Goal: Task Accomplishment & Management: Manage account settings

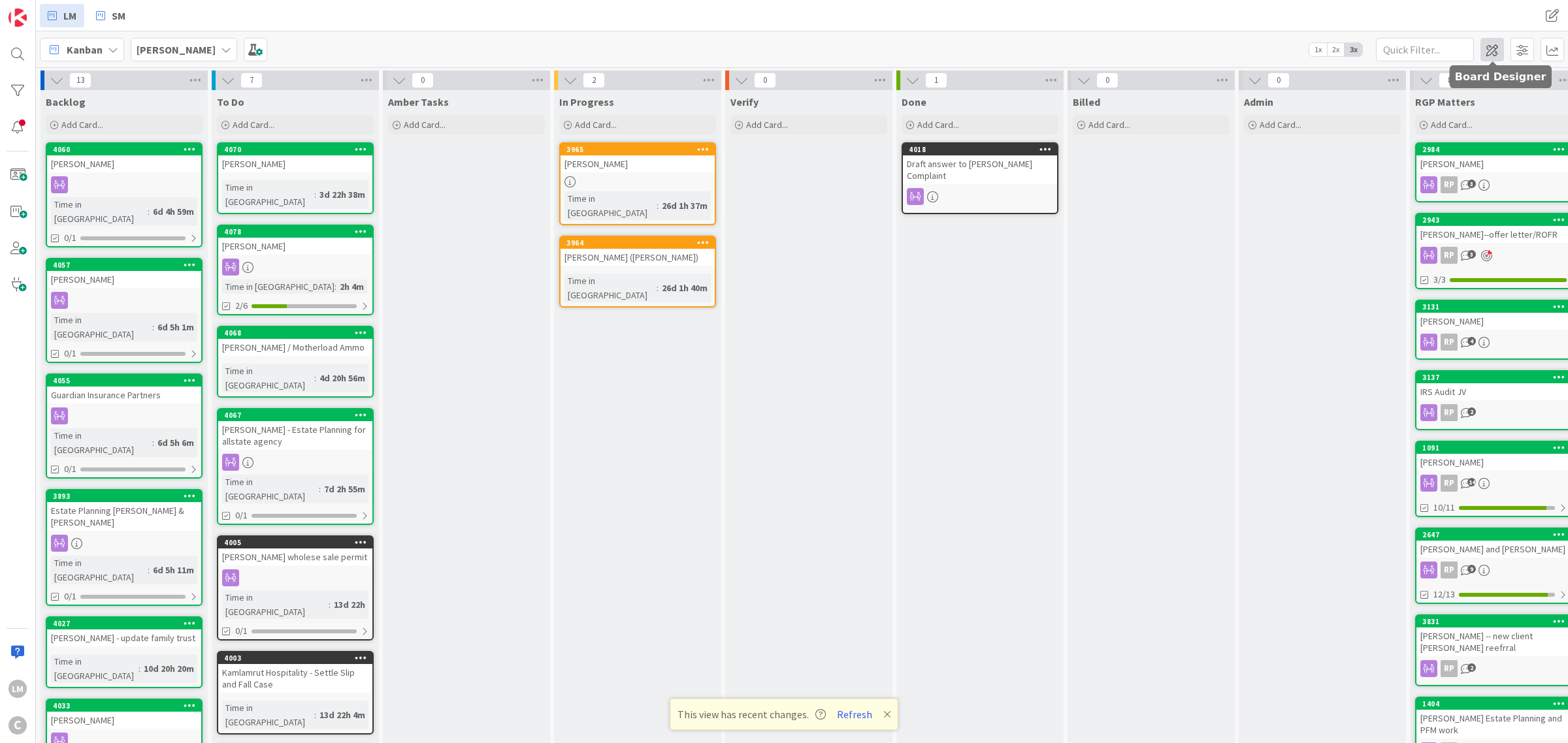
click at [782, 47] on span at bounding box center [1492, 50] width 24 height 24
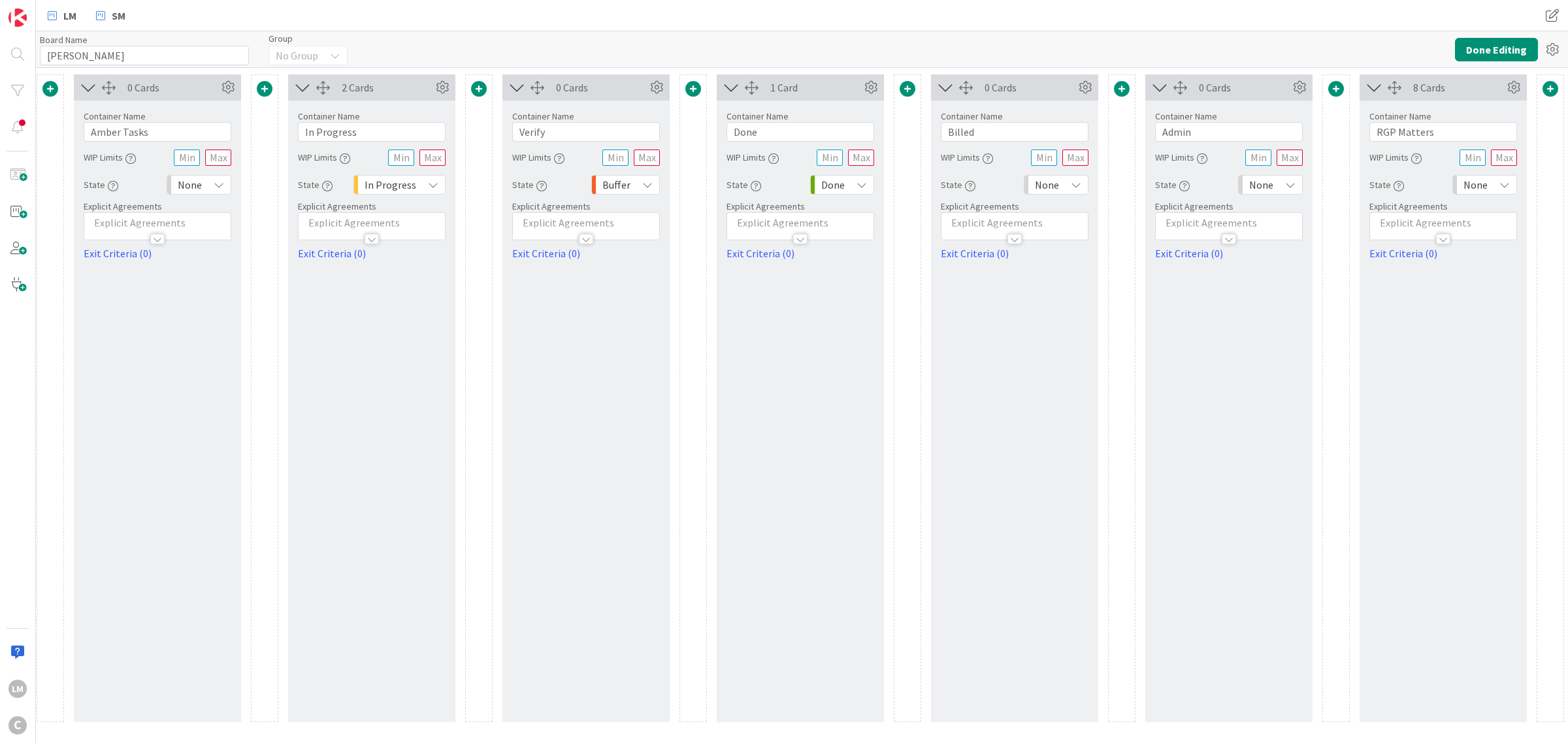
scroll to position [0, 436]
drag, startPoint x: 1400, startPoint y: 85, endPoint x: 1179, endPoint y: 106, distance: 222.0
click at [1179, 106] on div "13 Cards Container Name 7 / 64 Backlog WIP Limits State Backlog Explicit Agreem…" at bounding box center [584, 398] width 1956 height 648
click at [1405, 95] on div "8 Cards" at bounding box center [1441, 87] width 167 height 26
click at [214, 185] on icon at bounding box center [217, 185] width 10 height 10
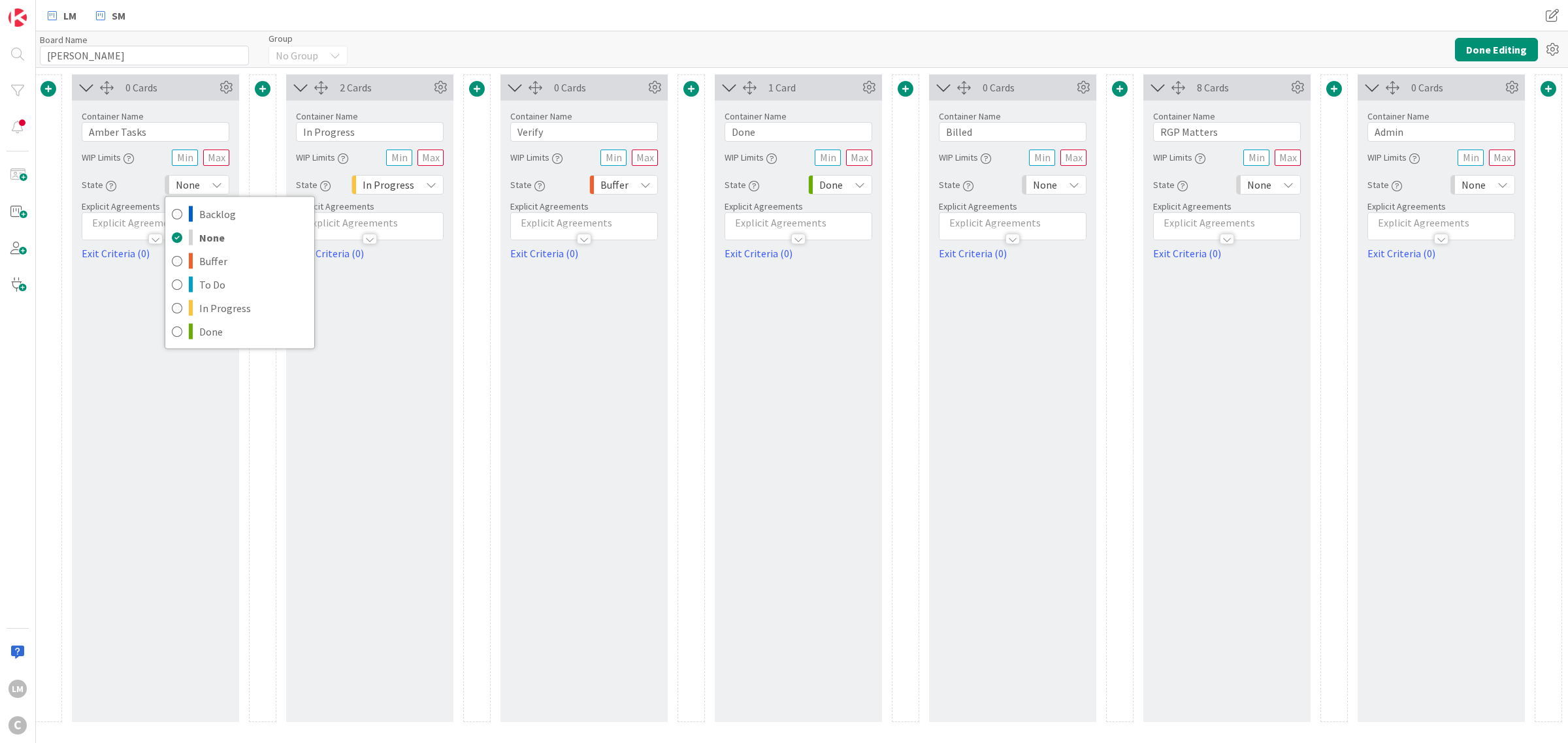
click at [214, 185] on icon at bounding box center [217, 185] width 10 height 10
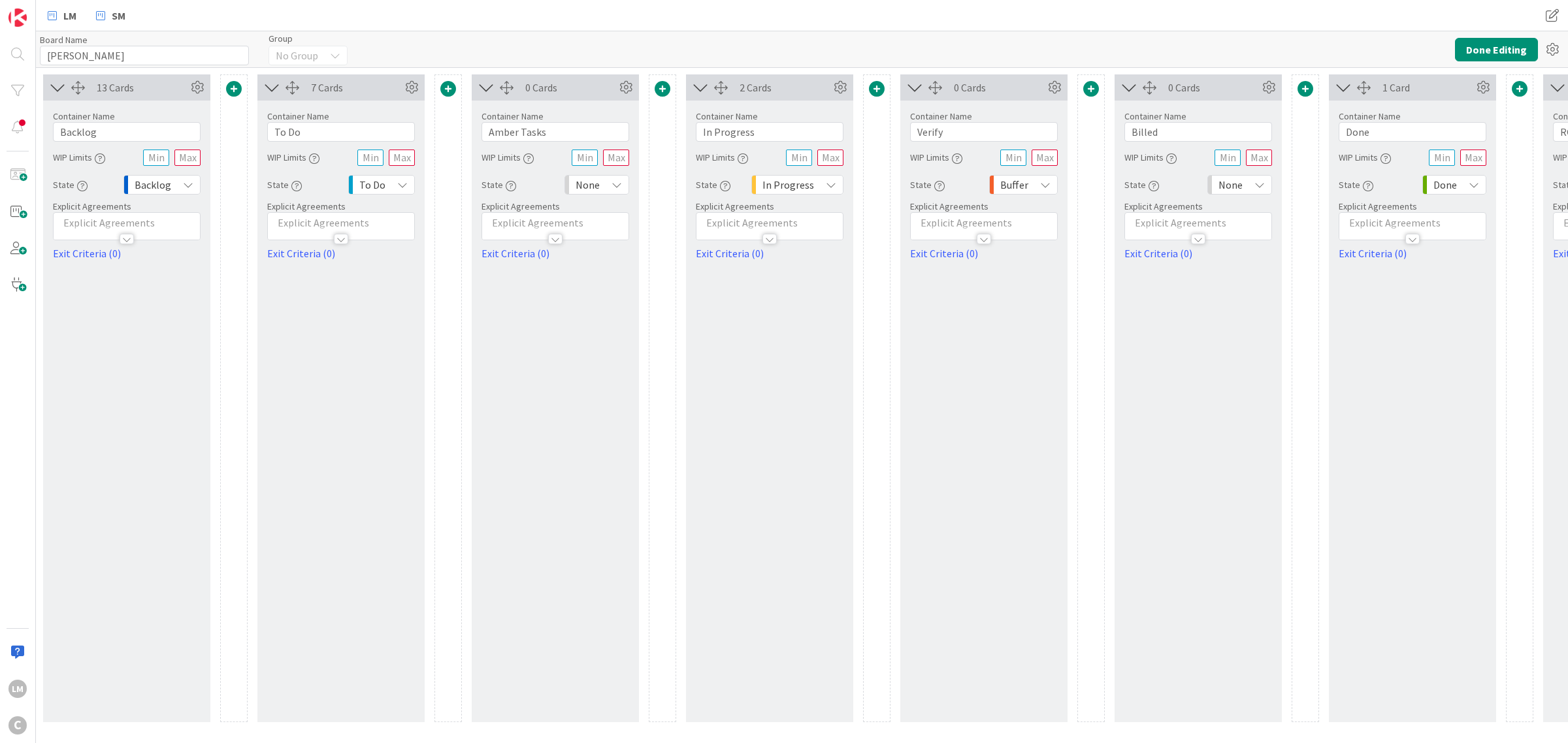
scroll to position [0, 0]
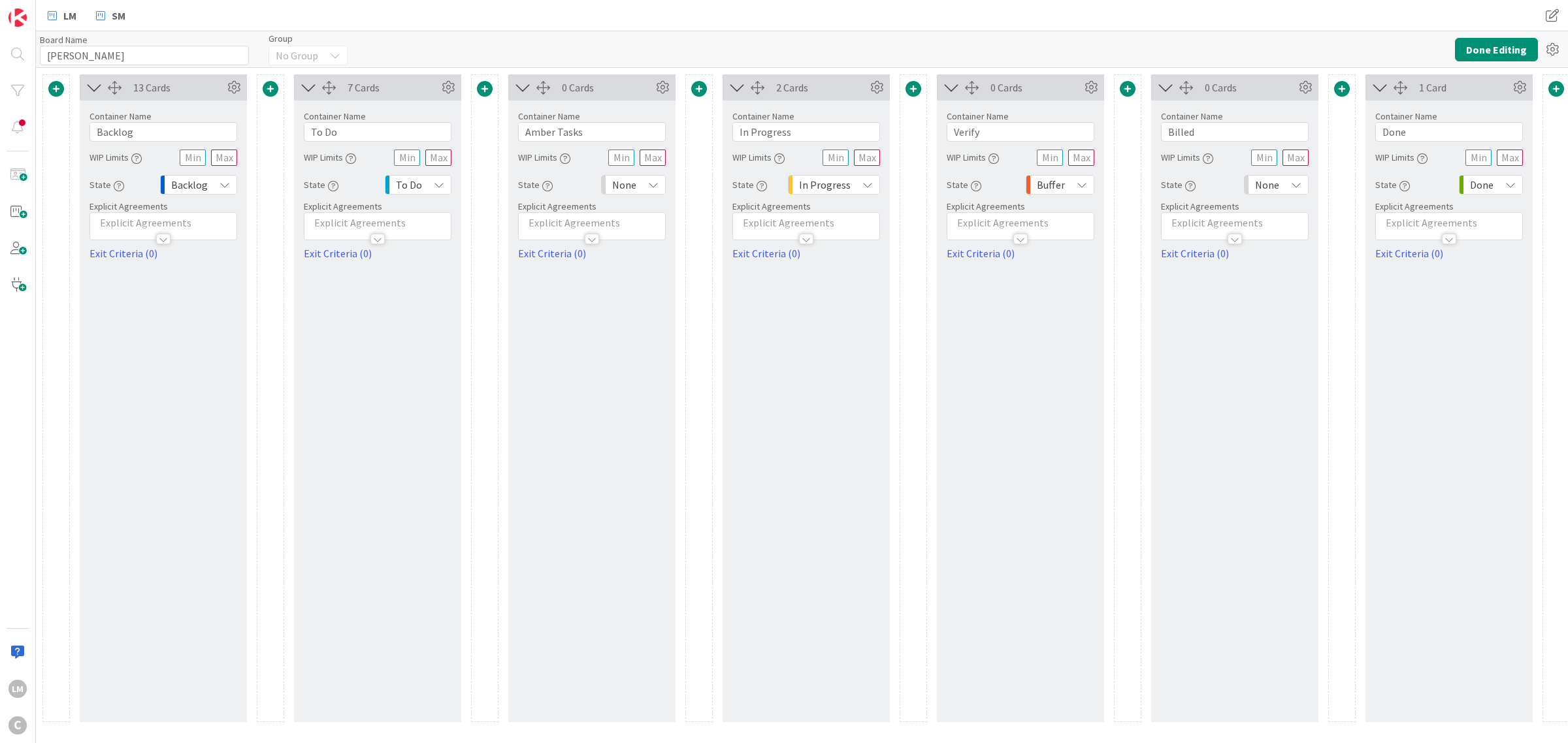
click at [274, 90] on span at bounding box center [270, 89] width 16 height 16
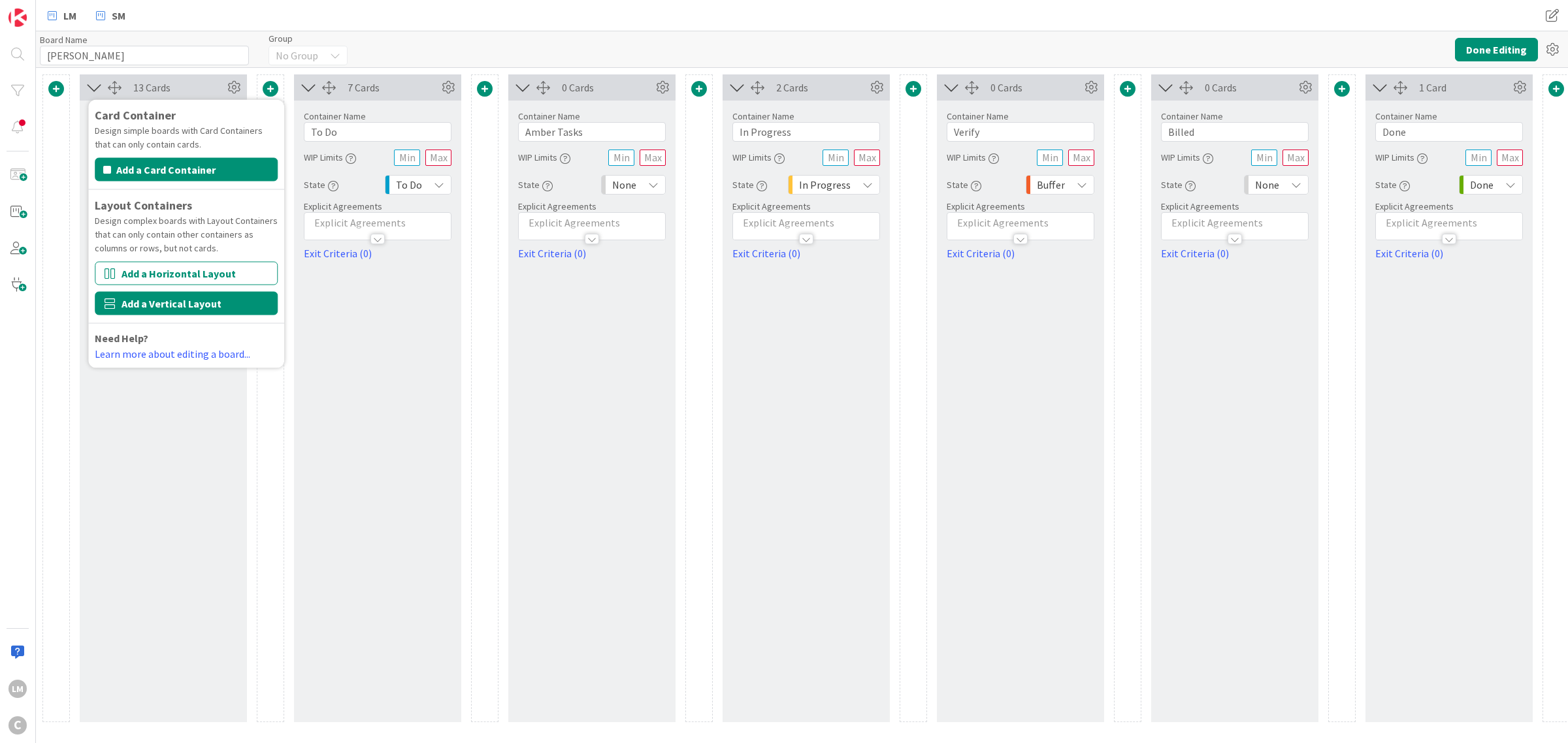
click at [185, 299] on button "Add a Vertical Layout" at bounding box center [185, 303] width 183 height 24
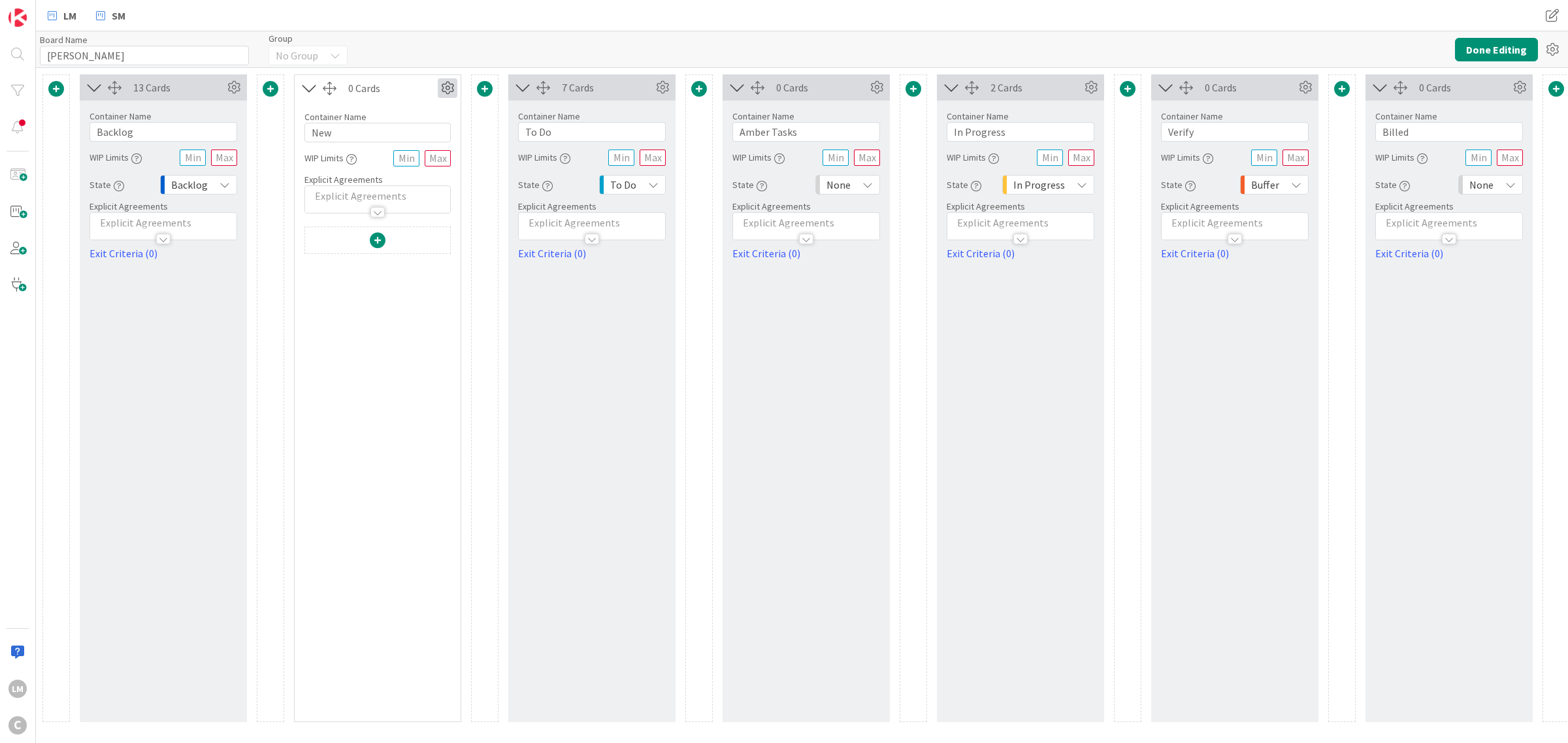
click at [449, 85] on icon at bounding box center [447, 88] width 19 height 19
click at [373, 162] on link "Switch to a Horizontal Layout" at bounding box center [369, 160] width 176 height 19
click at [443, 85] on icon at bounding box center [447, 88] width 19 height 19
click at [361, 158] on link "Switch to a Vertical Layout" at bounding box center [369, 160] width 176 height 19
click at [440, 82] on icon at bounding box center [447, 88] width 19 height 19
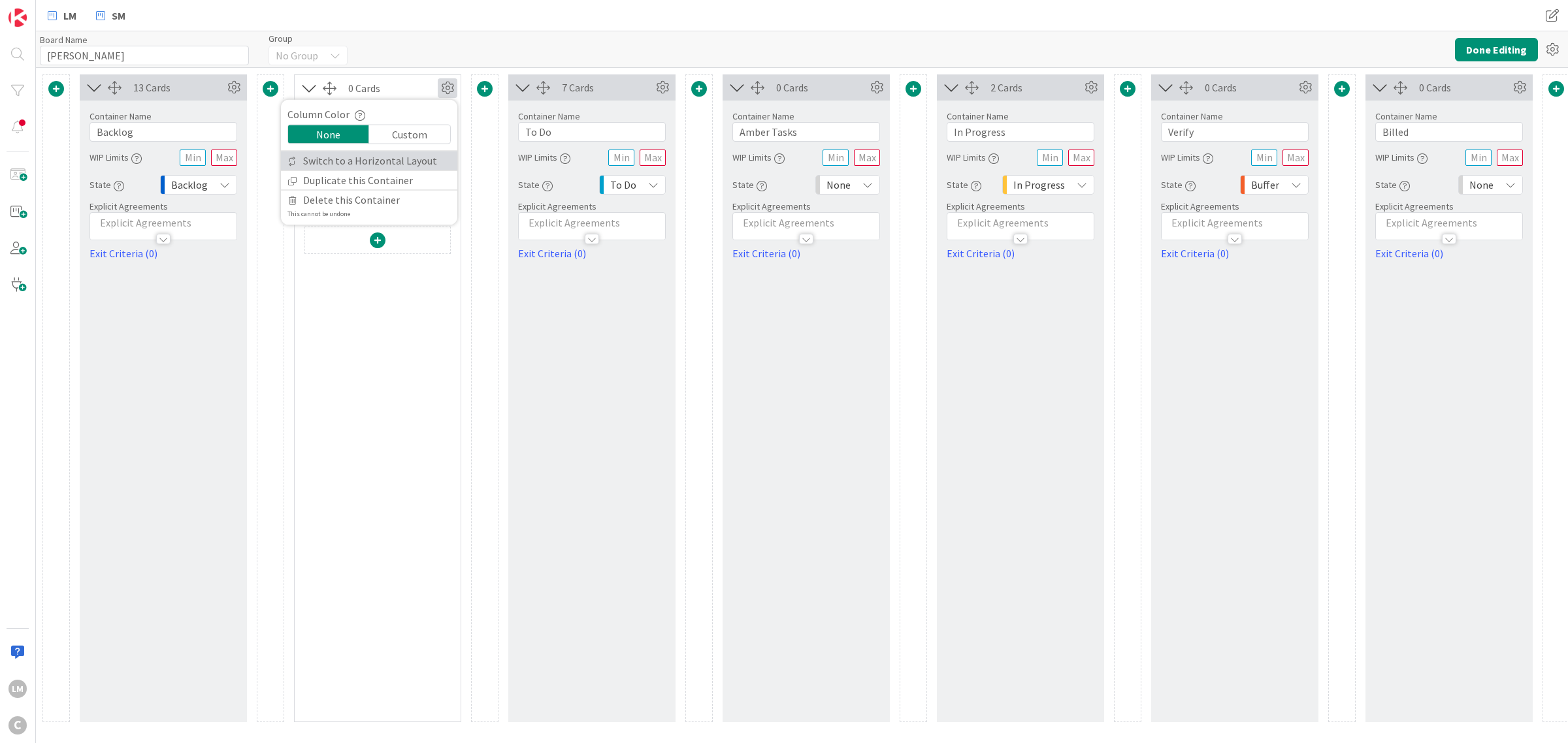
click at [366, 153] on link "Switch to a Horizontal Layout" at bounding box center [369, 160] width 176 height 19
click at [443, 89] on icon at bounding box center [447, 88] width 19 height 19
click at [363, 162] on link "Switch to a Vertical Layout" at bounding box center [369, 160] width 176 height 19
click at [445, 81] on icon at bounding box center [447, 88] width 19 height 19
click at [356, 203] on span "Delete this Container" at bounding box center [351, 200] width 97 height 19
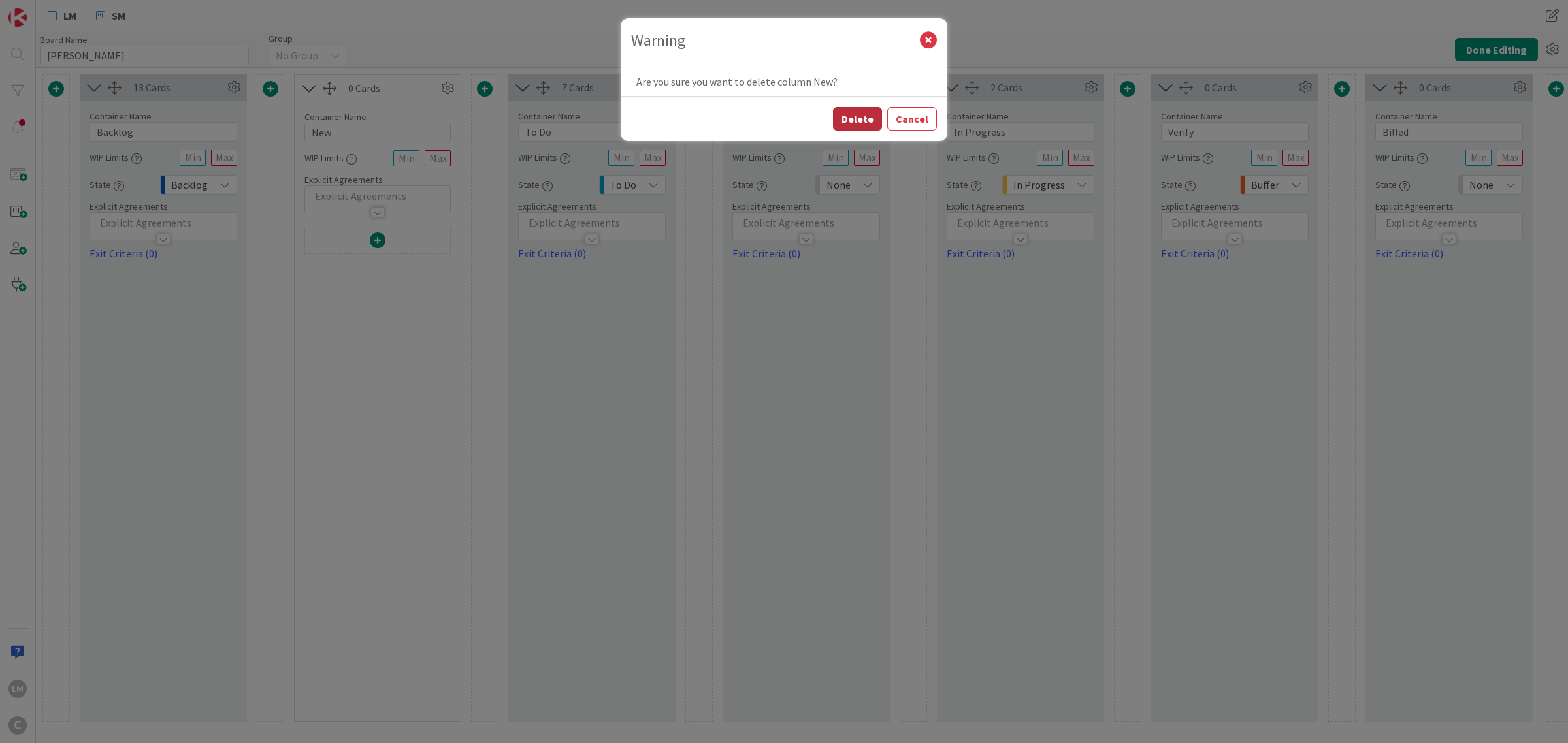
click at [860, 107] on button "Delete" at bounding box center [857, 119] width 49 height 24
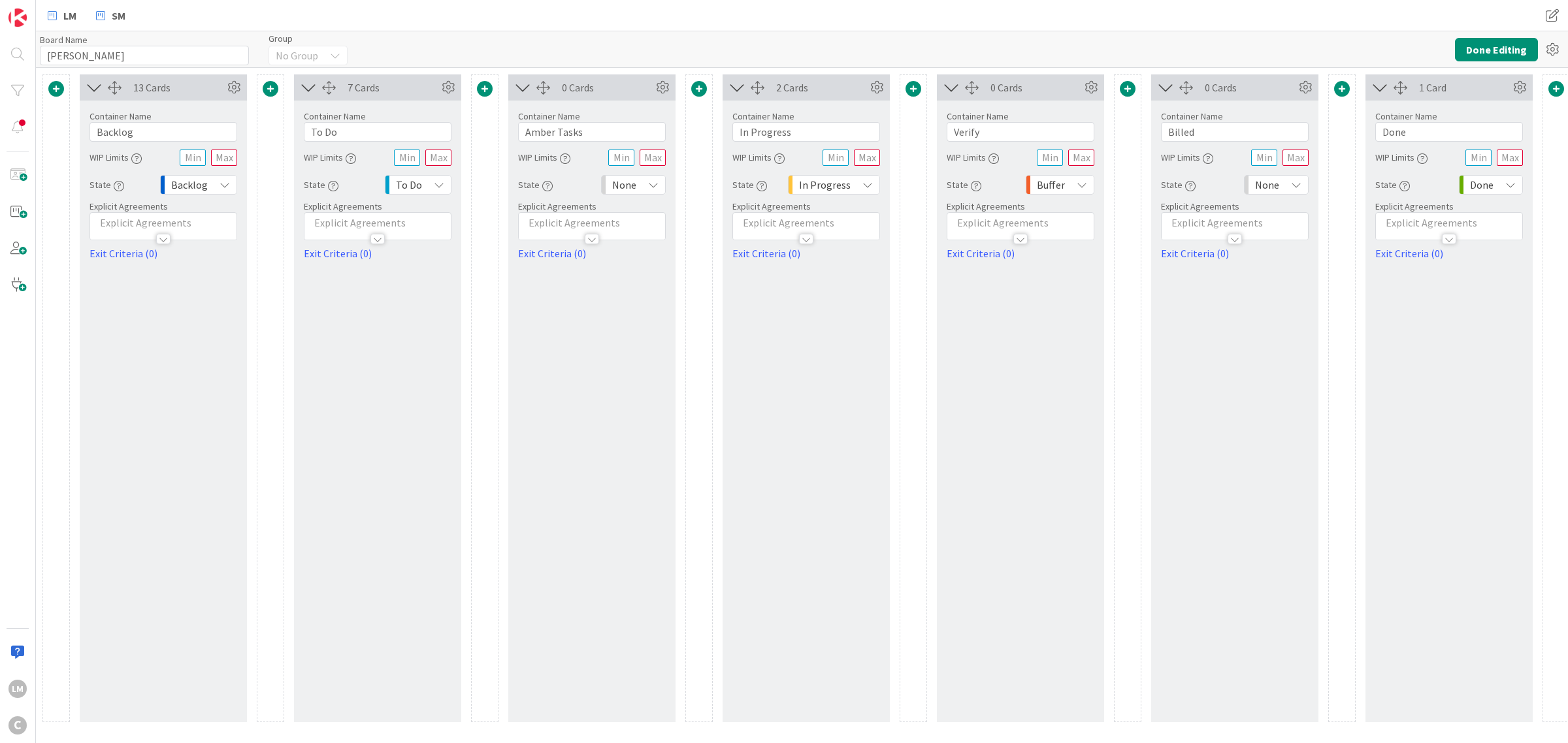
click at [1480, 33] on div "Board Name 10 / 64 [PERSON_NAME] Group No Group Done Editing" at bounding box center [802, 49] width 1532 height 36
click at [1478, 44] on button "Done Editing" at bounding box center [1496, 50] width 83 height 24
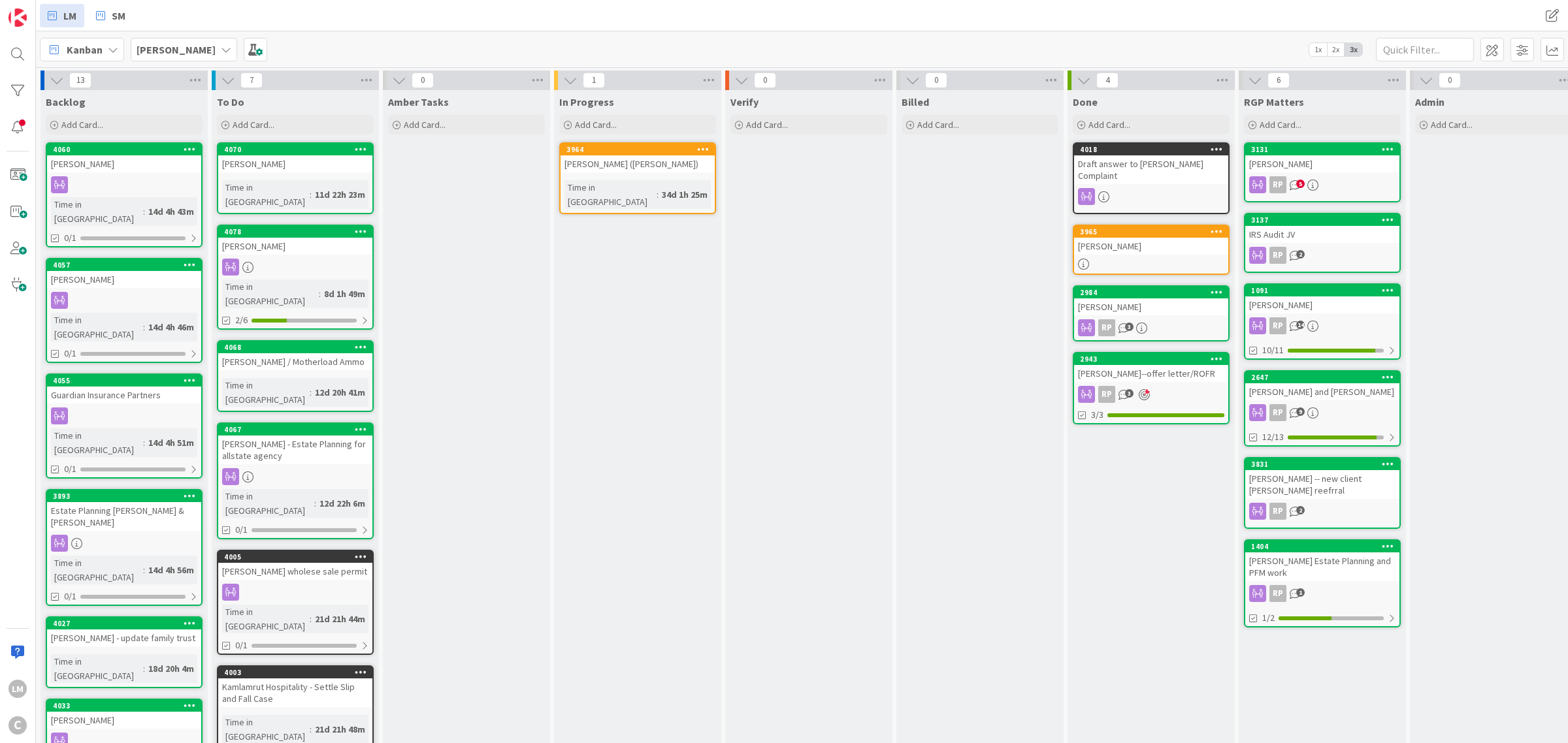
click at [359, 148] on icon at bounding box center [361, 149] width 13 height 9
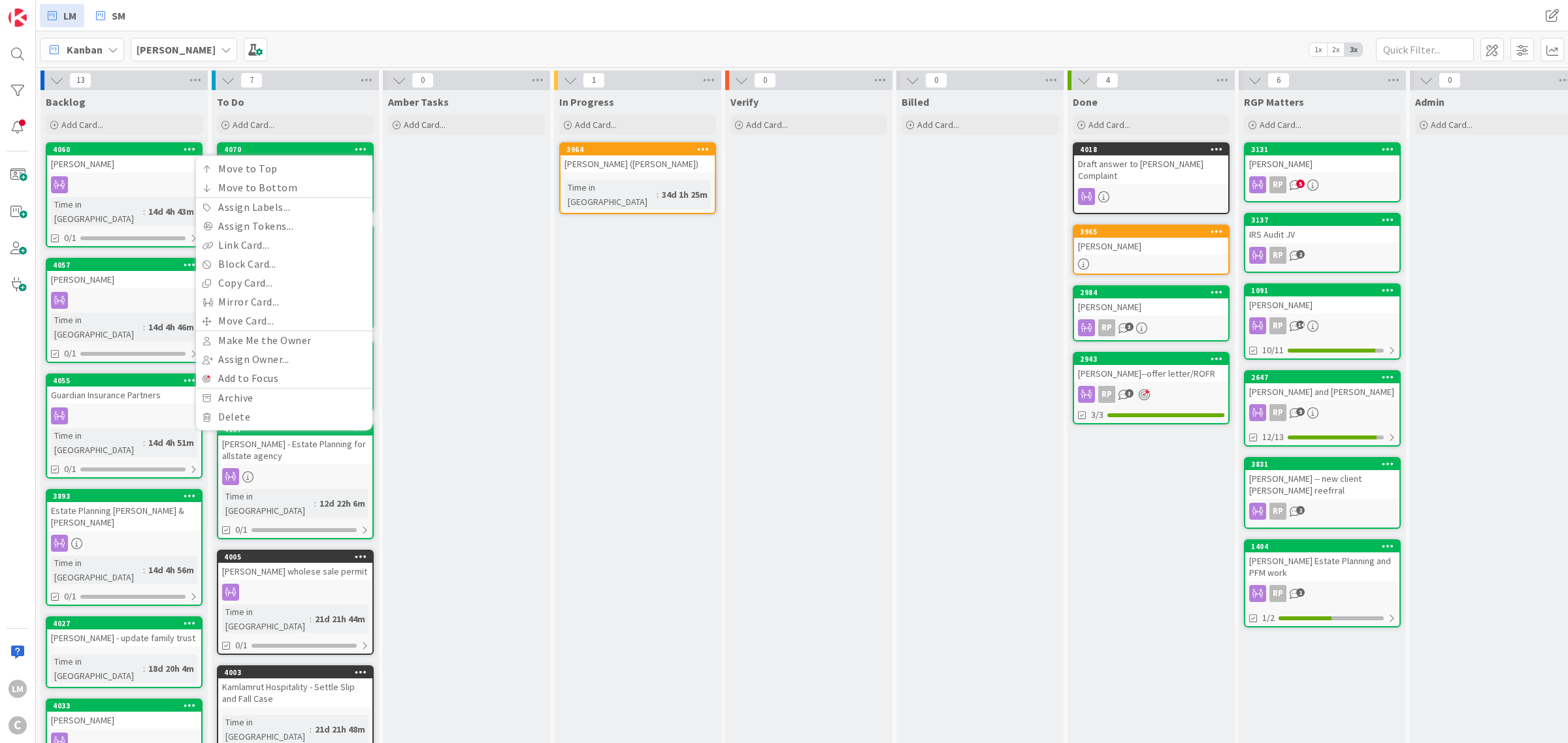
click at [465, 288] on div "Amber Tasks Add Card..." at bounding box center [466, 680] width 167 height 1179
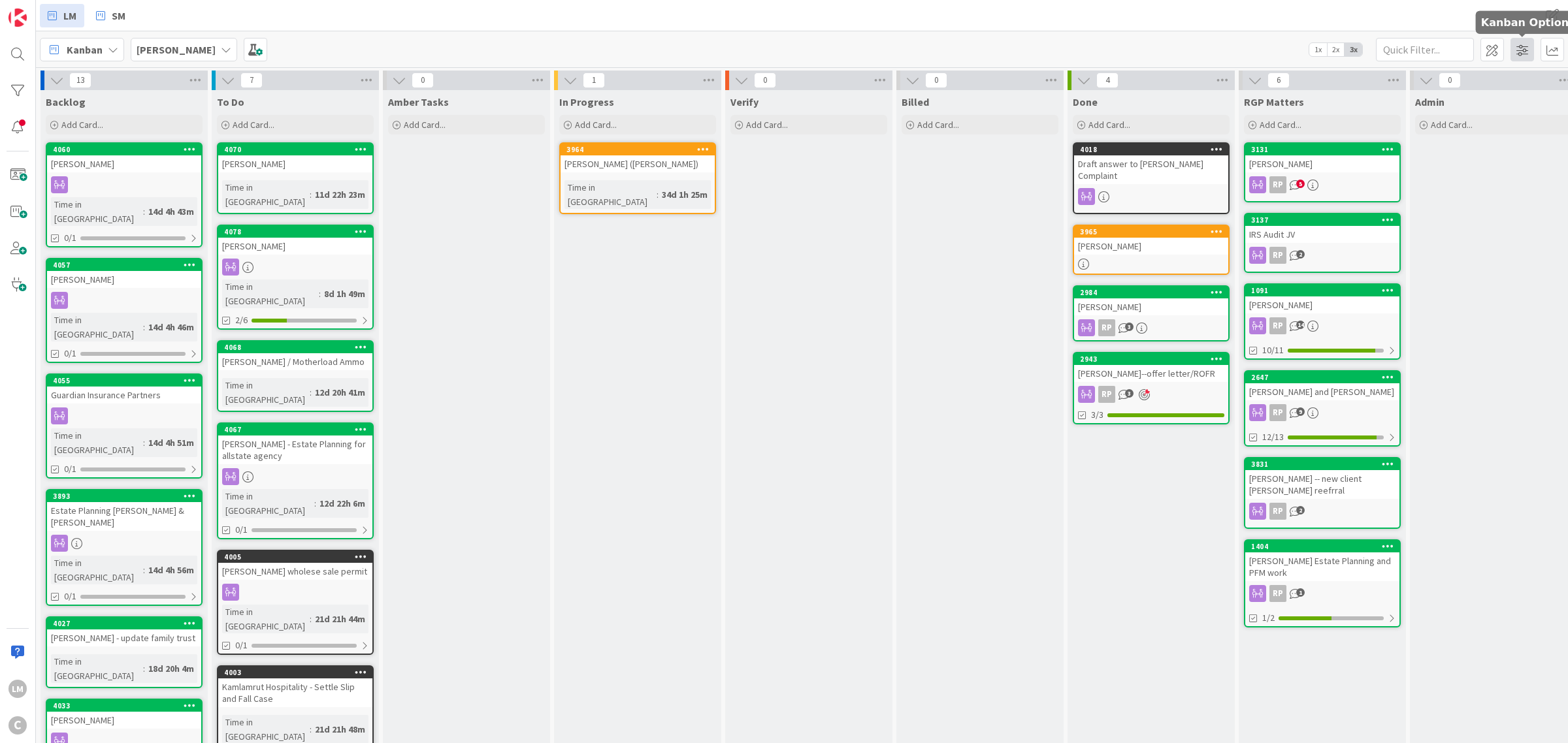
click at [1524, 47] on span at bounding box center [1522, 50] width 24 height 24
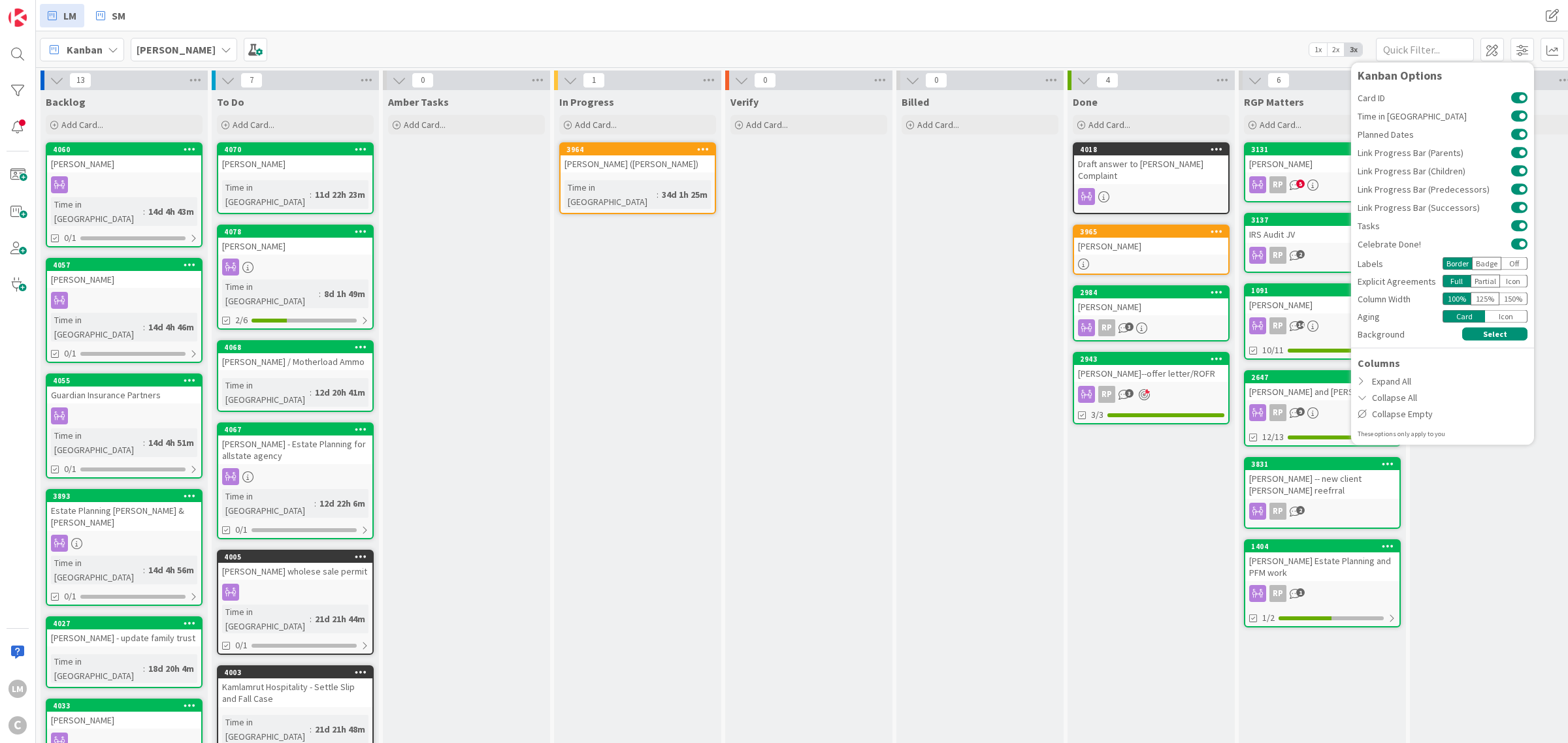
click at [1551, 98] on div "Admin" at bounding box center [1494, 101] width 157 height 13
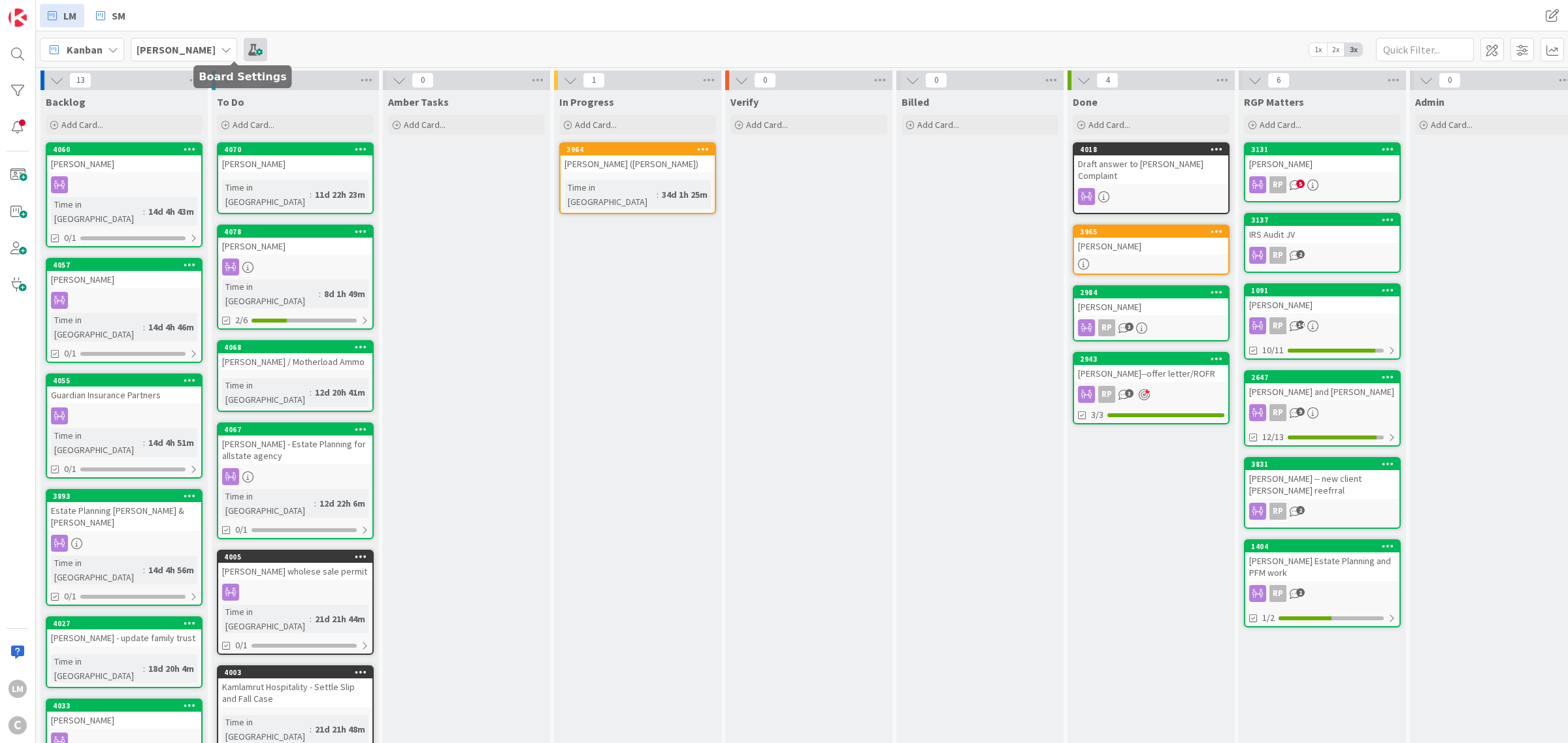
click at [244, 46] on span at bounding box center [256, 50] width 24 height 24
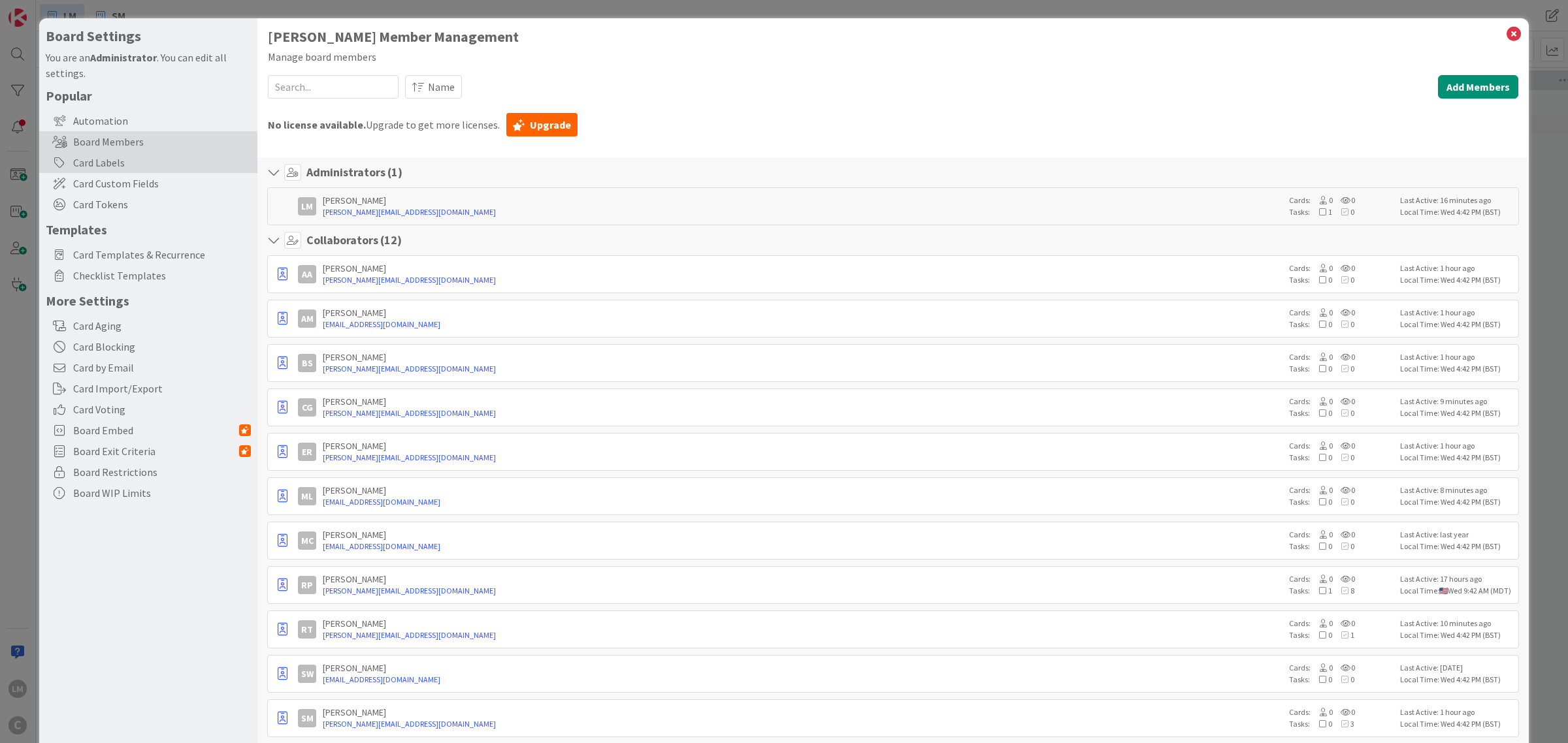
click at [115, 159] on div "Card Labels" at bounding box center [148, 162] width 218 height 21
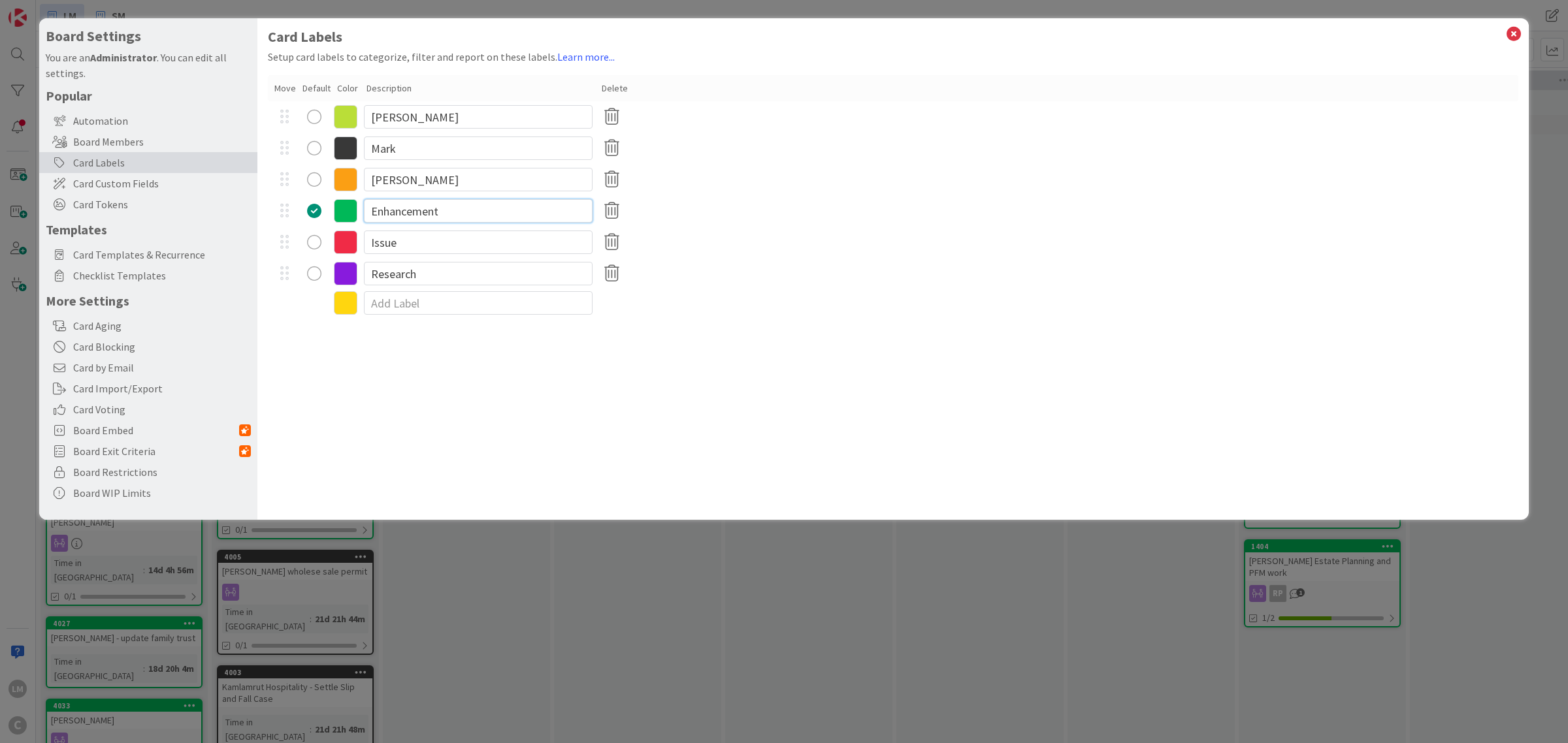
drag, startPoint x: 461, startPoint y: 212, endPoint x: 365, endPoint y: 209, distance: 96.0
click at [365, 209] on input "Enhancement" at bounding box center [478, 211] width 229 height 24
type input "M"
type input "[PERSON_NAME]"
click at [399, 242] on input "Issue" at bounding box center [478, 242] width 229 height 24
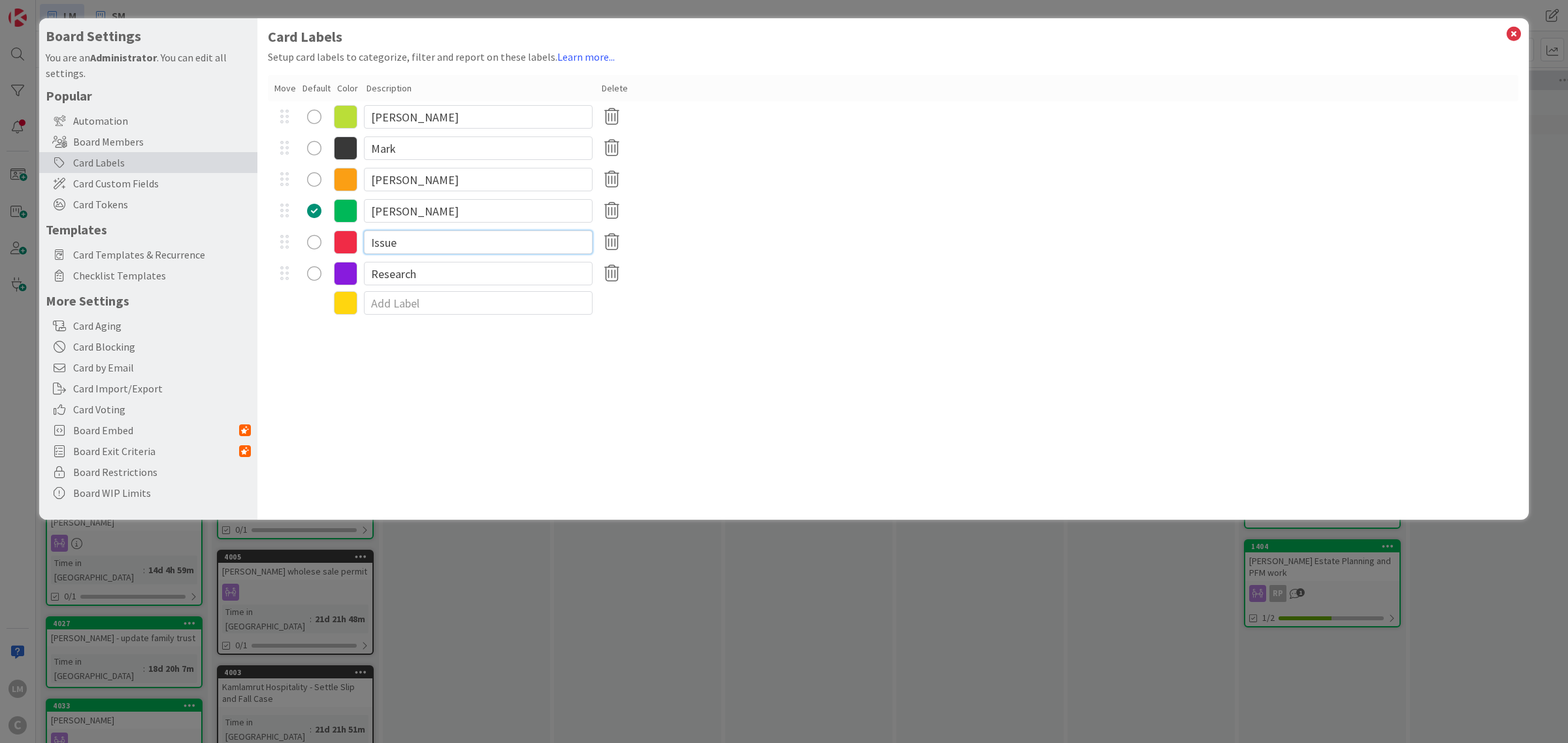
click at [399, 242] on input "Issue" at bounding box center [478, 242] width 229 height 24
type input "Admin"
click at [342, 119] on icon at bounding box center [346, 117] width 24 height 24
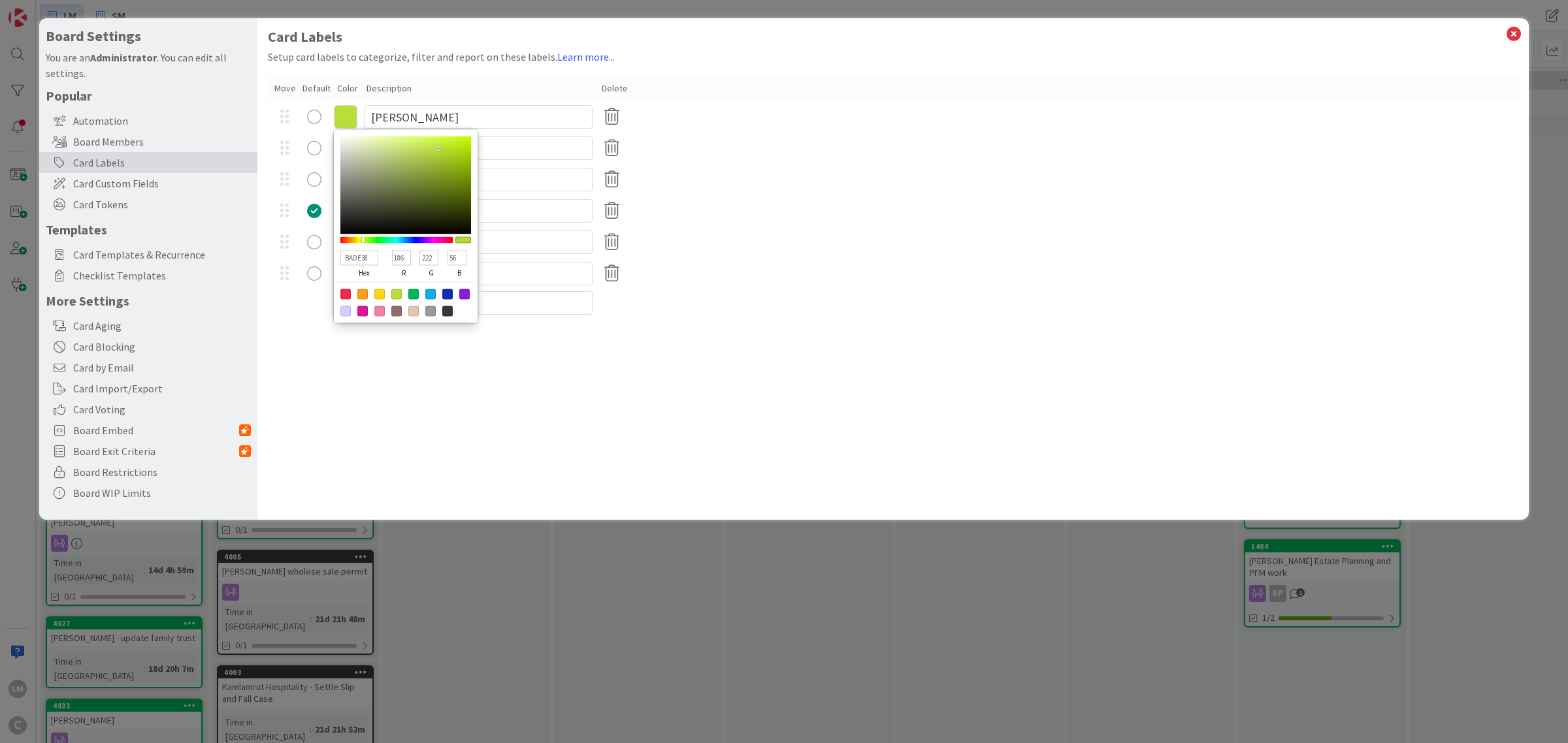
click at [429, 294] on div at bounding box center [430, 294] width 10 height 10
type input "13ADEA"
type input "19"
type input "173"
type input "234"
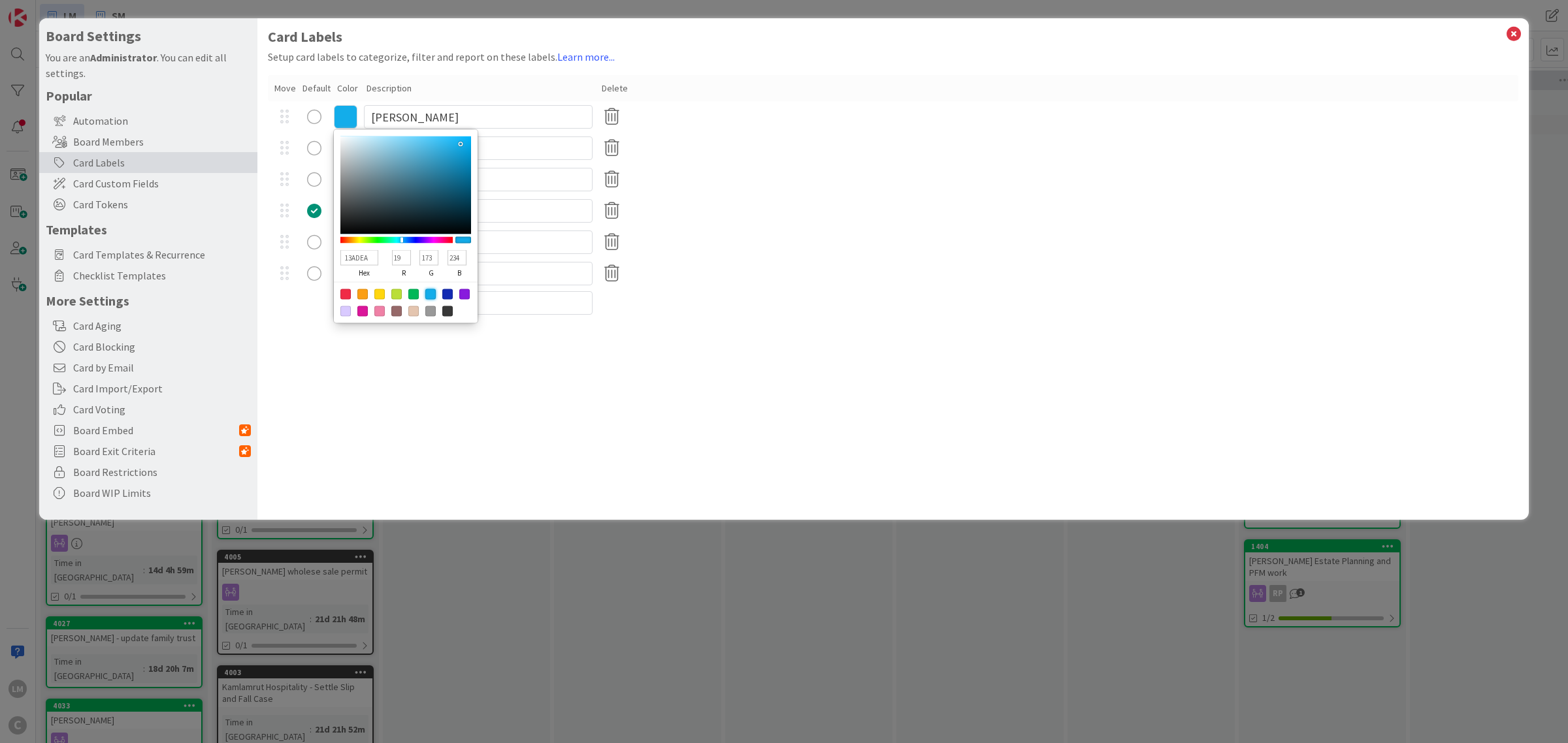
click at [436, 344] on div "Card Labels Setup card labels to categorize, filter and report on these labels.…" at bounding box center [893, 269] width 1271 height 501
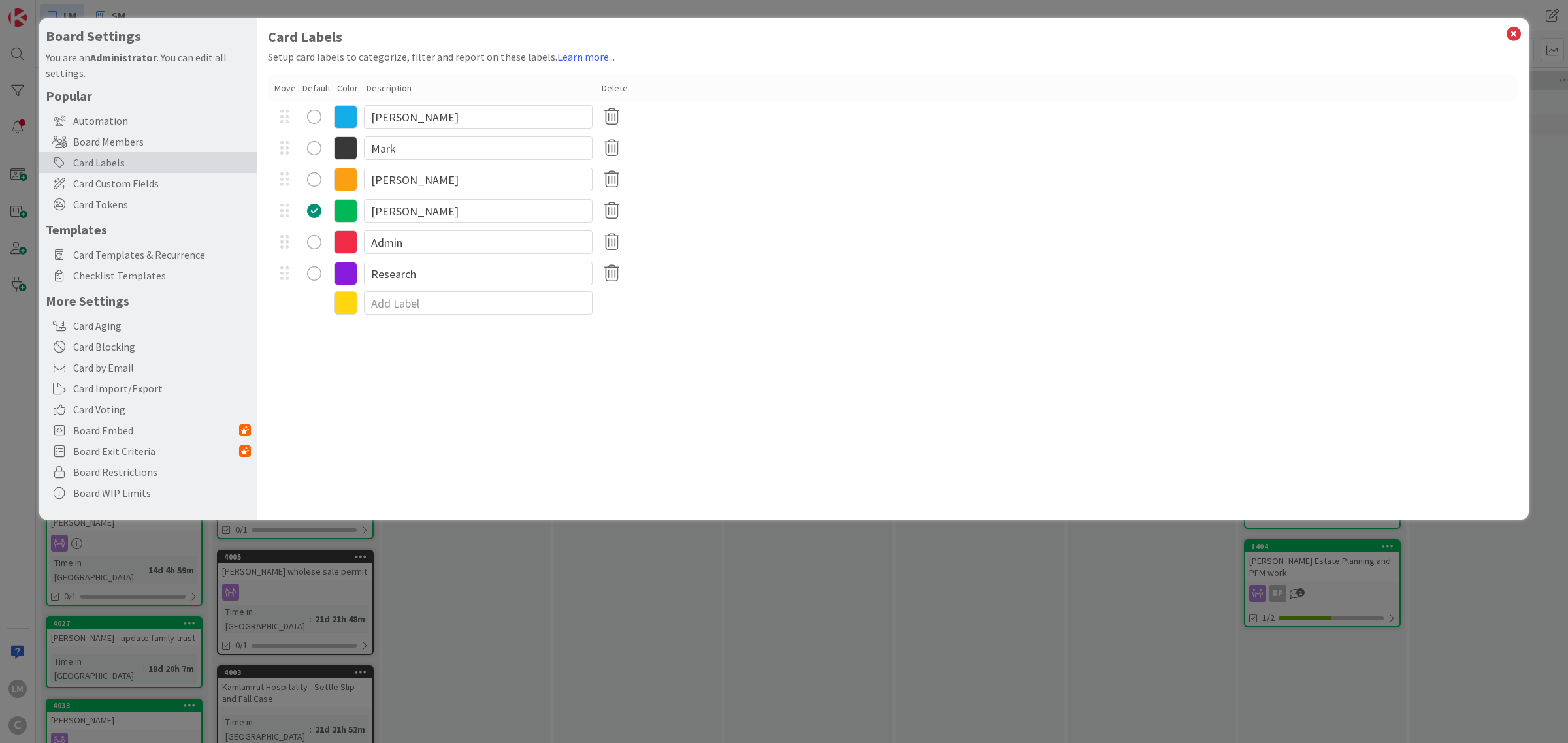
click at [348, 115] on icon at bounding box center [346, 117] width 24 height 24
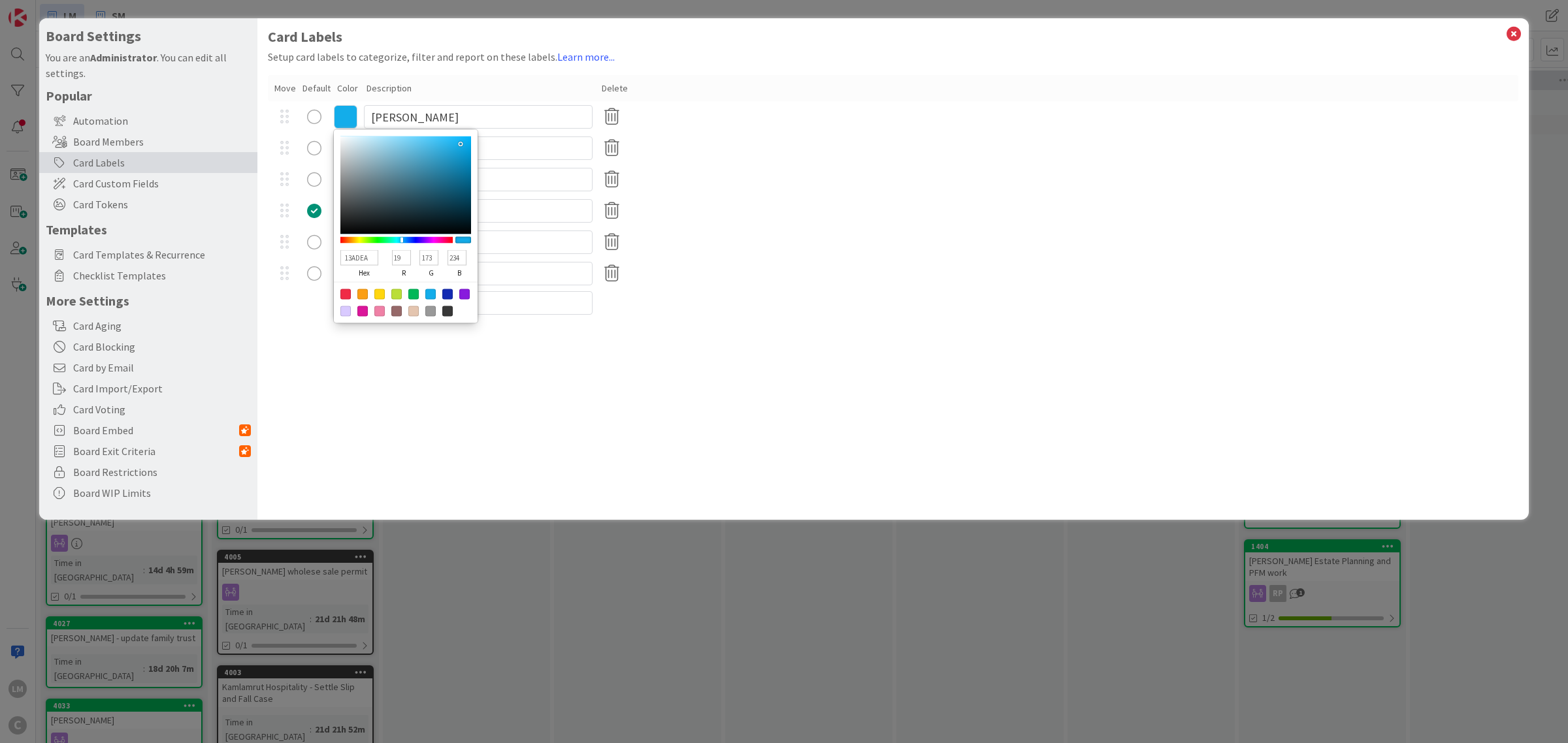
click at [345, 294] on div at bounding box center [345, 294] width 10 height 10
type input "F02B46"
type input "240"
type input "43"
type input "70"
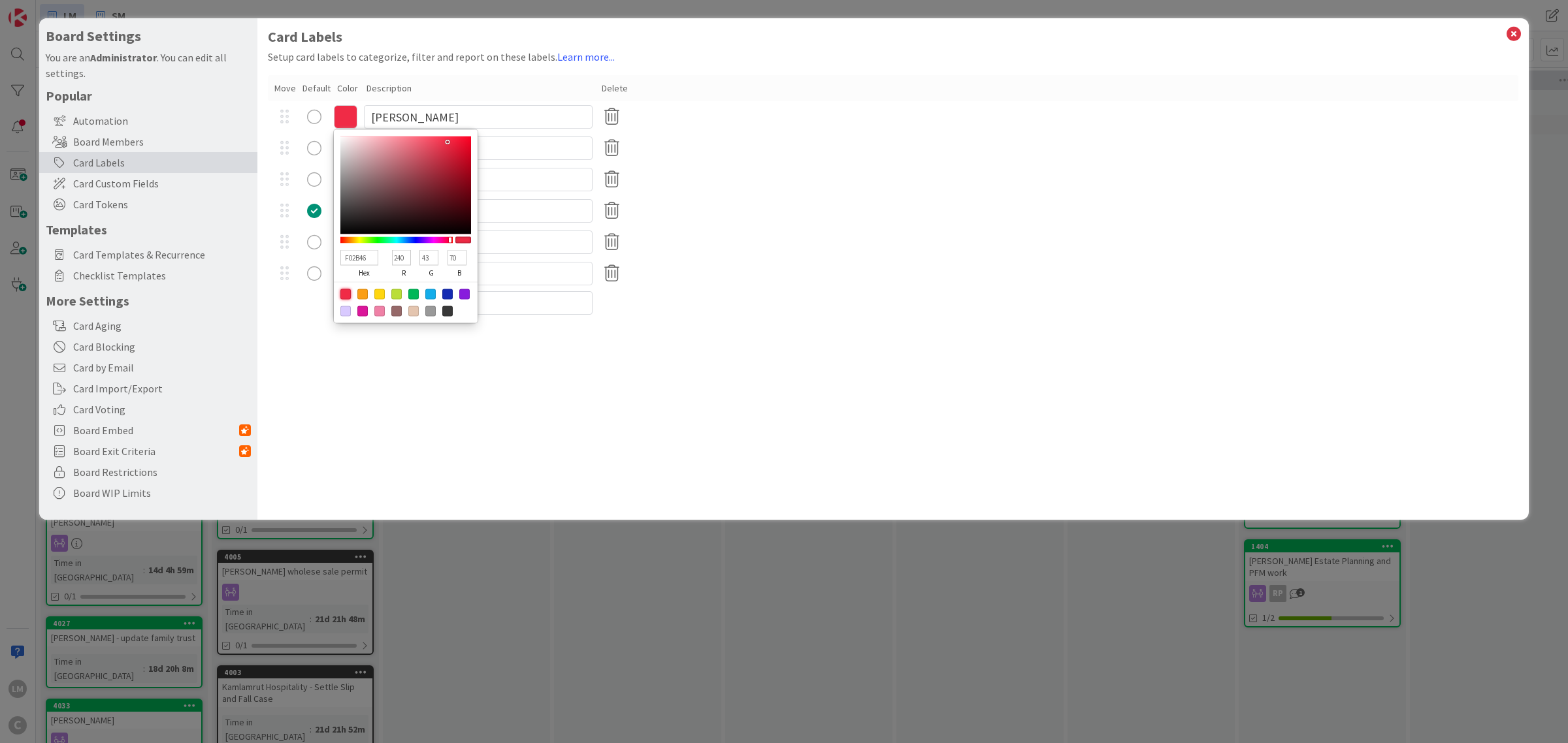
click at [429, 386] on div "Card Labels Setup card labels to categorize, filter and report on these labels.…" at bounding box center [893, 269] width 1271 height 501
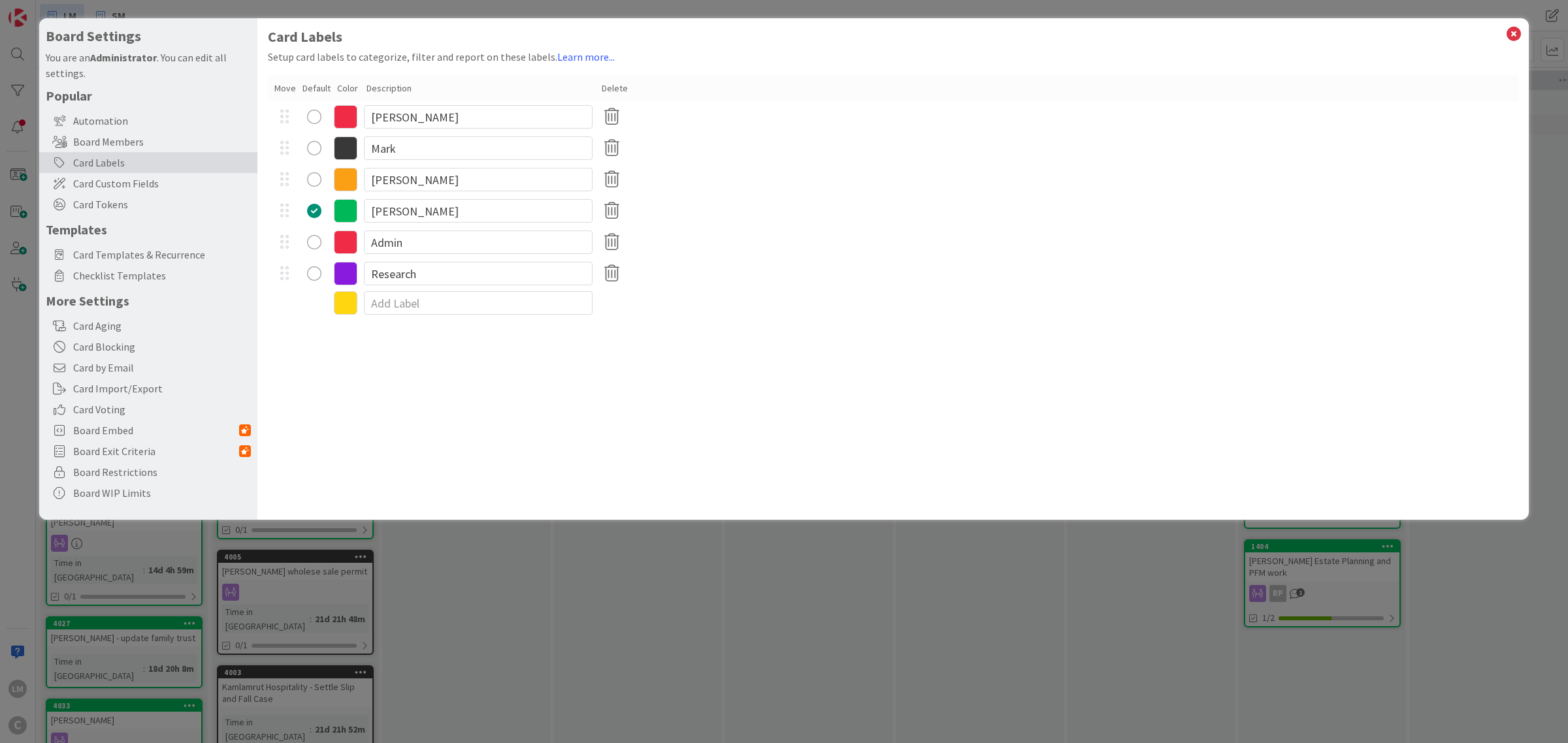
click at [346, 235] on icon at bounding box center [346, 242] width 24 height 24
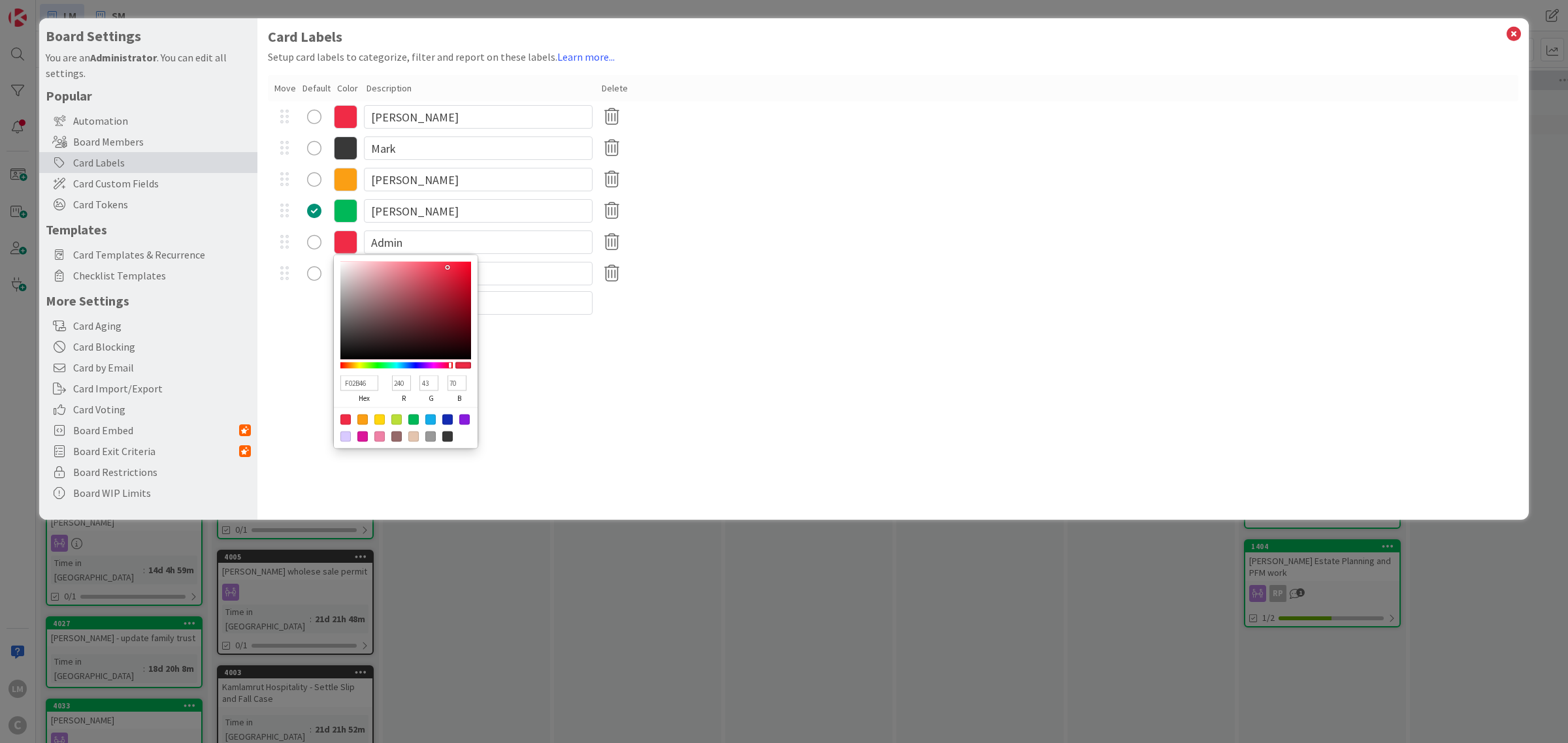
click at [429, 416] on div at bounding box center [430, 419] width 10 height 10
type input "13ADEA"
type input "19"
type input "173"
type input "234"
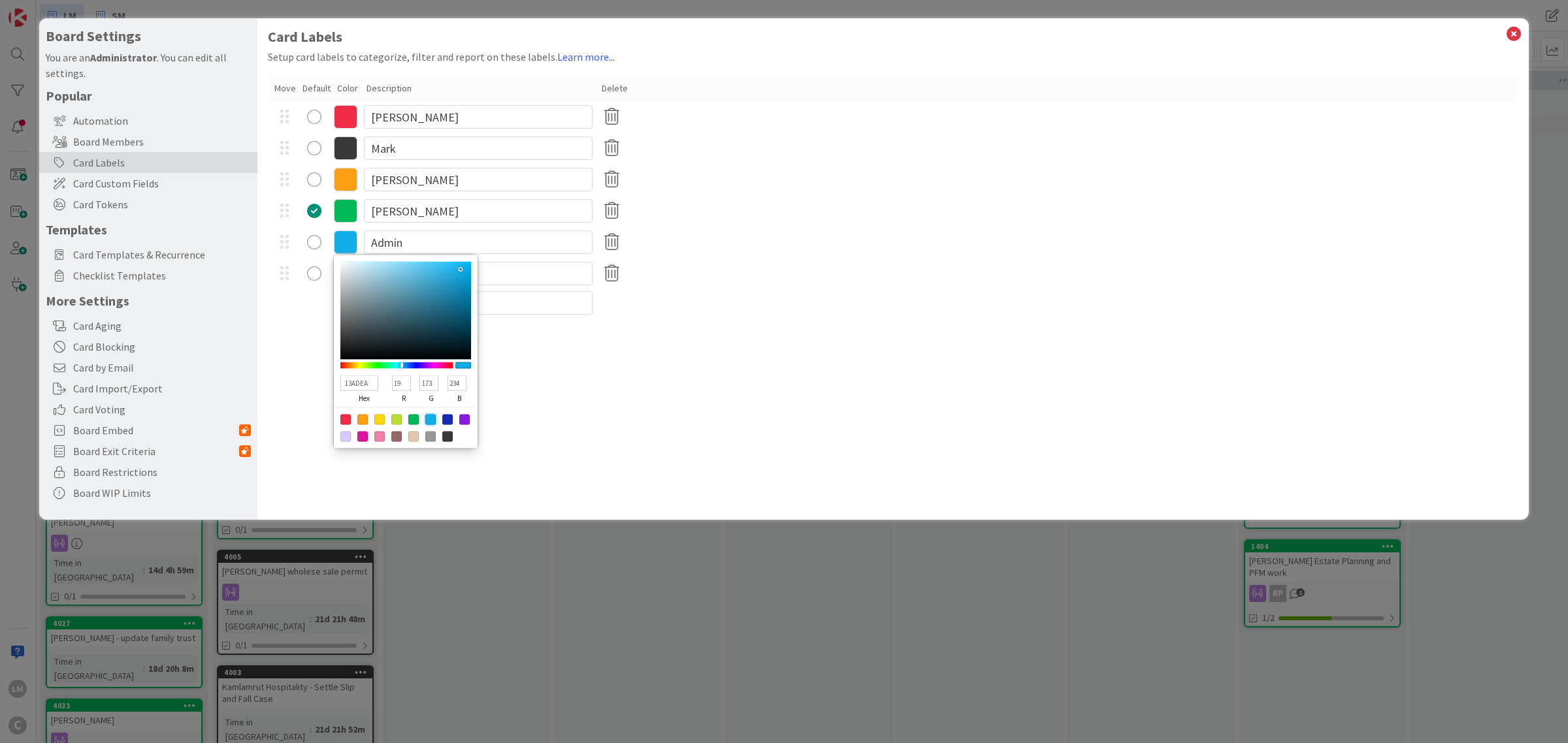
click at [572, 371] on div "Card Labels Setup card labels to categorize, filter and report on these labels.…" at bounding box center [893, 269] width 1271 height 501
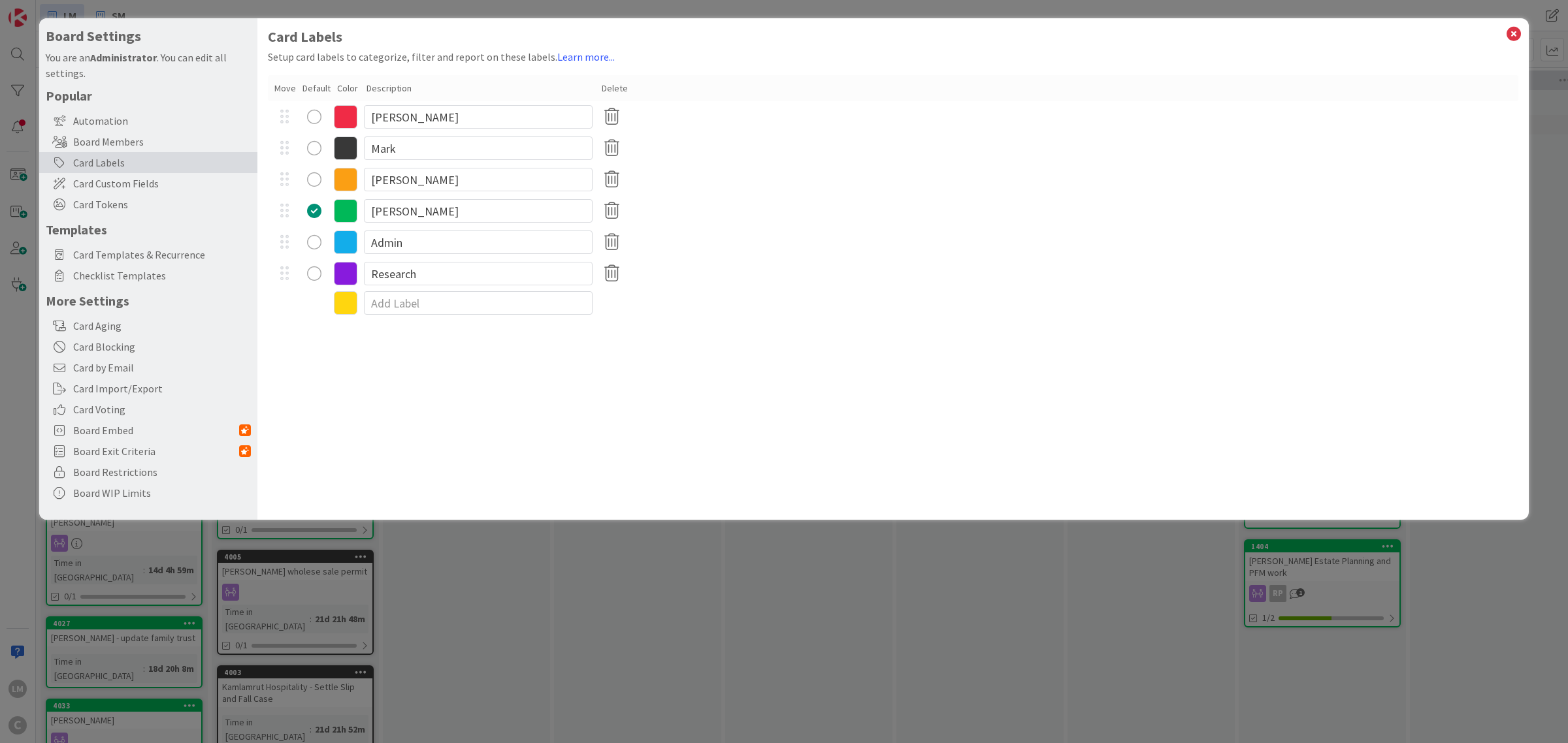
click at [344, 148] on icon at bounding box center [346, 149] width 24 height 24
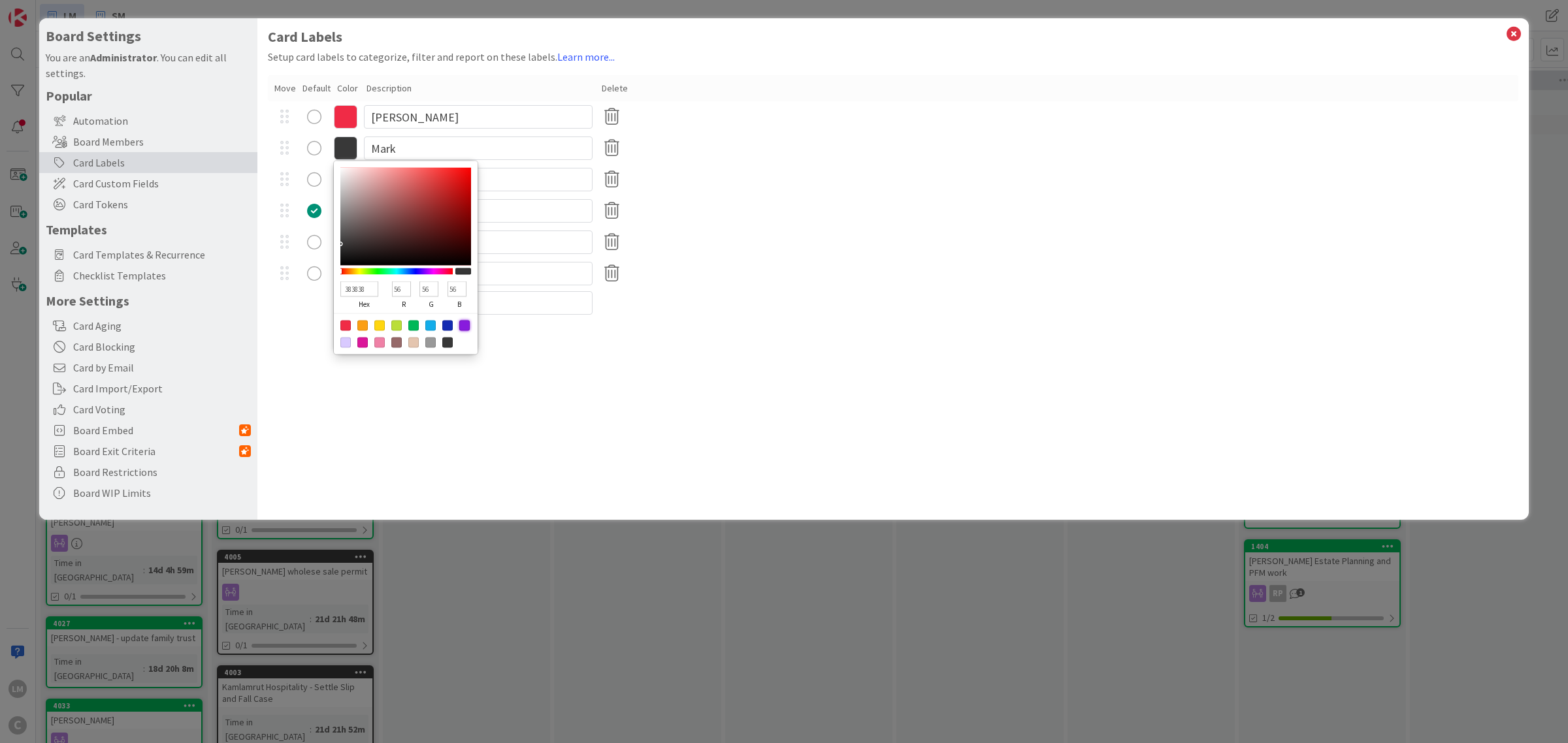
click at [468, 324] on div at bounding box center [464, 326] width 10 height 10
type input "881BDD"
type input "136"
type input "27"
type input "221"
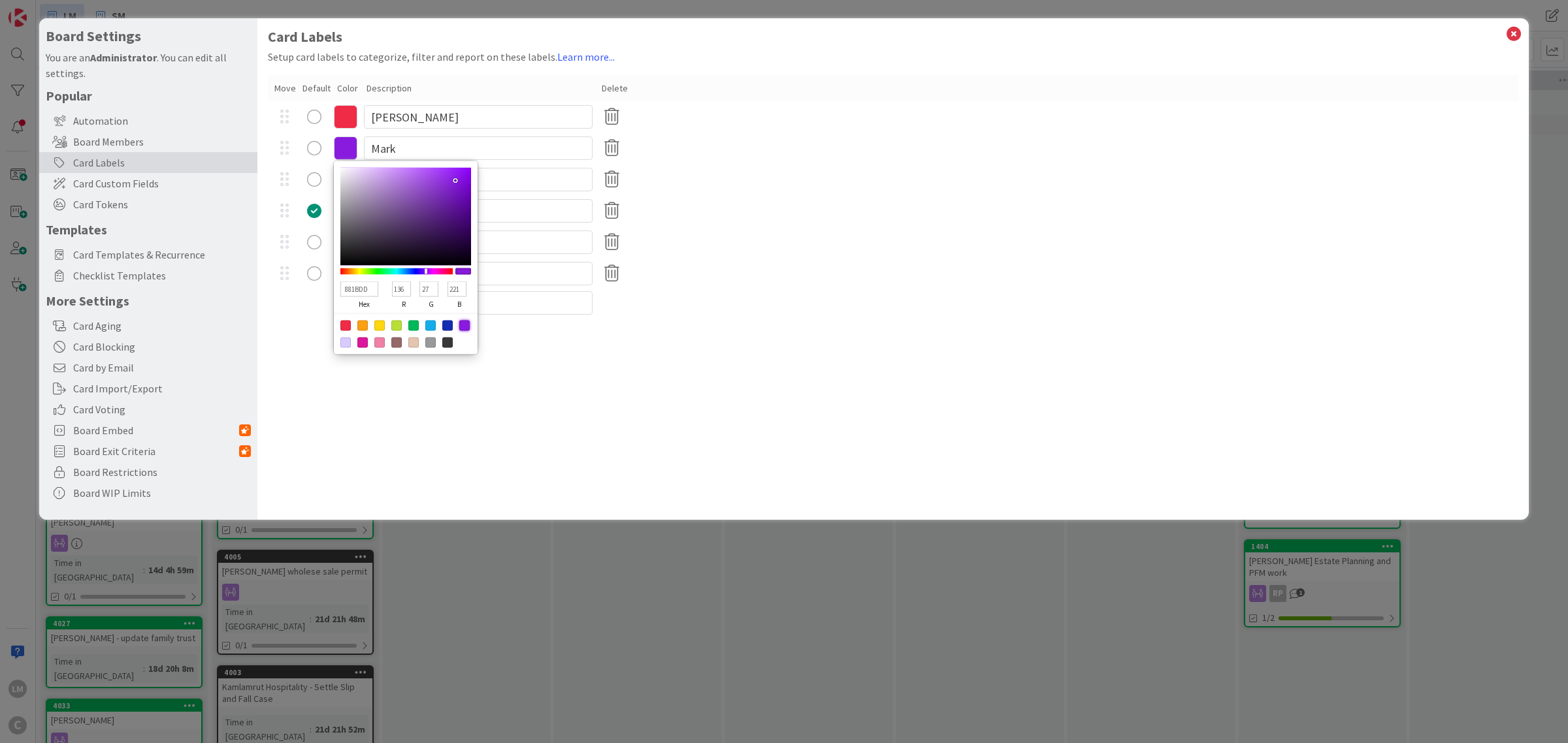
click at [463, 400] on div "Card Labels Setup card labels to categorize, filter and report on these labels.…" at bounding box center [893, 269] width 1271 height 501
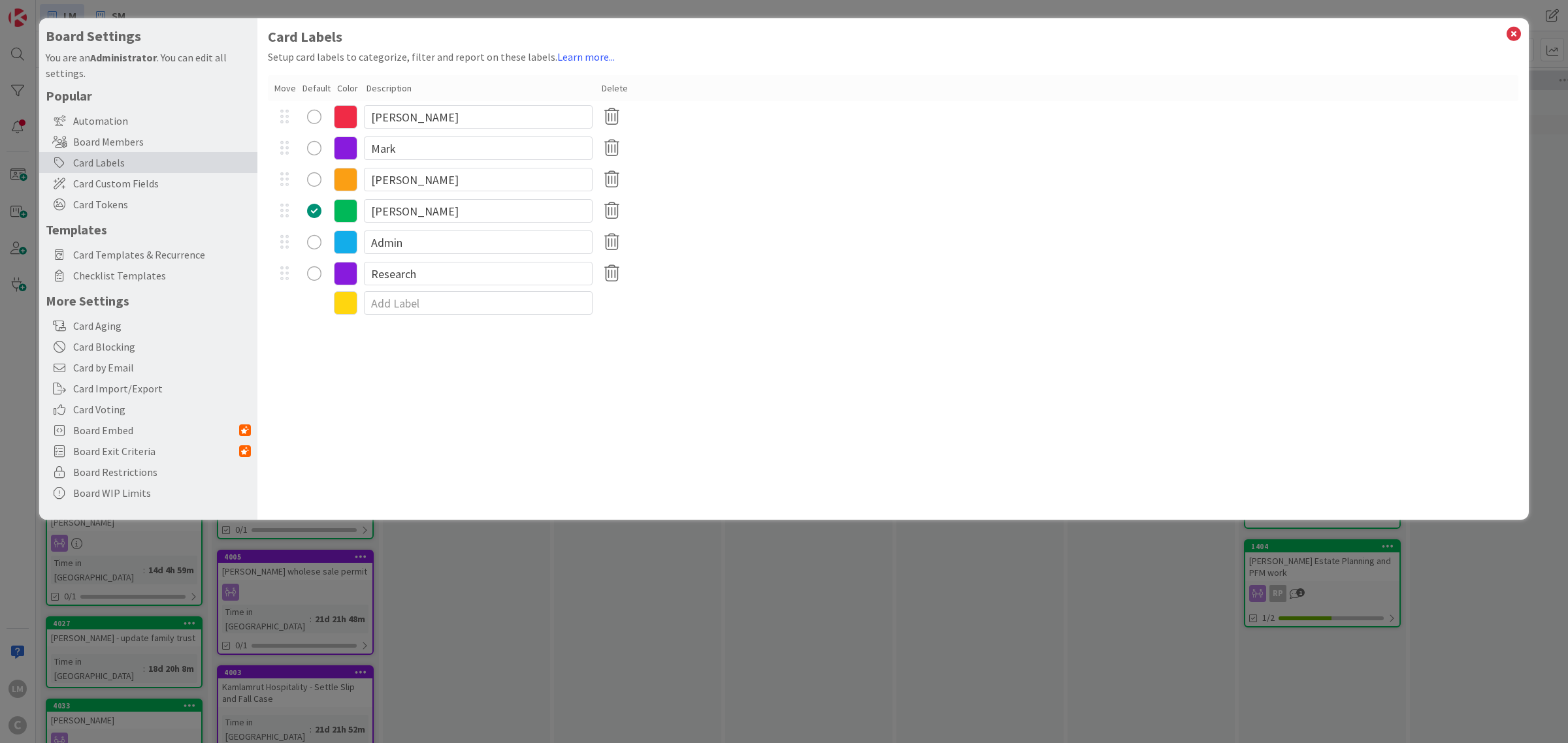
click at [353, 181] on icon at bounding box center [346, 180] width 24 height 24
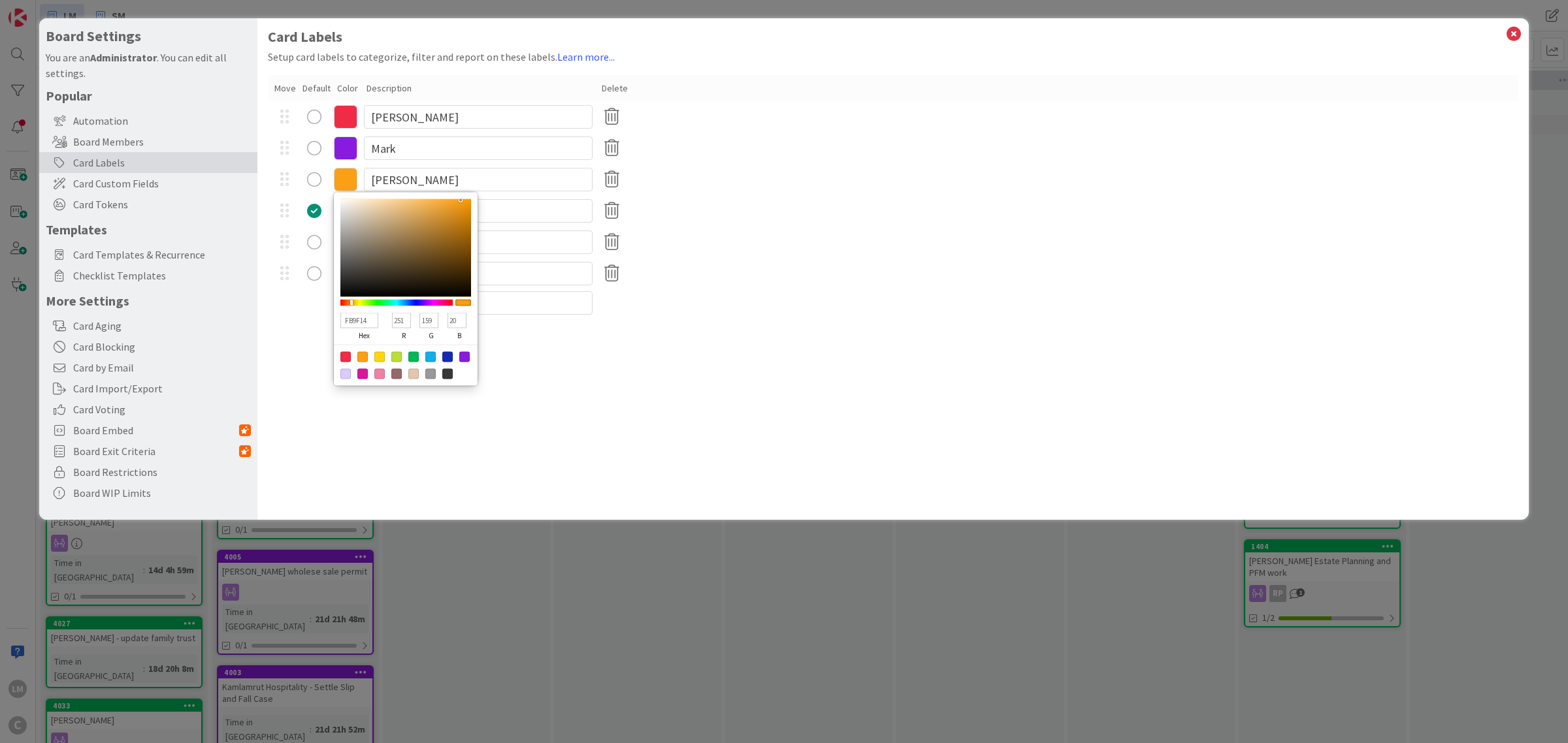
click at [559, 365] on div "Card Labels Setup card labels to categorize, filter and report on these labels.…" at bounding box center [893, 269] width 1271 height 501
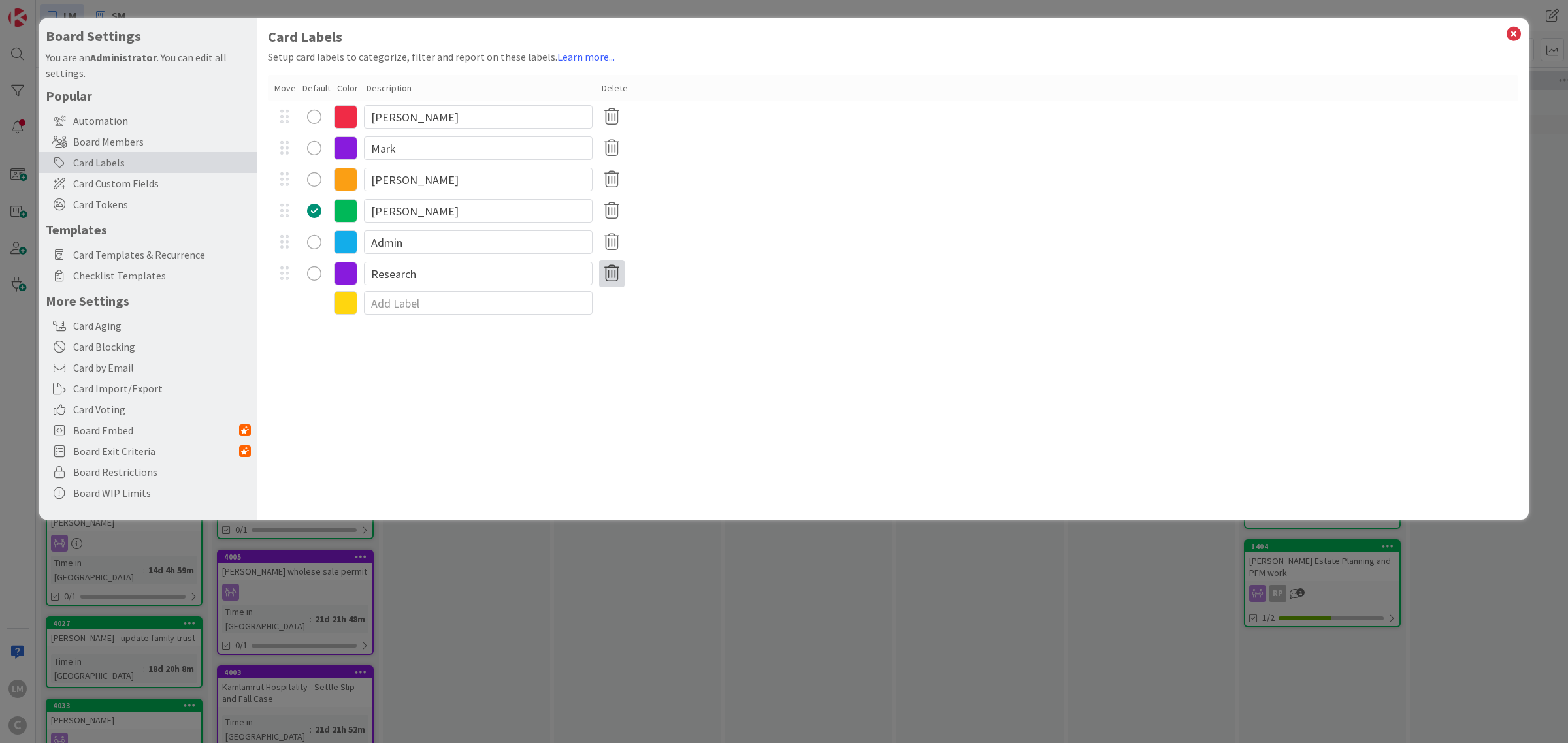
click at [612, 269] on icon at bounding box center [611, 273] width 26 height 27
click at [628, 332] on button "Remove" at bounding box center [634, 336] width 56 height 24
click at [165, 181] on span "Card Custom Fields" at bounding box center [162, 183] width 178 height 16
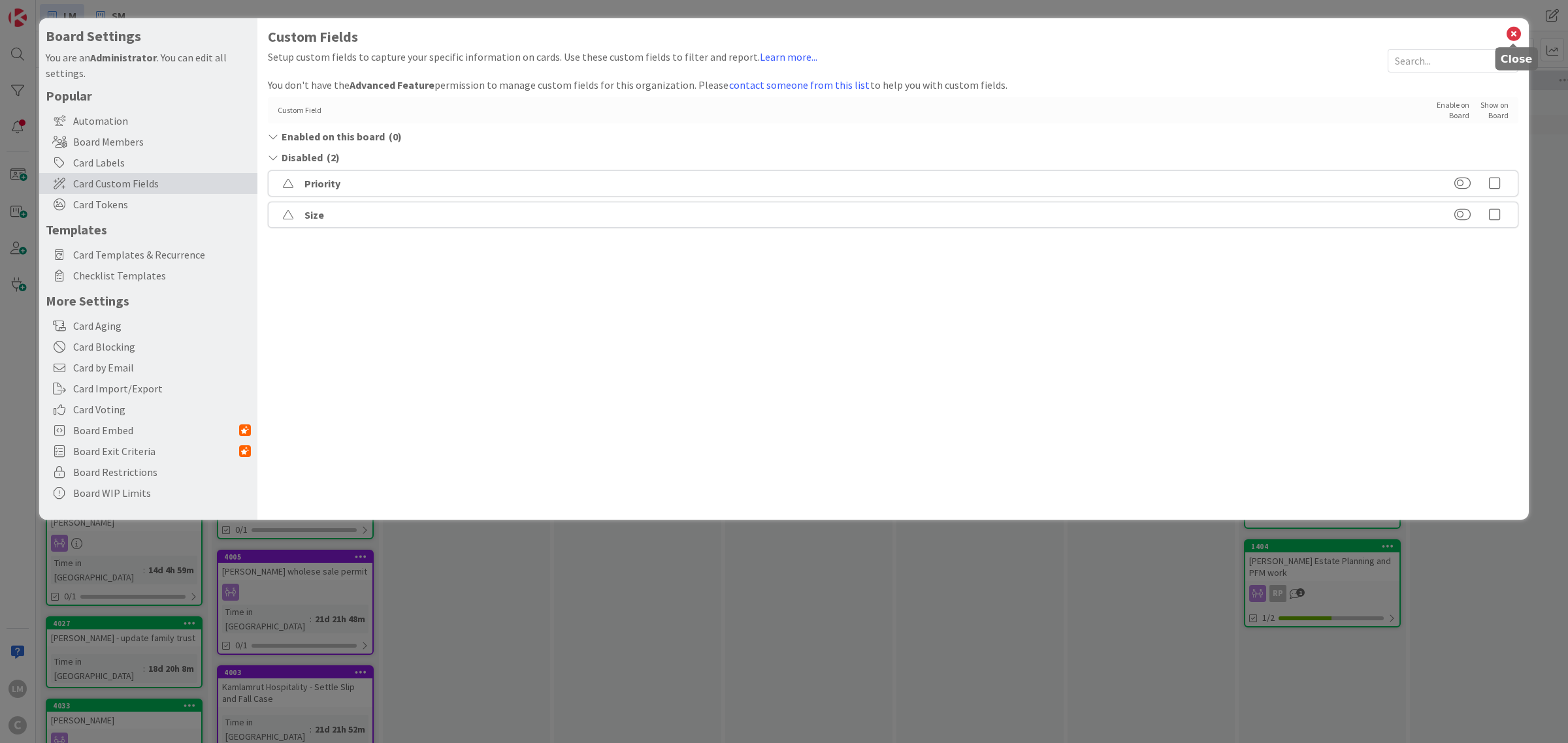
click at [1518, 30] on icon at bounding box center [1514, 34] width 17 height 18
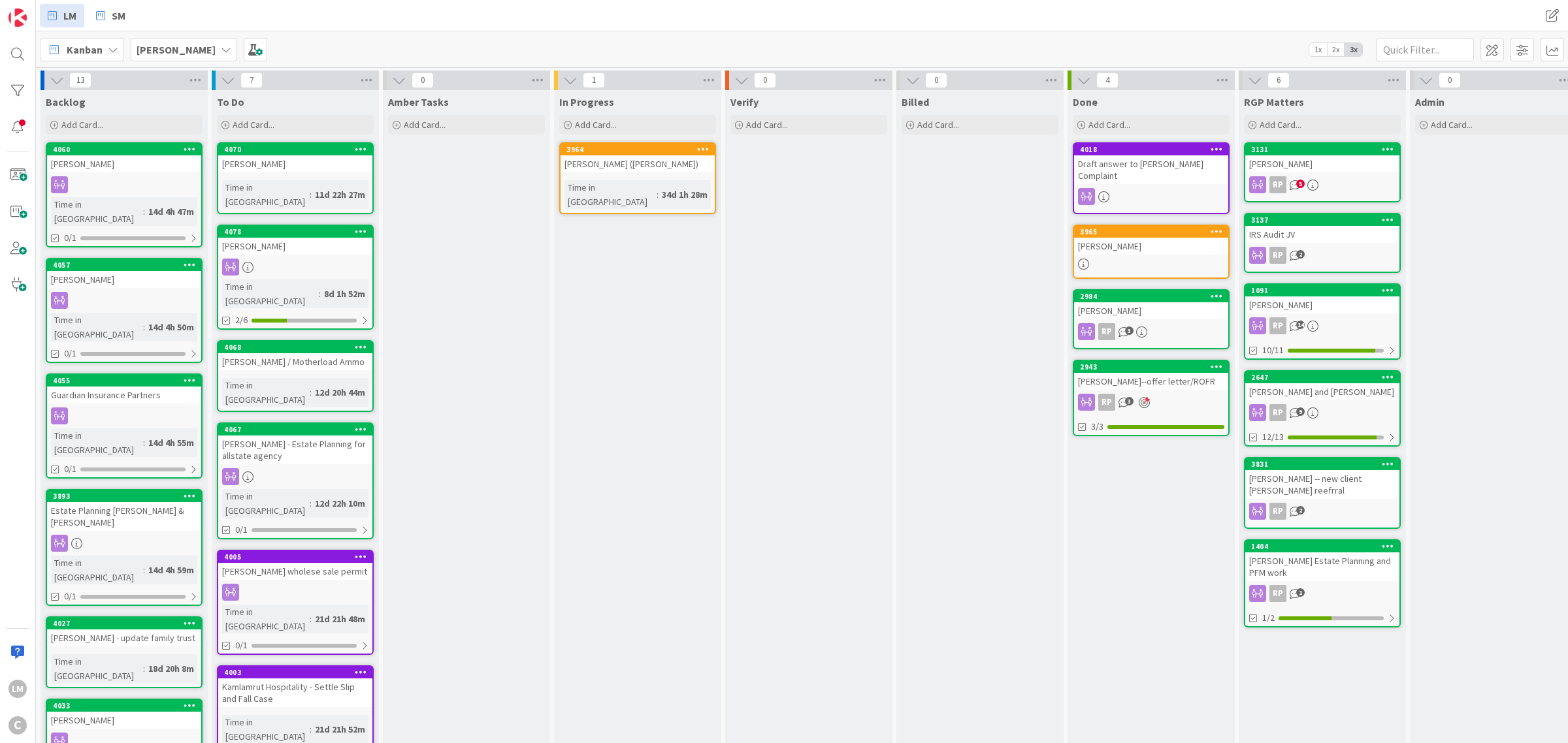
click at [222, 77] on icon at bounding box center [228, 80] width 15 height 15
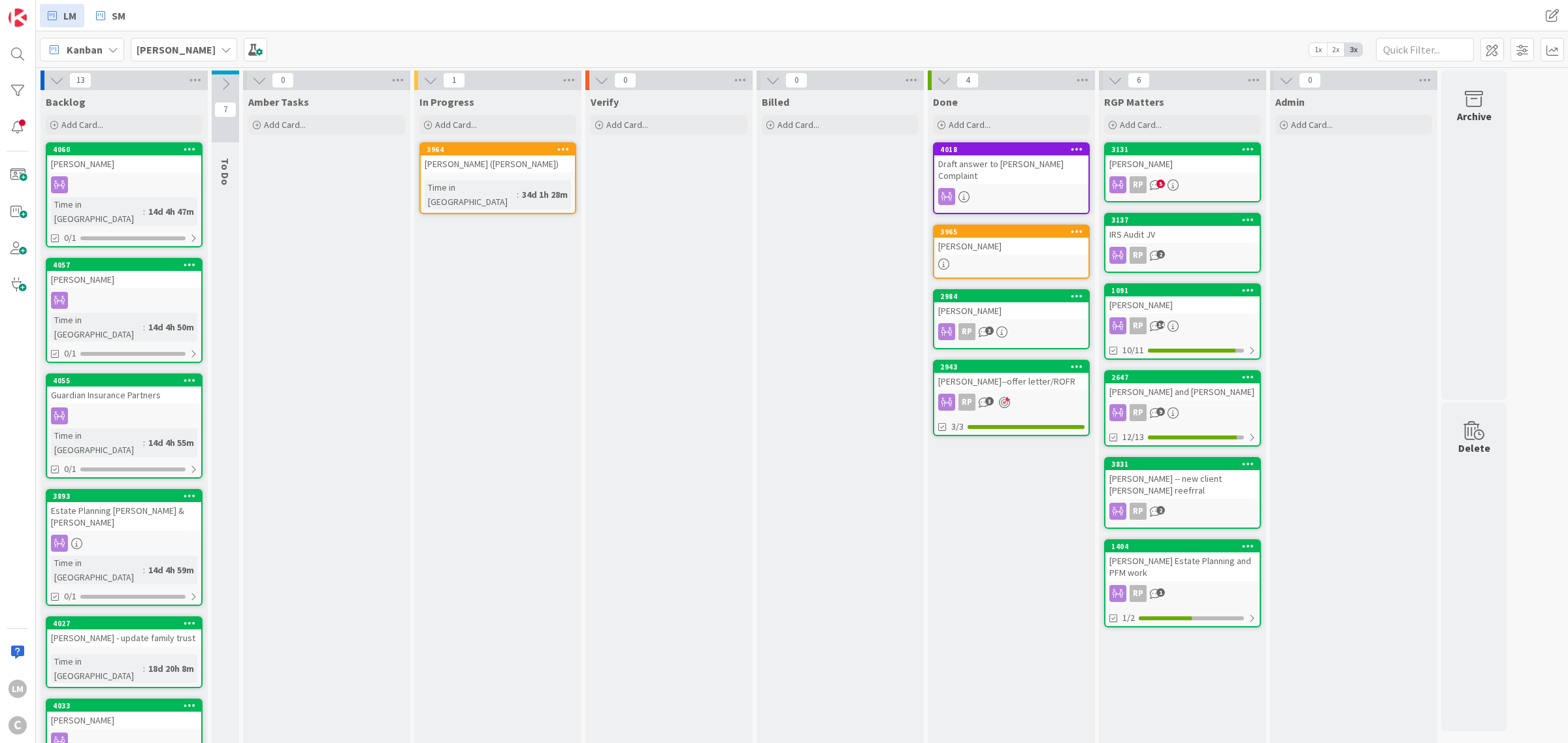
click at [222, 77] on icon at bounding box center [225, 84] width 15 height 15
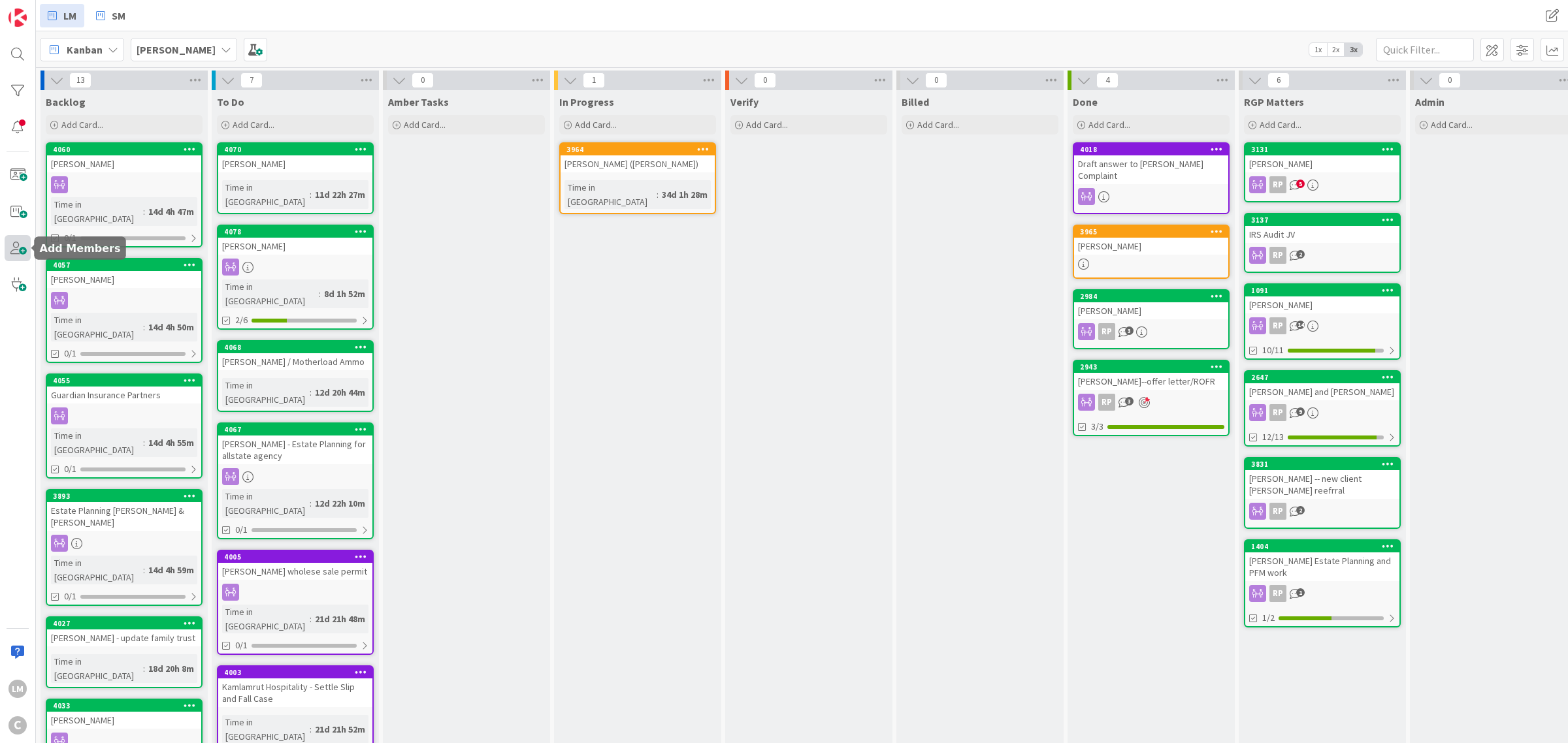
click at [15, 247] on span at bounding box center [18, 249] width 26 height 26
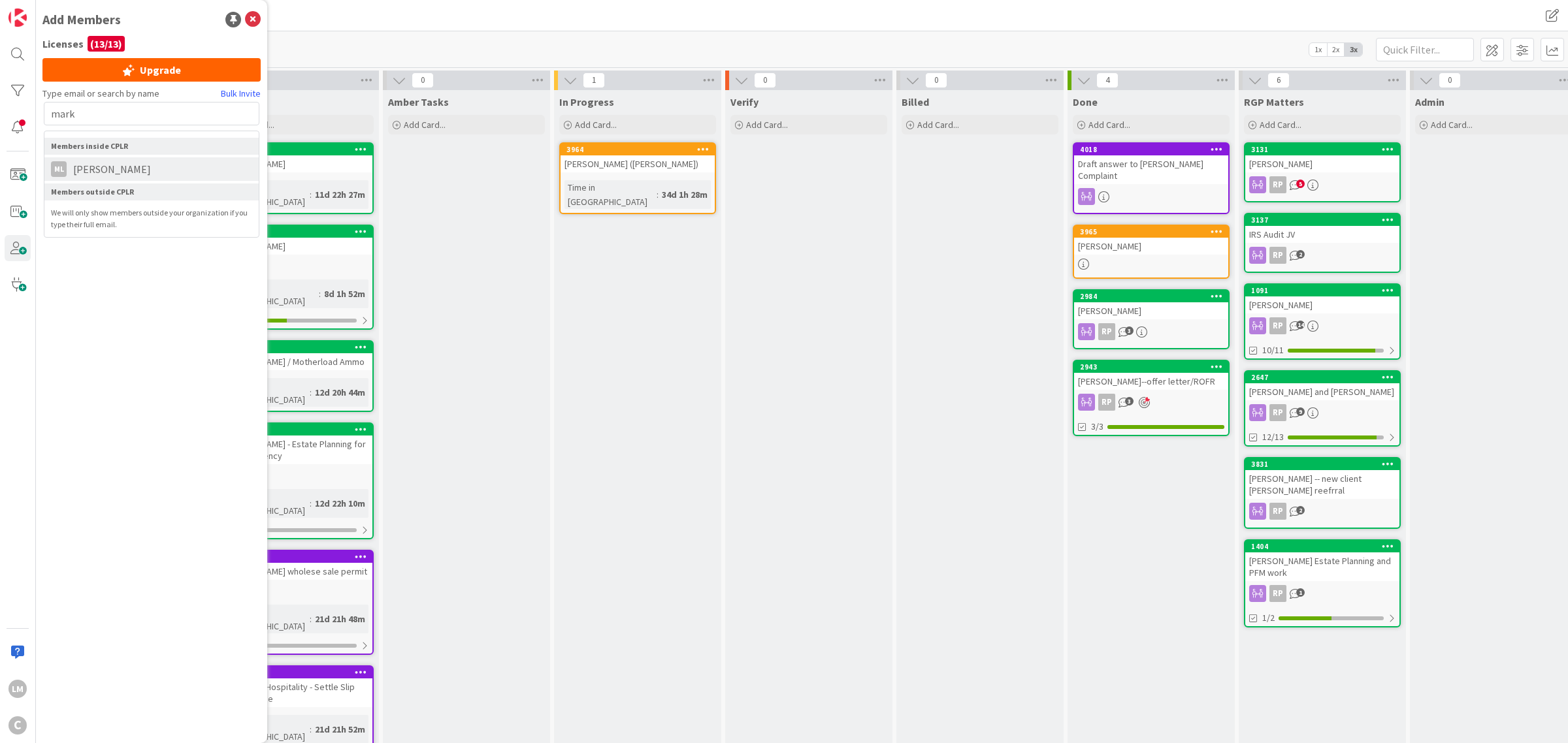
type input "mark"
click at [115, 177] on li "ML [PERSON_NAME]" at bounding box center [151, 169] width 214 height 24
click at [102, 214] on link "[PERSON_NAME]" at bounding box center [110, 215] width 78 height 16
click at [99, 214] on link "[PERSON_NAME]" at bounding box center [110, 215] width 78 height 16
click at [105, 217] on link "[PERSON_NAME]" at bounding box center [110, 215] width 78 height 16
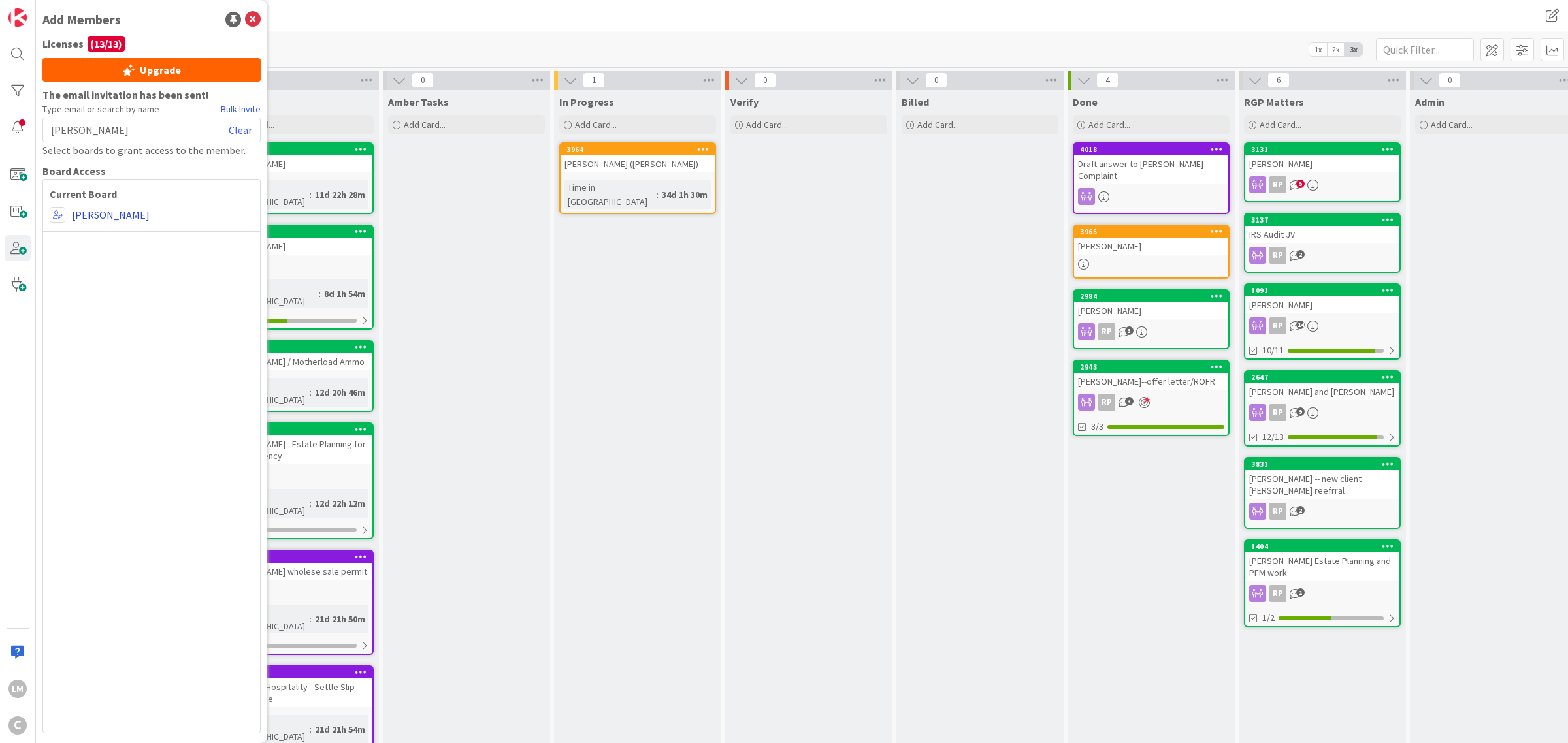
click at [105, 217] on link "[PERSON_NAME]" at bounding box center [110, 215] width 78 height 16
click at [89, 216] on link "[PERSON_NAME]" at bounding box center [110, 215] width 78 height 16
click at [123, 138] on div "[PERSON_NAME] Clear" at bounding box center [151, 130] width 218 height 25
click at [124, 122] on div "[PERSON_NAME] Clear" at bounding box center [151, 130] width 218 height 25
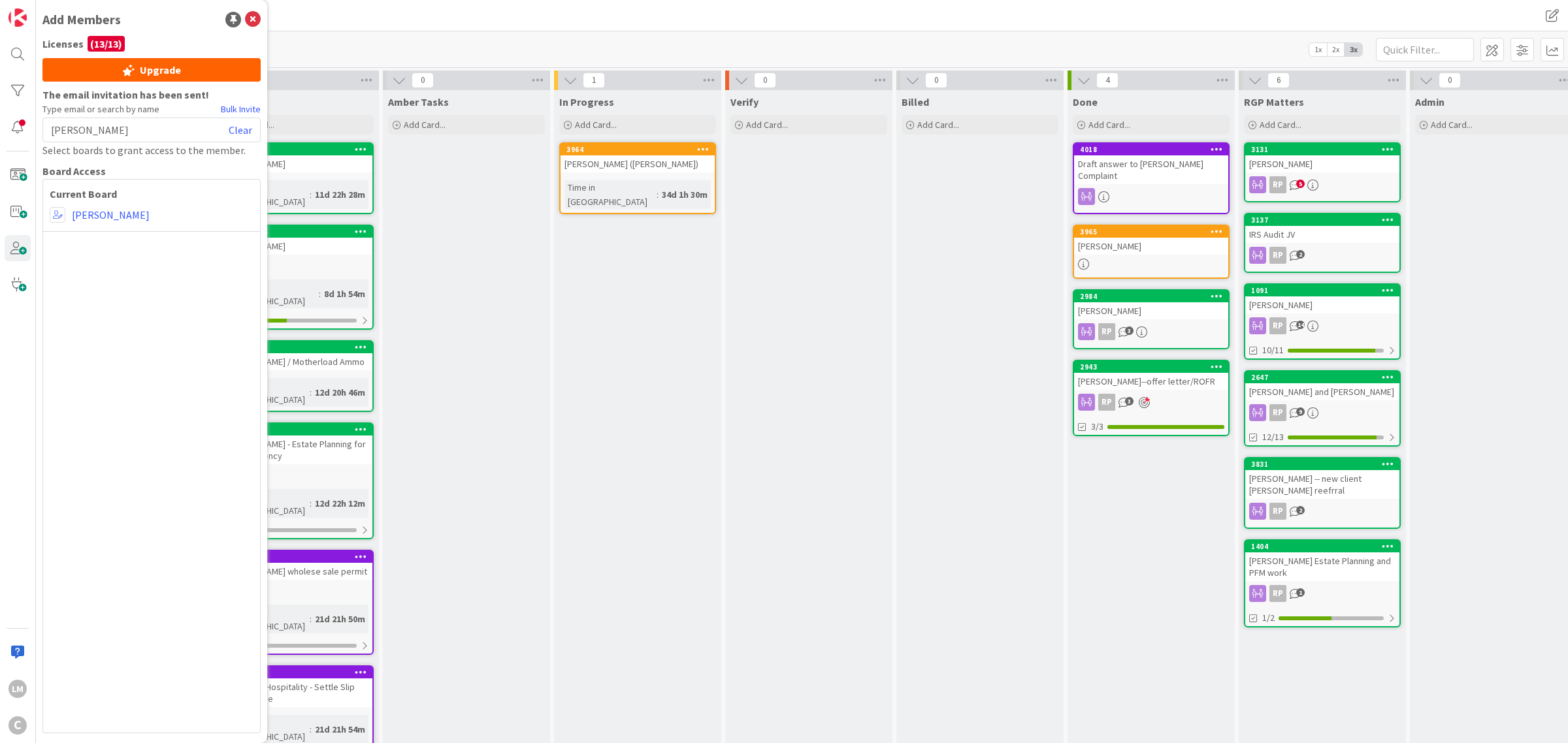
click at [115, 132] on div "[PERSON_NAME] Clear" at bounding box center [151, 130] width 218 height 25
click at [92, 215] on link "[PERSON_NAME]" at bounding box center [110, 215] width 78 height 16
click at [238, 128] on link "Clear" at bounding box center [240, 130] width 24 height 16
type input "mark"
click at [115, 170] on span "[PERSON_NAME]" at bounding box center [112, 169] width 91 height 16
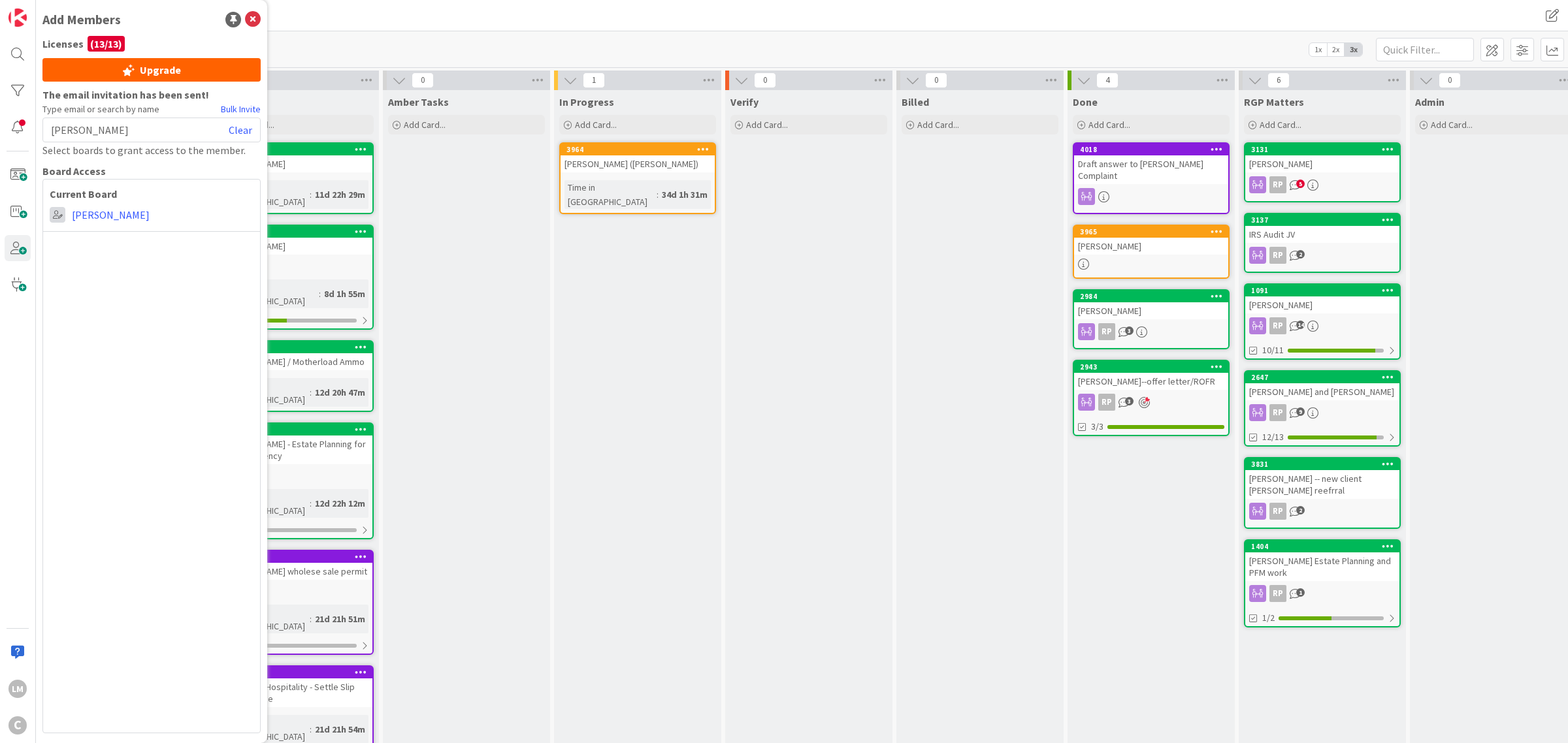
click at [56, 216] on span at bounding box center [57, 215] width 16 height 16
click at [60, 217] on span at bounding box center [57, 215] width 16 height 16
click at [213, 278] on div "Current Board Administrator Collaborator Commenter Viewer Remove [PERSON_NAME]" at bounding box center [151, 456] width 218 height 554
click at [64, 214] on span at bounding box center [57, 215] width 16 height 16
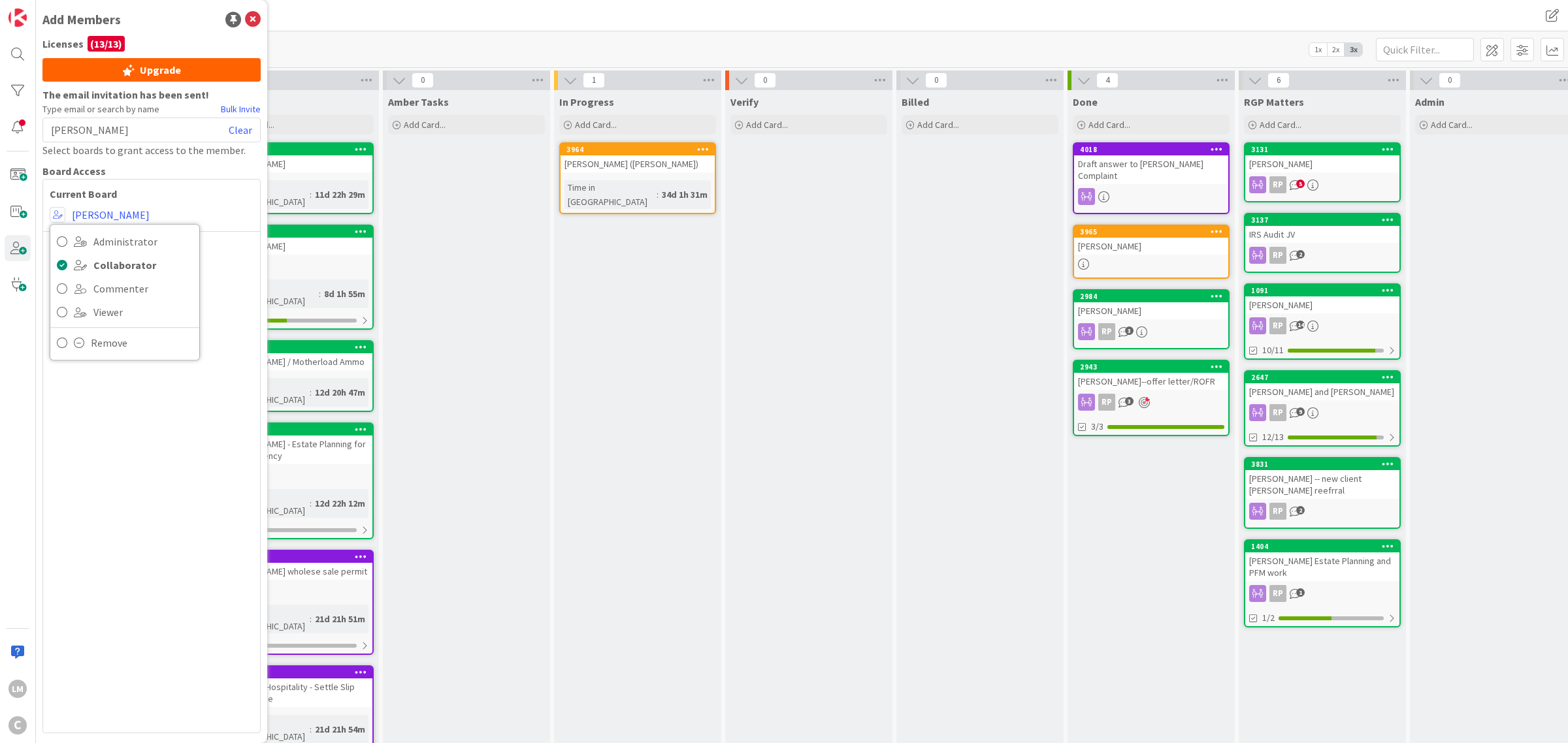
click at [217, 261] on div "Current Board Administrator Collaborator Commenter Viewer Remove [PERSON_NAME]" at bounding box center [151, 456] width 218 height 554
click at [108, 123] on span "[PERSON_NAME]" at bounding box center [90, 130] width 78 height 16
click at [133, 128] on div "[PERSON_NAME] Clear" at bounding box center [151, 130] width 218 height 25
click at [113, 129] on div "[PERSON_NAME] Clear" at bounding box center [151, 130] width 218 height 25
drag, startPoint x: 116, startPoint y: 128, endPoint x: 31, endPoint y: 139, distance: 85.7
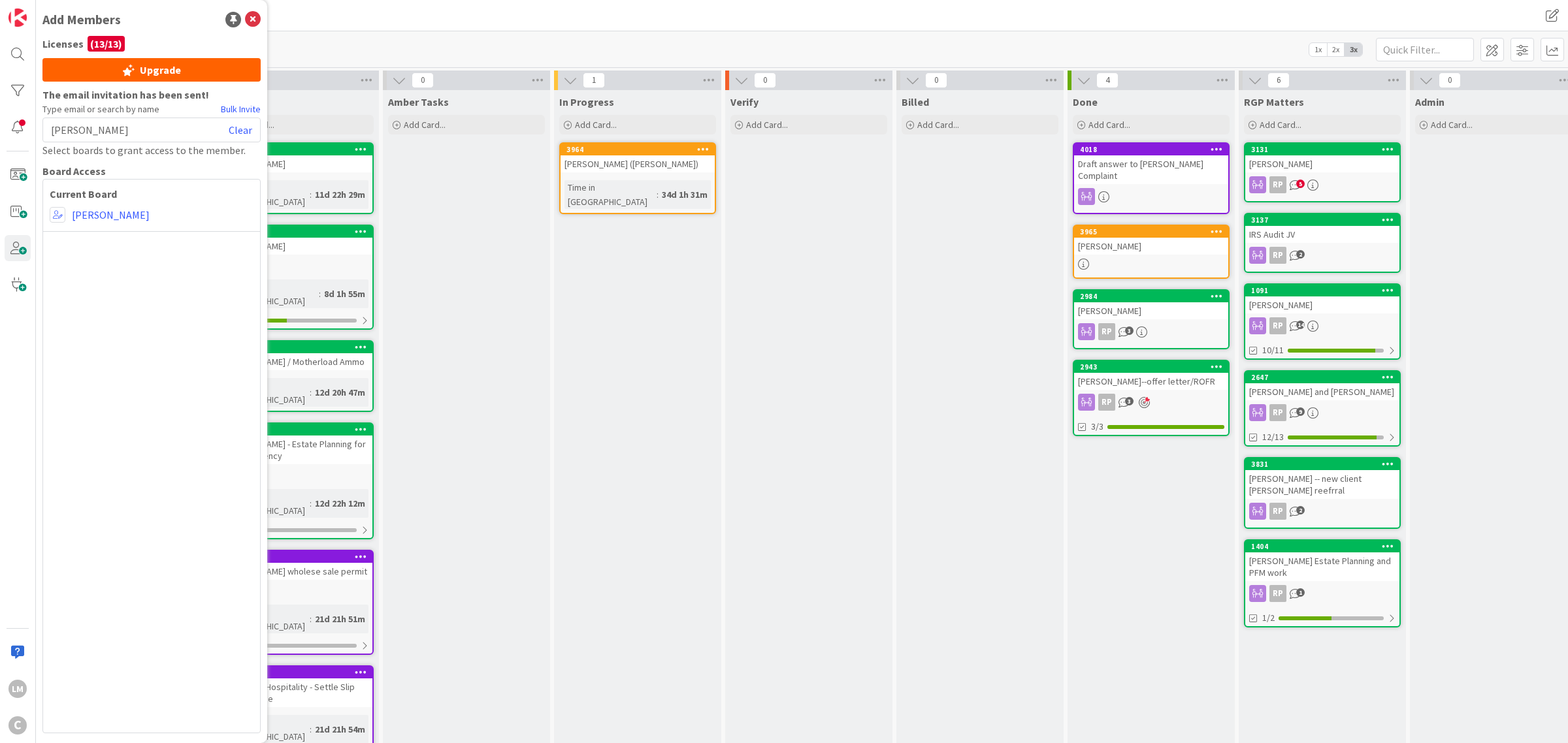
click at [31, 139] on div "LM C Add Members Licenses ( 13 / 13 ) Upgrade The email invitation has been sen…" at bounding box center [18, 372] width 36 height 743
click at [144, 320] on div "Current Board Administrator Collaborator Commenter Viewer Remove [PERSON_NAME]" at bounding box center [151, 456] width 218 height 554
click at [86, 126] on span "[PERSON_NAME]" at bounding box center [90, 130] width 78 height 16
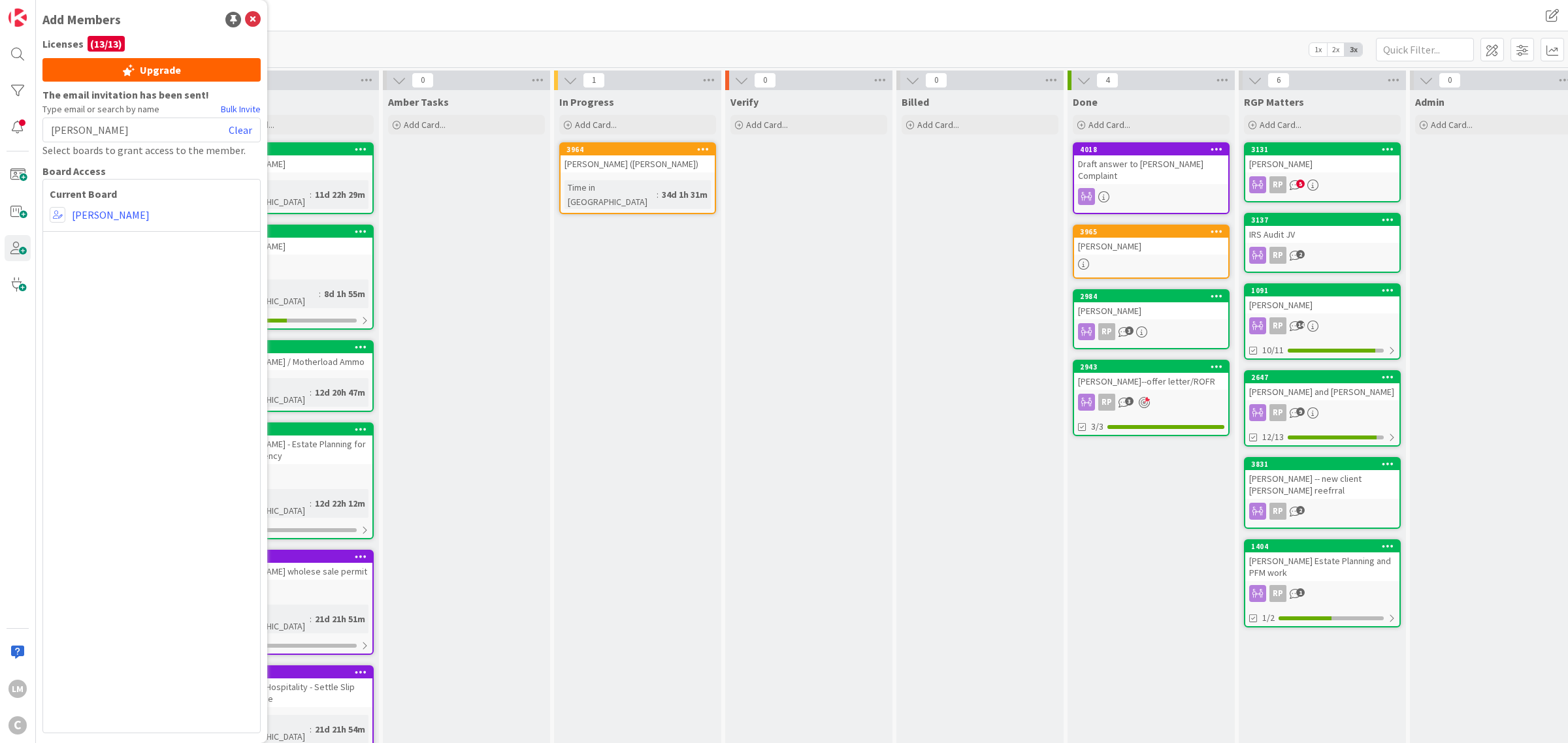
click at [184, 303] on div "Current Board Administrator Collaborator Commenter Viewer Remove [PERSON_NAME]" at bounding box center [151, 456] width 218 height 554
click at [131, 126] on div "[PERSON_NAME] Clear" at bounding box center [151, 130] width 218 height 25
click at [103, 129] on span "[PERSON_NAME]" at bounding box center [90, 130] width 78 height 16
click at [104, 129] on span "[PERSON_NAME]" at bounding box center [90, 130] width 78 height 16
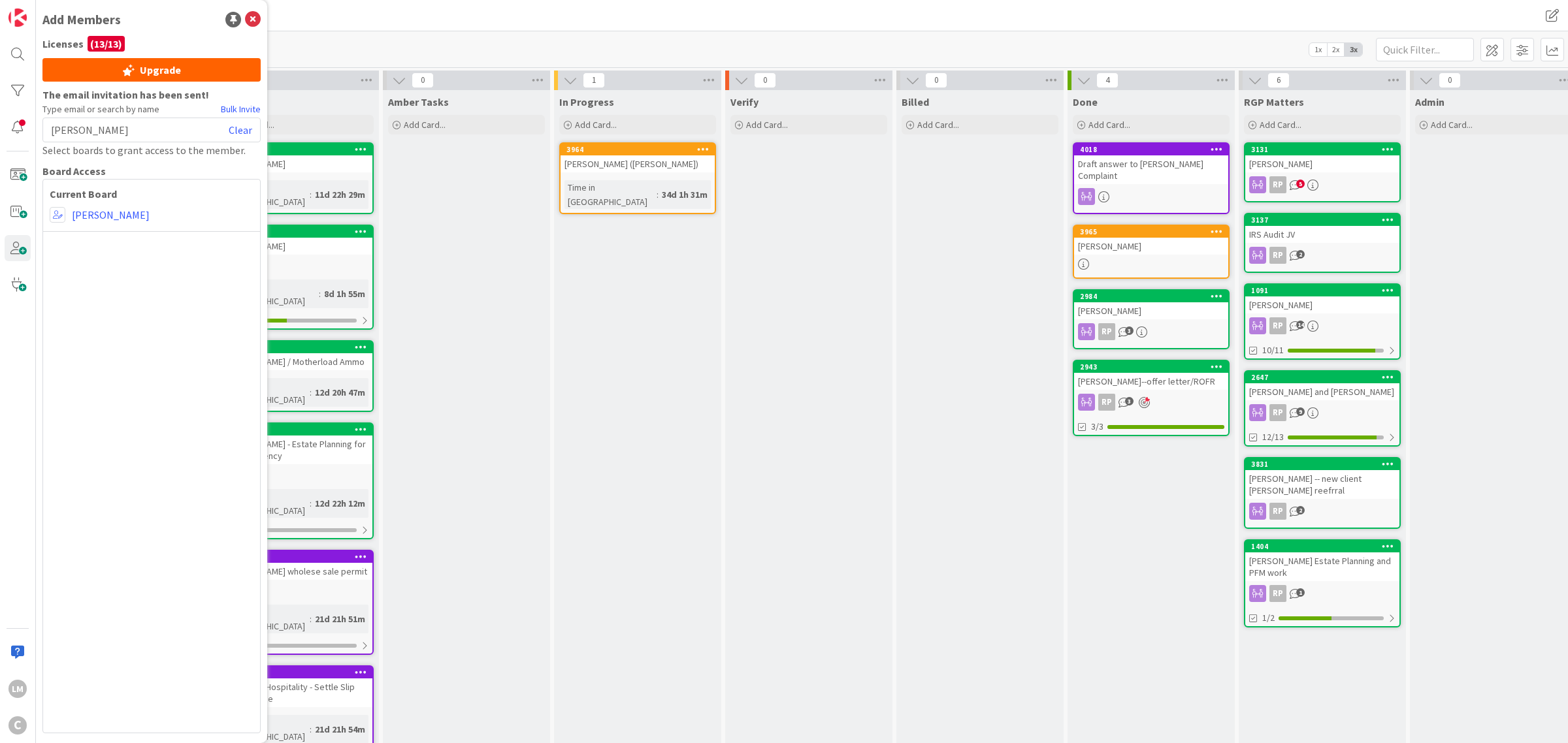
click at [138, 19] on div "Add Members" at bounding box center [151, 19] width 218 height 19
click at [239, 123] on link "Clear" at bounding box center [240, 130] width 24 height 16
type input "rich"
click at [124, 165] on span "[PERSON_NAME]" at bounding box center [112, 169] width 91 height 16
click at [60, 215] on span at bounding box center [57, 215] width 16 height 16
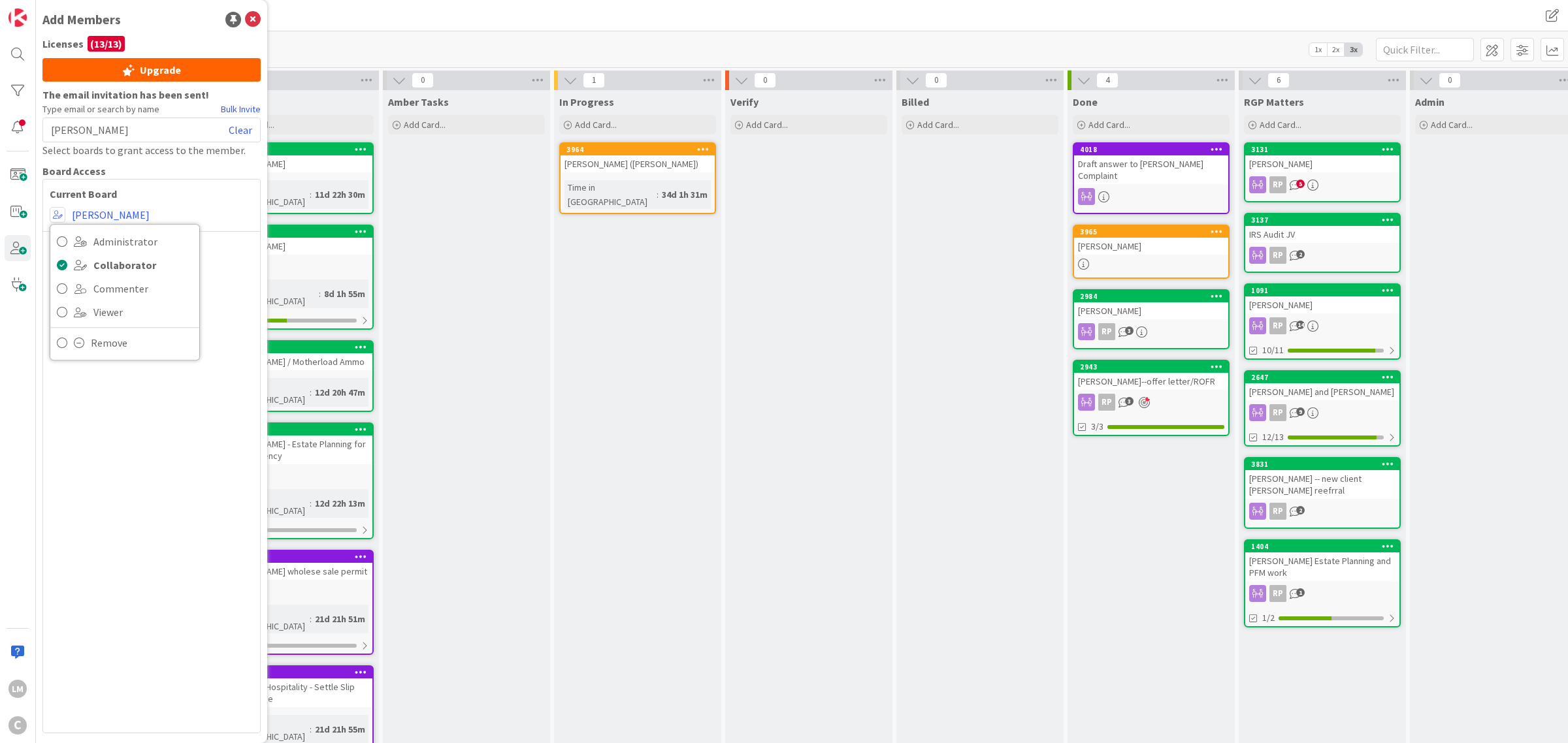
drag, startPoint x: 240, startPoint y: 240, endPoint x: 233, endPoint y: 238, distance: 7.3
click at [233, 238] on div "Current Board Administrator Collaborator Commenter Viewer Remove [PERSON_NAME]" at bounding box center [151, 456] width 218 height 554
click at [242, 124] on link "Clear" at bounding box center [240, 130] width 24 height 16
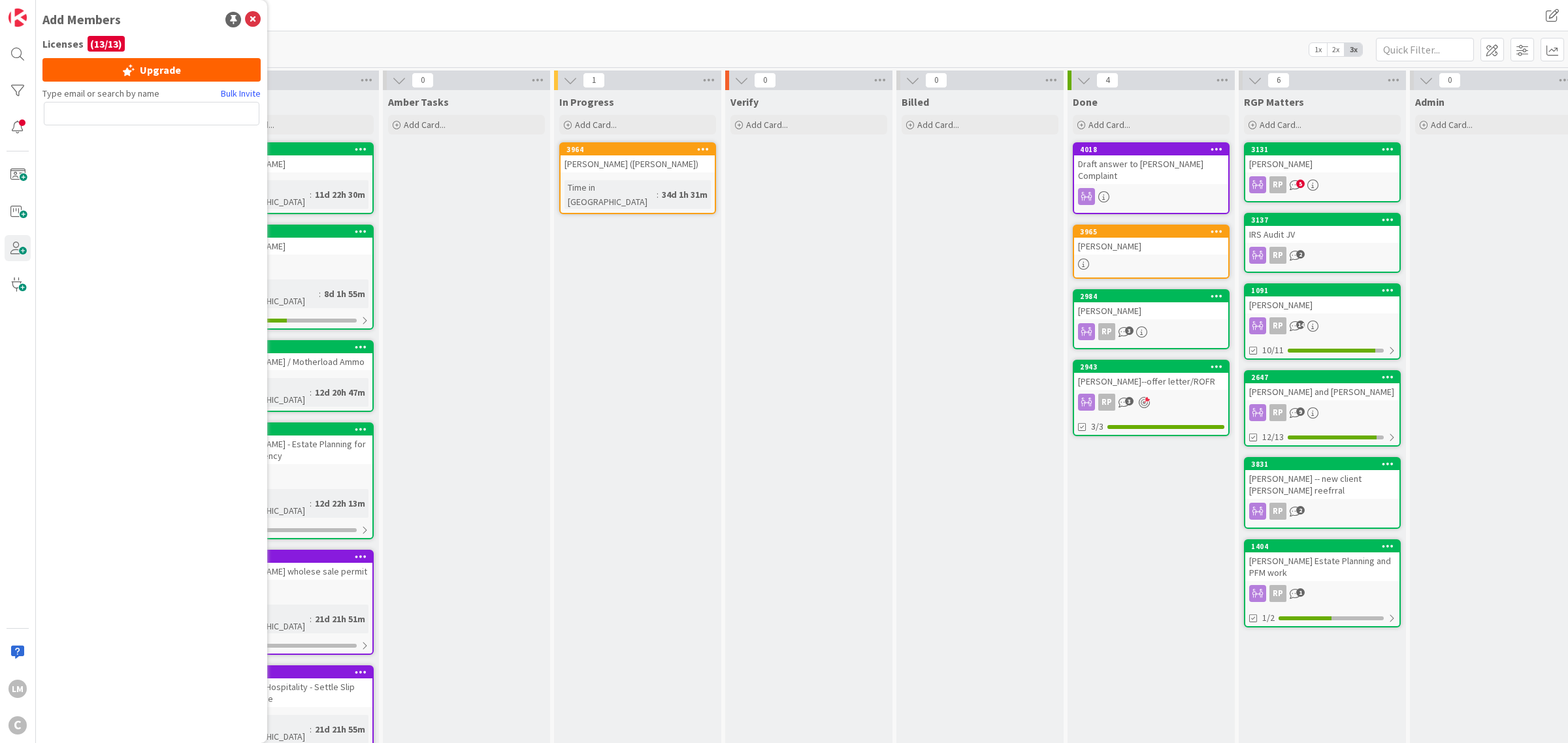
click at [169, 127] on div at bounding box center [151, 116] width 215 height 28
click at [119, 115] on input "text" at bounding box center [151, 114] width 215 height 24
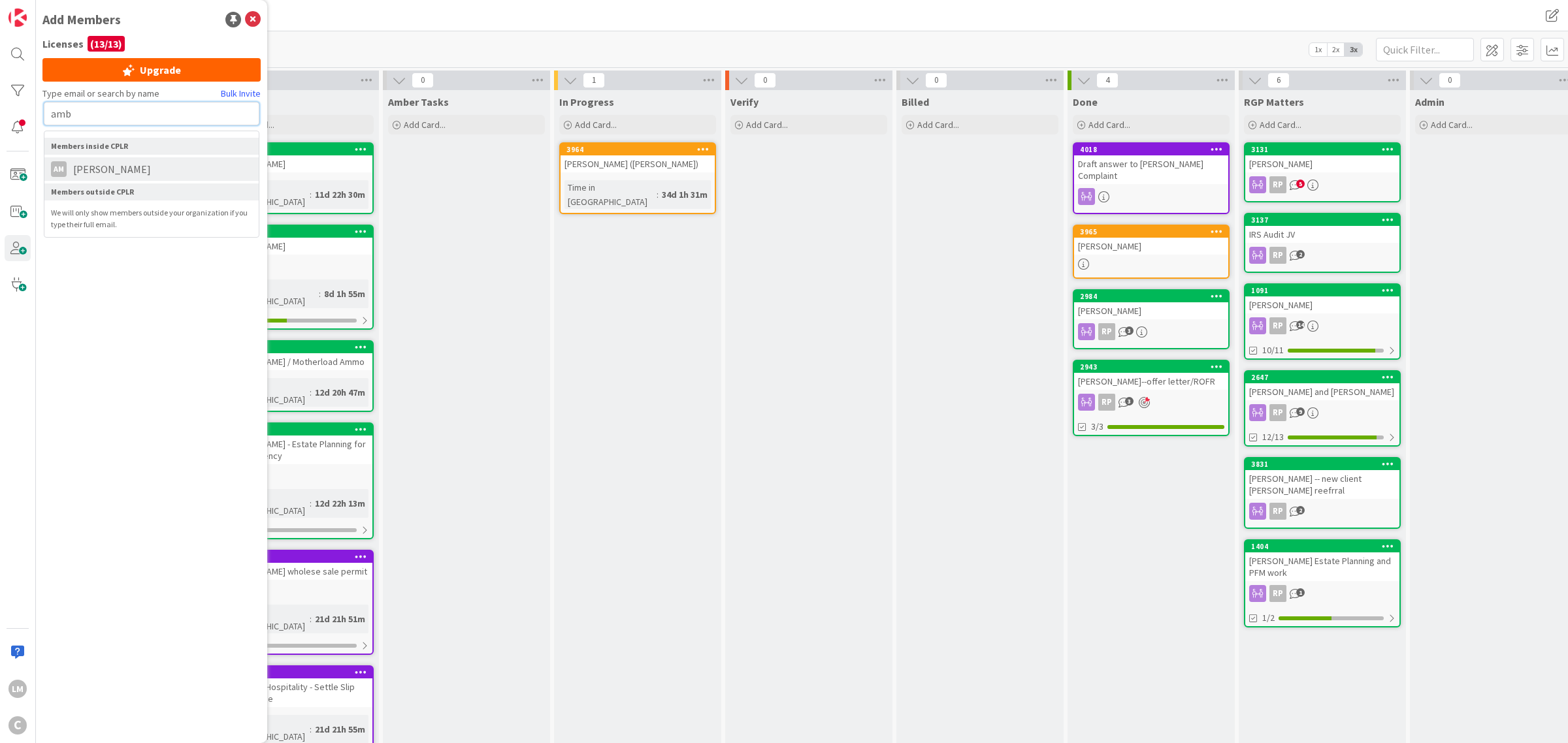
type input "amb"
click at [125, 171] on span "[PERSON_NAME]" at bounding box center [112, 169] width 91 height 16
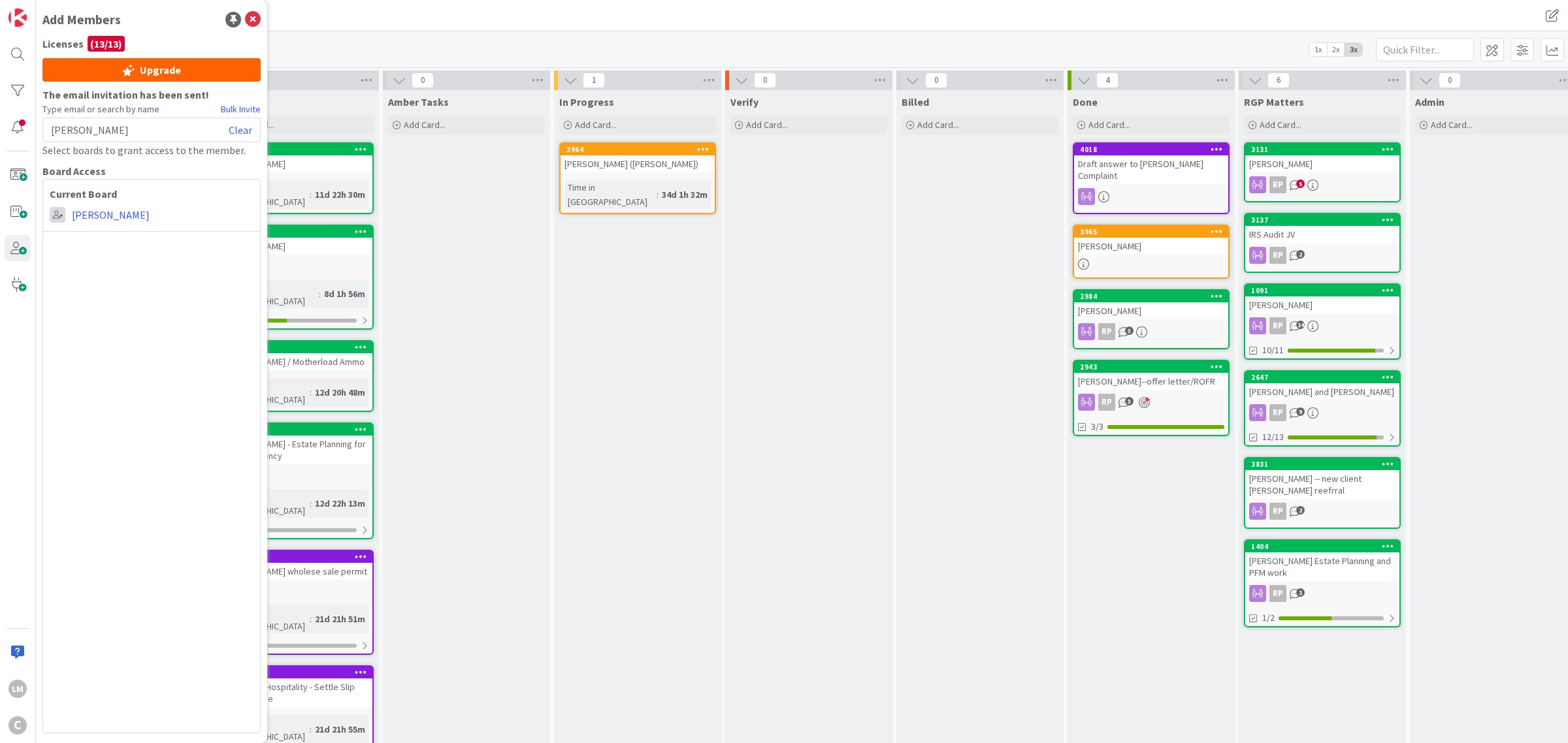
click at [57, 216] on span at bounding box center [57, 215] width 16 height 16
click at [242, 127] on link "Clear" at bounding box center [240, 130] width 24 height 16
type input "broo"
click at [104, 170] on span "[PERSON_NAME]" at bounding box center [112, 169] width 91 height 16
click at [56, 213] on span at bounding box center [57, 215] width 16 height 16
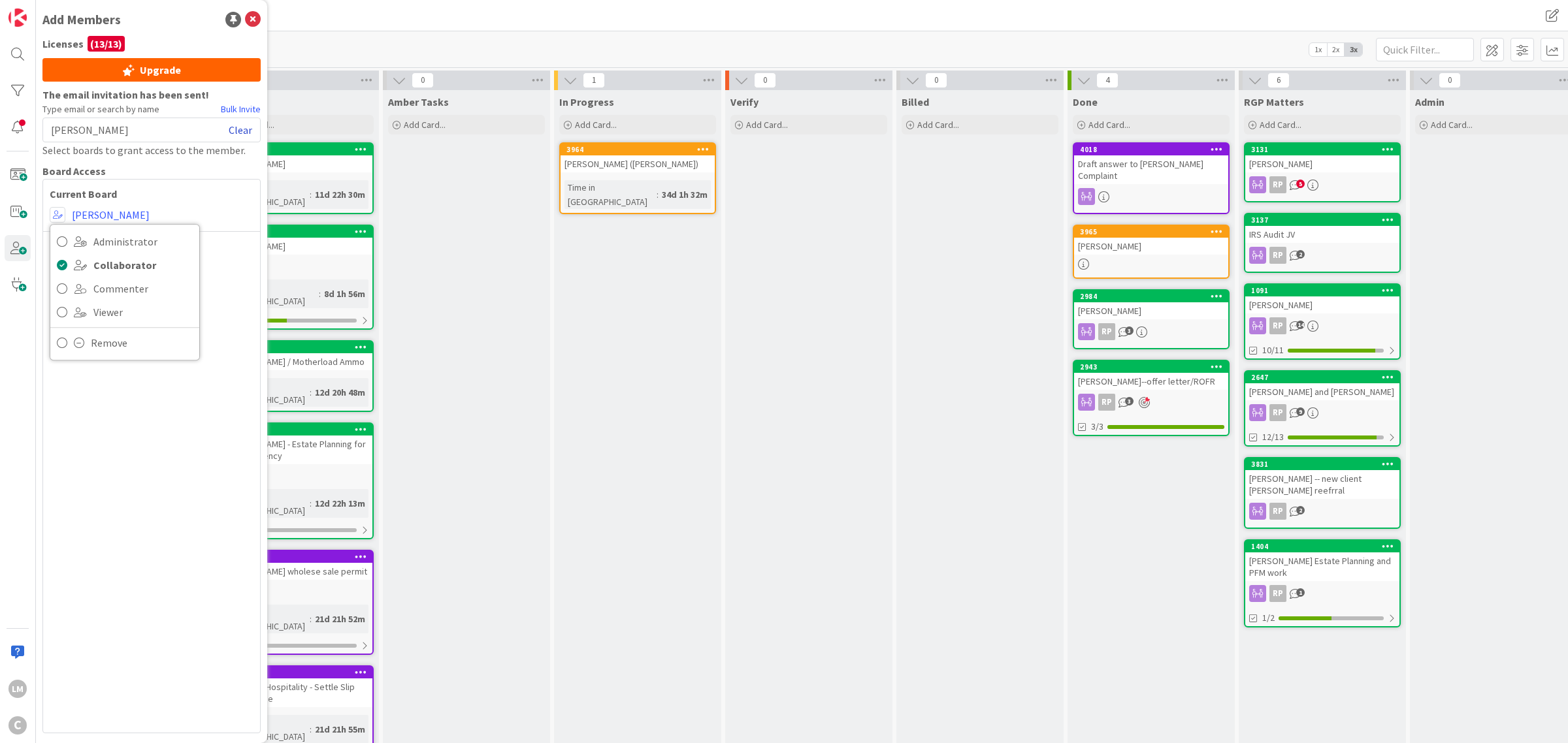
click at [237, 126] on link "Clear" at bounding box center [240, 130] width 24 height 16
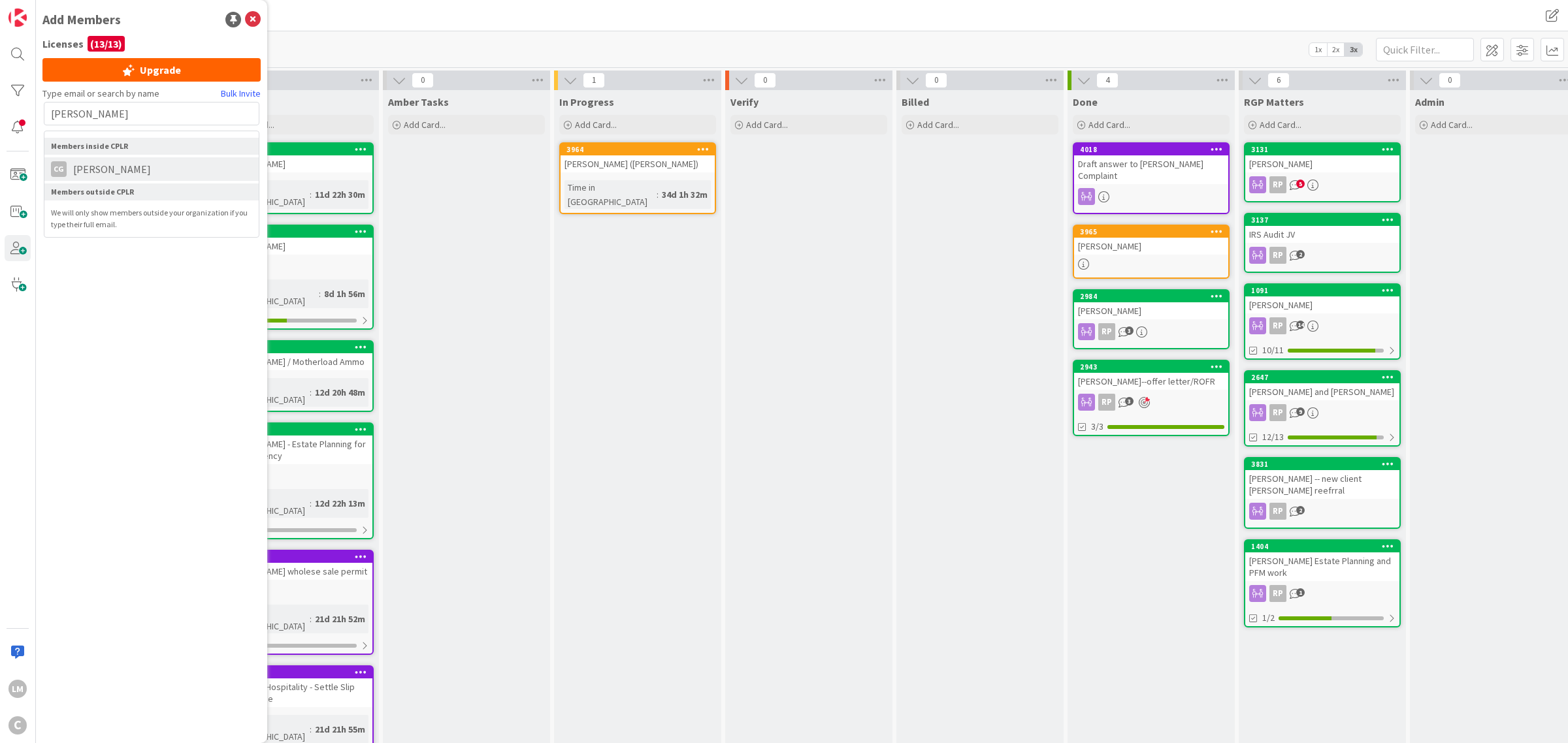
type input "[PERSON_NAME]"
click at [112, 165] on span "[PERSON_NAME]" at bounding box center [112, 169] width 91 height 16
click at [56, 209] on span at bounding box center [57, 215] width 16 height 16
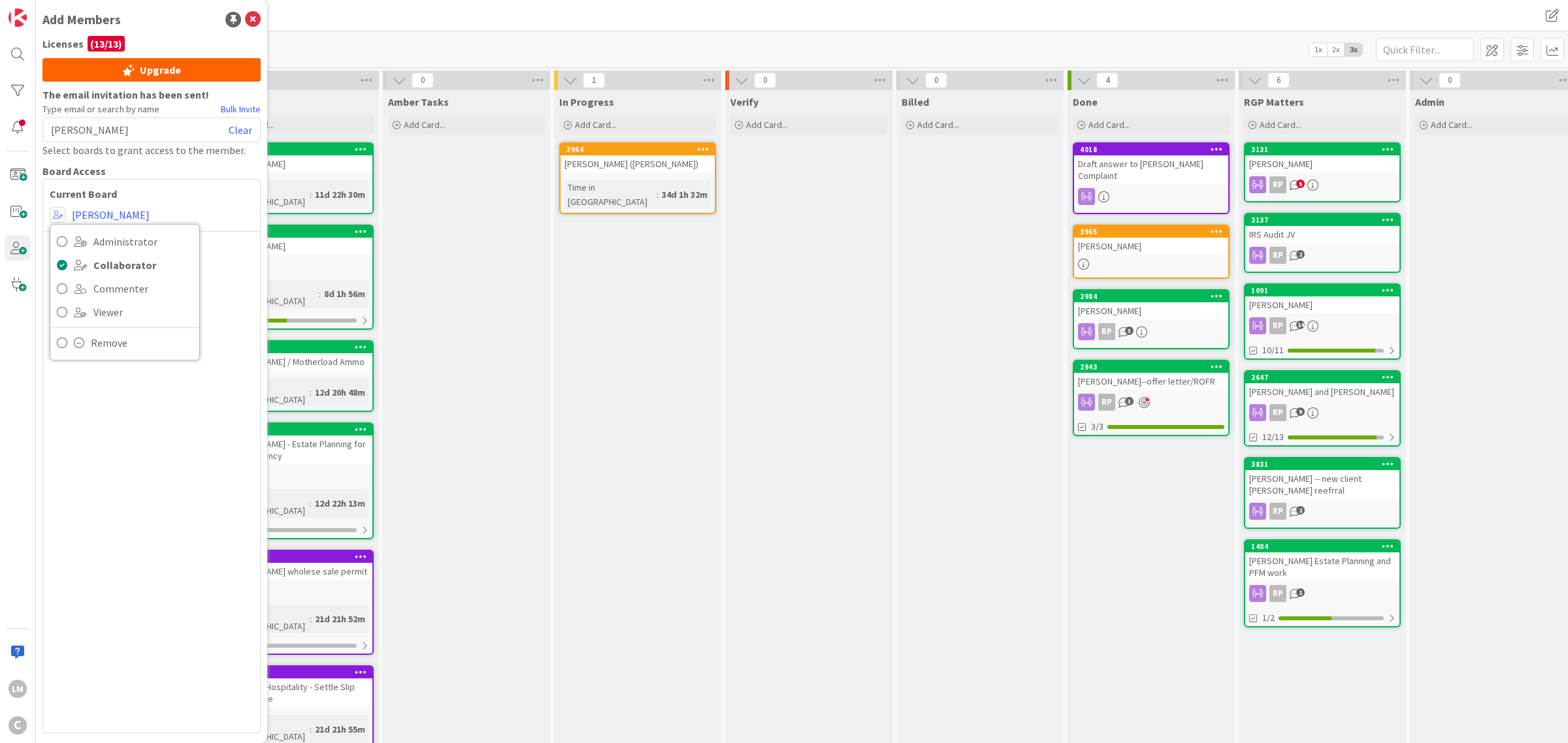
click at [232, 249] on div "Current Board Administrator Collaborator Commenter Viewer Remove [PERSON_NAME]" at bounding box center [151, 456] width 218 height 554
click at [245, 131] on link "Clear" at bounding box center [240, 130] width 24 height 16
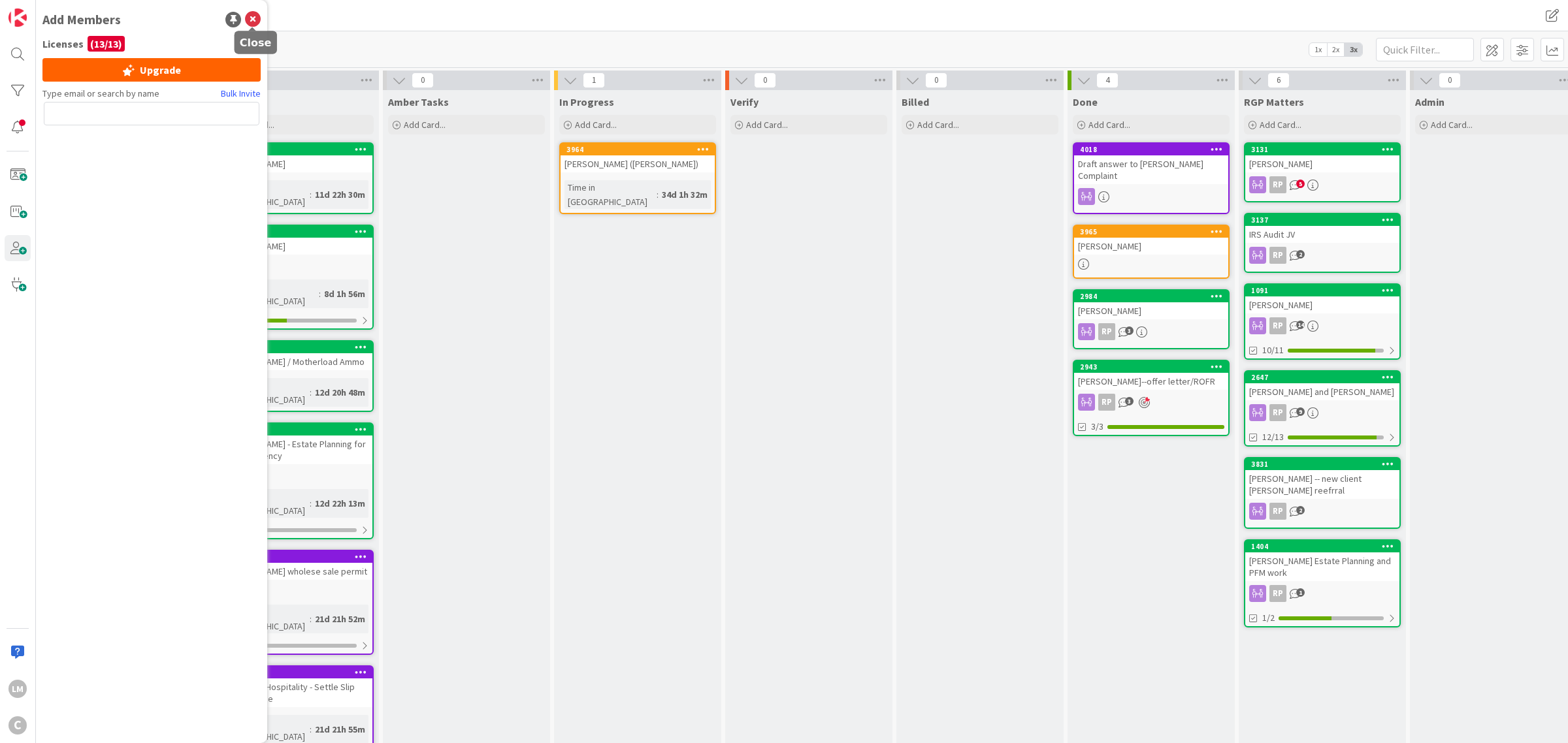
click at [253, 19] on icon at bounding box center [253, 19] width 16 height 16
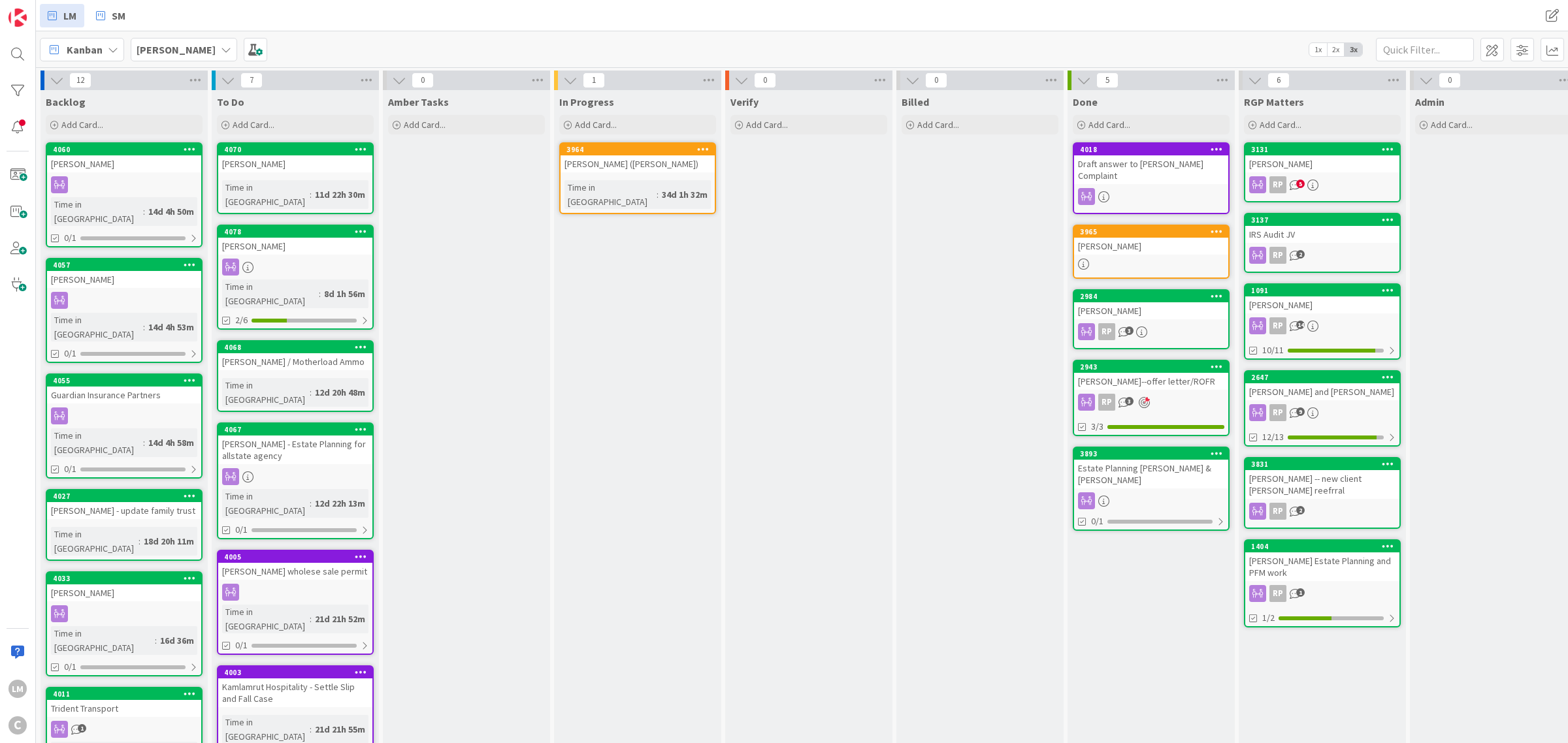
click at [1215, 449] on icon at bounding box center [1217, 453] width 13 height 9
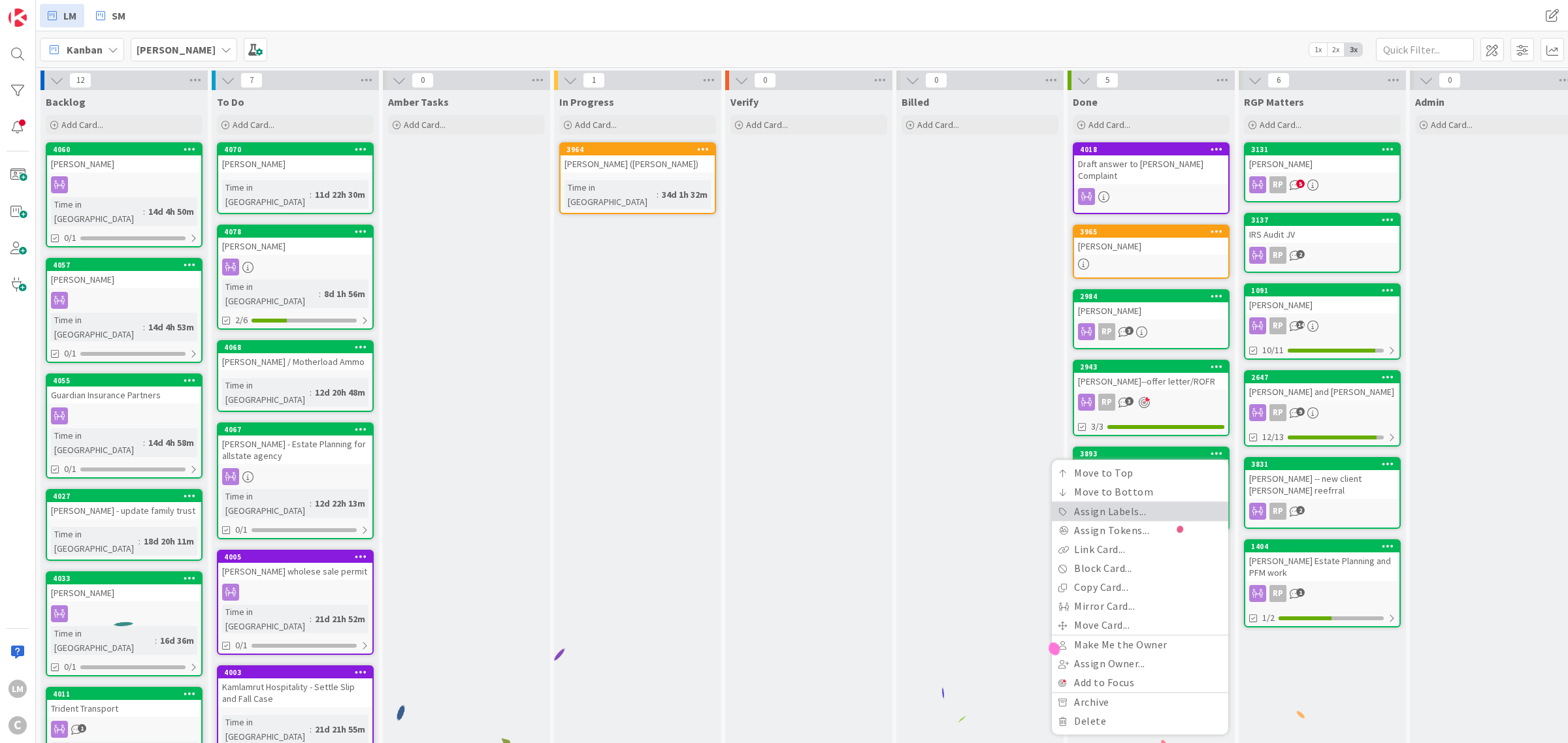
click at [1116, 504] on link "Assign Labels..." at bounding box center [1140, 511] width 176 height 19
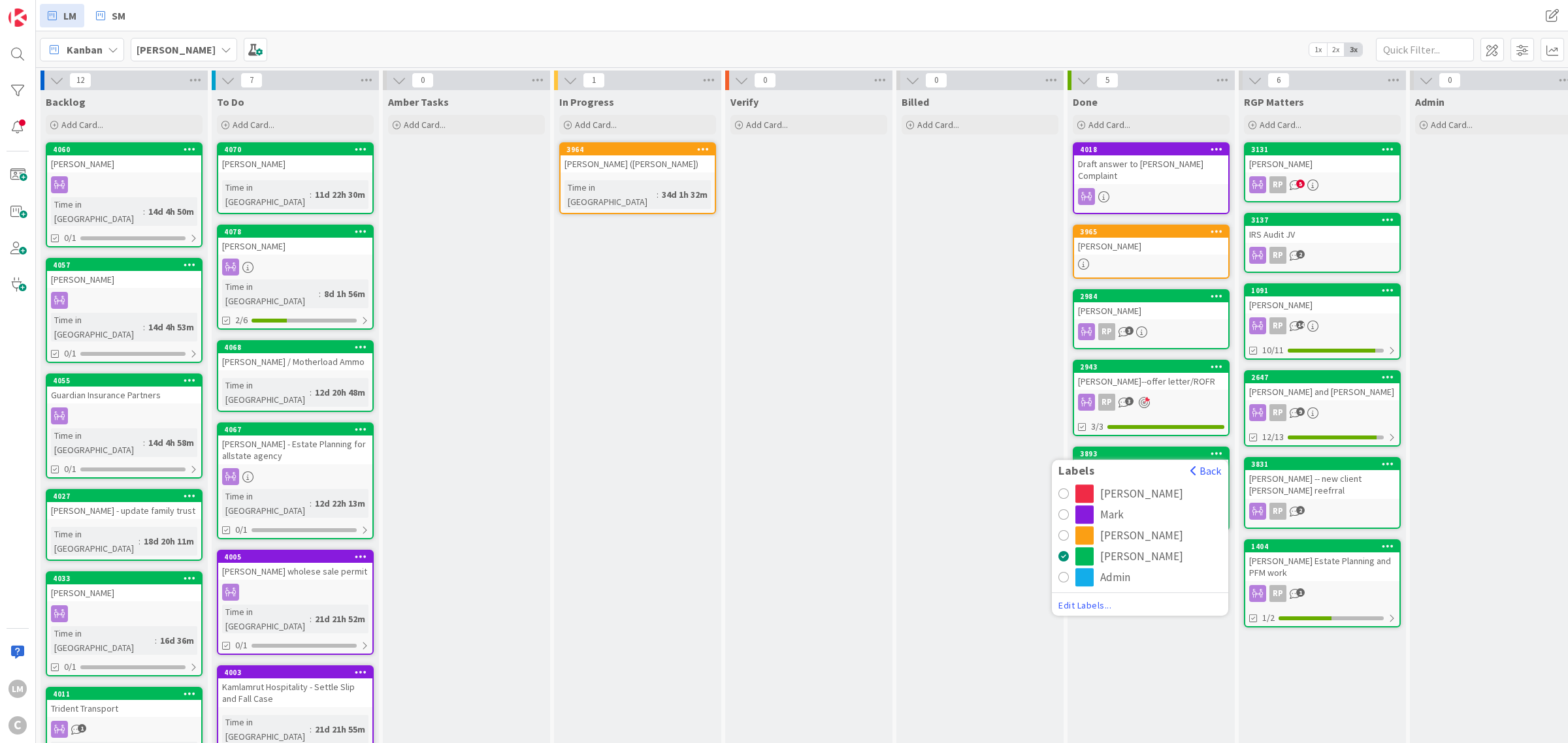
click at [1091, 506] on div "radio" at bounding box center [1084, 515] width 18 height 18
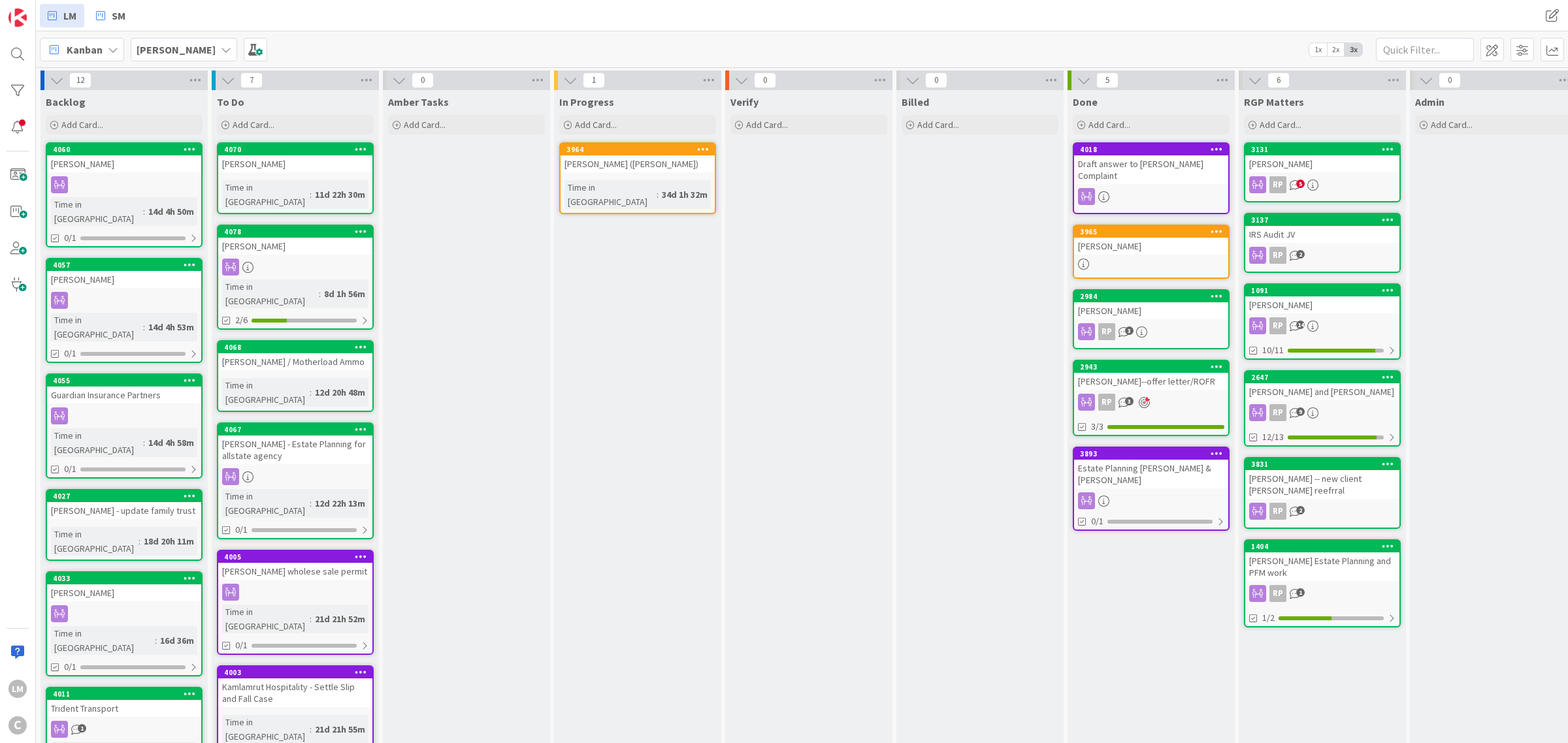
click at [1217, 364] on icon at bounding box center [1217, 366] width 13 height 9
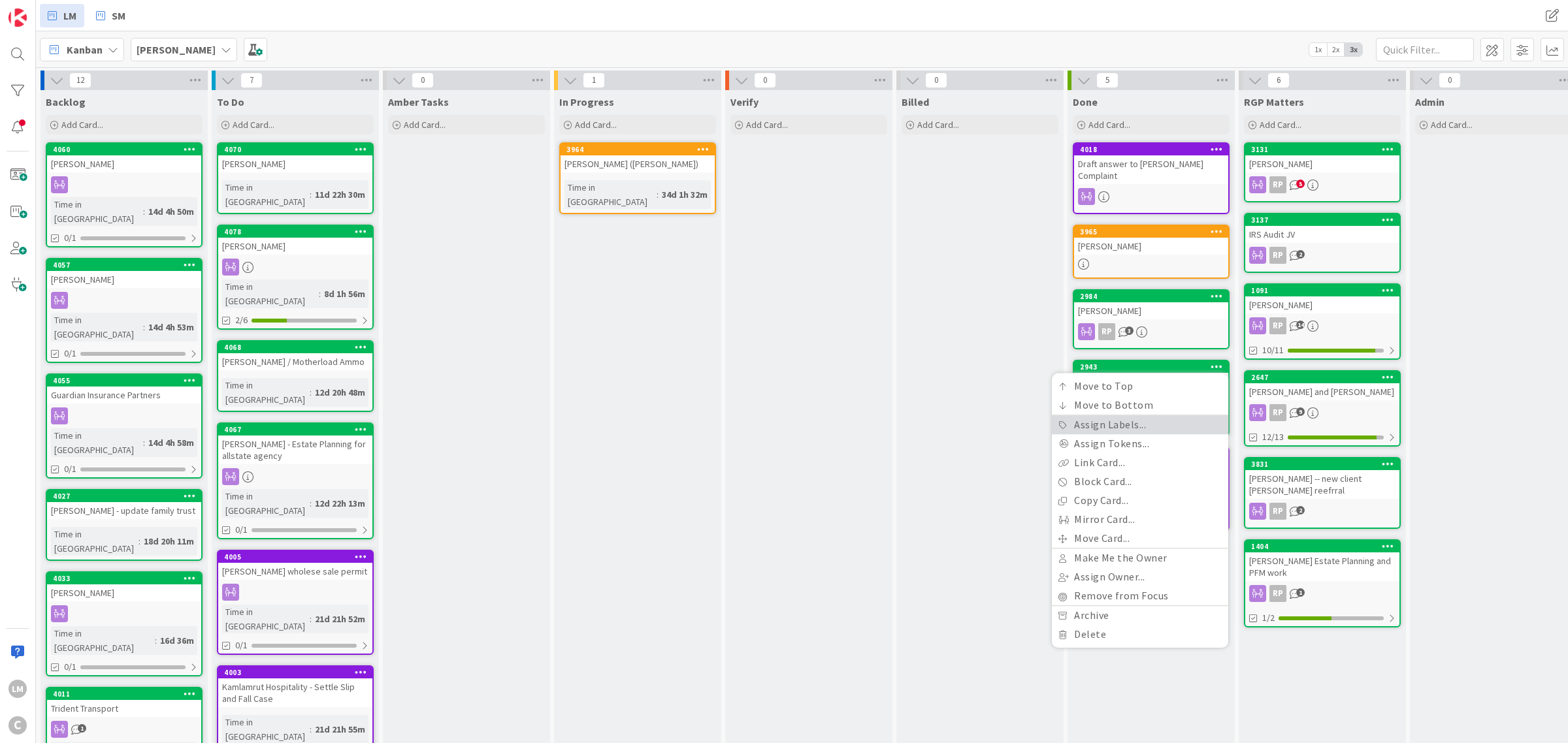
click at [1151, 419] on link "Assign Labels..." at bounding box center [1140, 424] width 176 height 19
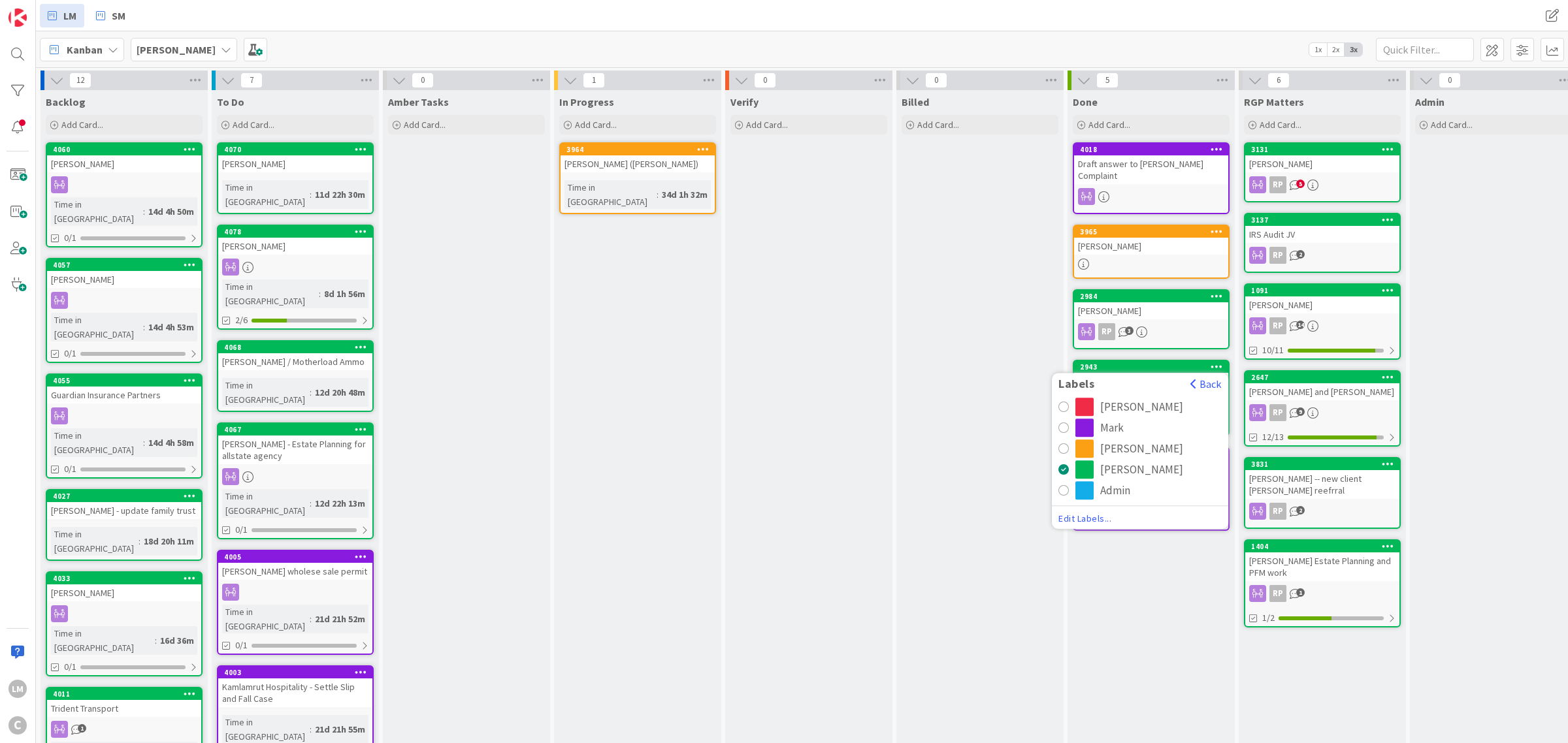
click at [1103, 398] on div "[PERSON_NAME]" at bounding box center [1141, 407] width 83 height 18
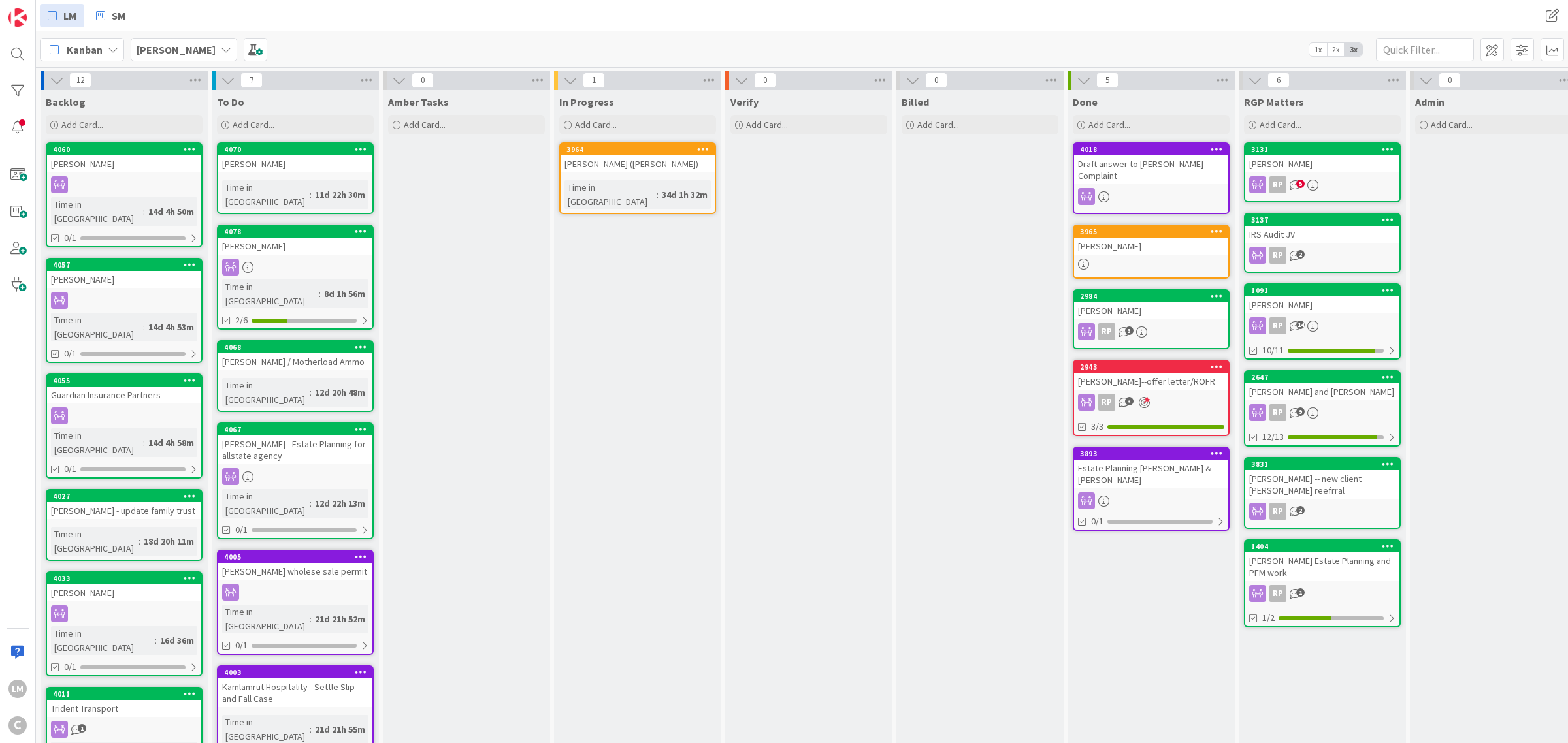
click at [1220, 292] on icon at bounding box center [1217, 295] width 13 height 9
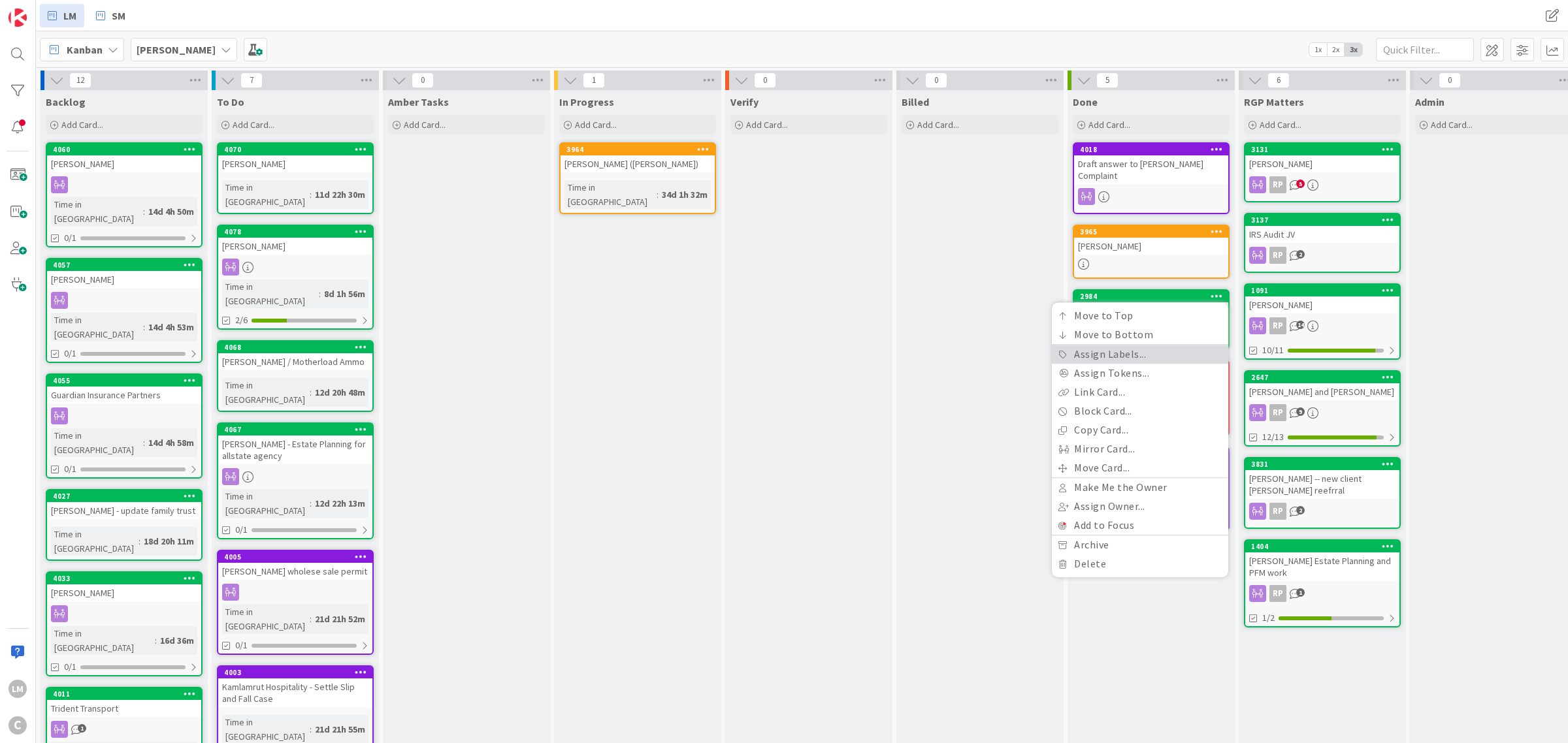
click at [1146, 353] on link "Assign Labels..." at bounding box center [1140, 354] width 176 height 19
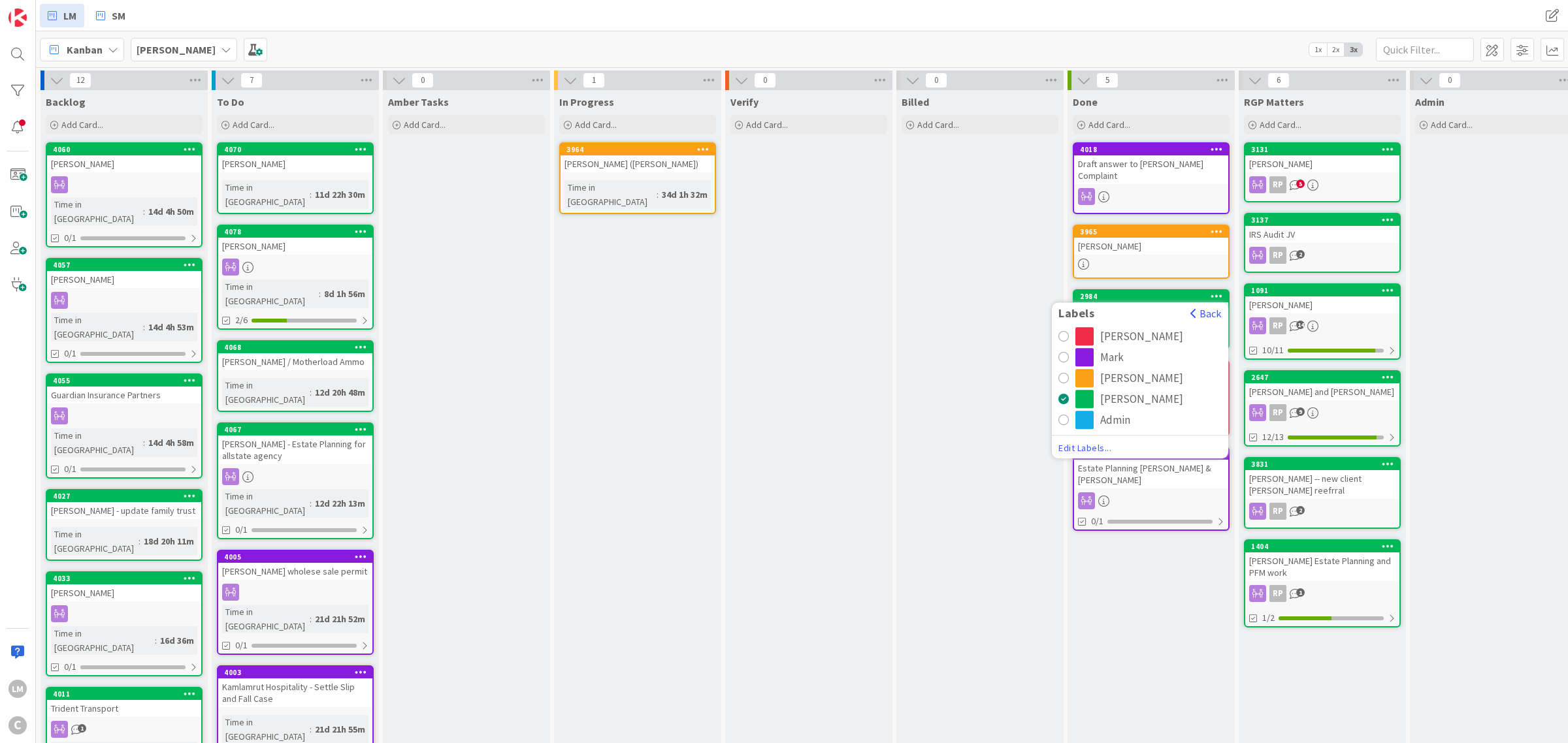
click at [1066, 324] on div "Labels Back" at bounding box center [1140, 317] width 176 height 21
click at [1066, 332] on div "radio" at bounding box center [1063, 336] width 10 height 10
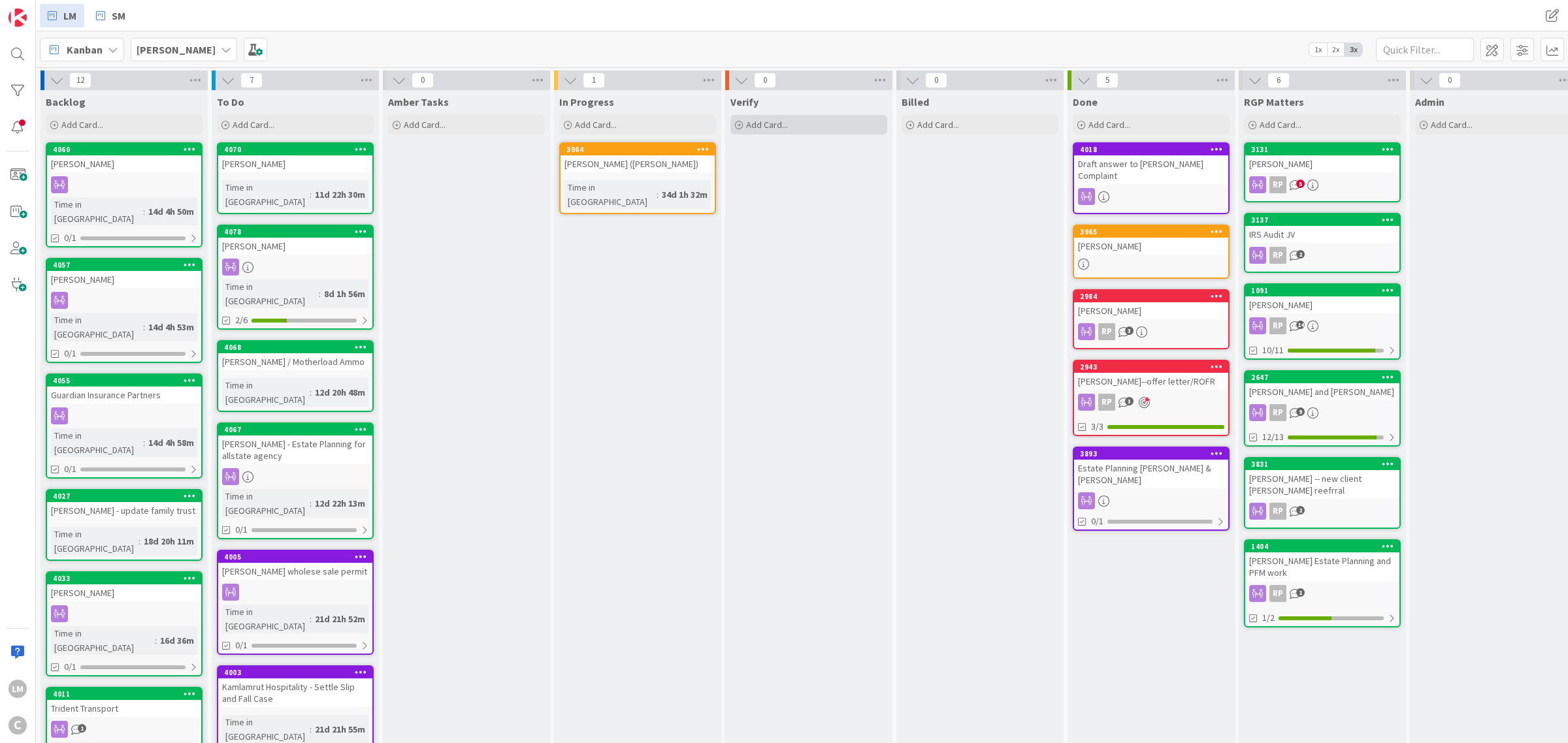
click at [775, 122] on span "Add Card..." at bounding box center [767, 124] width 42 height 12
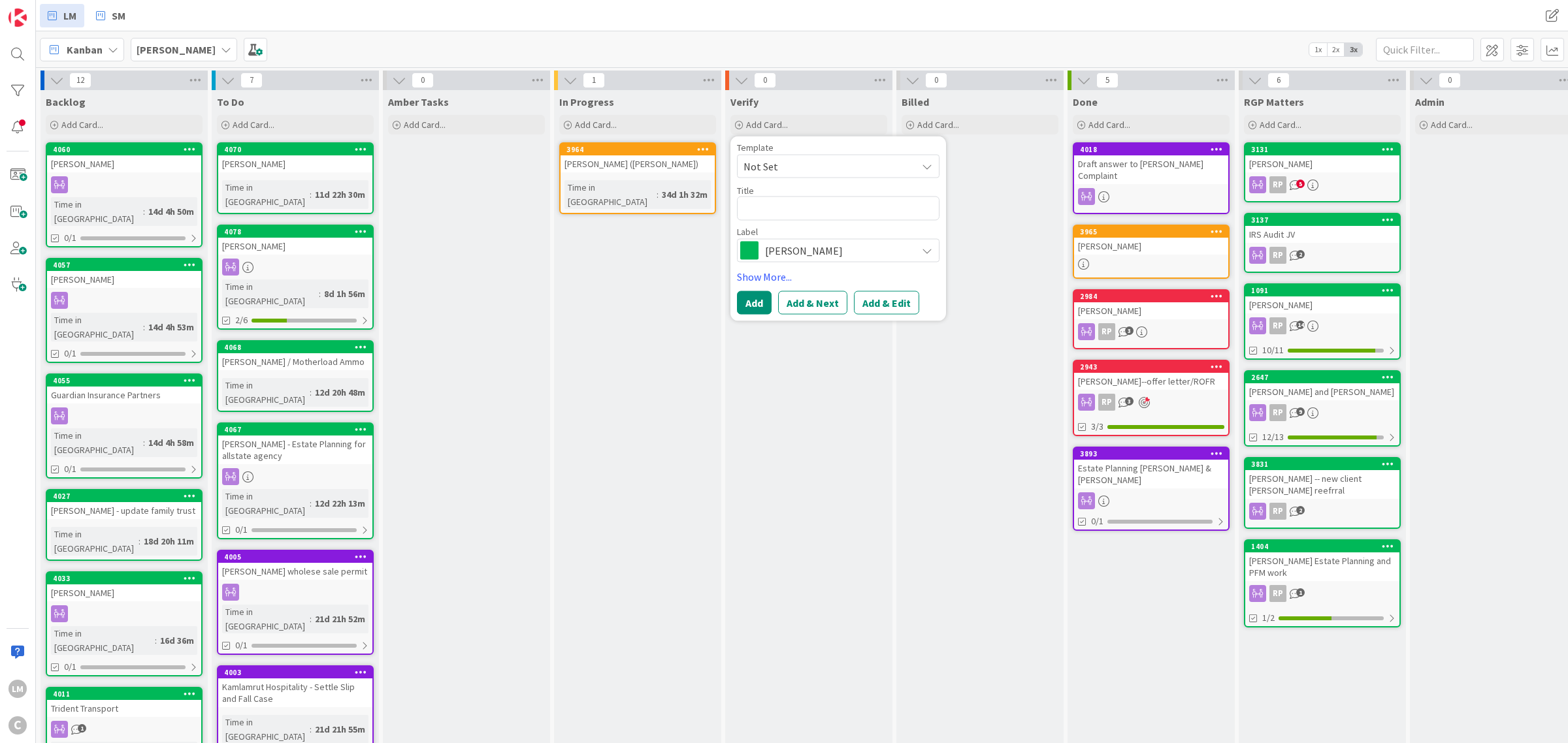
click at [895, 245] on span "[PERSON_NAME]" at bounding box center [837, 250] width 145 height 18
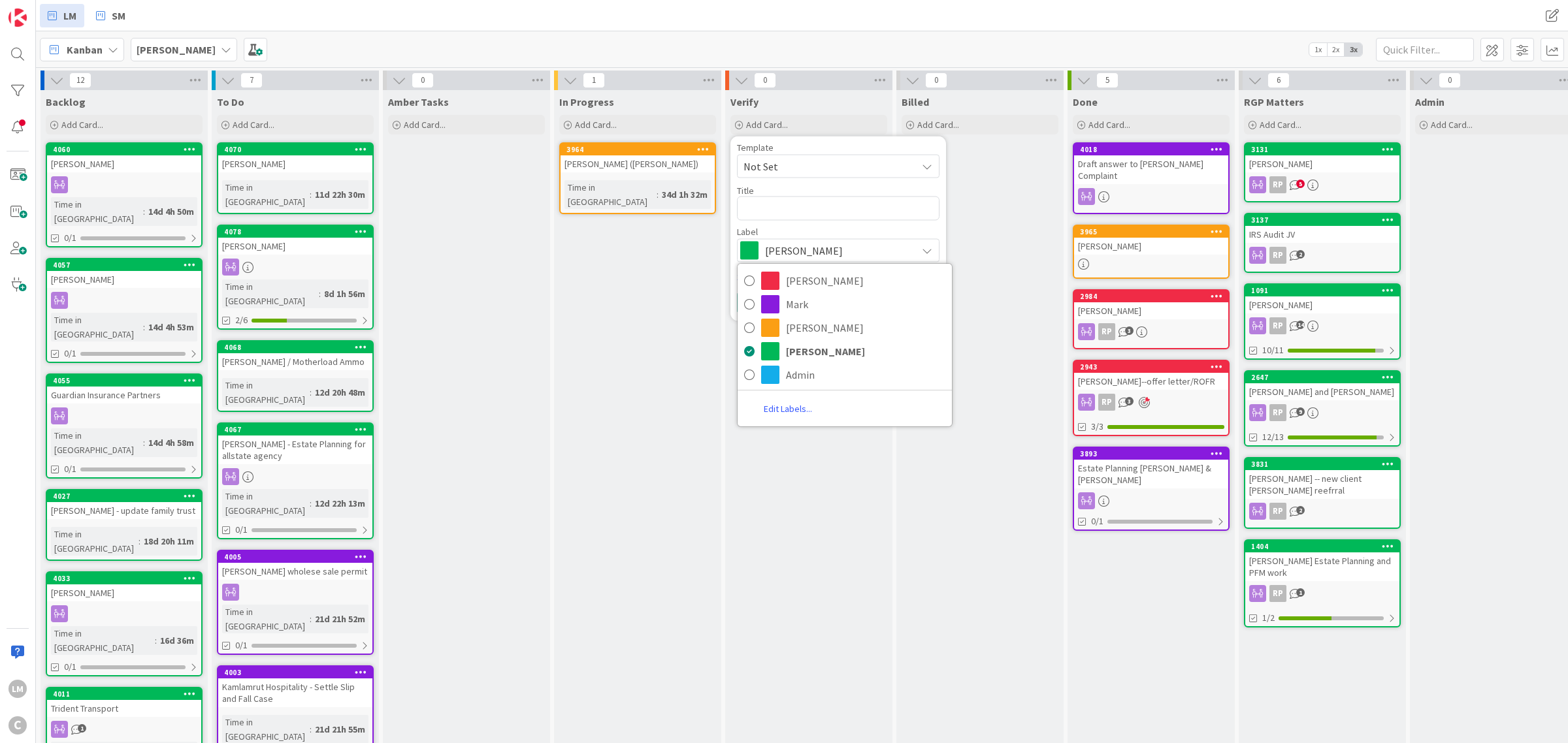
click at [895, 249] on span "[PERSON_NAME]" at bounding box center [837, 250] width 145 height 18
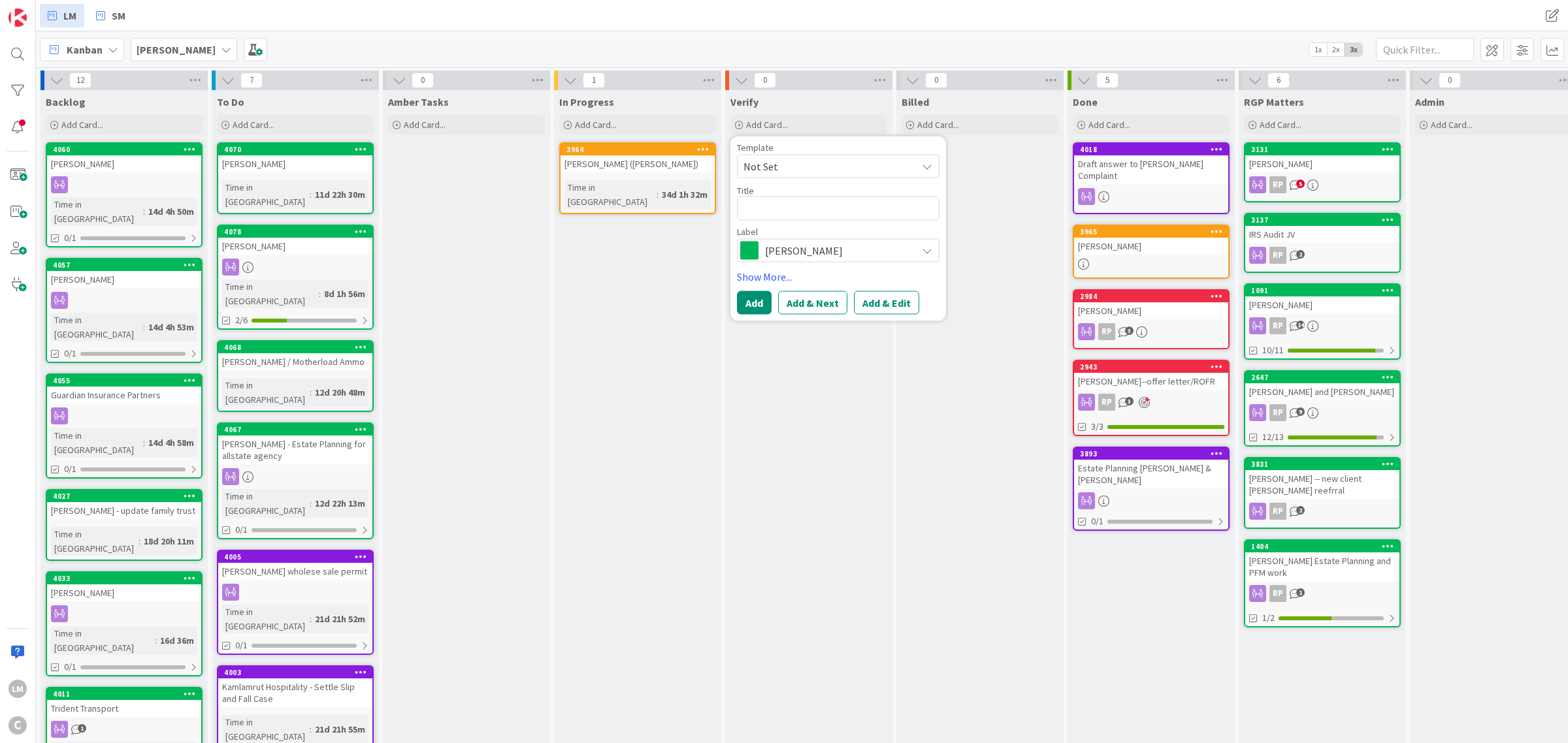
click at [844, 347] on div "Verify Add Card... Template Not Set Title 0 / 128 Label [PERSON_NAME] [PERSON_N…" at bounding box center [809, 662] width 167 height 1145
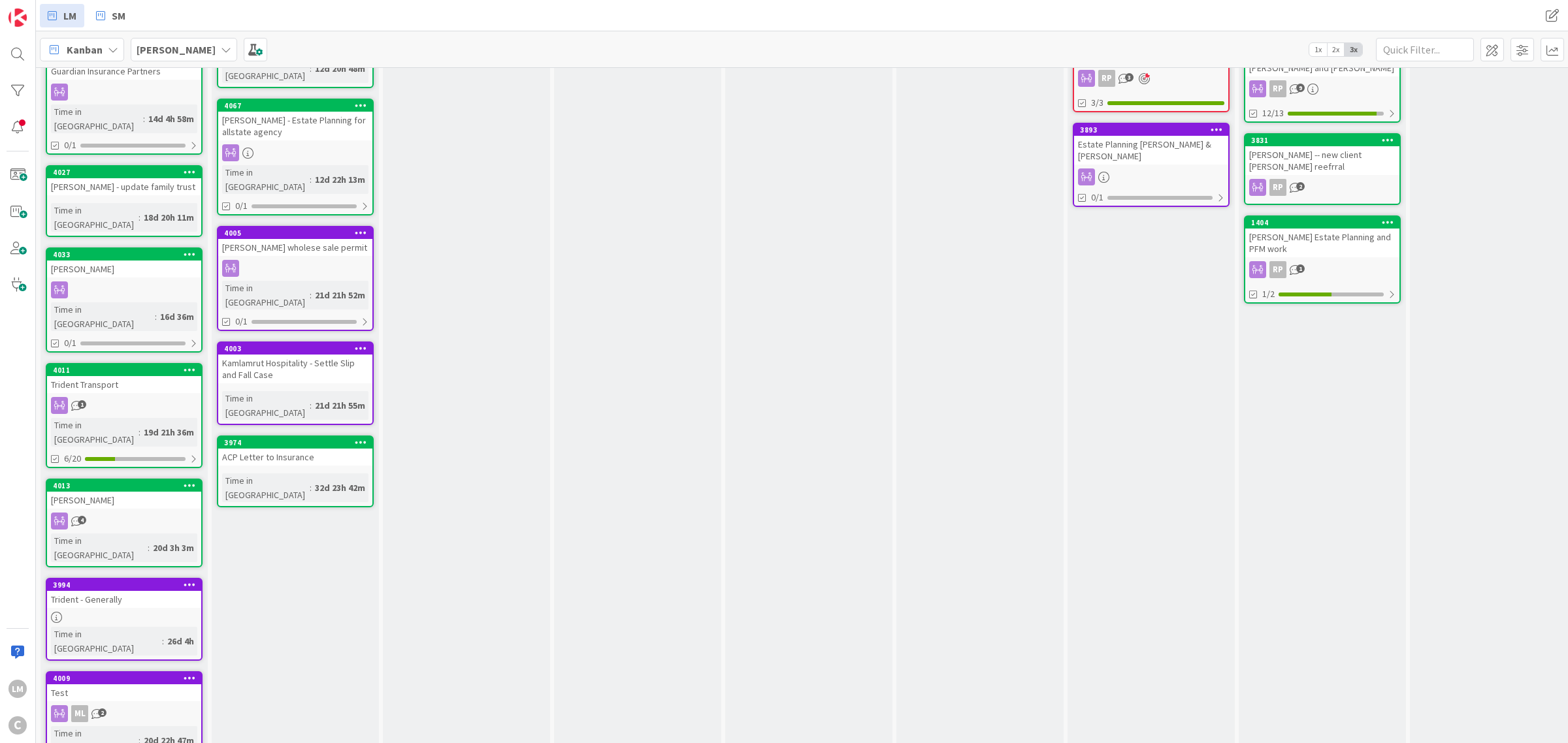
scroll to position [325, 0]
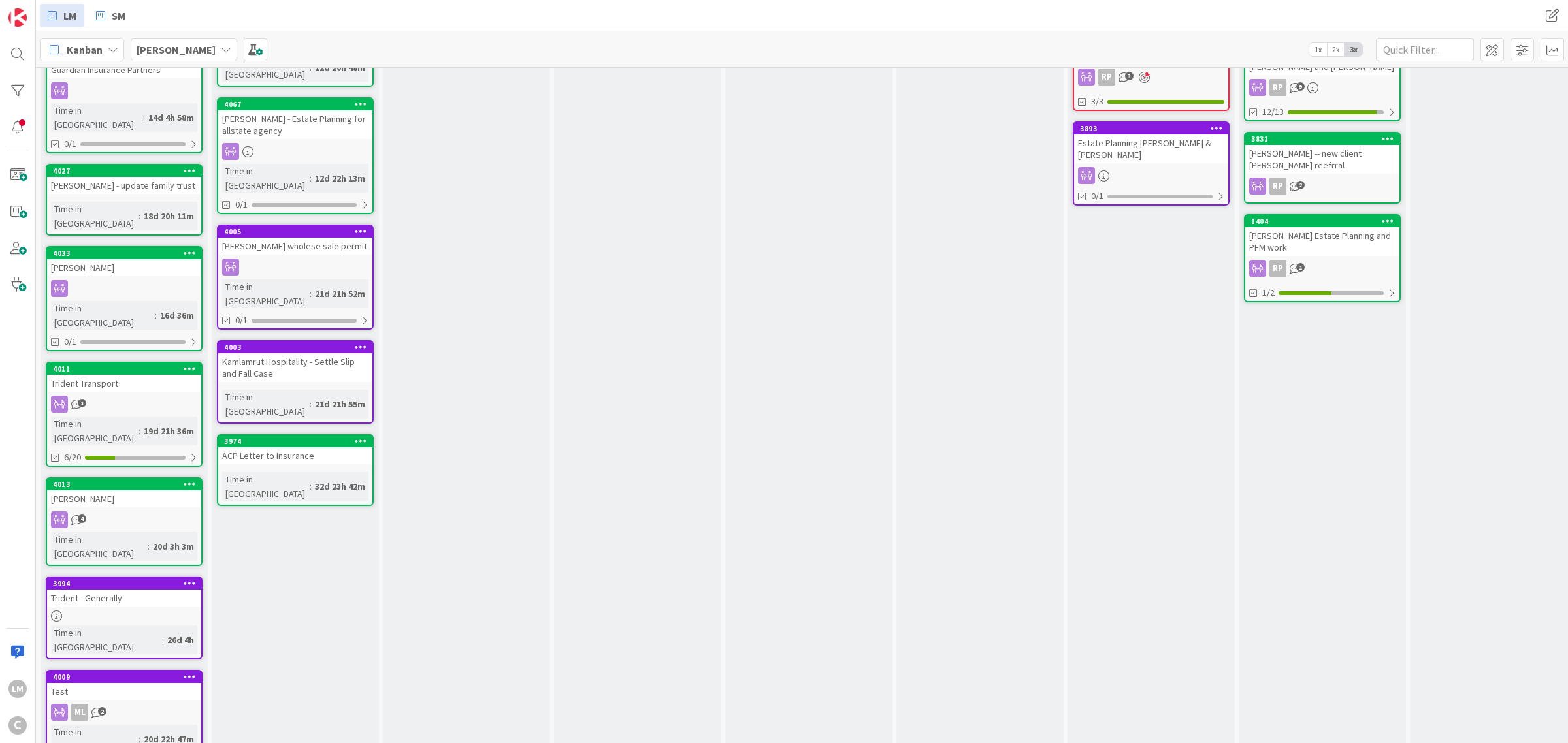
click at [192, 672] on icon at bounding box center [190, 676] width 13 height 9
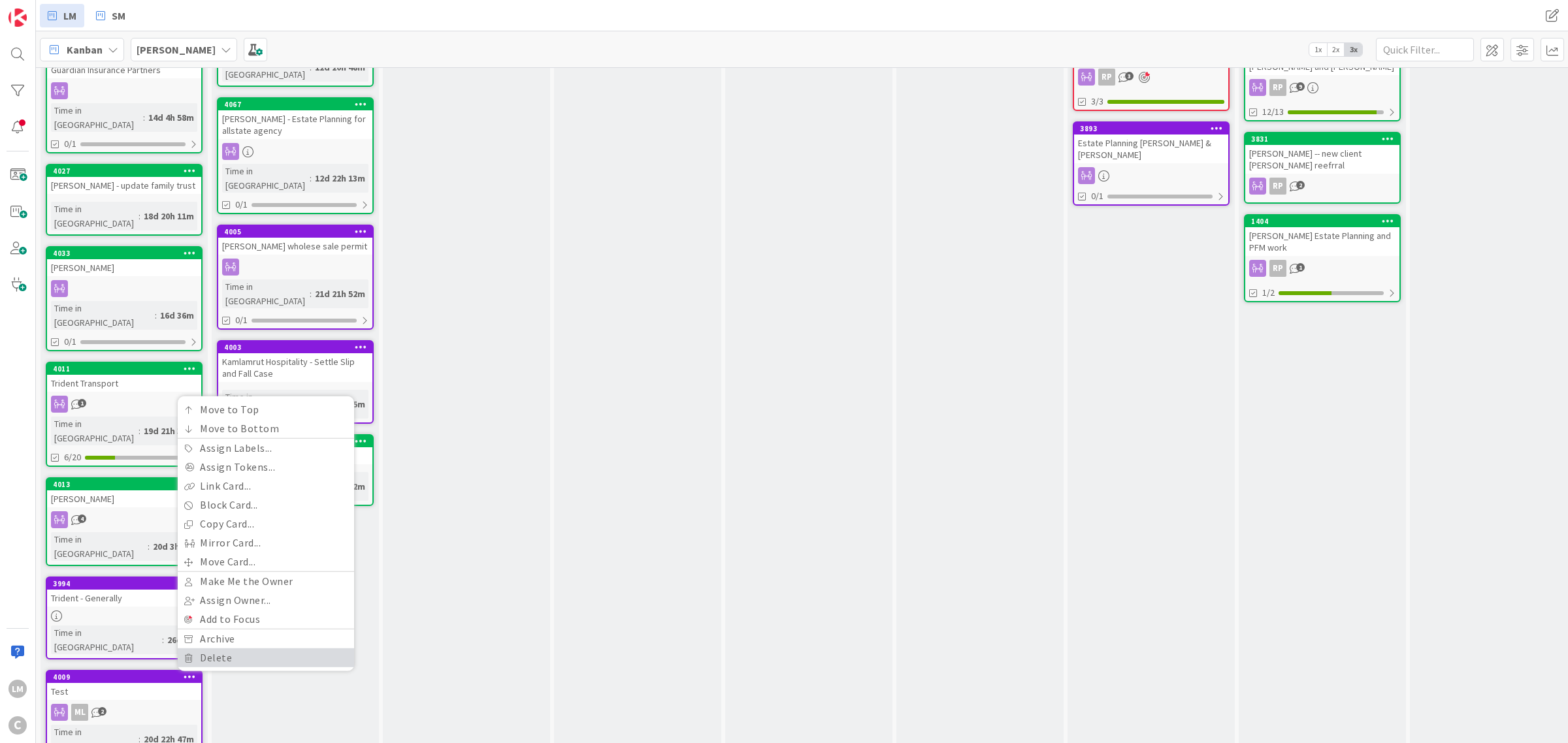
click at [201, 649] on link "Delete" at bounding box center [266, 658] width 176 height 19
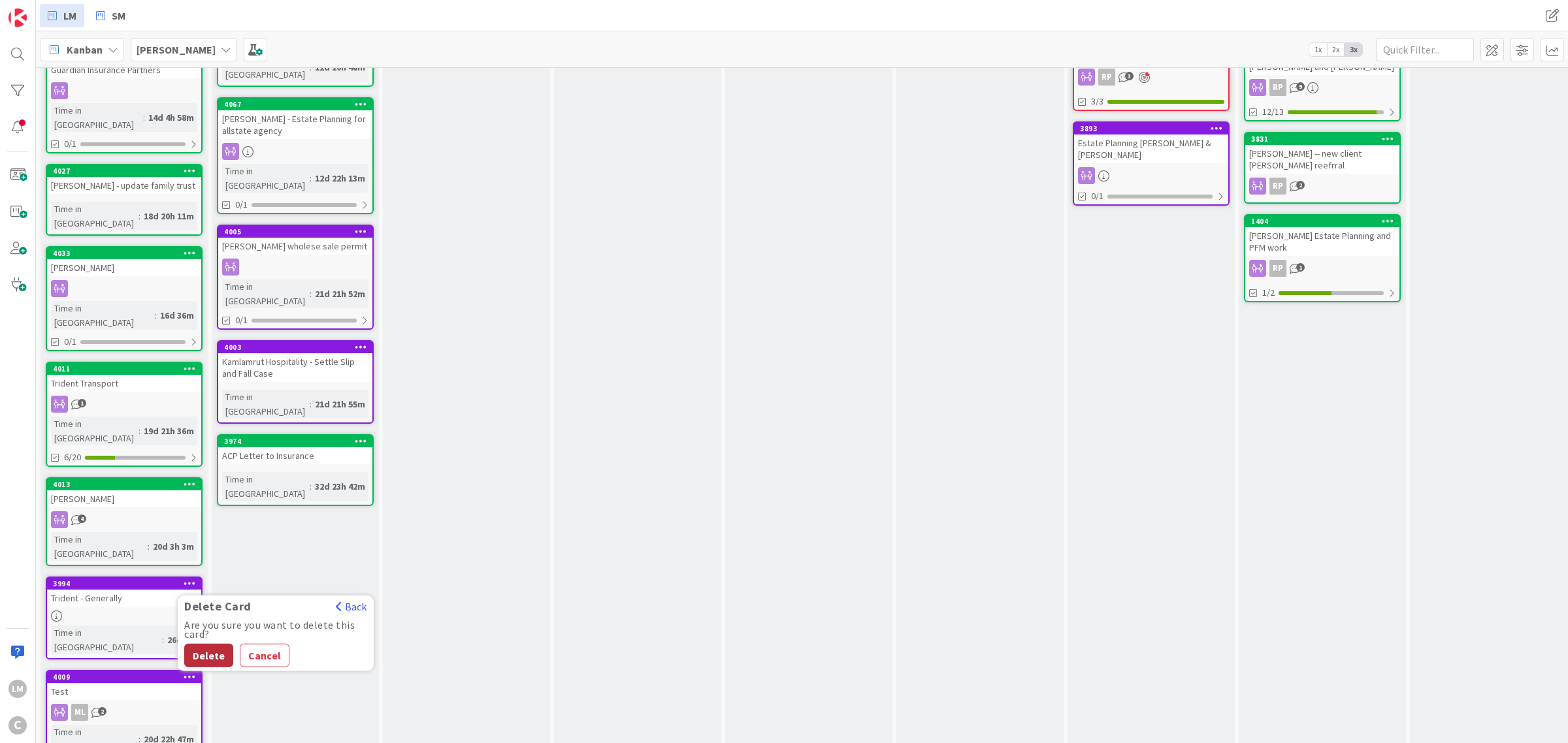
click at [223, 644] on button "Delete" at bounding box center [208, 656] width 49 height 24
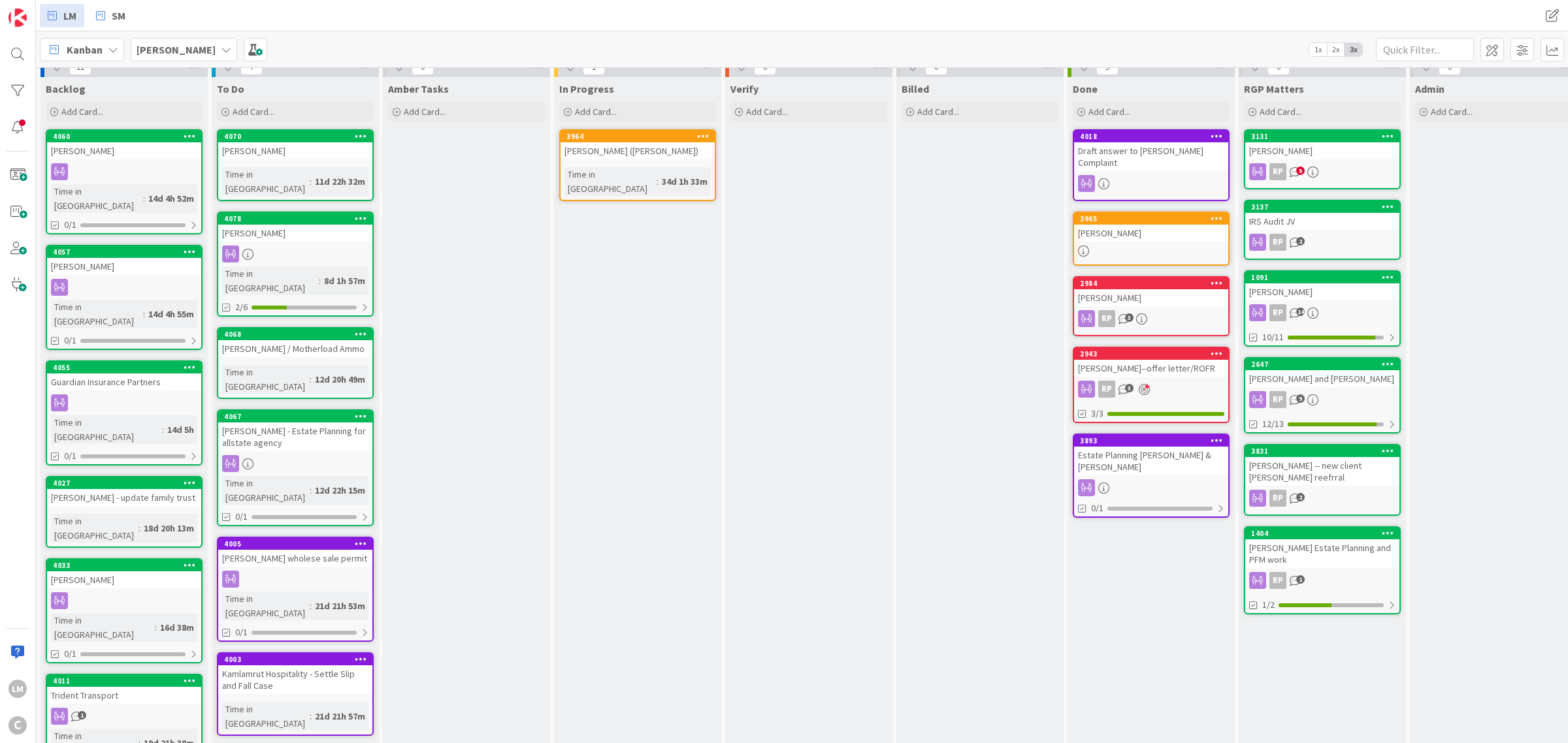
scroll to position [0, 0]
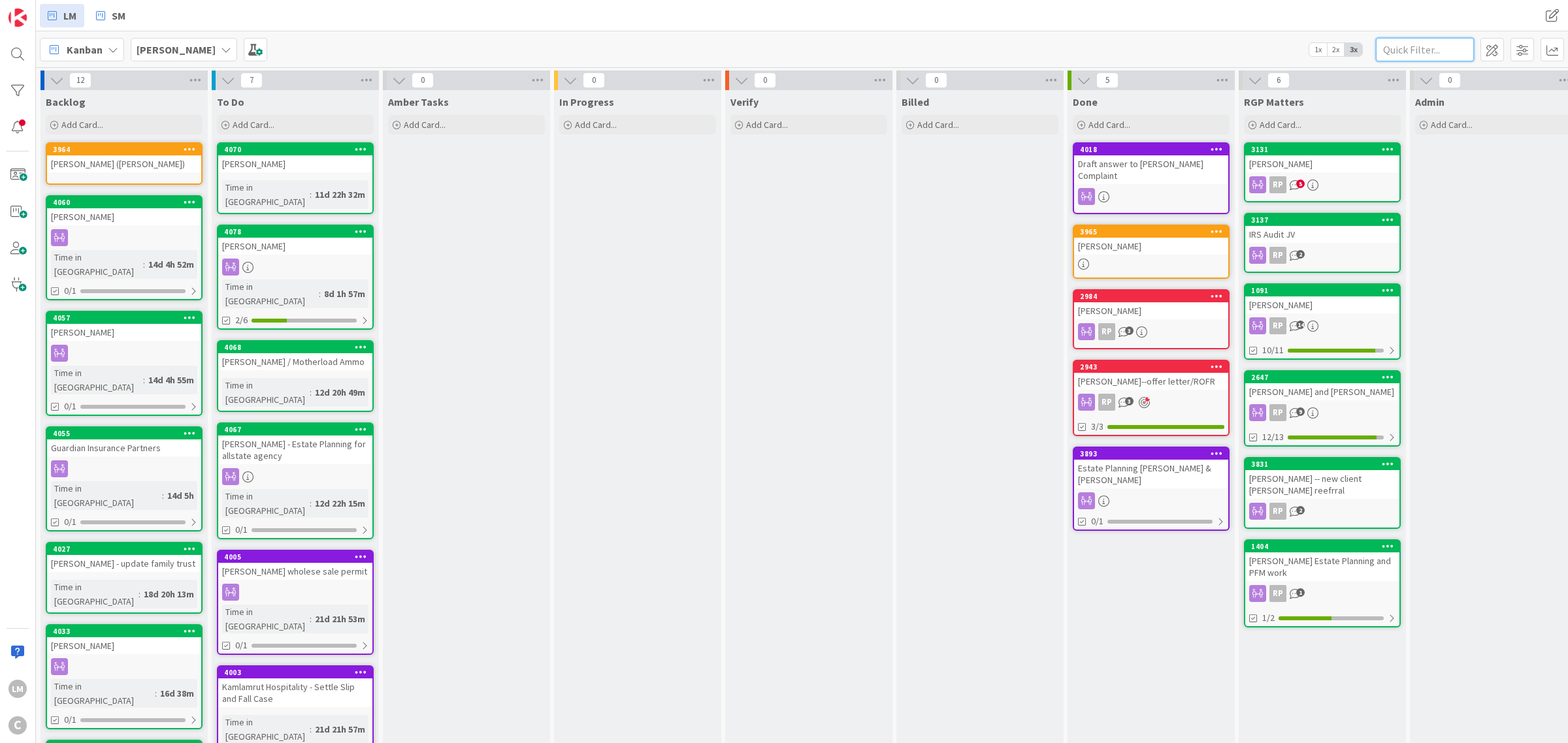
click at [1408, 47] on input "text" at bounding box center [1424, 50] width 98 height 24
type input "a"
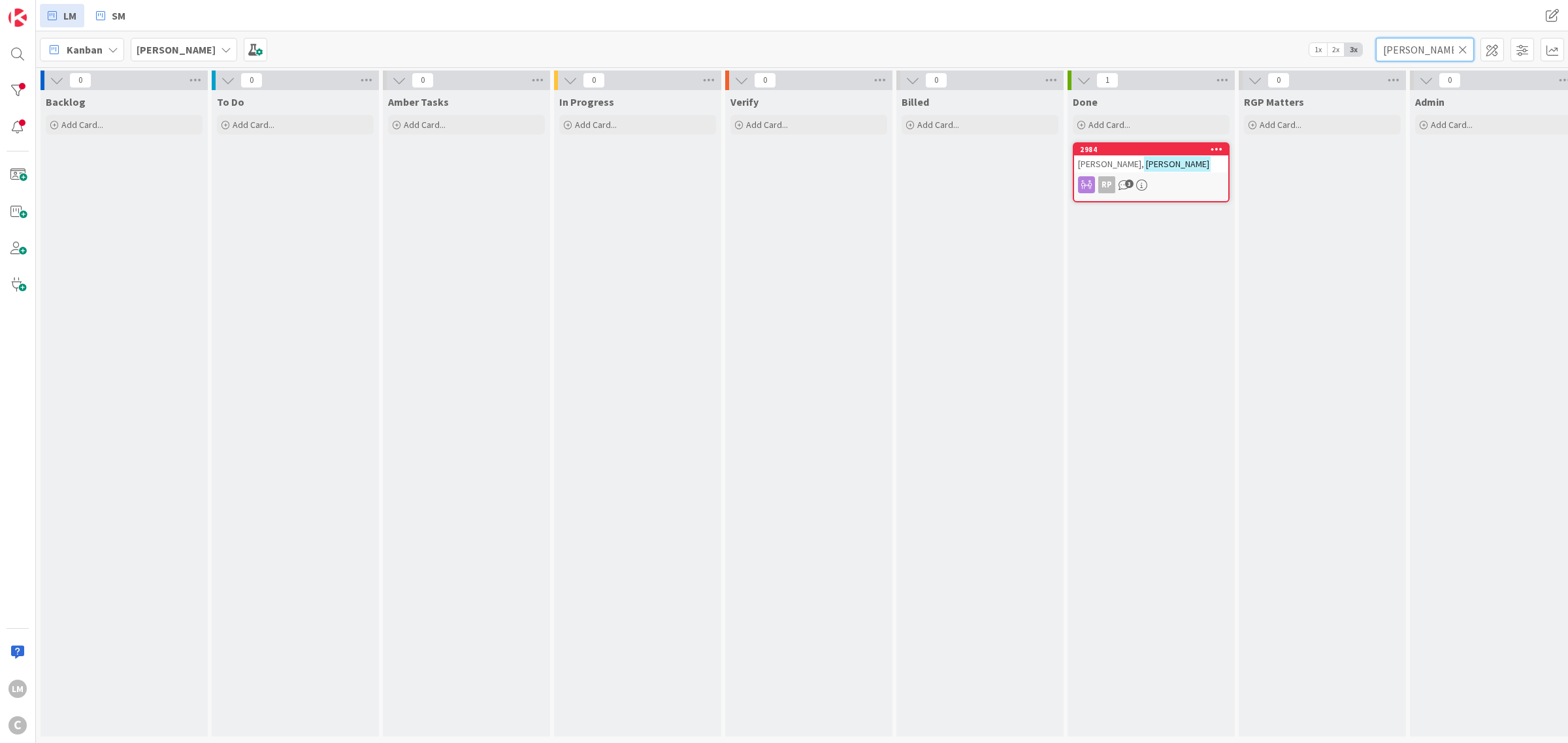
type input "[PERSON_NAME]"
click at [1460, 51] on icon at bounding box center [1462, 49] width 9 height 12
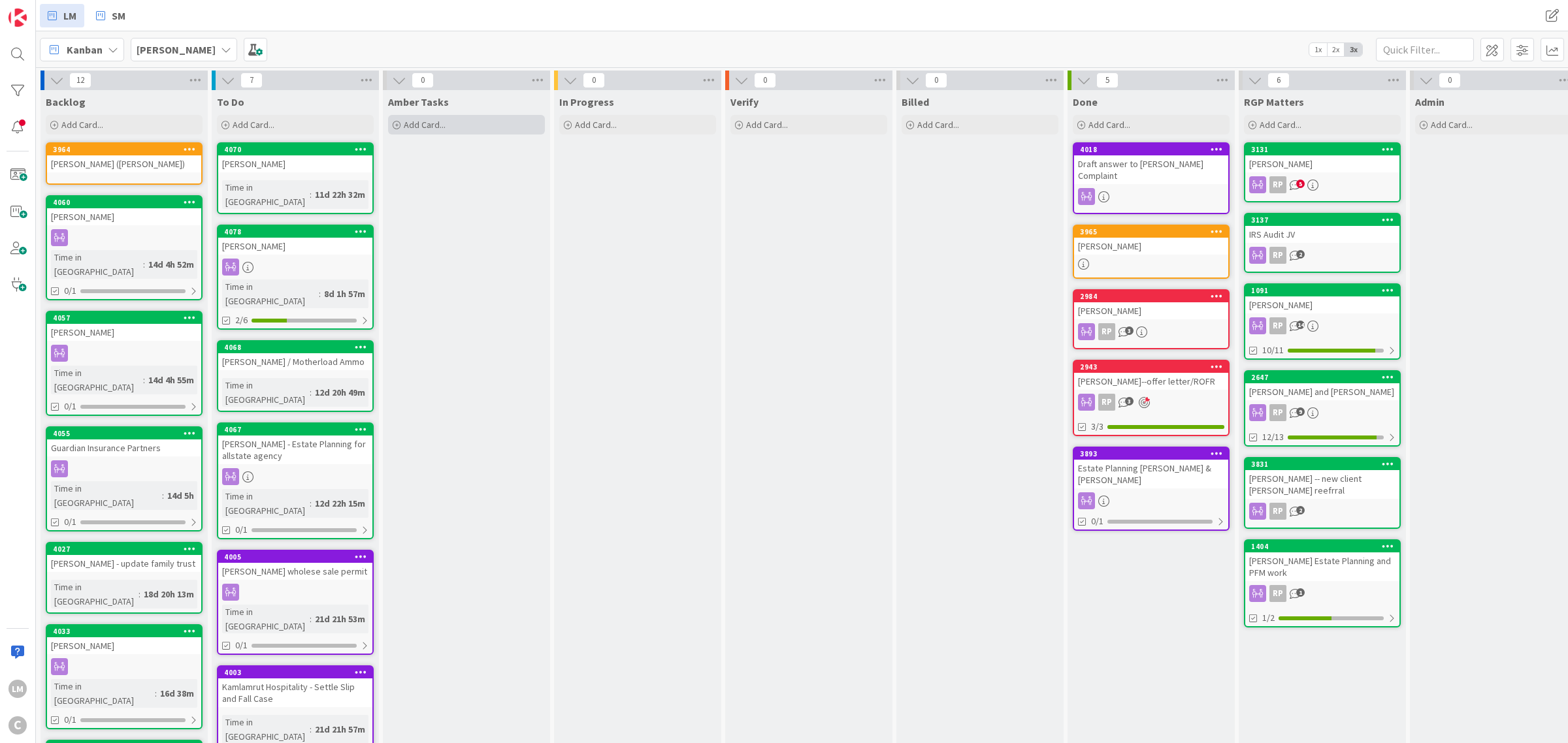
click at [435, 121] on span "Add Card..." at bounding box center [424, 124] width 42 height 12
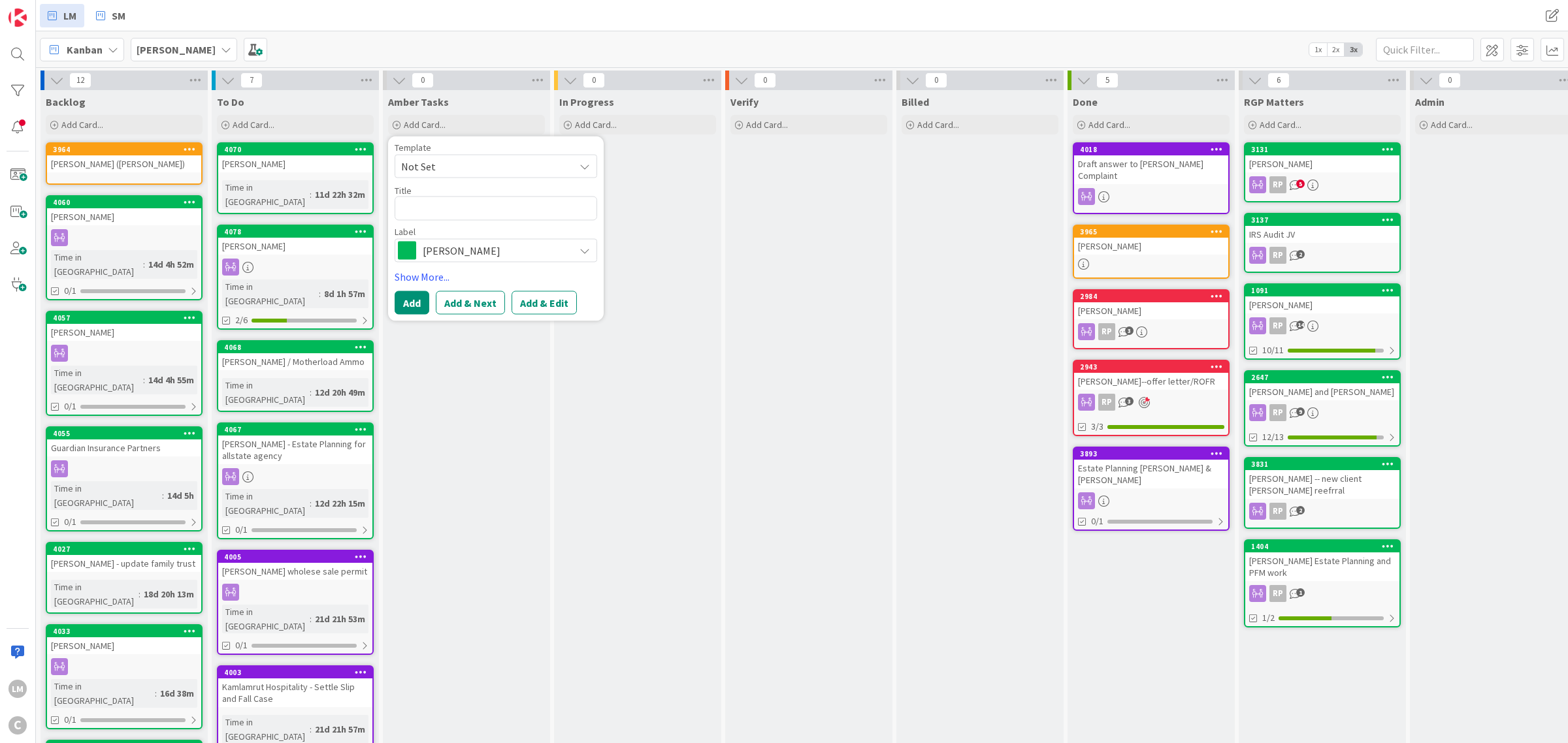
type textarea "T"
type textarea "x"
type textarea "Te"
type textarea "x"
type textarea "Tese"
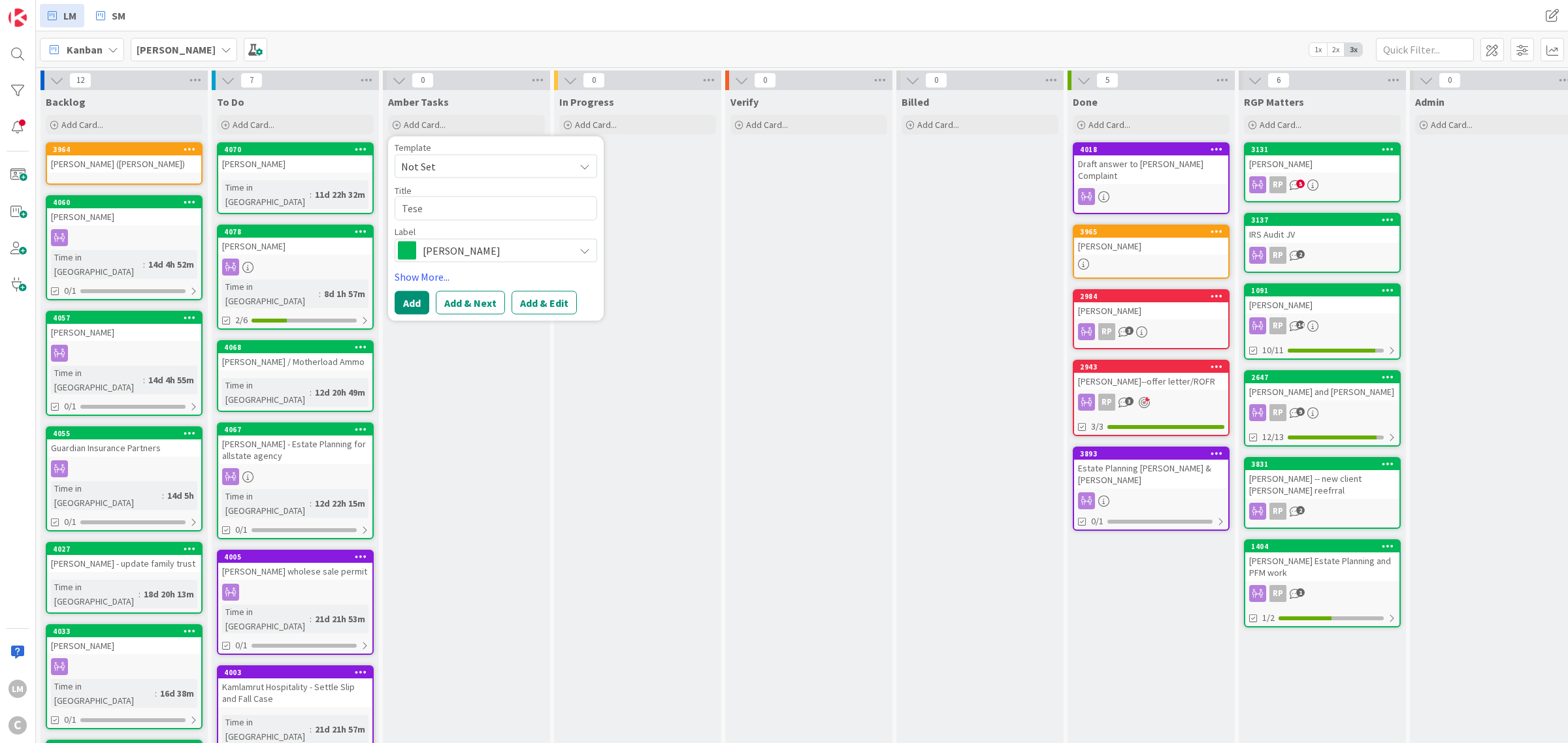
type textarea "x"
type textarea "Tese="
type textarea "x"
type textarea "Tese=t"
type textarea "x"
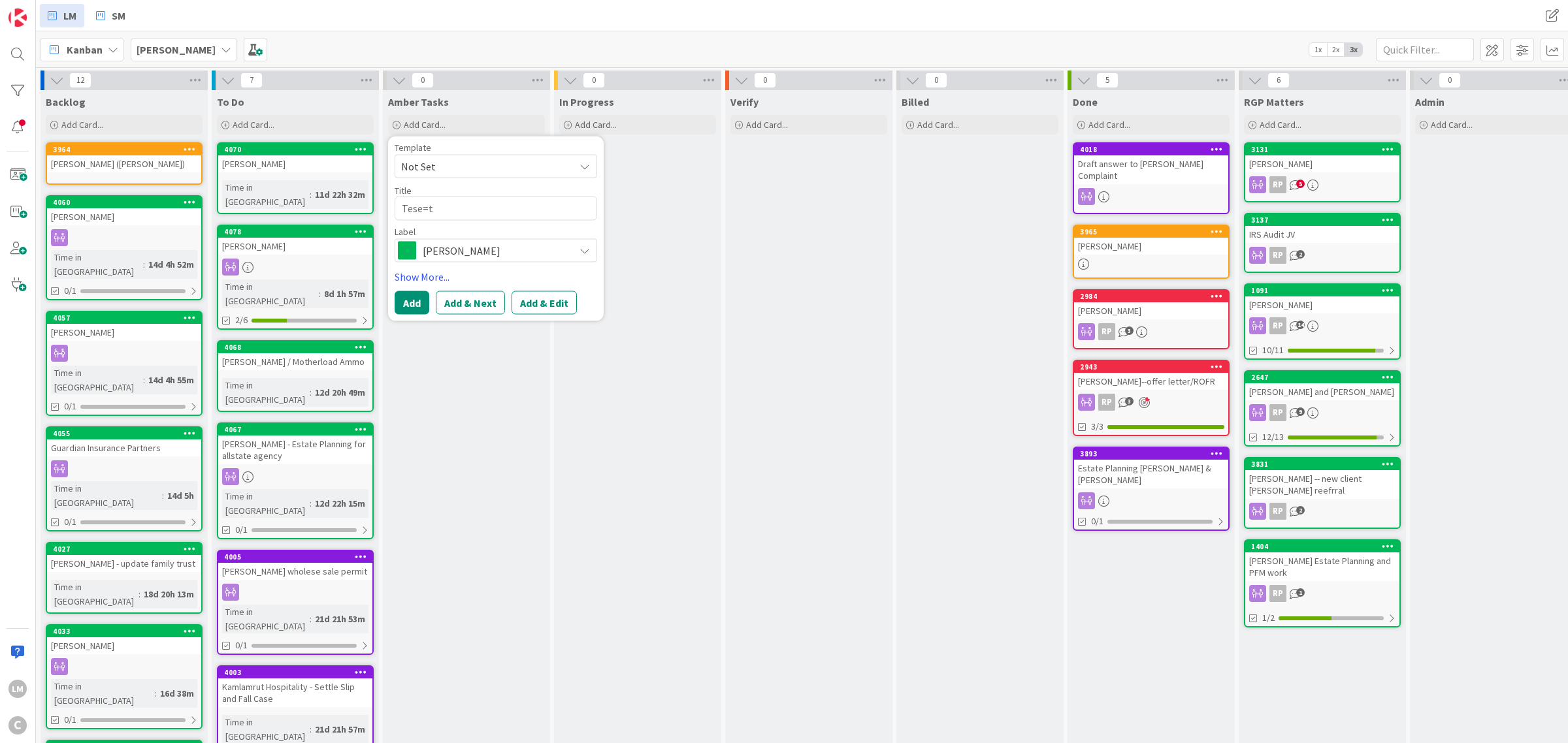
type textarea "Tese="
type textarea "x"
type textarea "Tese"
type textarea "x"
type textarea "Test"
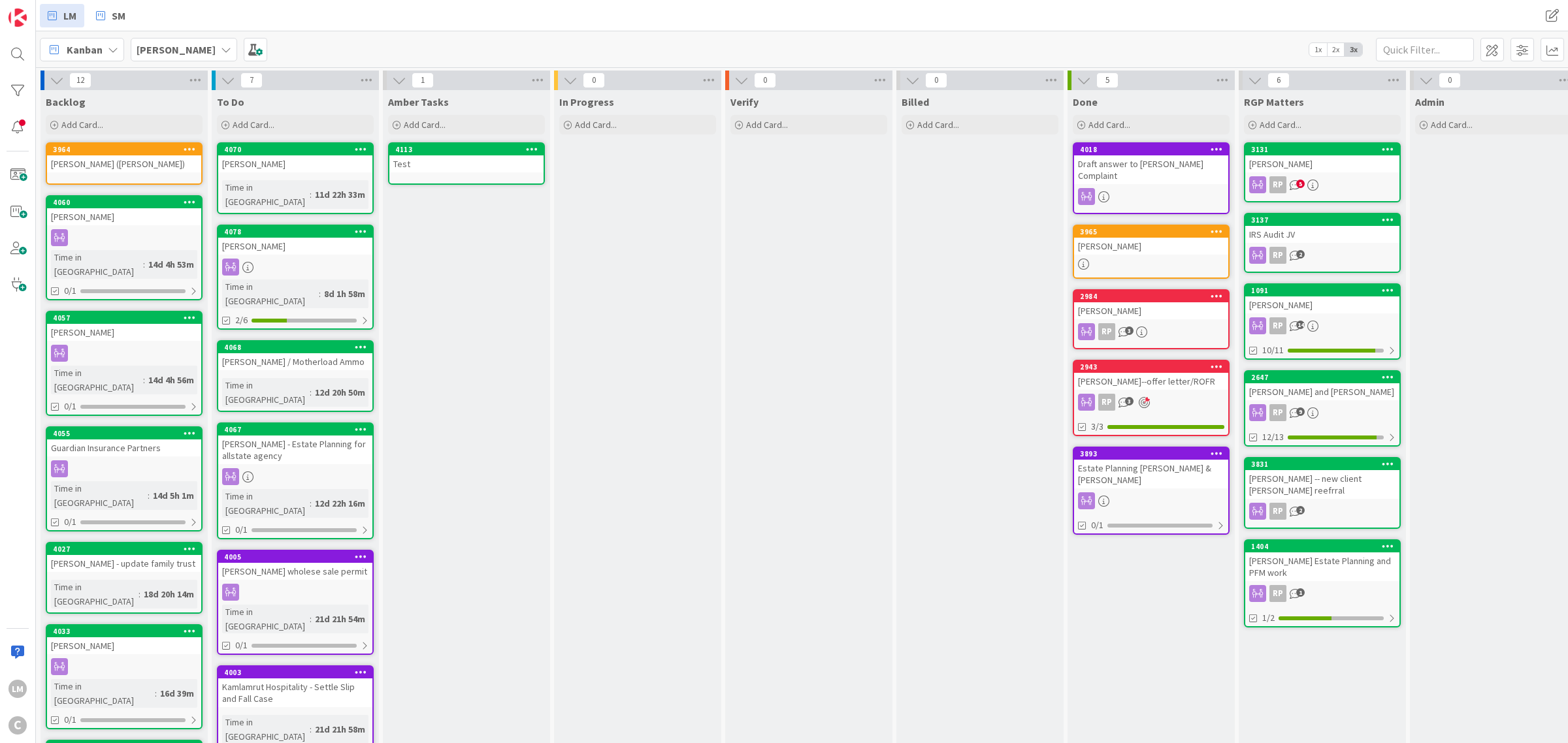
click at [531, 146] on icon at bounding box center [532, 149] width 13 height 9
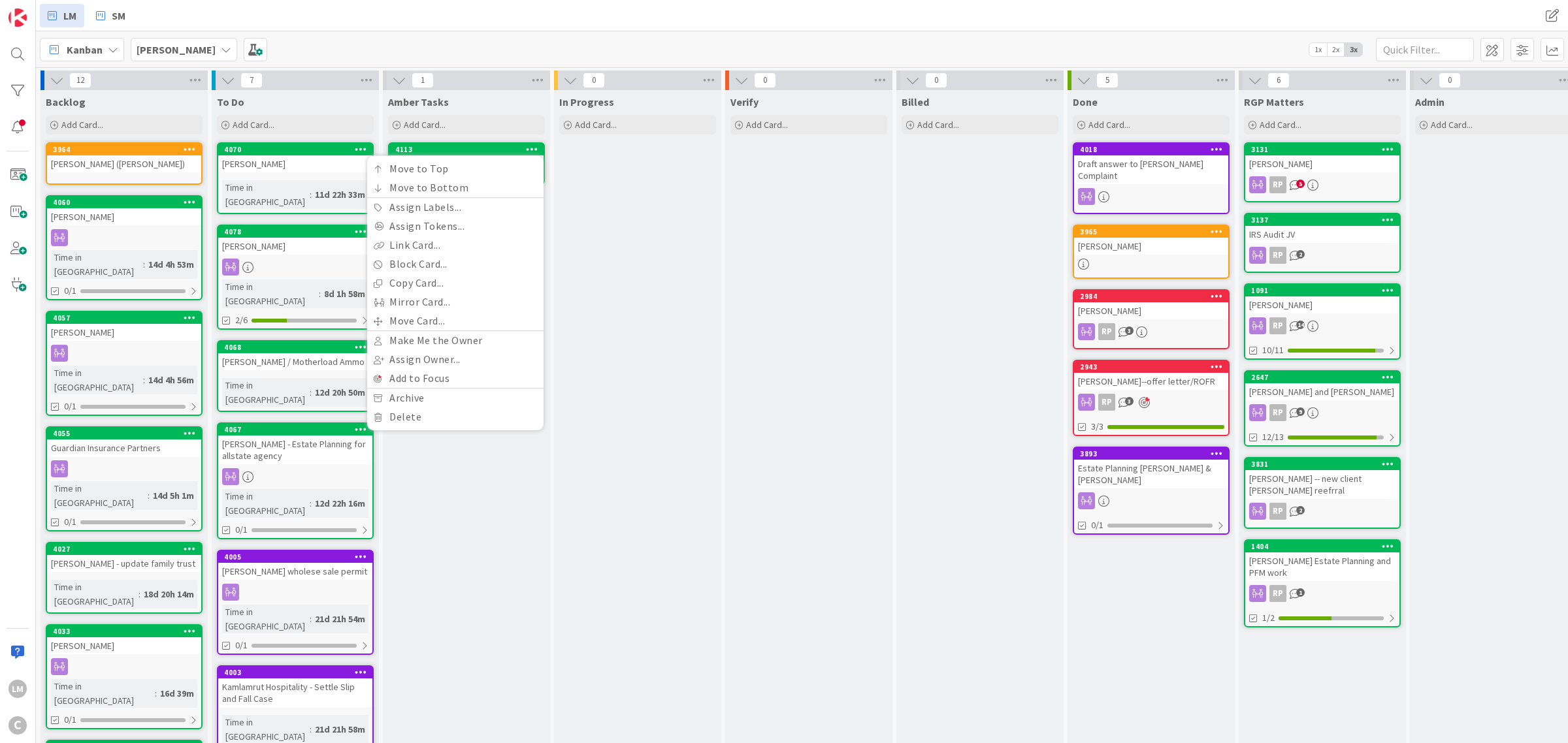
click at [597, 217] on div "In Progress Add Card..." at bounding box center [637, 631] width 167 height 1083
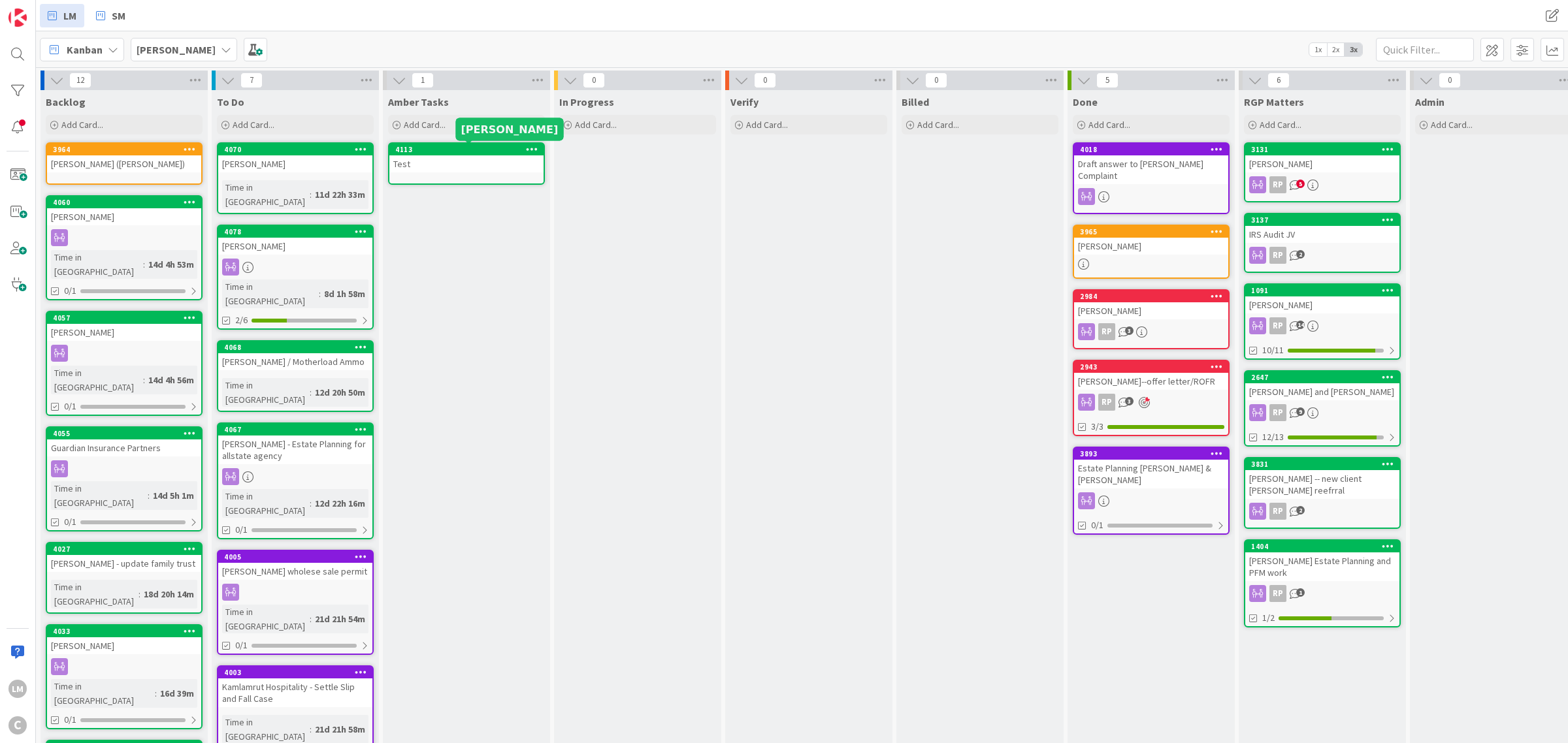
click at [510, 148] on div "4113" at bounding box center [469, 149] width 148 height 9
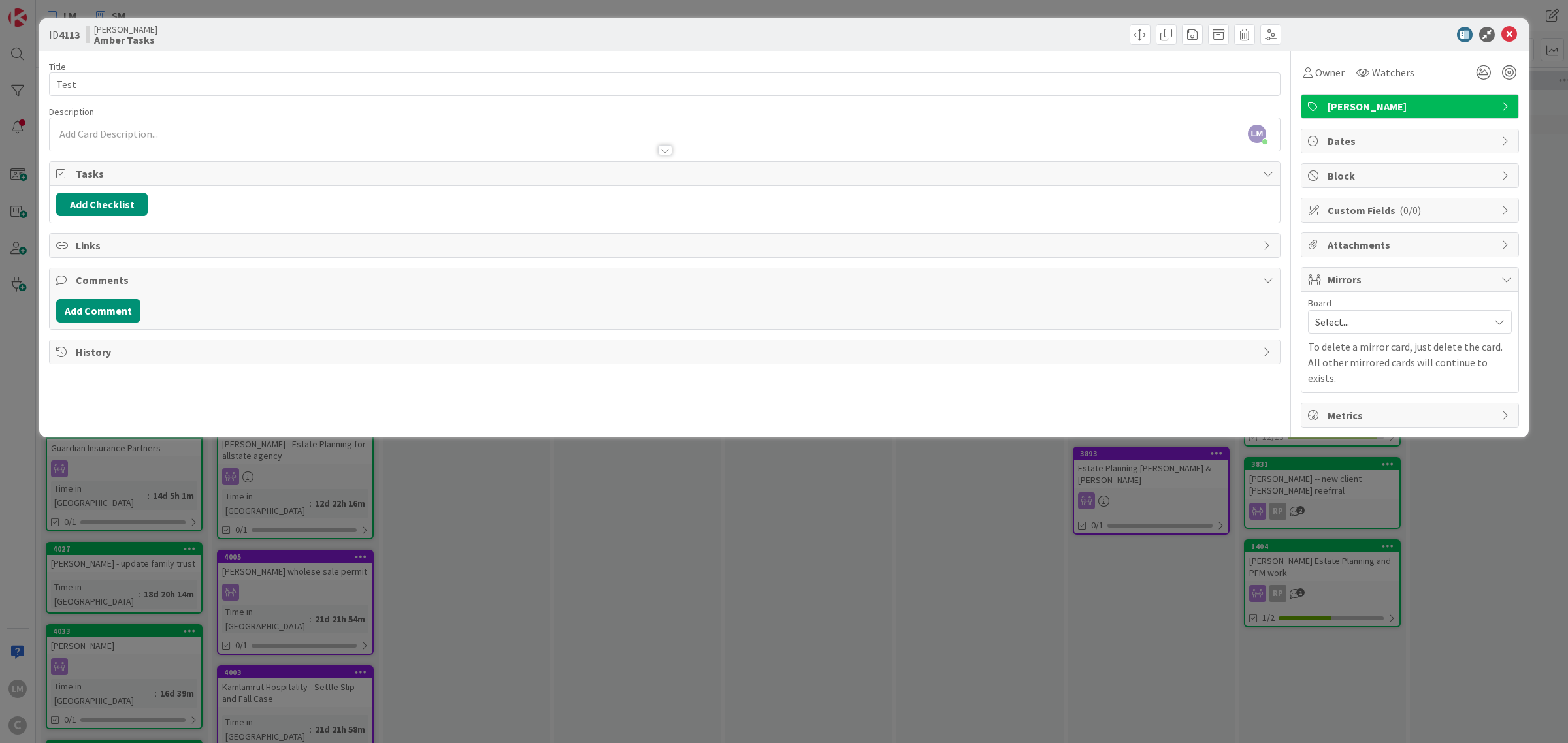
click at [1458, 323] on span "Select..." at bounding box center [1398, 322] width 167 height 18
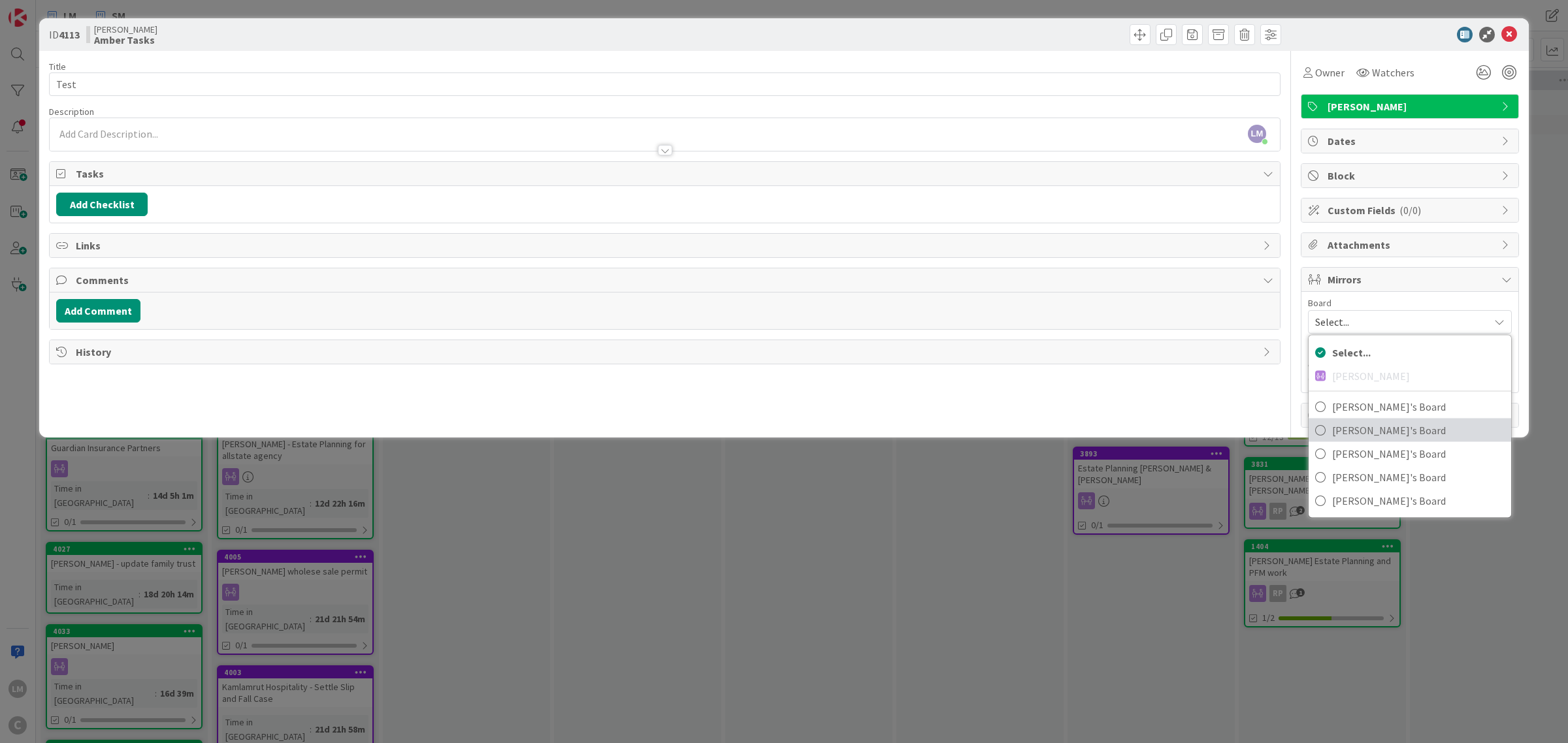
click at [1344, 435] on span "[PERSON_NAME]'s Board" at bounding box center [1418, 431] width 172 height 19
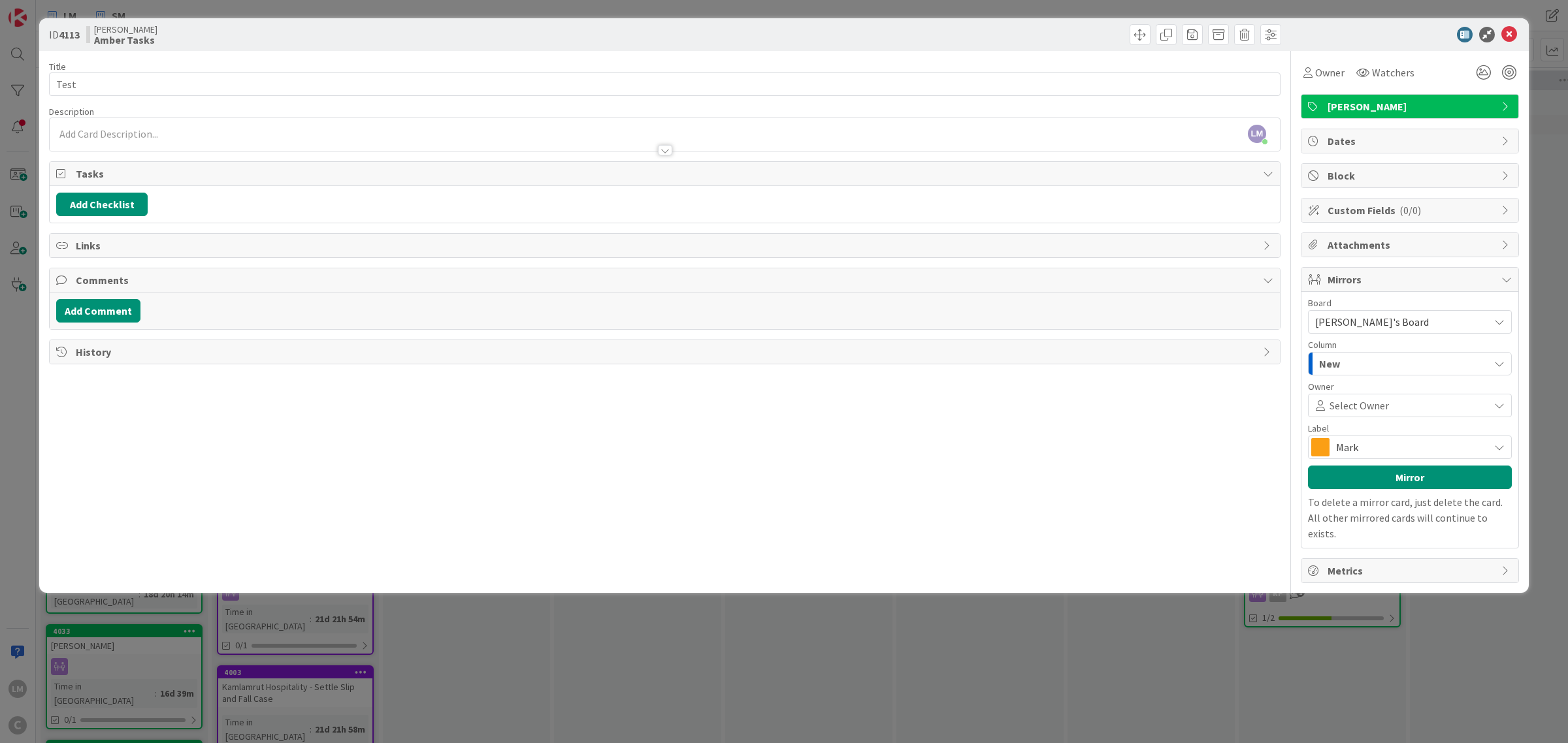
click at [1383, 439] on div "Mark" at bounding box center [1410, 447] width 204 height 24
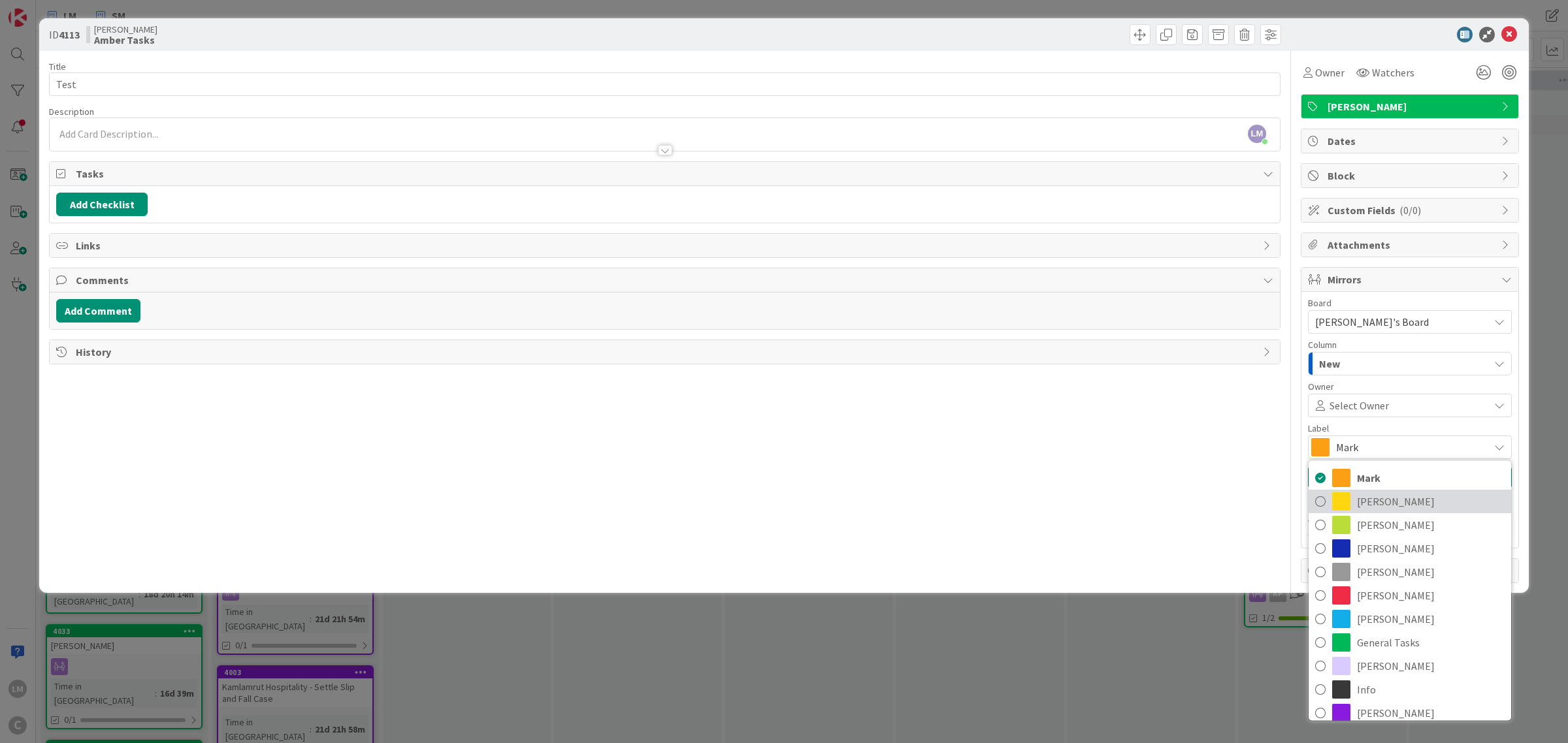
click at [1371, 505] on span "[PERSON_NAME]" at bounding box center [1430, 501] width 148 height 19
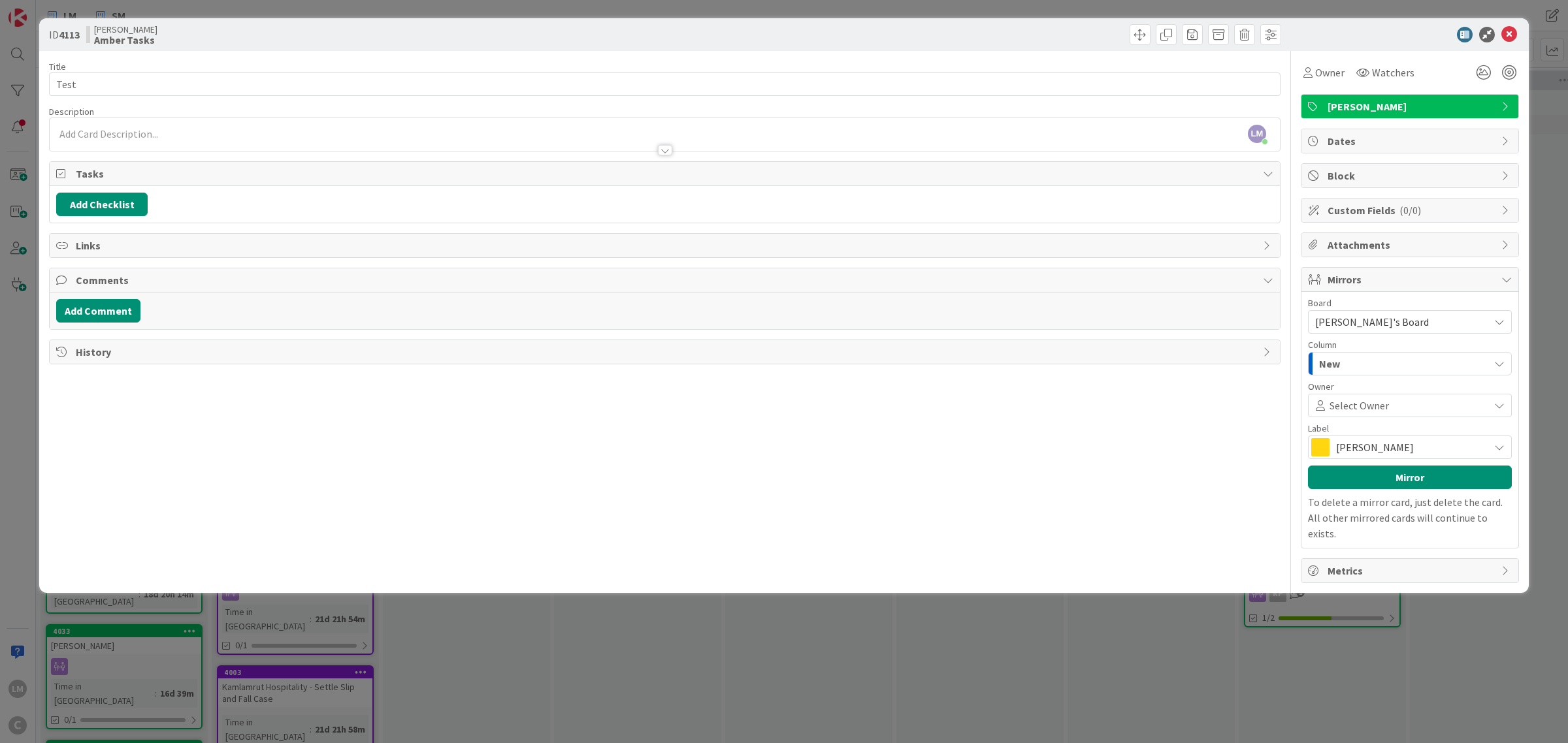
click at [1372, 359] on div "New" at bounding box center [1402, 364] width 173 height 21
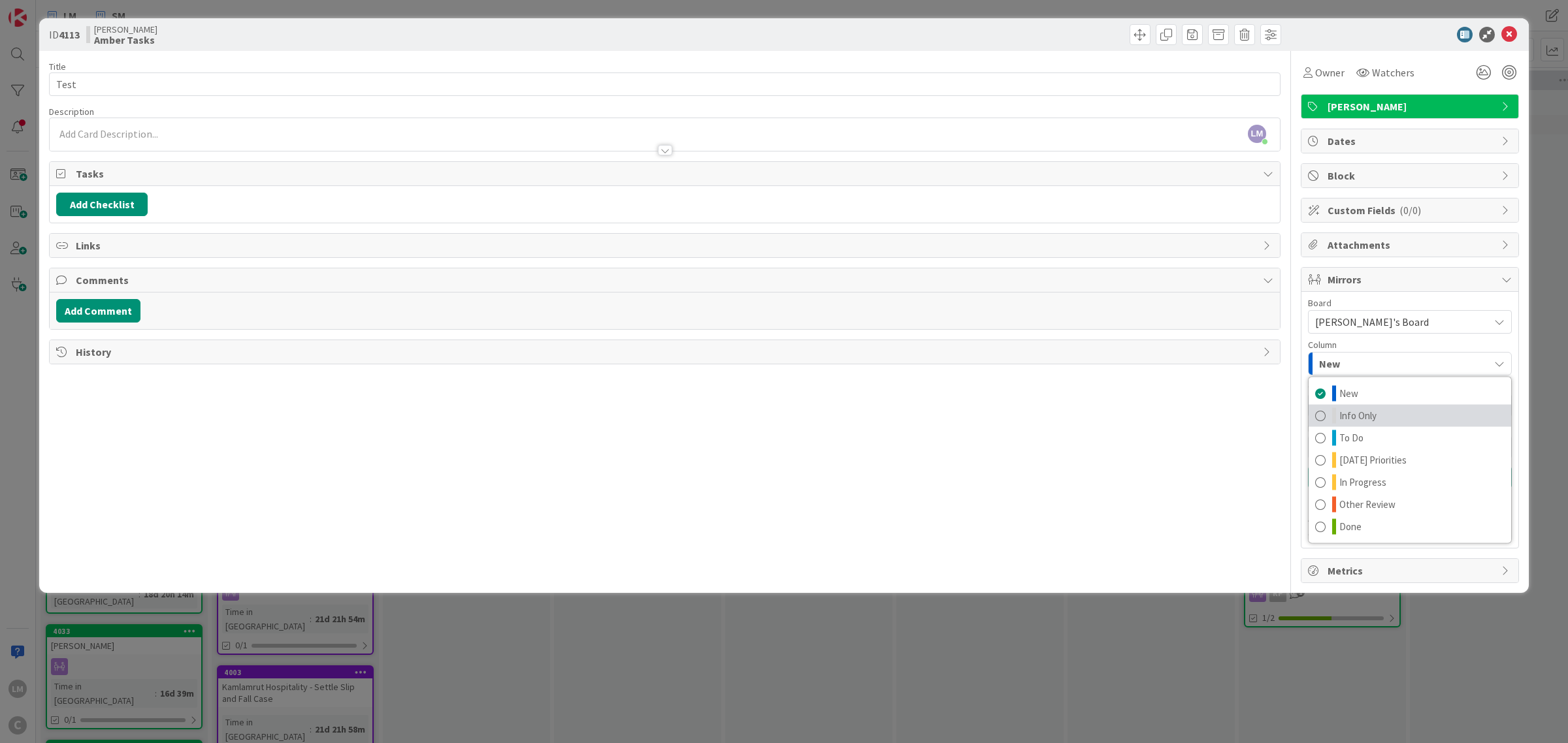
click at [1364, 419] on span "Info Only" at bounding box center [1358, 416] width 38 height 16
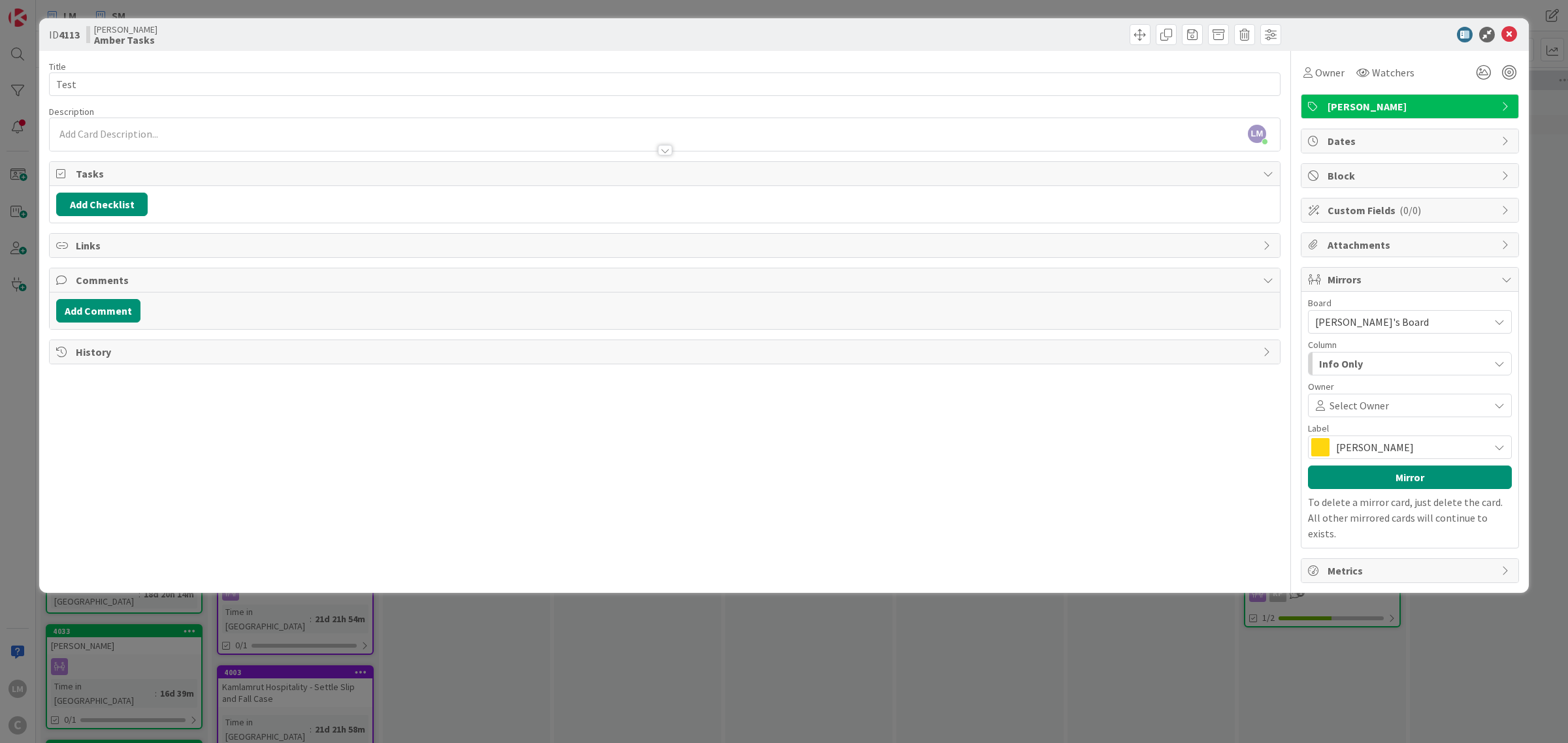
click at [1376, 360] on div "Info Only" at bounding box center [1402, 364] width 173 height 21
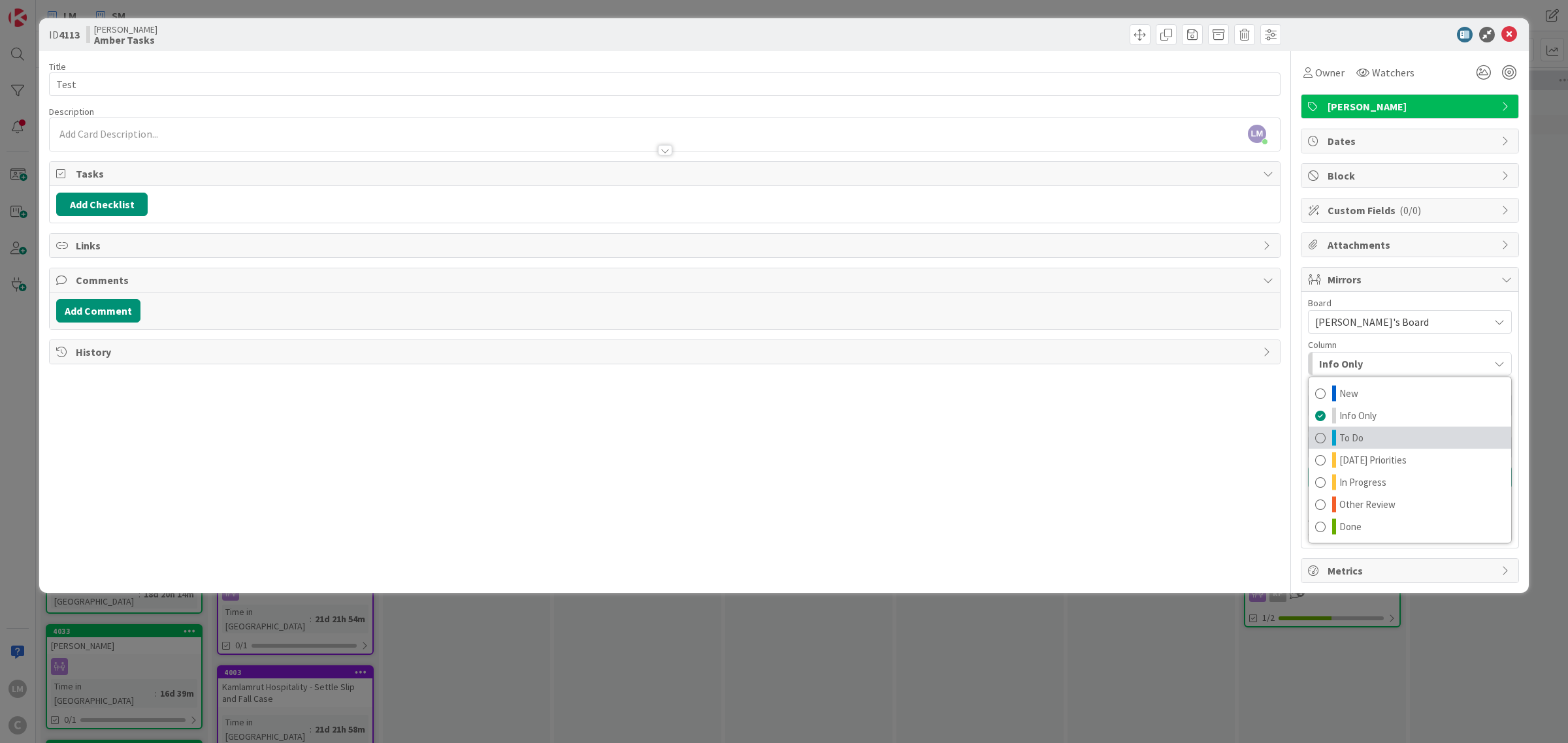
click at [1349, 434] on span "To Do" at bounding box center [1351, 438] width 24 height 16
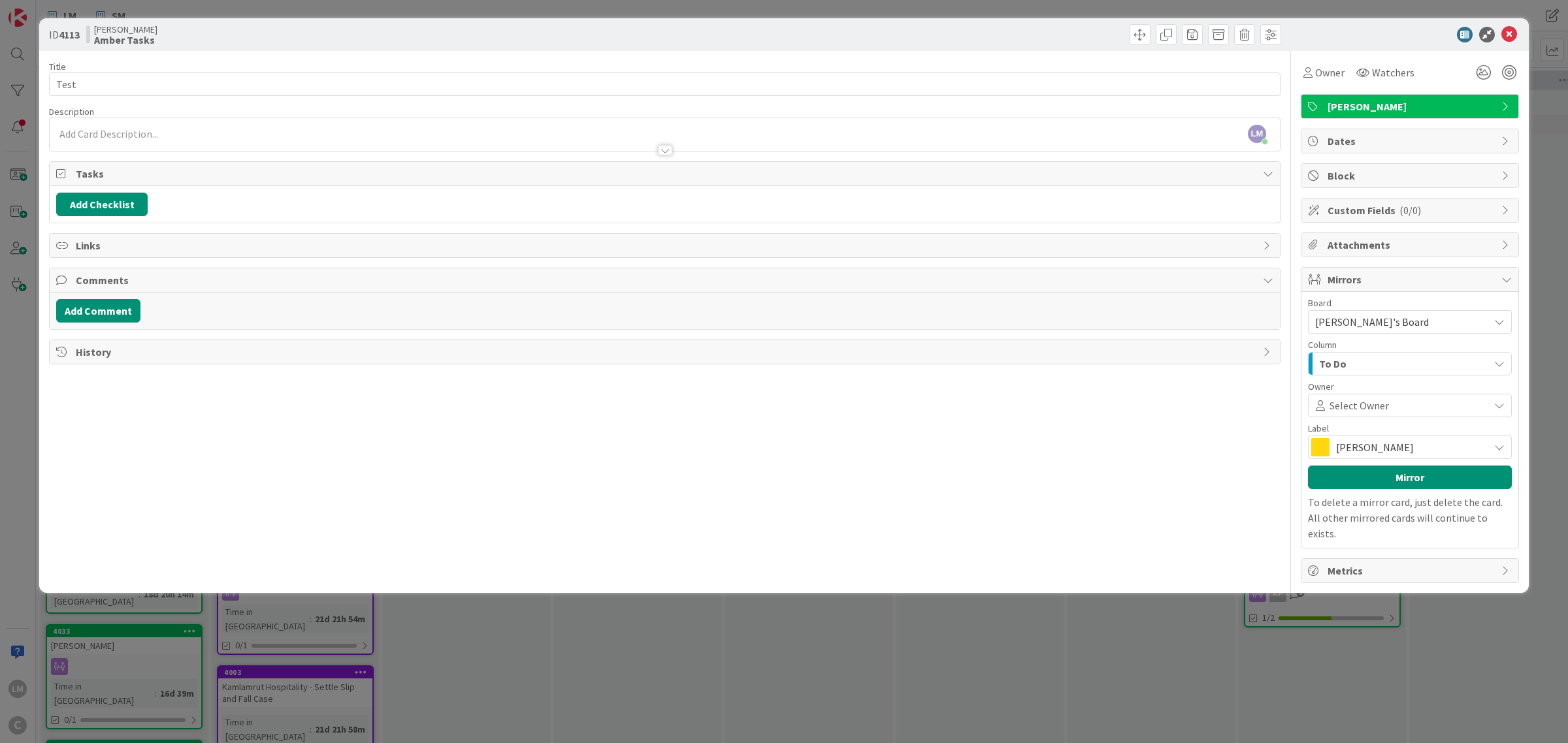
click at [1384, 413] on span "Select Owner" at bounding box center [1360, 406] width 60 height 16
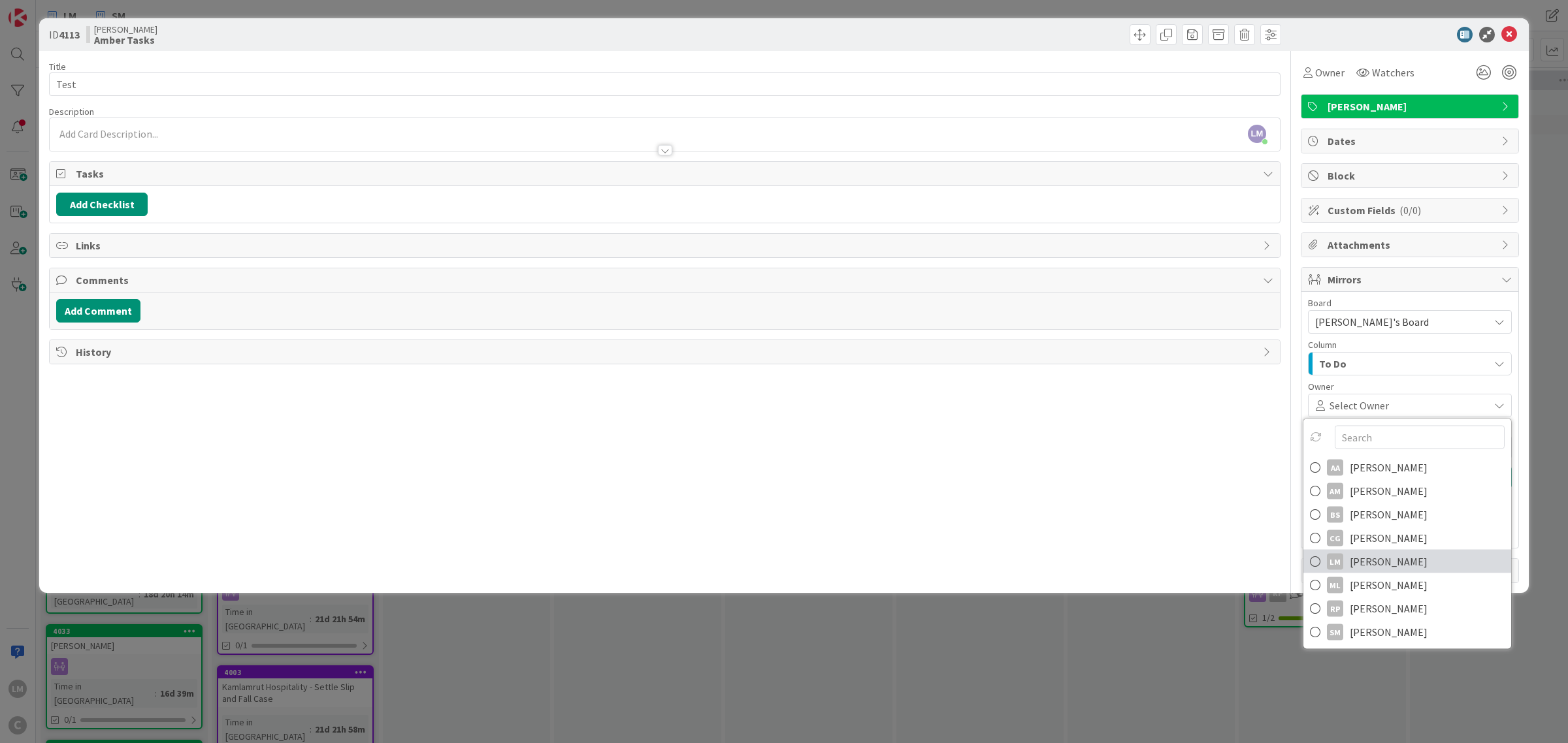
click at [1361, 556] on span "[PERSON_NAME]" at bounding box center [1389, 562] width 78 height 19
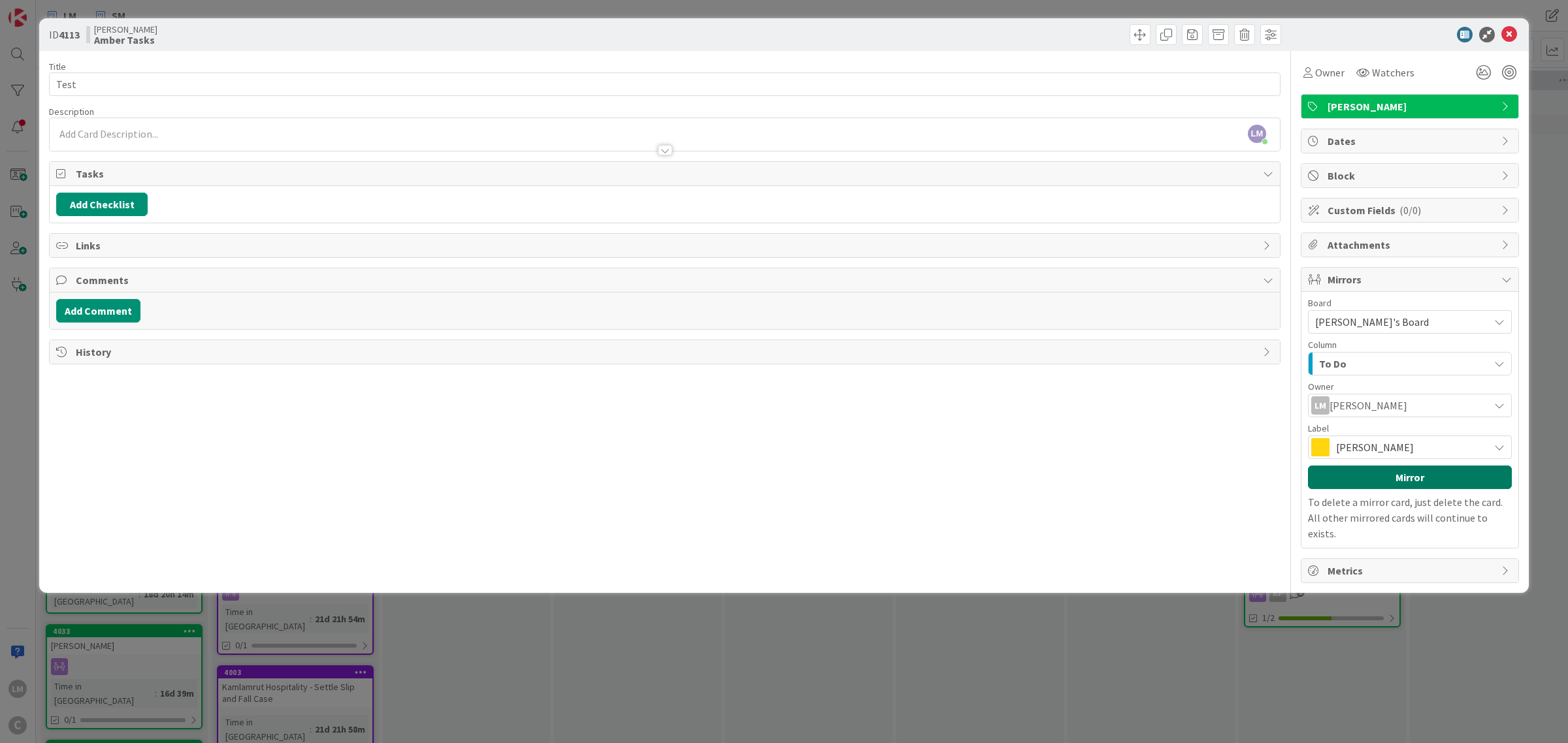
click at [1388, 482] on button "Mirror" at bounding box center [1410, 477] width 204 height 24
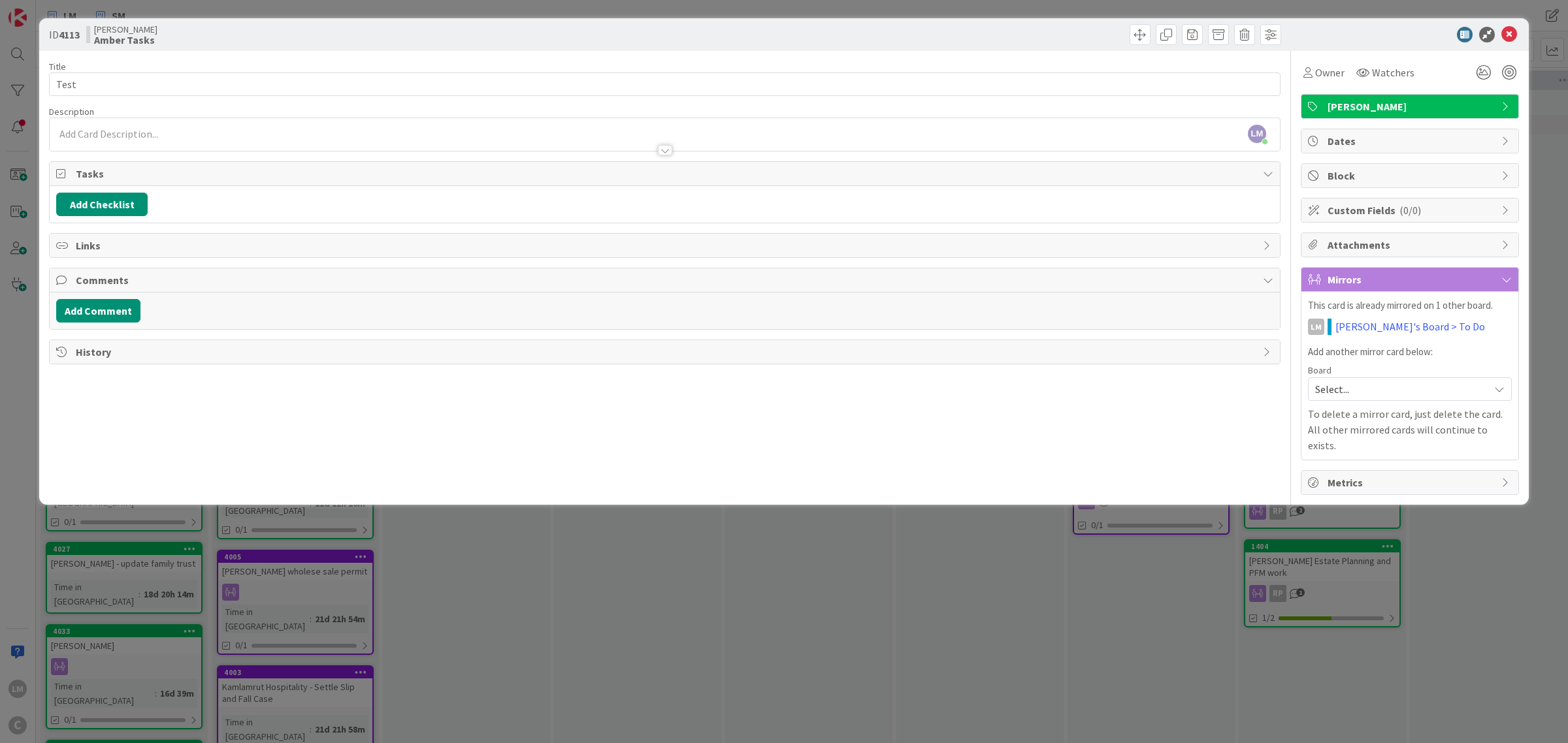
click at [1415, 396] on span "Select..." at bounding box center [1398, 389] width 167 height 18
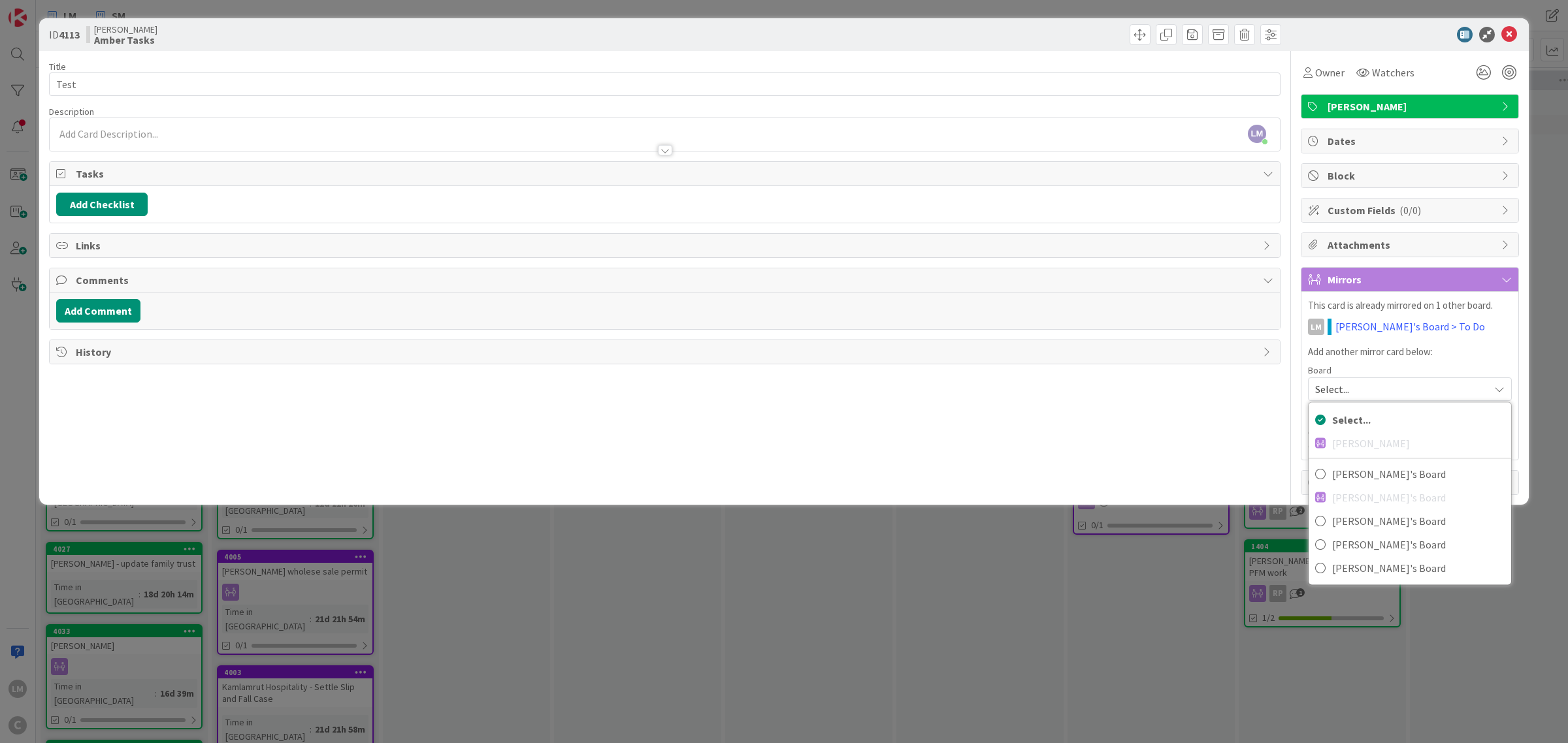
click at [1417, 385] on span "Select..." at bounding box center [1398, 389] width 167 height 18
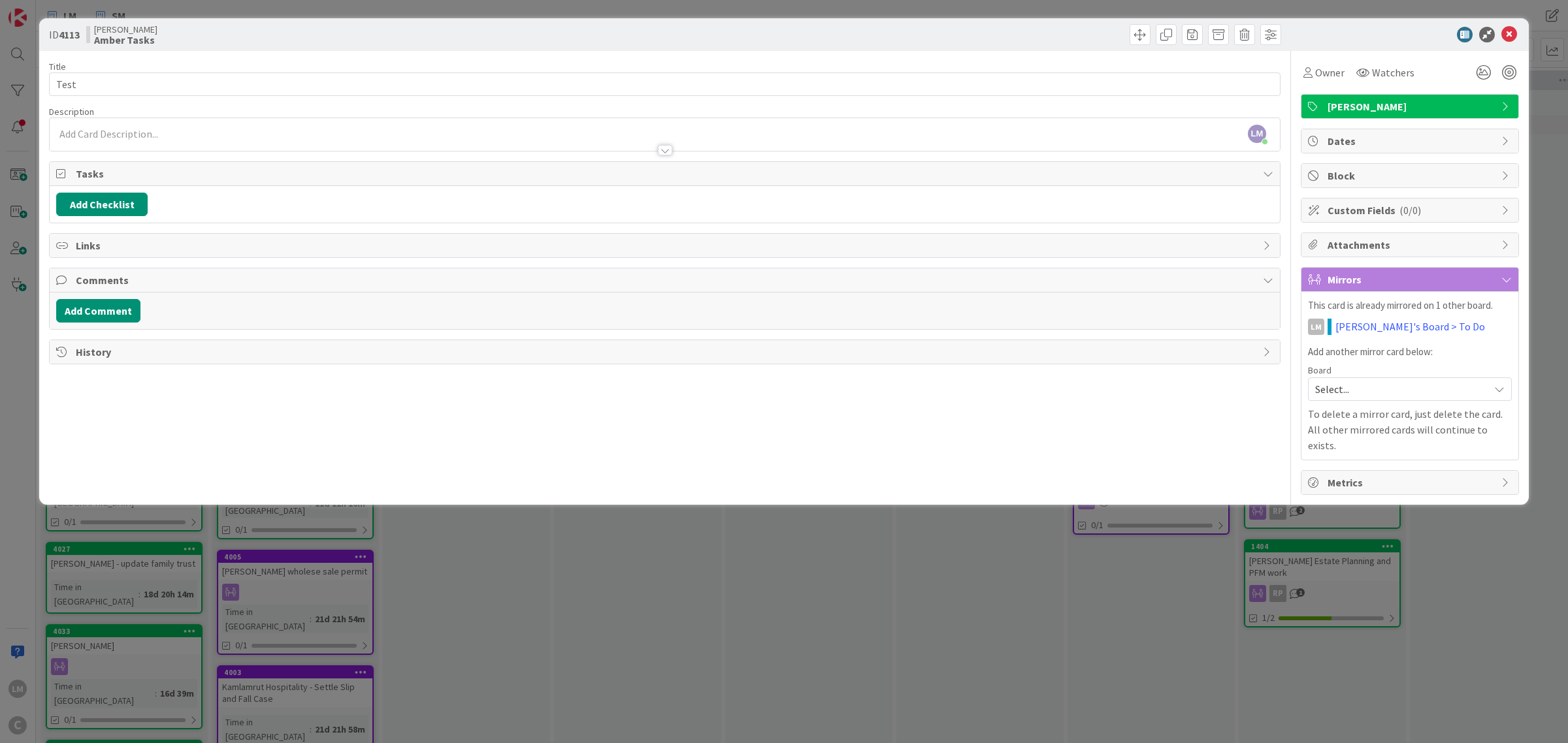
click at [1386, 475] on span "Metrics" at bounding box center [1411, 483] width 167 height 16
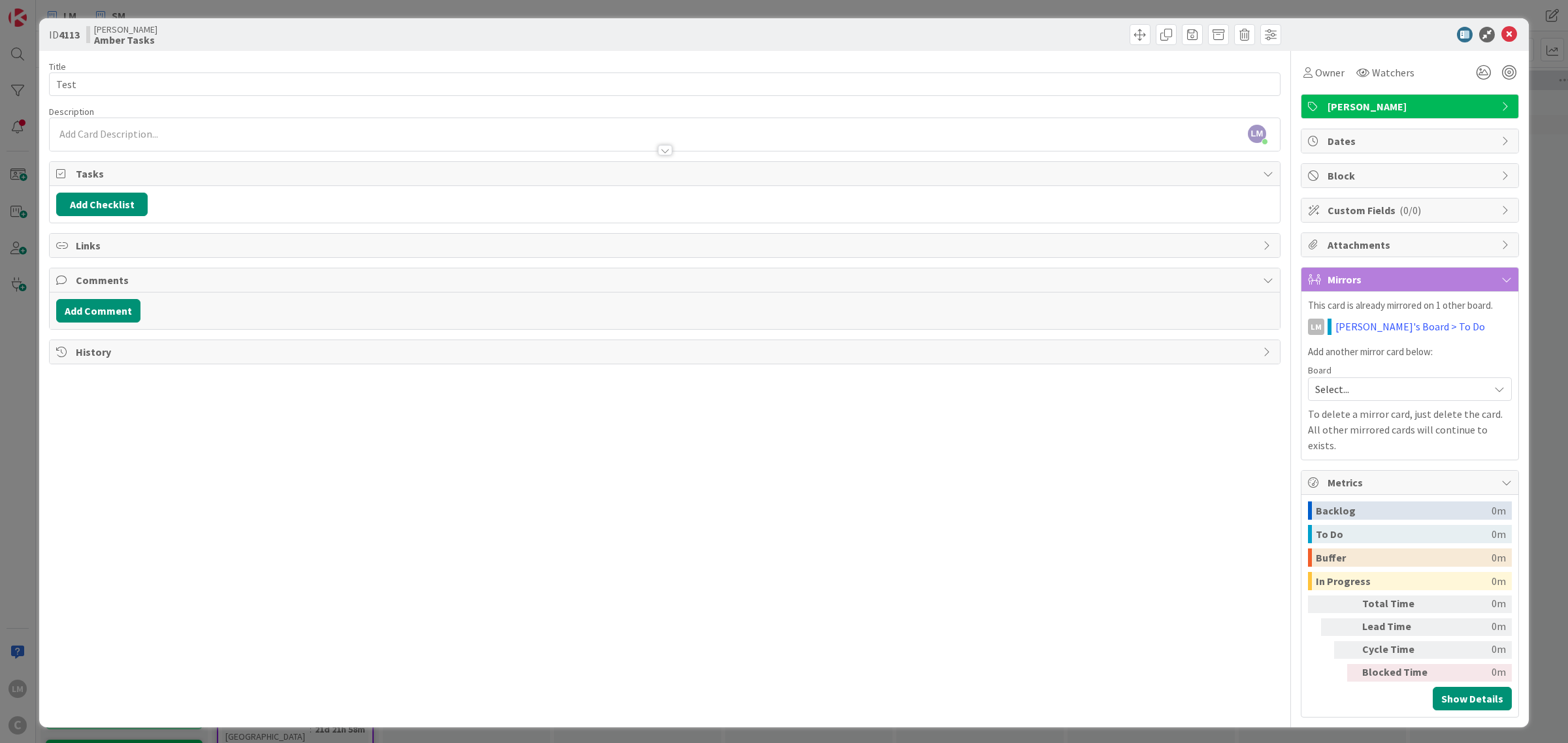
click at [1387, 475] on span "Metrics" at bounding box center [1411, 483] width 167 height 16
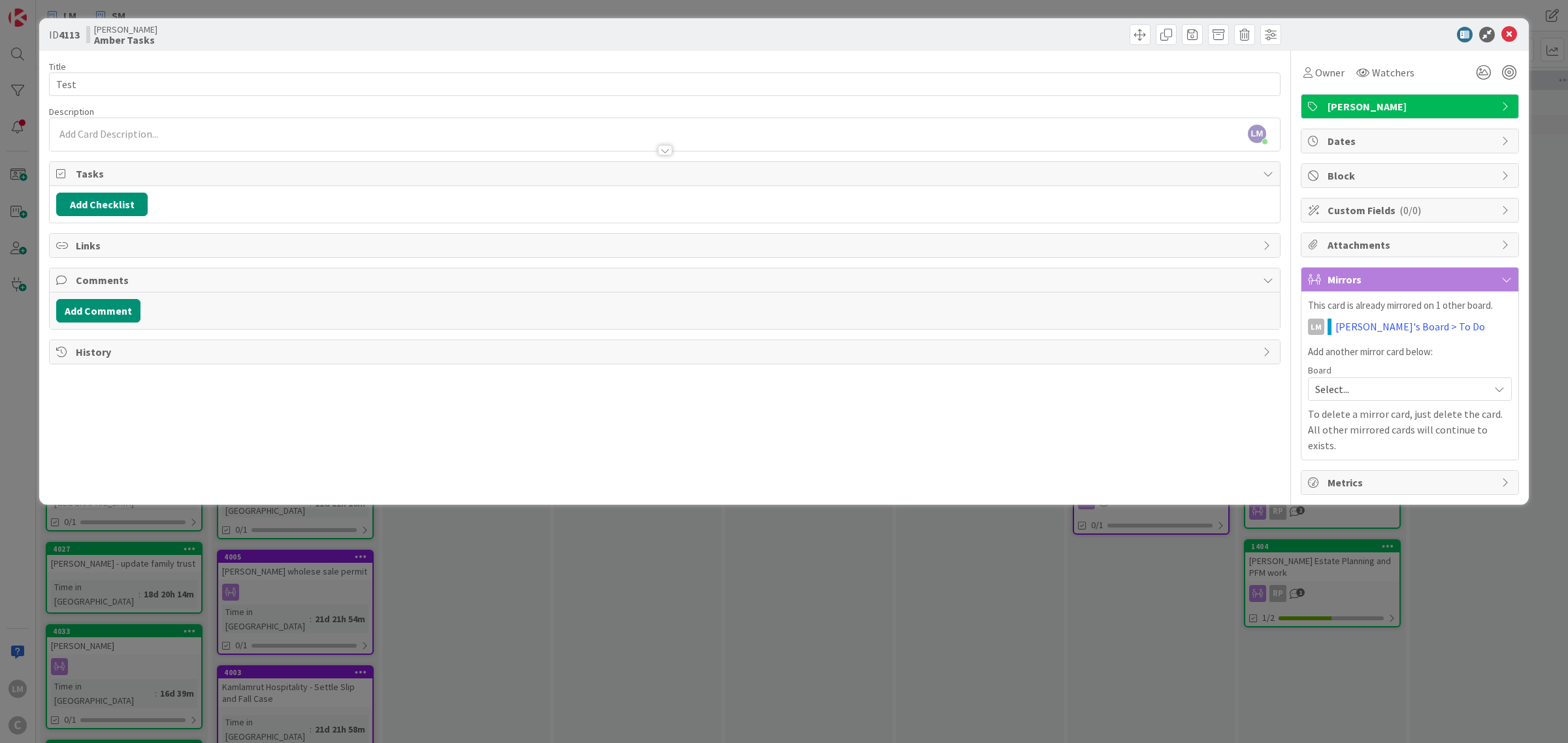
click at [1376, 235] on div "Attachments" at bounding box center [1410, 245] width 217 height 24
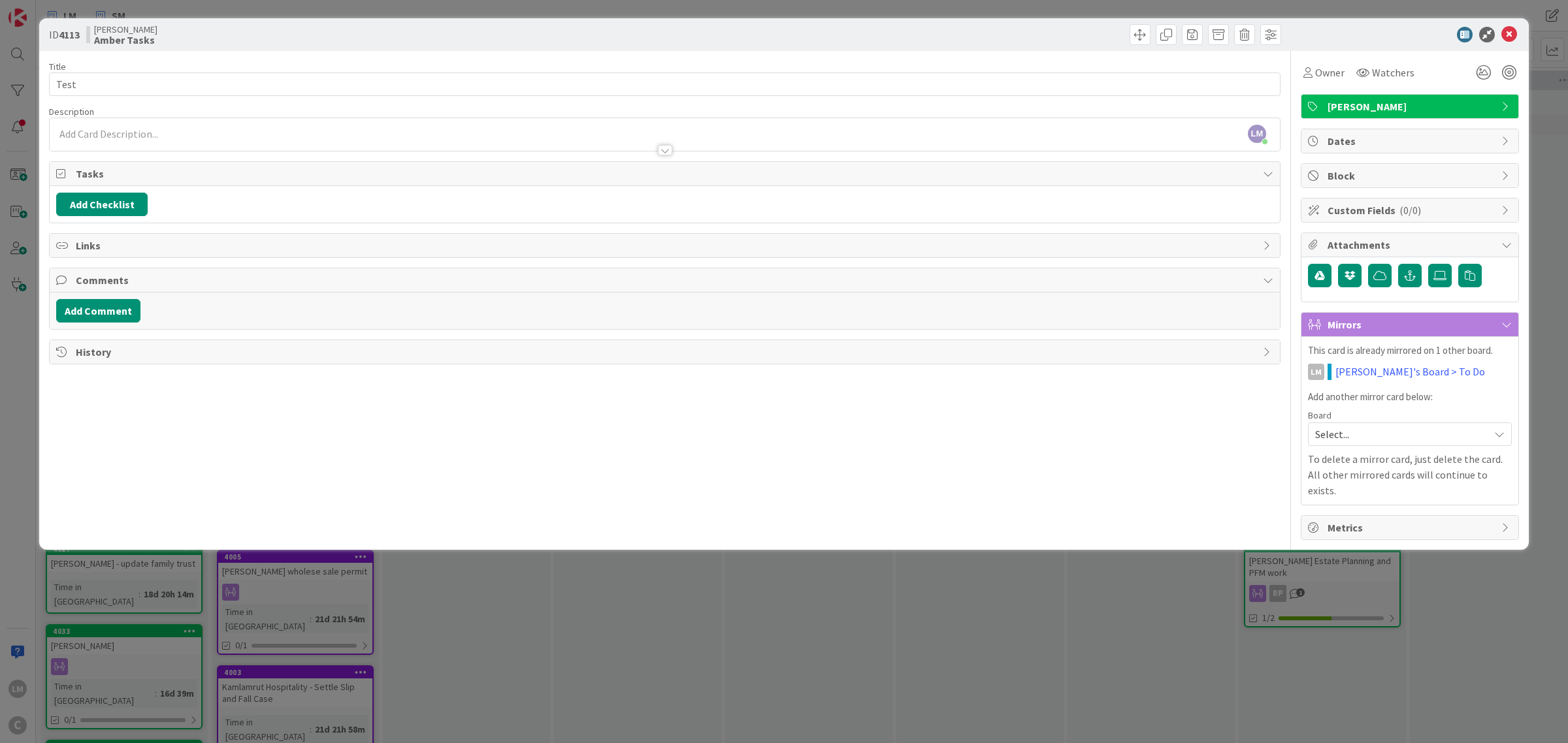
click at [1415, 211] on span "( 0/0 )" at bounding box center [1410, 210] width 22 height 13
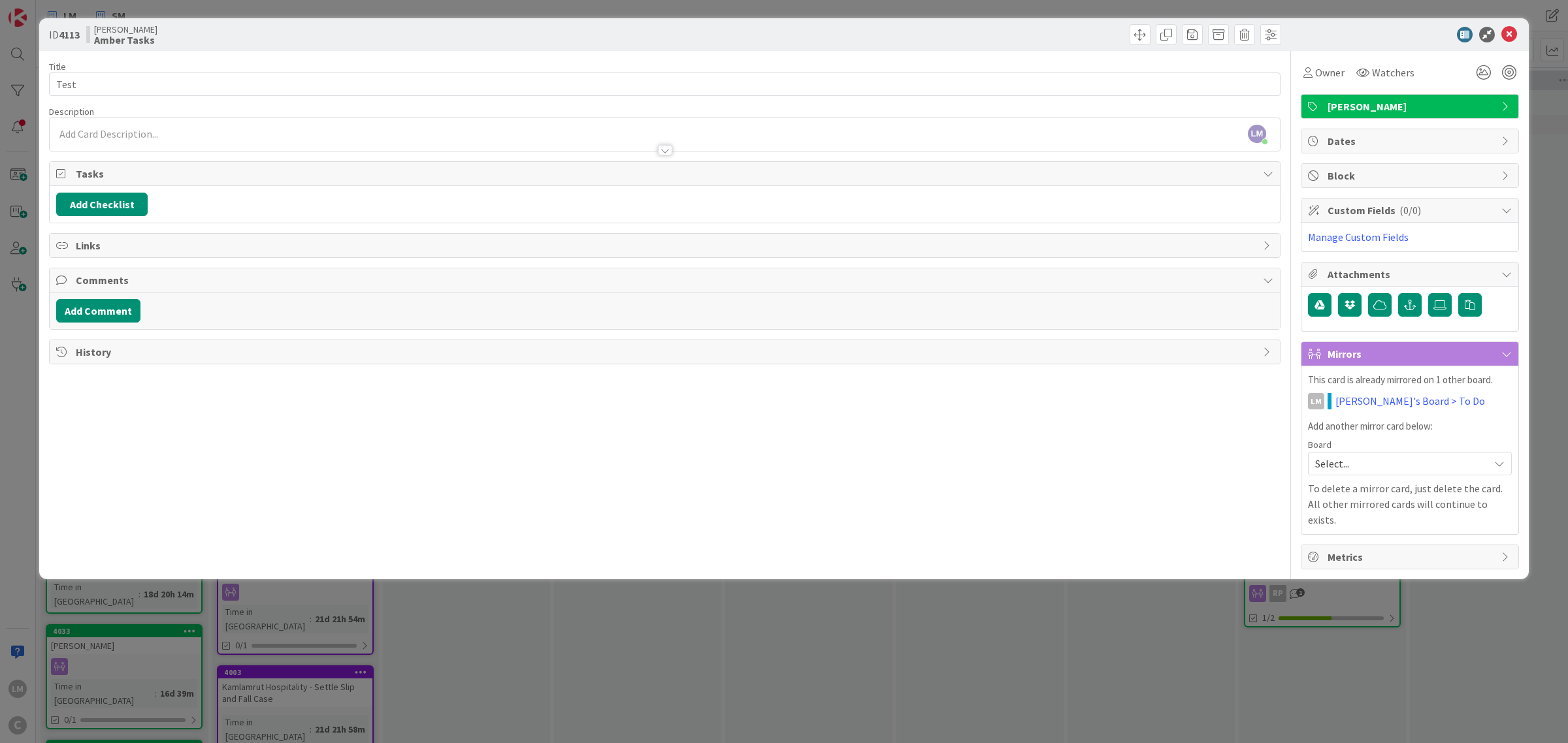
click at [1377, 171] on span "Block" at bounding box center [1411, 176] width 167 height 16
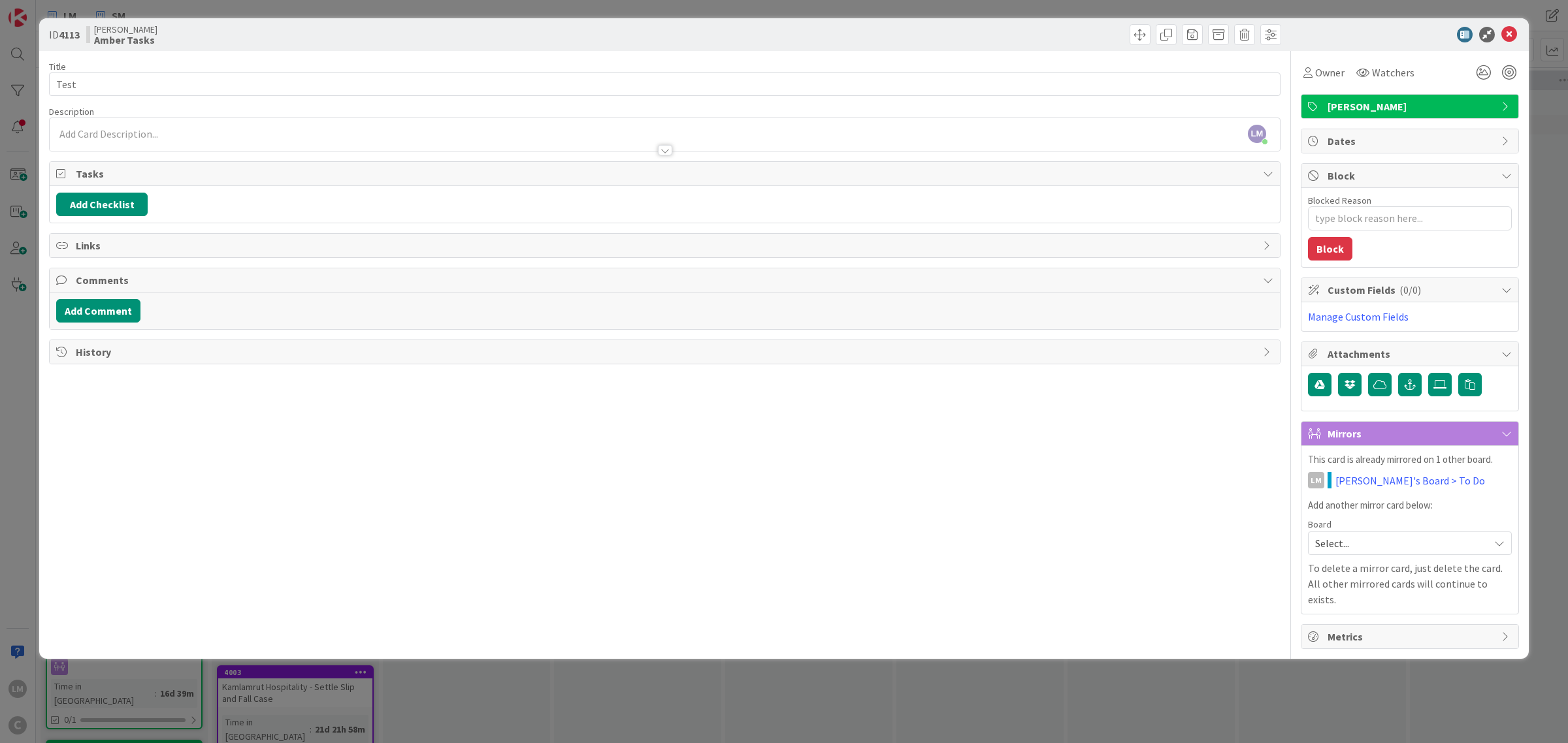
click at [1378, 173] on span "Block" at bounding box center [1411, 176] width 167 height 16
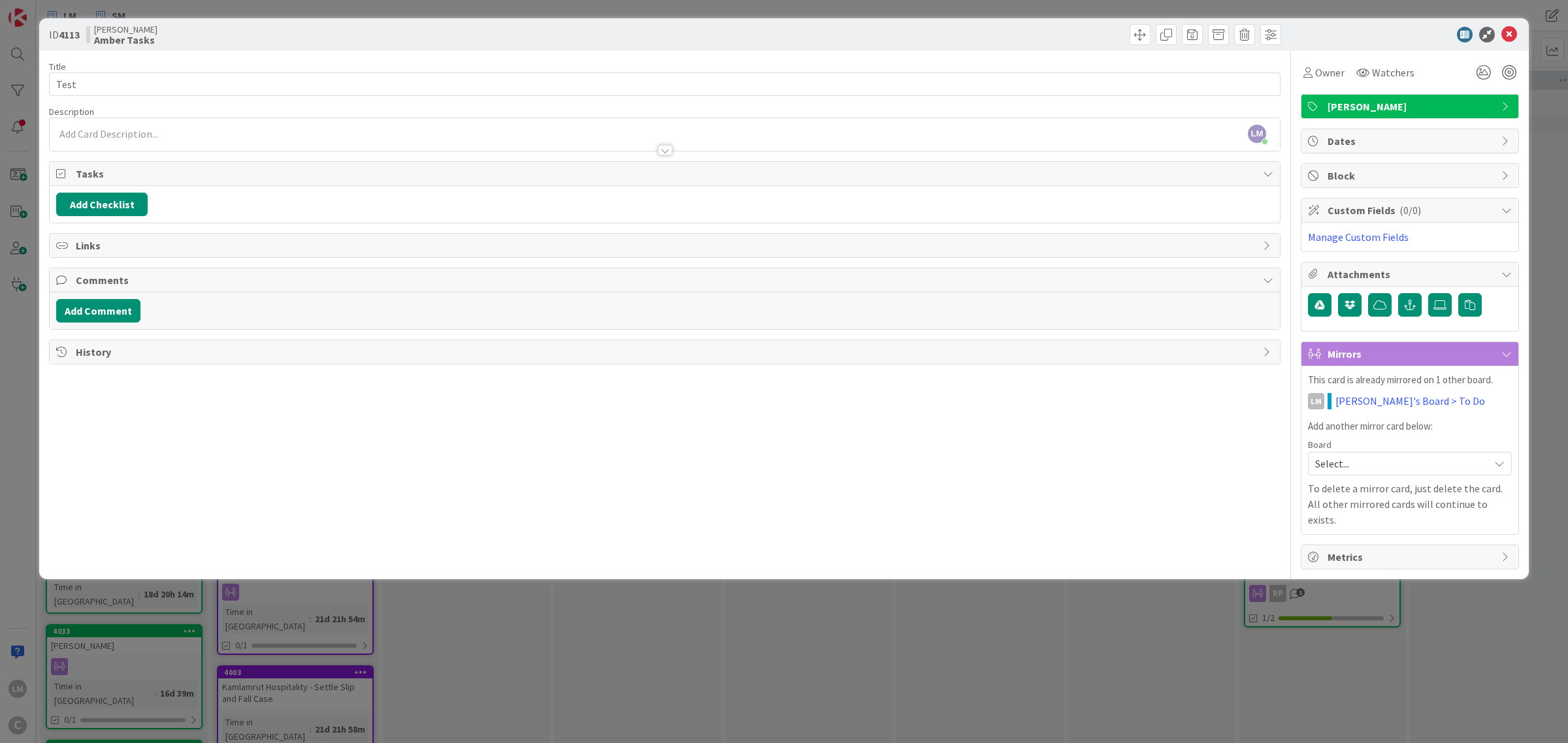
click at [1374, 164] on div "Block" at bounding box center [1410, 176] width 217 height 24
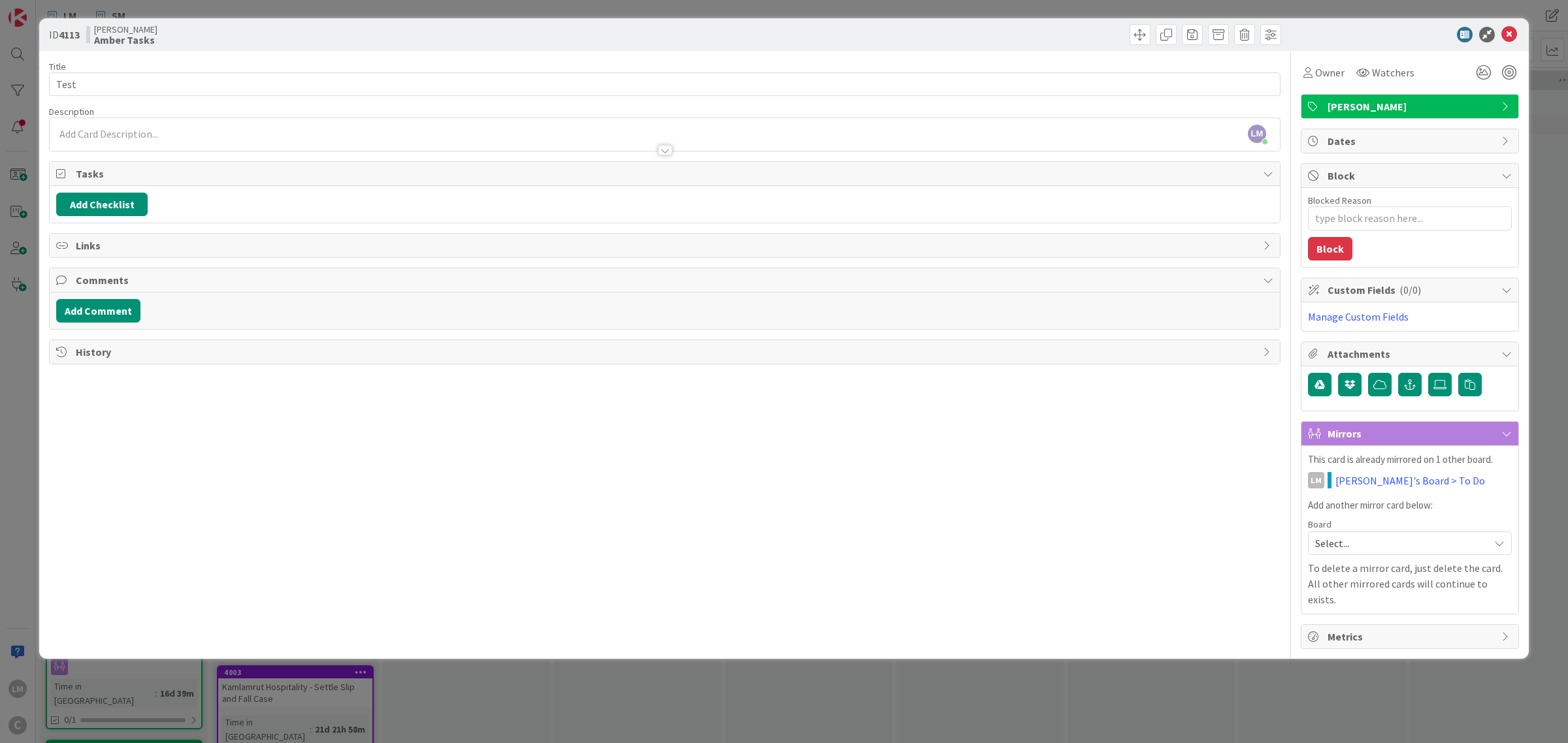
click at [1376, 174] on span "Block" at bounding box center [1411, 176] width 167 height 16
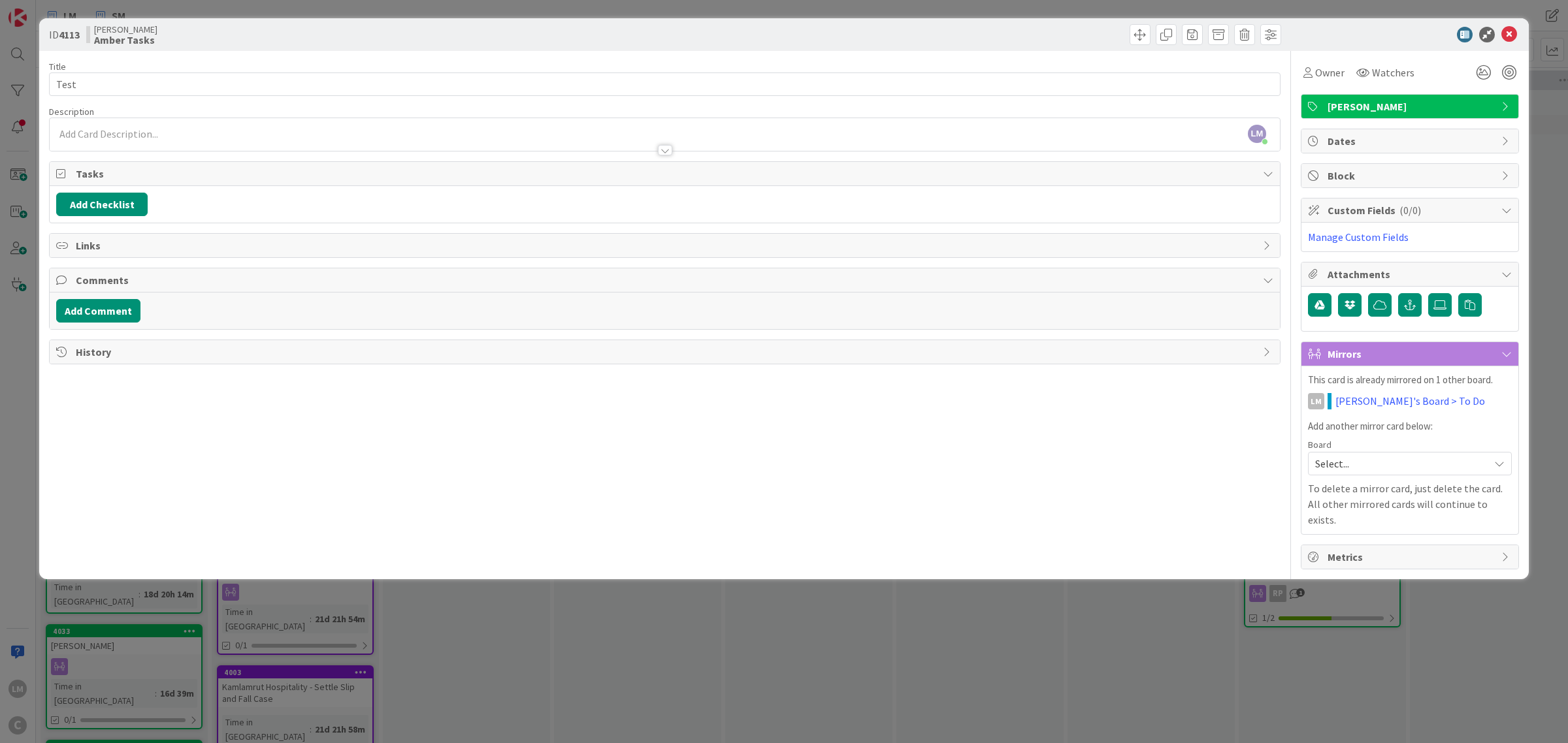
click at [1370, 140] on span "Dates" at bounding box center [1411, 141] width 167 height 16
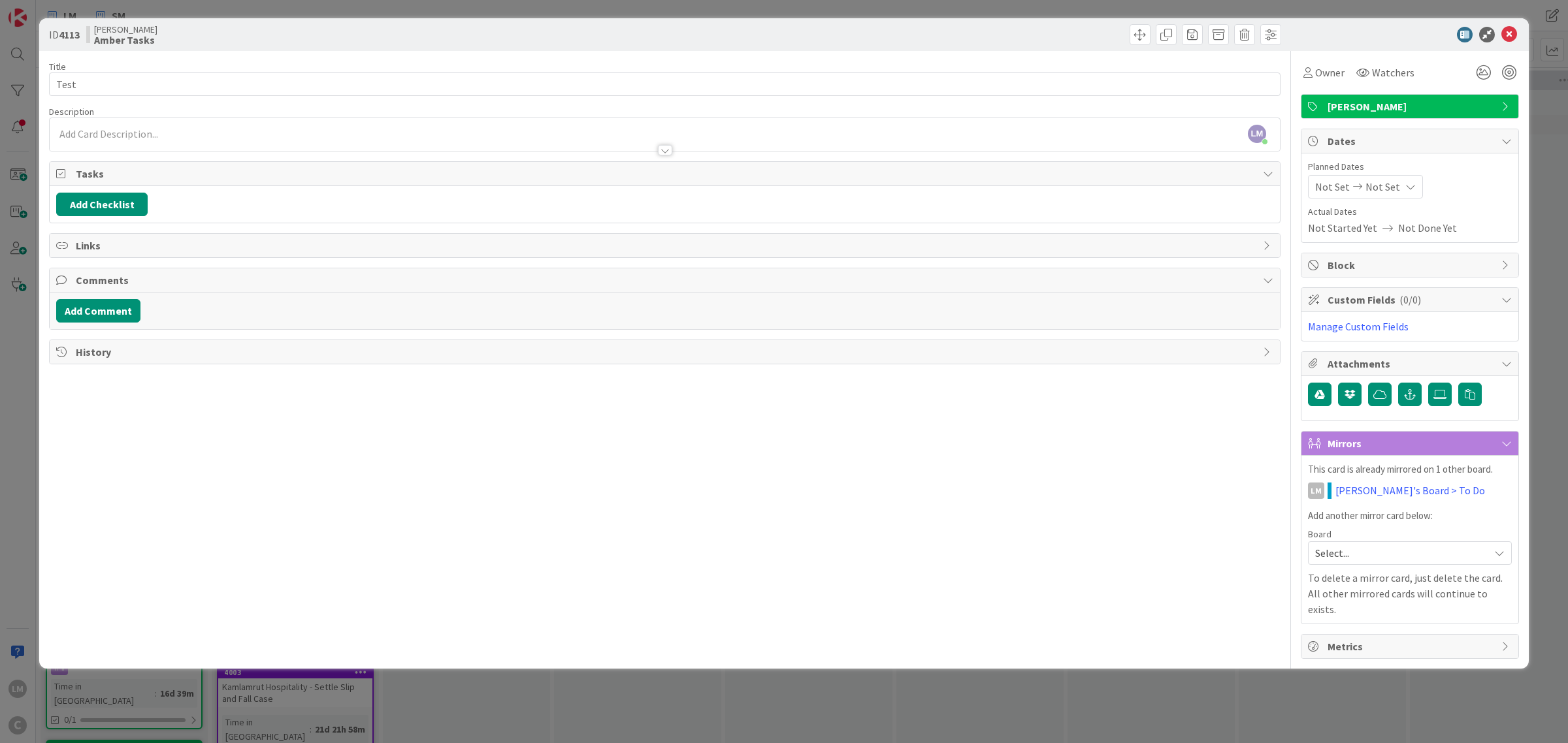
click at [1370, 140] on span "Dates" at bounding box center [1411, 141] width 167 height 16
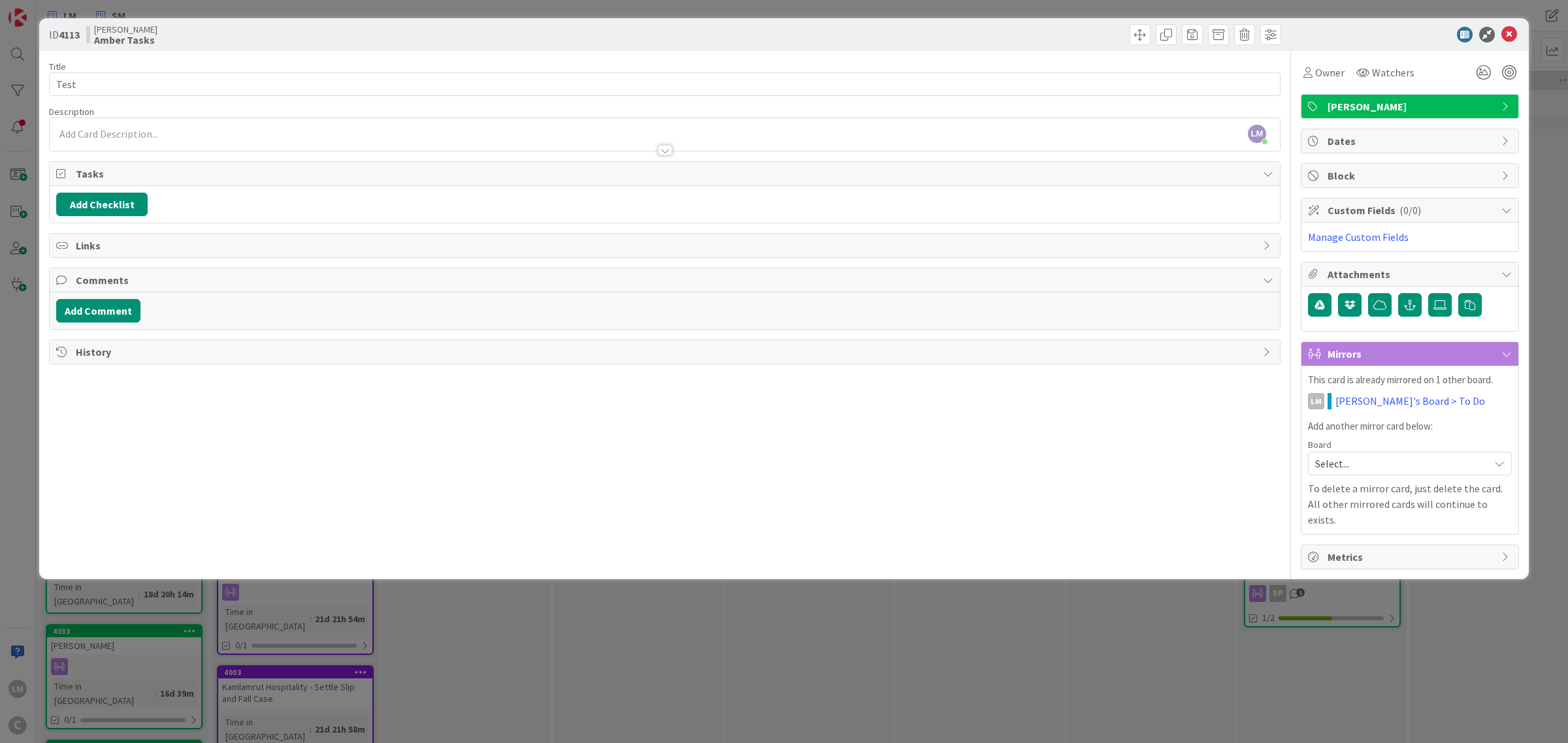
click at [181, 136] on div "[PERSON_NAME] just joined" at bounding box center [664, 134] width 1230 height 33
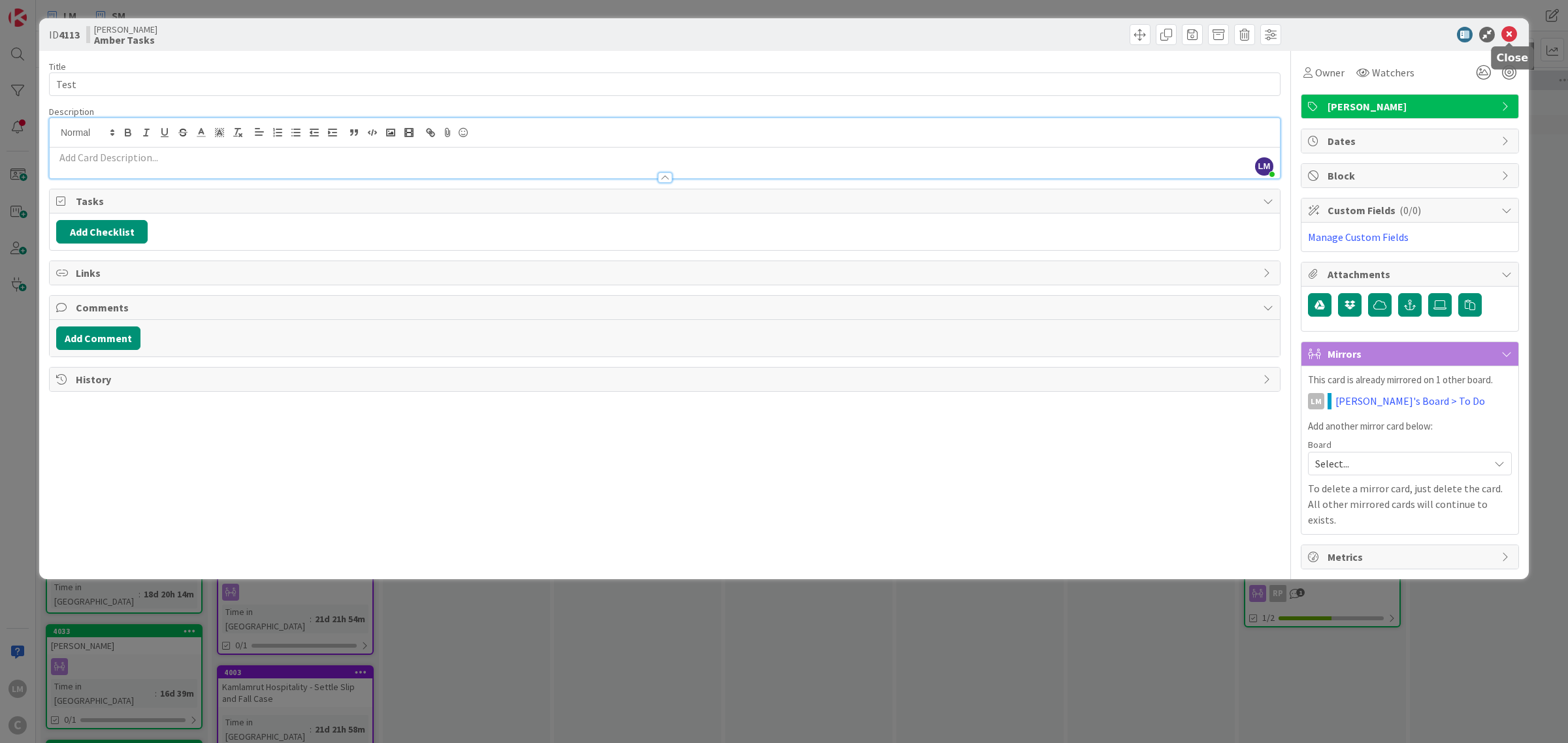
click at [1513, 30] on icon at bounding box center [1509, 35] width 16 height 16
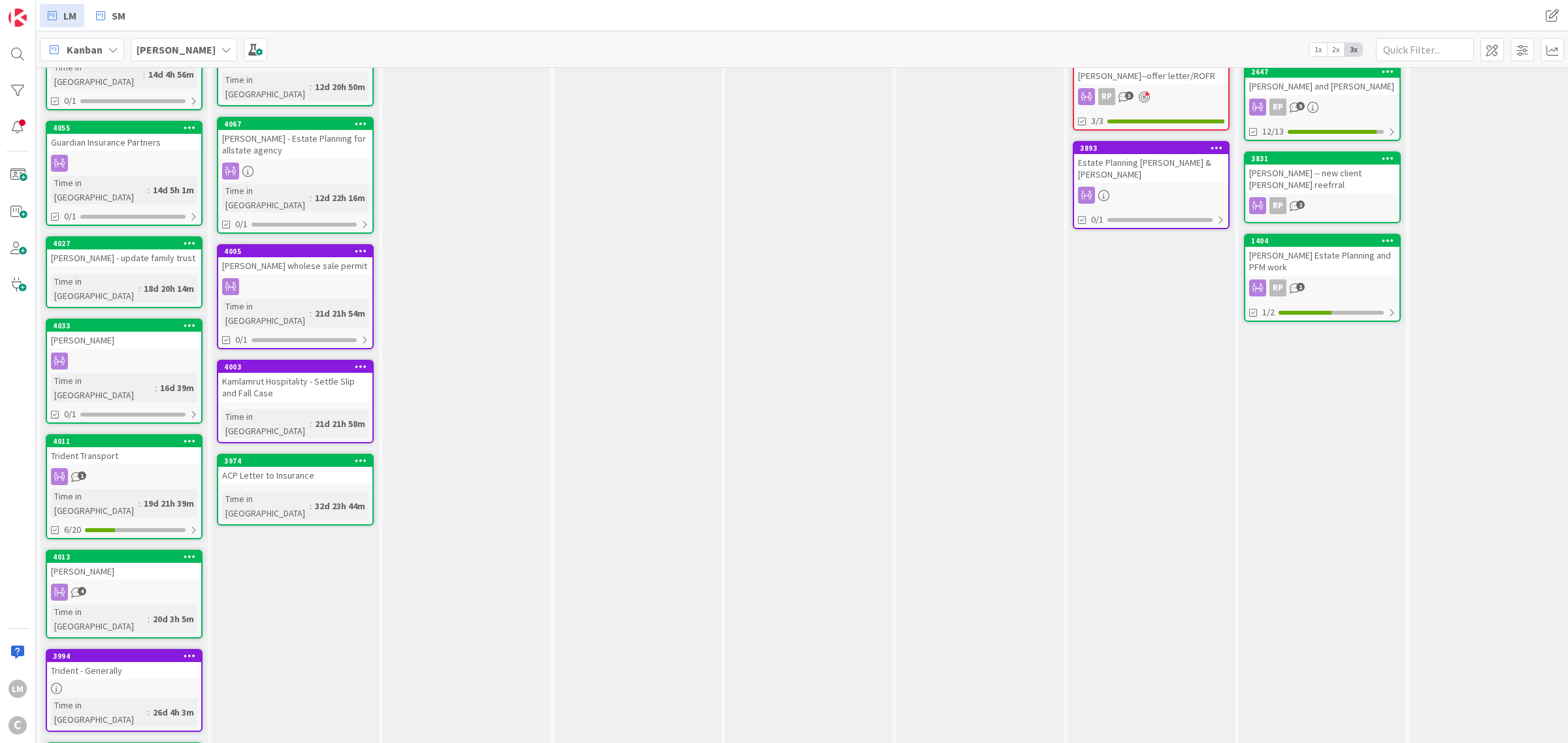
scroll to position [309, 0]
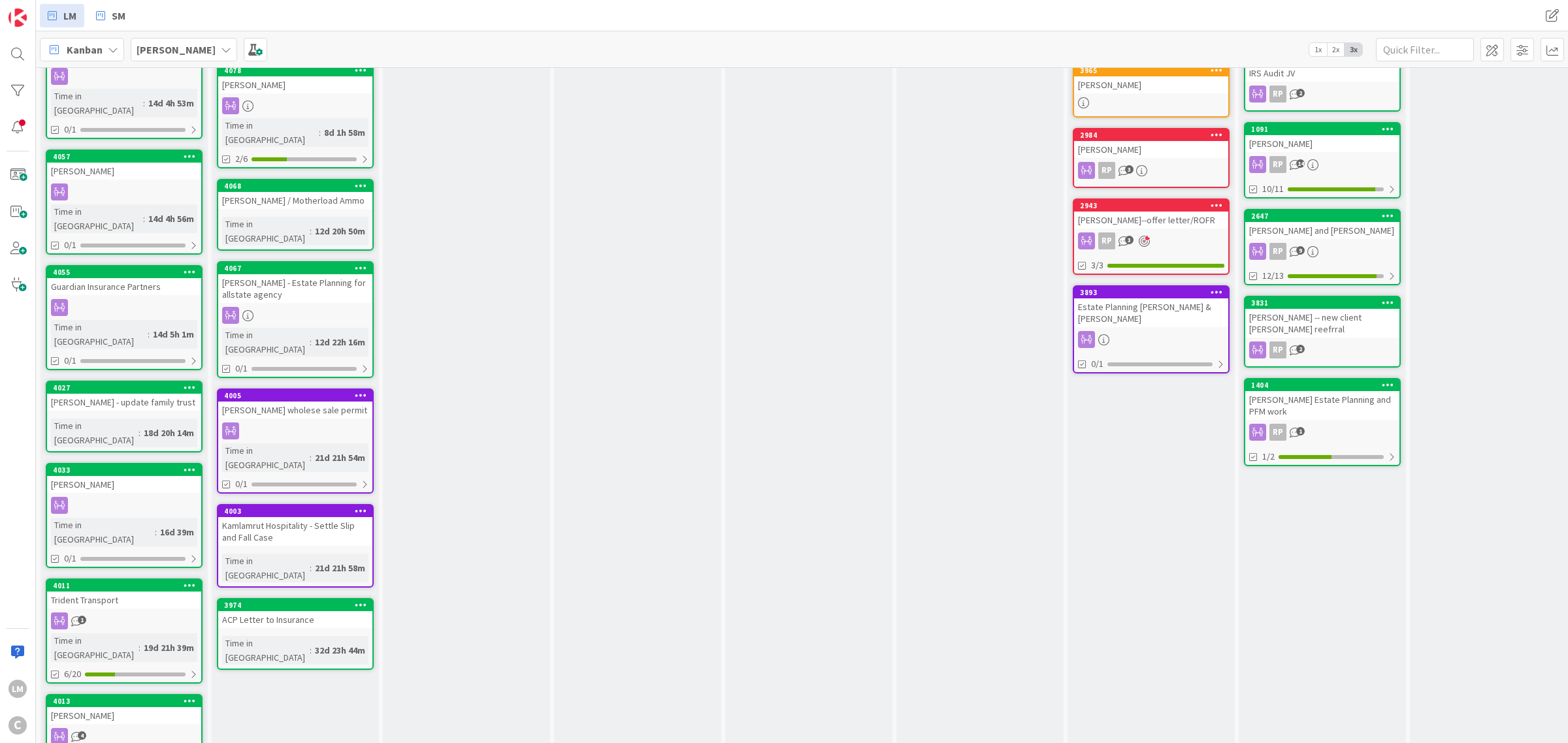
scroll to position [162, 0]
click at [129, 581] on div "4011" at bounding box center [126, 585] width 148 height 9
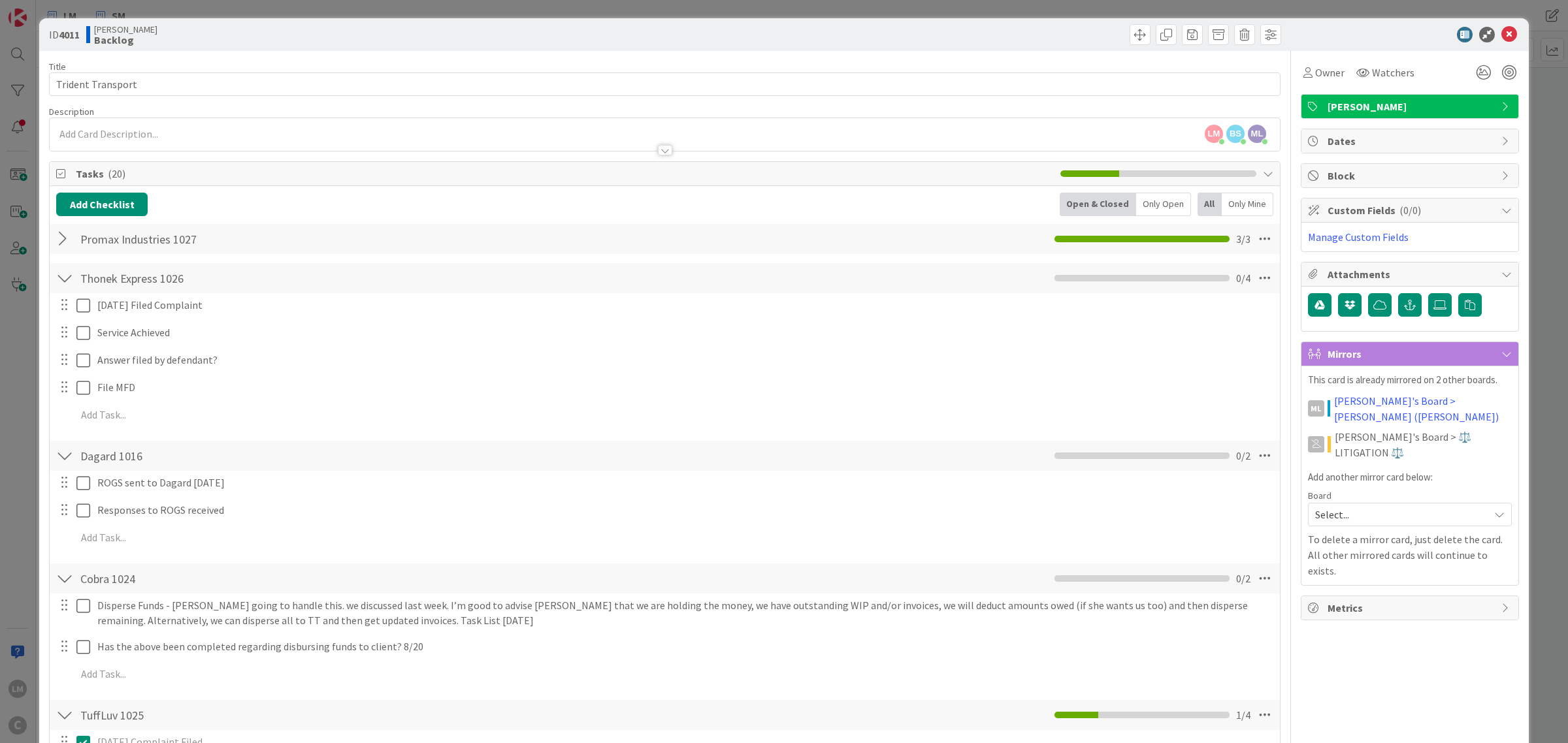
click at [60, 247] on div at bounding box center [65, 239] width 17 height 24
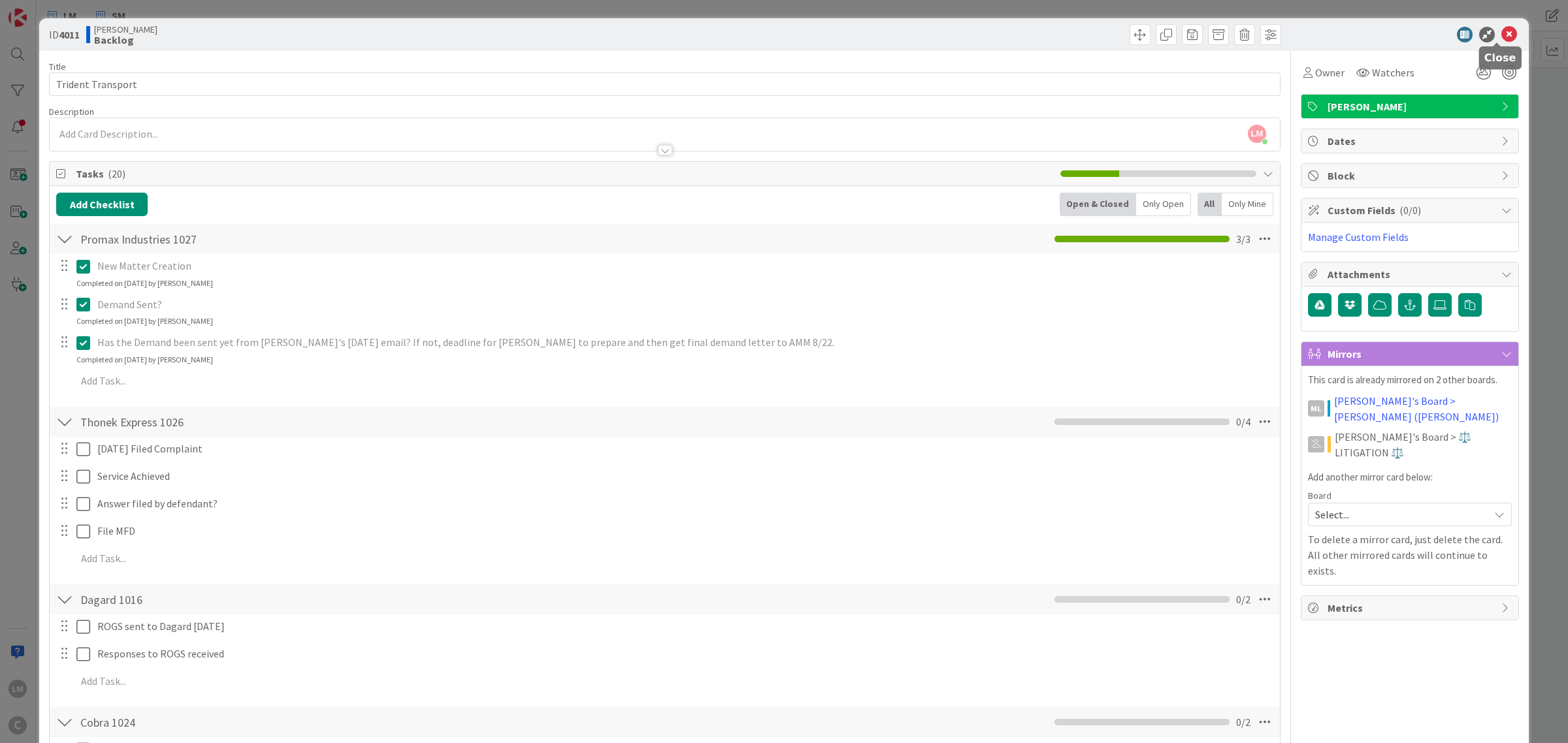
click at [1501, 31] on icon at bounding box center [1509, 35] width 16 height 16
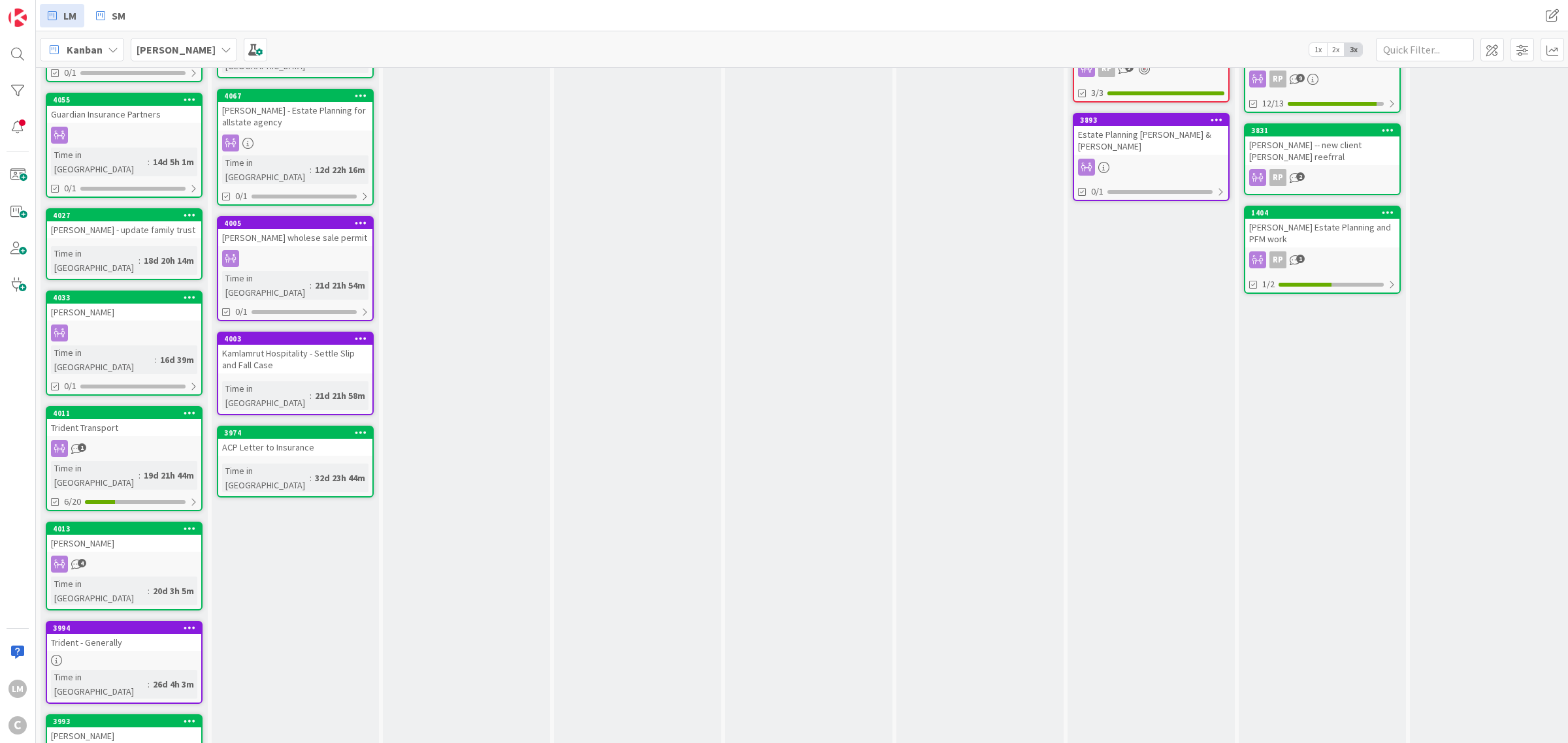
scroll to position [399, 0]
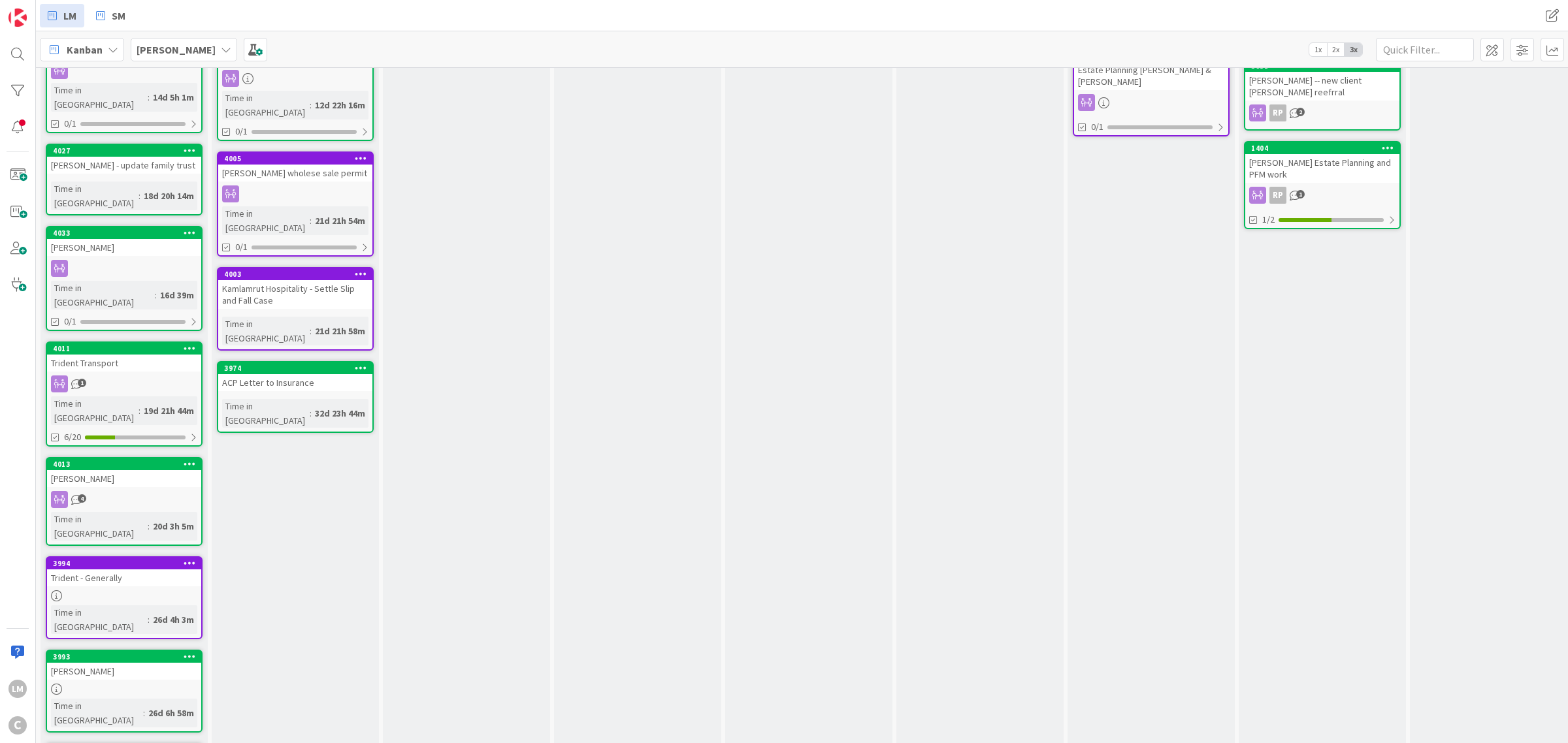
click at [188, 344] on icon at bounding box center [190, 348] width 13 height 9
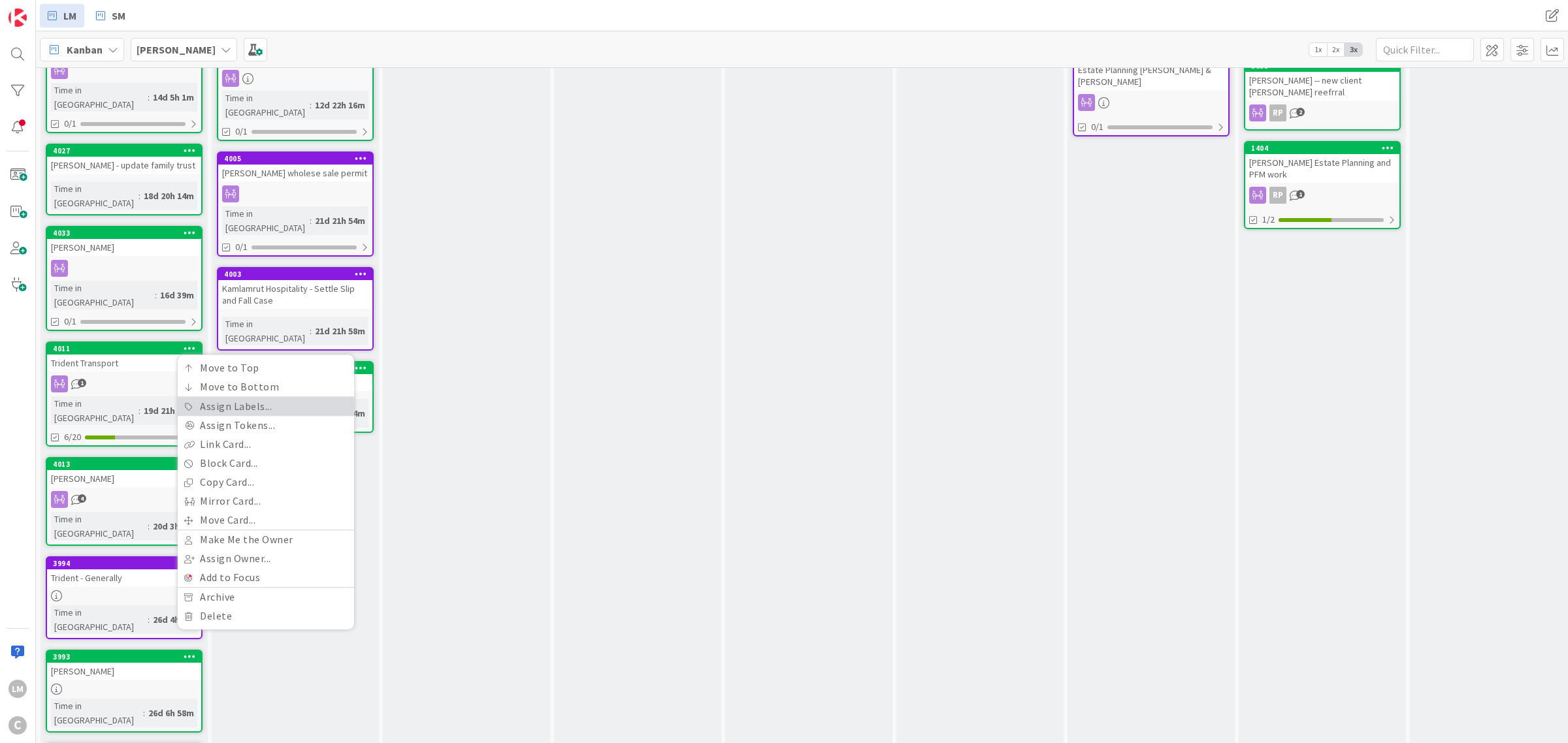
click at [247, 397] on link "Assign Labels..." at bounding box center [266, 406] width 176 height 19
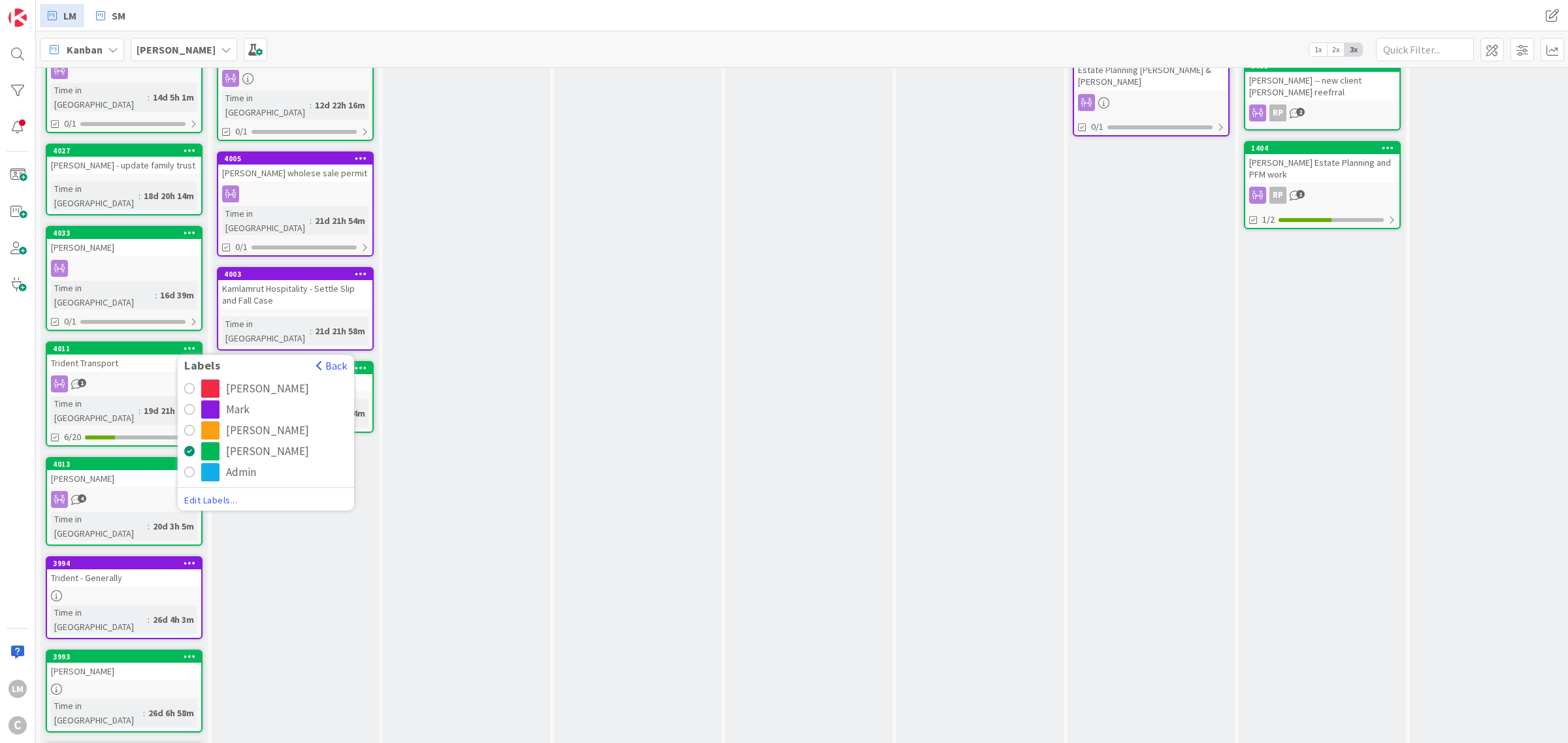
click at [222, 400] on div "Mark" at bounding box center [274, 409] width 147 height 18
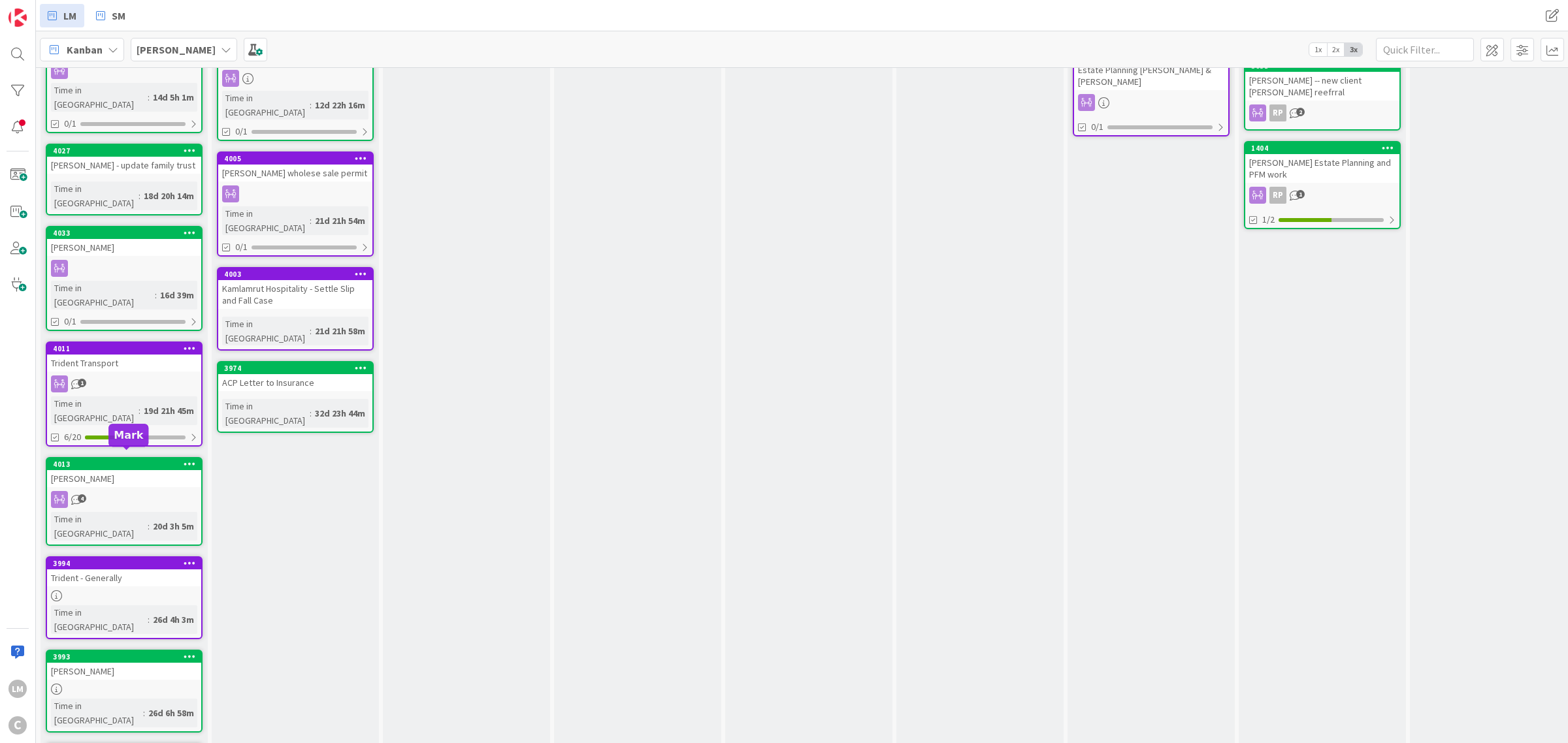
click at [145, 559] on div "3994" at bounding box center [126, 563] width 148 height 9
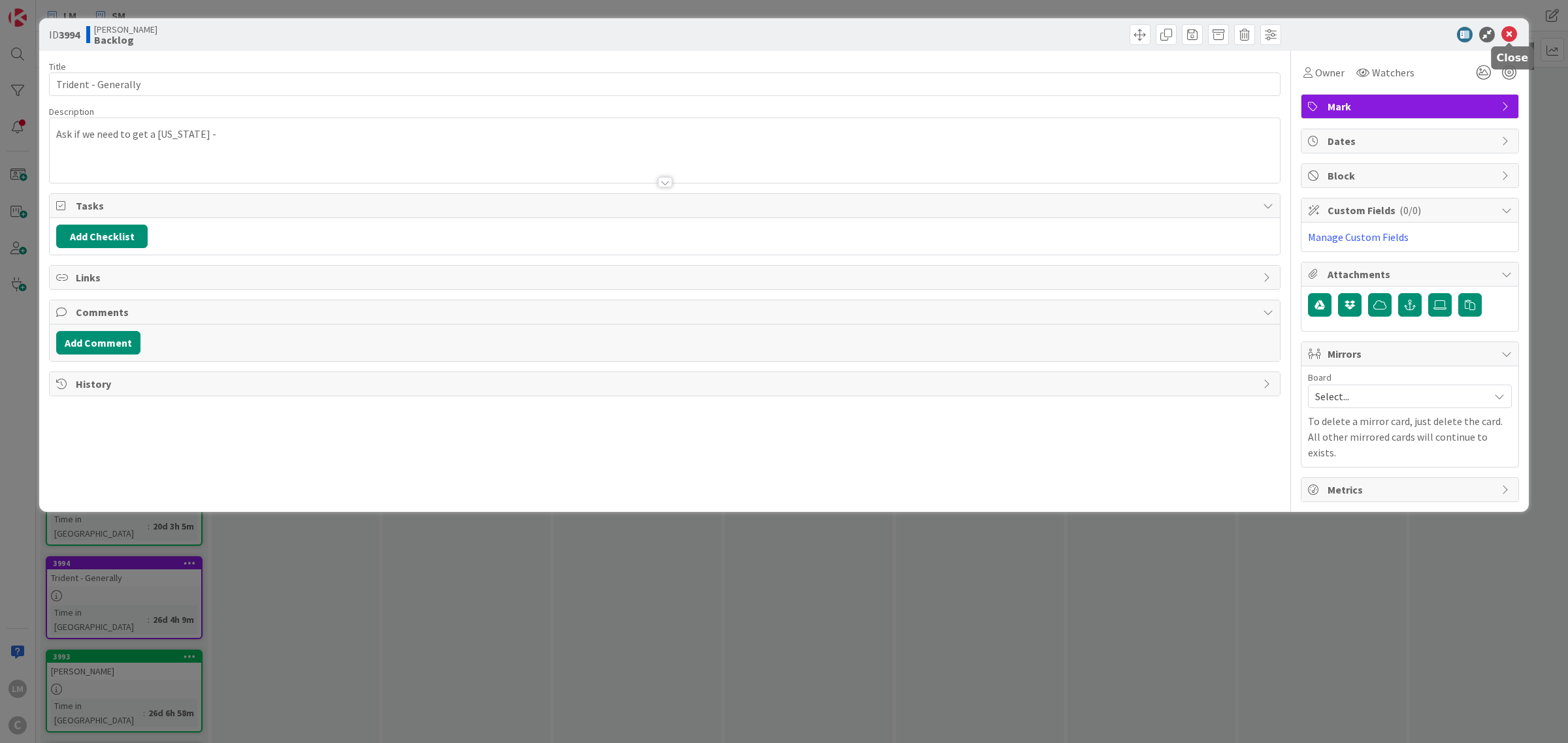
click at [1515, 28] on icon at bounding box center [1509, 35] width 16 height 16
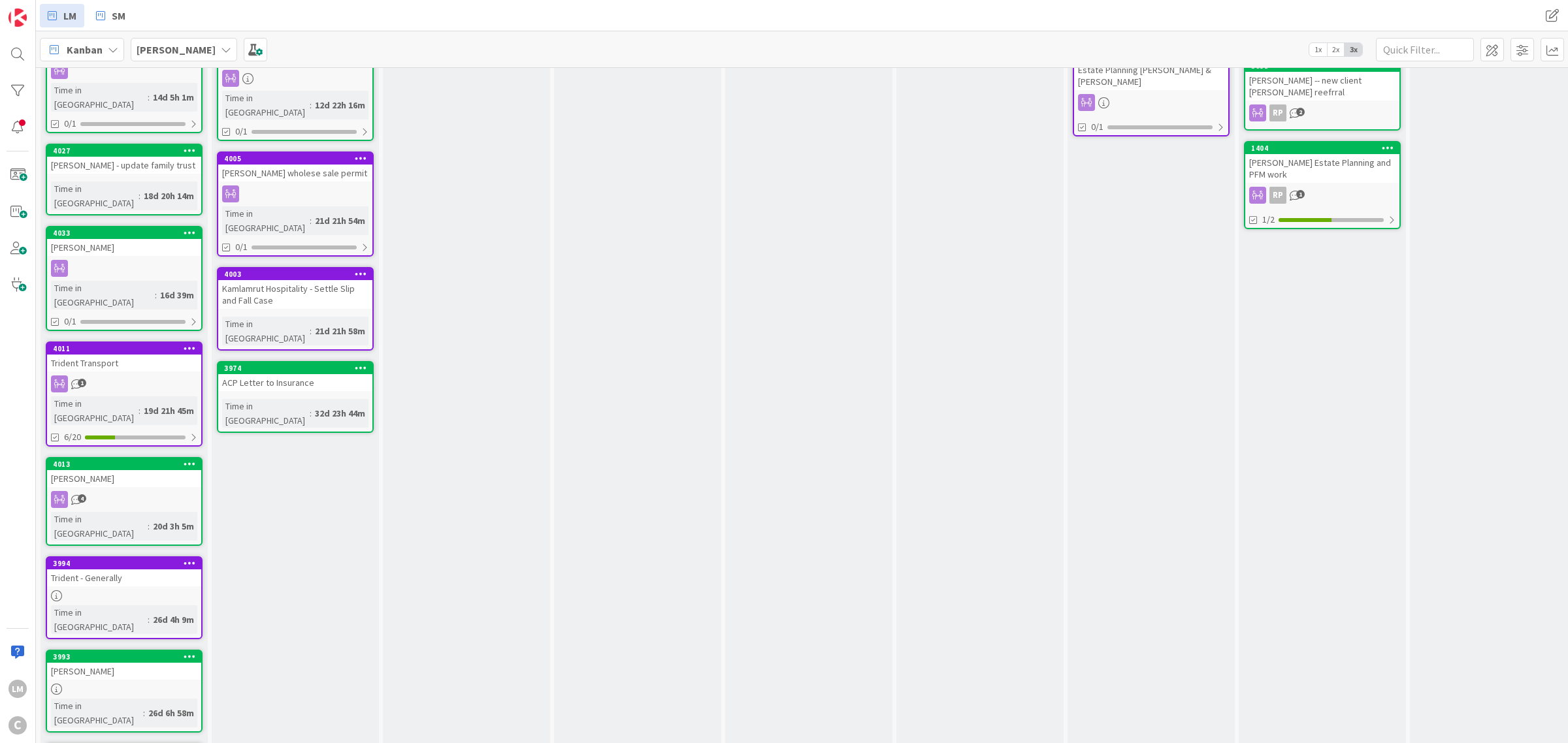
click at [190, 558] on icon at bounding box center [190, 562] width 13 height 9
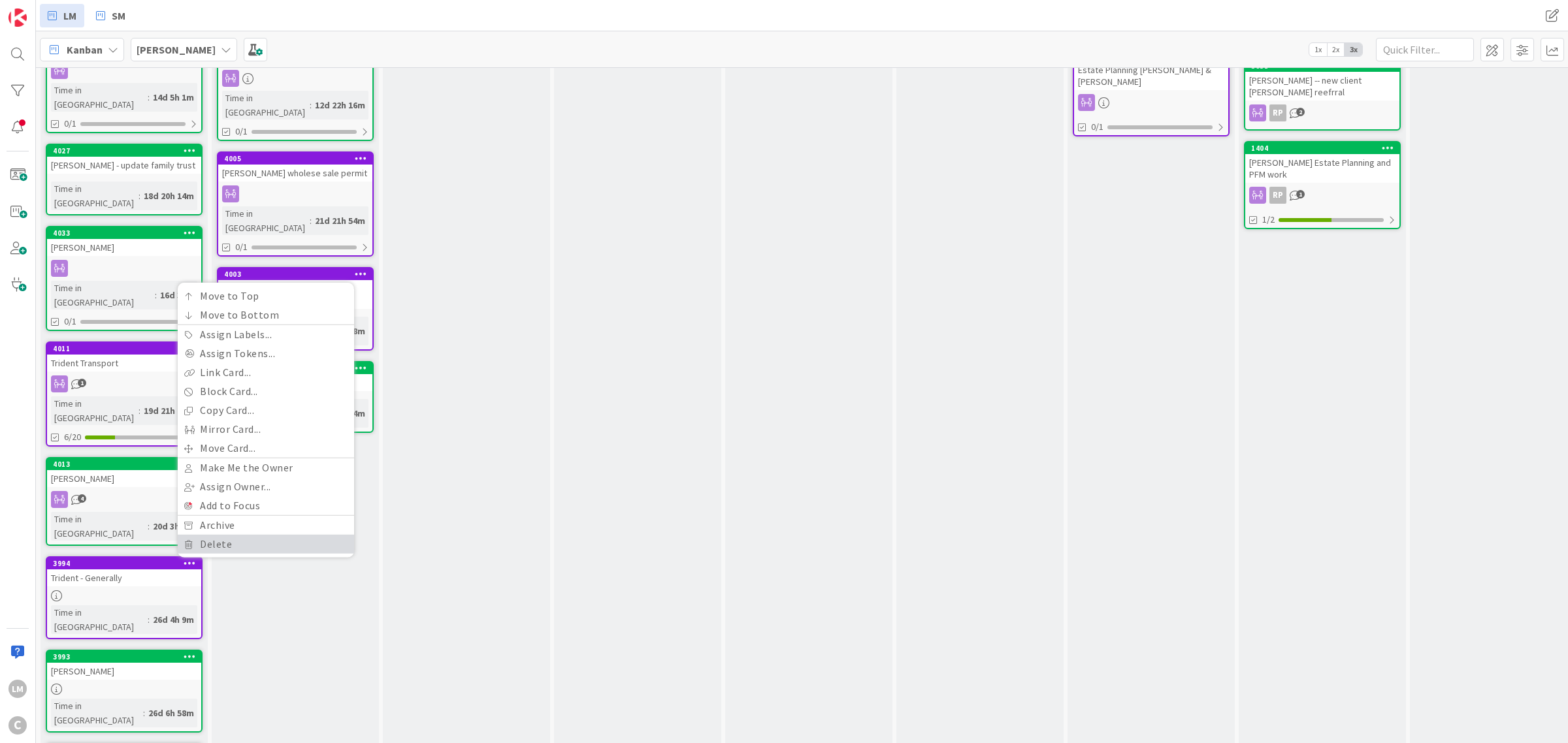
click at [217, 535] on link "Delete" at bounding box center [266, 544] width 176 height 19
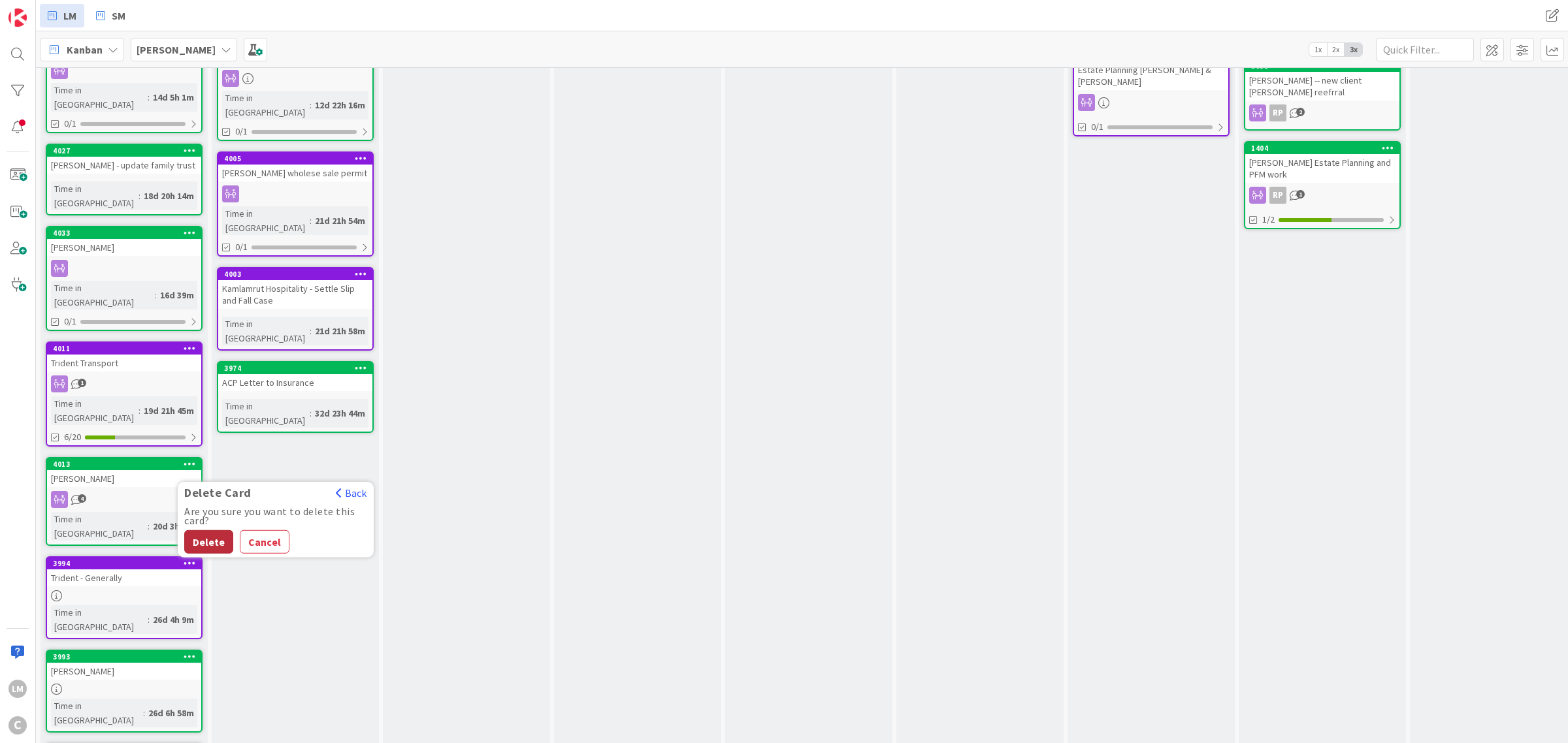
click at [211, 531] on button "Delete" at bounding box center [208, 542] width 49 height 24
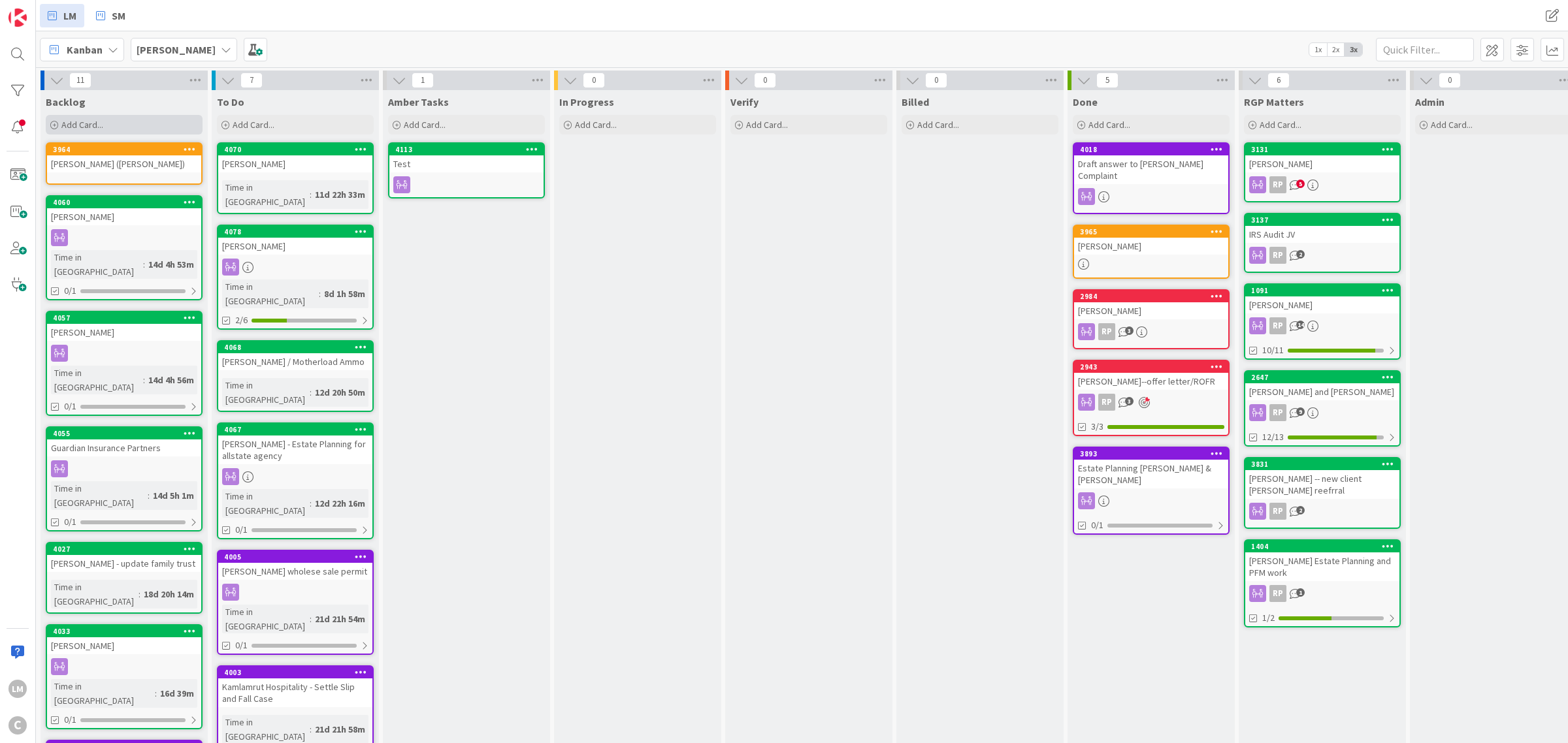
drag, startPoint x: 67, startPoint y: 122, endPoint x: 116, endPoint y: 131, distance: 49.8
click at [69, 122] on span "Add Card..." at bounding box center [82, 124] width 42 height 12
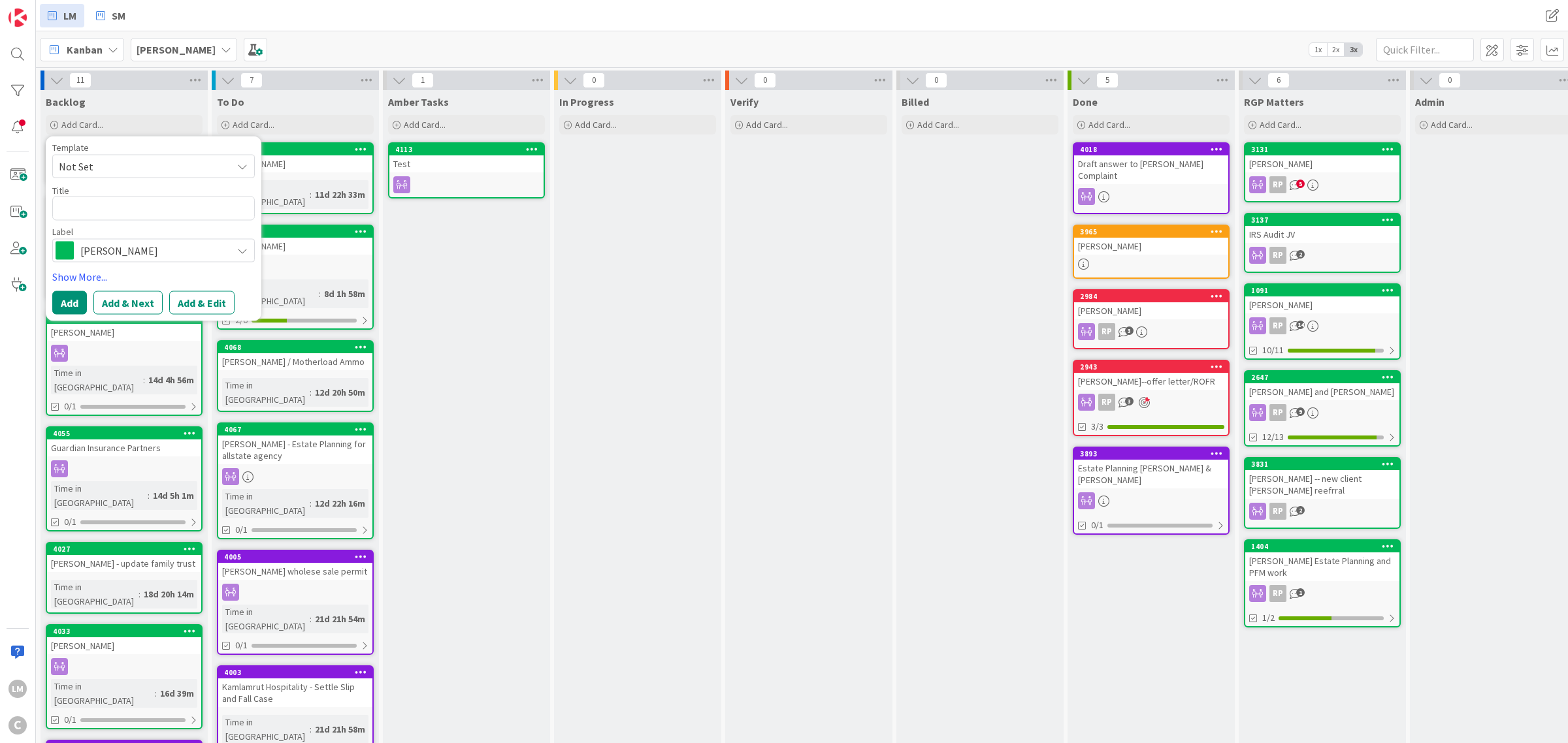
type textarea "x"
type textarea "M"
type textarea "x"
type textarea "Ma"
type textarea "x"
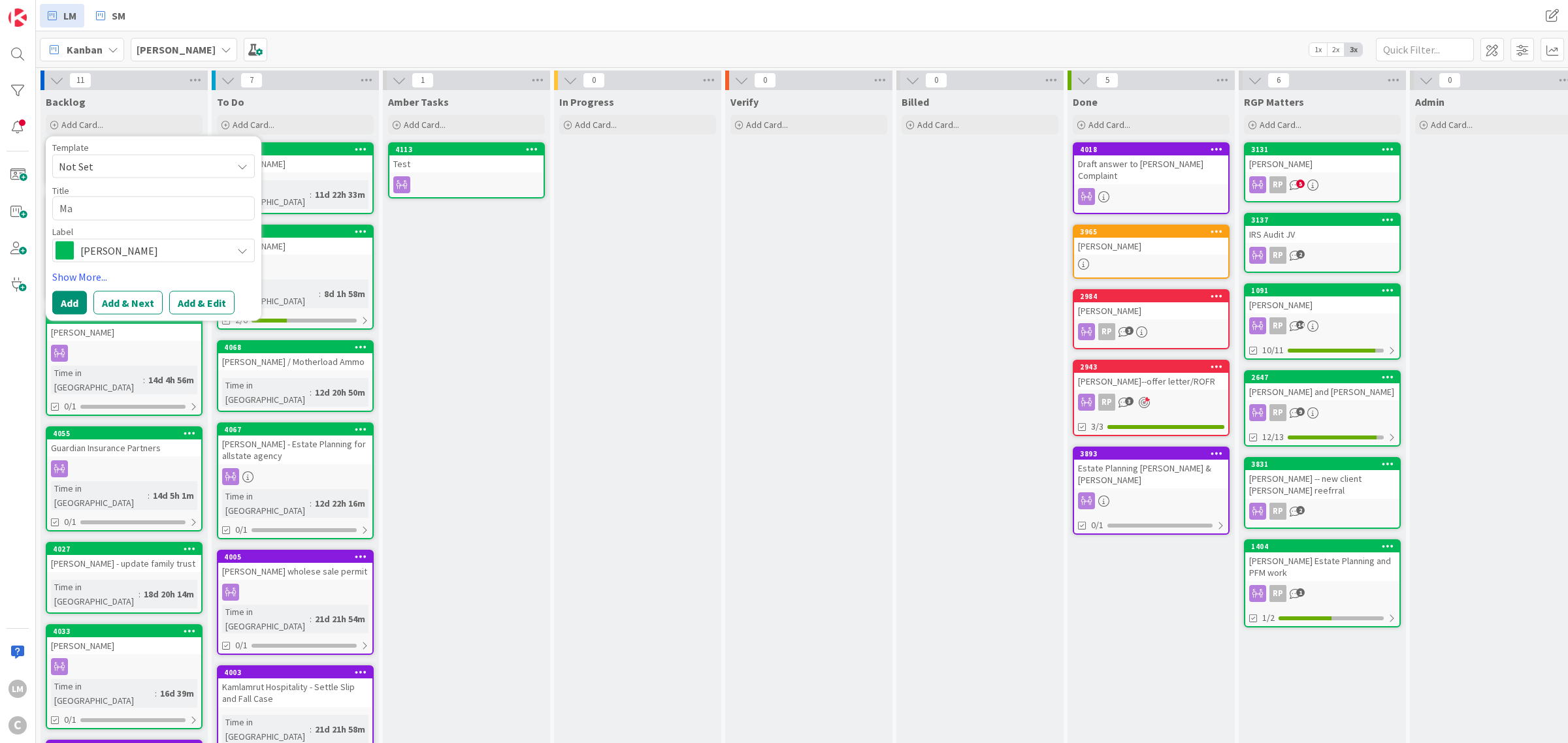
type textarea "Mar"
type textarea "x"
type textarea "Mark"
type textarea "x"
type textarea "Mark"
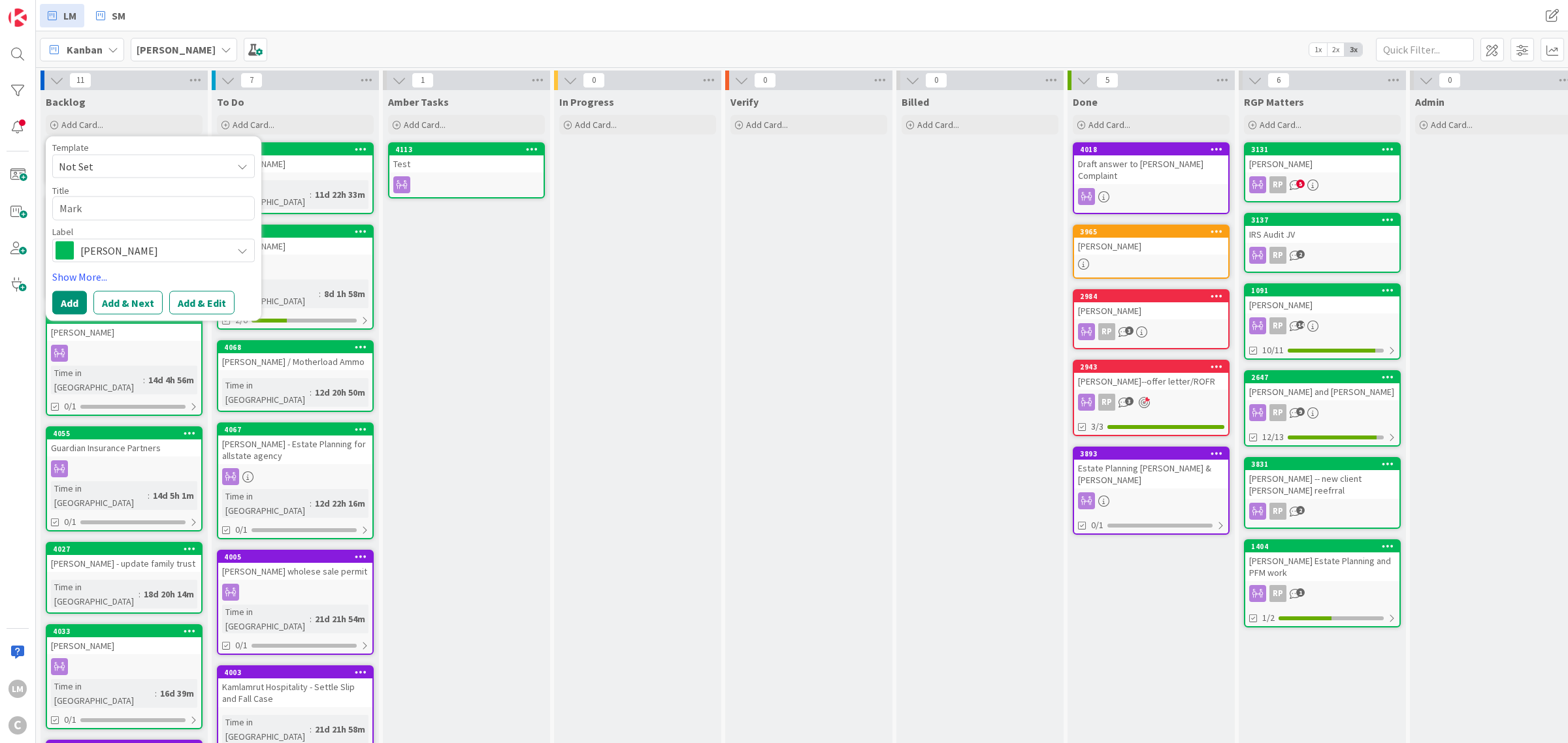
type textarea "x"
type textarea "[PERSON_NAME]"
type textarea "x"
type textarea "[PERSON_NAME]"
type textarea "x"
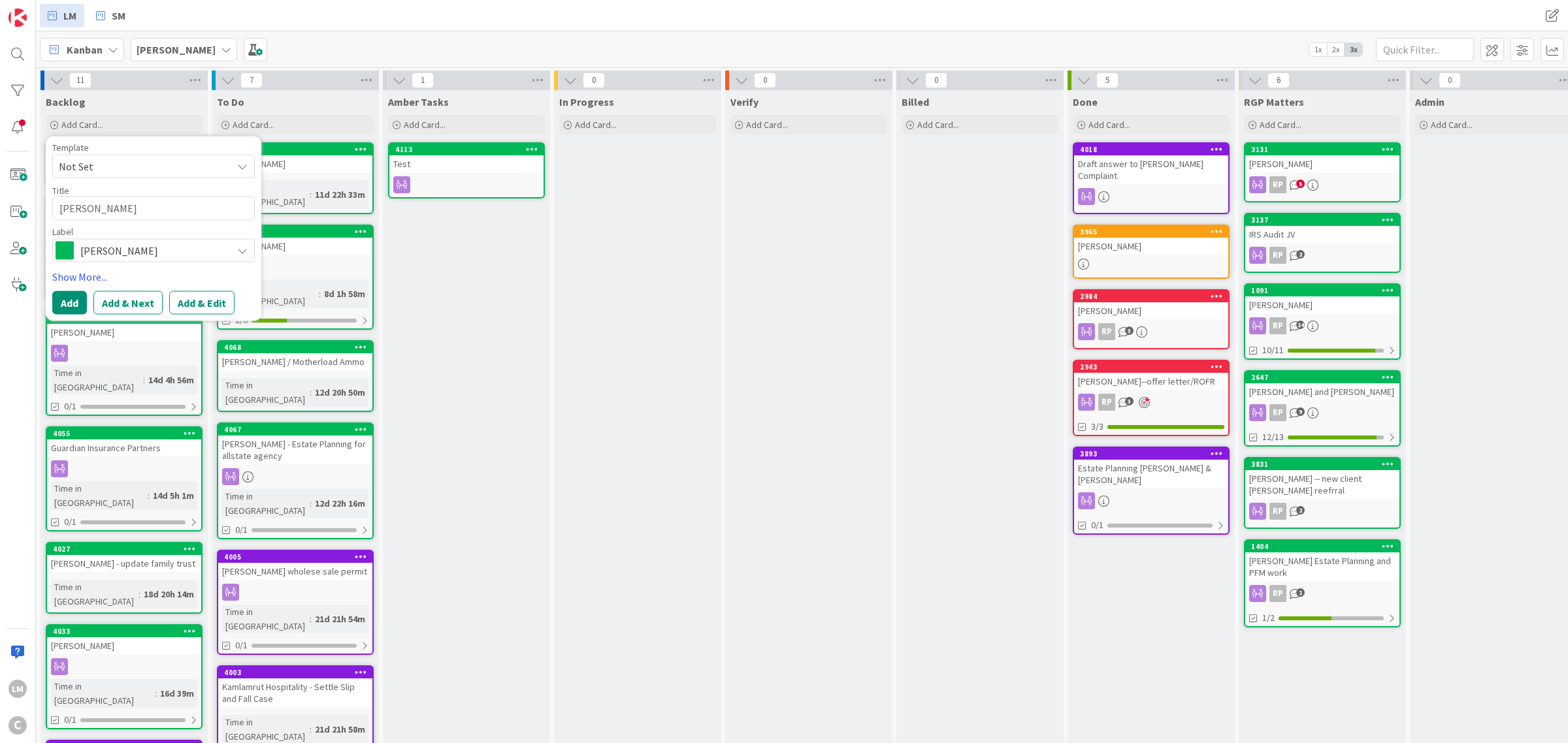
type textarea "[PERSON_NAME]"
type textarea "x"
type textarea "[PERSON_NAME]"
type textarea "x"
type textarea "[PERSON_NAME]"
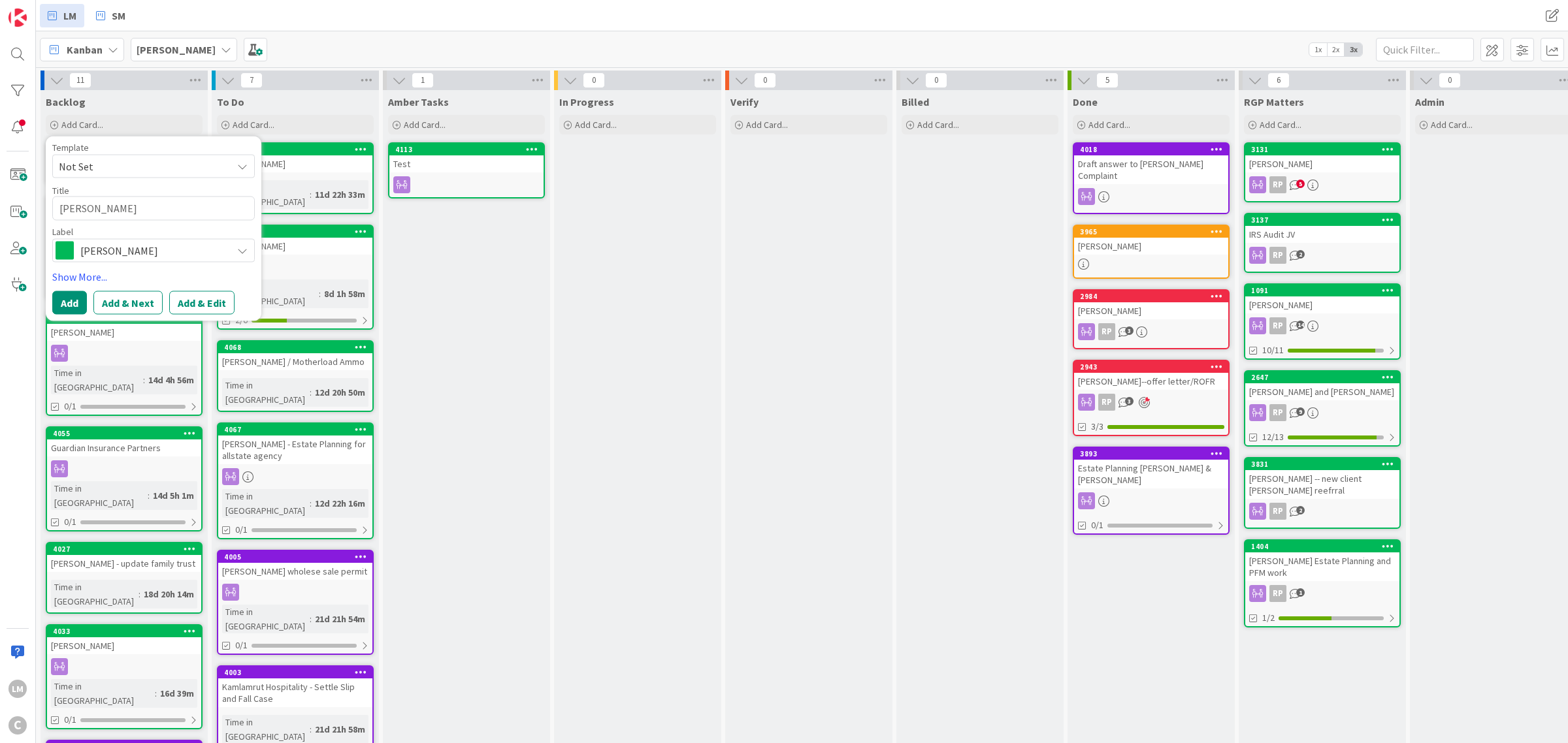
type textarea "x"
type textarea "[PERSON_NAME]"
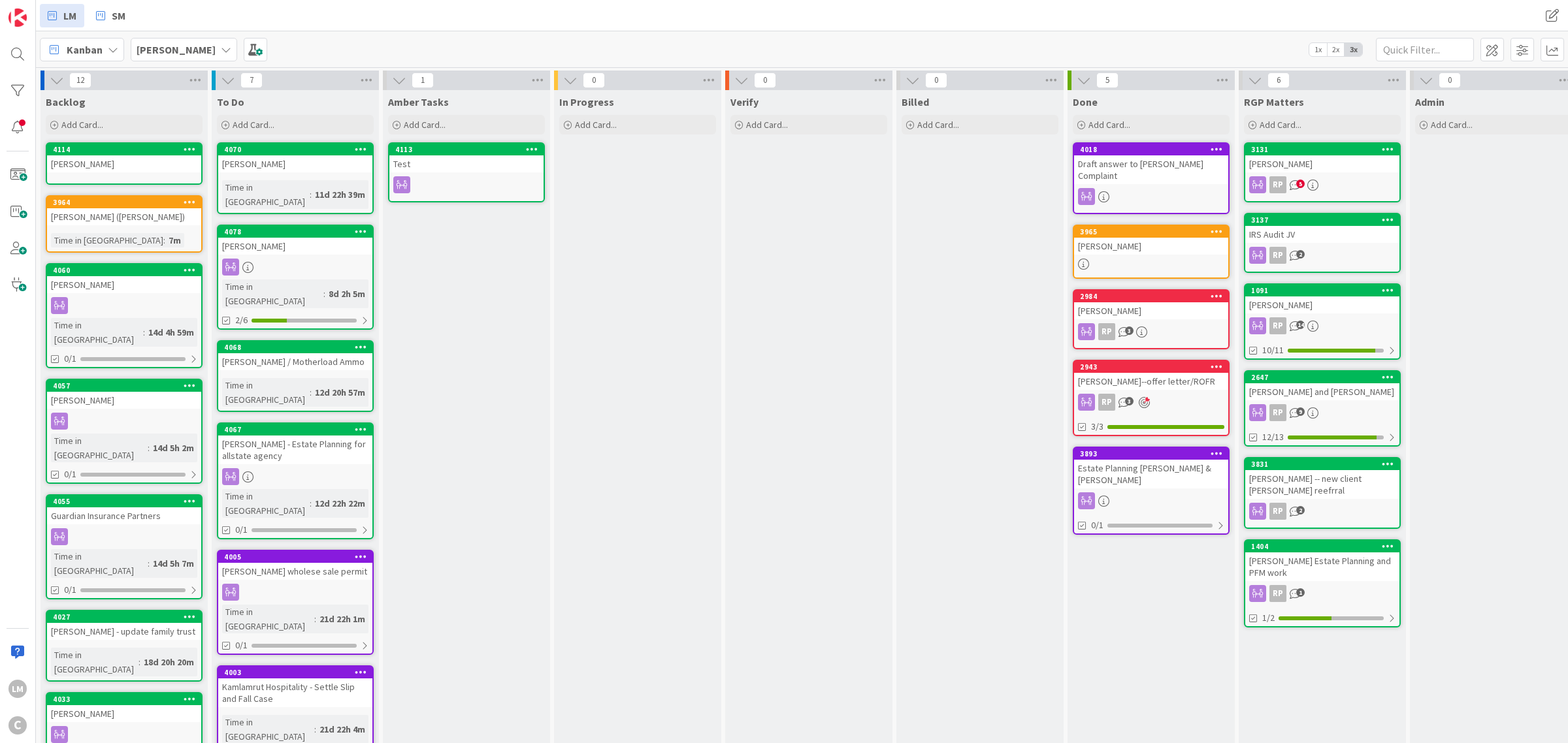
click at [190, 148] on icon at bounding box center [190, 149] width 13 height 9
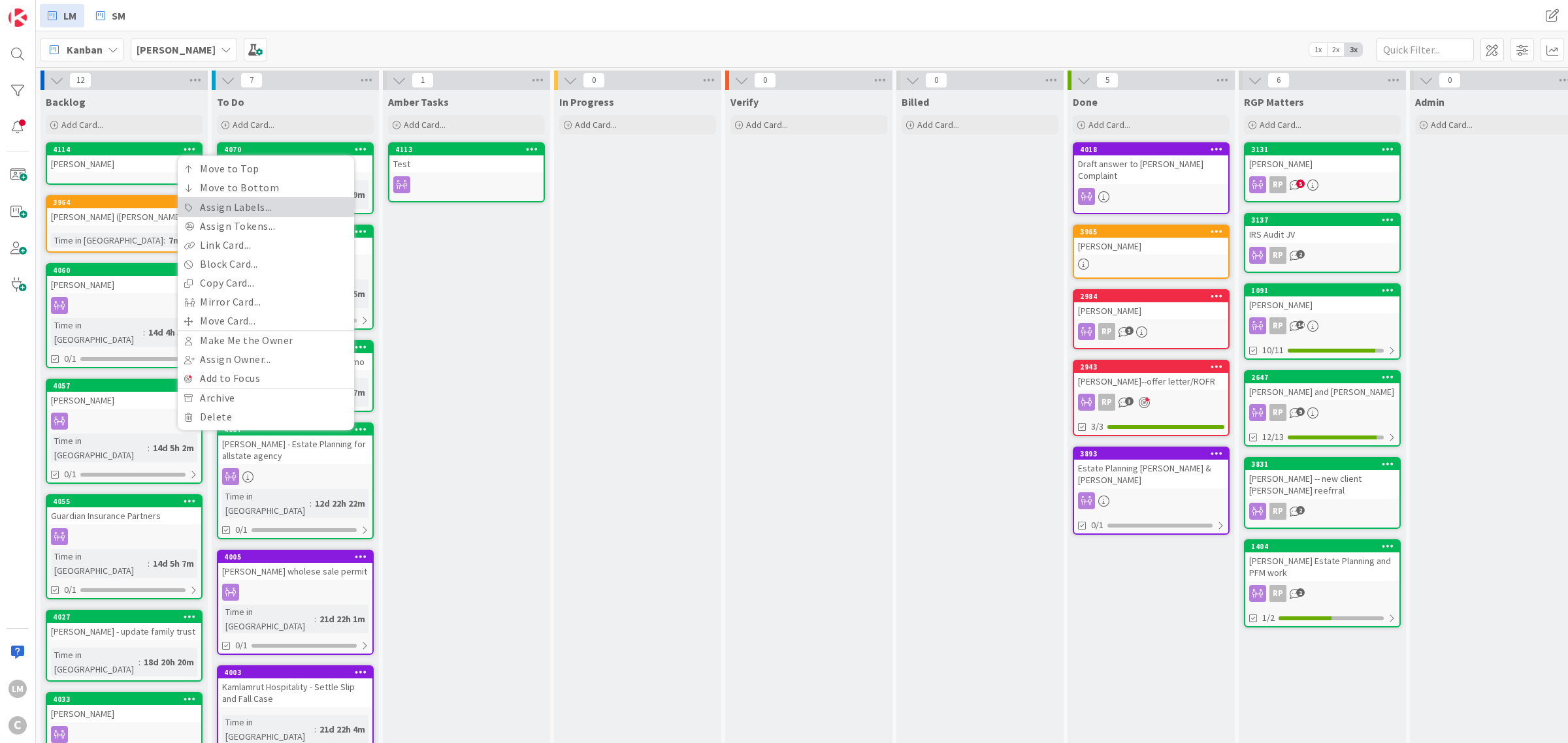
click at [236, 203] on link "Assign Labels..." at bounding box center [266, 207] width 176 height 19
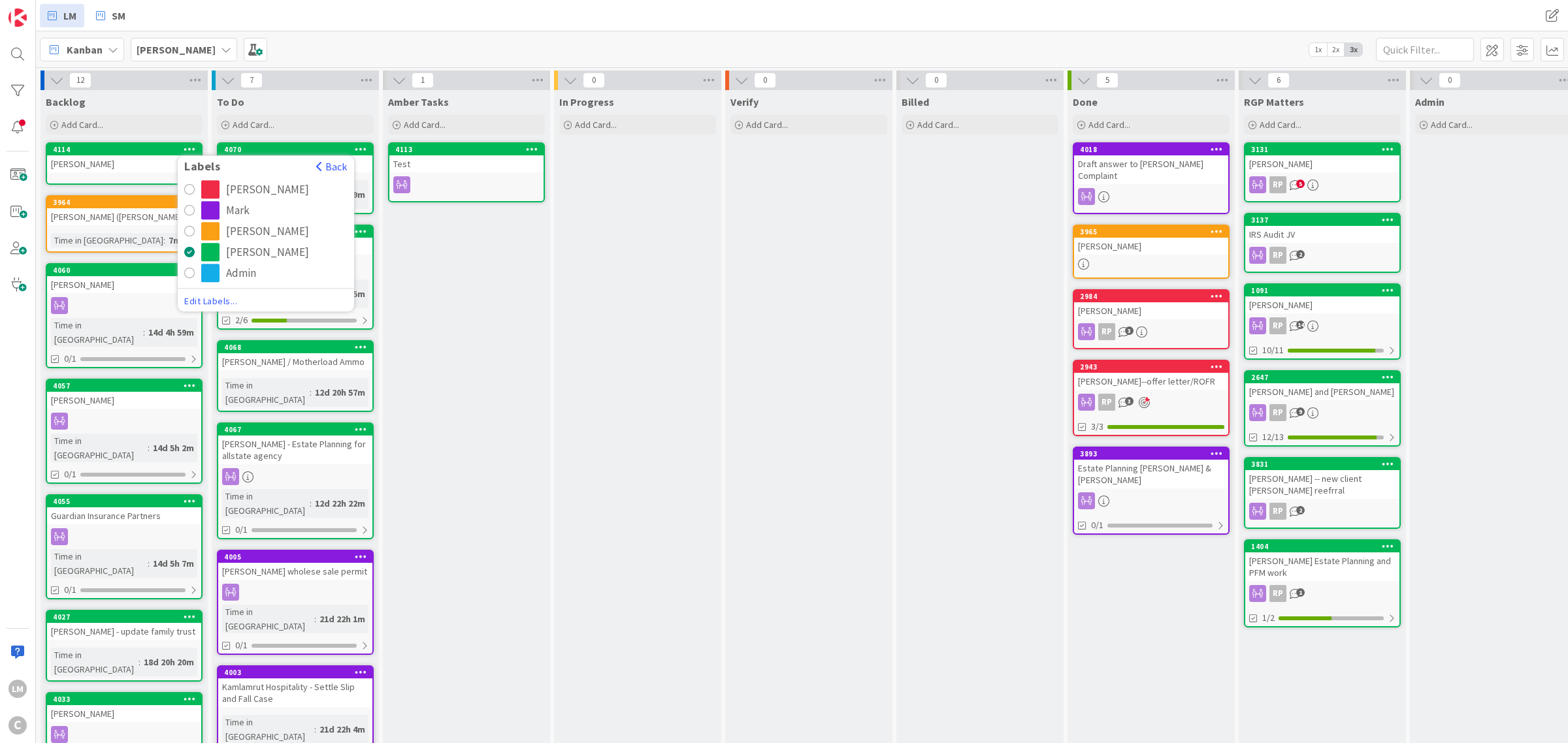
click at [216, 210] on div "radio" at bounding box center [211, 210] width 18 height 18
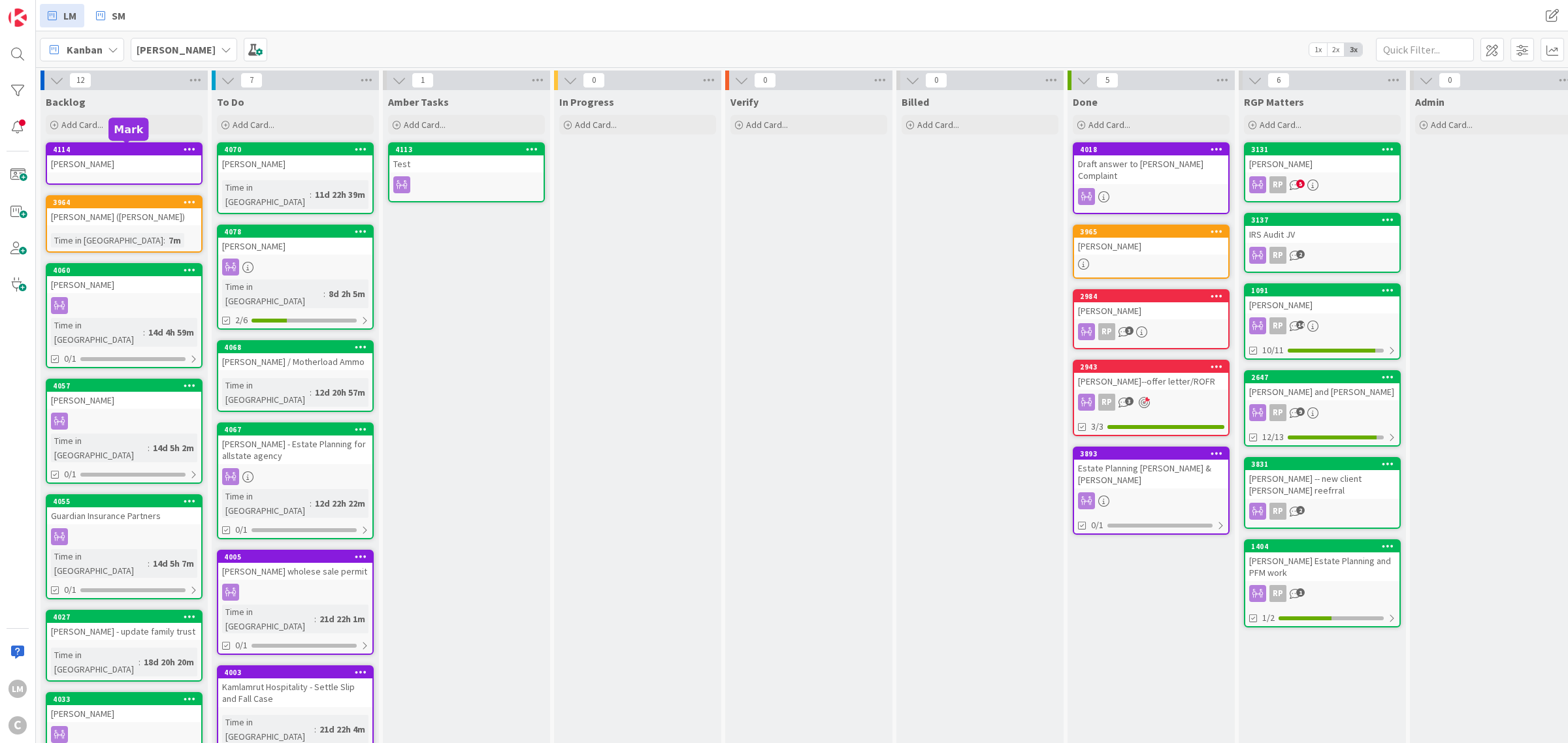
click at [151, 149] on div "4114" at bounding box center [126, 149] width 148 height 9
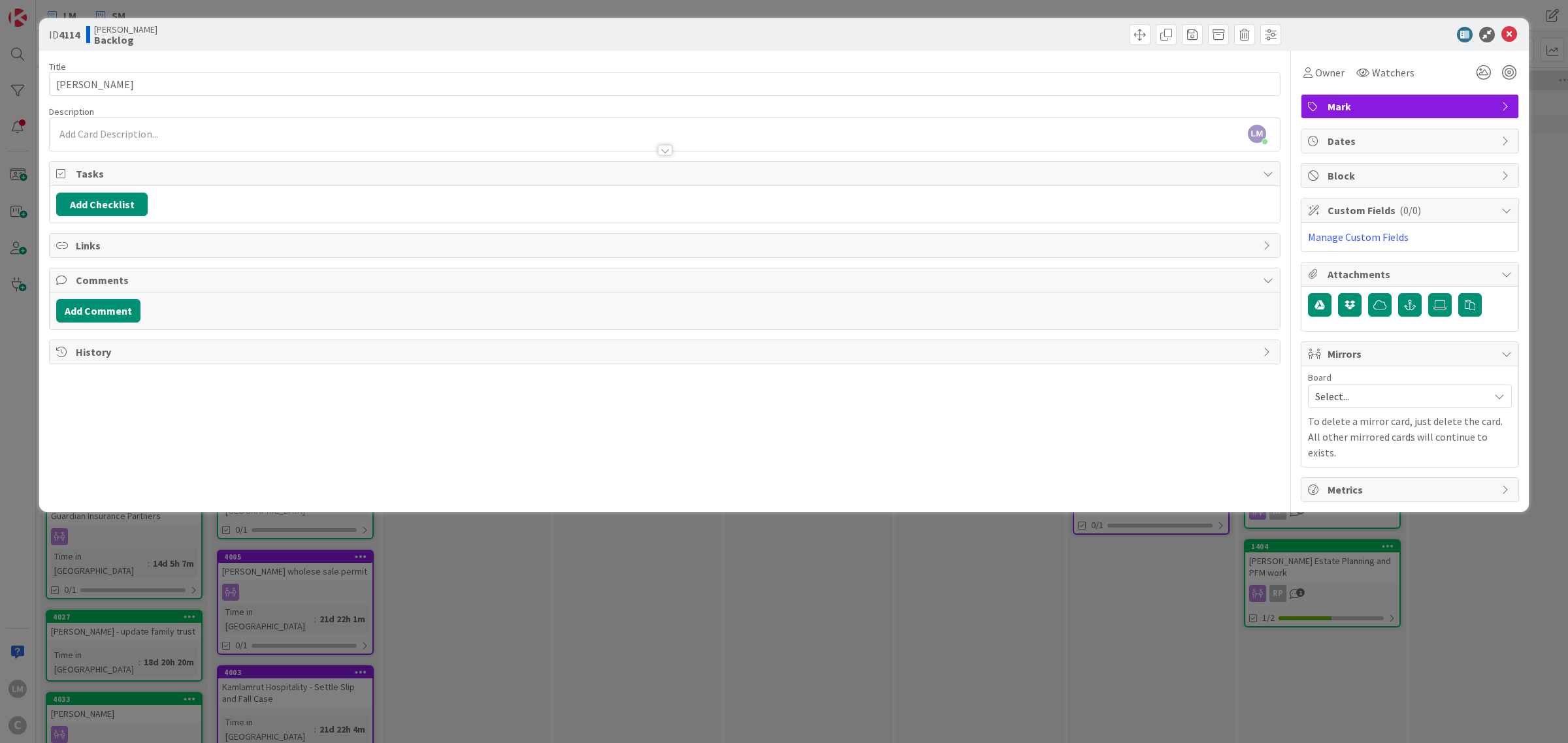
click at [1408, 401] on span "Select..." at bounding box center [1398, 396] width 167 height 18
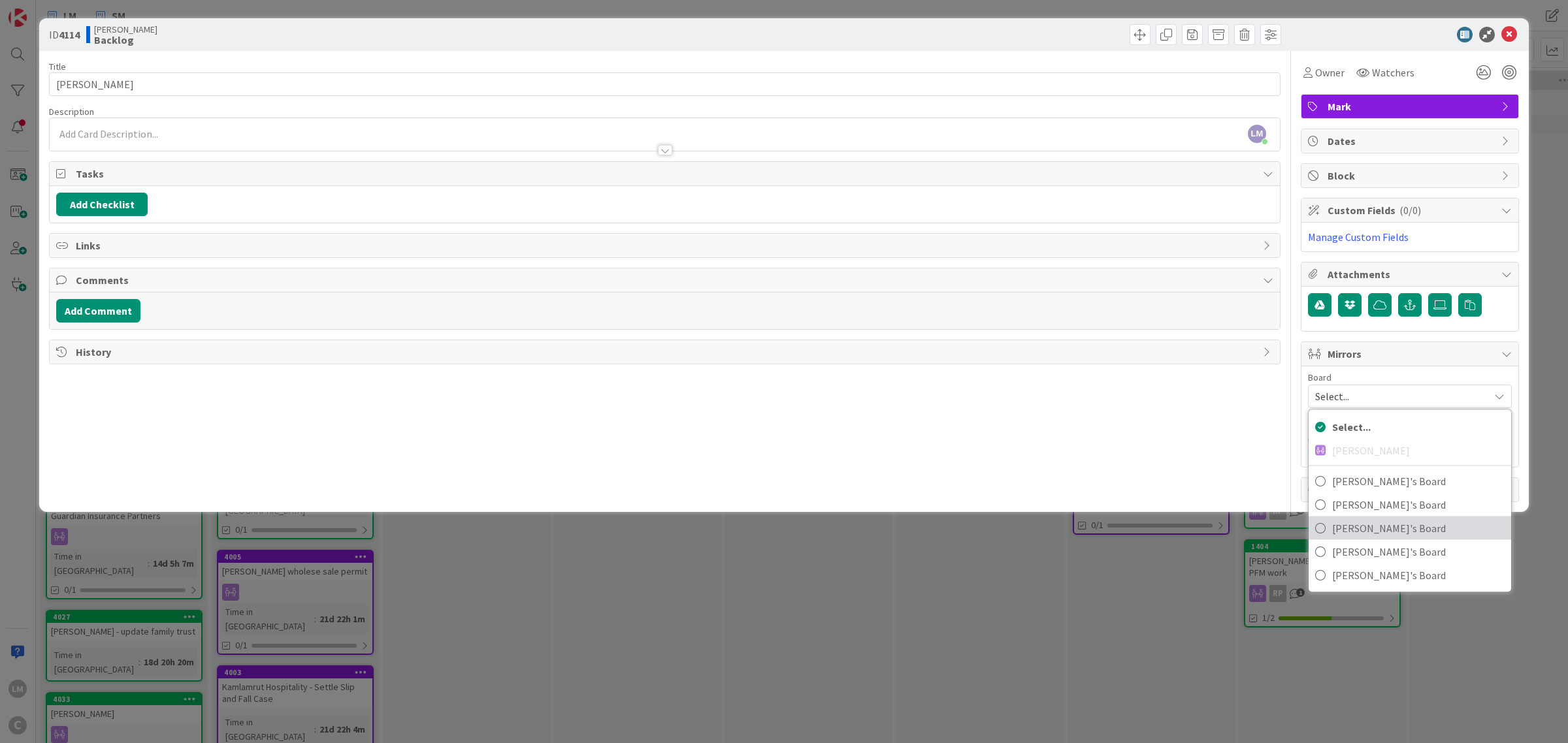
click at [1360, 531] on span "[PERSON_NAME]'s Board" at bounding box center [1418, 528] width 172 height 19
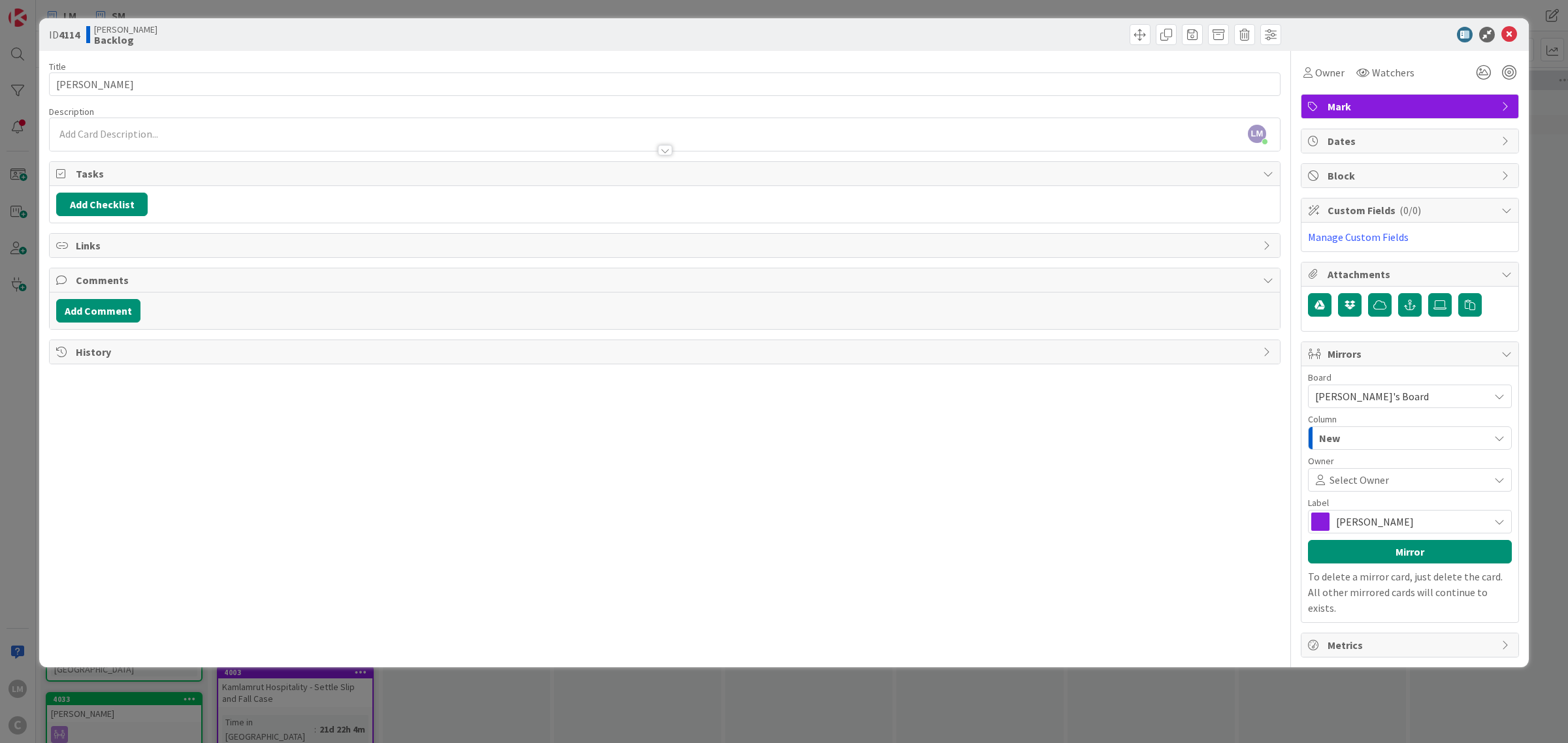
click at [1362, 434] on div "New" at bounding box center [1402, 438] width 173 height 21
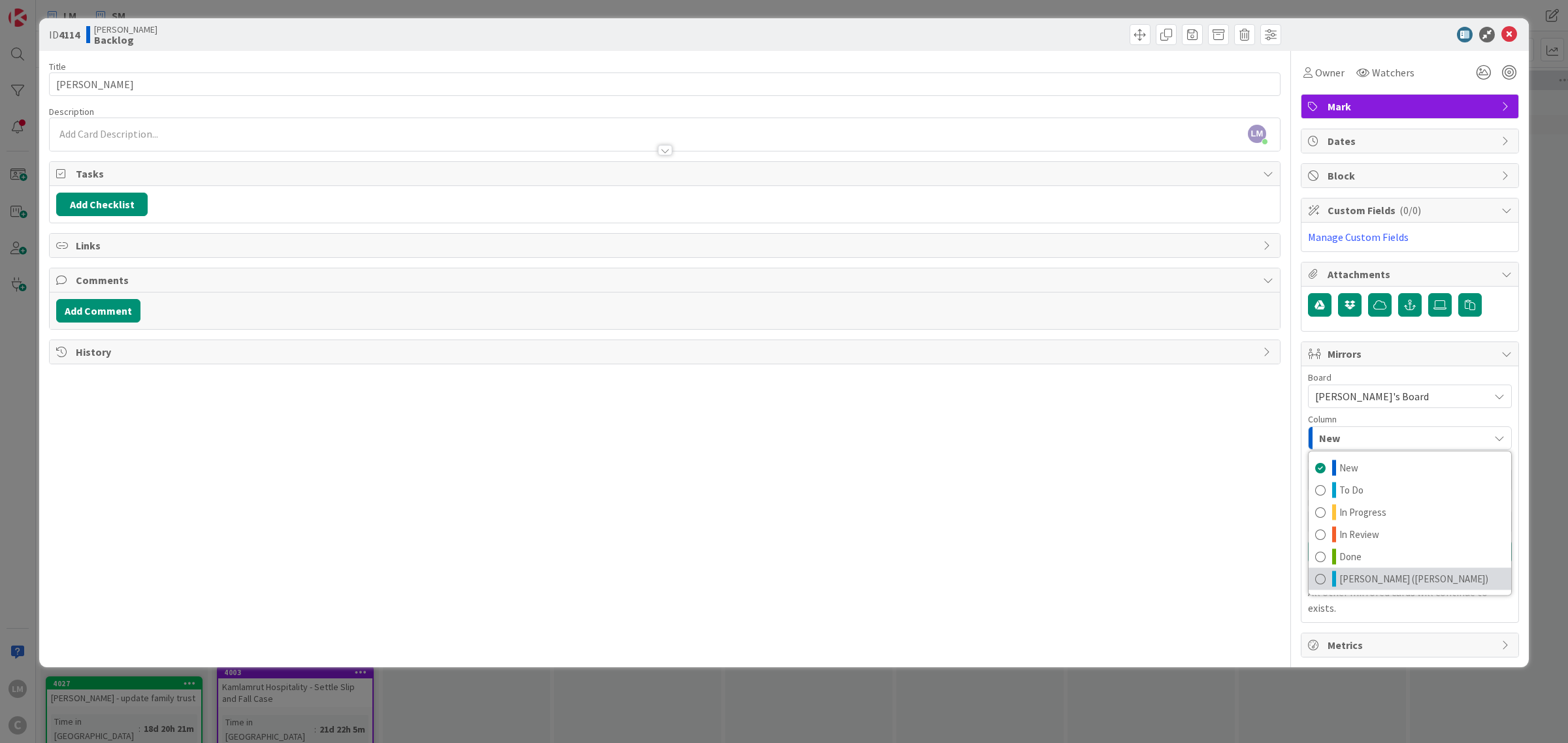
click at [1364, 582] on span "[PERSON_NAME] ([PERSON_NAME])" at bounding box center [1414, 579] width 149 height 16
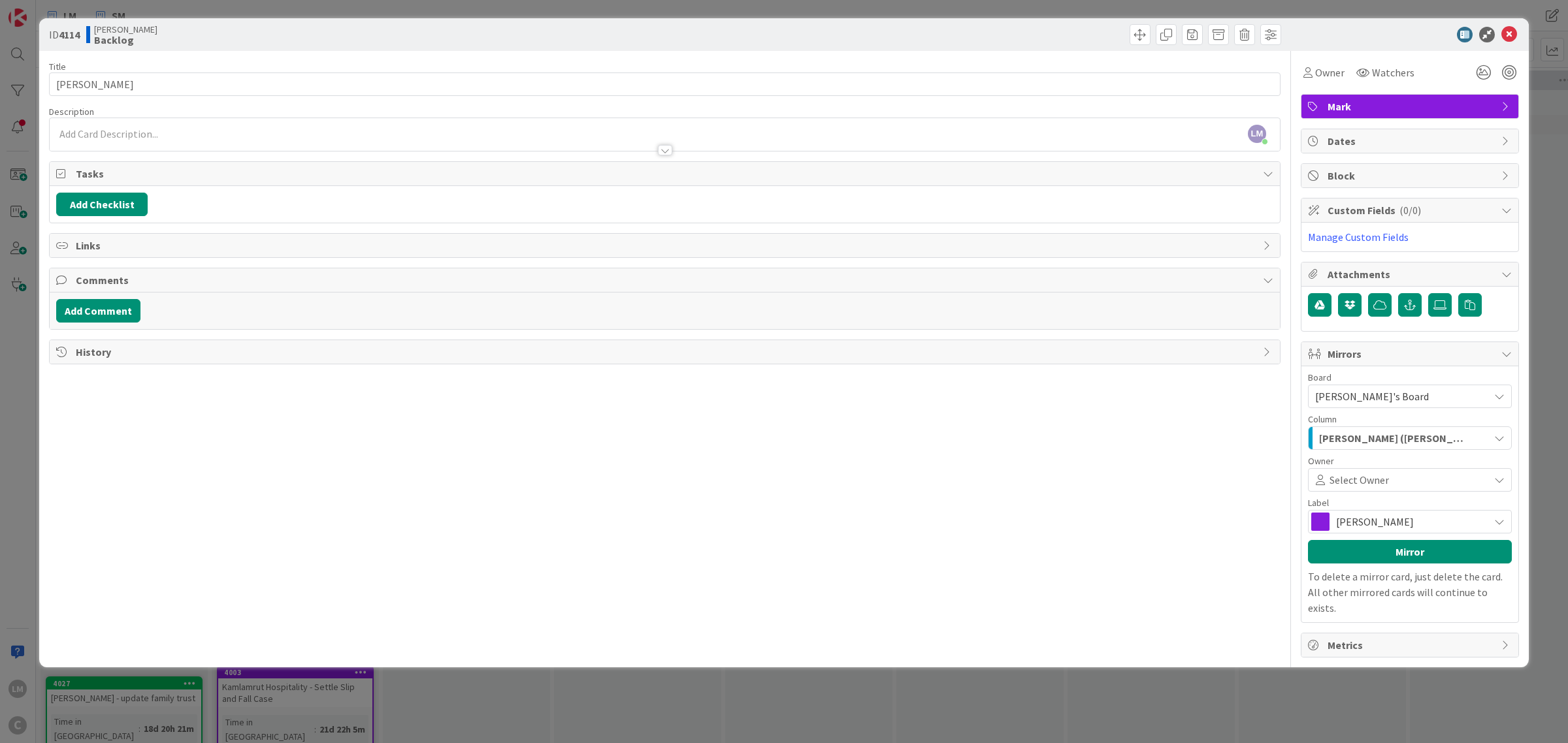
click at [1415, 472] on div "Select Owner" at bounding box center [1410, 480] width 204 height 24
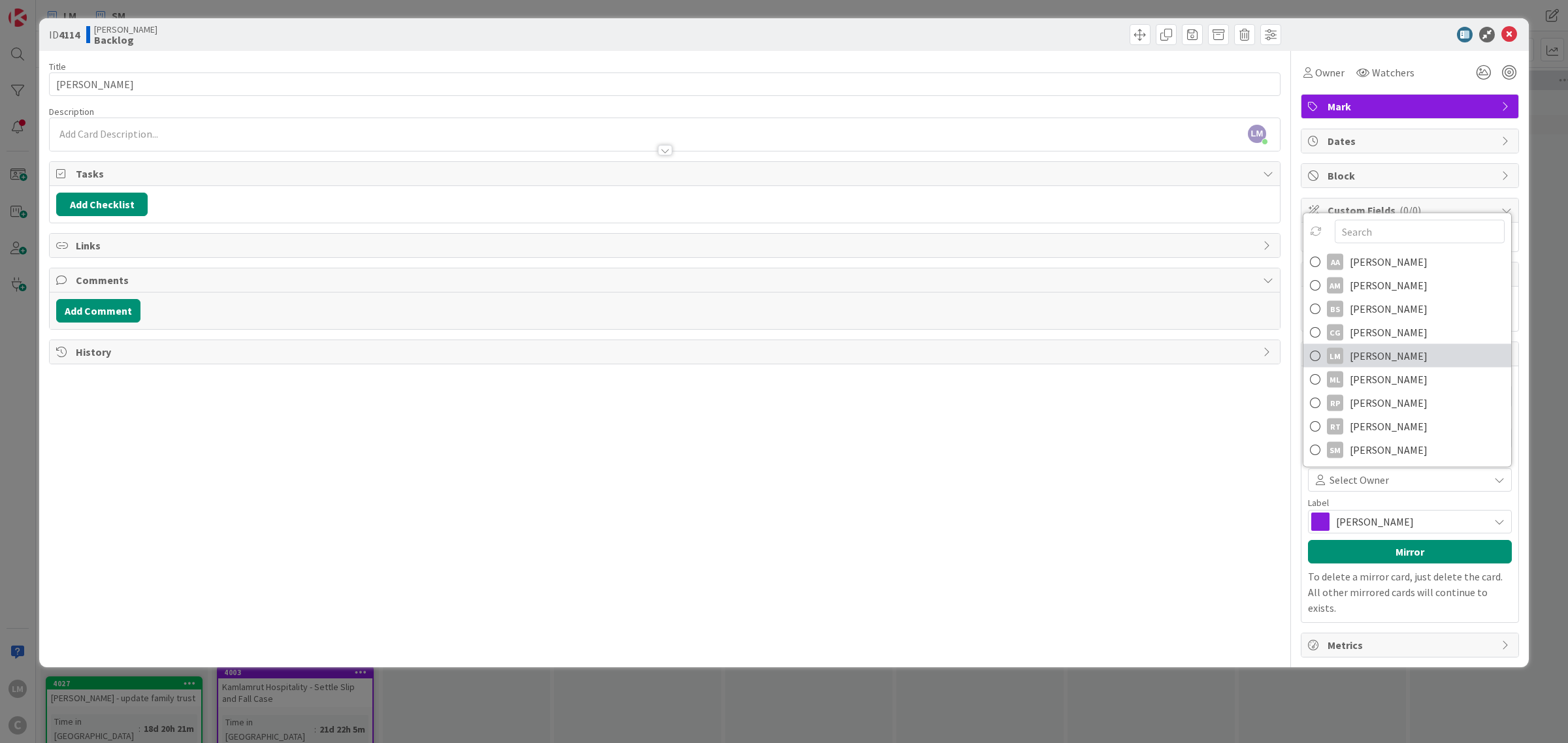
click at [1350, 360] on span "[PERSON_NAME]" at bounding box center [1389, 356] width 78 height 19
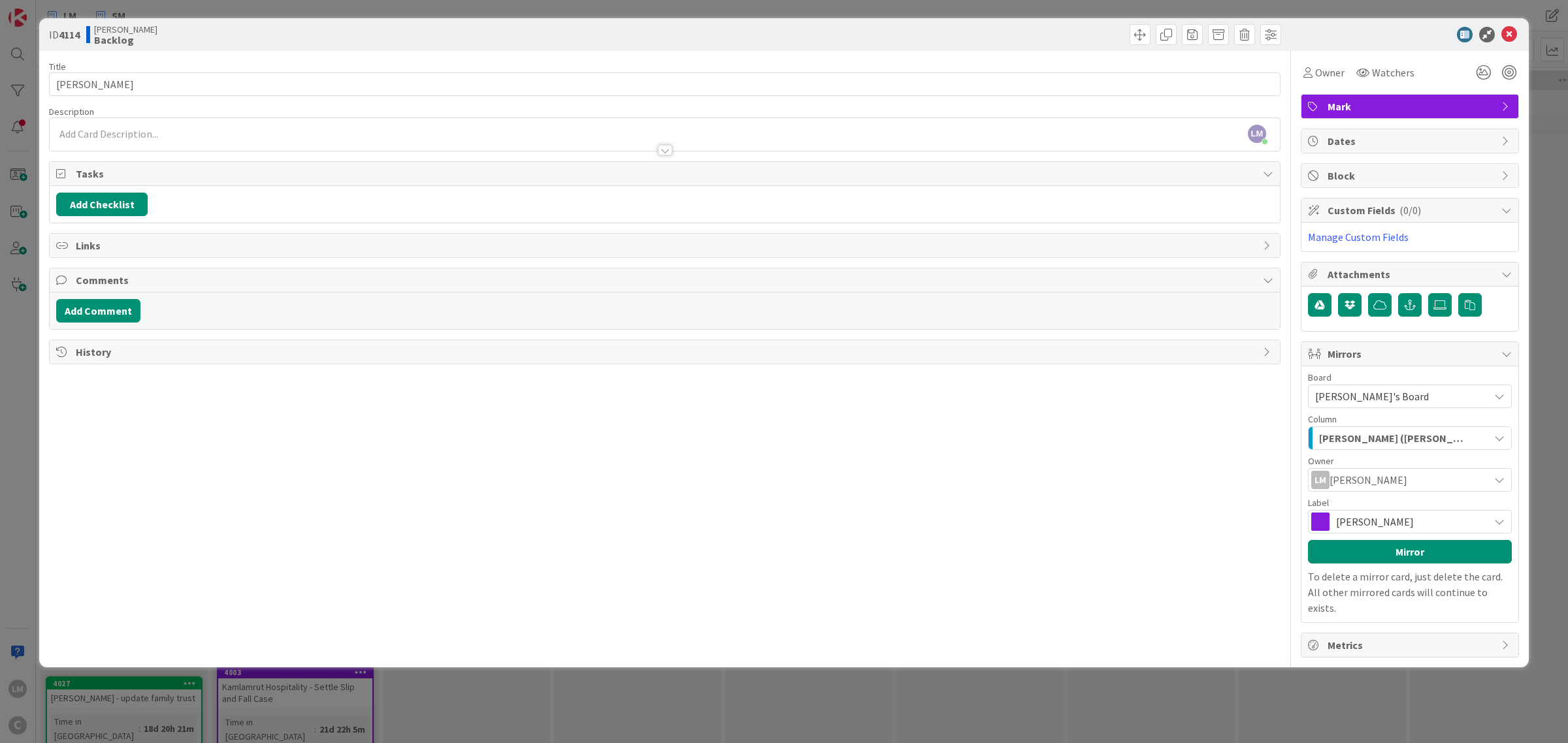
click at [1383, 521] on span "[PERSON_NAME]" at bounding box center [1409, 521] width 147 height 18
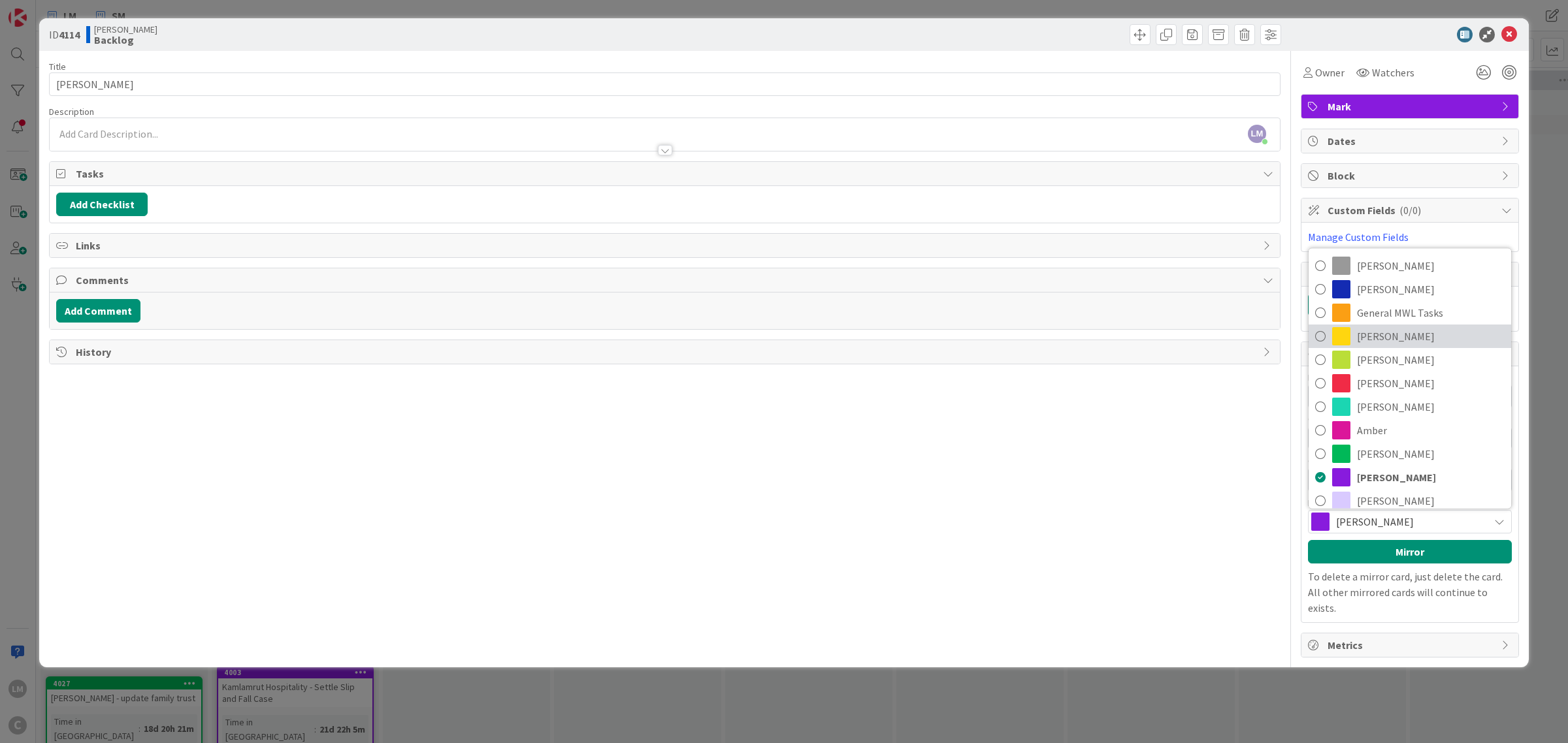
click at [1353, 340] on link "[PERSON_NAME]" at bounding box center [1410, 336] width 203 height 24
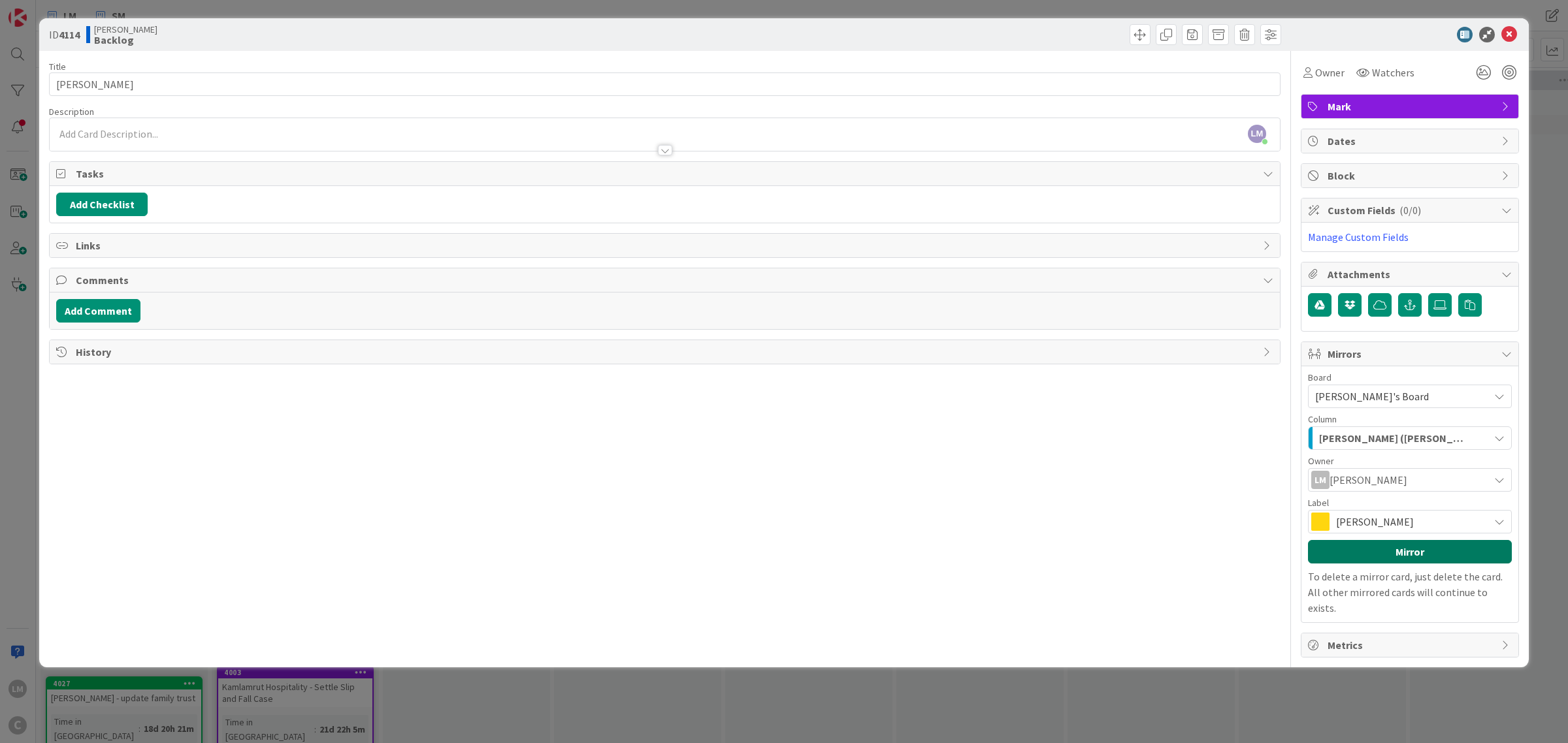
click at [1383, 551] on button "Mirror" at bounding box center [1410, 552] width 204 height 24
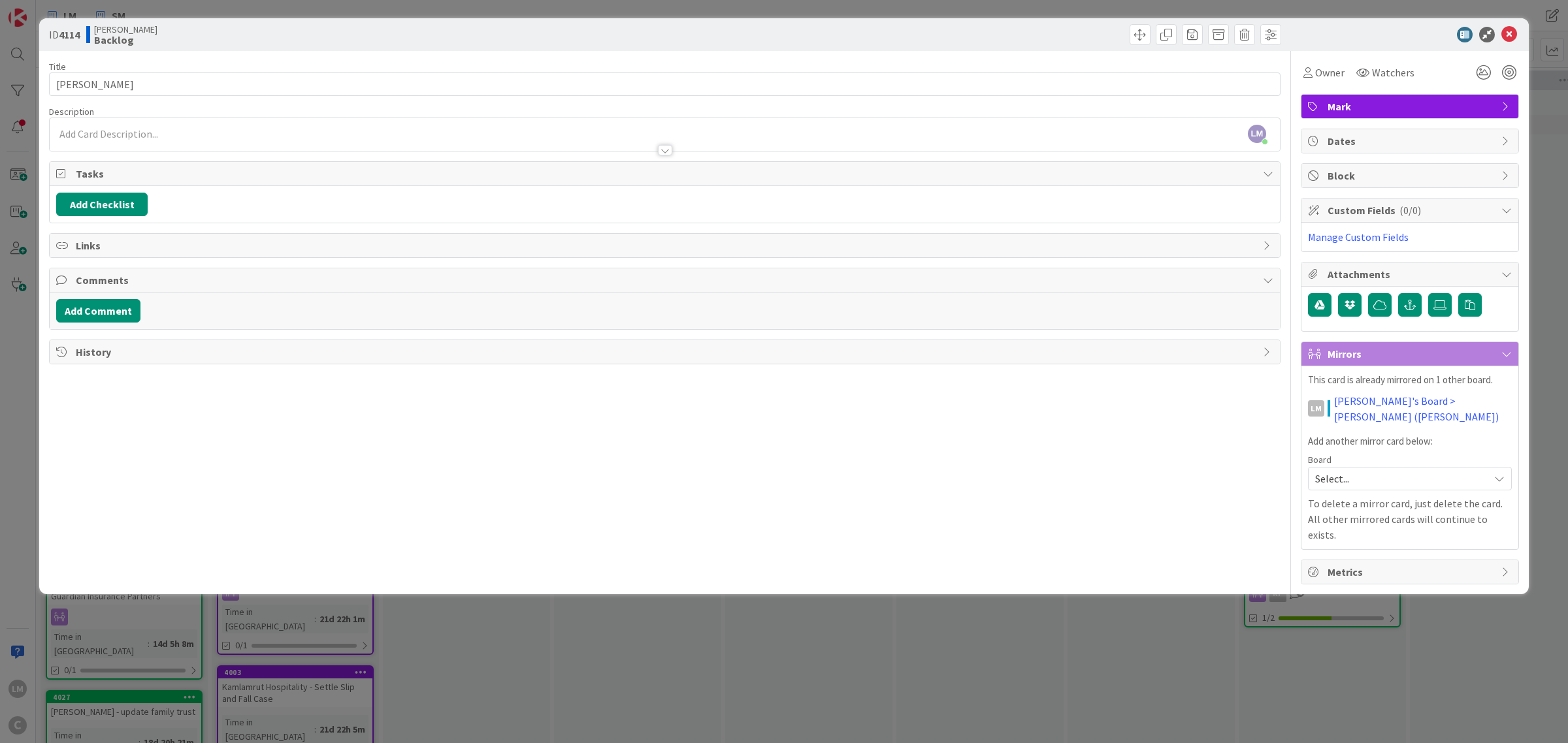
click at [96, 139] on div at bounding box center [664, 144] width 1230 height 14
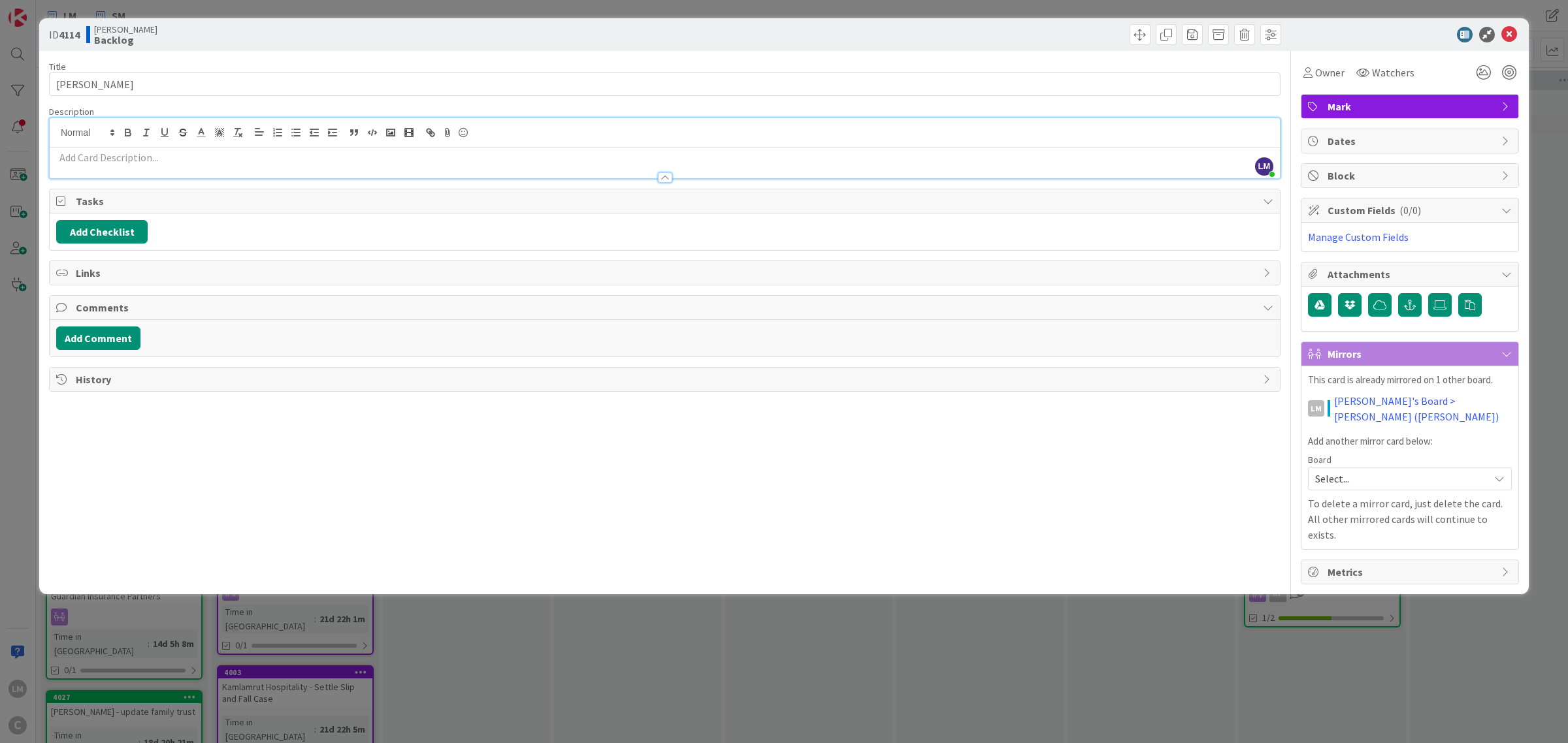
click at [90, 157] on p at bounding box center [665, 158] width 1217 height 15
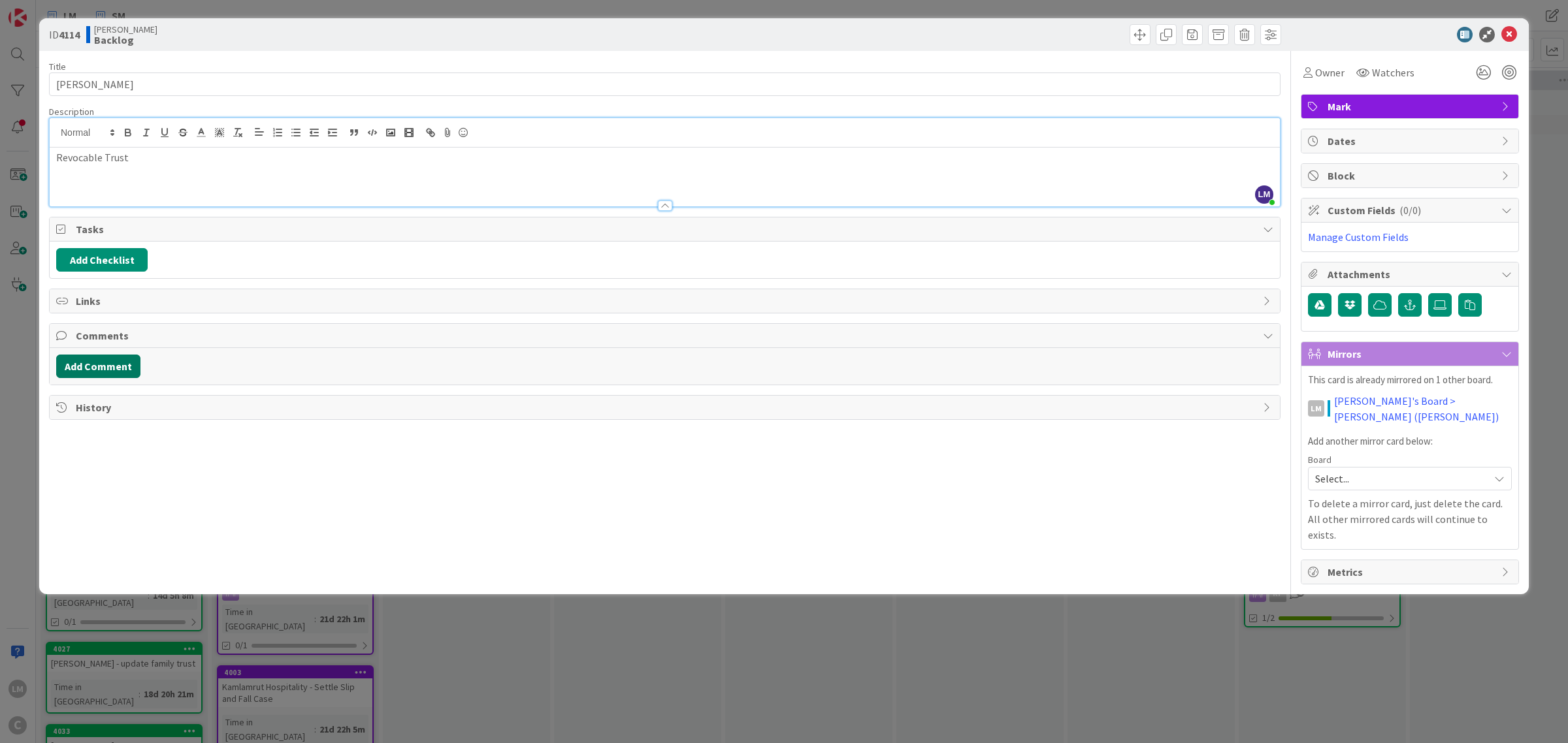
click at [110, 369] on button "Add Comment" at bounding box center [98, 367] width 84 height 24
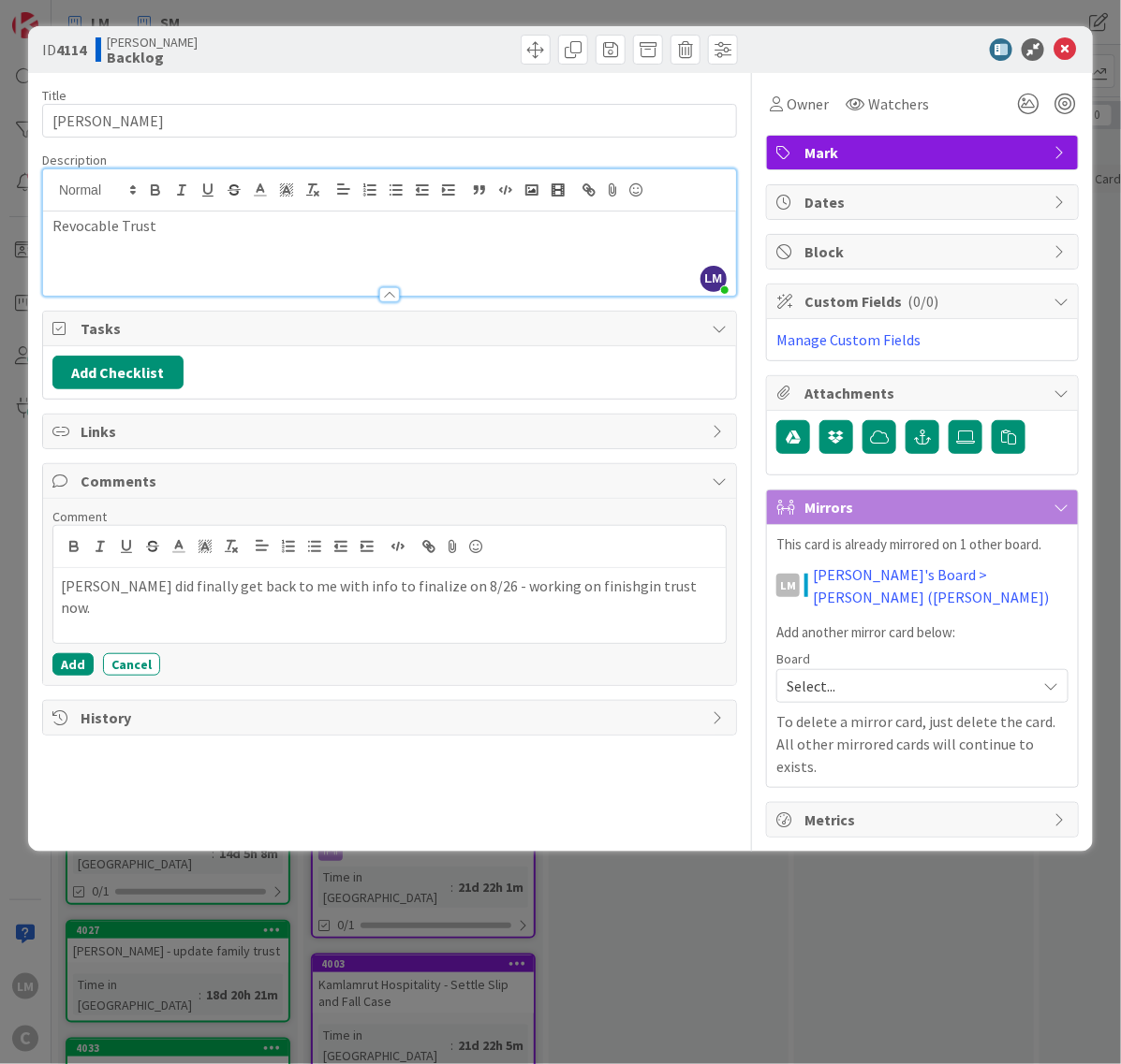
drag, startPoint x: 55, startPoint y: 682, endPoint x: 62, endPoint y: 675, distance: 9.9
click at [59, 677] on div "Comment [PERSON_NAME] did finally get back to me with info to finalize on 8/26 …" at bounding box center [389, 591] width 693 height 186
drag, startPoint x: 82, startPoint y: 660, endPoint x: 157, endPoint y: 616, distance: 87.0
click at [86, 660] on button "Add" at bounding box center [73, 664] width 41 height 23
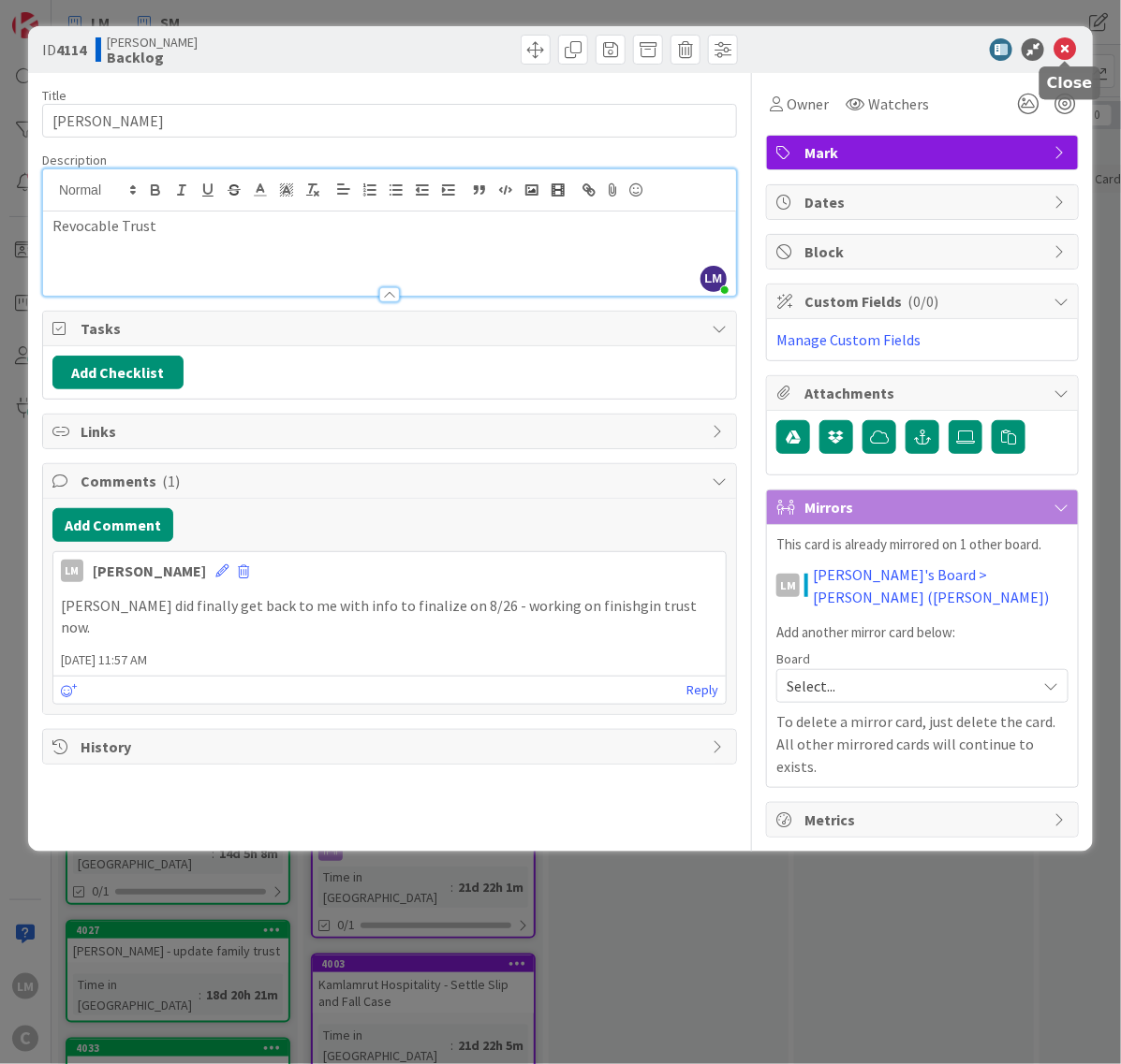
click at [1056, 39] on icon at bounding box center [1064, 50] width 23 height 23
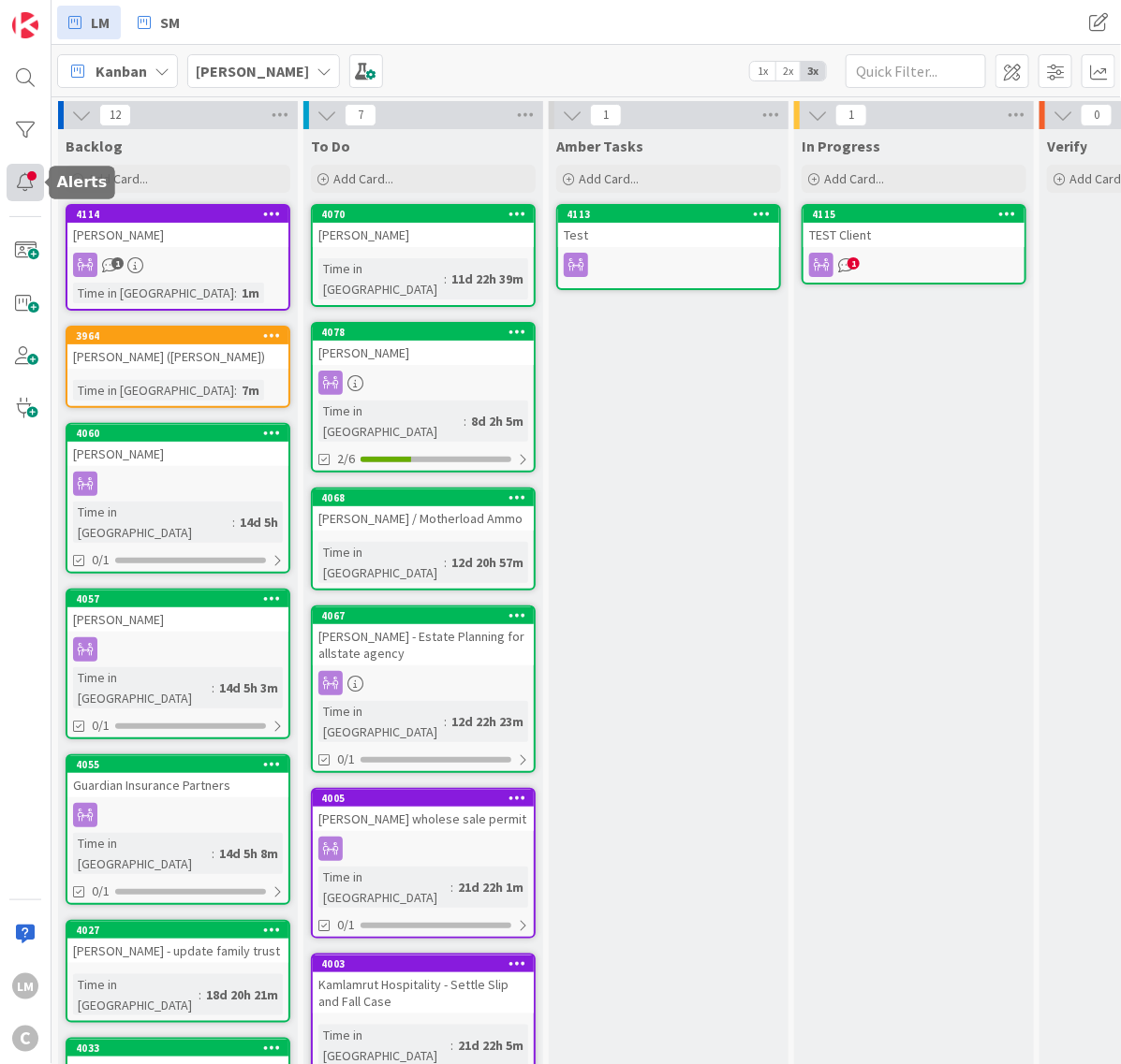
click at [22, 179] on div at bounding box center [26, 183] width 38 height 38
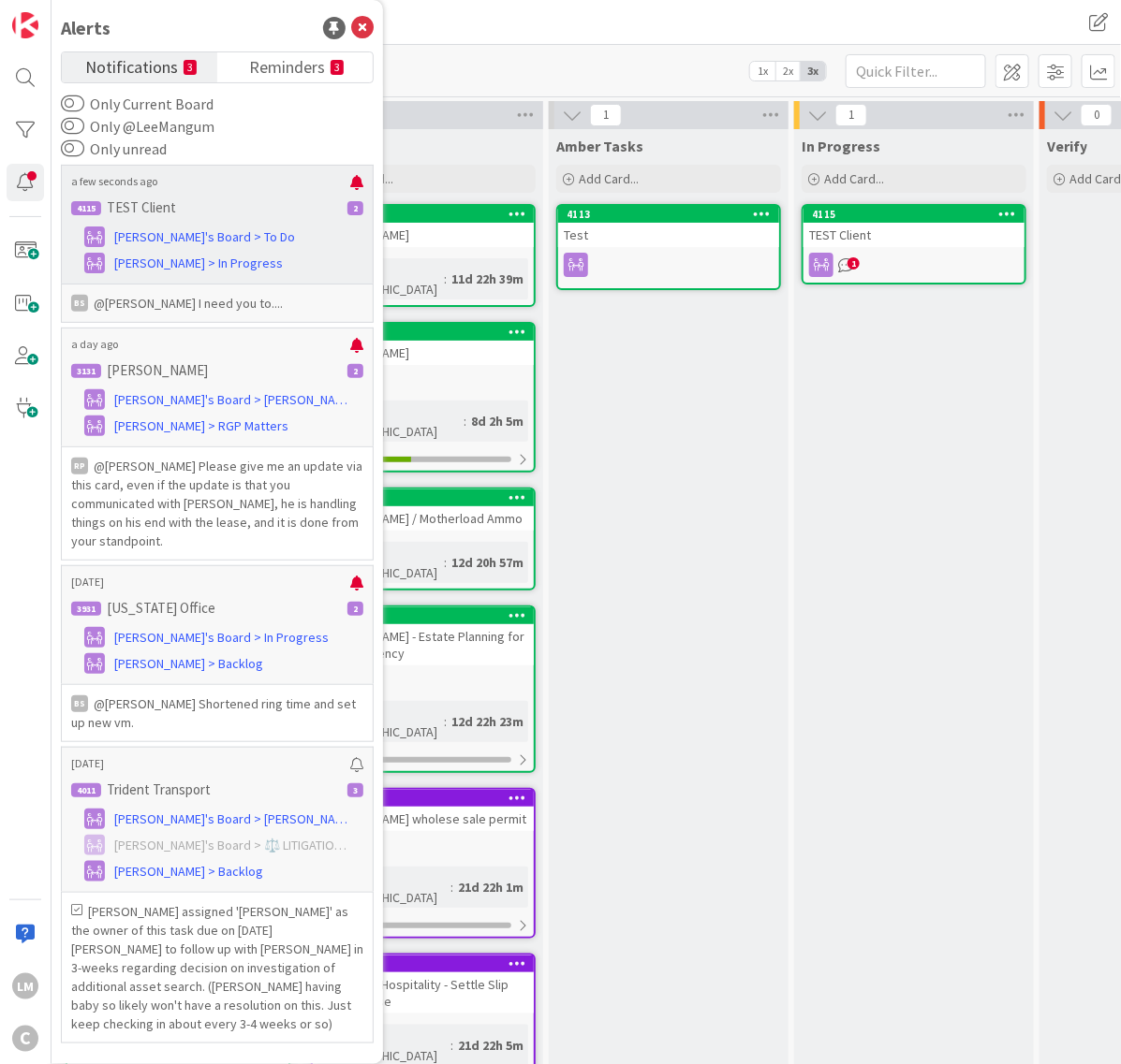
click at [161, 180] on p "a few seconds ago" at bounding box center [210, 181] width 279 height 13
click at [119, 187] on p "a few seconds ago" at bounding box center [210, 181] width 279 height 13
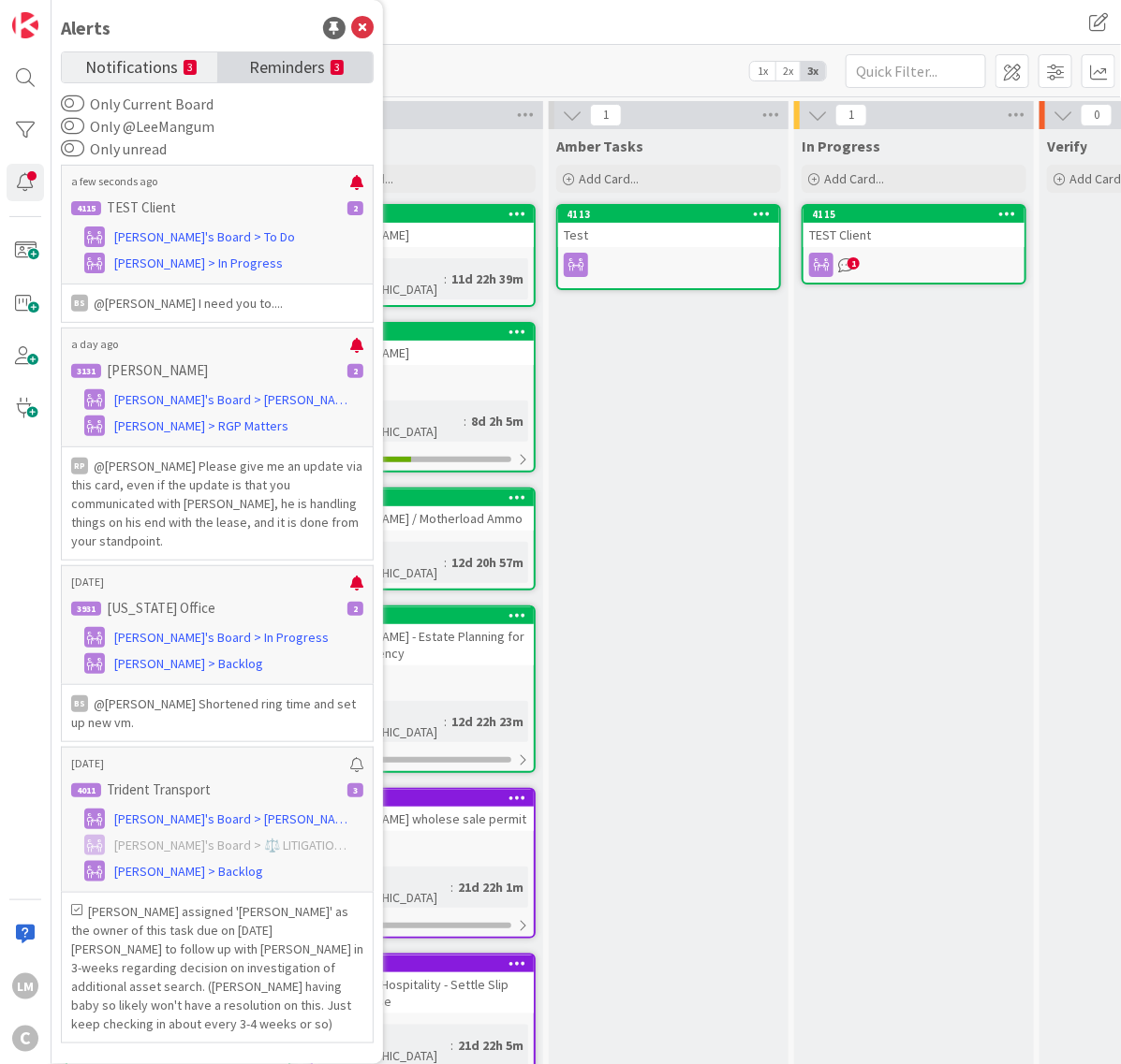
click at [310, 71] on span "Reminders" at bounding box center [287, 66] width 76 height 26
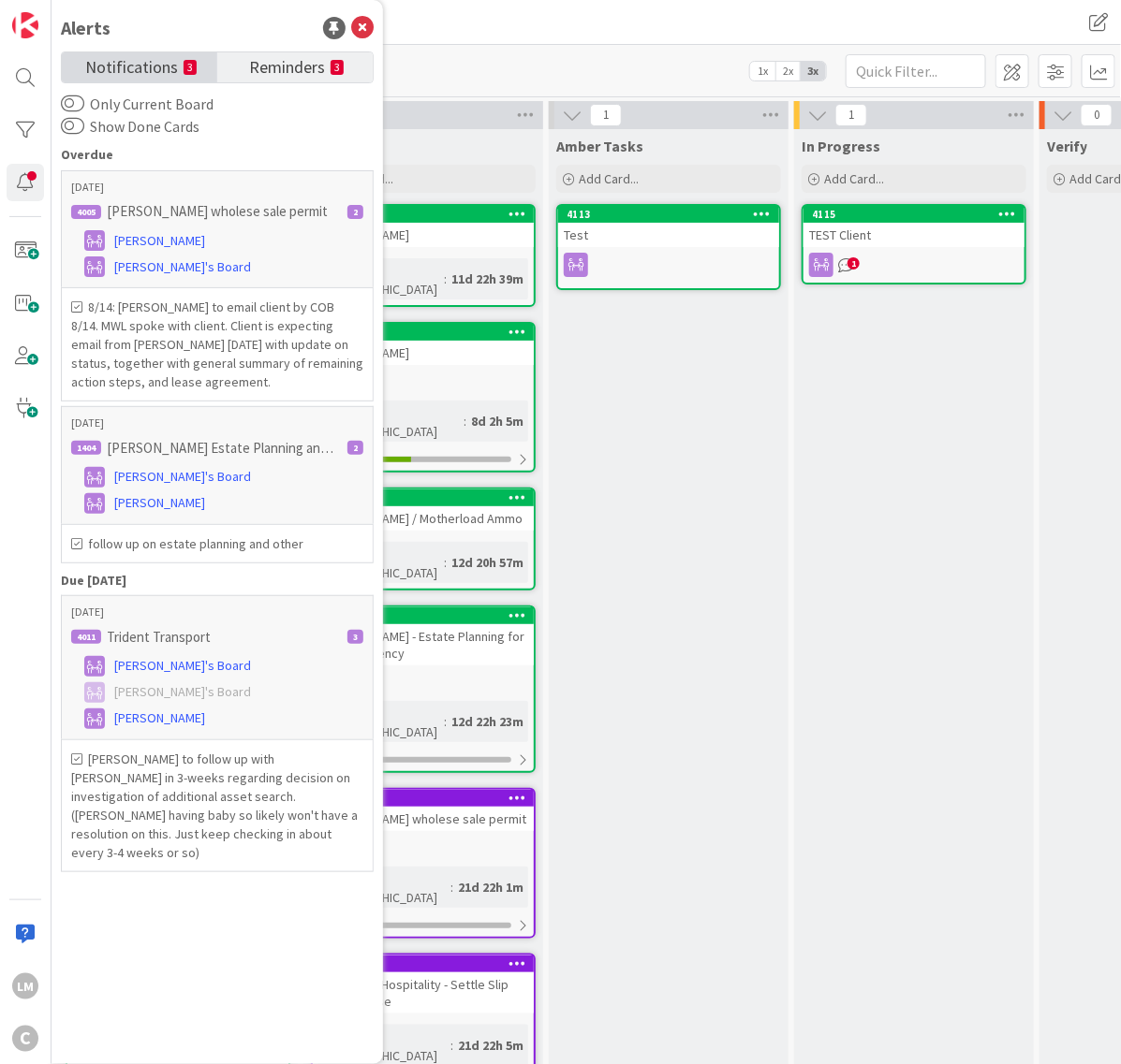
click at [161, 71] on span "Notifications" at bounding box center [131, 66] width 93 height 26
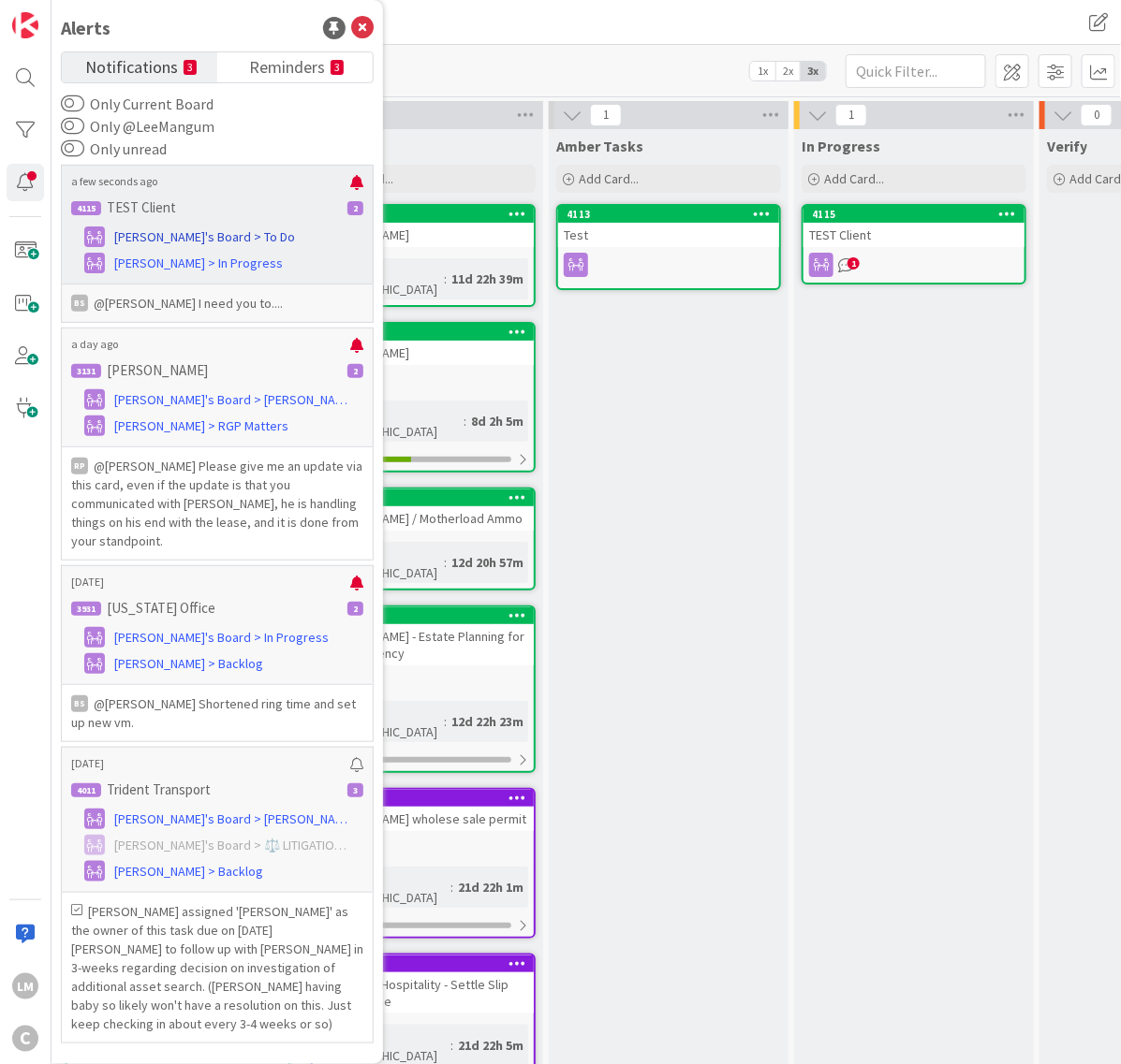
click at [157, 237] on span "[PERSON_NAME]'s Board > To Do" at bounding box center [204, 238] width 180 height 20
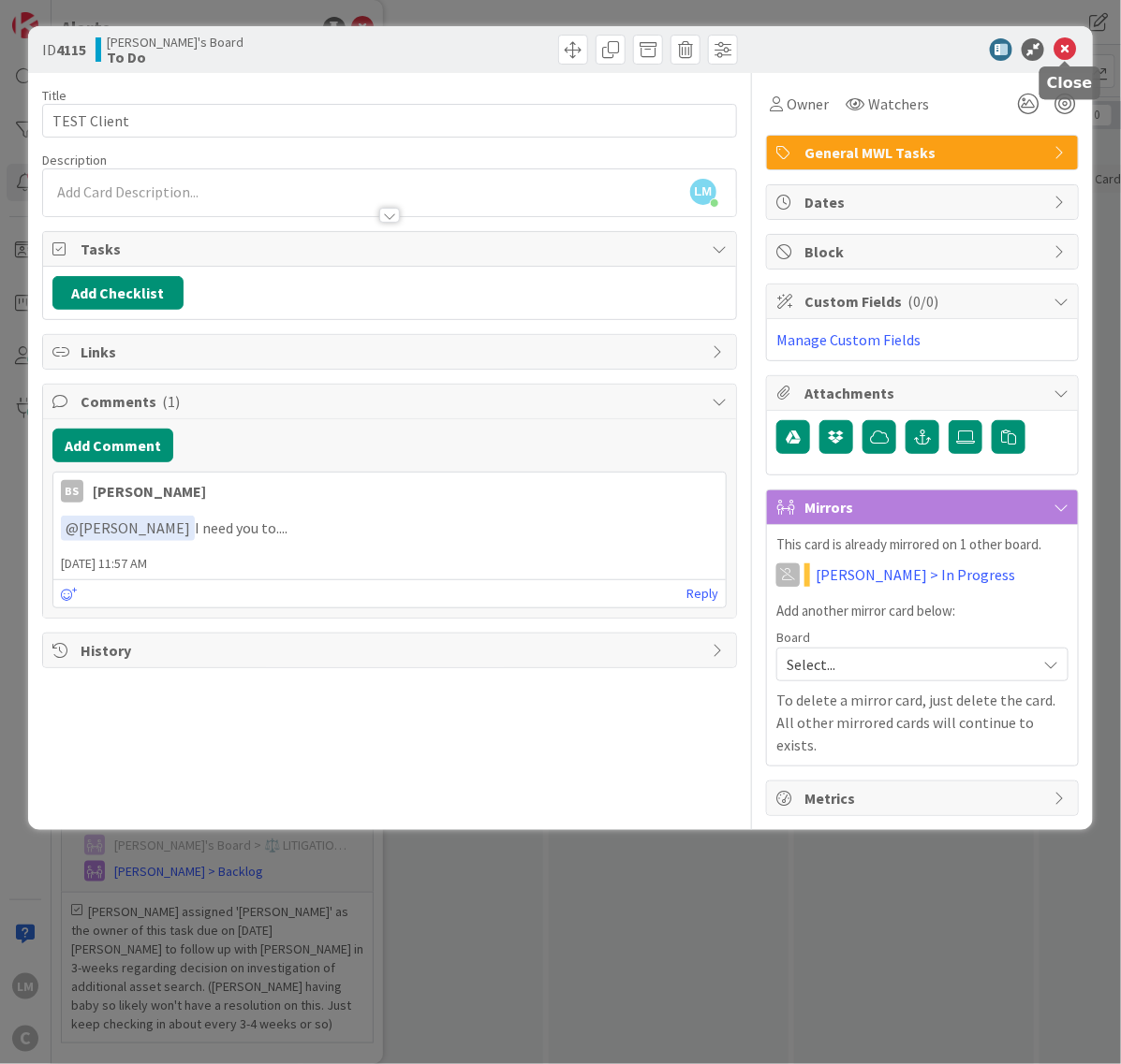
drag, startPoint x: 1073, startPoint y: 44, endPoint x: 1060, endPoint y: 47, distance: 13.3
click at [1072, 45] on icon at bounding box center [1064, 50] width 23 height 23
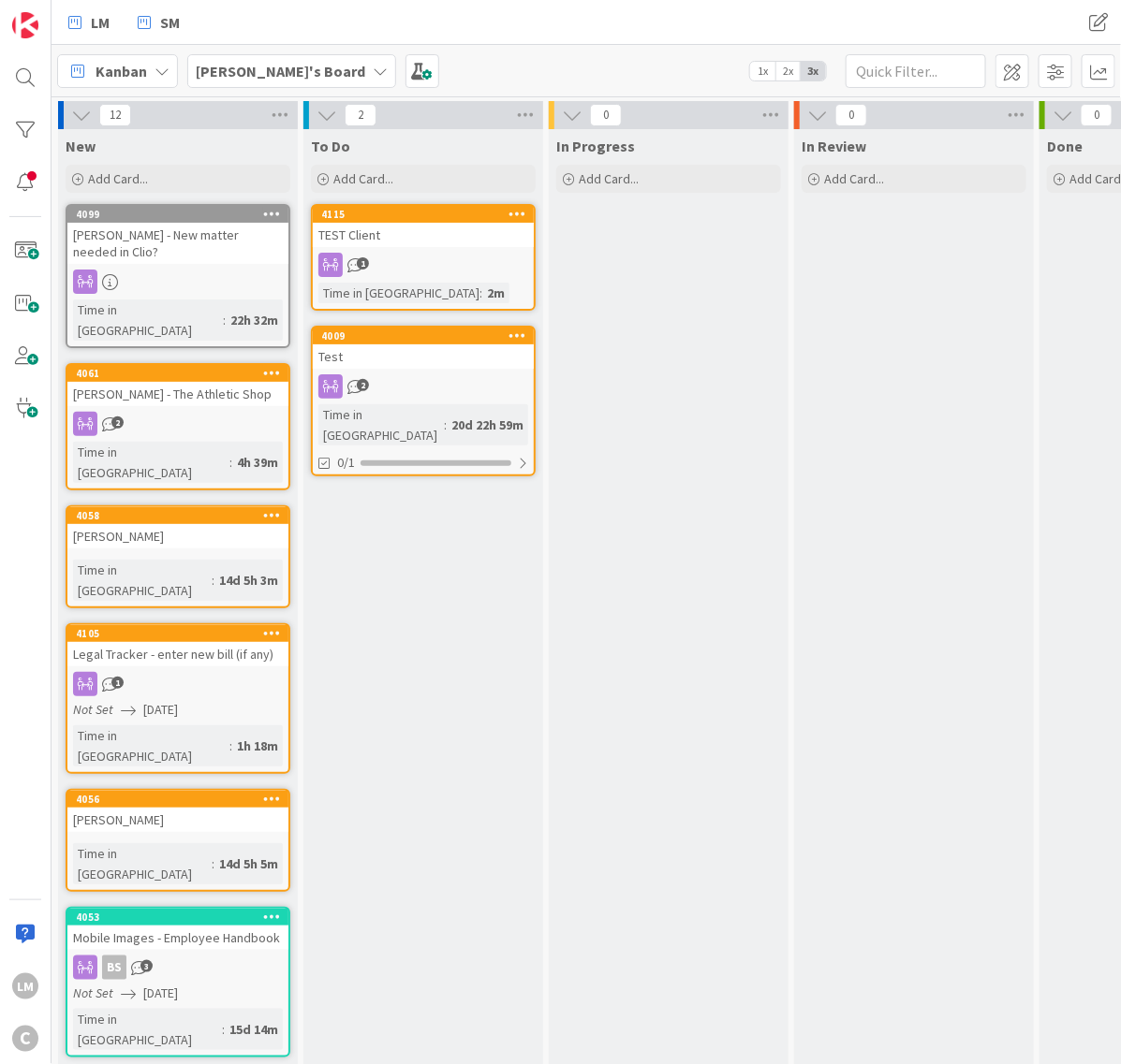
click at [240, 71] on b "[PERSON_NAME]'s Board" at bounding box center [281, 71] width 169 height 19
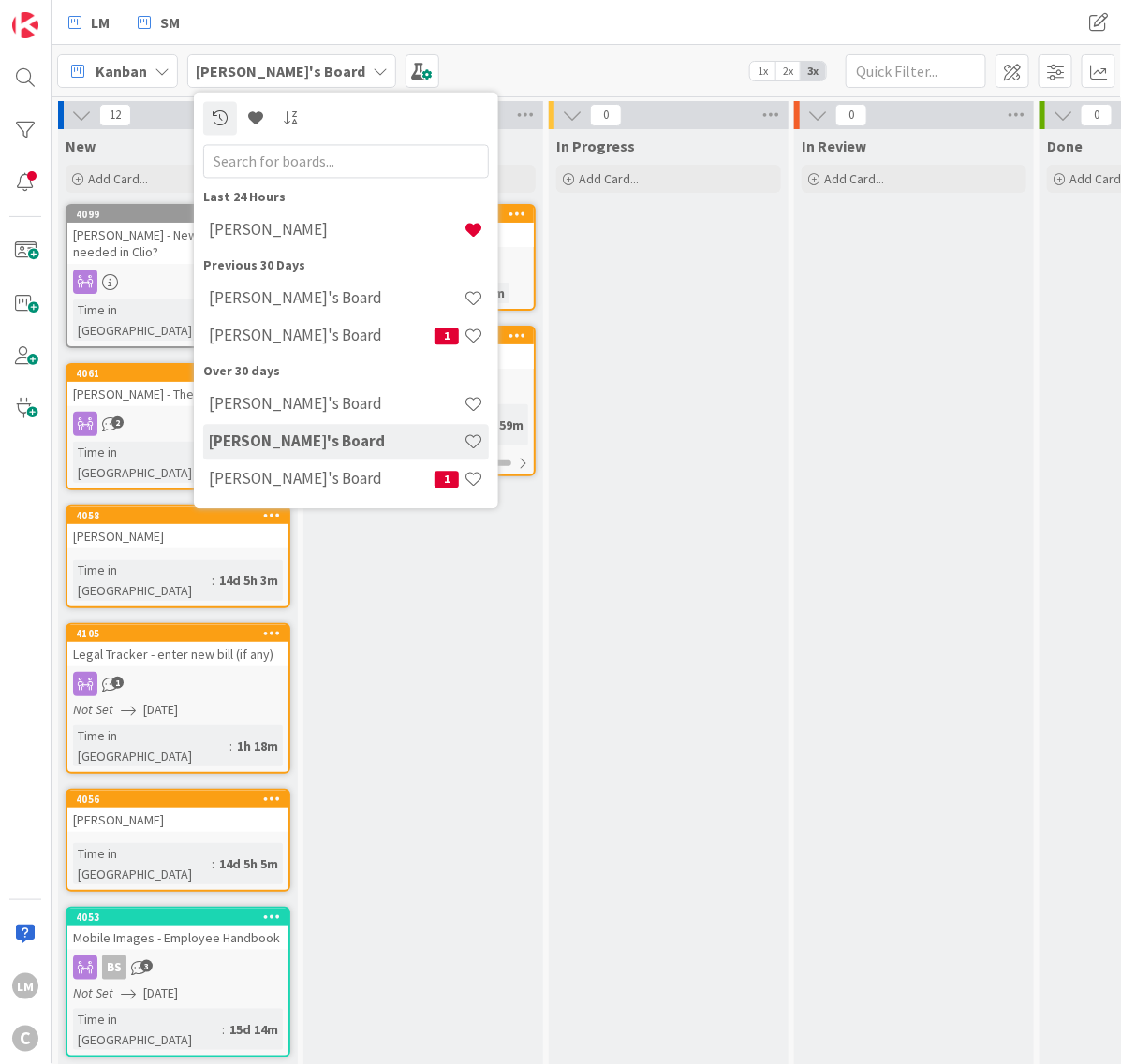
click at [755, 302] on div "In Progress Add Card..." at bounding box center [668, 959] width 240 height 1661
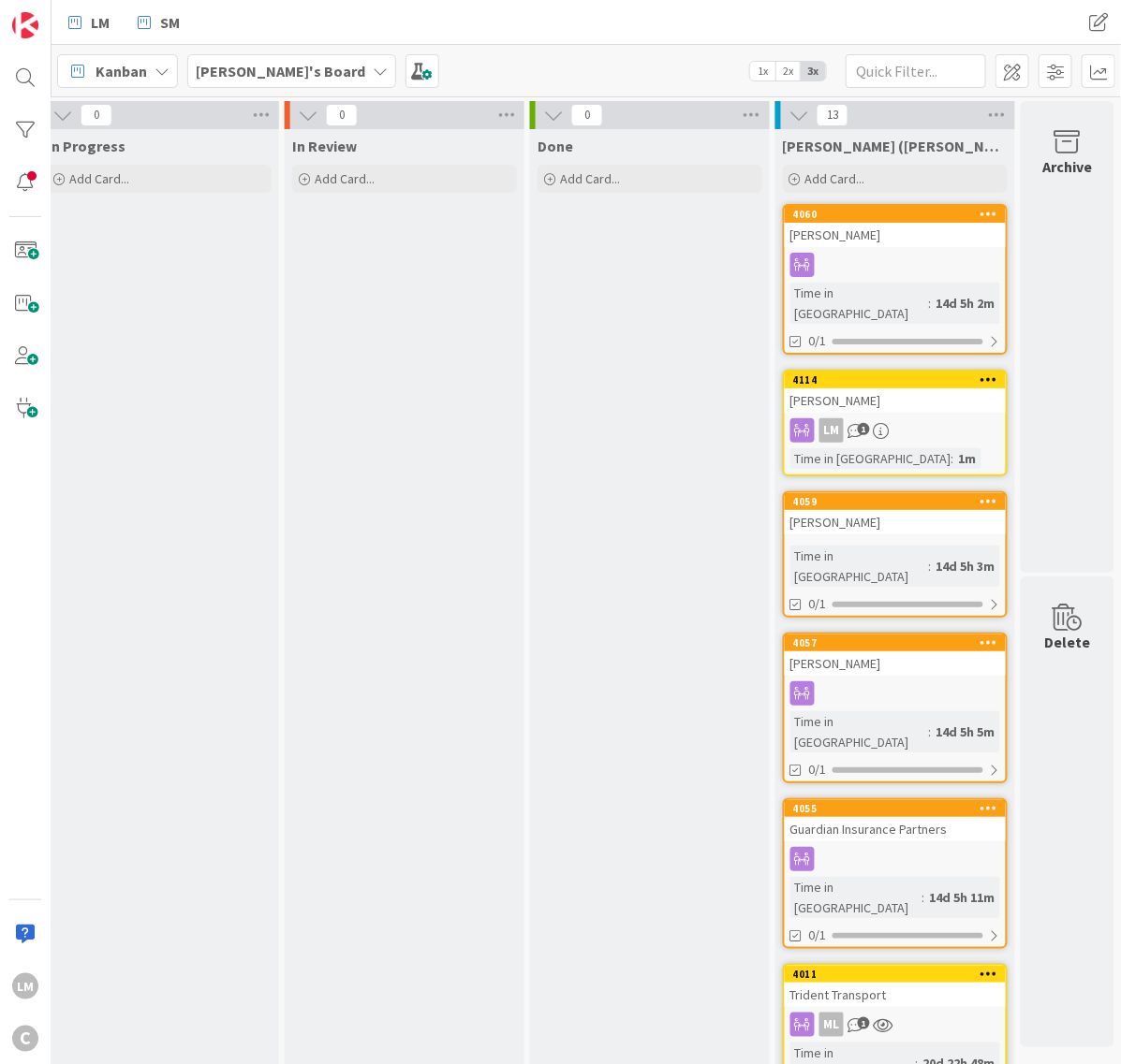
scroll to position [0, 526]
click at [854, 388] on div "[PERSON_NAME]" at bounding box center [895, 400] width 221 height 24
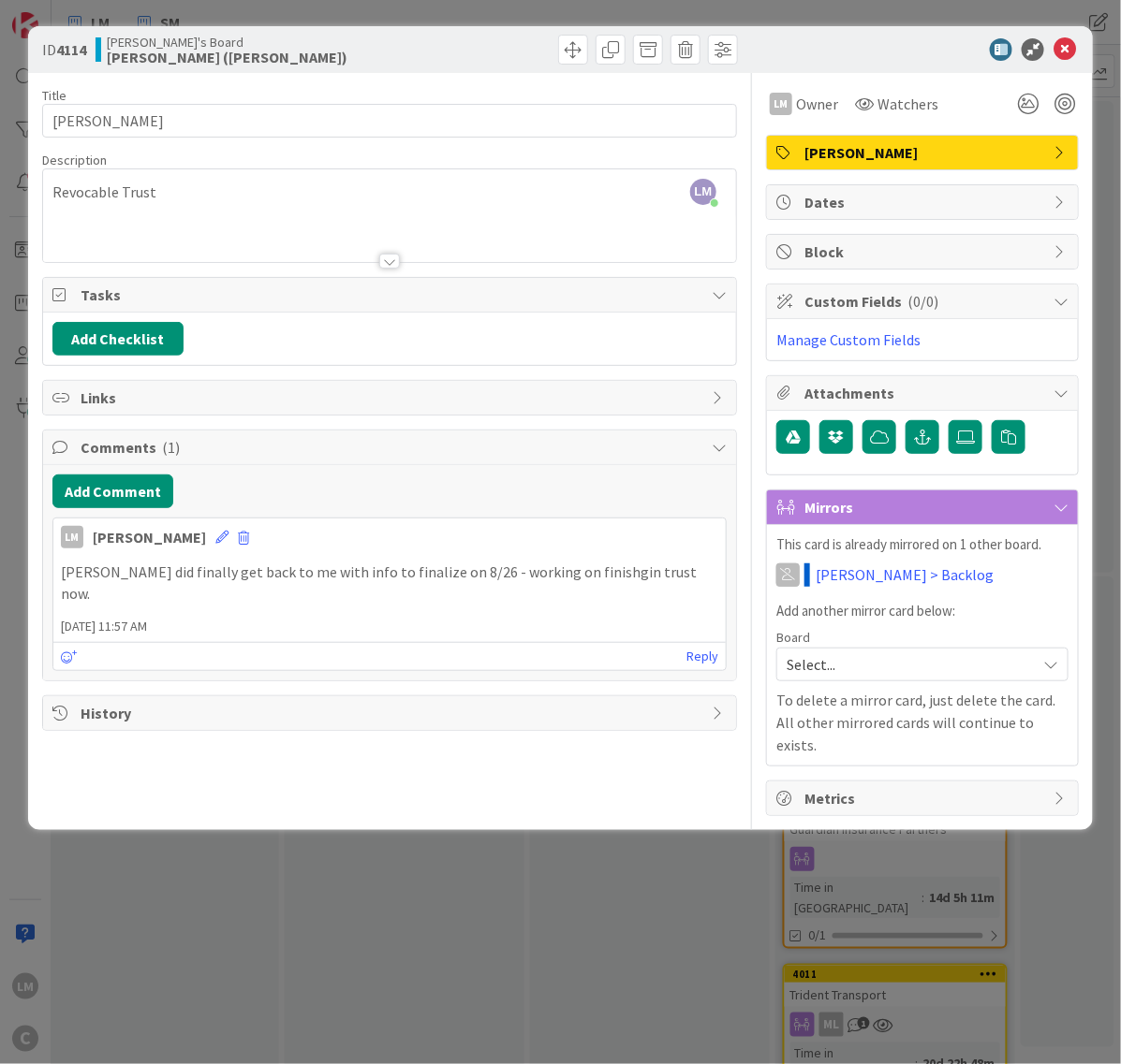
click at [58, 568] on div "[PERSON_NAME] did finally get back to me with info to finalize on 8/26 - workin…" at bounding box center [389, 582] width 672 height 57
click at [66, 571] on p "[PERSON_NAME] did finally get back to me with info to finalize on 8/26 - workin…" at bounding box center [389, 582] width 657 height 42
click at [57, 576] on div "[PERSON_NAME] did finally get back to me with info to finalize on 8/26 - workin…" at bounding box center [389, 582] width 672 height 57
click at [64, 572] on p "[PERSON_NAME] did finally get back to me with info to finalize on 8/26 - workin…" at bounding box center [389, 582] width 657 height 42
click at [164, 622] on div "[PERSON_NAME] [DATE] 11:57 AM [PERSON_NAME] did finally get back to me with inf…" at bounding box center [389, 594] width 674 height 153
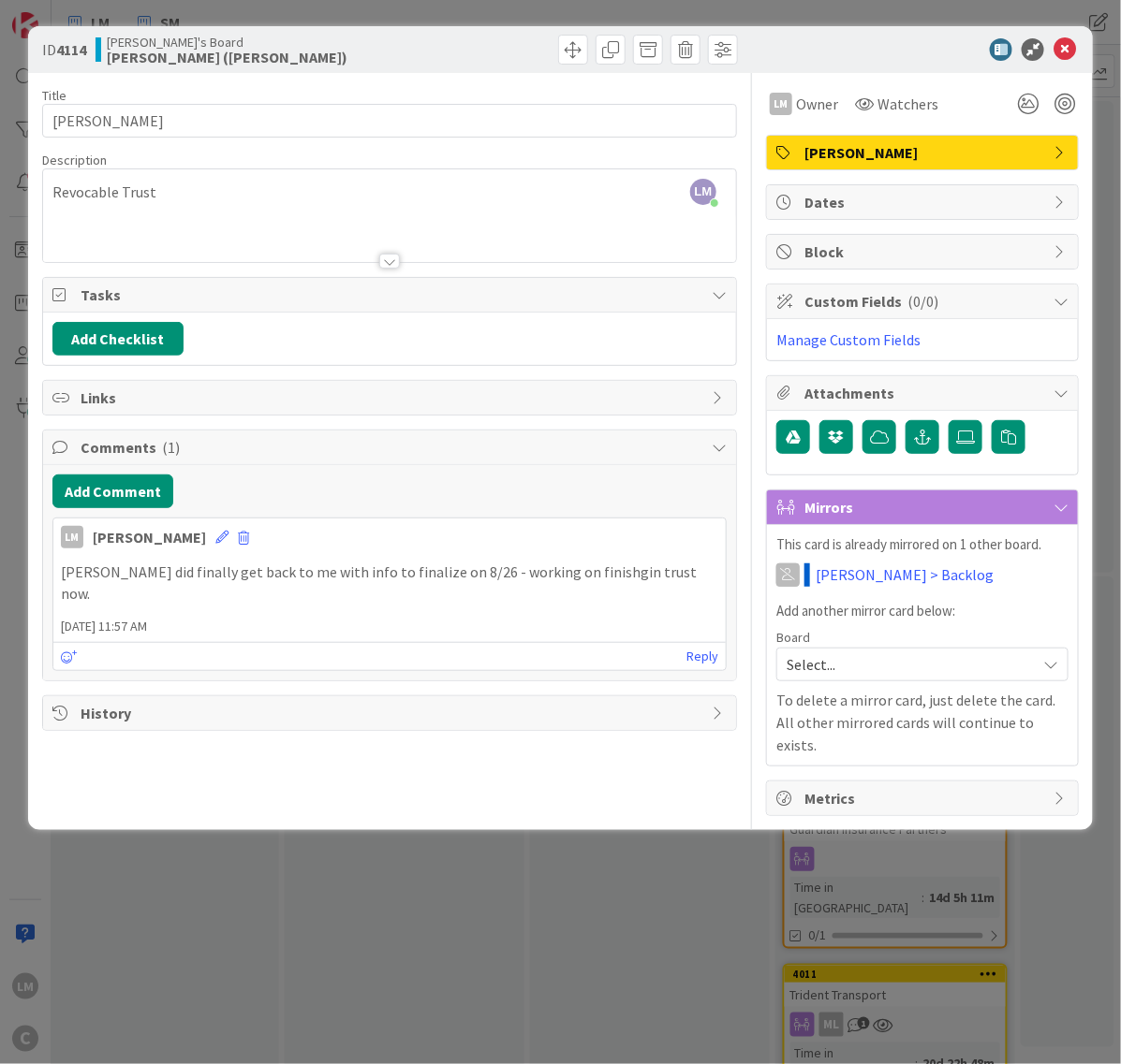
click at [136, 642] on div "Reply" at bounding box center [389, 656] width 672 height 28
click at [156, 580] on p "[PERSON_NAME] did finally get back to me with info to finalize on 8/26 - workin…" at bounding box center [389, 582] width 657 height 42
click at [86, 498] on button "Add Comment" at bounding box center [112, 492] width 120 height 34
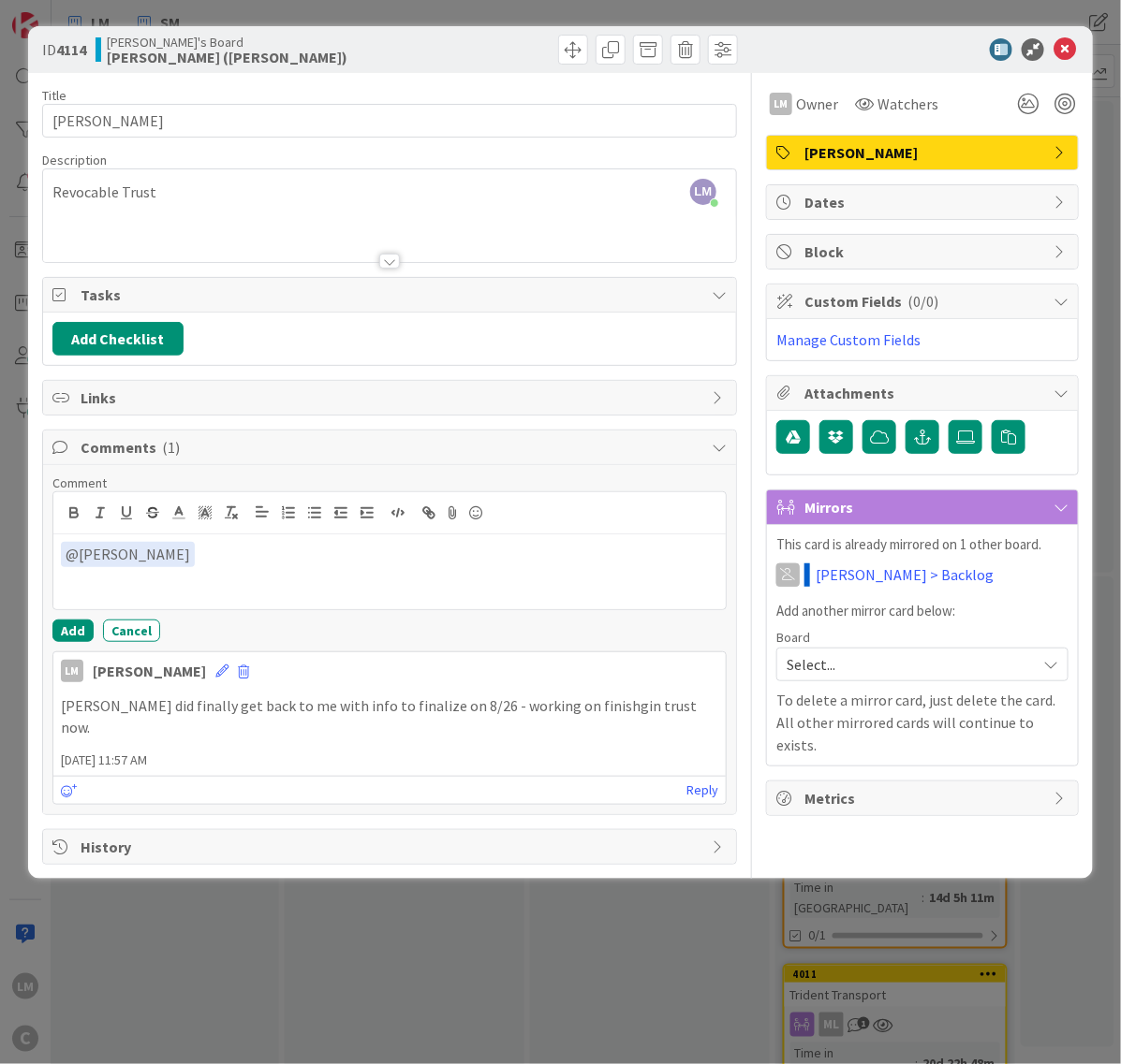
click at [567, 708] on p "[PERSON_NAME] did finally get back to me with info to finalize on 8/26 - workin…" at bounding box center [389, 717] width 657 height 42
click at [595, 709] on p "[PERSON_NAME] did finally get back to me with info to finalize on 8/26 - workin…" at bounding box center [389, 717] width 657 height 42
click at [416, 750] on span "[DATE] 11:57 AM" at bounding box center [389, 760] width 672 height 20
click at [86, 639] on button "Add" at bounding box center [73, 631] width 41 height 23
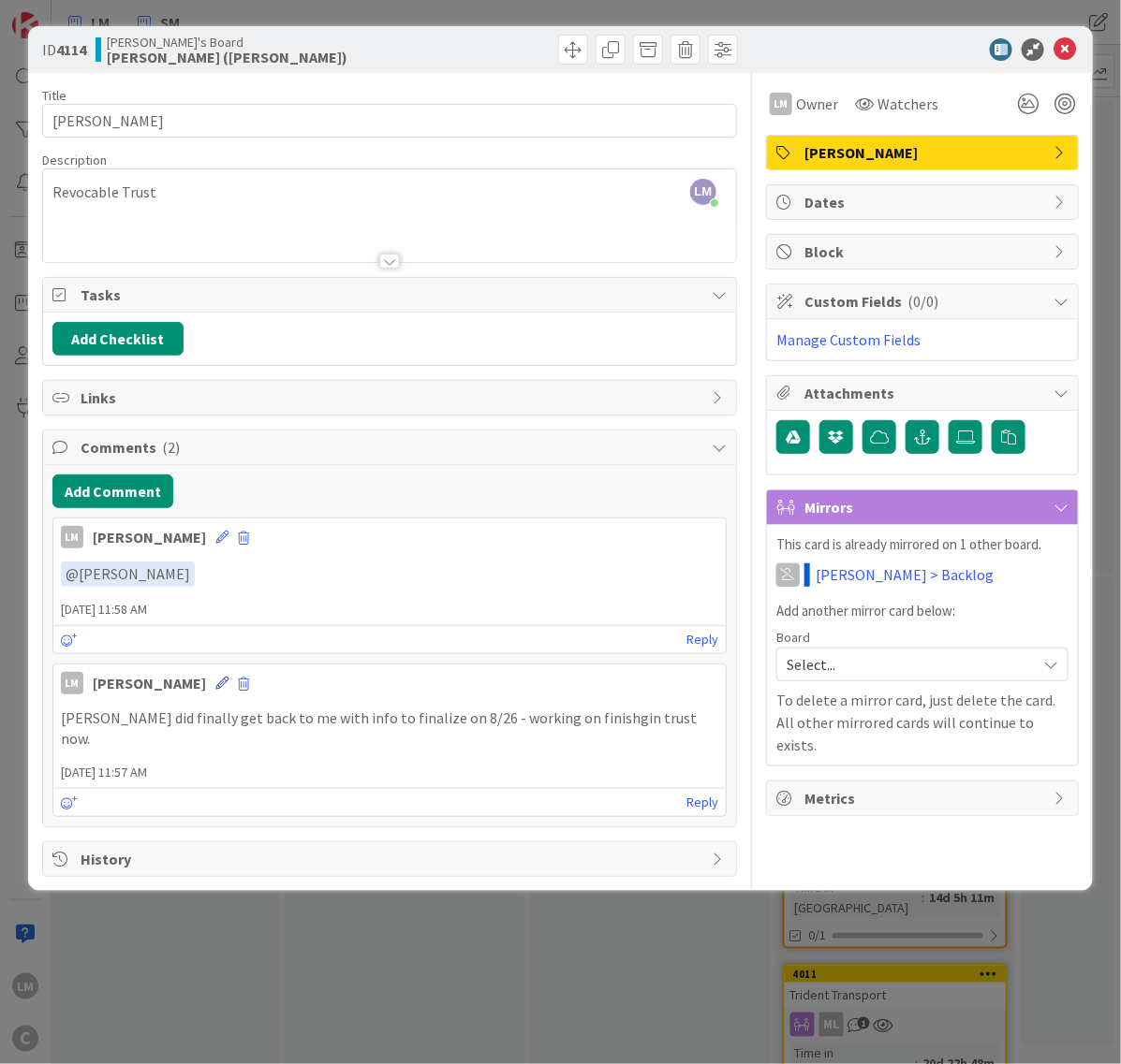
click at [215, 684] on icon at bounding box center [221, 683] width 13 height 13
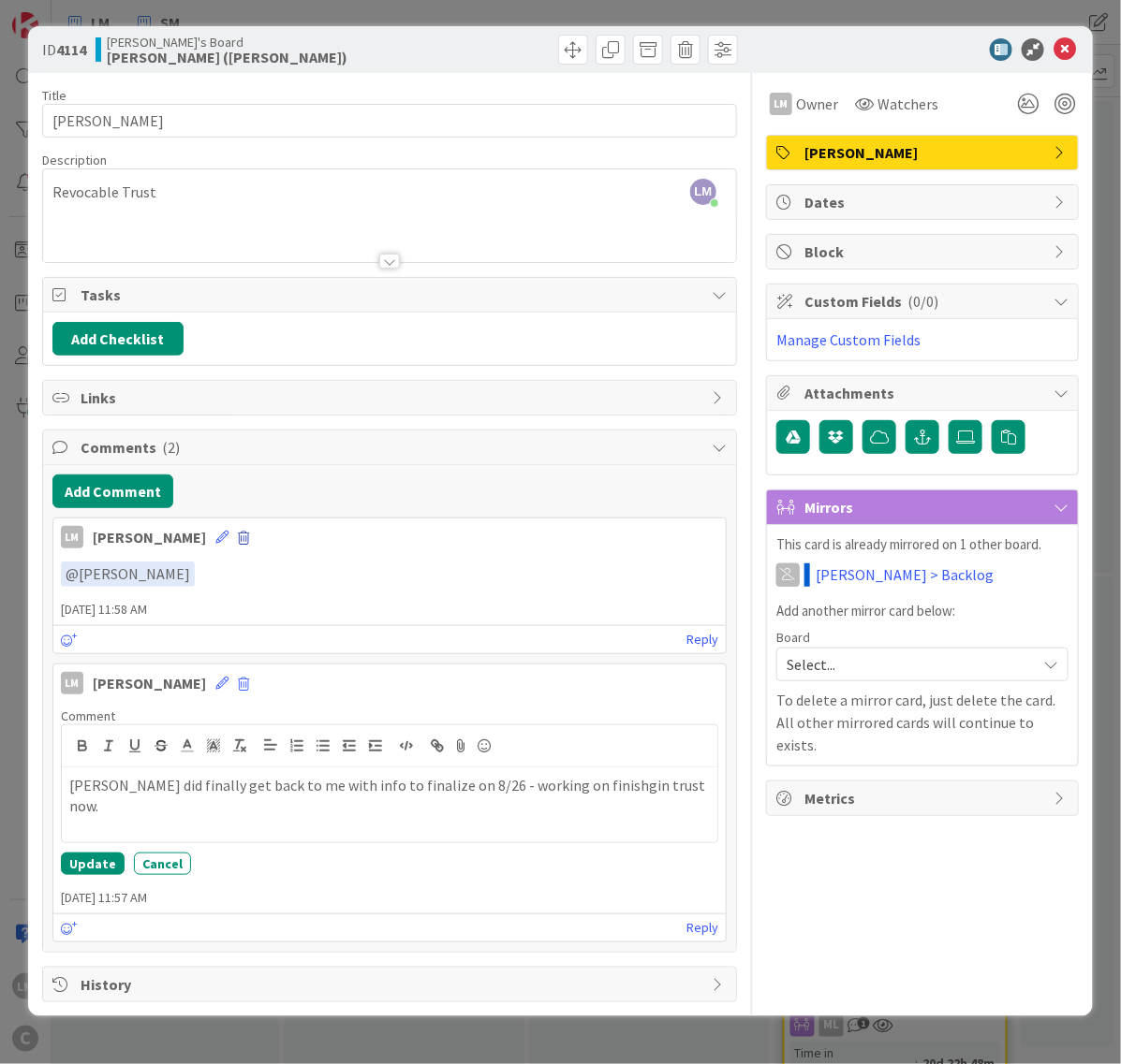
click at [238, 544] on span at bounding box center [243, 537] width 11 height 13
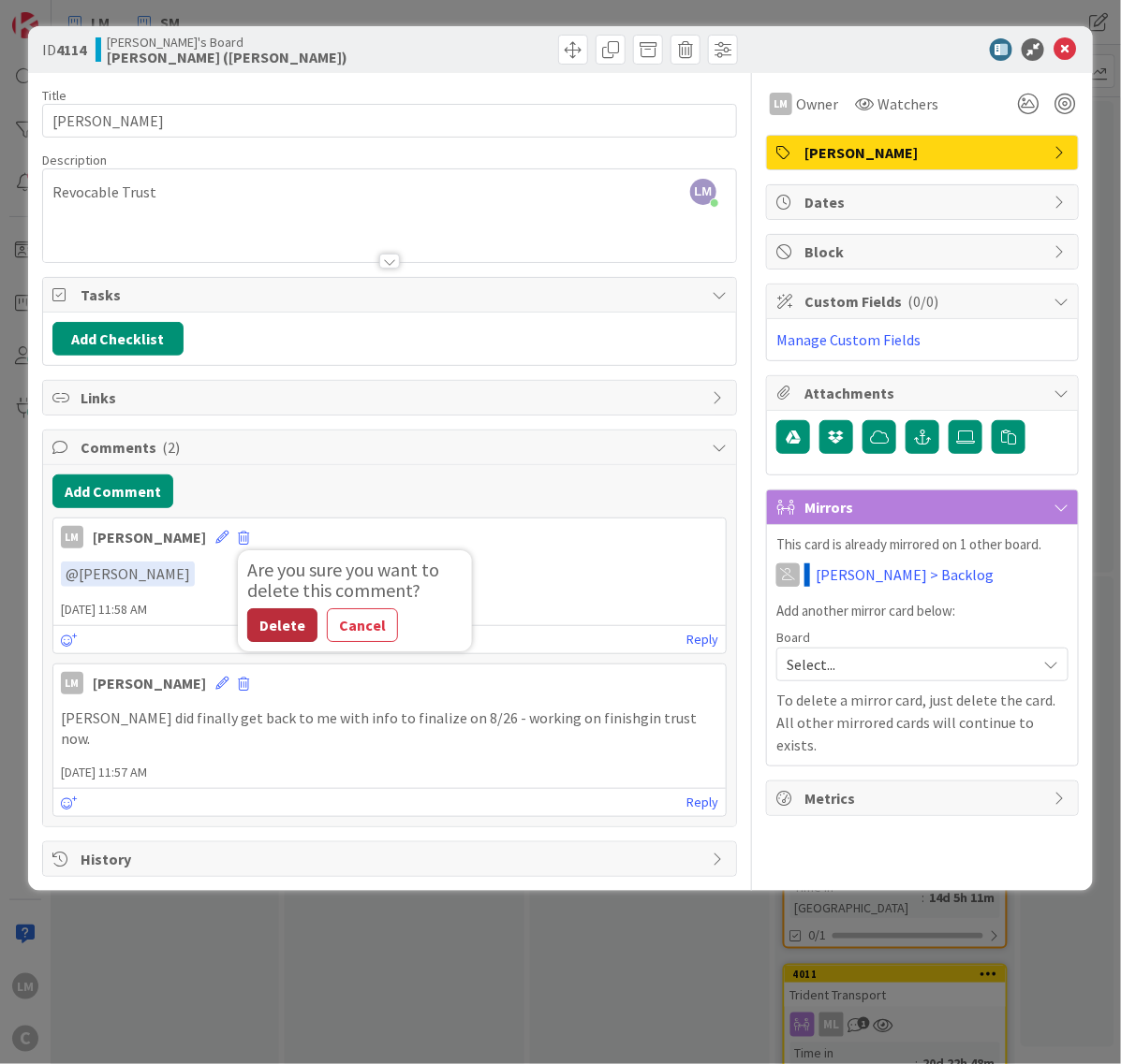
click at [251, 630] on button "Delete" at bounding box center [282, 625] width 71 height 34
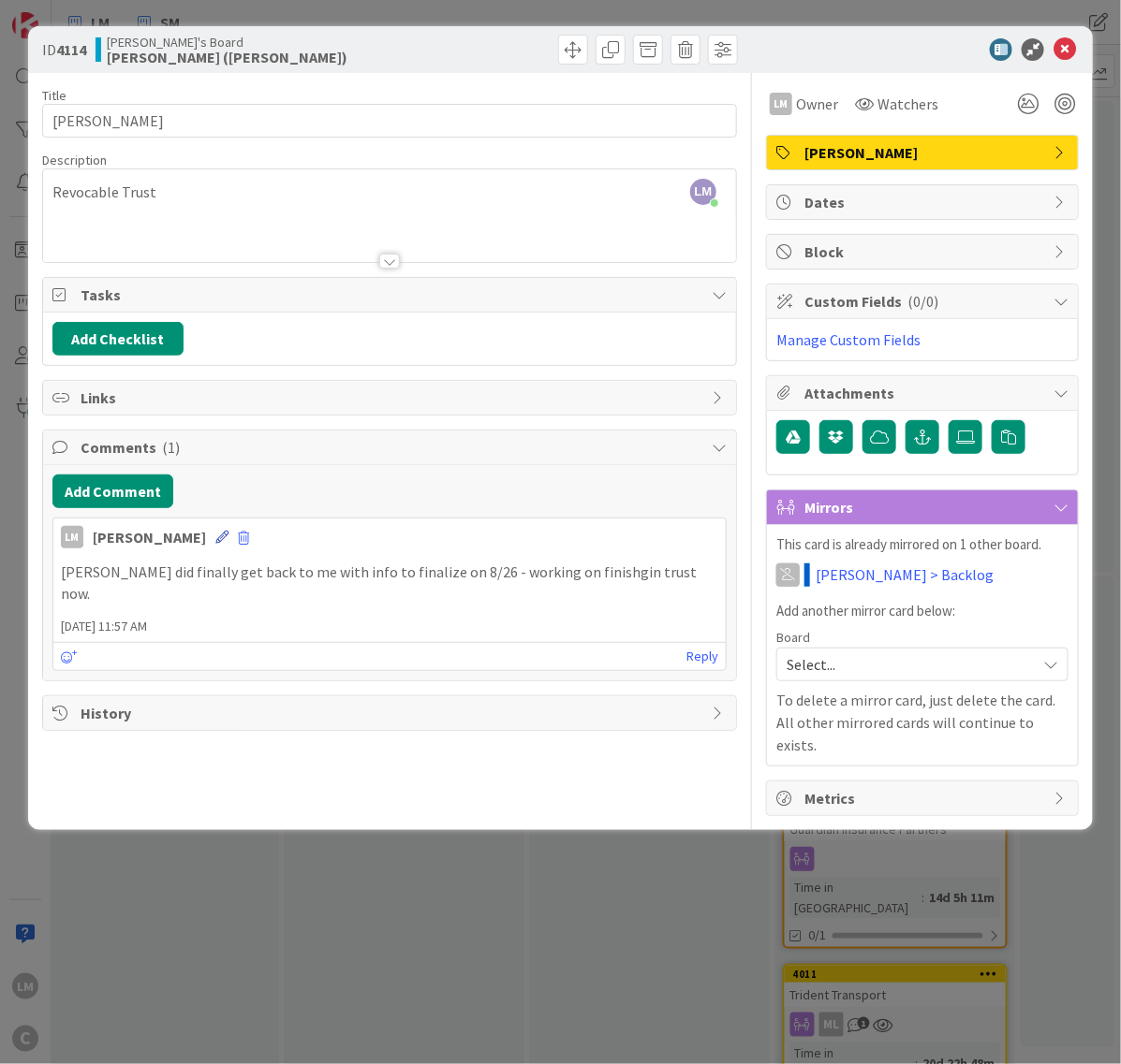
click at [215, 540] on icon at bounding box center [221, 536] width 13 height 13
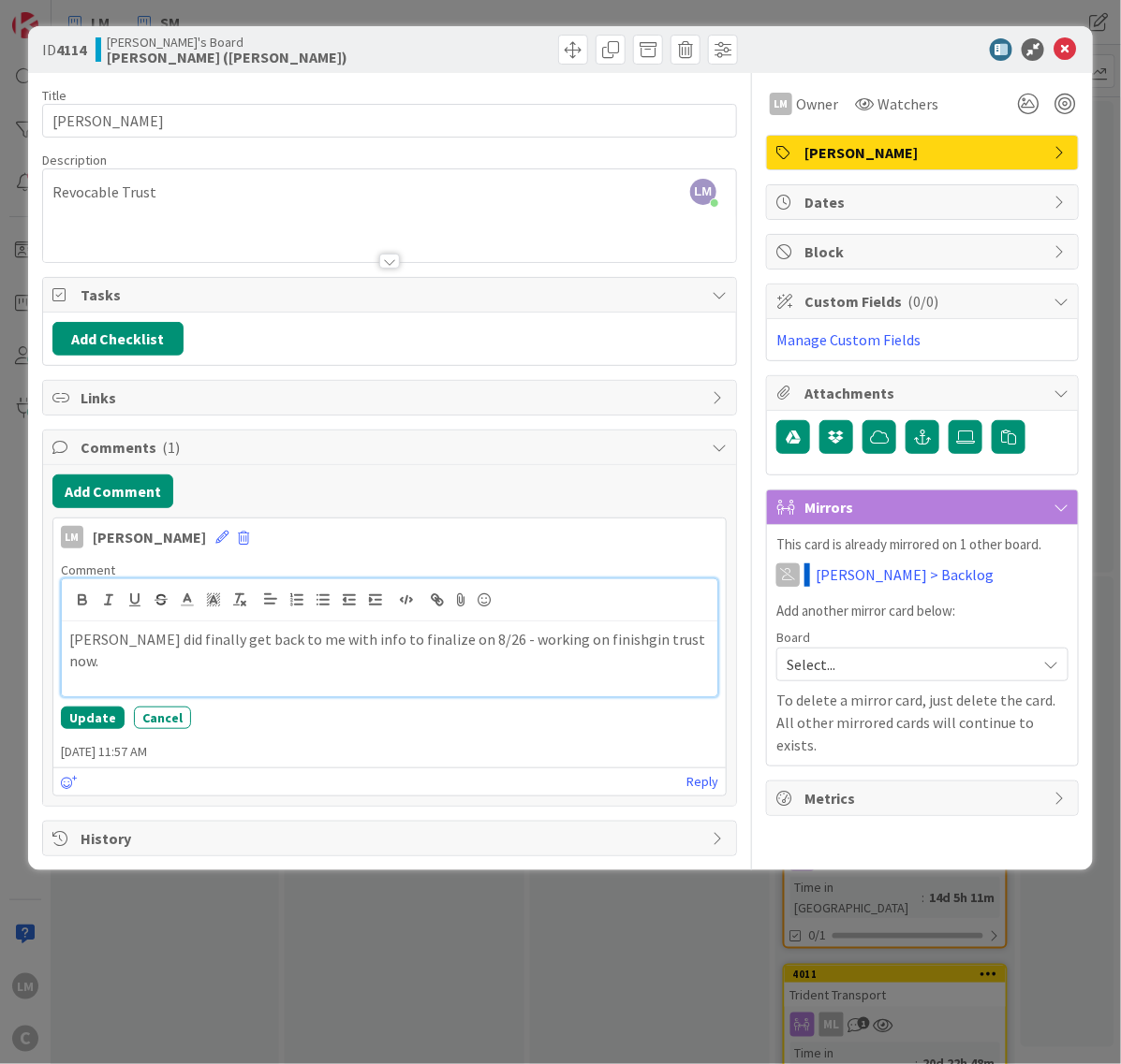
click at [566, 646] on p "[PERSON_NAME] did finally get back to me with info to finalize on 8/26 - workin…" at bounding box center [389, 650] width 640 height 42
click at [71, 644] on p "[PERSON_NAME] did finally get back to me with info to finalize on 8/26 - workin…" at bounding box center [389, 650] width 640 height 42
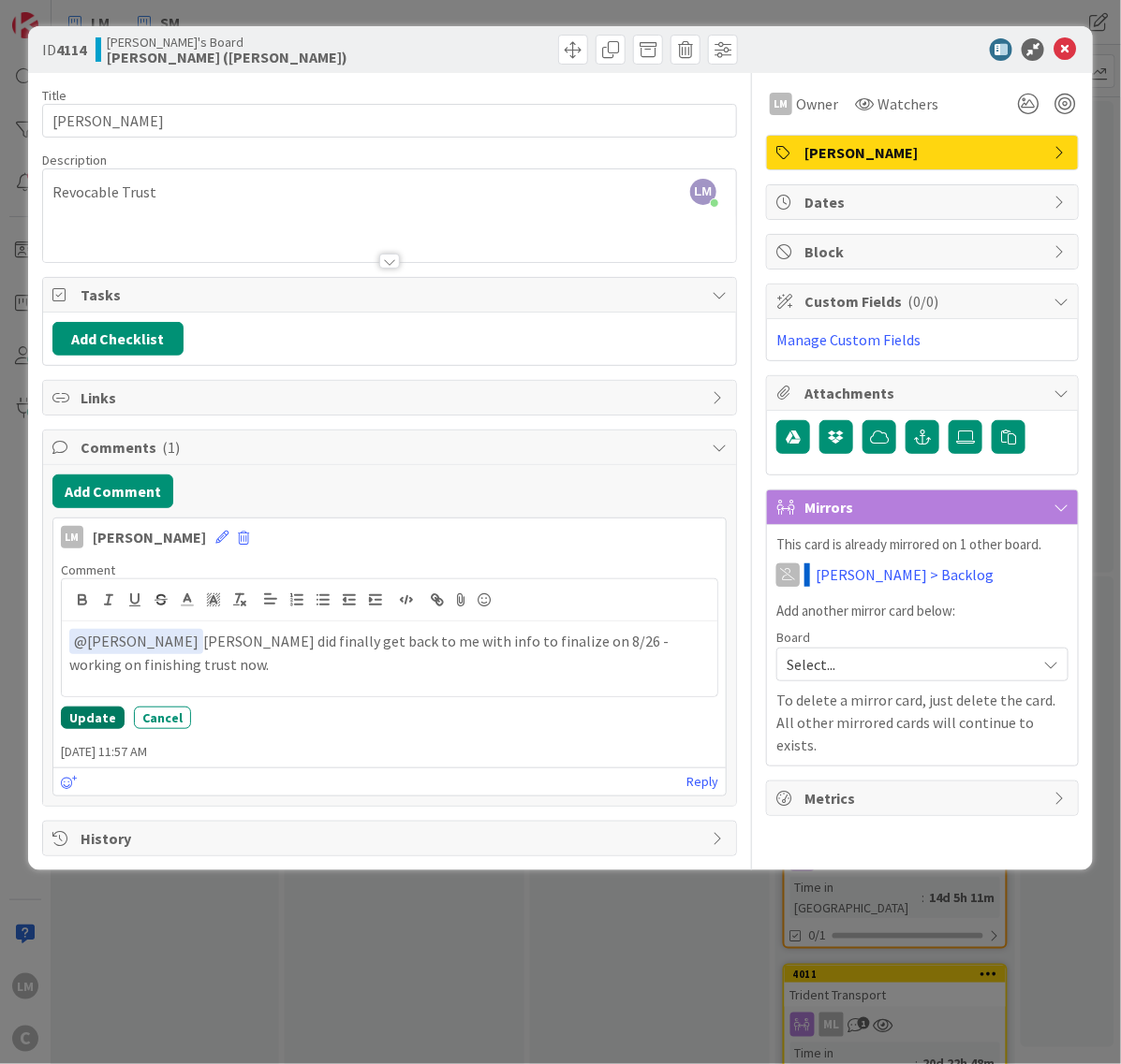
click at [95, 713] on button "Update" at bounding box center [93, 718] width 64 height 23
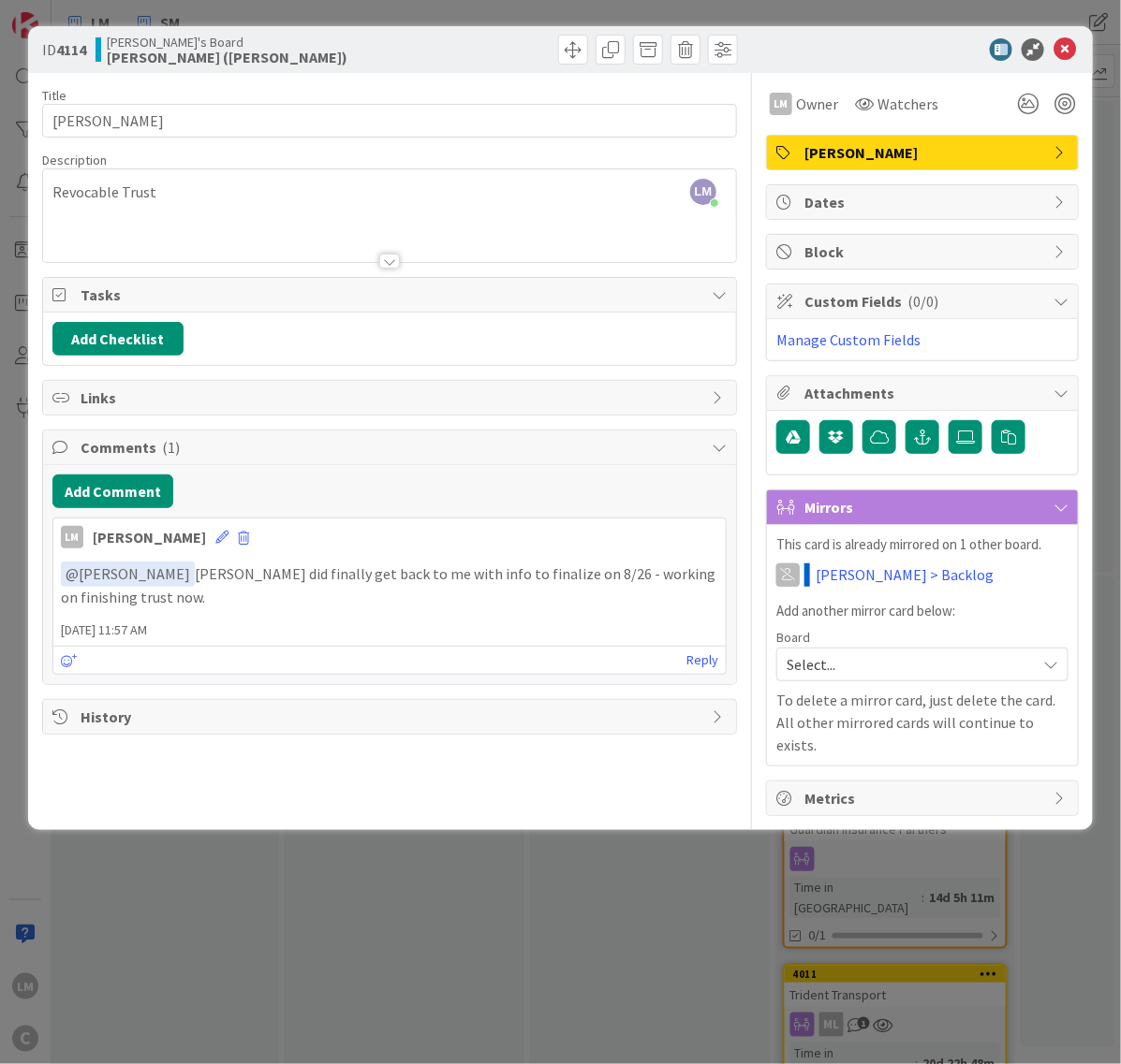
click at [939, 198] on span "Dates" at bounding box center [924, 202] width 240 height 23
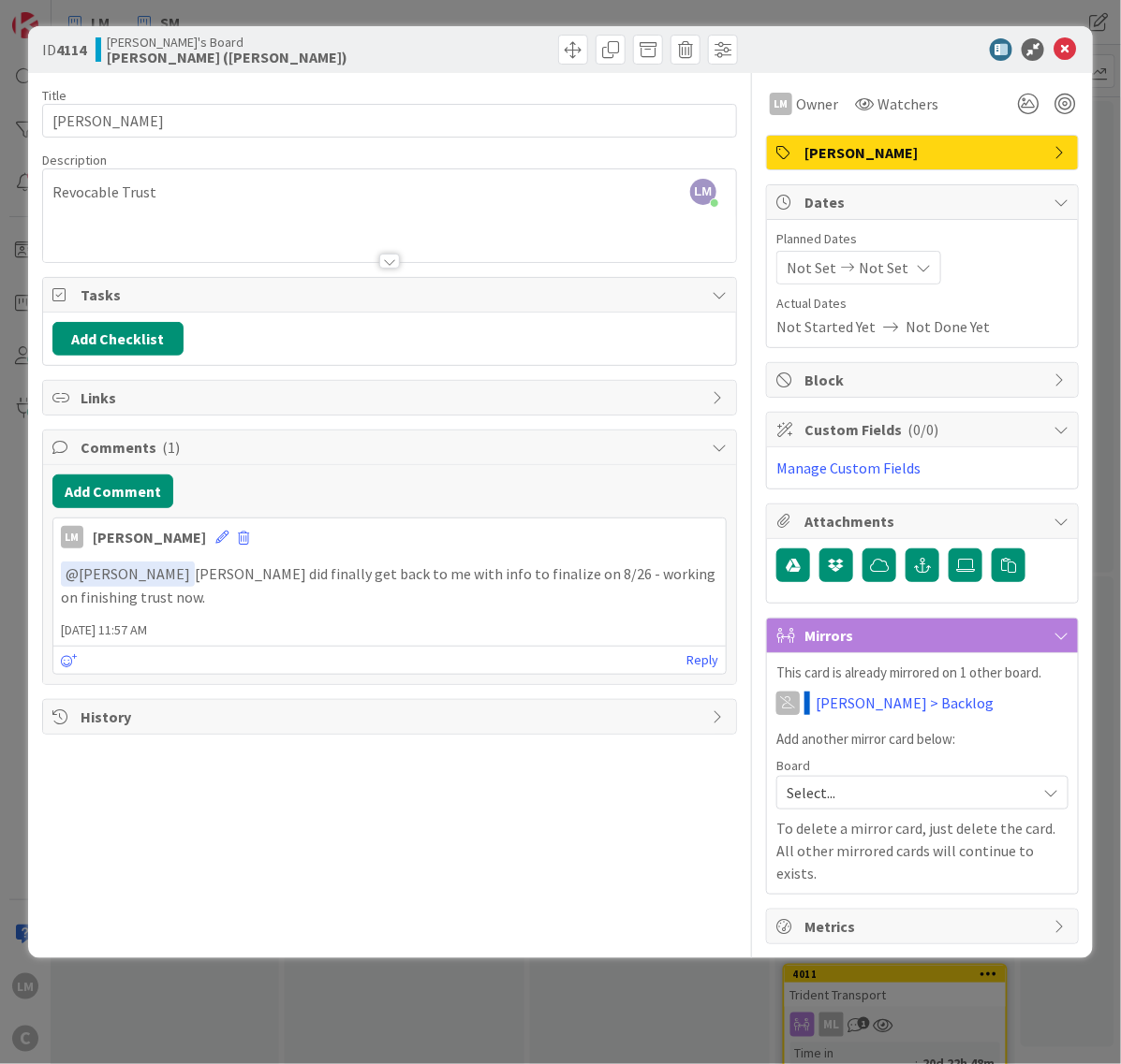
click at [908, 274] on div "Not Set Not Set" at bounding box center [859, 268] width 165 height 34
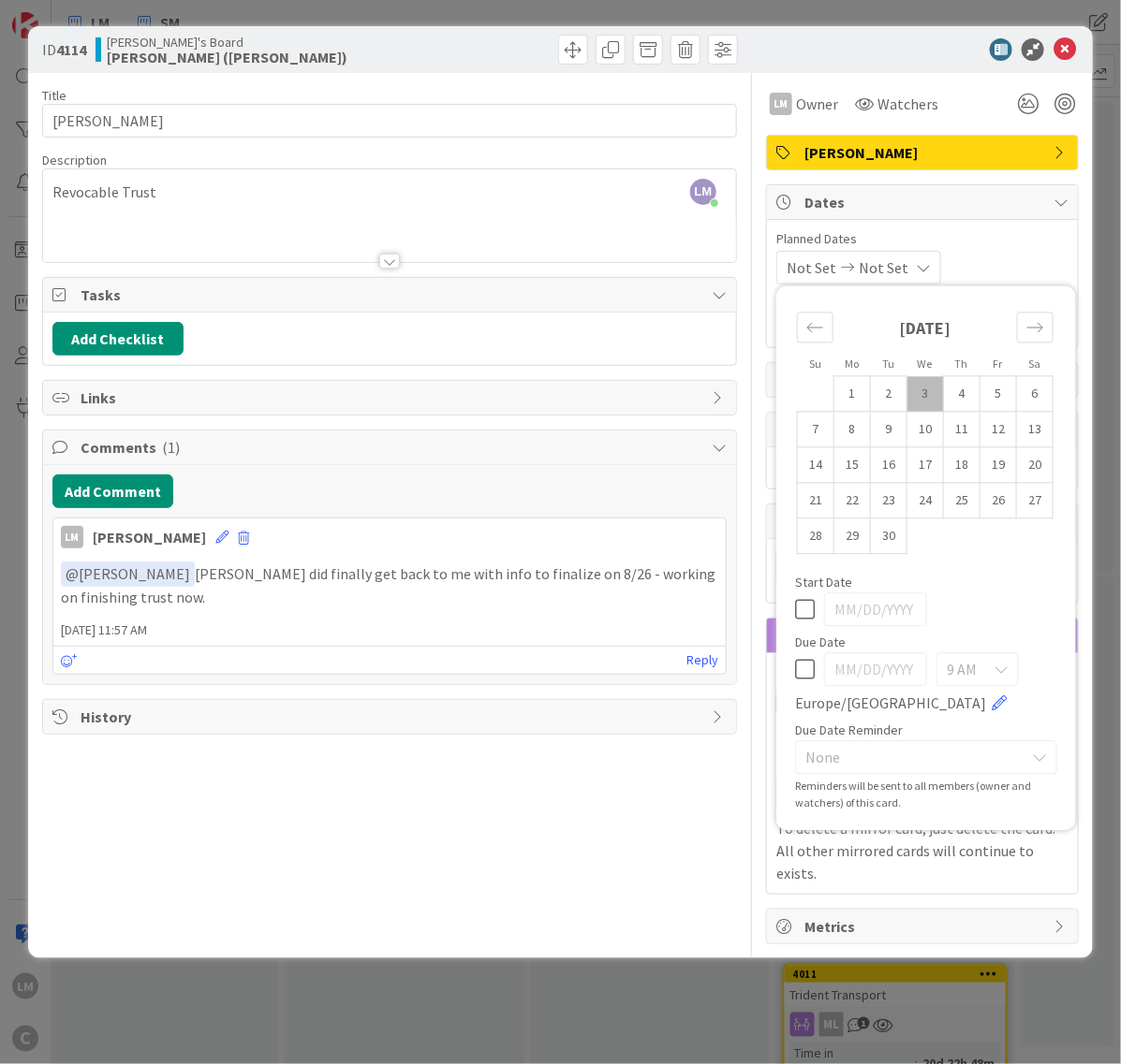
click at [919, 399] on td "3" at bounding box center [925, 394] width 37 height 36
type input "[DATE]"
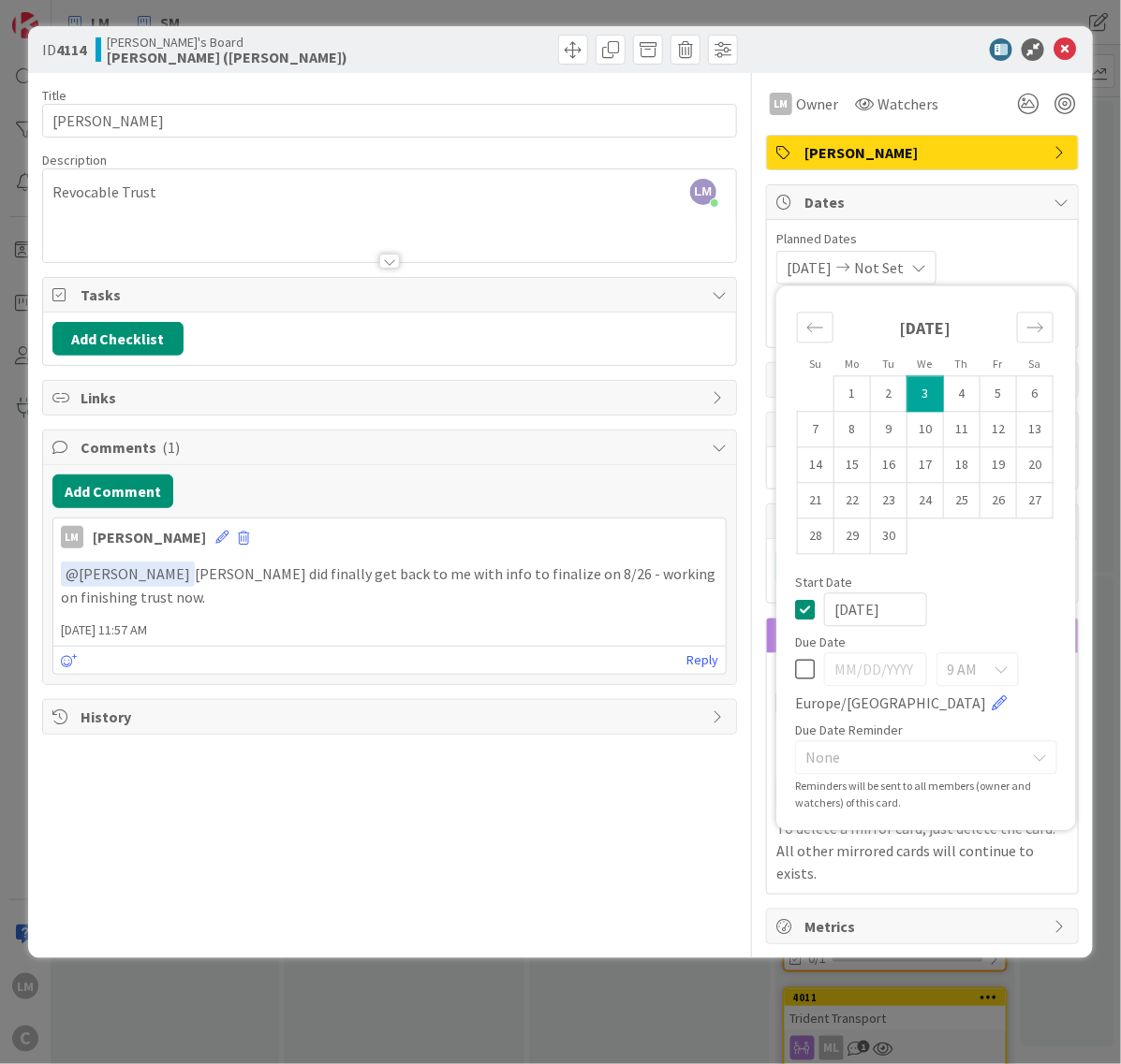
click at [920, 396] on td "3" at bounding box center [925, 394] width 37 height 36
click at [933, 393] on td "3" at bounding box center [925, 394] width 37 height 36
click at [950, 393] on td "4" at bounding box center [962, 394] width 37 height 36
type input "[DATE]"
click at [991, 390] on td "5" at bounding box center [999, 394] width 37 height 36
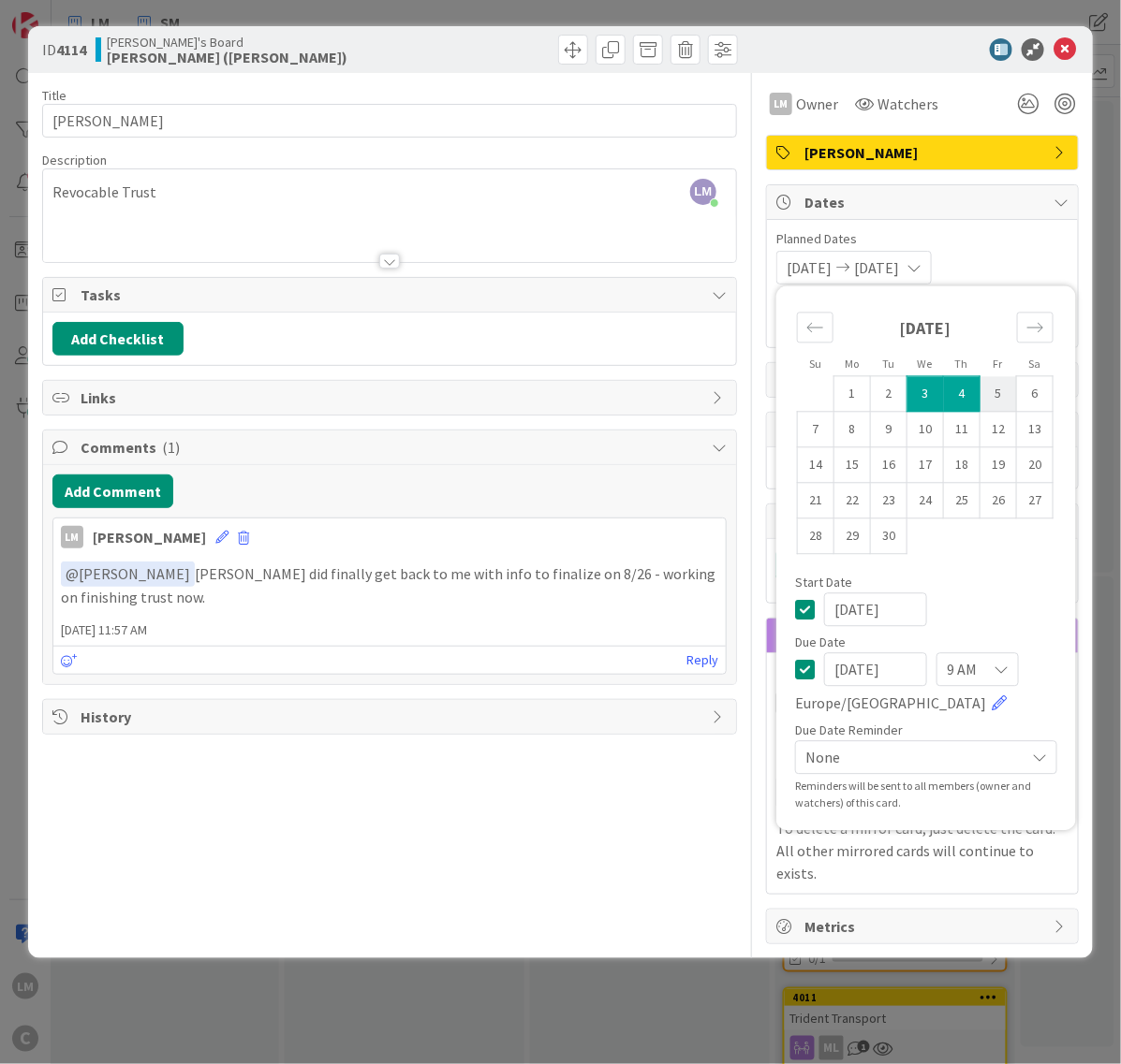
type input "[DATE]"
click at [801, 683] on div "9 AM [GEOGRAPHIC_DATA]/[GEOGRAPHIC_DATA]" at bounding box center [925, 684] width 262 height 62
click at [806, 672] on icon at bounding box center [804, 669] width 20 height 23
click at [1000, 393] on td "5" at bounding box center [999, 394] width 37 height 36
type input "[DATE]"
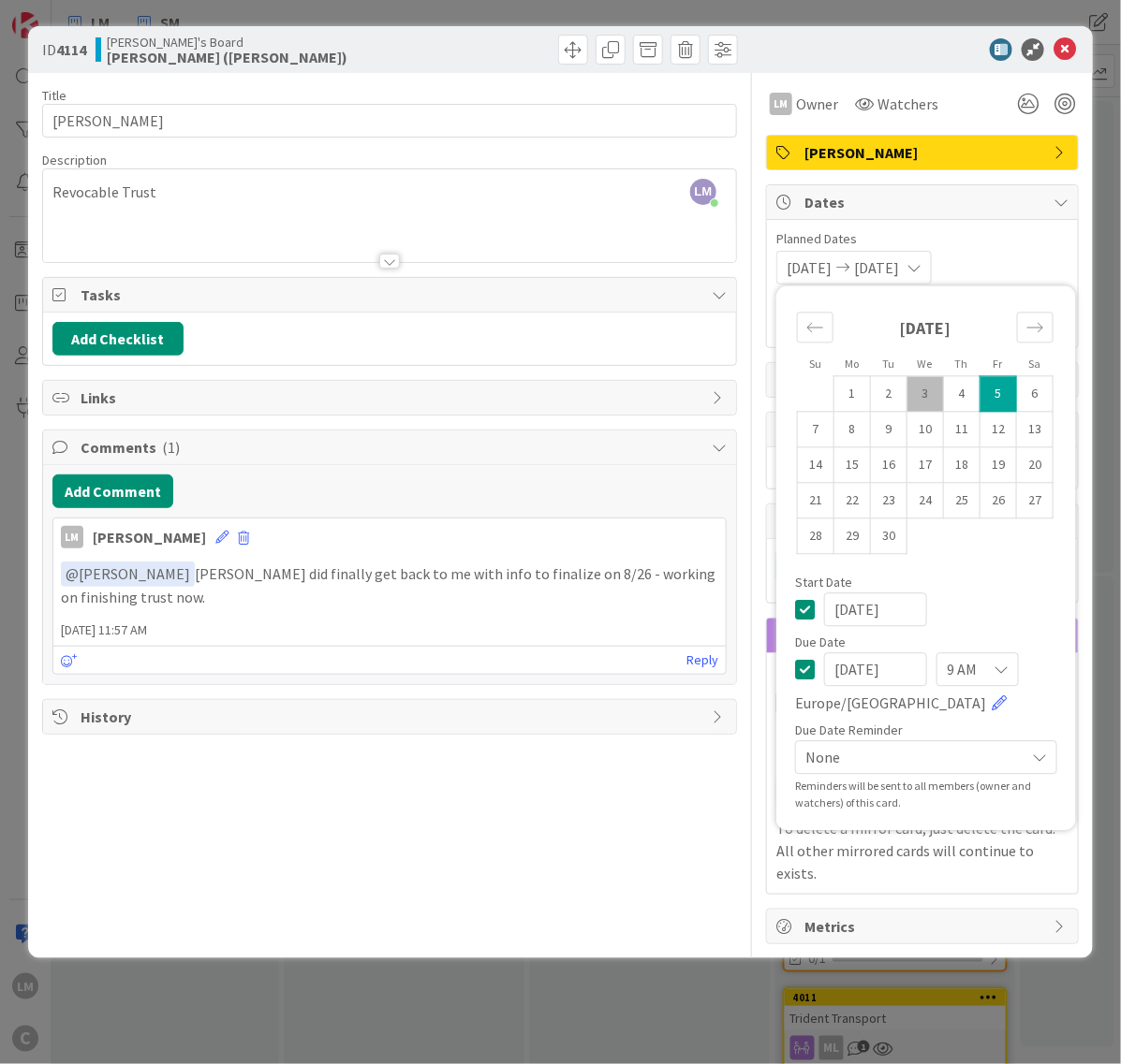
click at [1008, 669] on icon at bounding box center [1001, 670] width 15 height 15
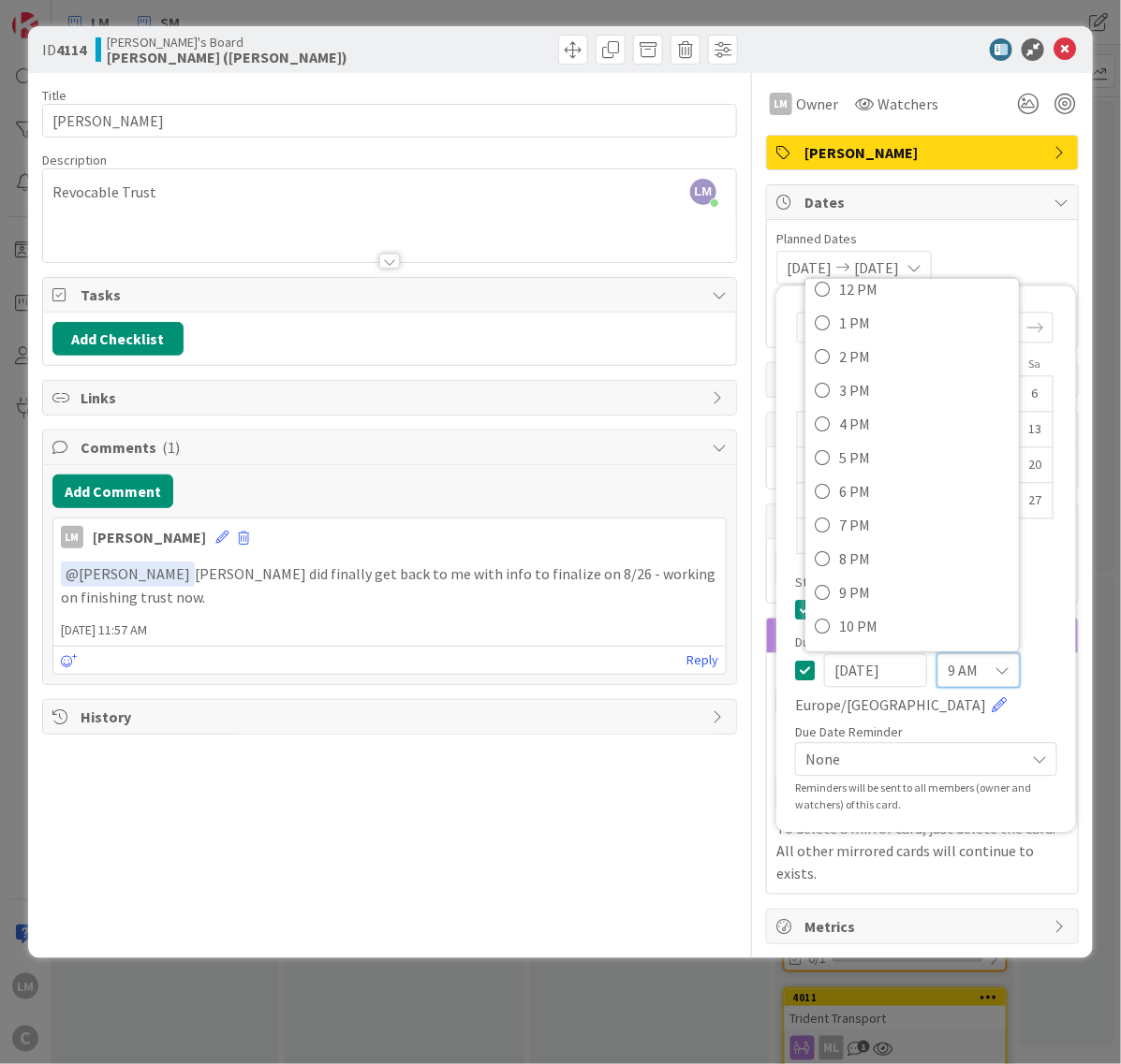
scroll to position [450, 0]
click at [824, 428] on icon at bounding box center [821, 426] width 15 height 28
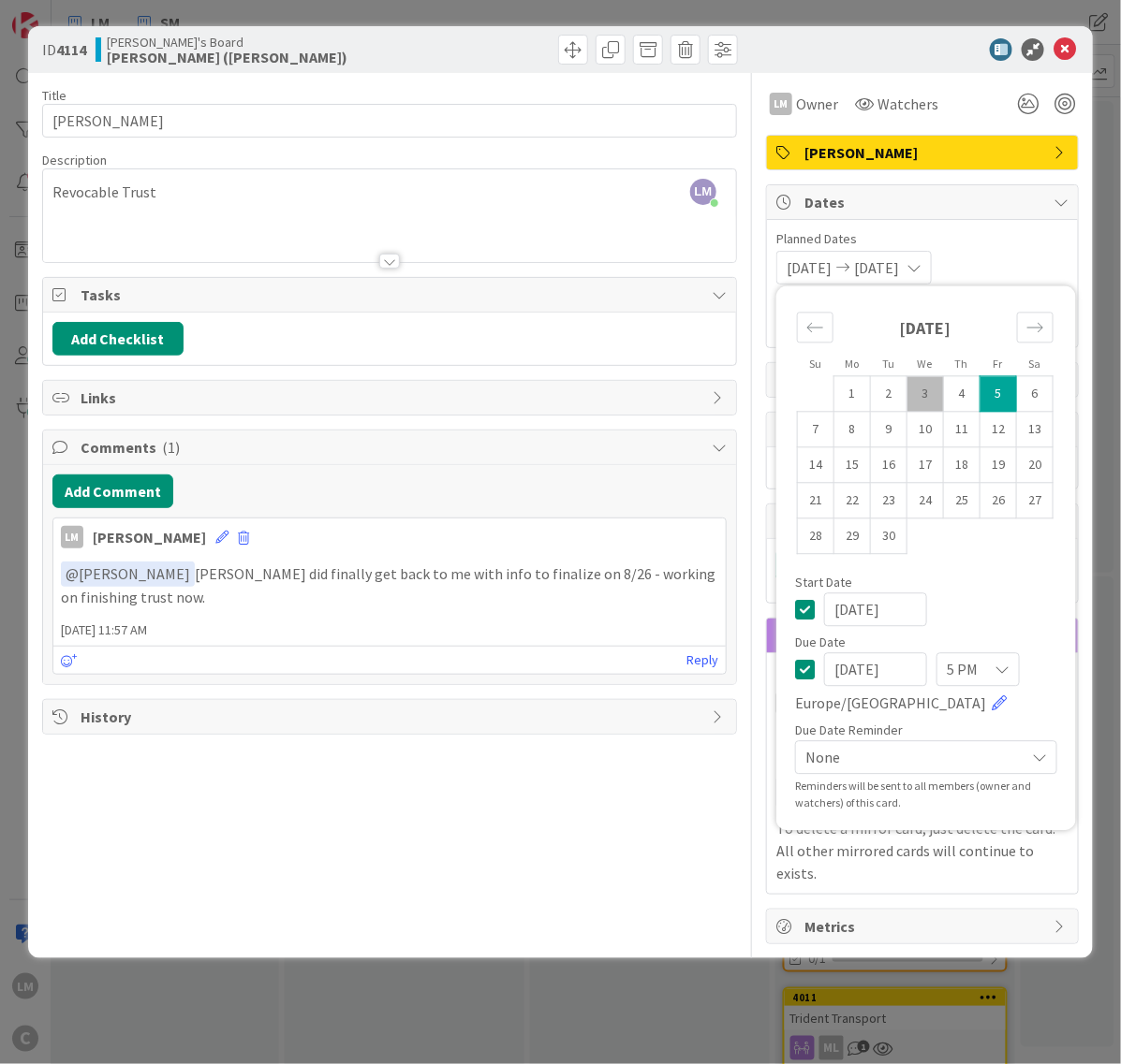
click at [882, 755] on span "None" at bounding box center [910, 758] width 210 height 26
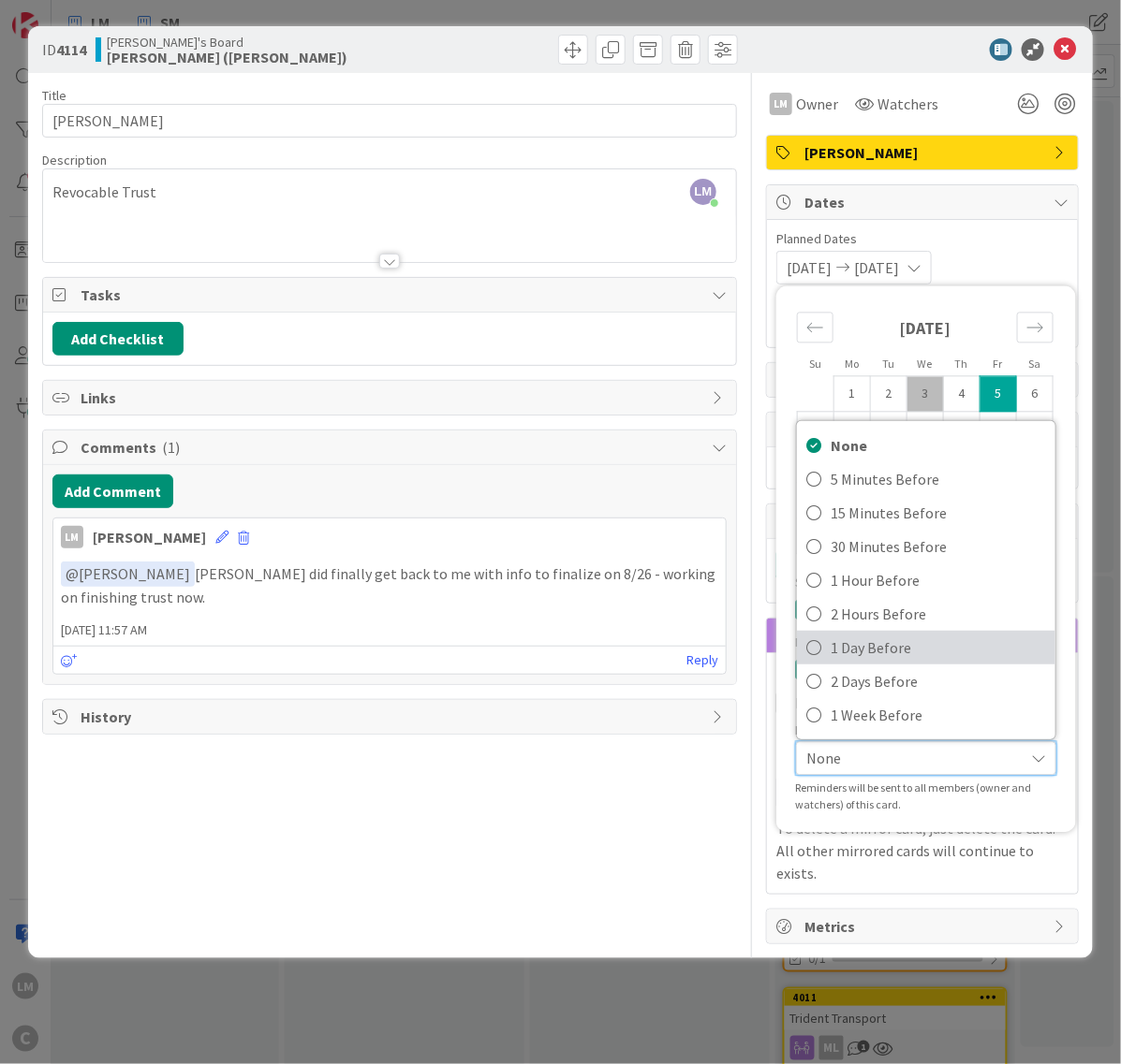
click at [869, 656] on span "1 Day Before" at bounding box center [938, 648] width 215 height 28
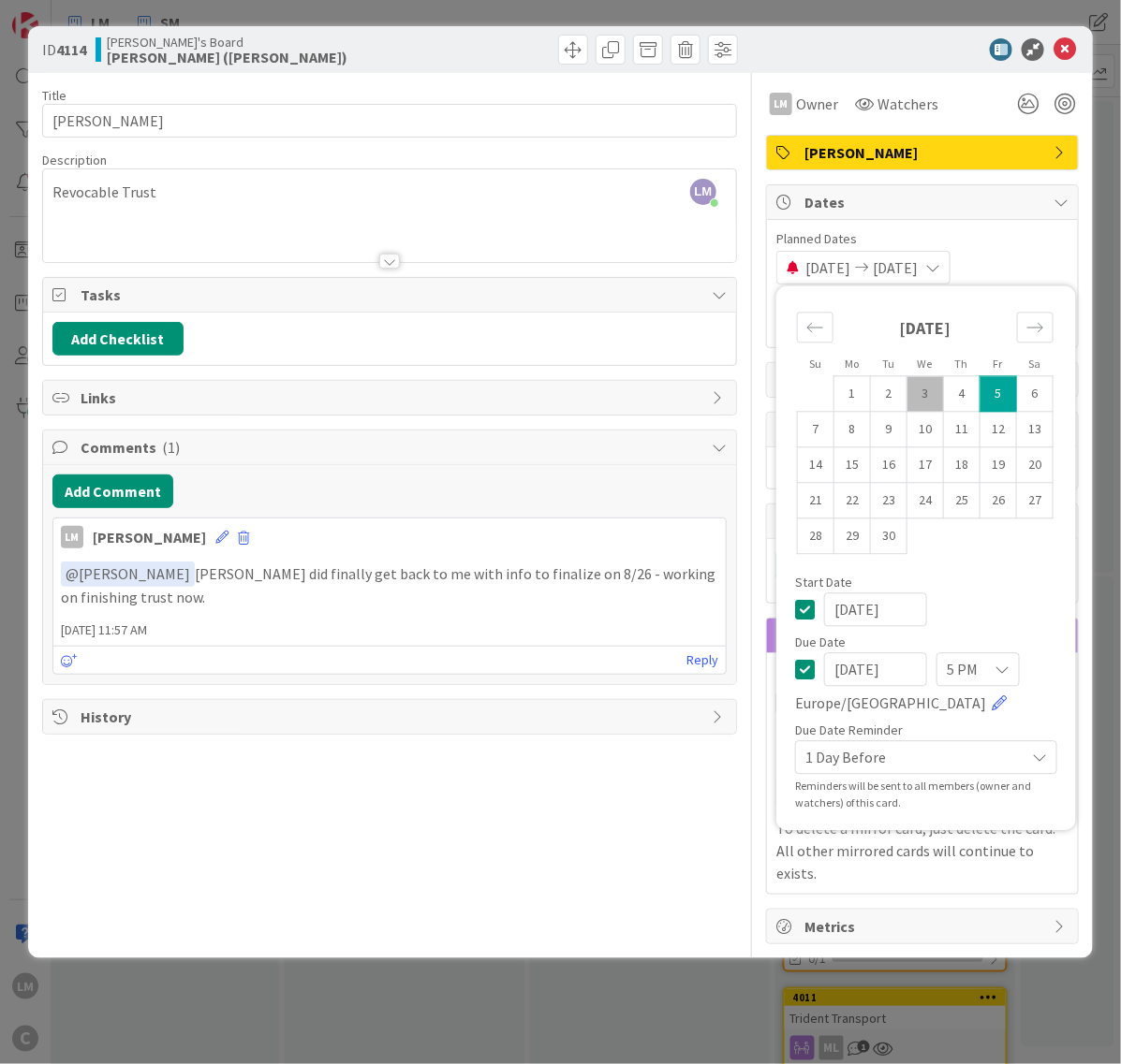
click at [696, 840] on div "Title 11 / 128 [PERSON_NAME] Description [PERSON_NAME] just joined Revocable Tr…" at bounding box center [389, 509] width 695 height 872
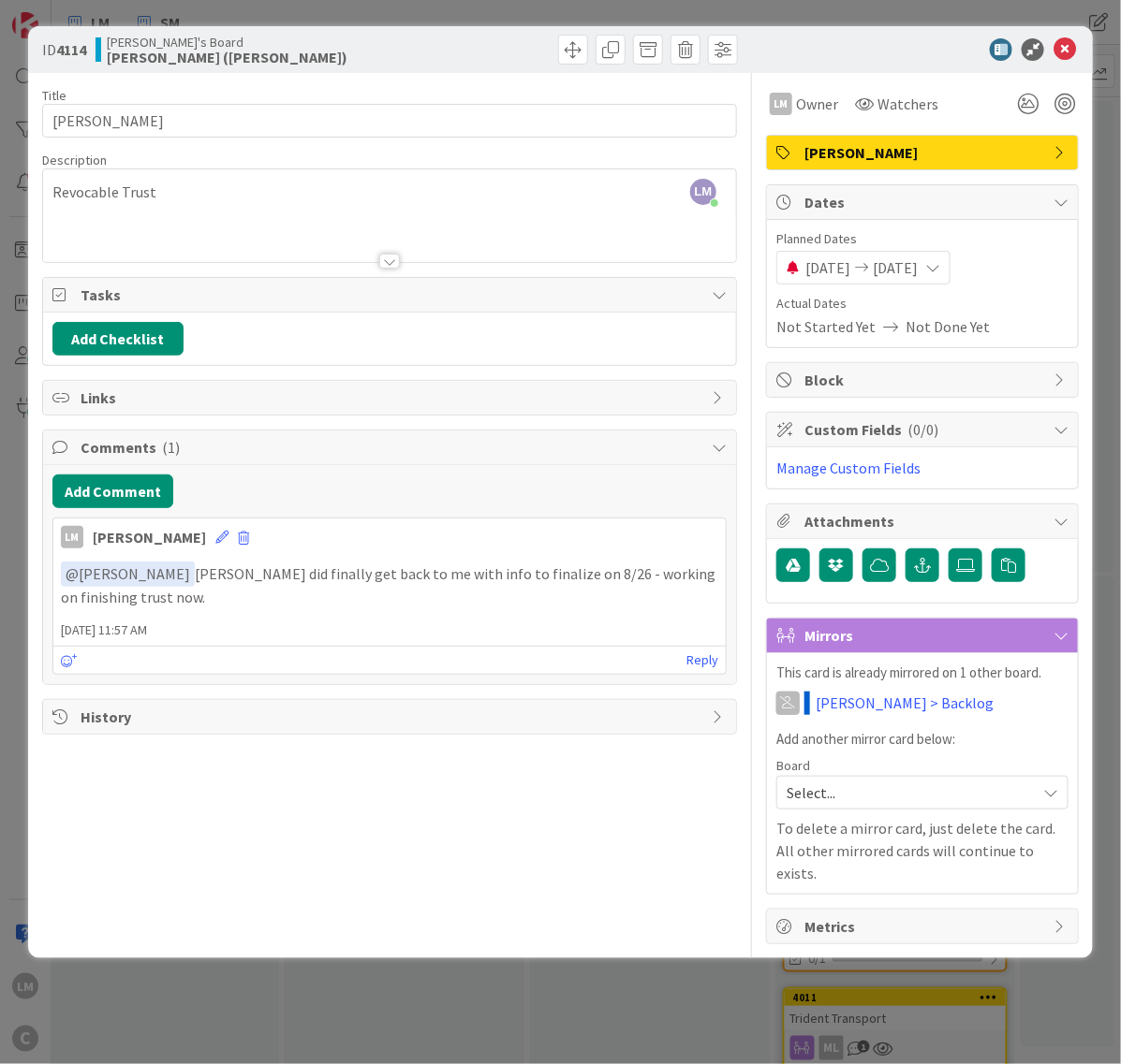
click at [482, 786] on div "Title 11 / 128 [PERSON_NAME] Description [PERSON_NAME] just joined Revocable Tr…" at bounding box center [389, 509] width 695 height 872
click at [1062, 55] on icon at bounding box center [1064, 50] width 23 height 23
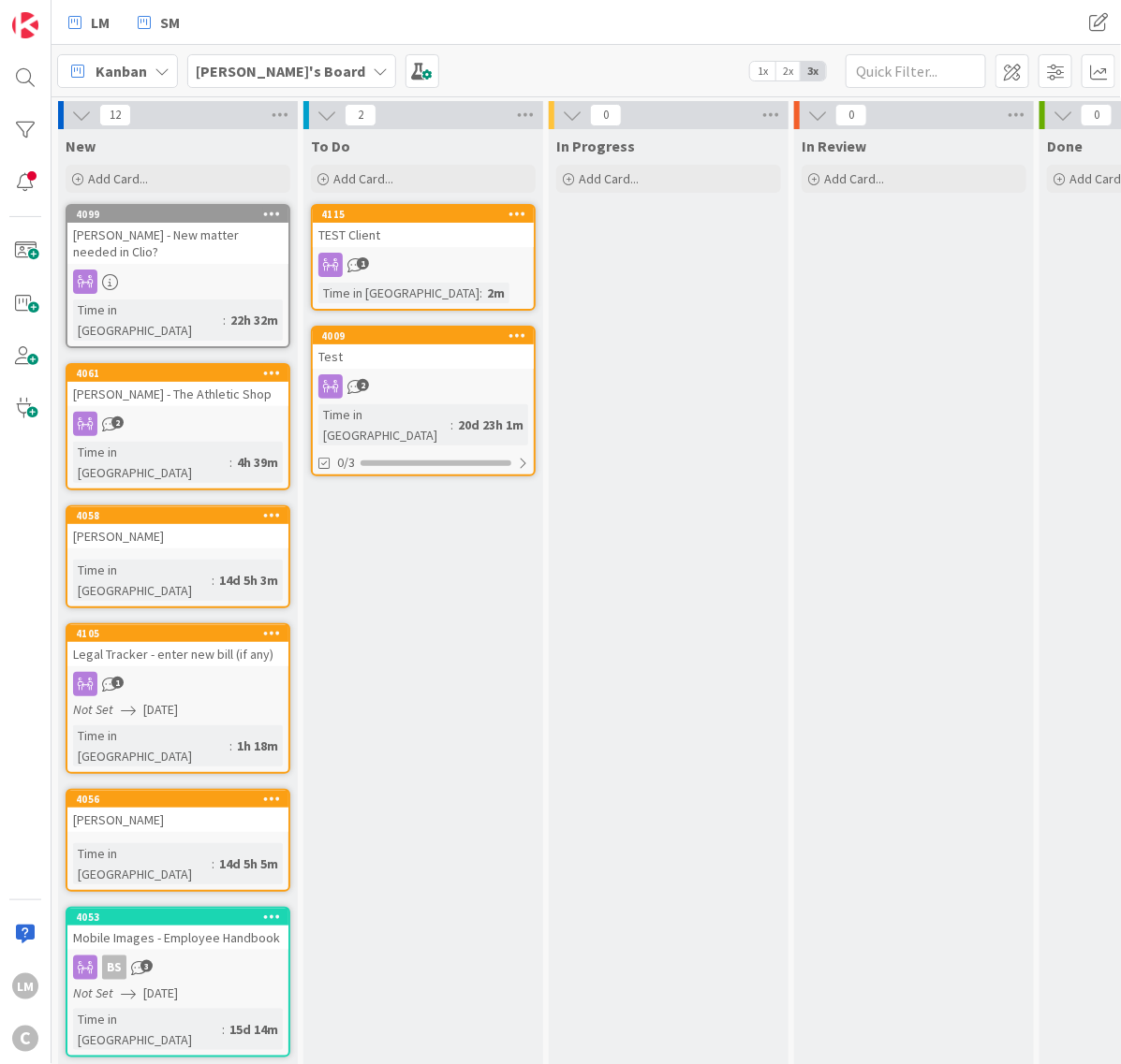
click at [273, 60] on span "[PERSON_NAME]'s Board" at bounding box center [281, 71] width 169 height 23
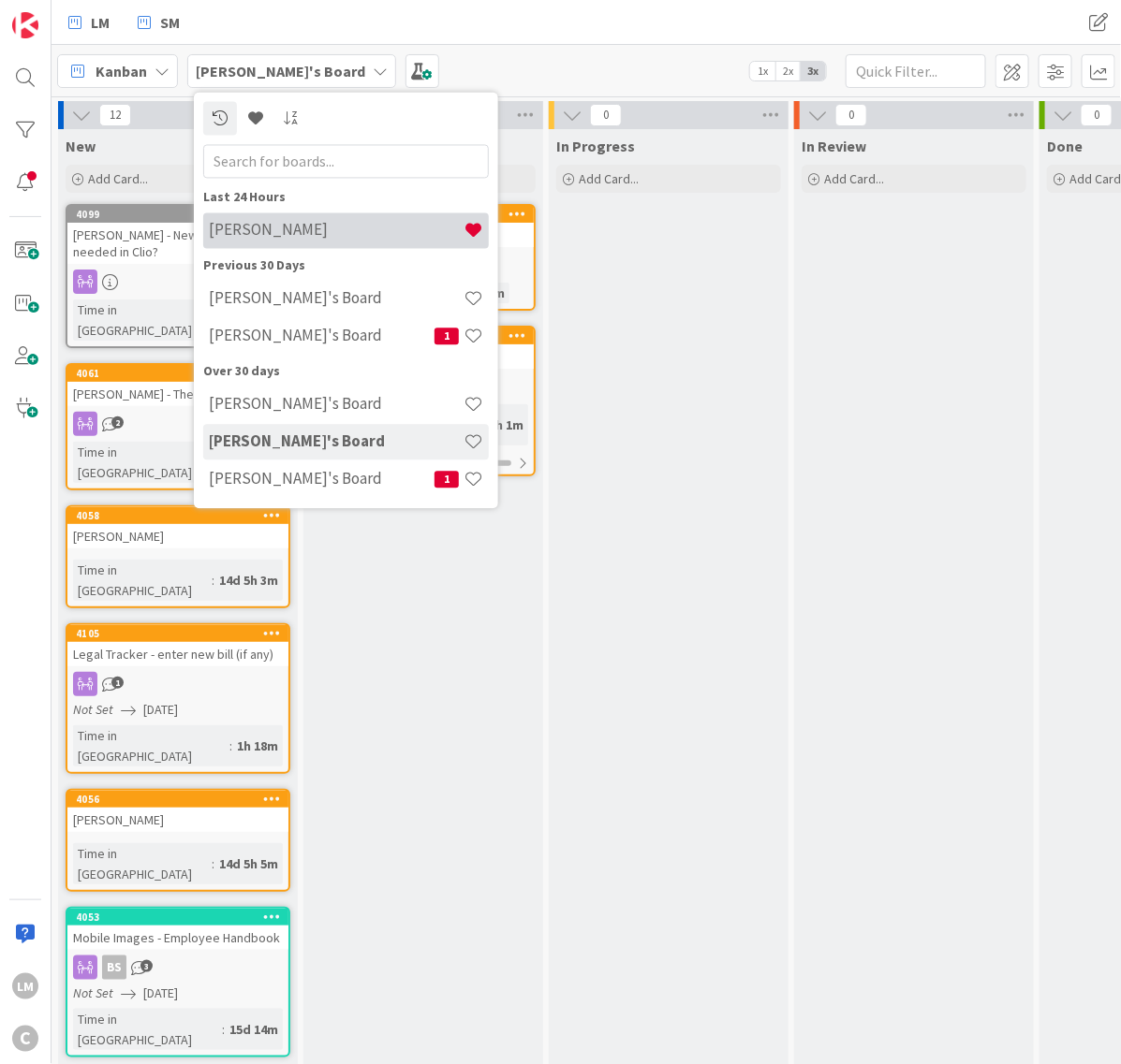
click at [260, 223] on h4 "[PERSON_NAME]" at bounding box center [336, 230] width 255 height 19
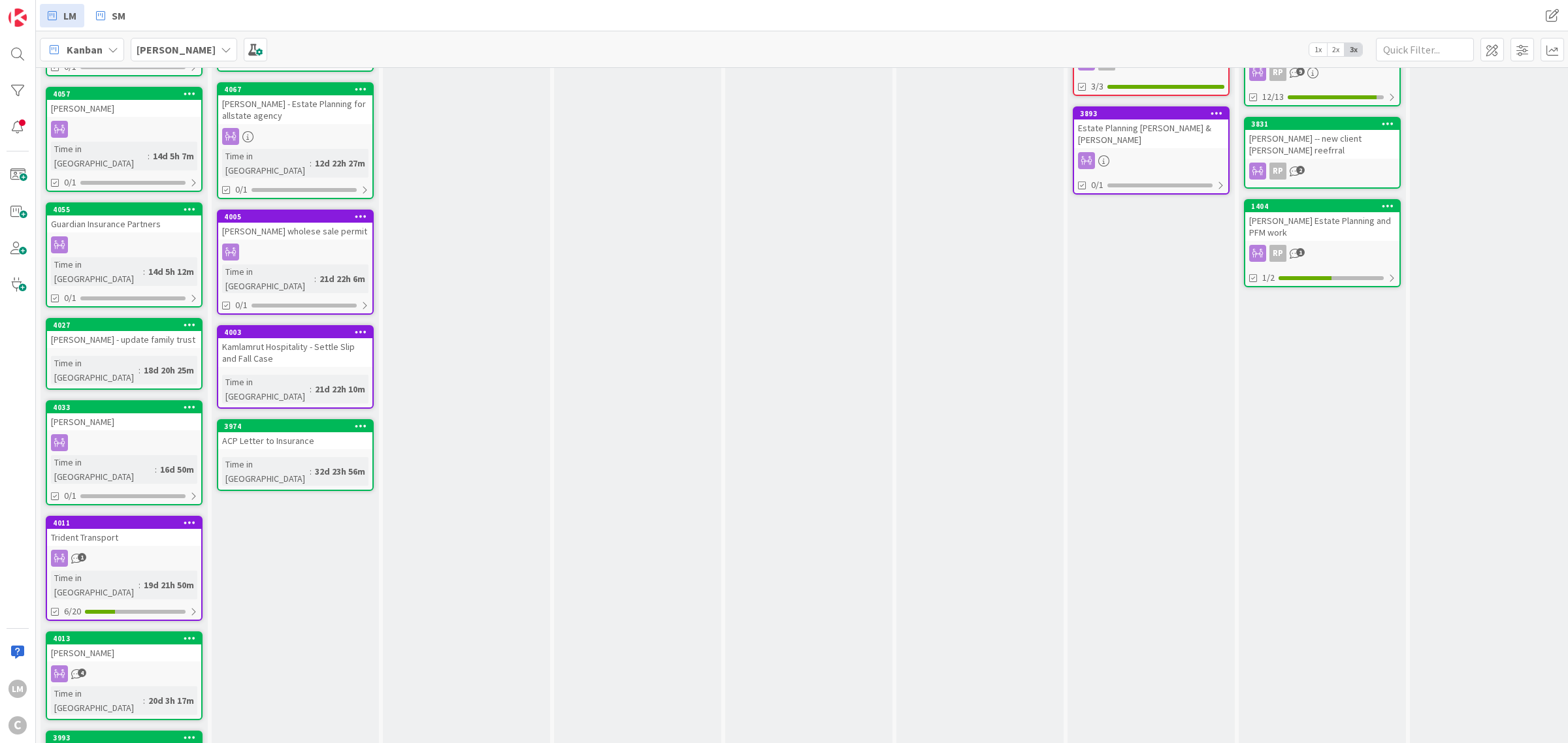
scroll to position [345, 0]
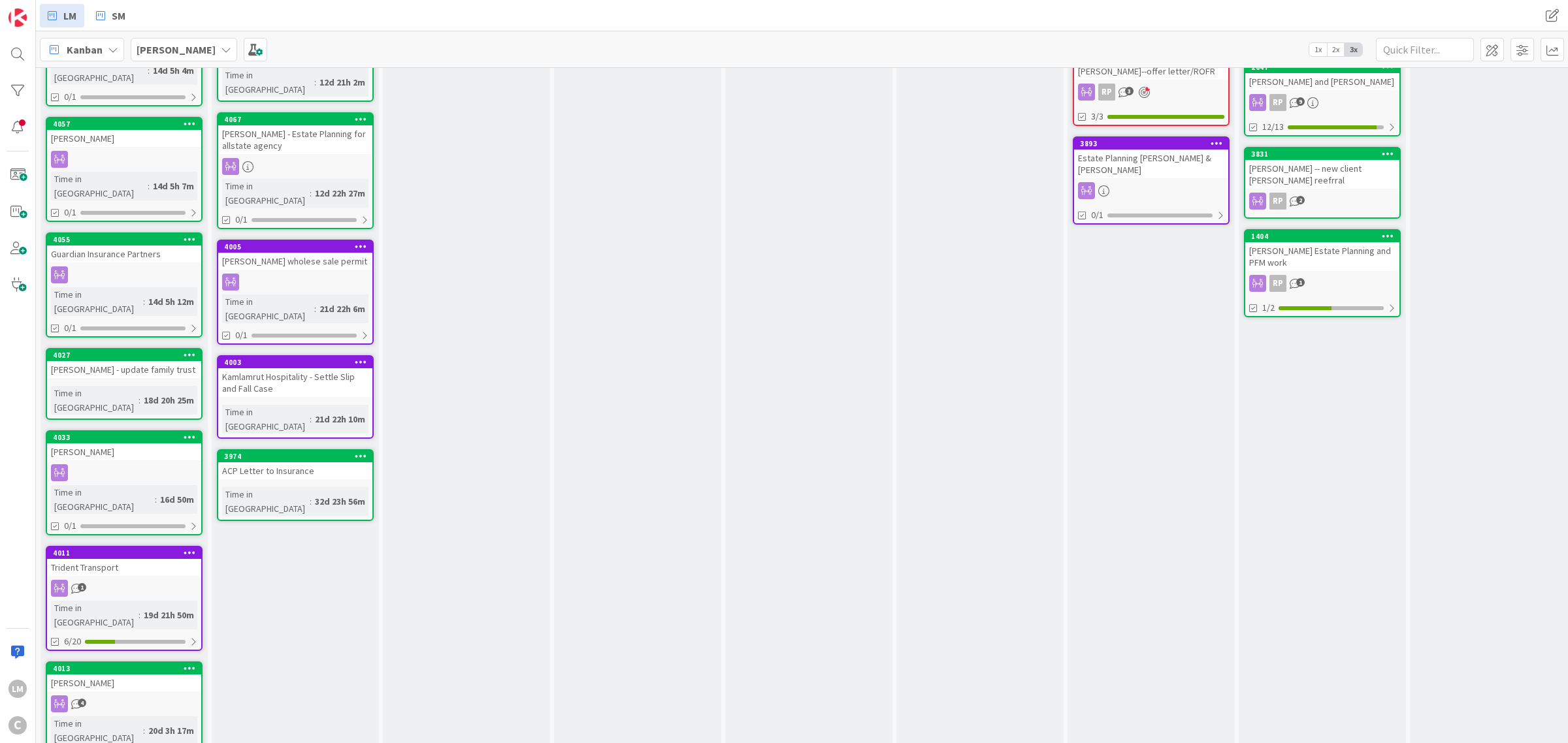
scroll to position [0, 0]
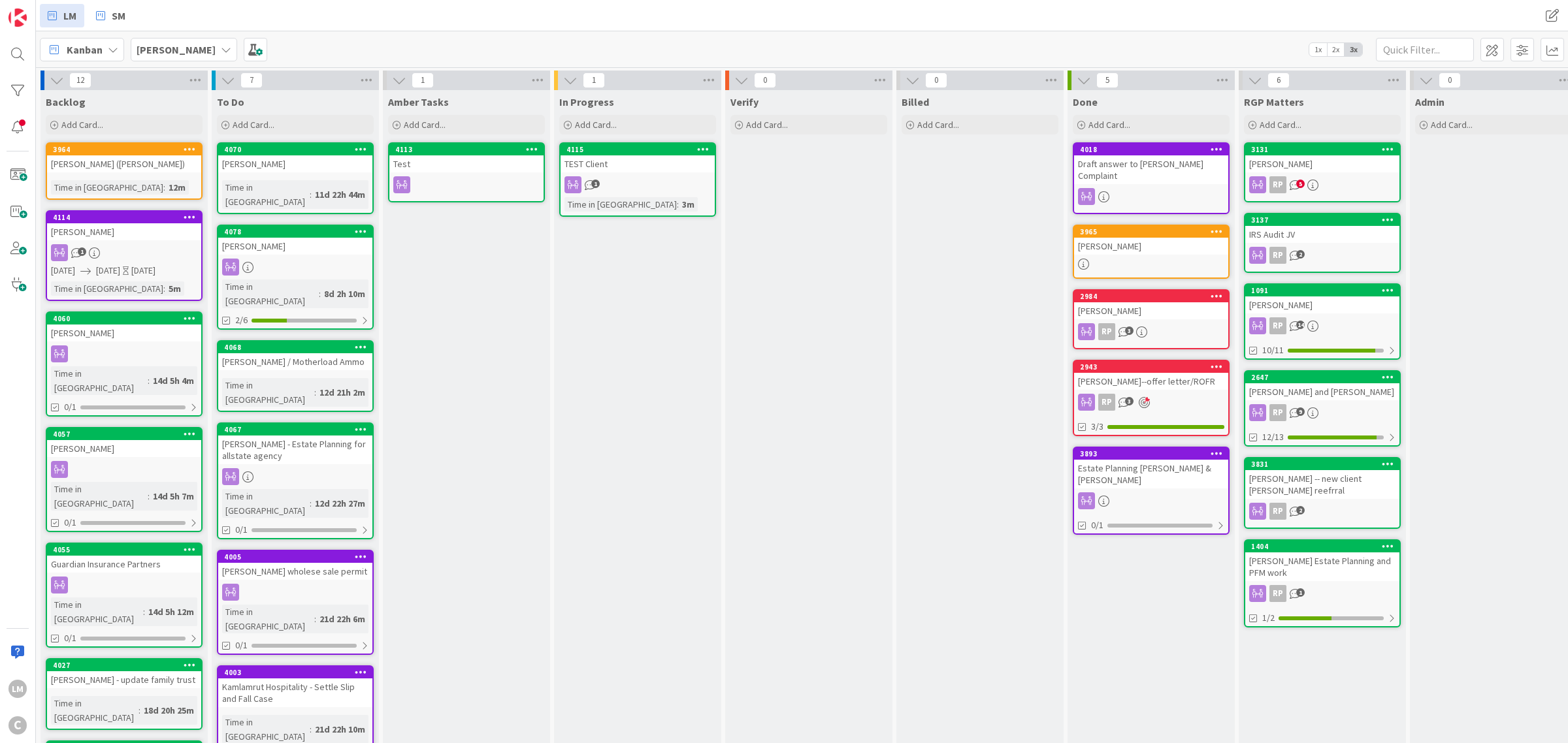
click at [1298, 181] on span "5" at bounding box center [1301, 184] width 8 height 8
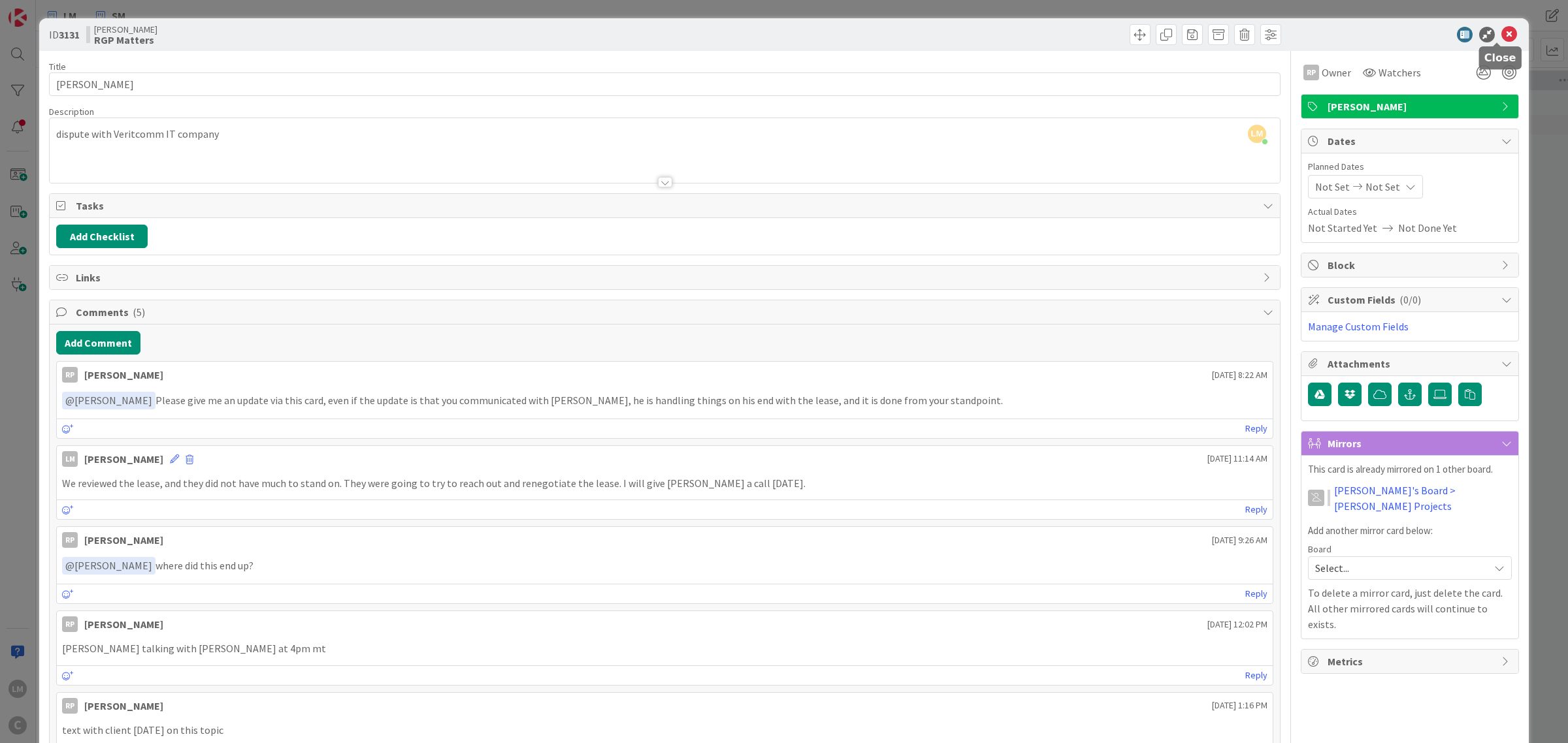
click at [1501, 36] on icon at bounding box center [1509, 35] width 16 height 16
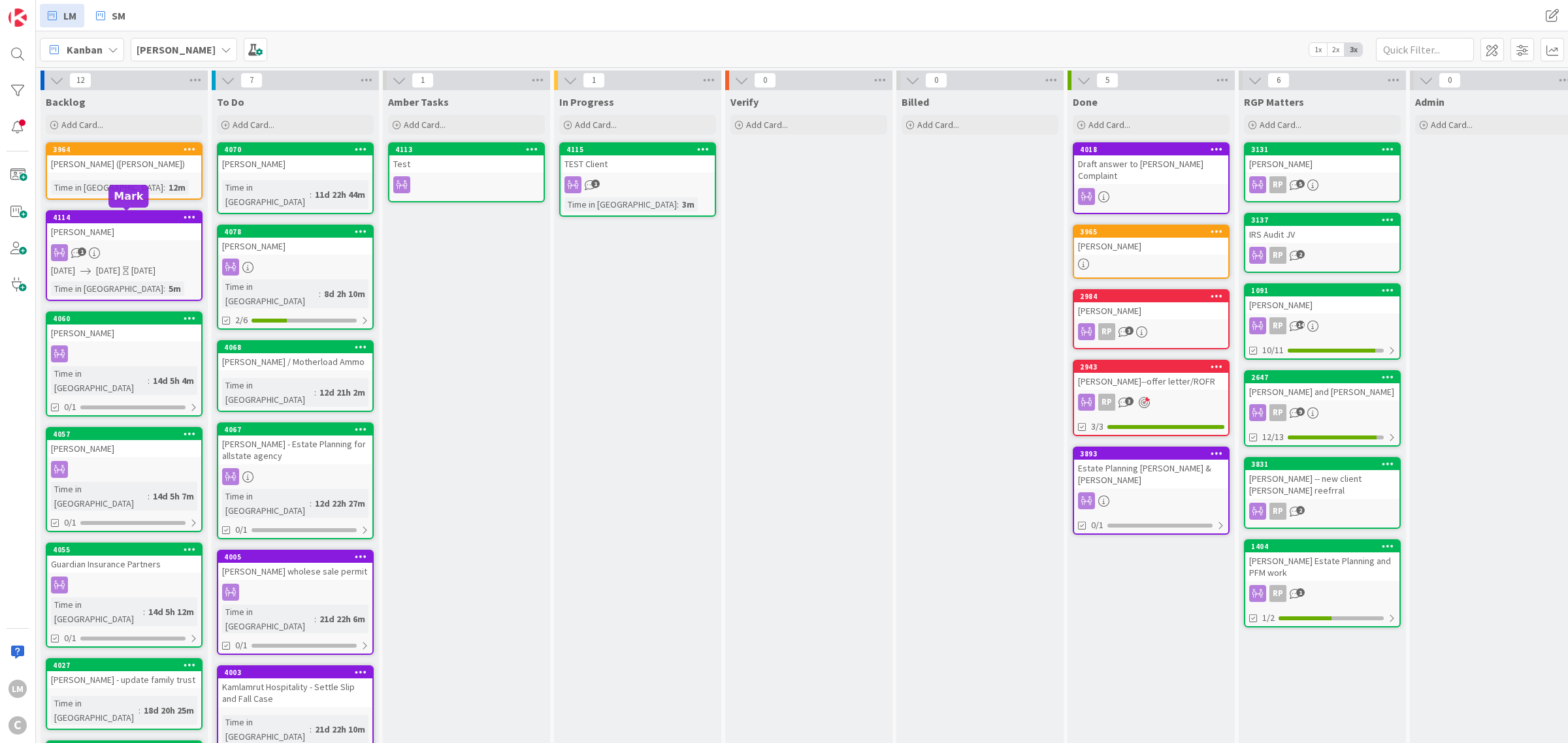
click at [123, 217] on div "4114" at bounding box center [126, 217] width 148 height 9
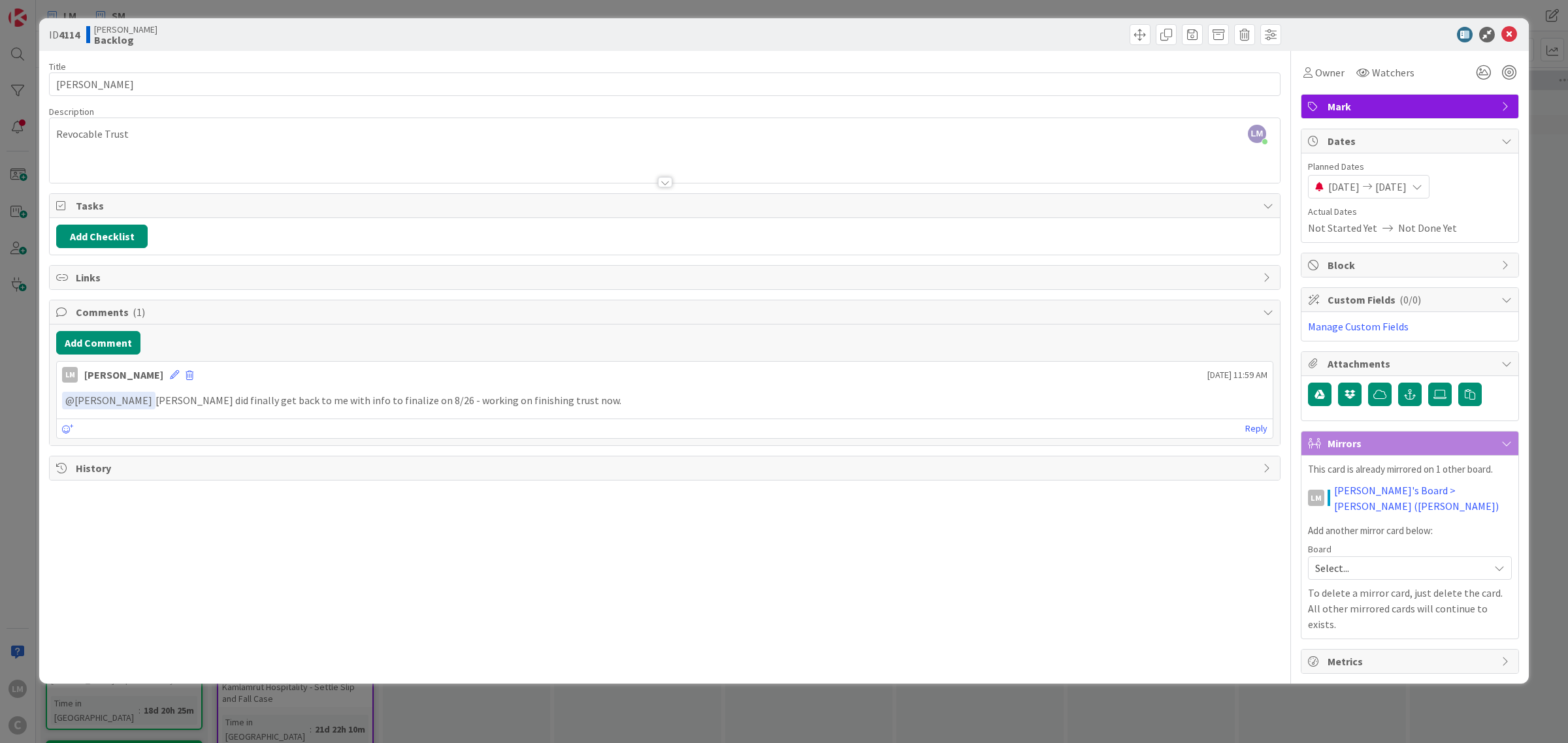
click at [94, 276] on span "Links" at bounding box center [666, 277] width 1180 height 16
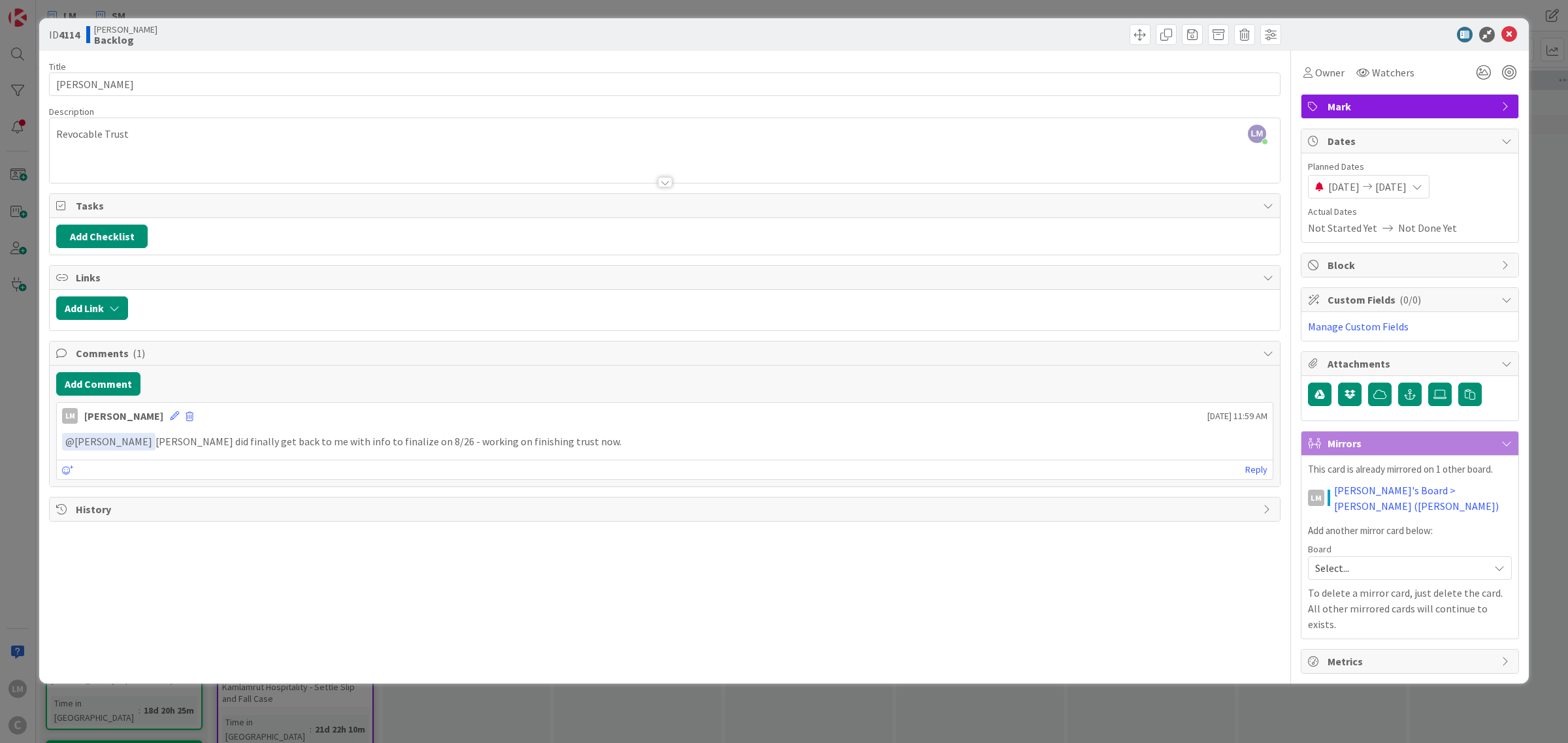
click at [96, 276] on span "Links" at bounding box center [666, 277] width 1180 height 16
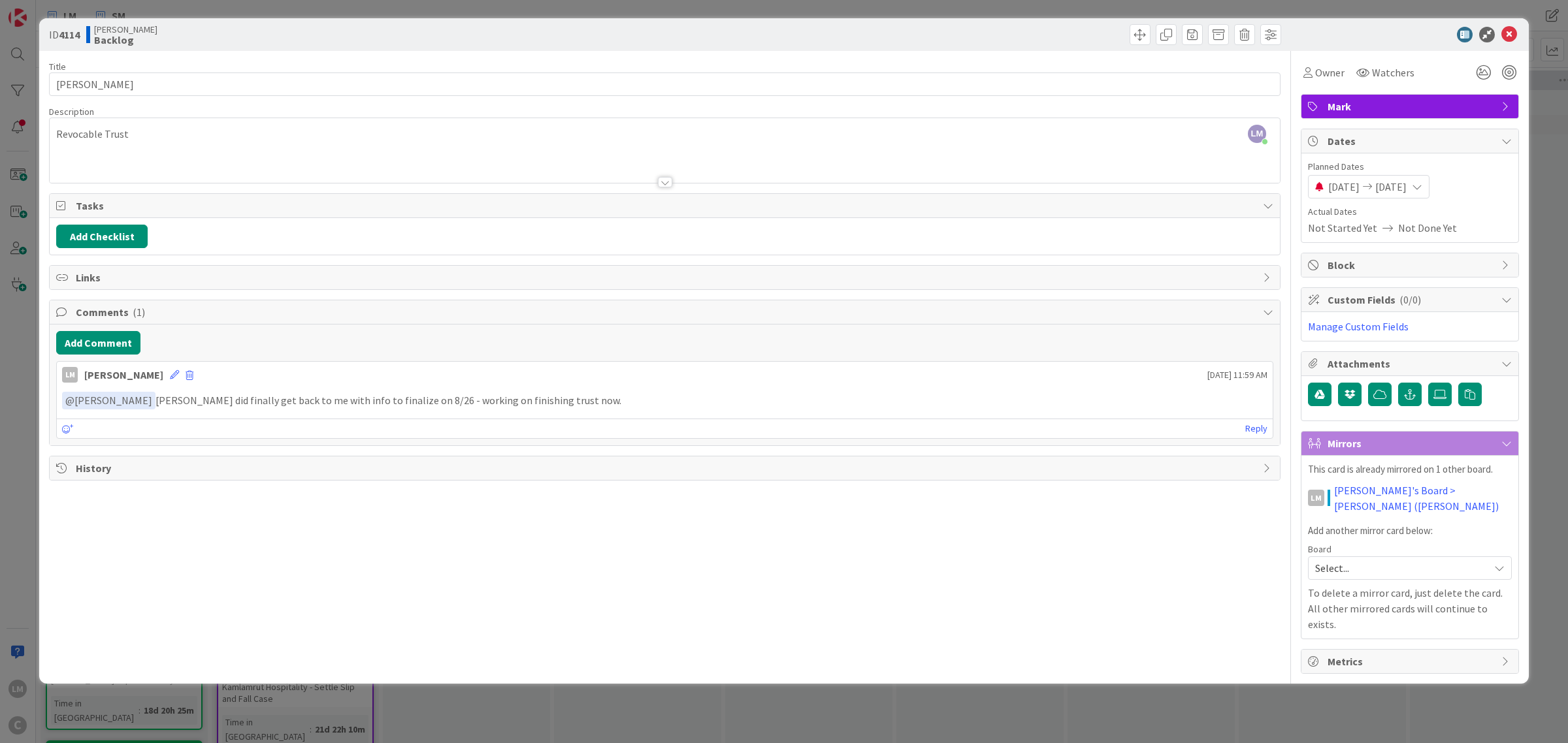
click at [124, 472] on span "History" at bounding box center [666, 468] width 1180 height 16
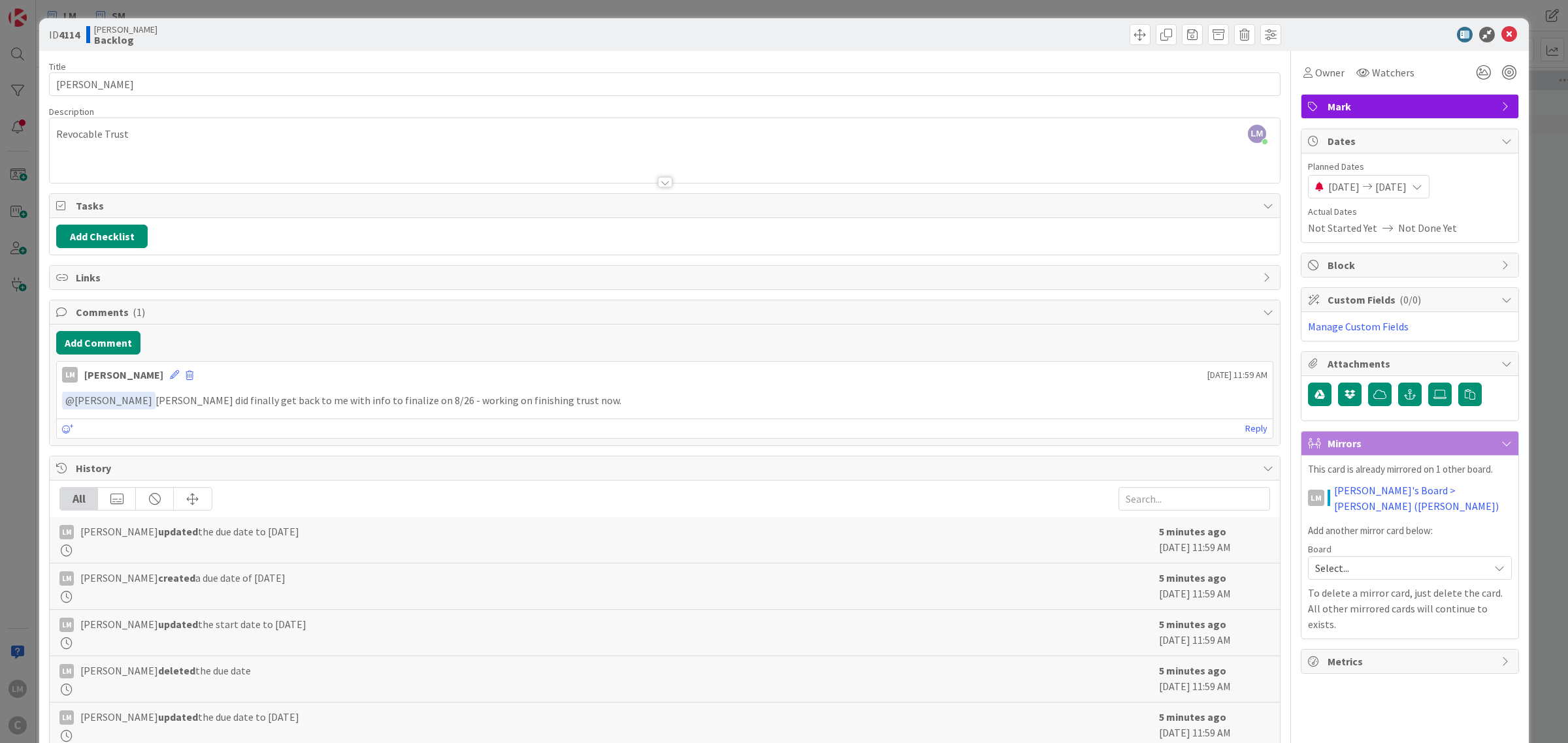
click at [124, 472] on span "History" at bounding box center [666, 468] width 1180 height 16
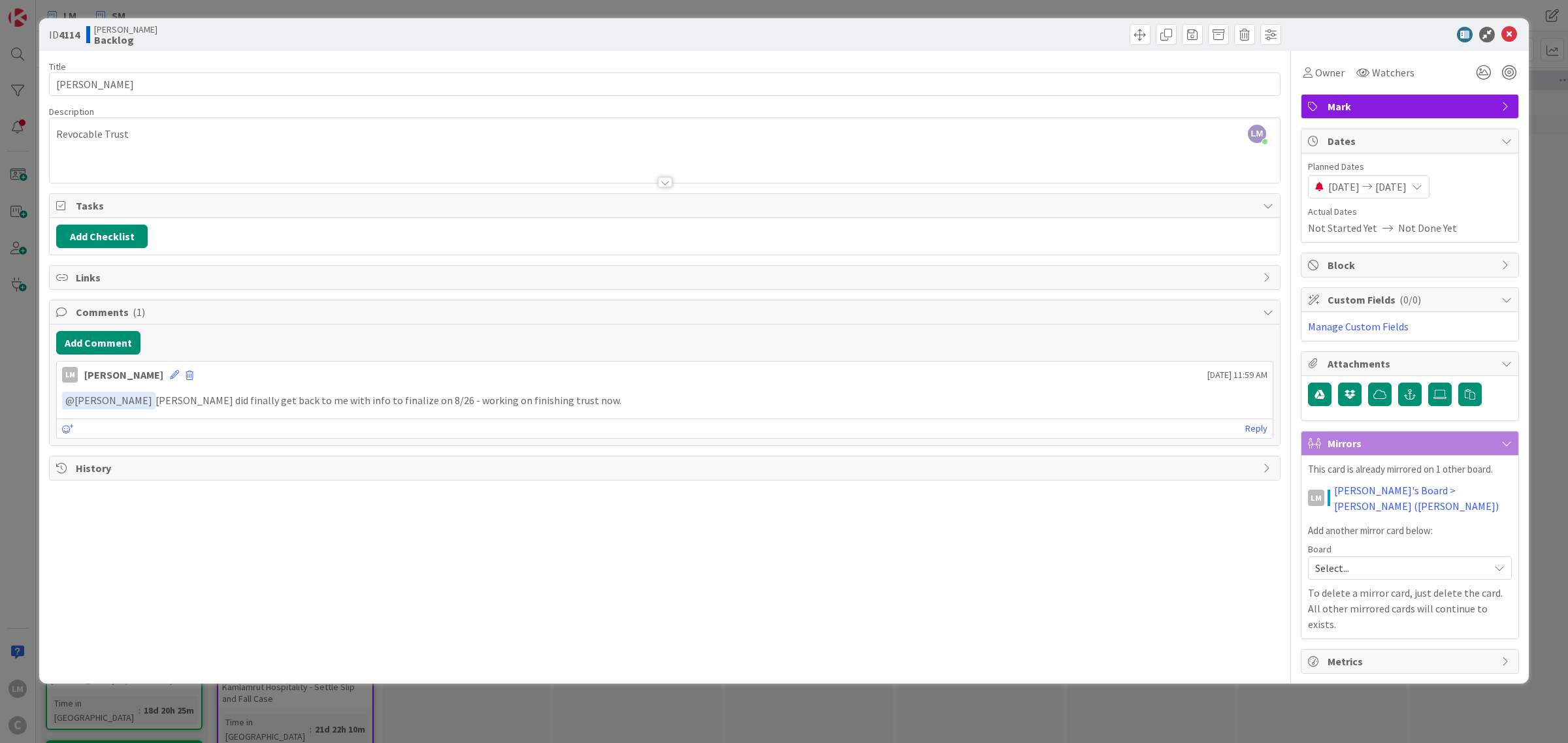
click at [578, 681] on div "ID 4114 [PERSON_NAME] Backlog Title 11 / 128 [PERSON_NAME] Description [PERSON_…" at bounding box center [784, 372] width 1568 height 743
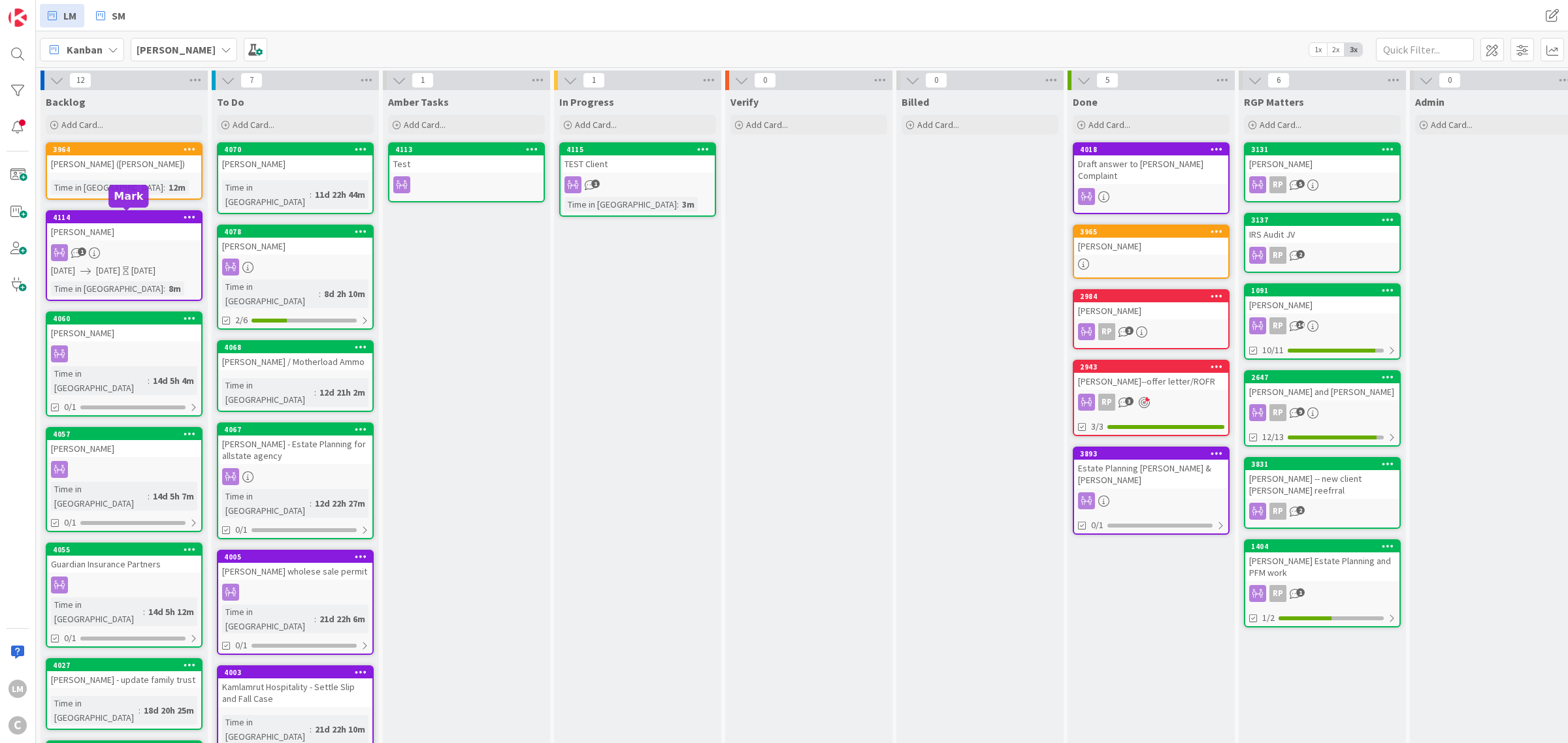
click at [108, 219] on div "4114" at bounding box center [126, 217] width 148 height 9
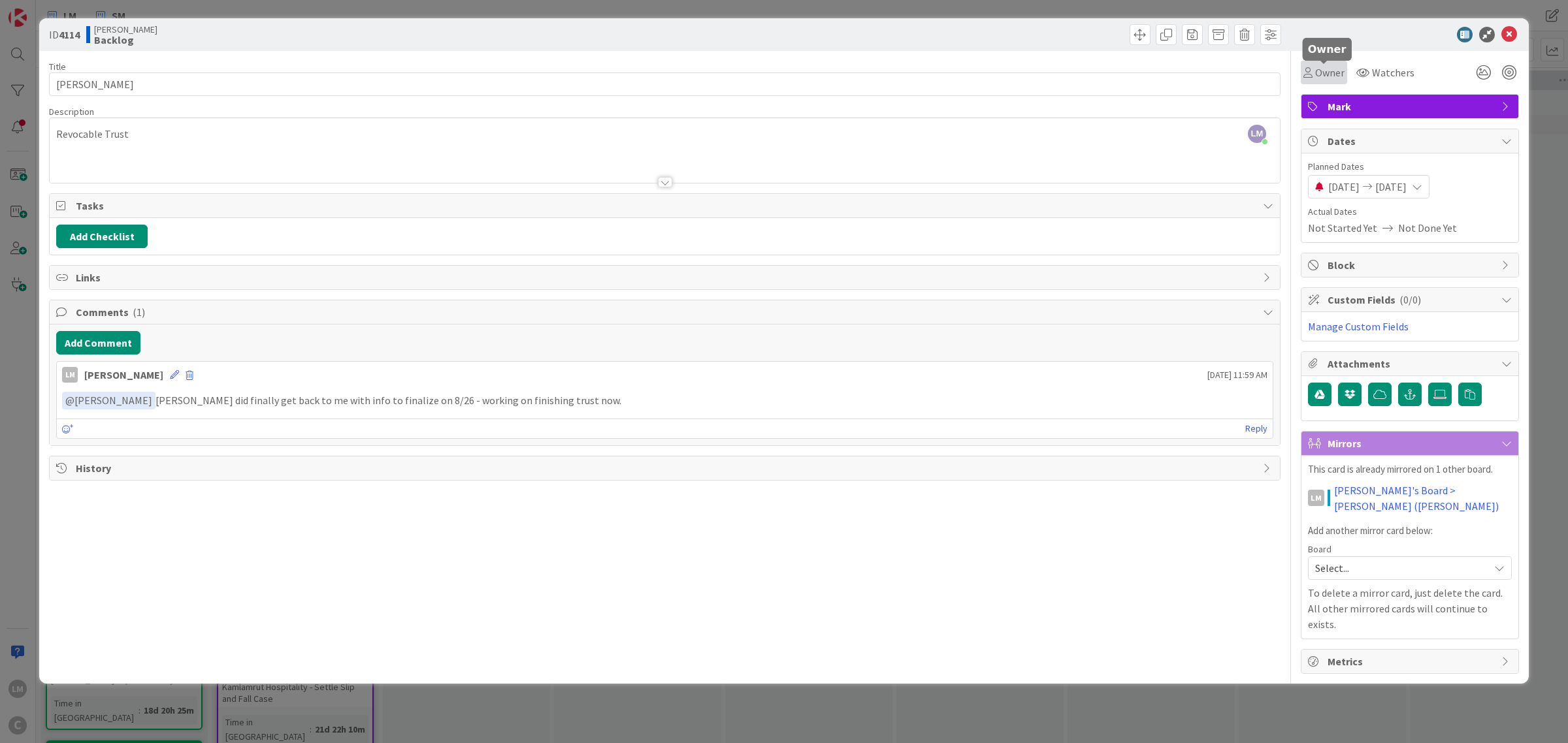
click at [1332, 71] on span "Owner" at bounding box center [1330, 72] width 29 height 16
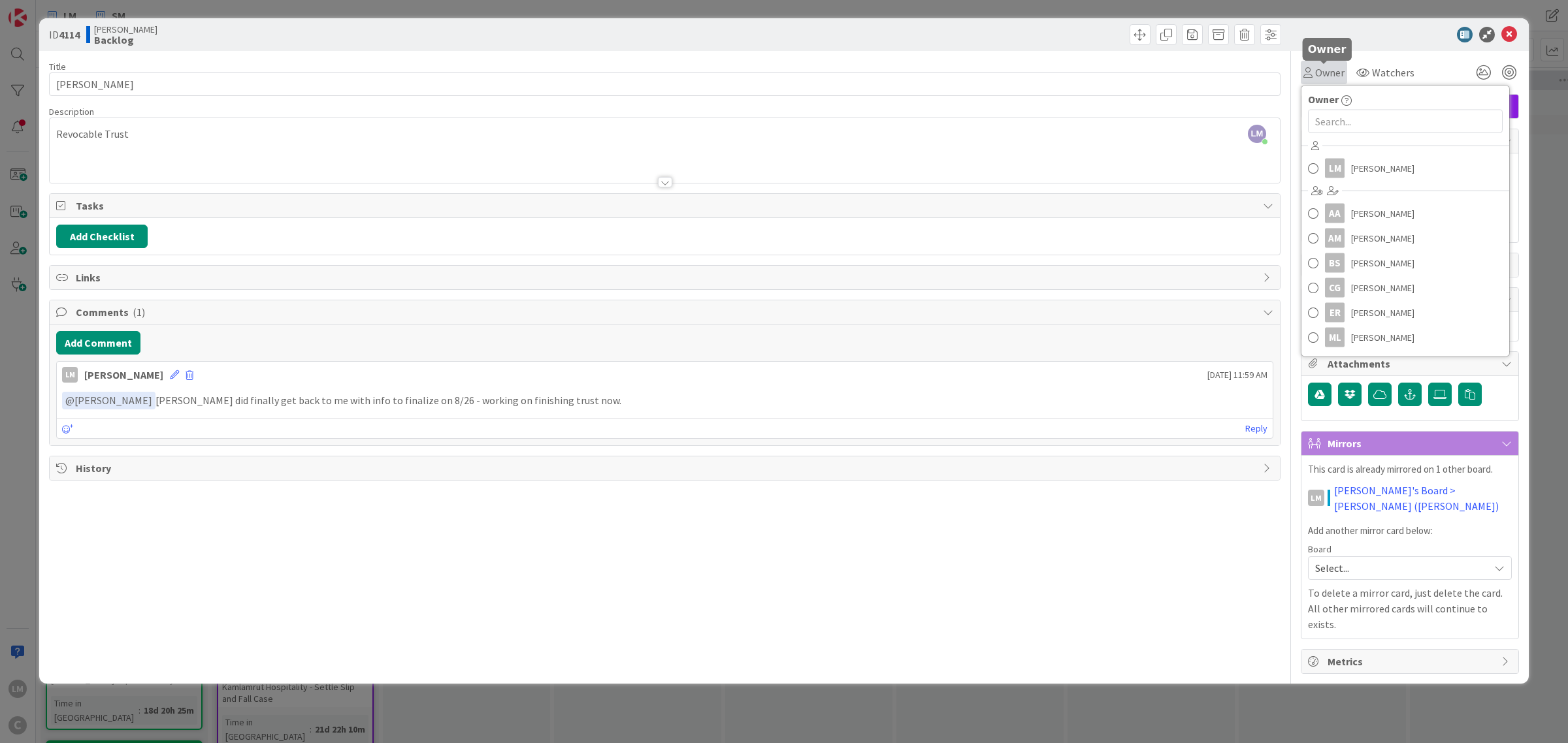
click at [1332, 71] on span "Owner" at bounding box center [1330, 72] width 29 height 16
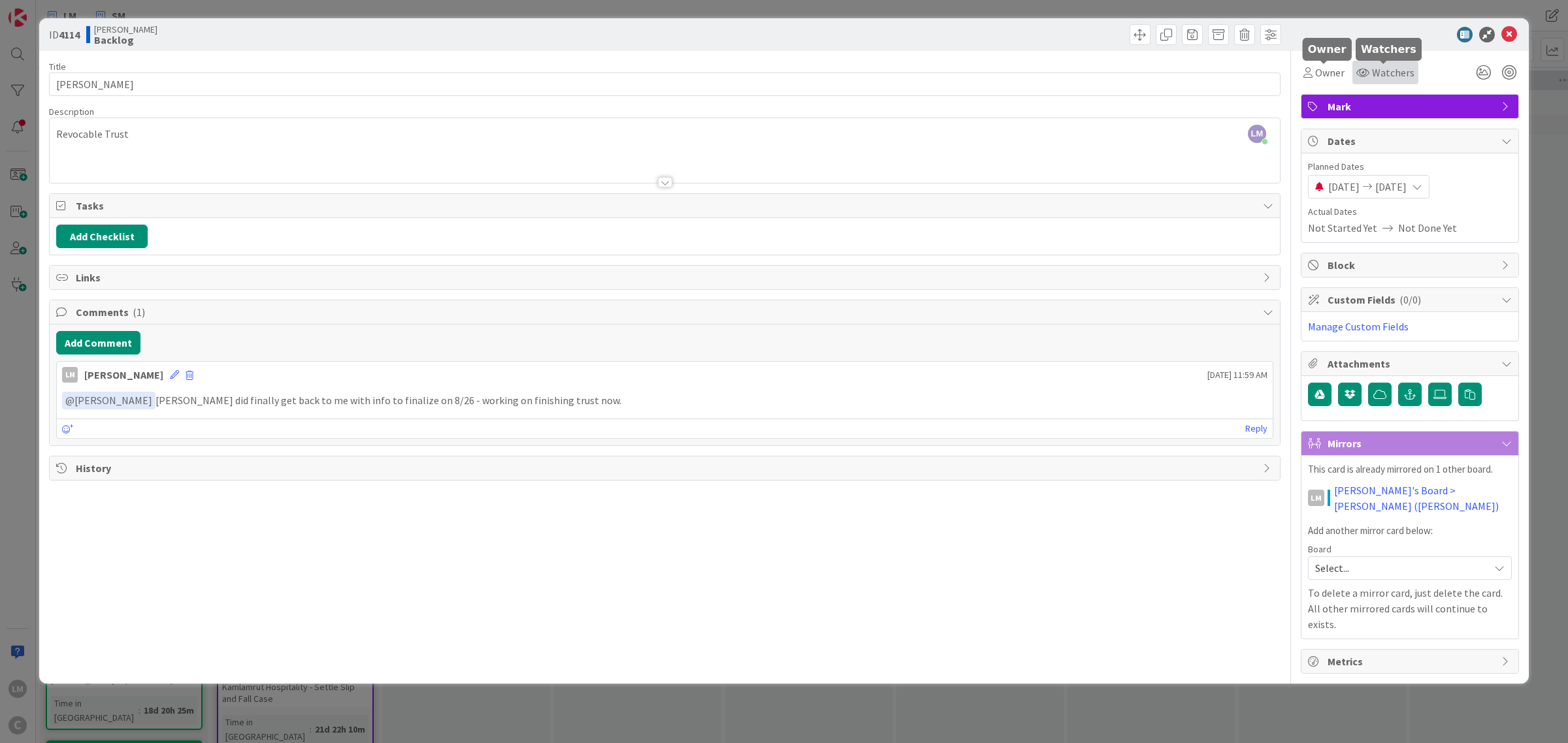
click at [1372, 71] on span "Watchers" at bounding box center [1393, 72] width 42 height 16
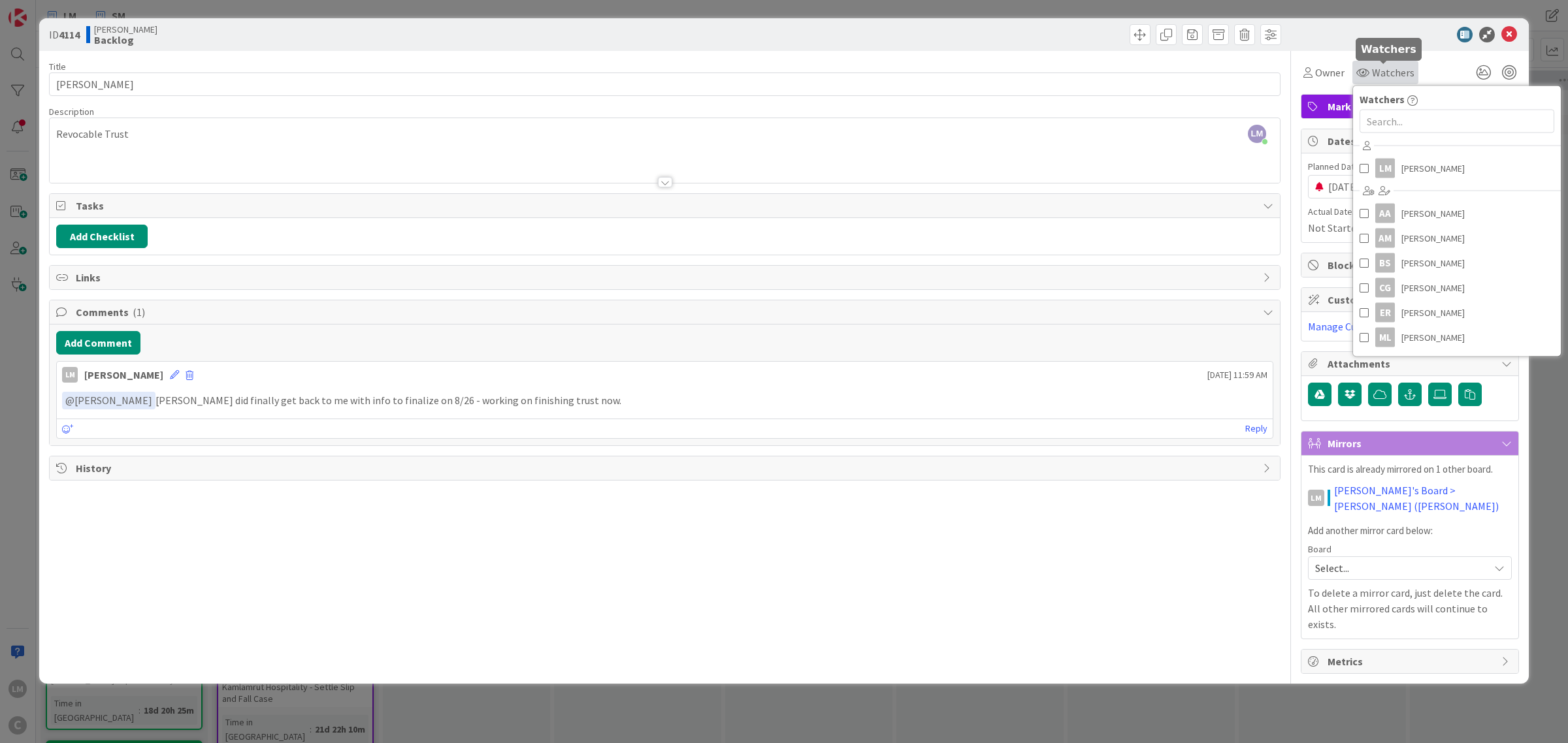
click at [1372, 71] on span "Watchers" at bounding box center [1393, 72] width 42 height 16
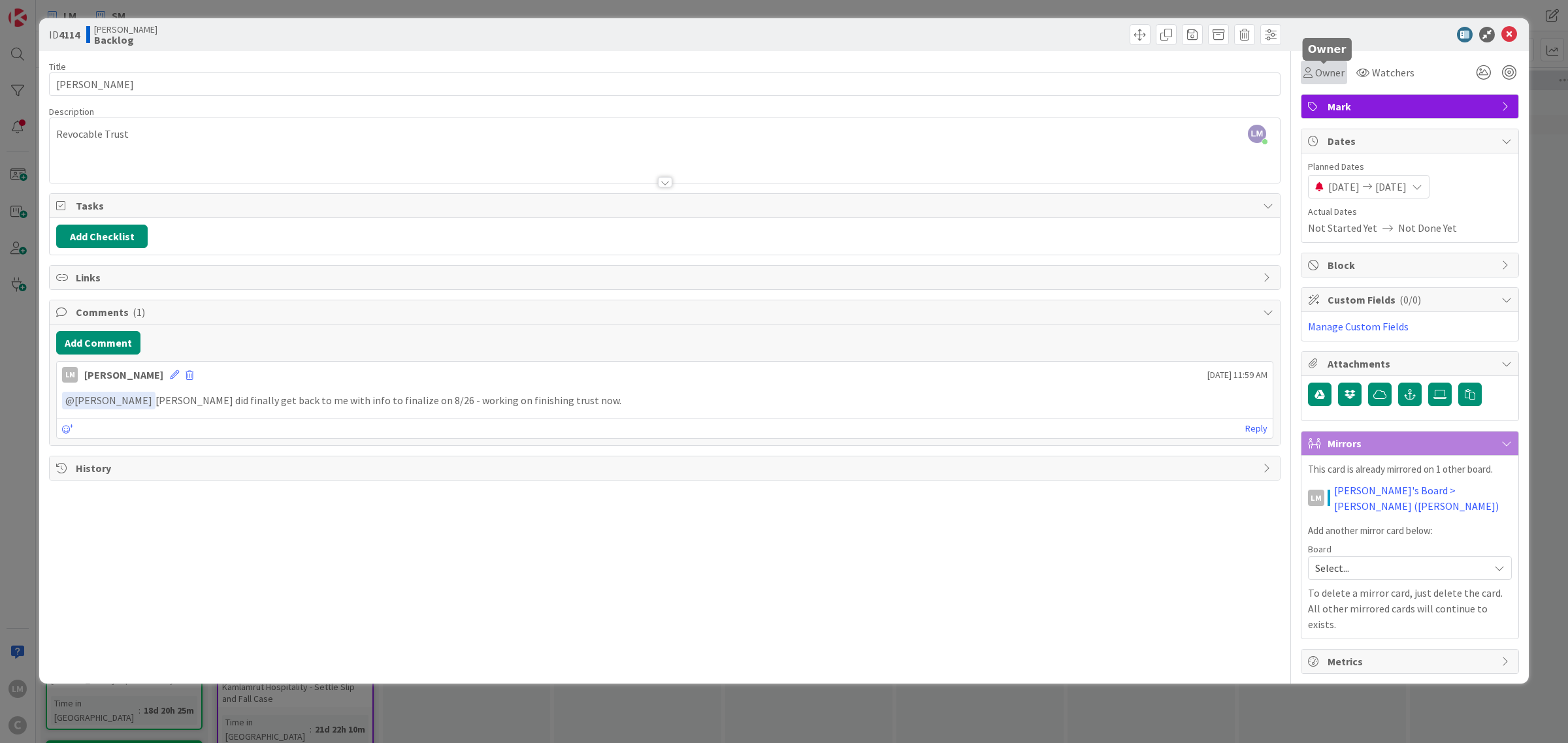
click at [1330, 72] on span "Owner" at bounding box center [1330, 72] width 29 height 16
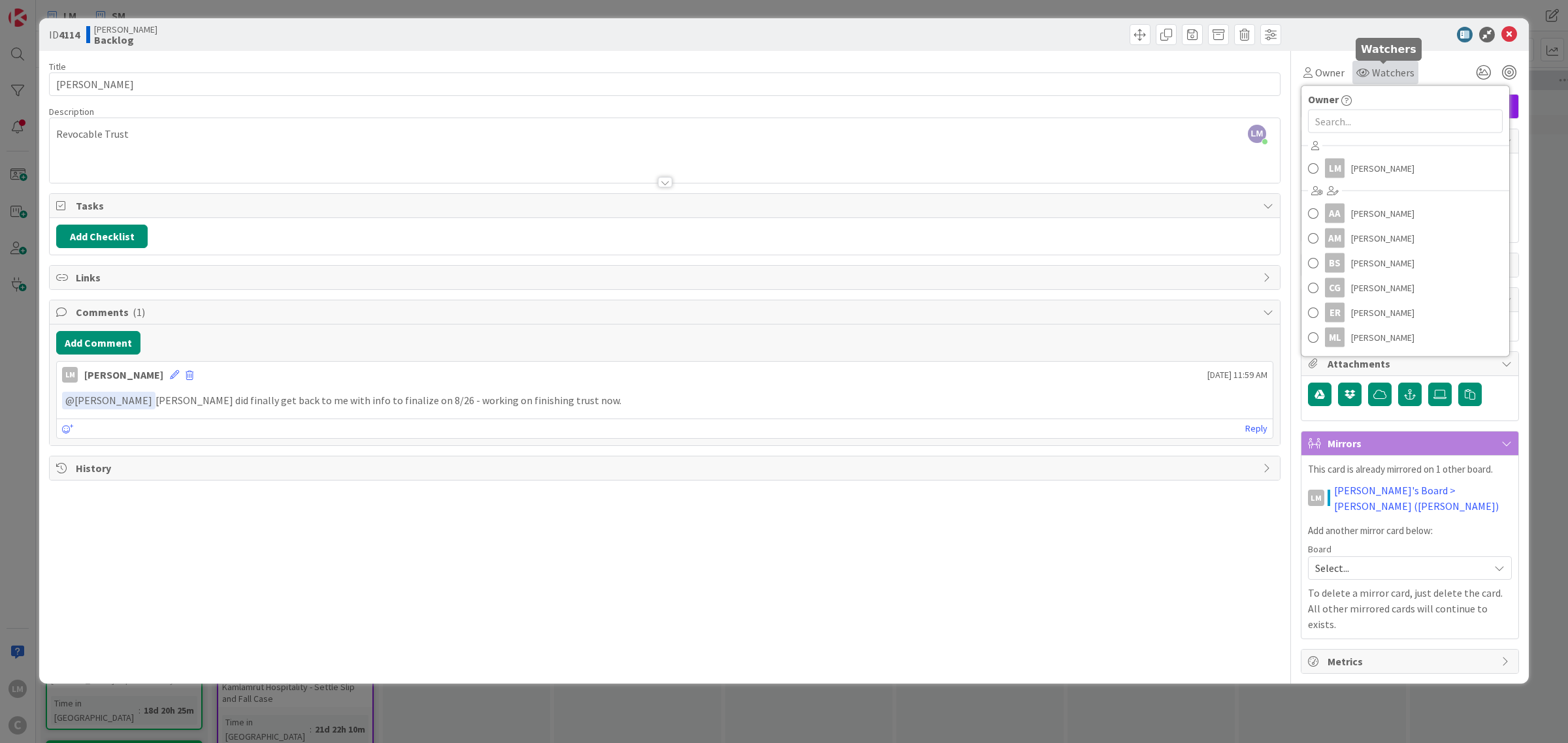
click at [1376, 69] on span "Watchers" at bounding box center [1393, 72] width 42 height 16
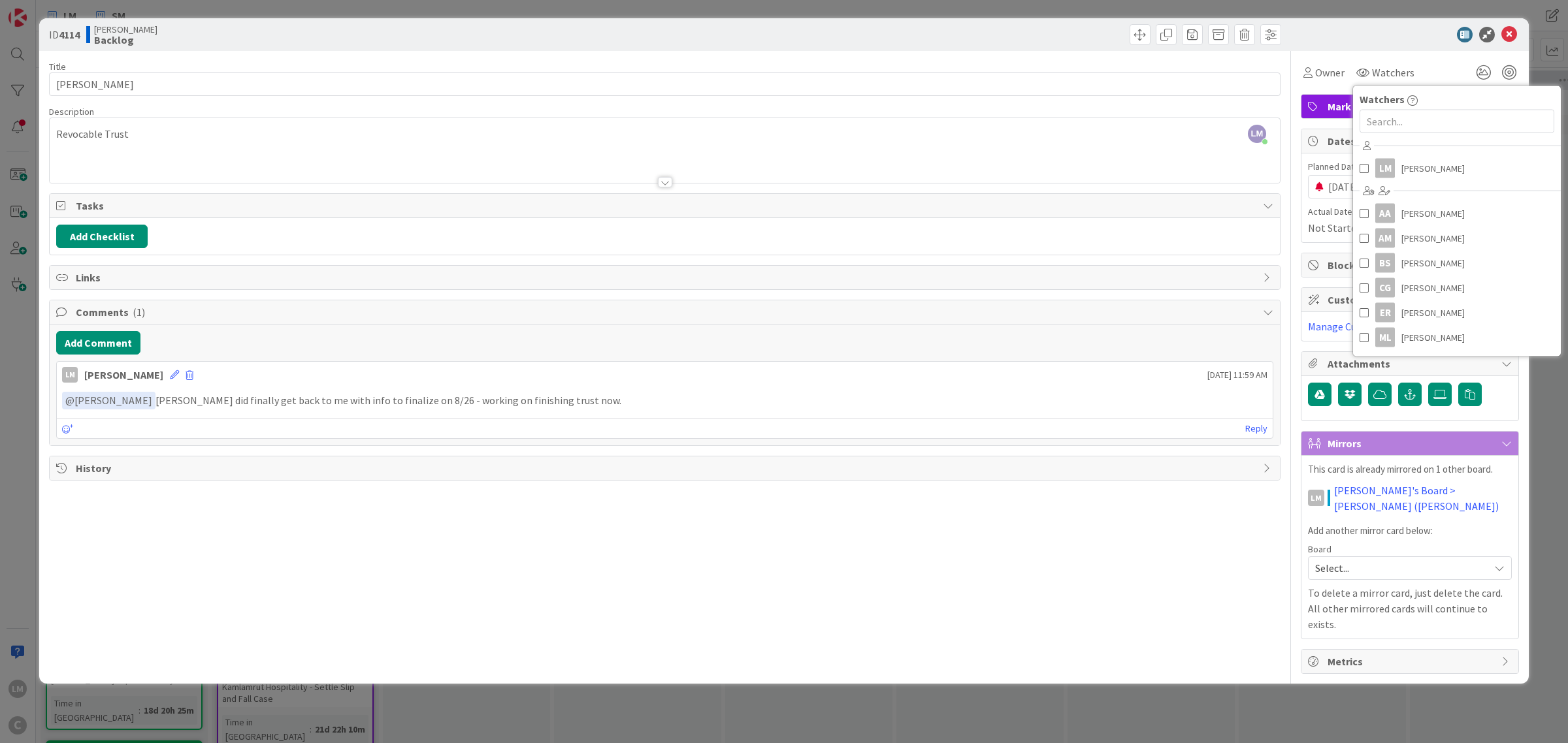
click at [1156, 566] on div "Title 11 / 128 [PERSON_NAME] Description [PERSON_NAME] just joined Revocable Tr…" at bounding box center [665, 362] width 1232 height 623
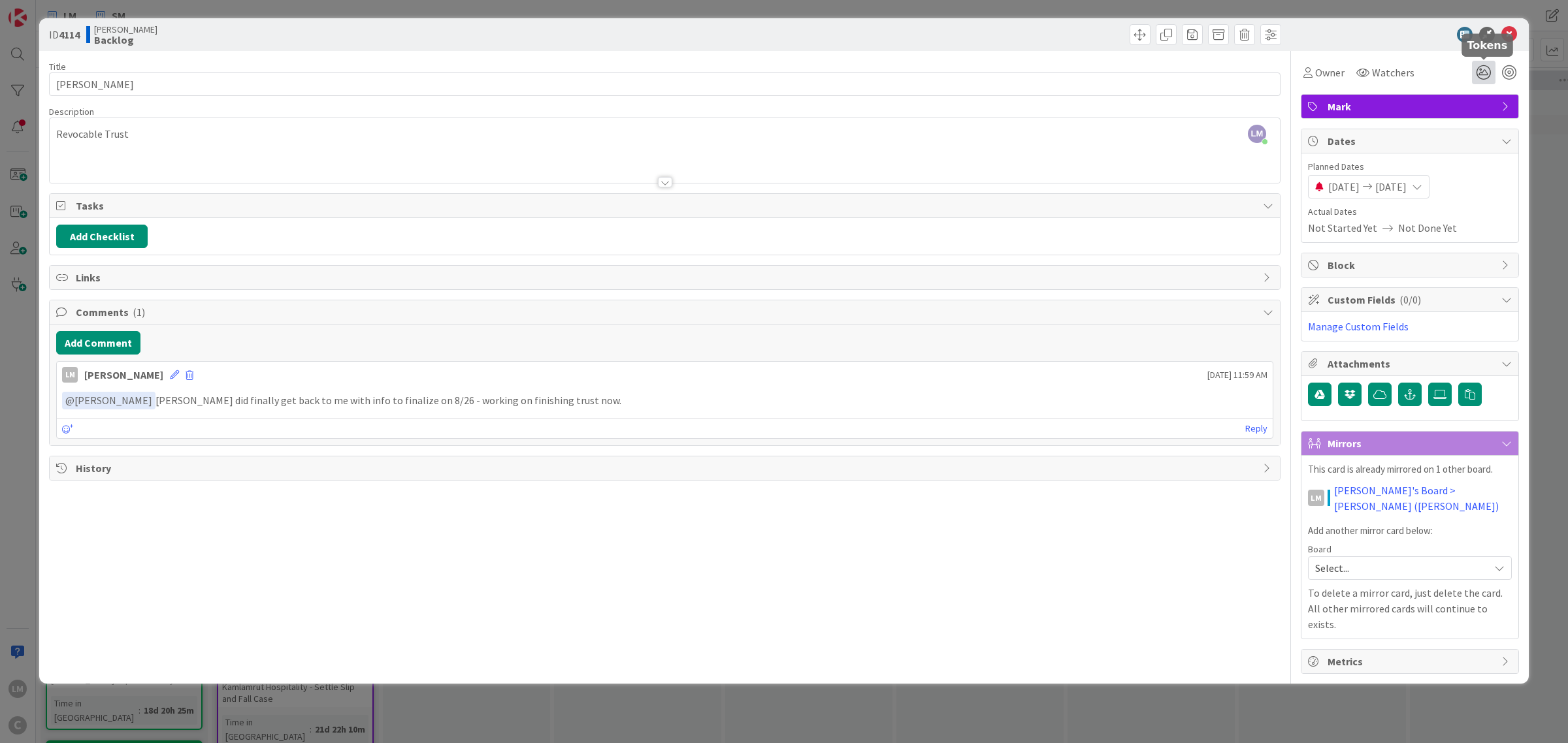
click at [1484, 73] on icon at bounding box center [1484, 72] width 24 height 24
click at [1343, 142] on button "Edit tokens" at bounding box center [1346, 145] width 53 height 12
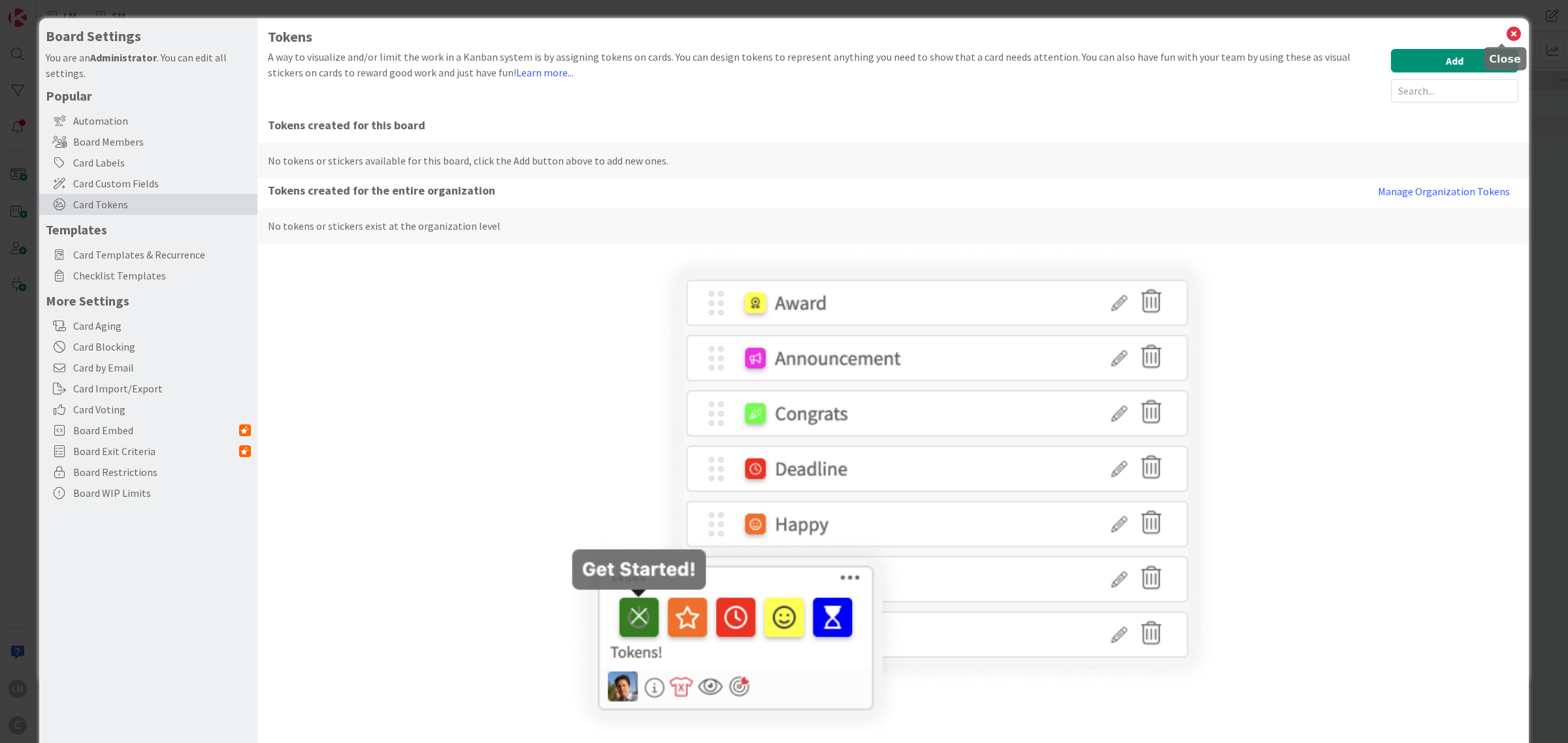
click at [1505, 33] on icon at bounding box center [1514, 34] width 17 height 18
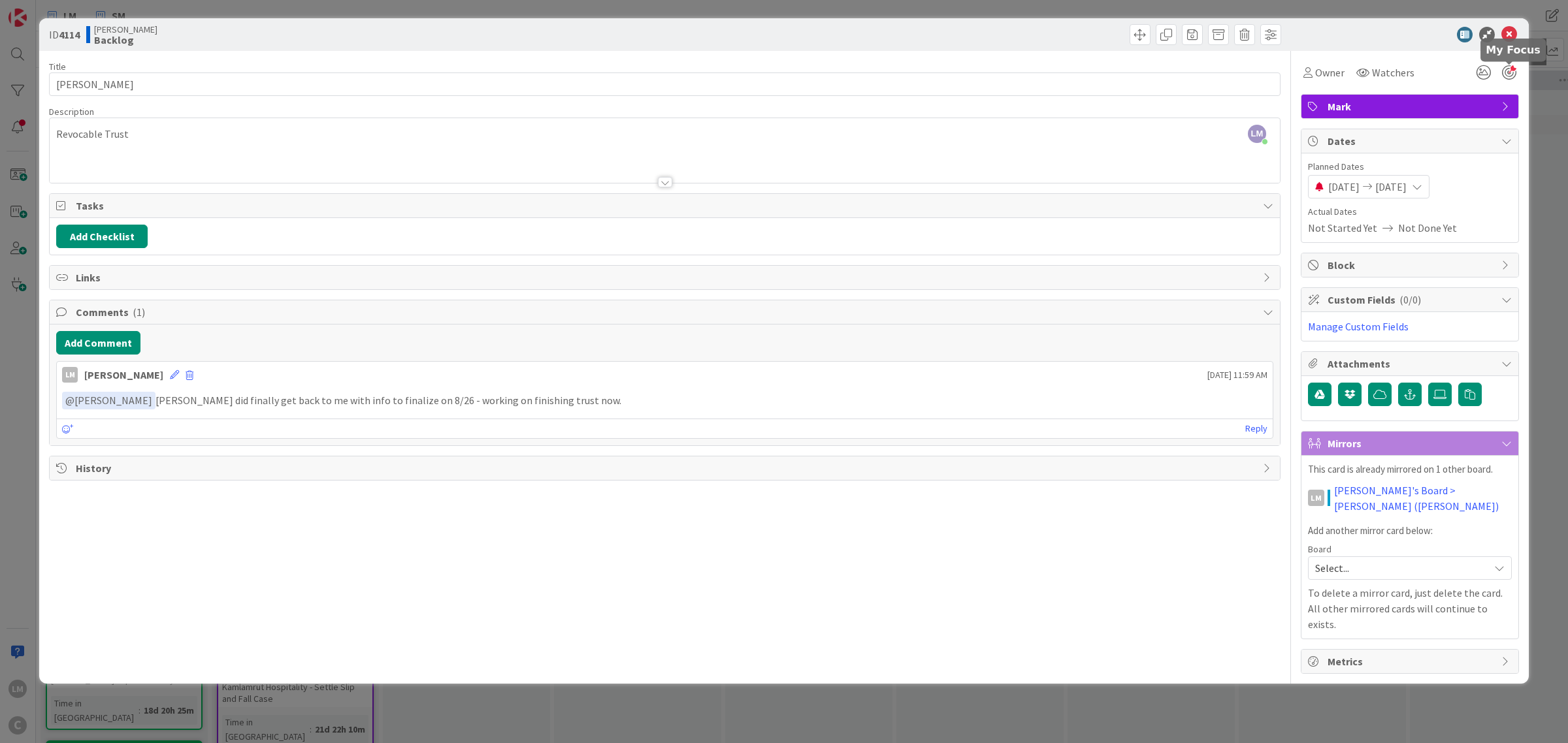
click at [1507, 75] on div at bounding box center [1509, 72] width 15 height 15
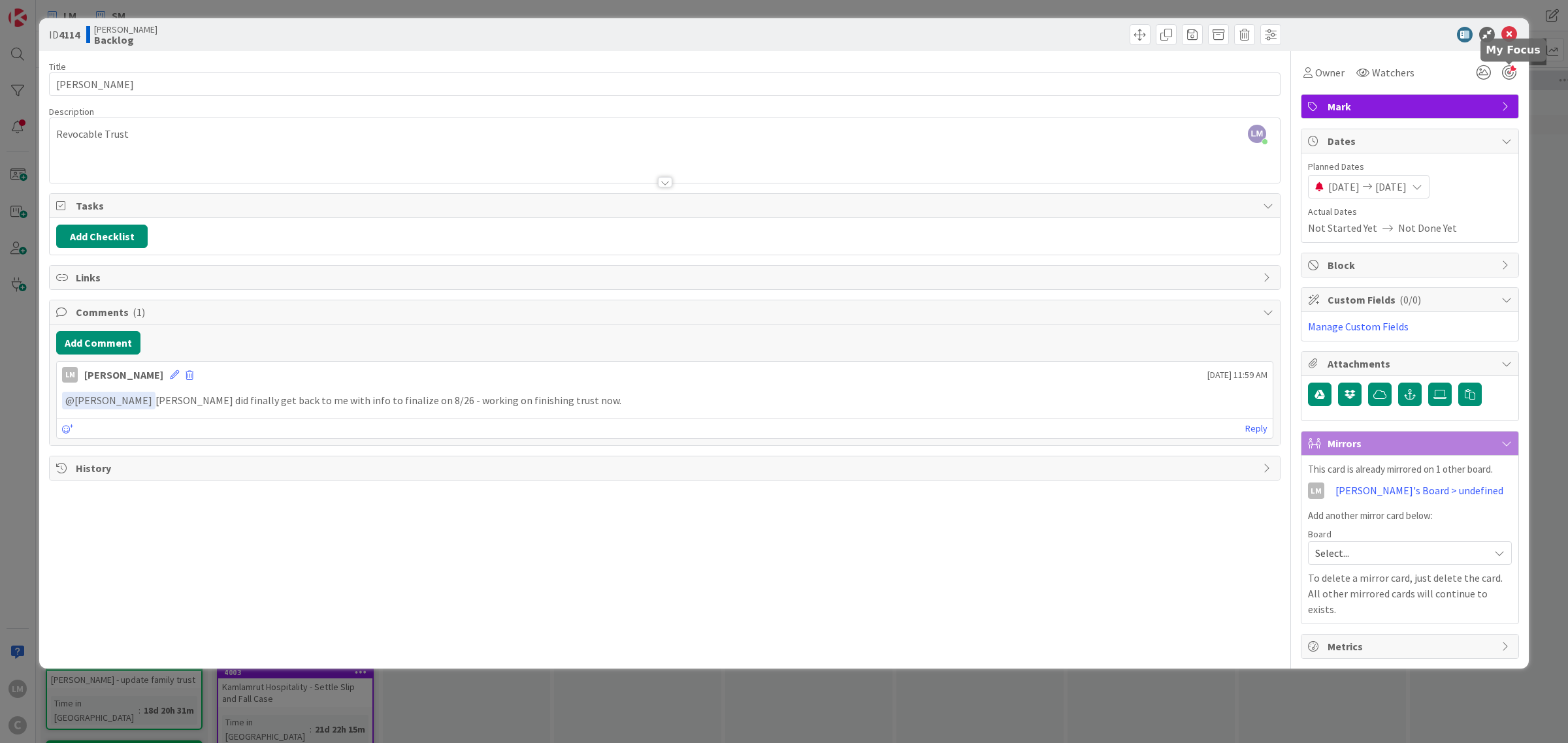
click at [1502, 73] on div at bounding box center [1509, 72] width 15 height 15
click at [1509, 72] on div at bounding box center [1509, 72] width 15 height 15
click at [1507, 71] on div at bounding box center [1509, 72] width 15 height 15
click at [1512, 75] on div at bounding box center [1509, 72] width 15 height 15
click at [1510, 75] on div at bounding box center [1509, 72] width 15 height 15
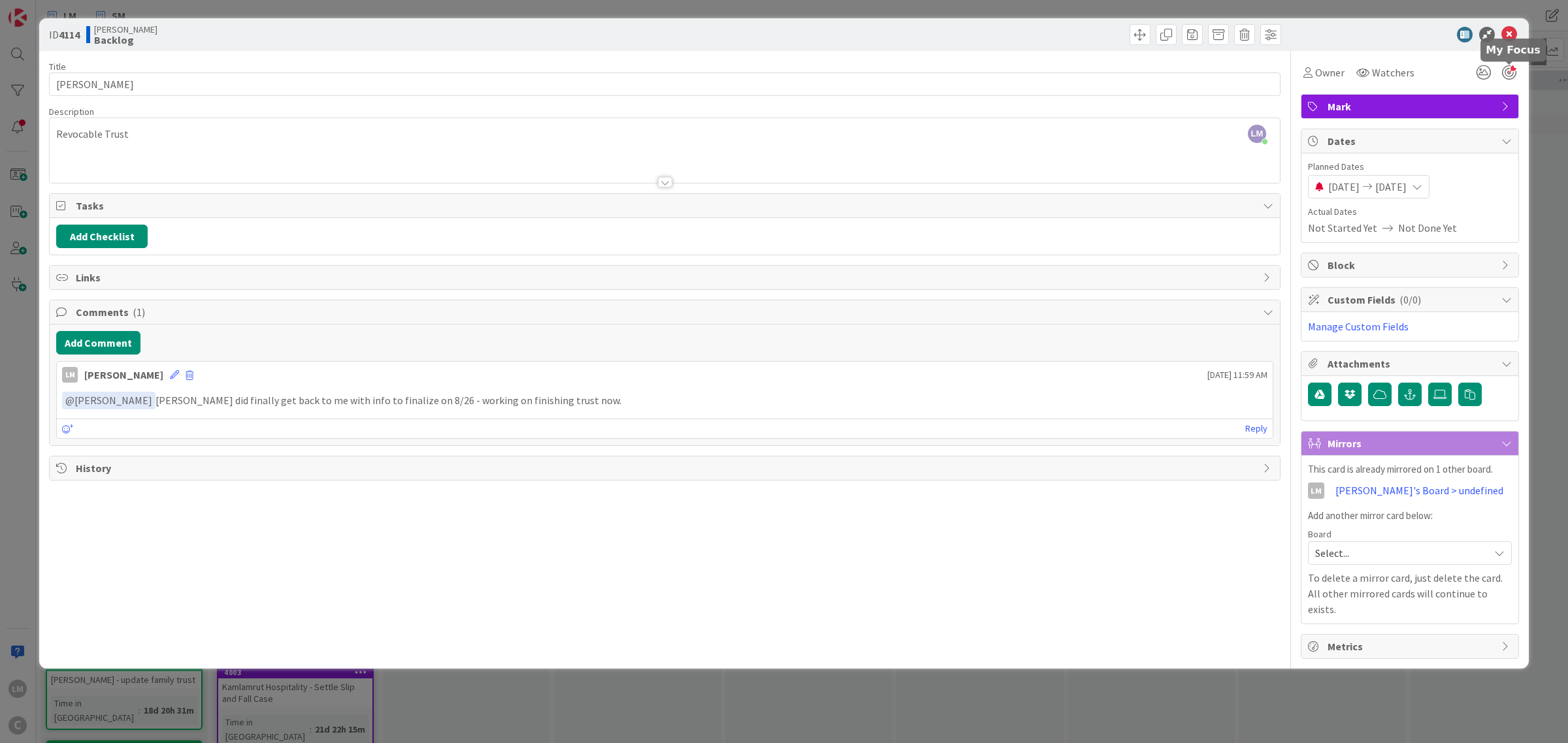
click at [1510, 72] on div at bounding box center [1509, 72] width 15 height 15
click at [1512, 33] on icon at bounding box center [1509, 35] width 16 height 16
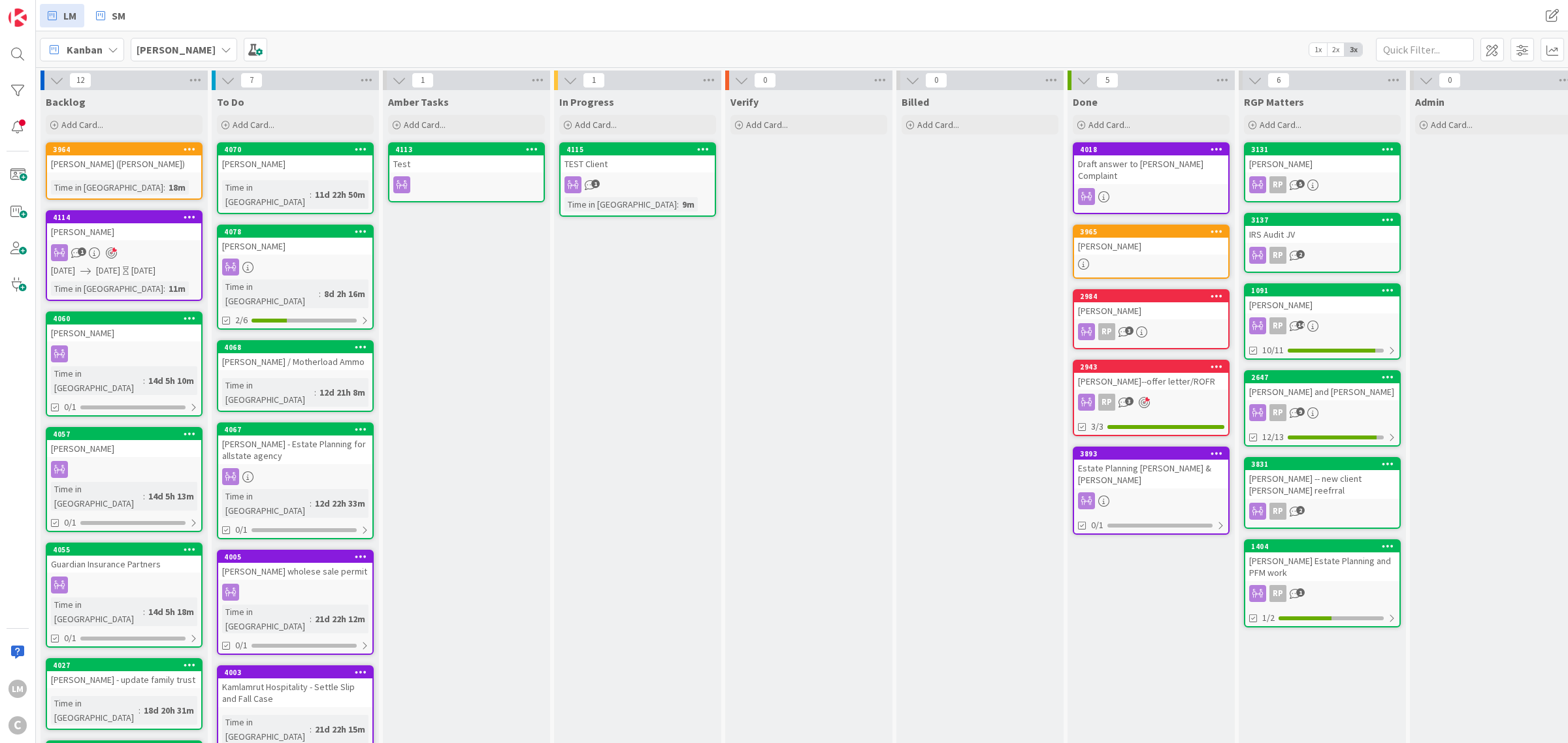
click at [119, 255] on div "1" at bounding box center [124, 253] width 154 height 17
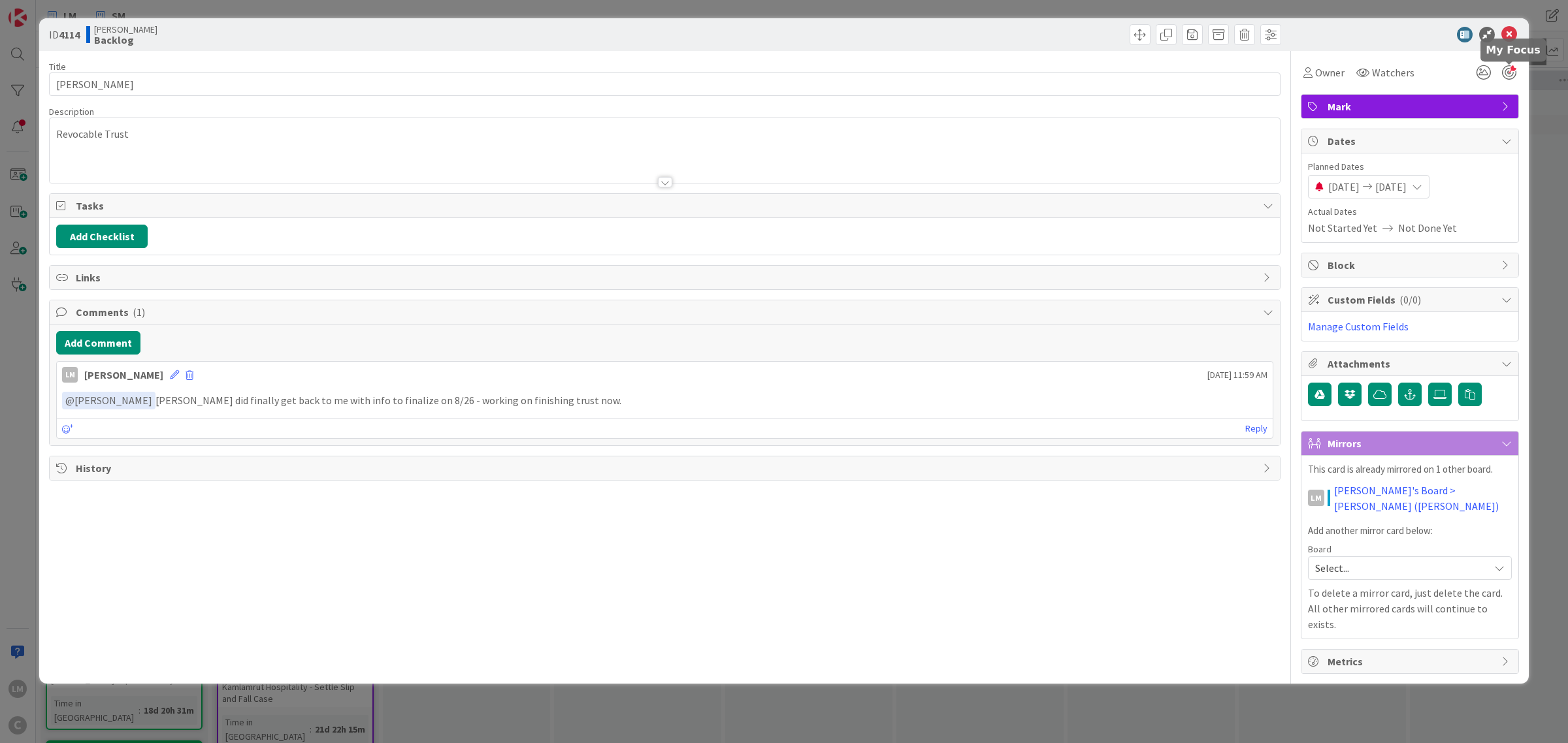
click at [1510, 73] on div at bounding box center [1509, 72] width 15 height 15
click at [1511, 31] on icon at bounding box center [1509, 35] width 16 height 16
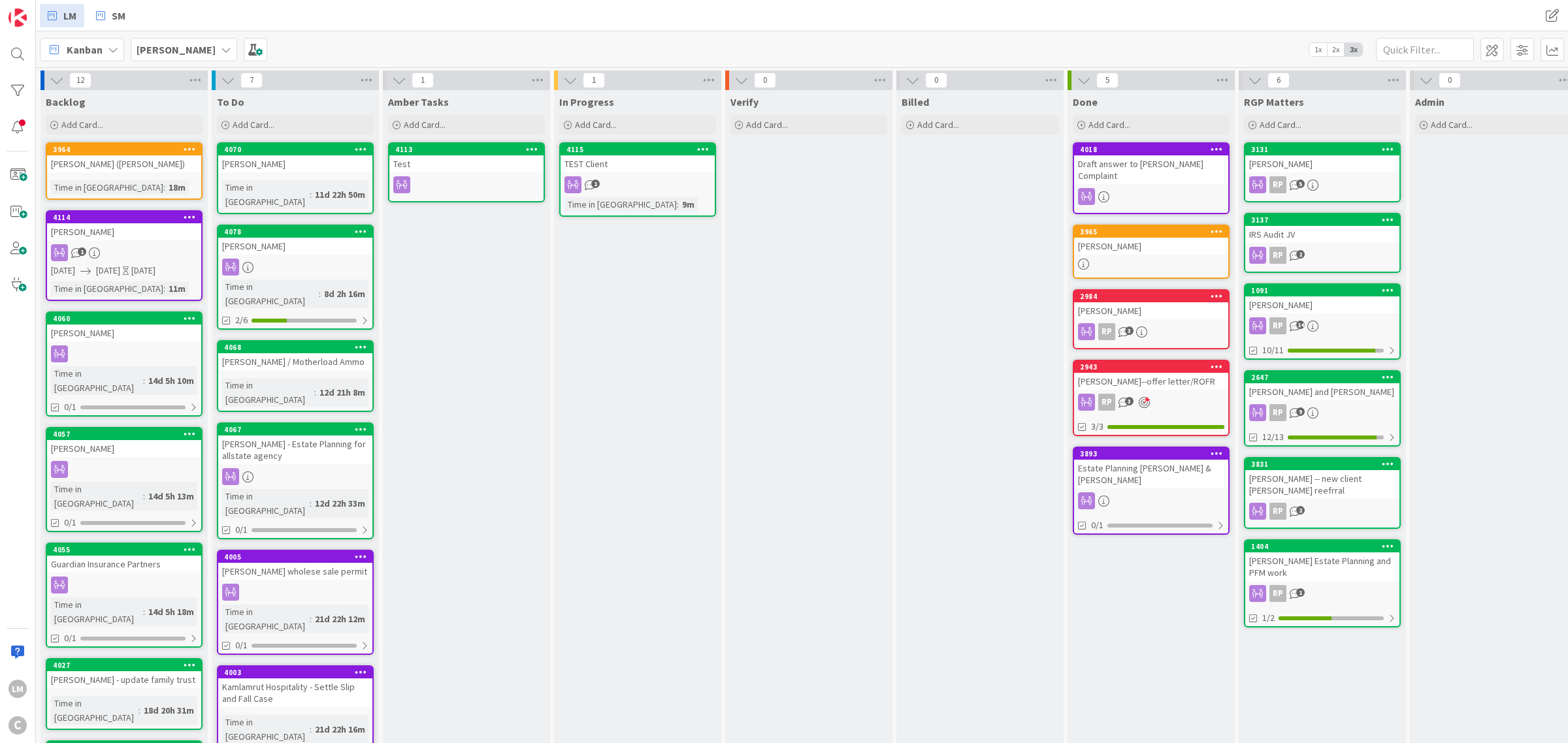
click at [155, 244] on div "1" at bounding box center [124, 253] width 154 height 17
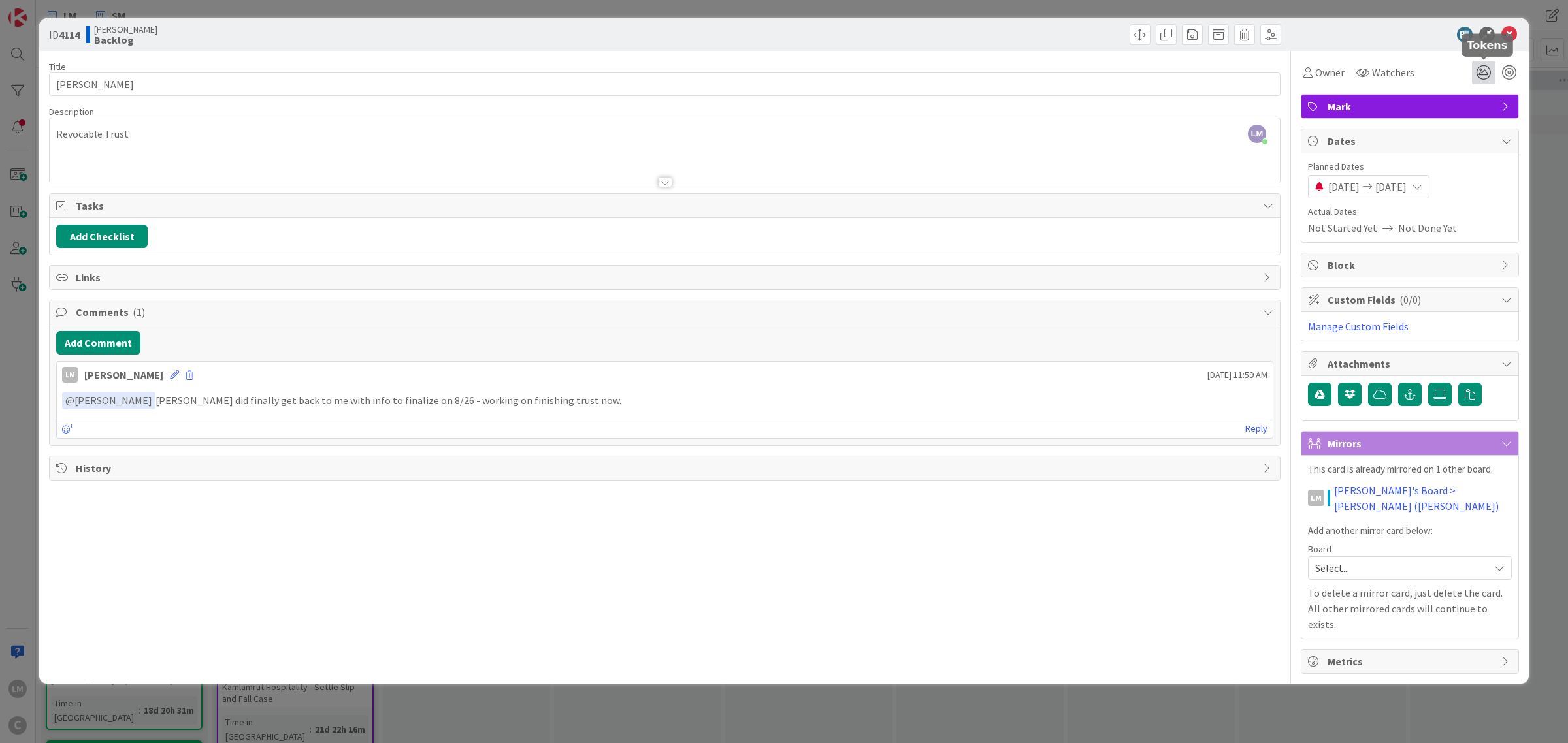
click at [1494, 72] on icon at bounding box center [1484, 72] width 24 height 24
click at [1347, 144] on button "Edit tokens" at bounding box center [1346, 145] width 53 height 12
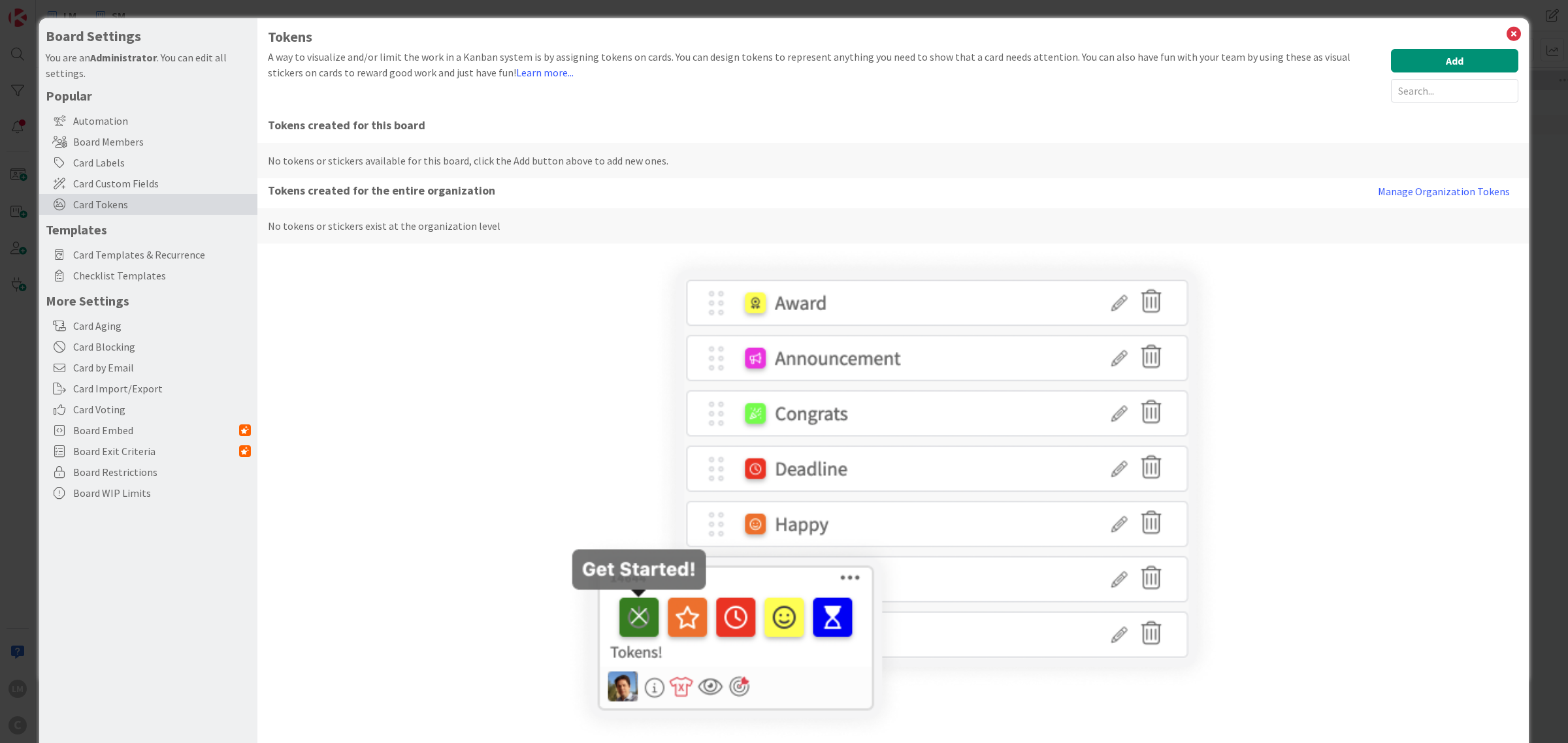
click at [820, 312] on img at bounding box center [893, 494] width 653 height 494
click at [1412, 60] on button "Add" at bounding box center [1454, 61] width 127 height 24
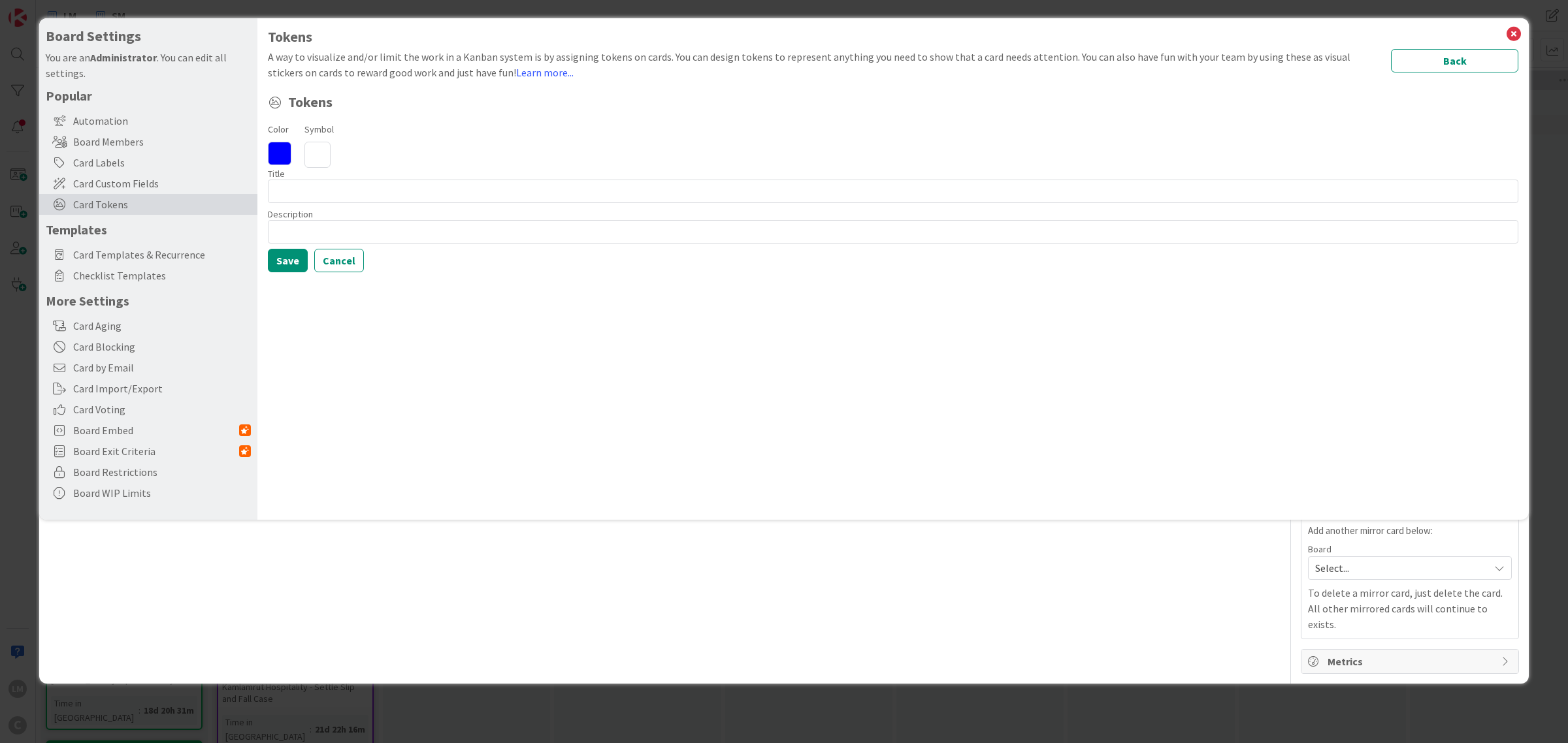
click at [313, 151] on icon at bounding box center [317, 155] width 26 height 26
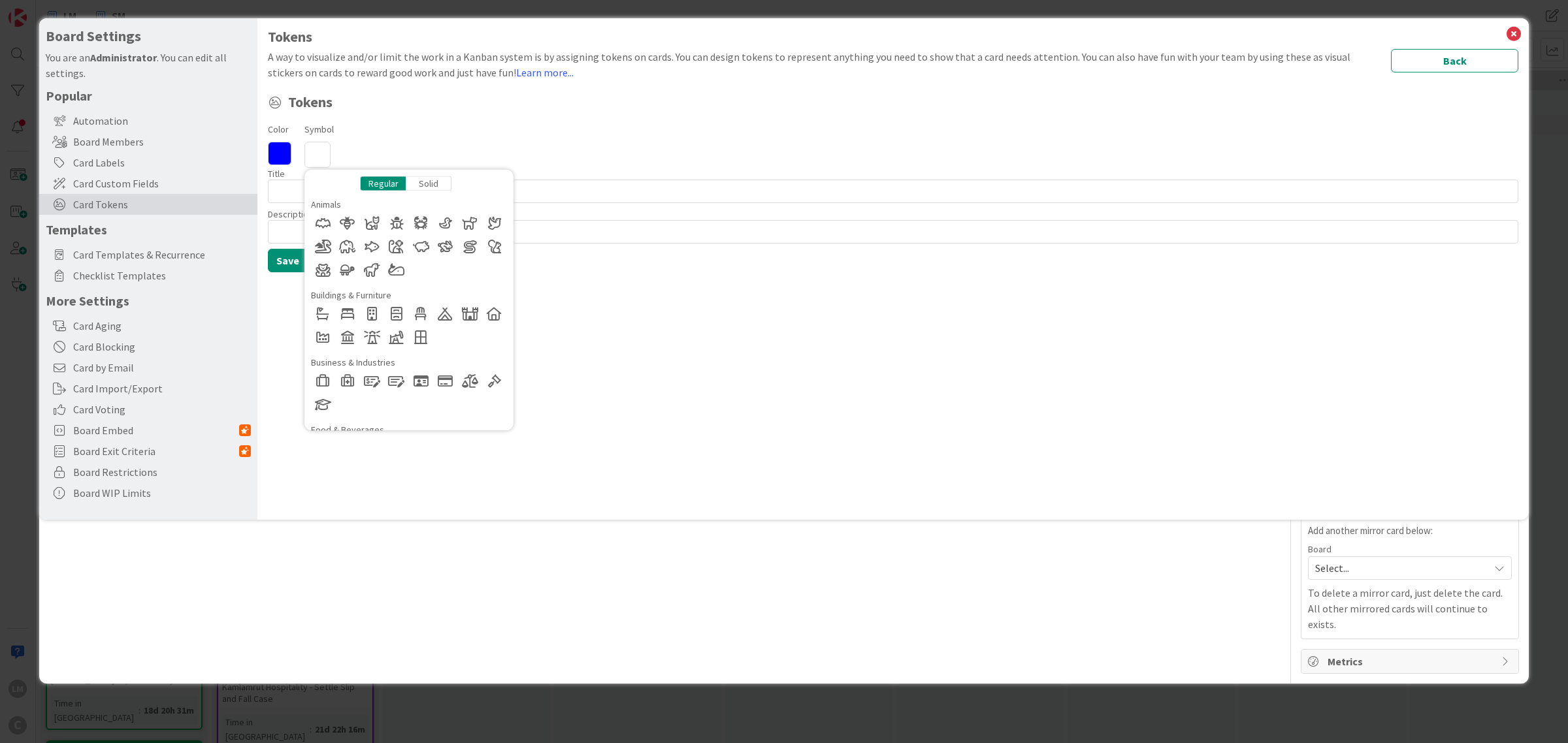
click at [286, 150] on icon at bounding box center [280, 153] width 24 height 24
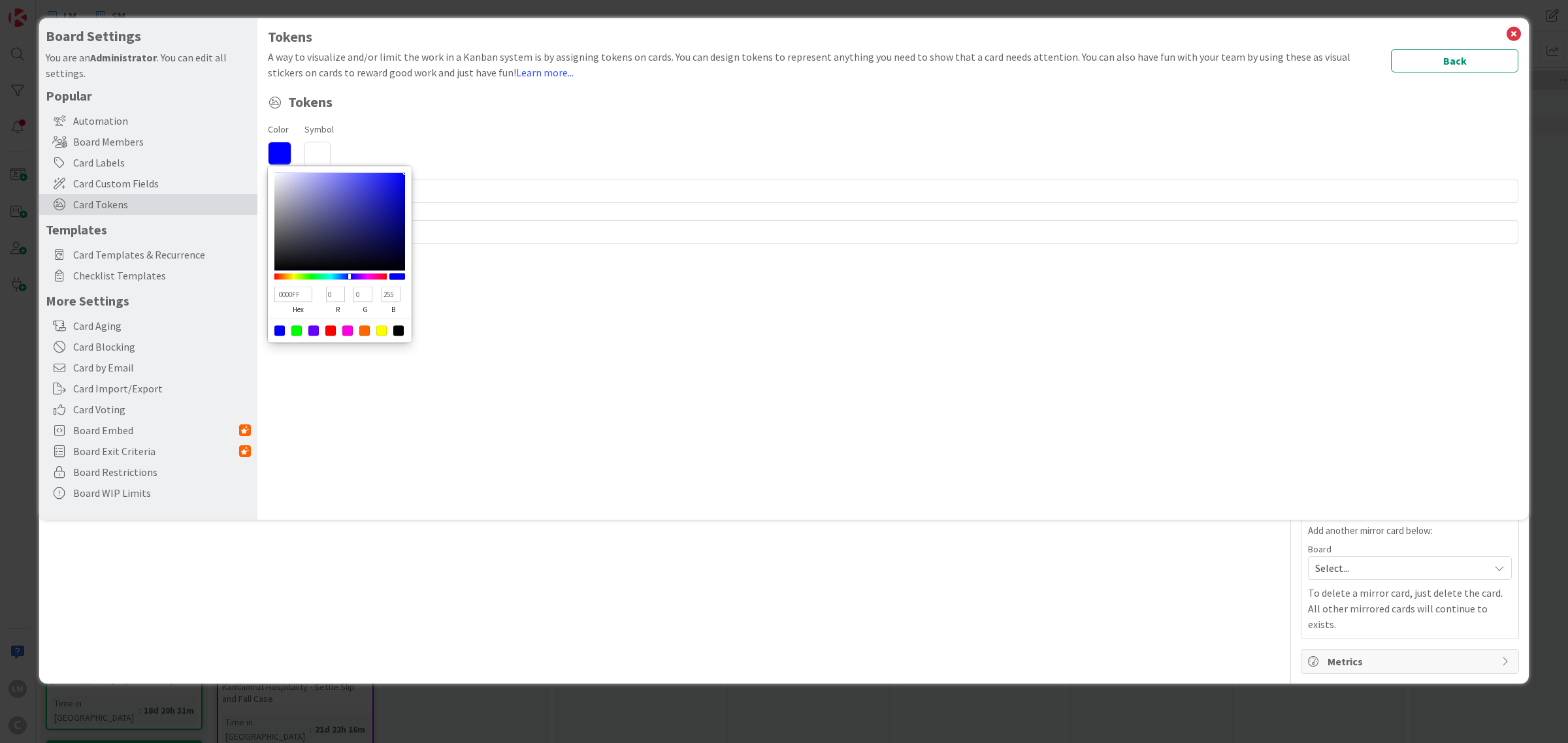
click at [331, 333] on div at bounding box center [330, 331] width 10 height 10
type input "FF0000"
type input "255"
type input "0"
click at [317, 147] on icon at bounding box center [317, 155] width 26 height 26
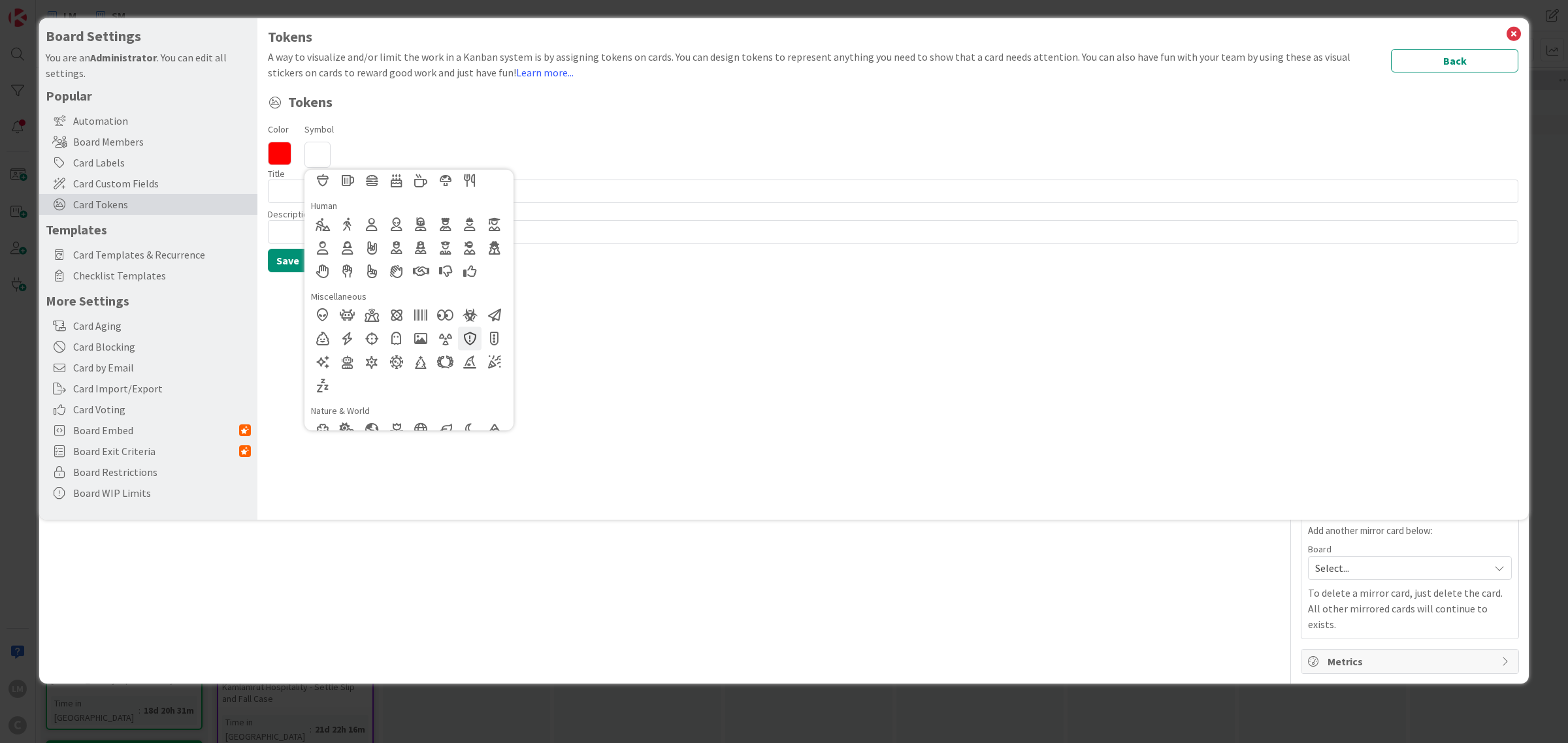
scroll to position [267, 0]
click at [446, 340] on div at bounding box center [445, 340] width 24 height 24
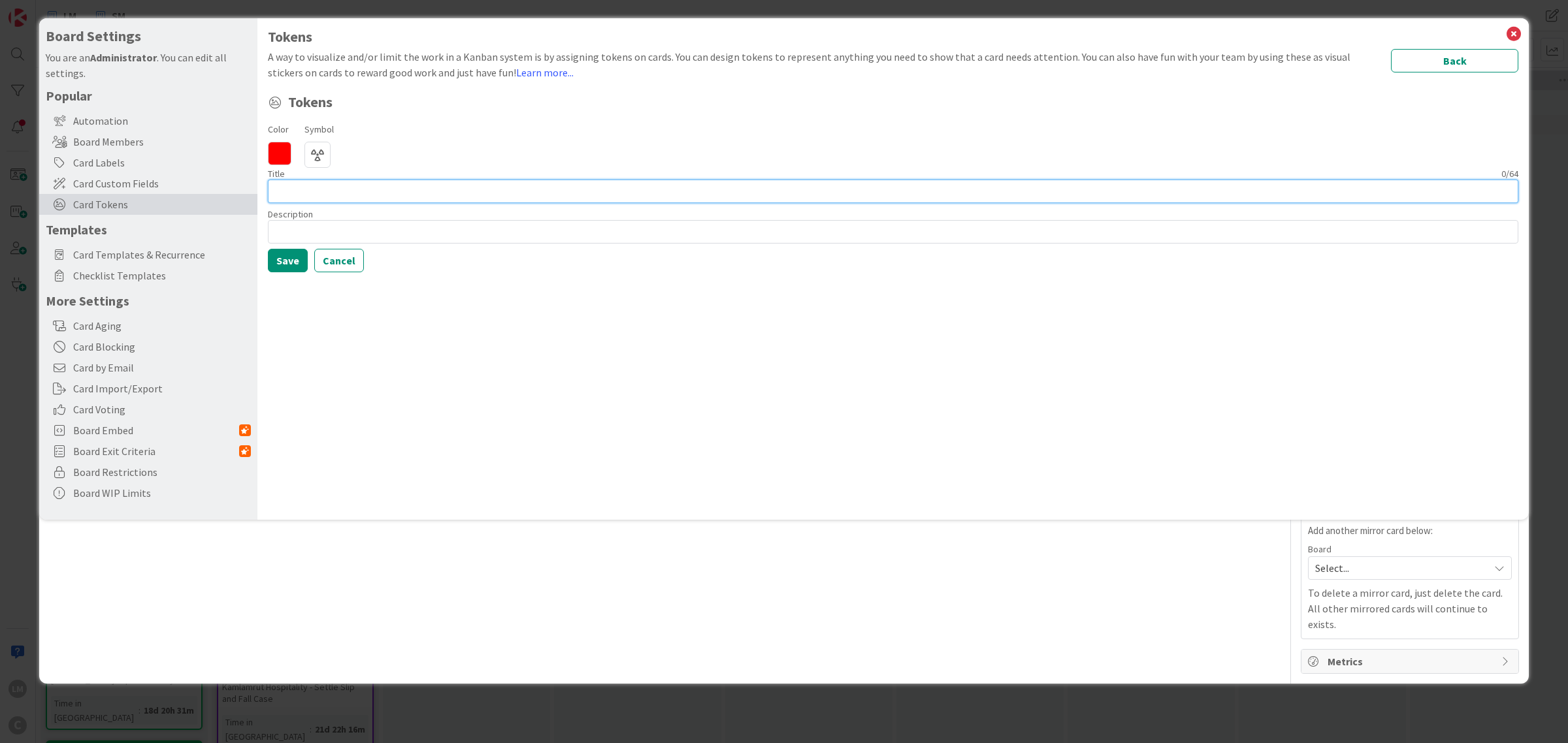
click at [295, 194] on input at bounding box center [893, 192] width 1251 height 24
type input "EMERGENCY"
click at [284, 261] on button "Save" at bounding box center [288, 260] width 40 height 24
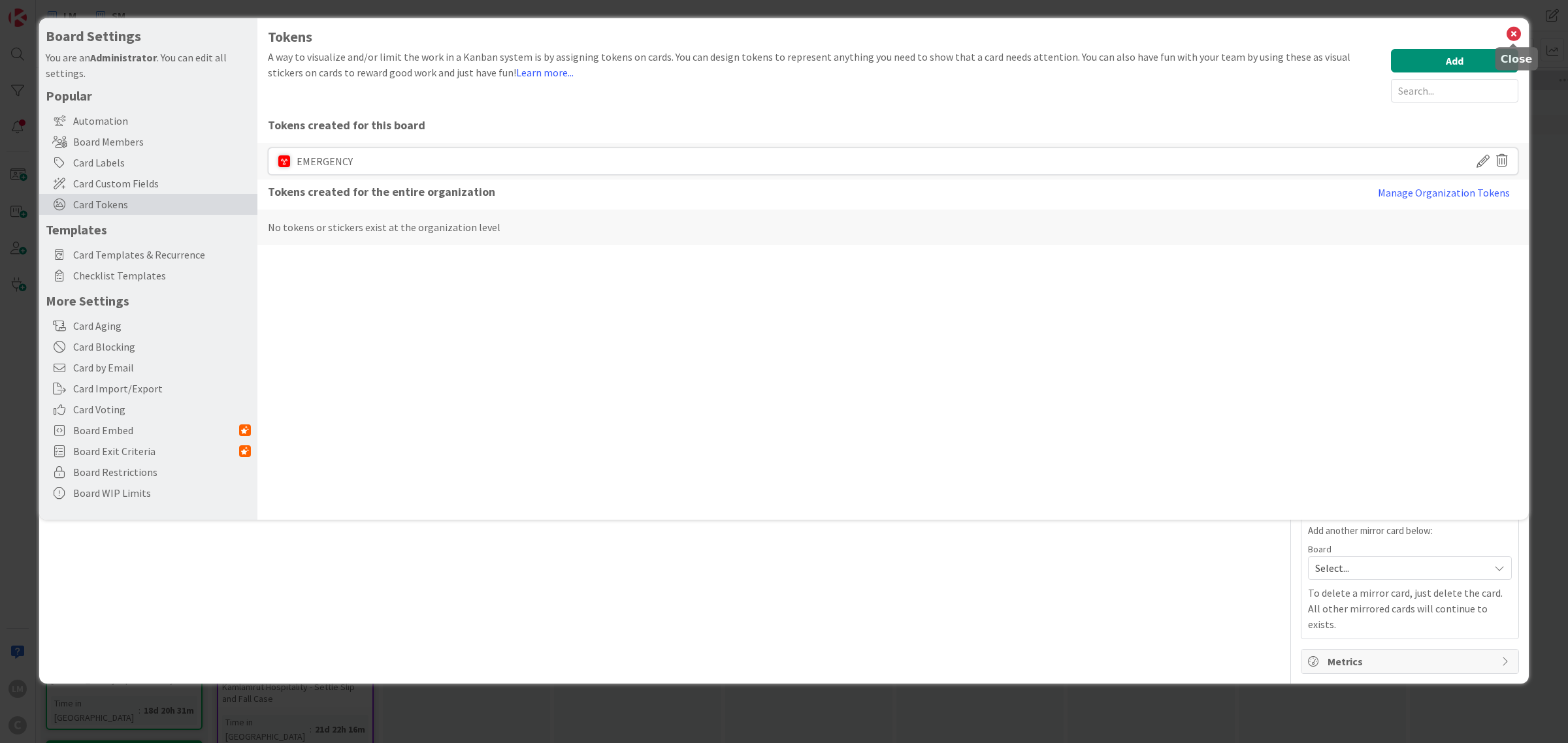
click at [1511, 31] on icon at bounding box center [1514, 34] width 17 height 18
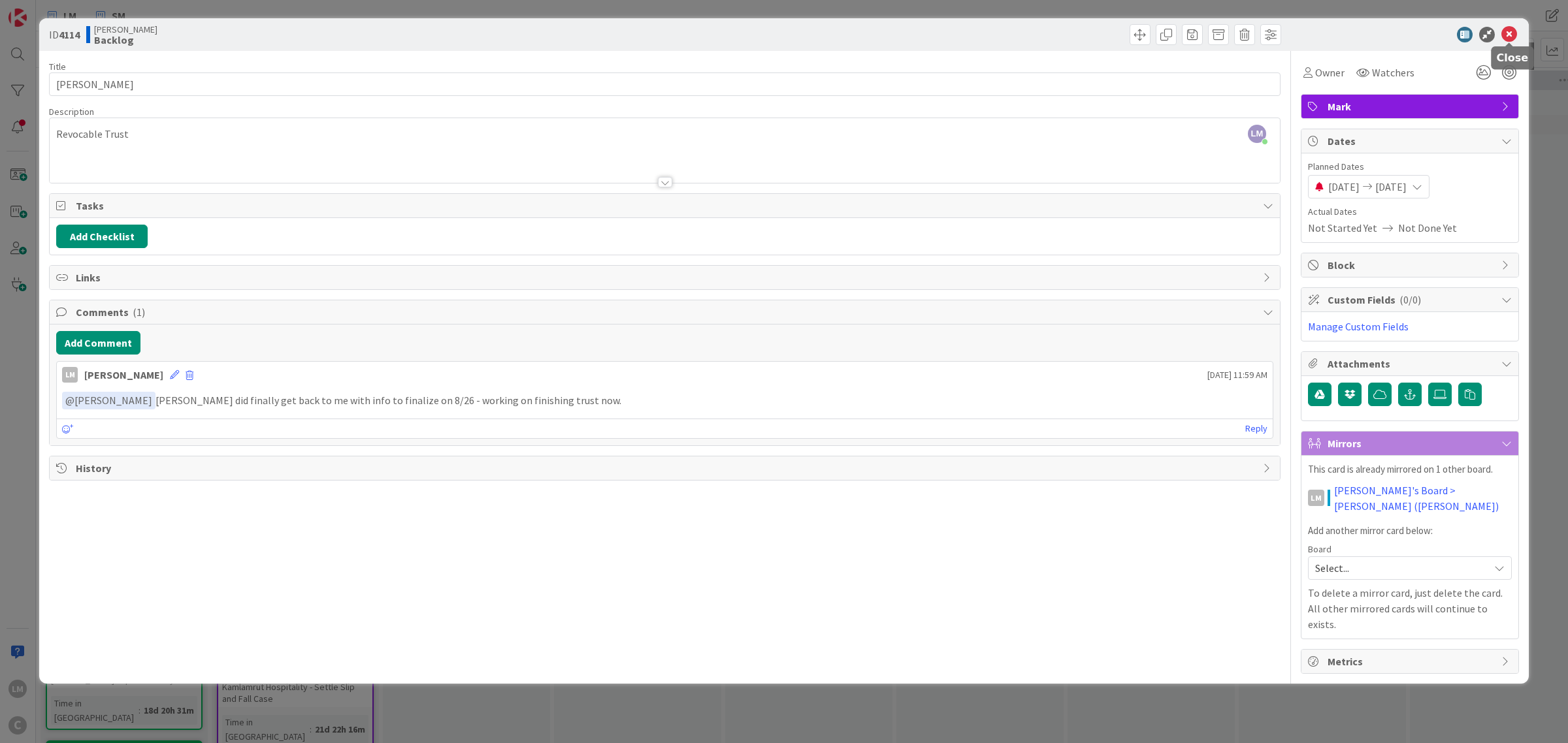
click at [1507, 33] on icon at bounding box center [1509, 35] width 16 height 16
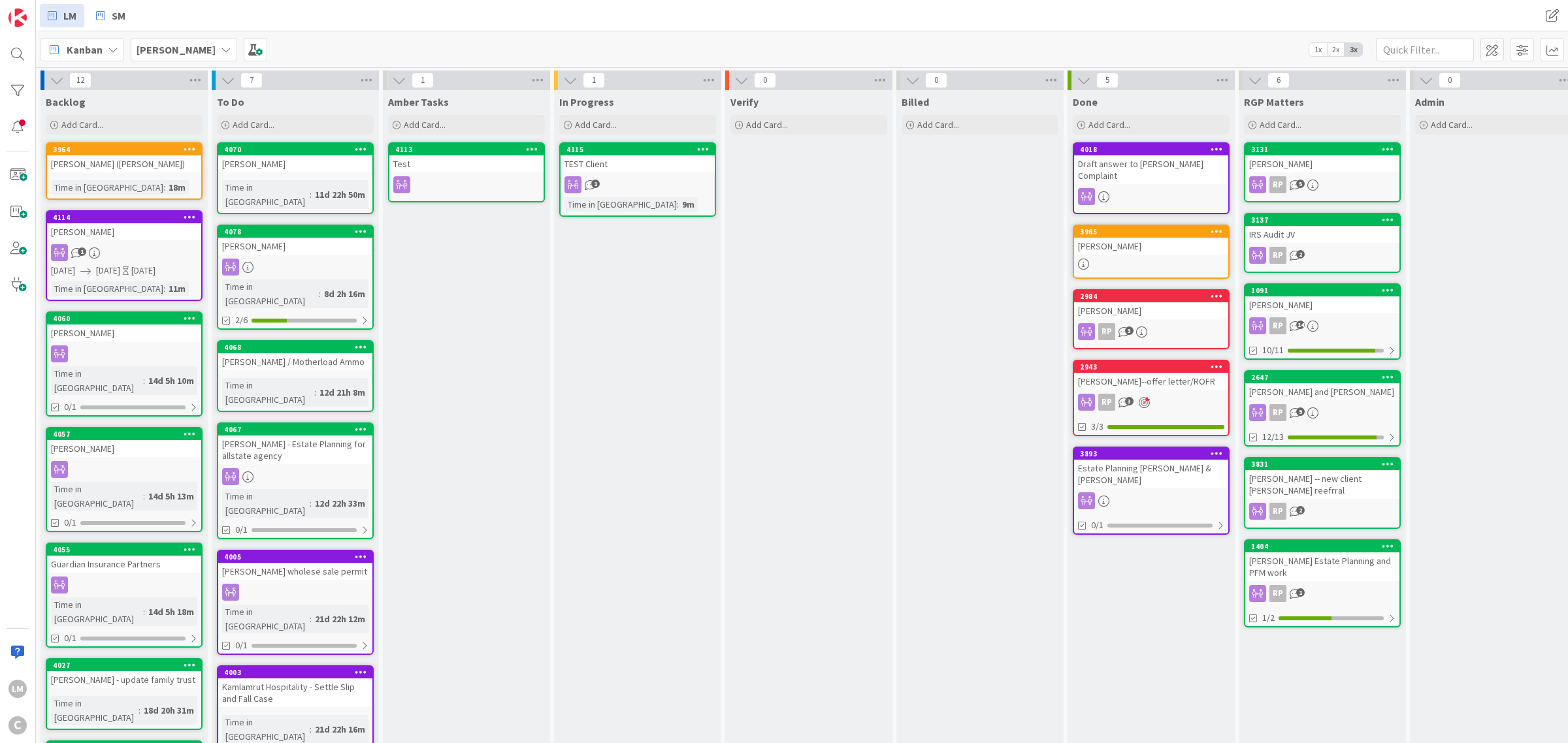
click at [156, 269] on div "[DATE]" at bounding box center [143, 271] width 24 height 14
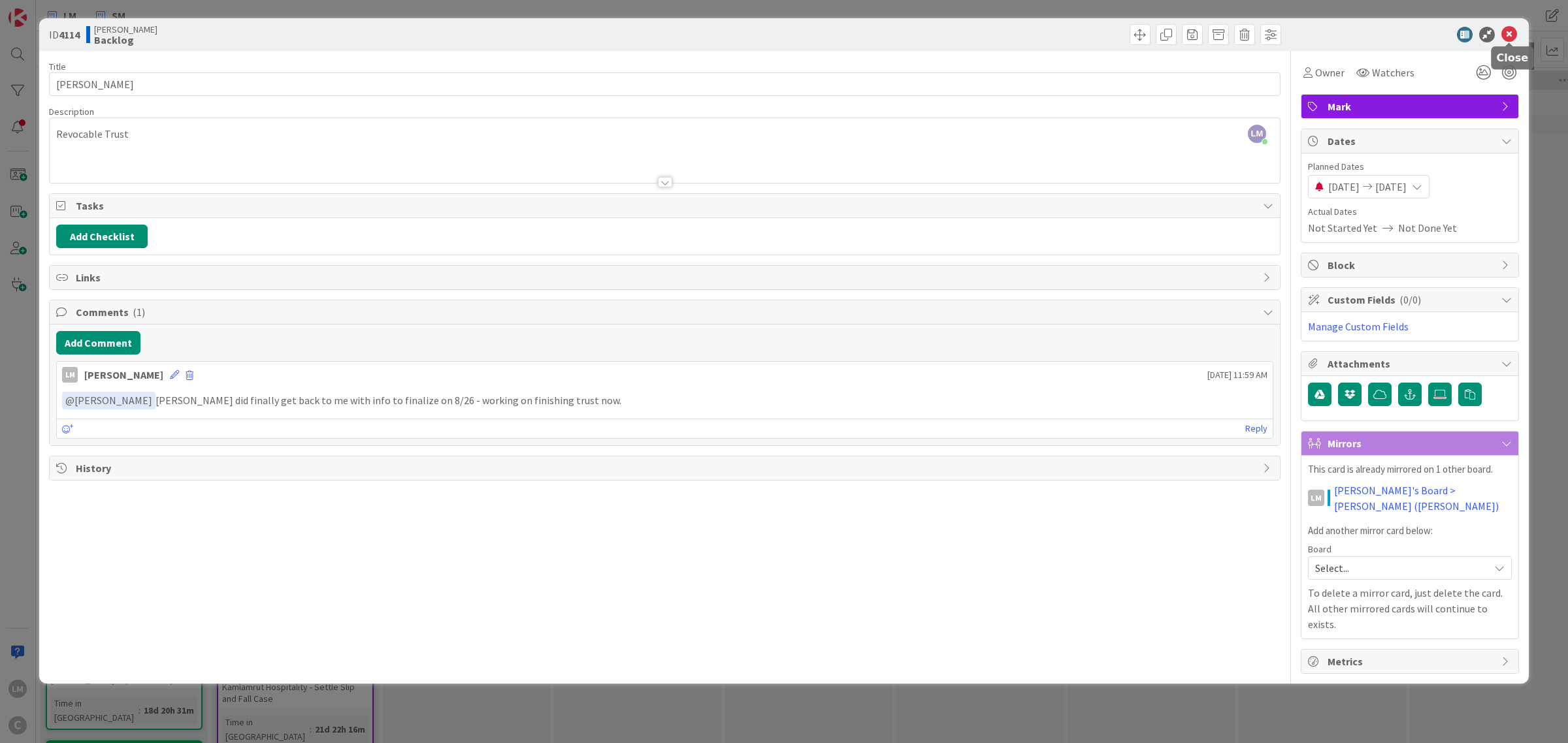
click at [1514, 35] on icon at bounding box center [1509, 35] width 16 height 16
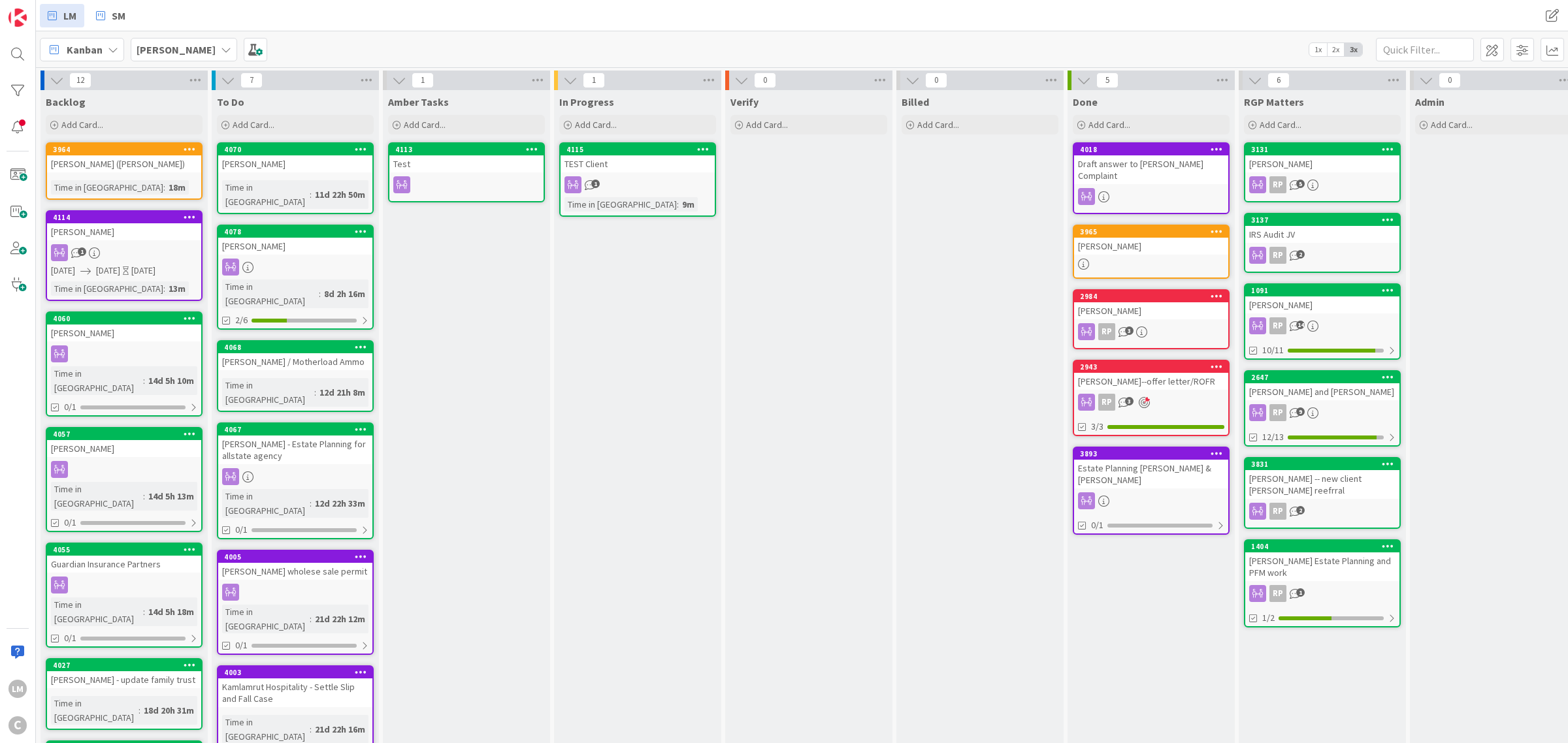
click at [1390, 144] on icon at bounding box center [1388, 149] width 13 height 9
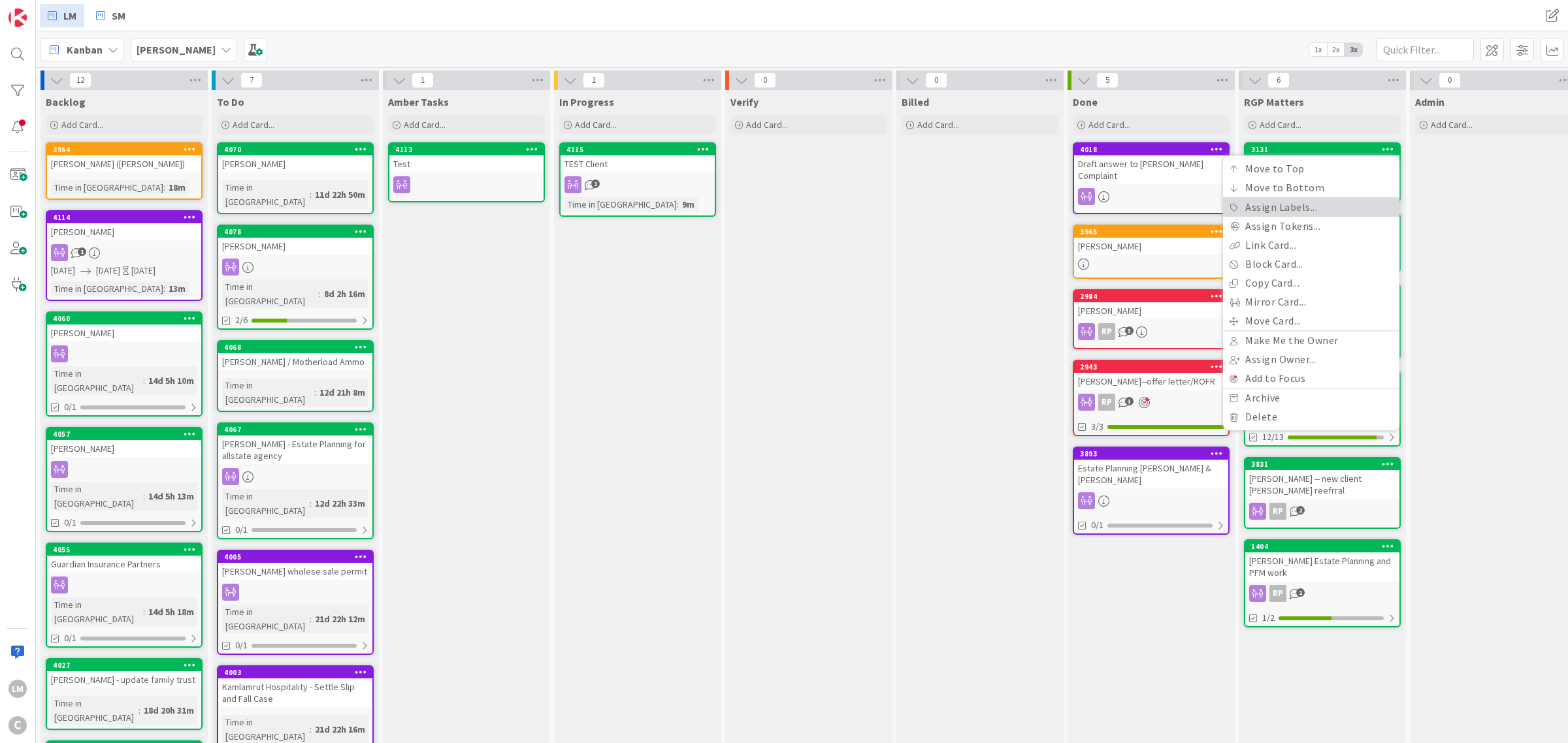
click at [1298, 207] on link "Assign Labels..." at bounding box center [1311, 207] width 176 height 19
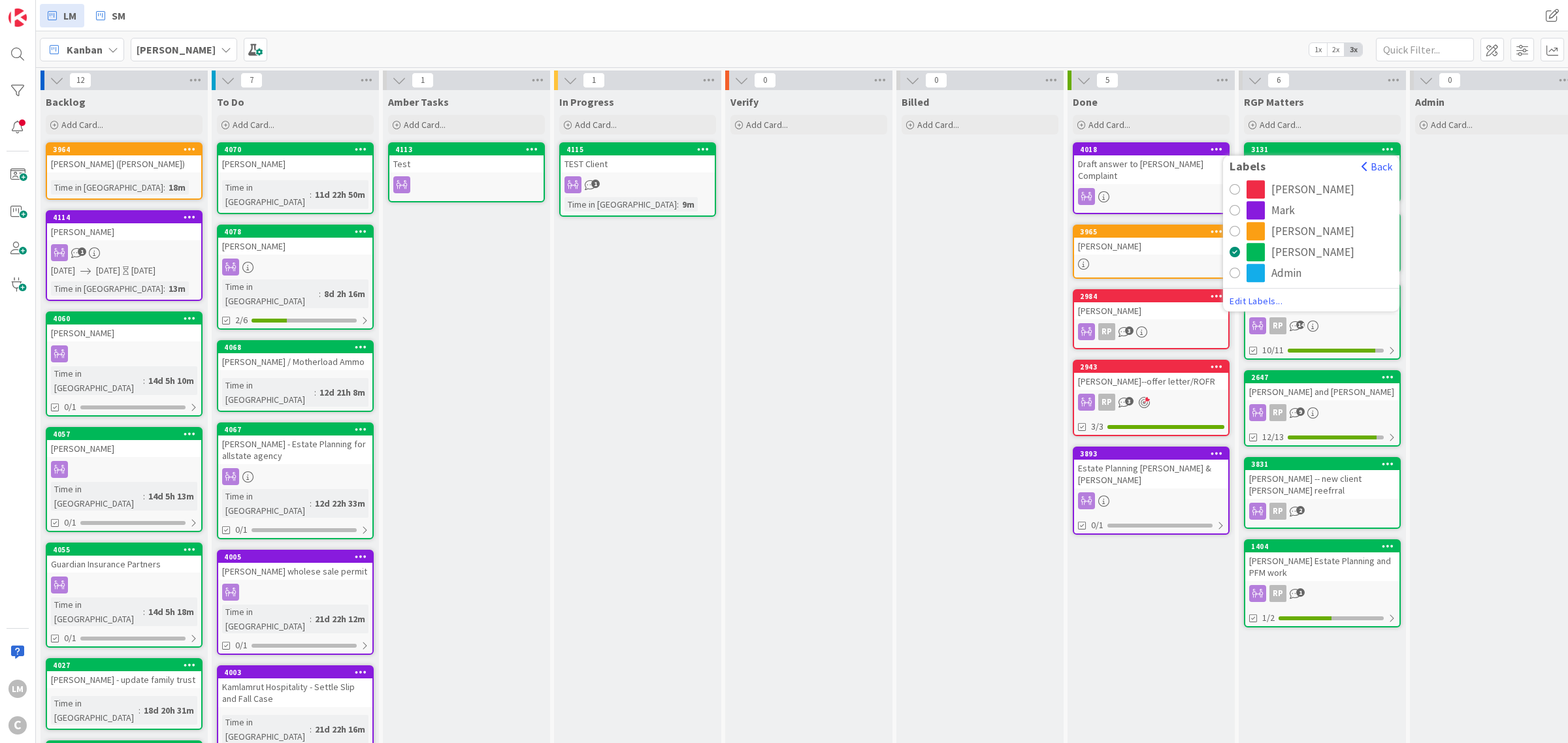
click at [1263, 186] on div "radio" at bounding box center [1255, 190] width 18 height 18
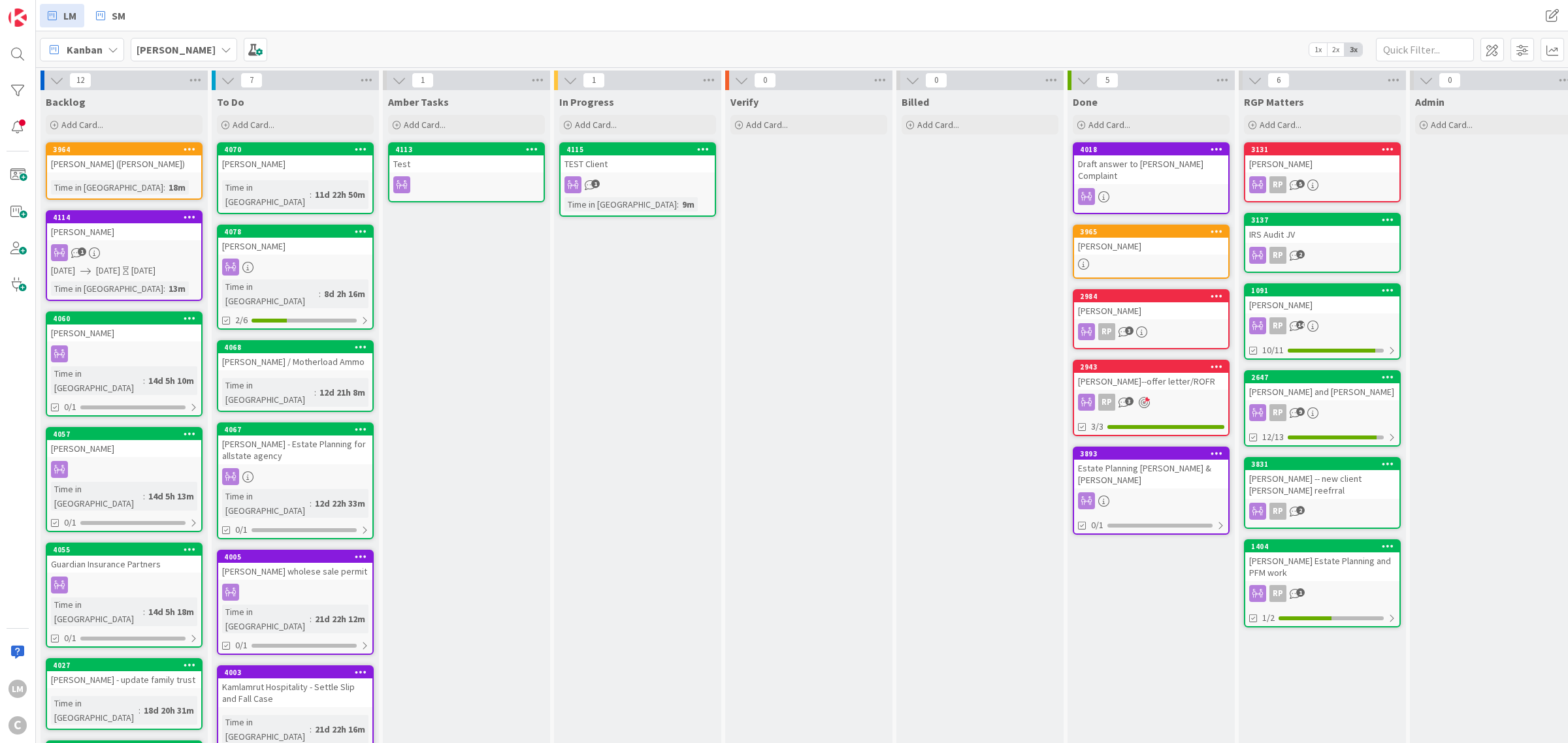
click at [1389, 215] on icon at bounding box center [1388, 219] width 13 height 9
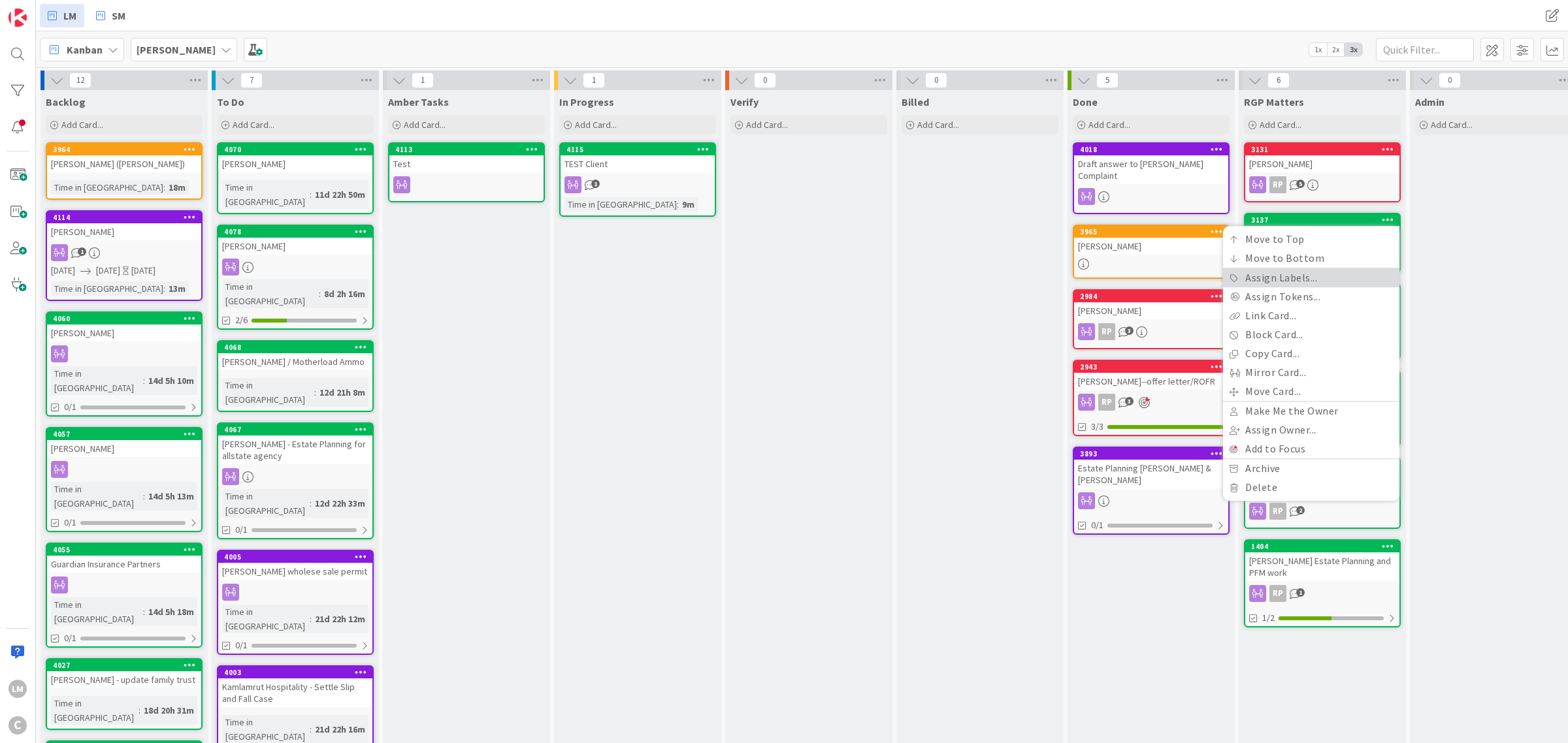
click at [1291, 274] on link "Assign Labels..." at bounding box center [1311, 278] width 176 height 19
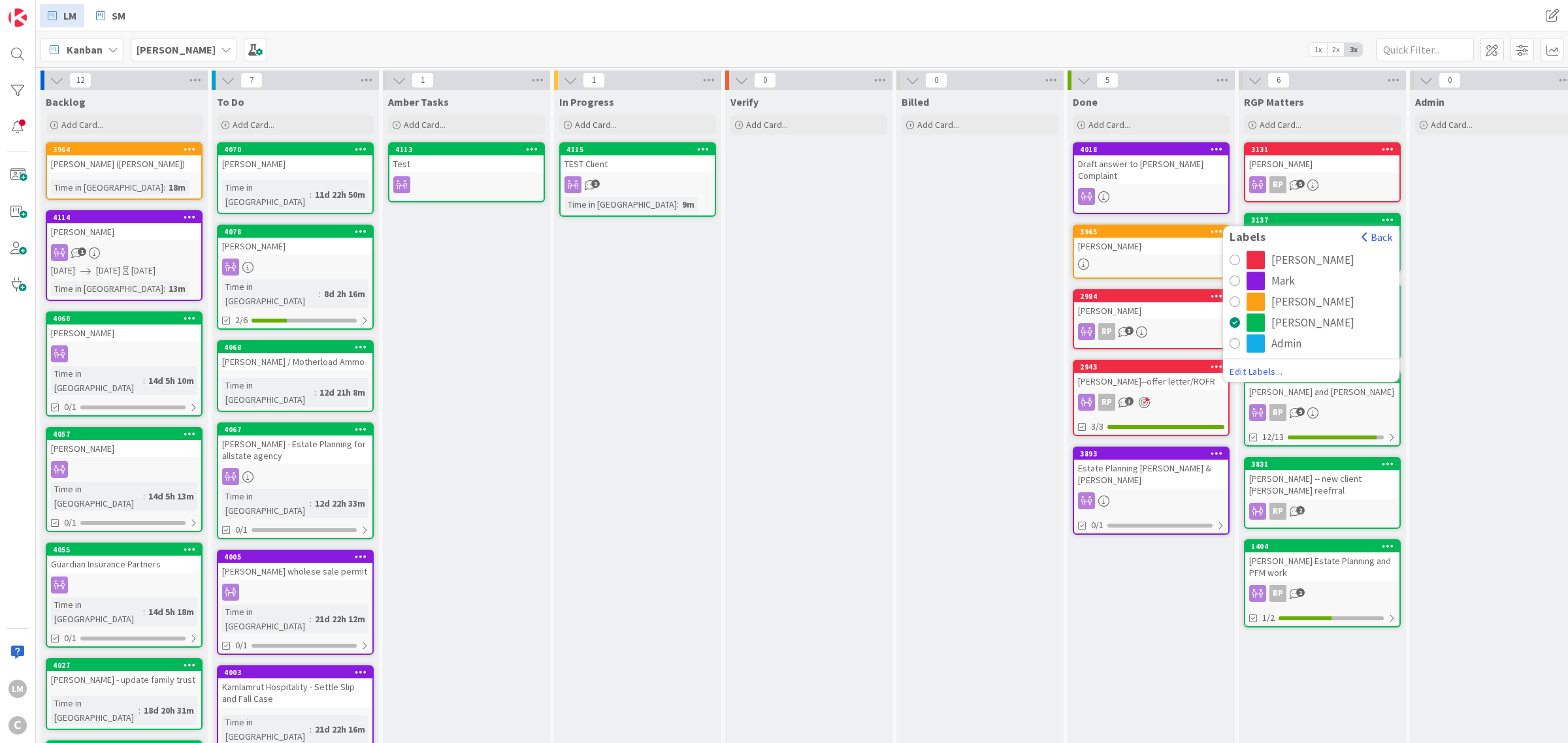
click at [1272, 260] on div "[PERSON_NAME]" at bounding box center [1312, 260] width 83 height 18
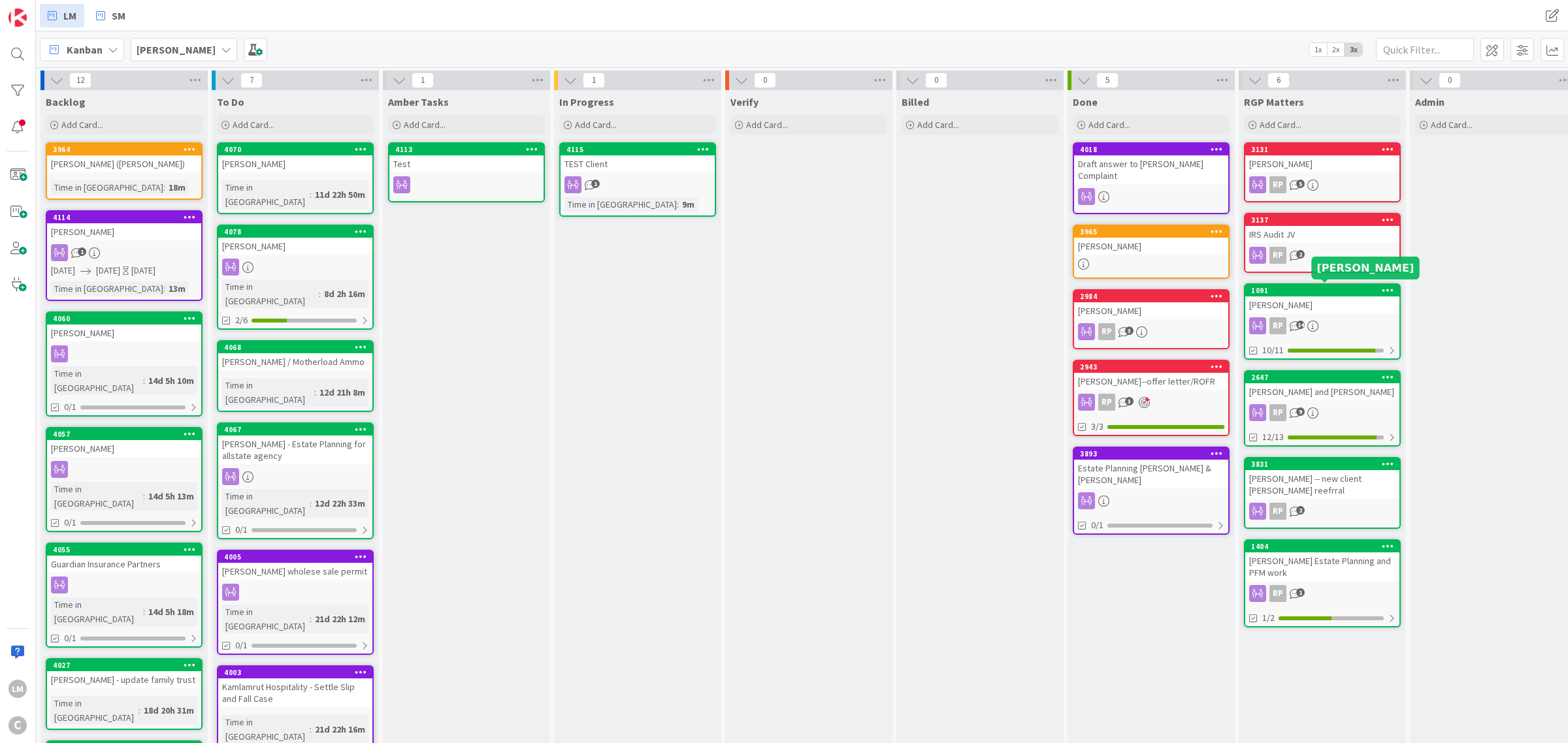
click at [1385, 287] on icon at bounding box center [1388, 290] width 13 height 9
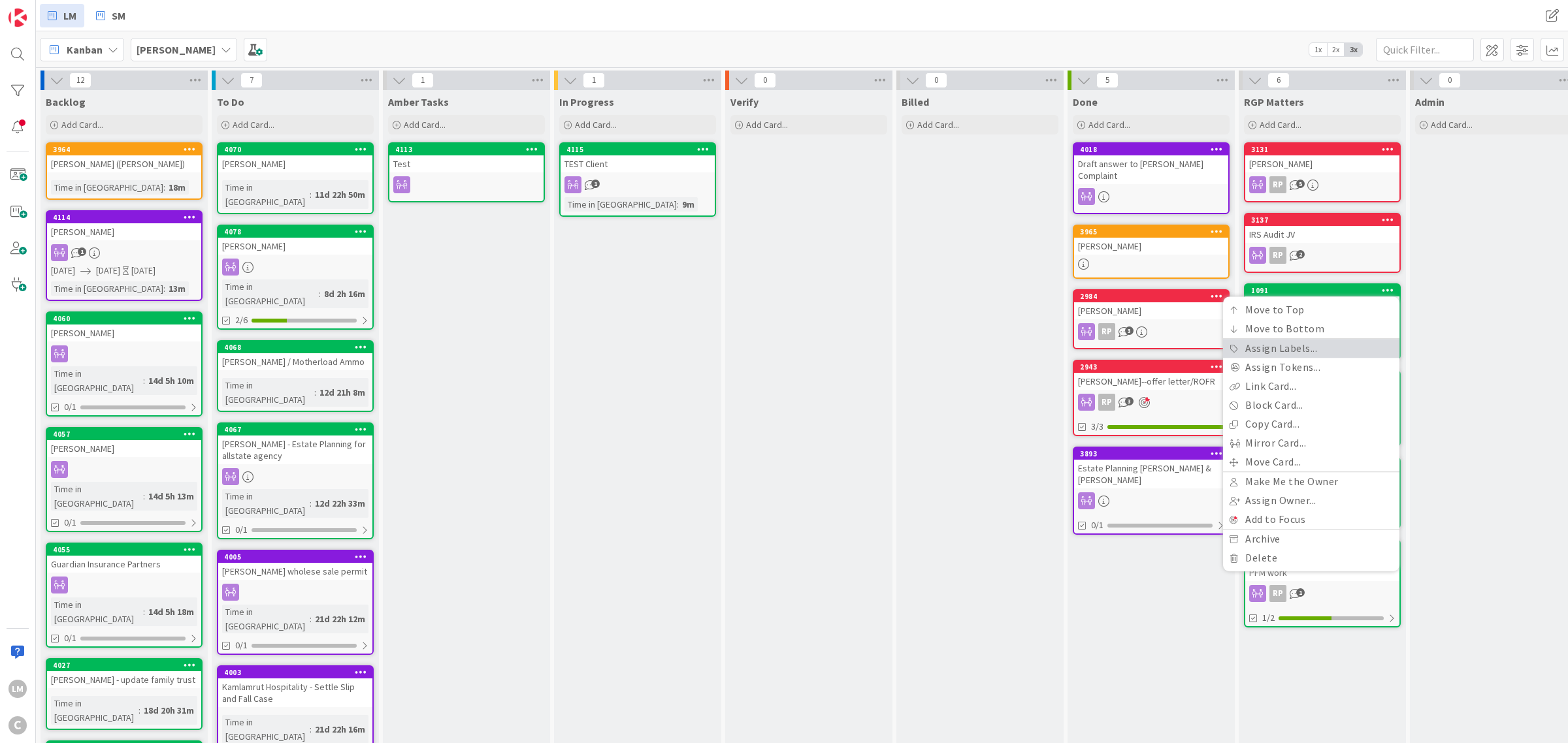
click at [1269, 346] on link "Assign Labels..." at bounding box center [1311, 348] width 176 height 19
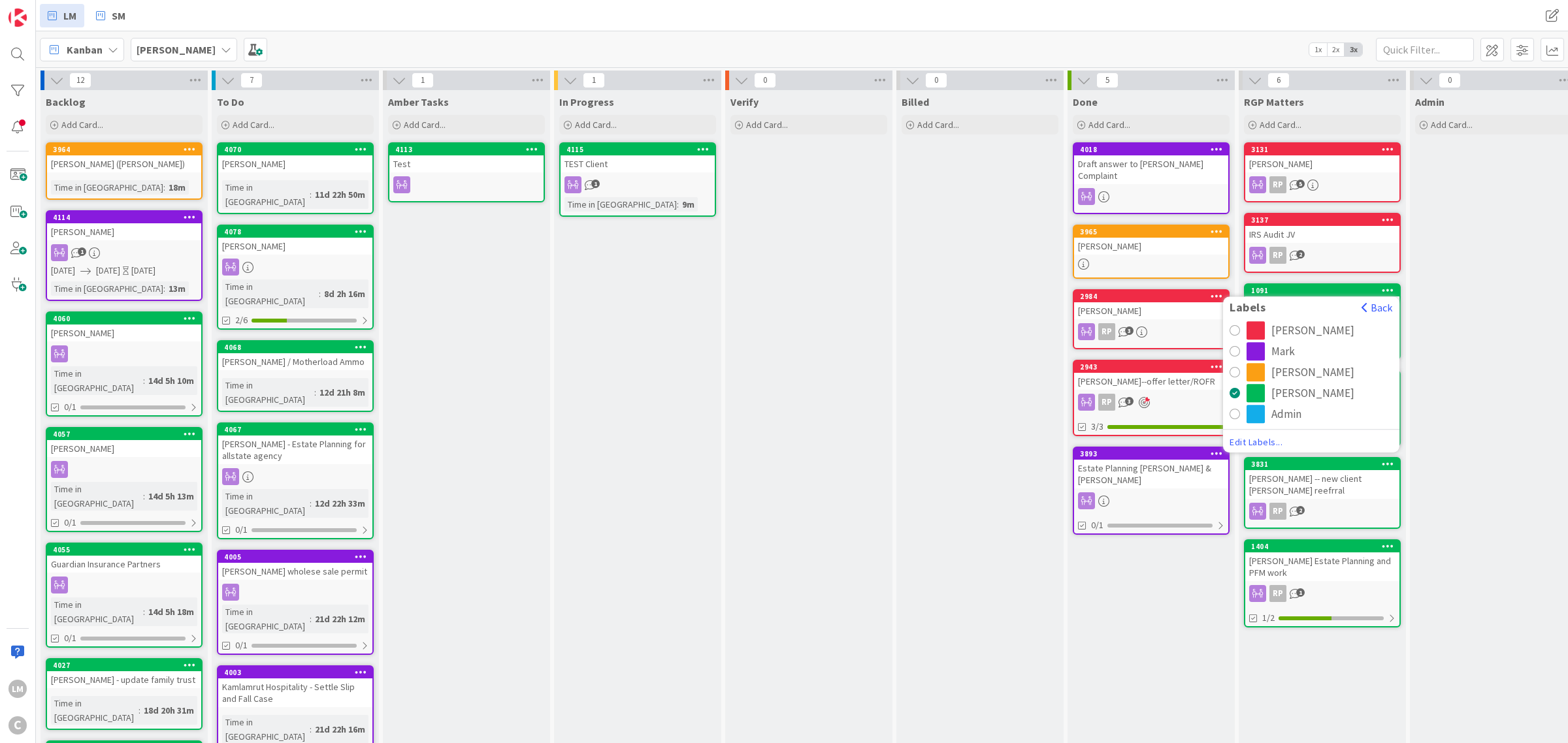
click at [1245, 323] on button "[PERSON_NAME]" at bounding box center [1311, 331] width 163 height 18
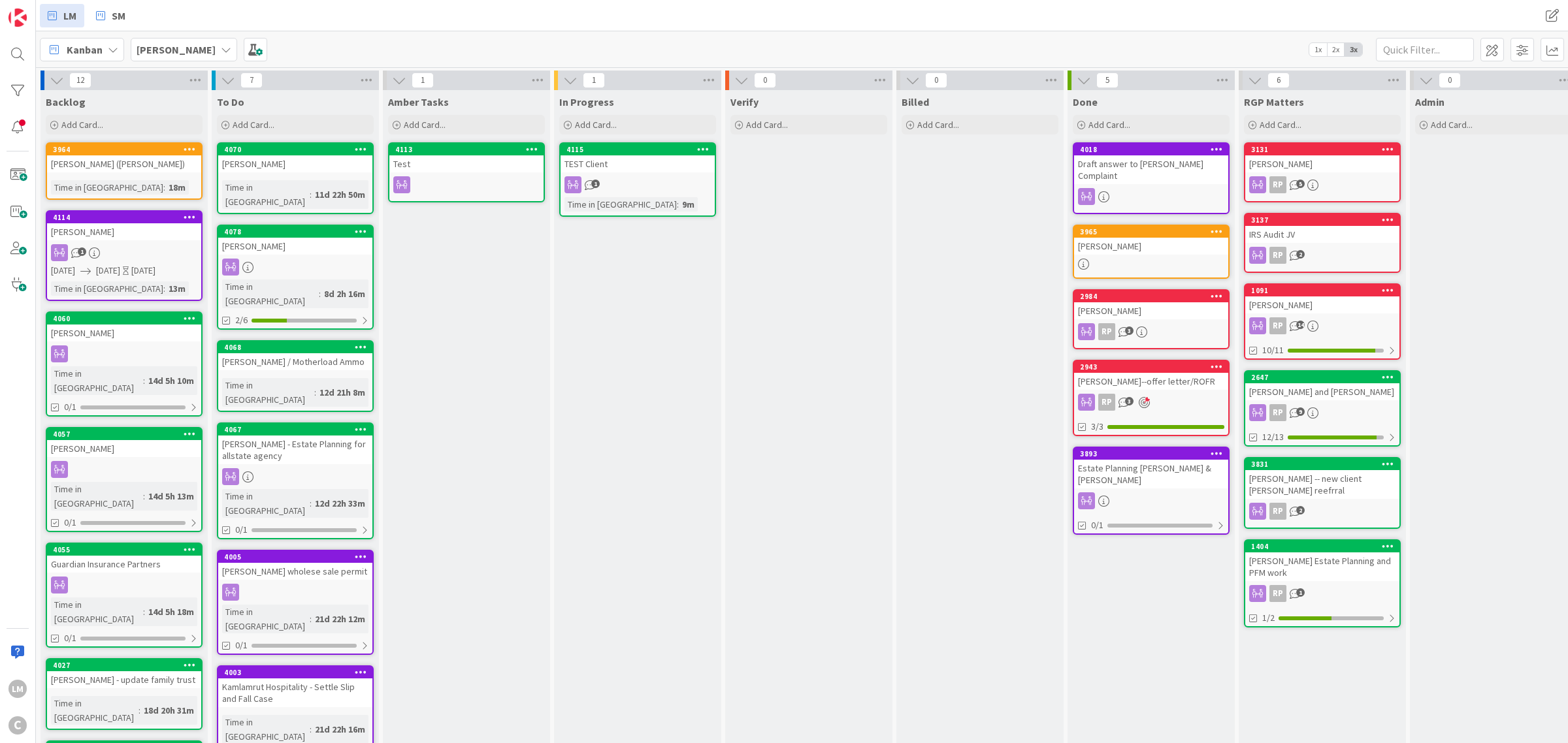
click at [1387, 373] on icon at bounding box center [1388, 376] width 13 height 9
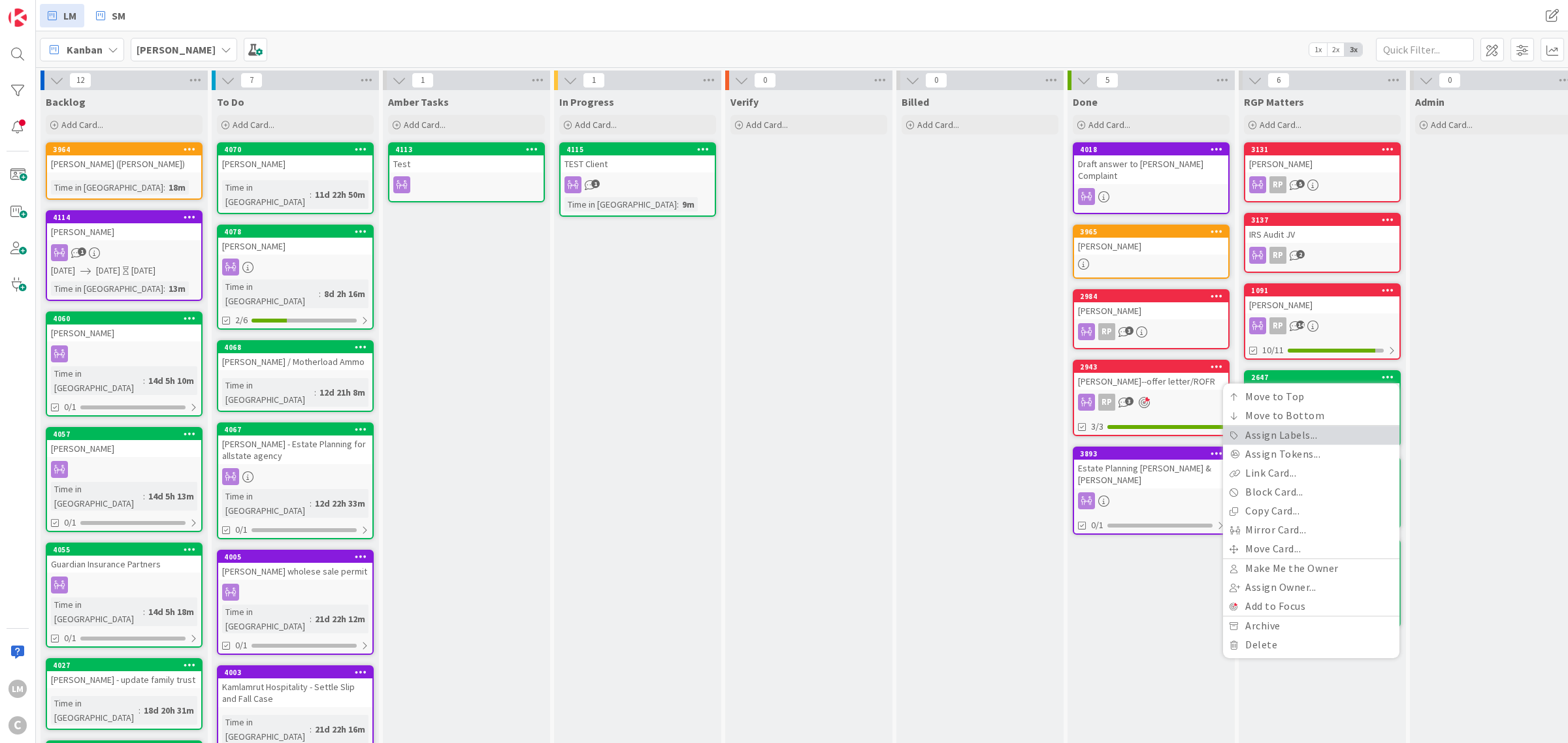
click at [1278, 426] on link "Assign Labels..." at bounding box center [1311, 435] width 176 height 19
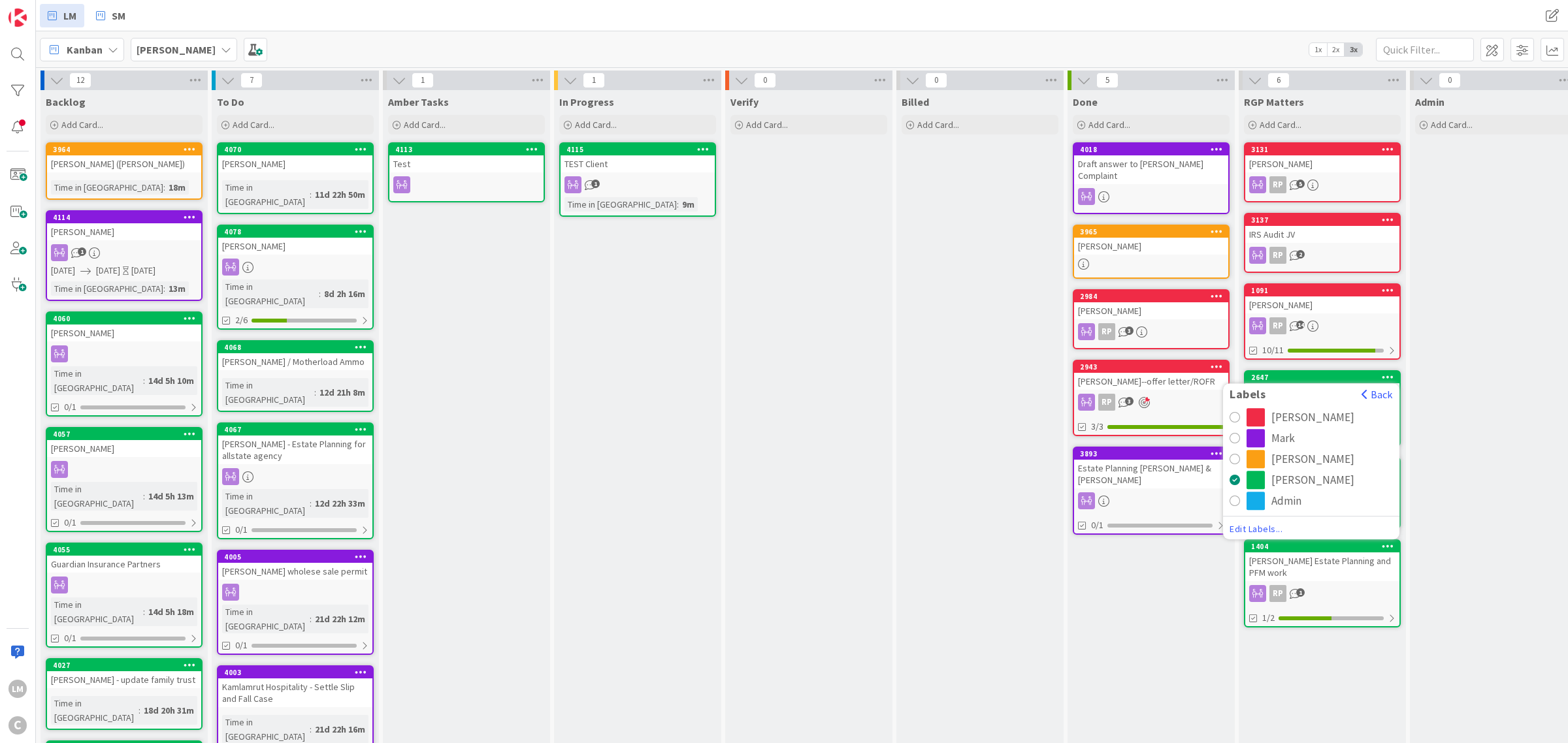
click at [1230, 413] on div "radio" at bounding box center [1235, 417] width 10 height 10
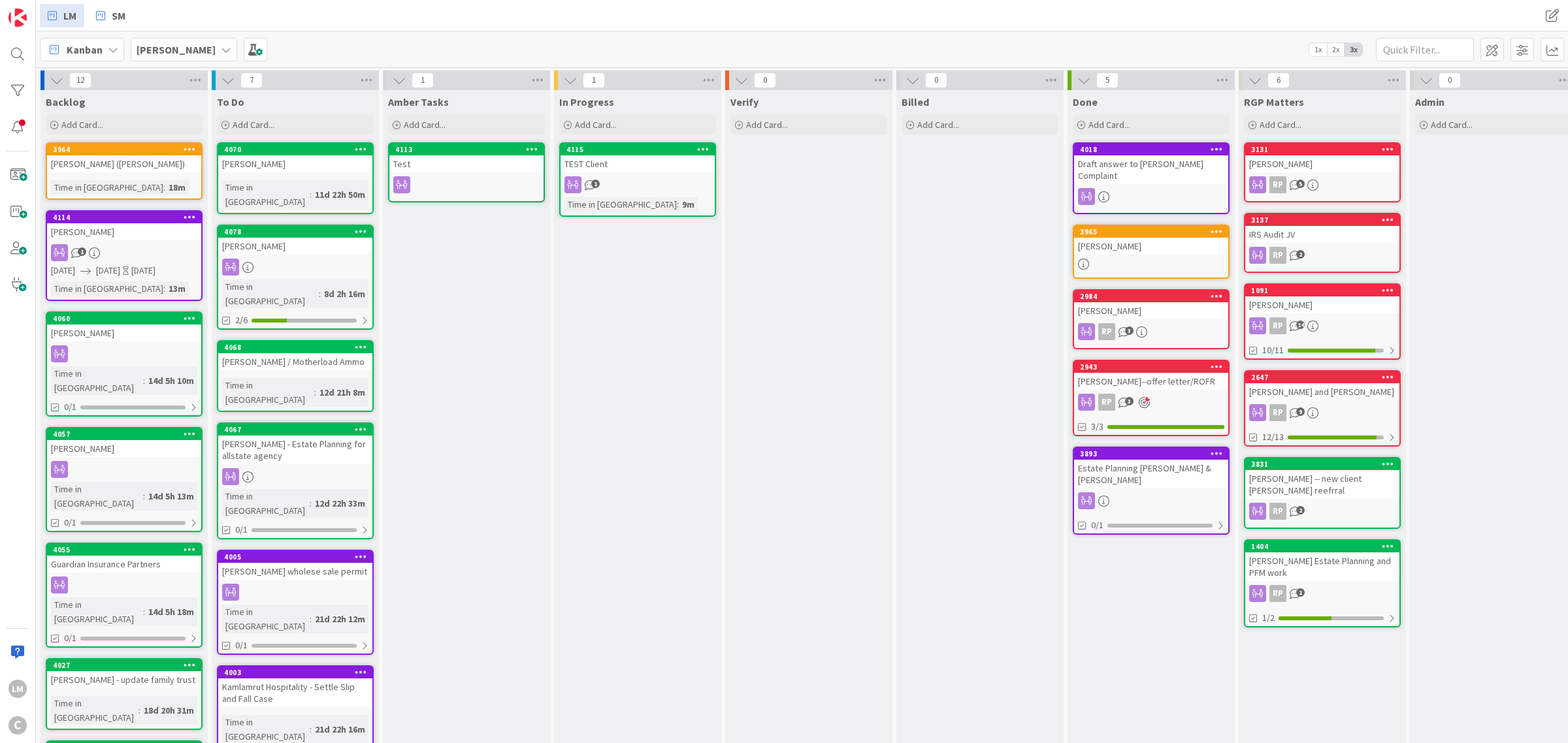
click at [1380, 460] on div at bounding box center [1387, 464] width 24 height 9
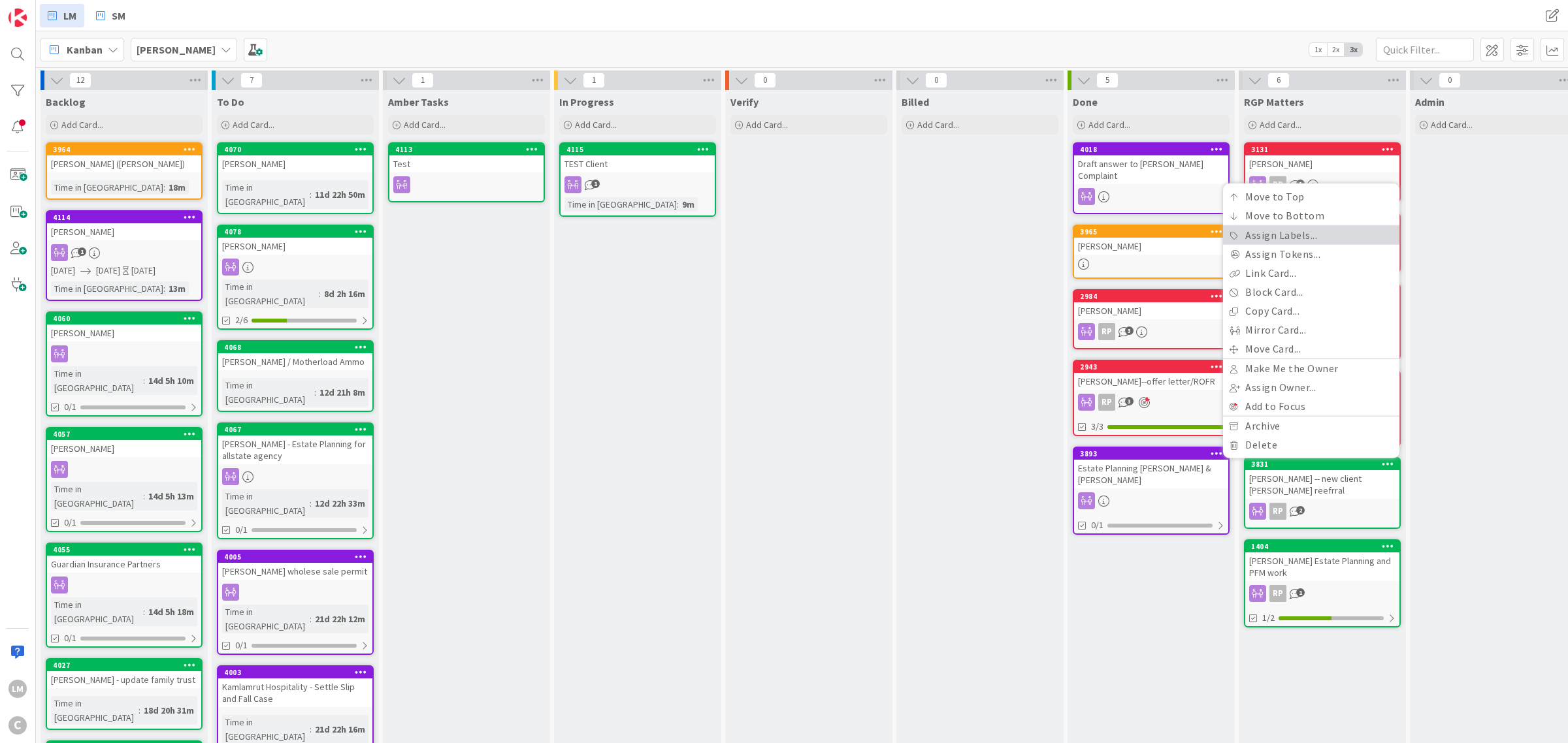
click at [1285, 231] on link "Assign Labels..." at bounding box center [1311, 235] width 176 height 19
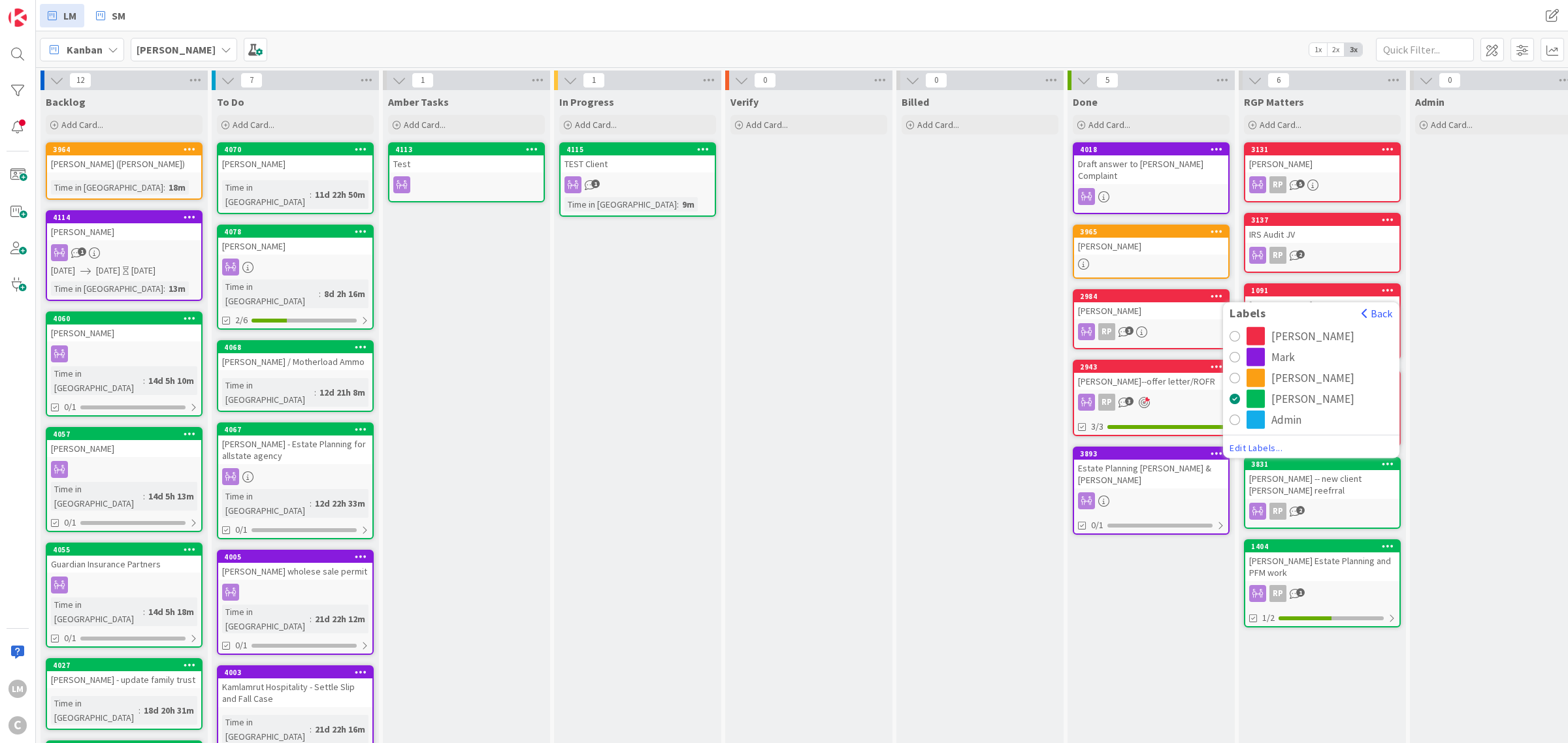
click at [1237, 327] on button "[PERSON_NAME]" at bounding box center [1311, 336] width 163 height 18
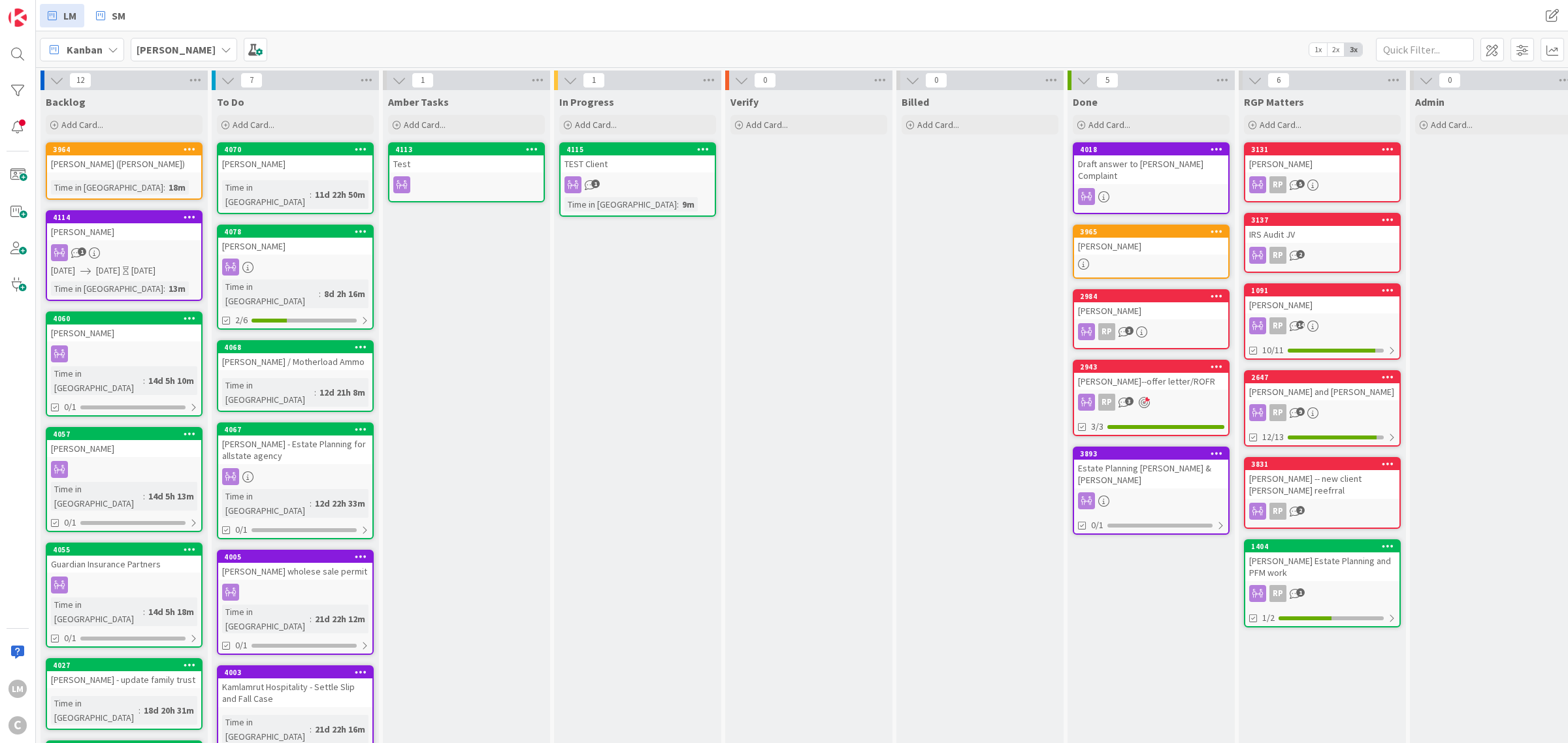
click at [1388, 542] on icon at bounding box center [1388, 546] width 13 height 9
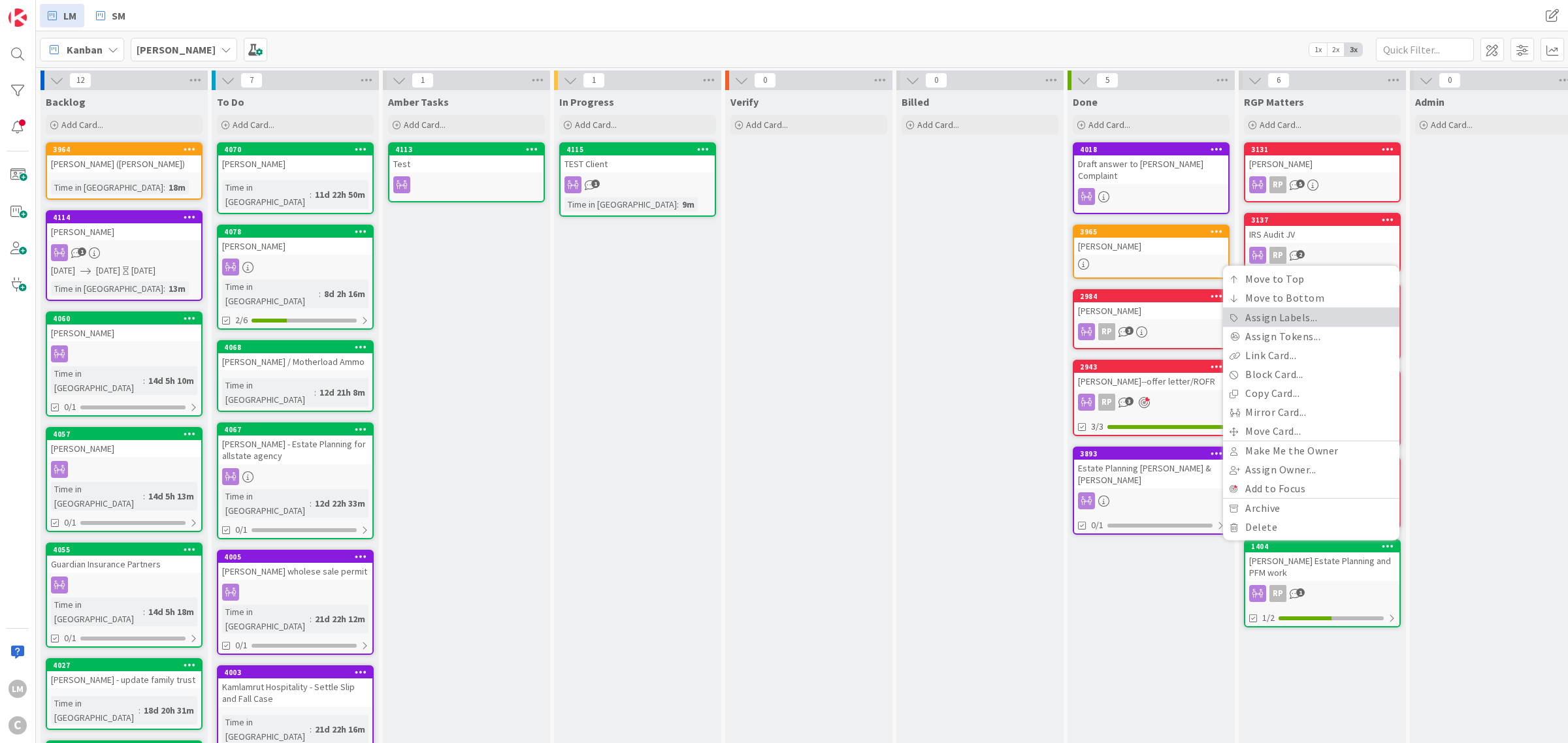
click at [1276, 311] on link "Assign Labels..." at bounding box center [1311, 317] width 176 height 19
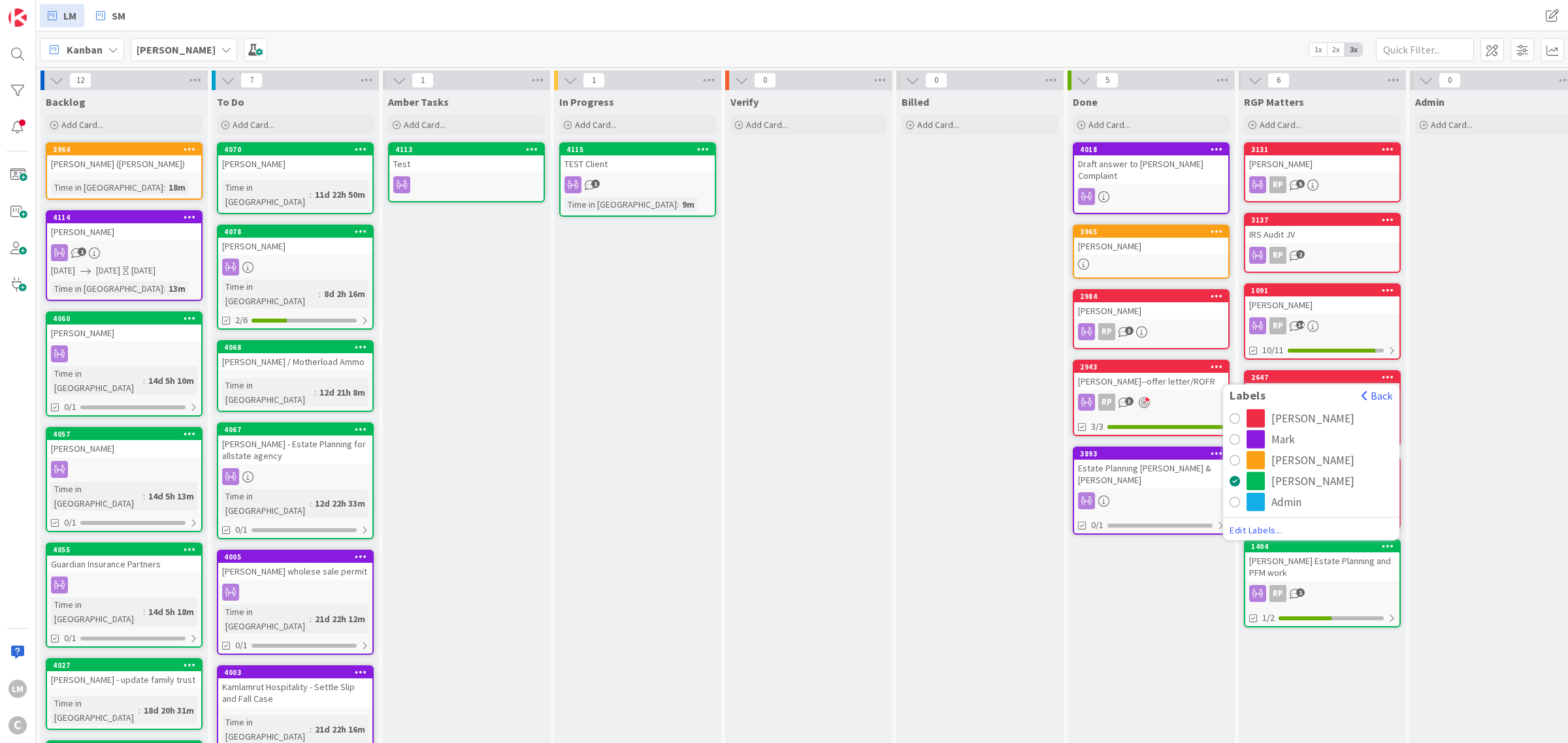
click at [1239, 410] on button "[PERSON_NAME]" at bounding box center [1311, 419] width 163 height 18
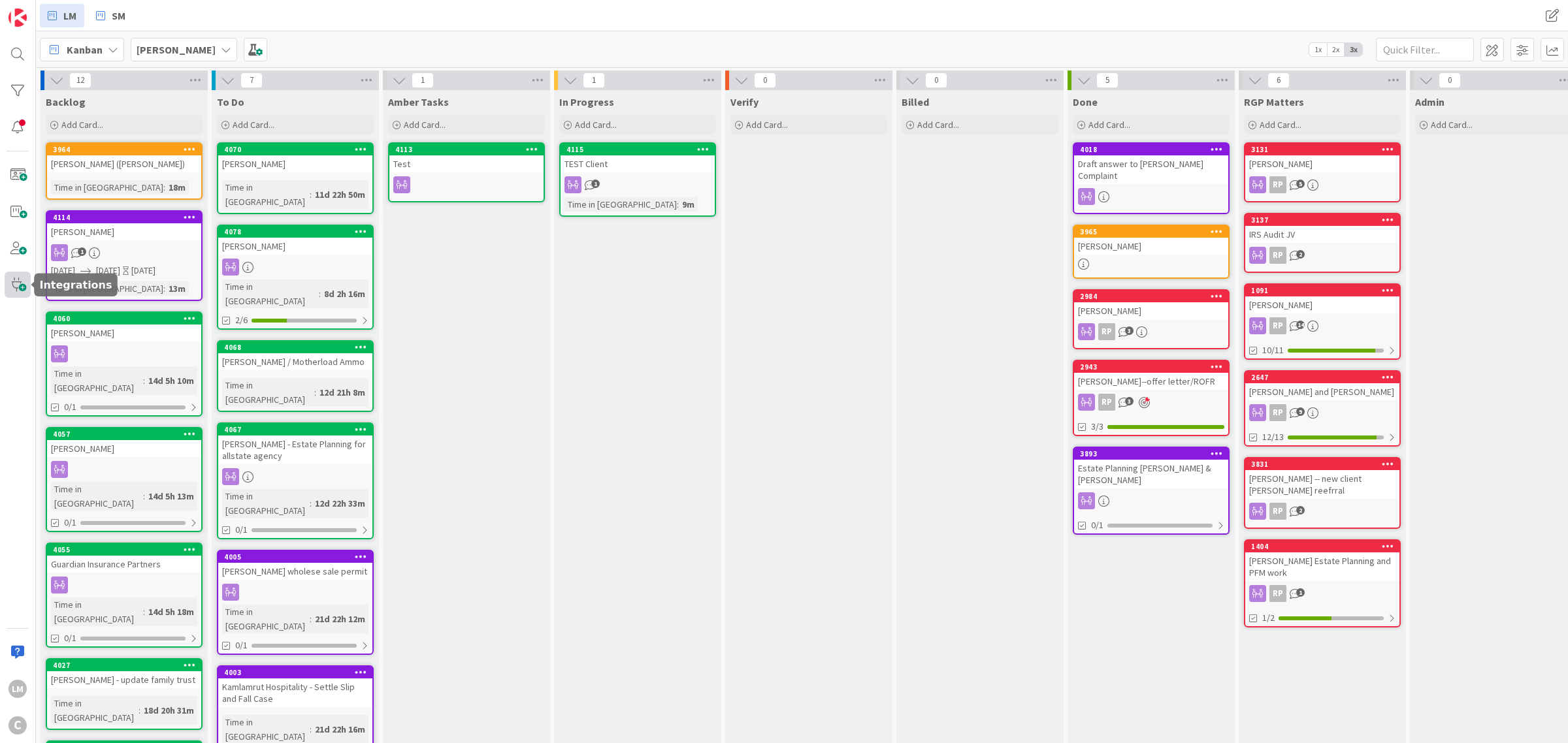
click at [21, 283] on span at bounding box center [18, 285] width 26 height 26
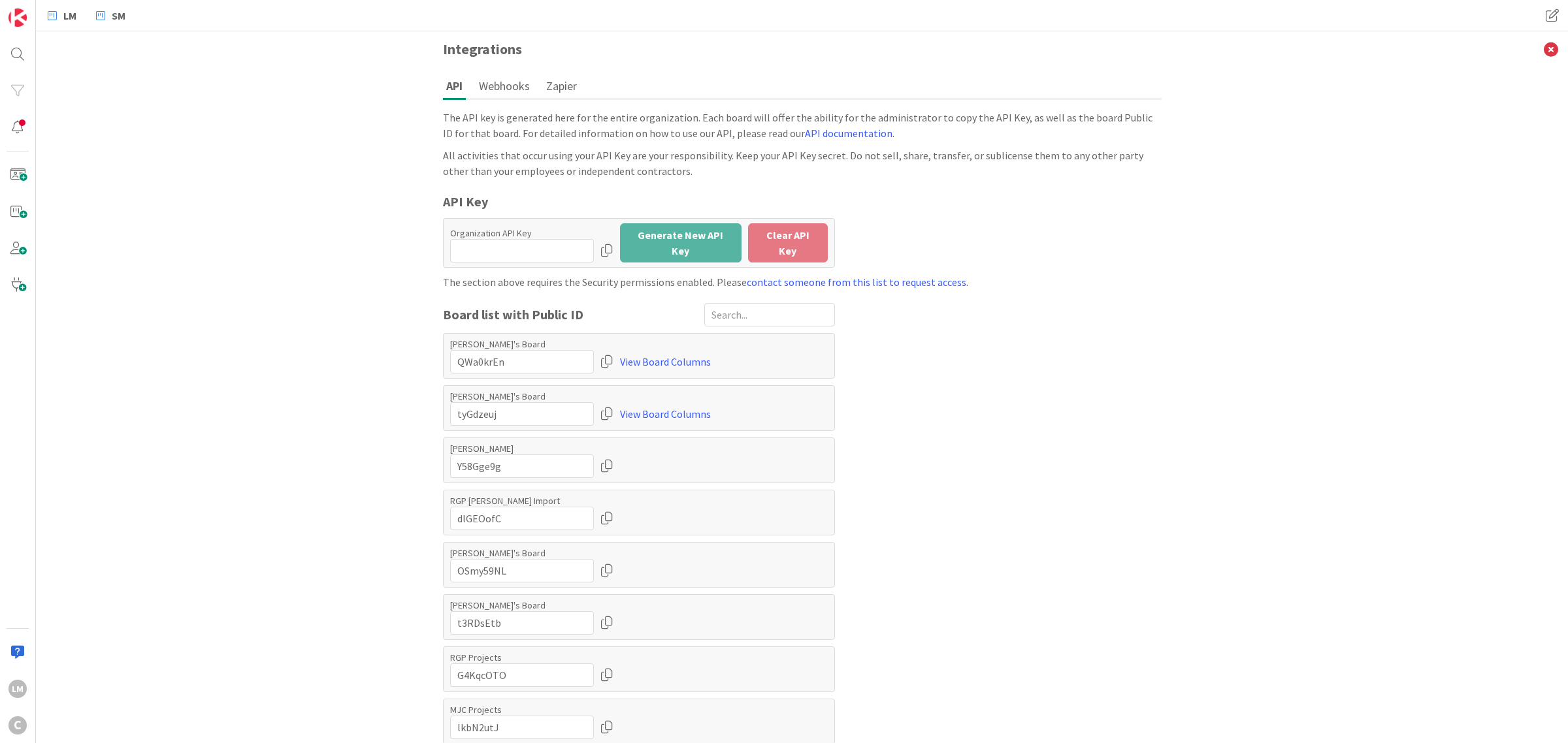
click at [508, 87] on button "Webhooks" at bounding box center [504, 85] width 58 height 24
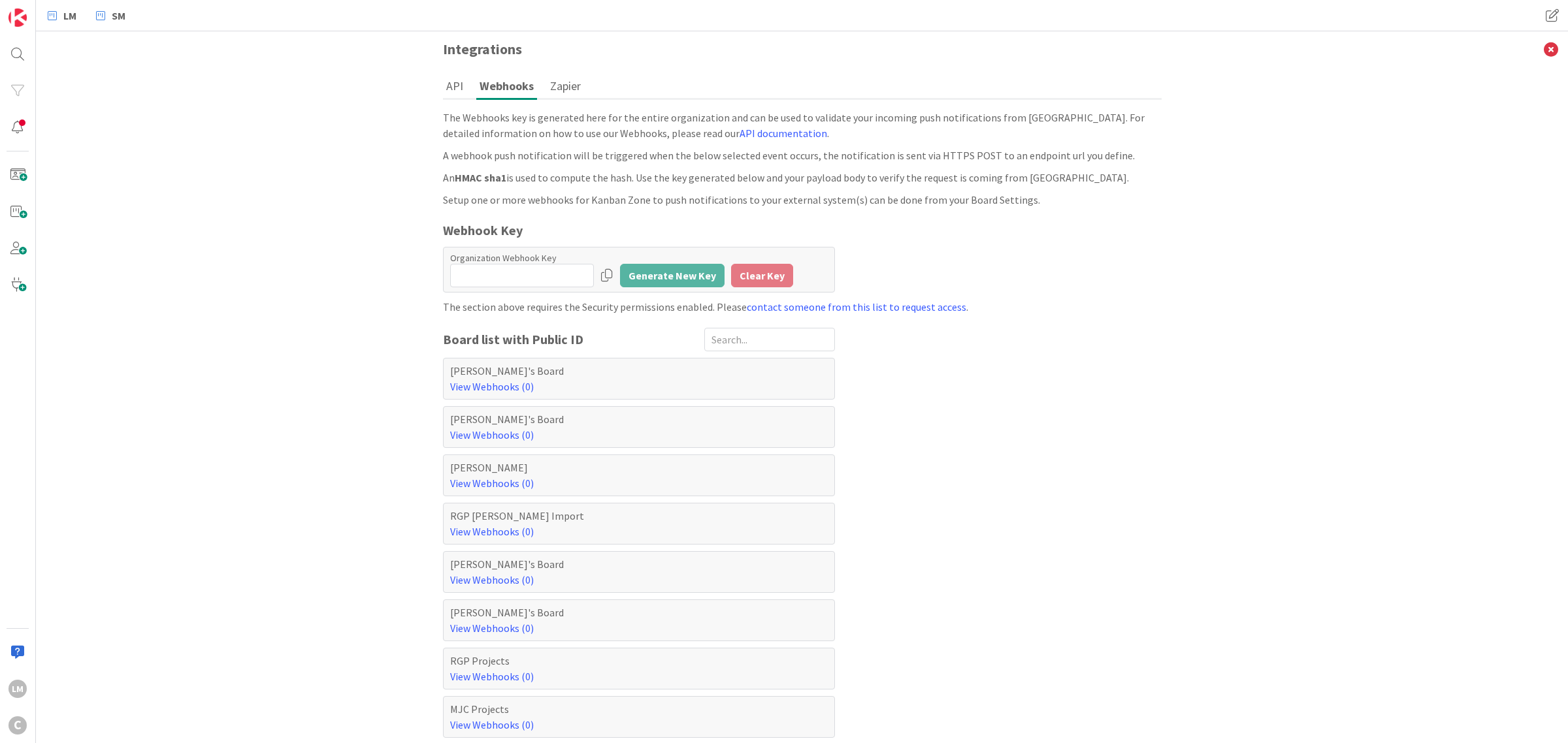
click at [559, 79] on button "Zapier" at bounding box center [566, 85] width 38 height 24
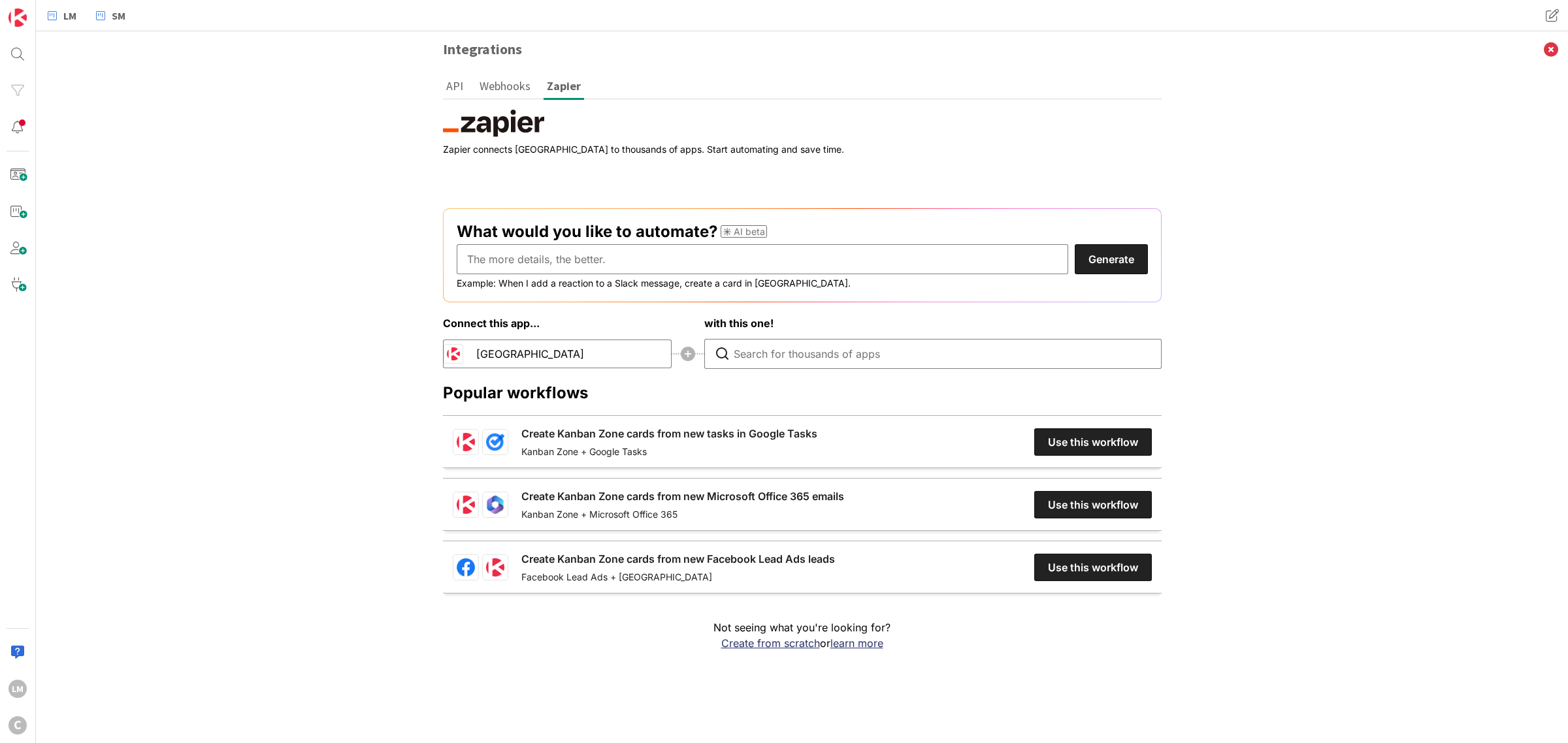
click at [493, 83] on button "Webhooks" at bounding box center [505, 85] width 58 height 24
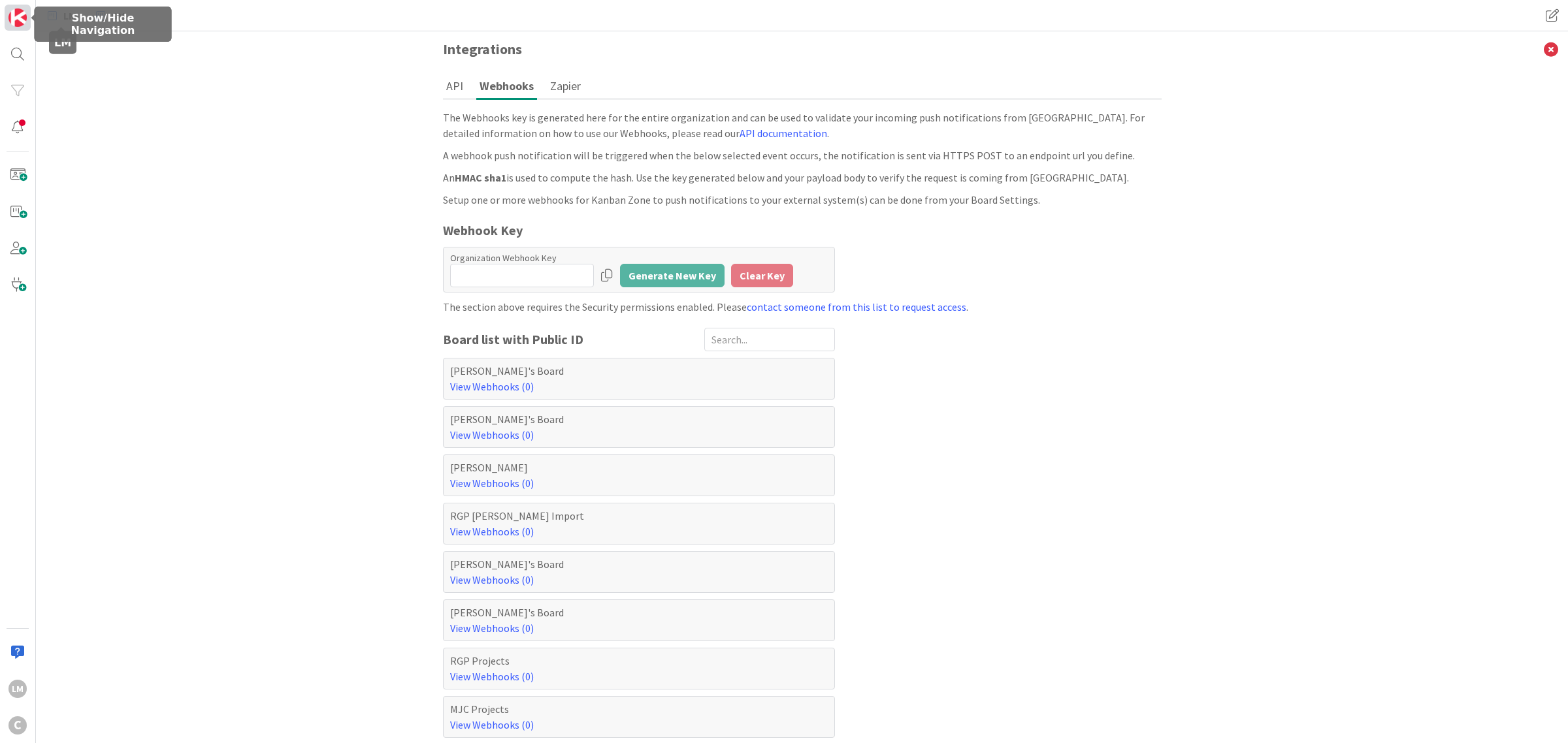
click at [12, 20] on img at bounding box center [17, 17] width 18 height 18
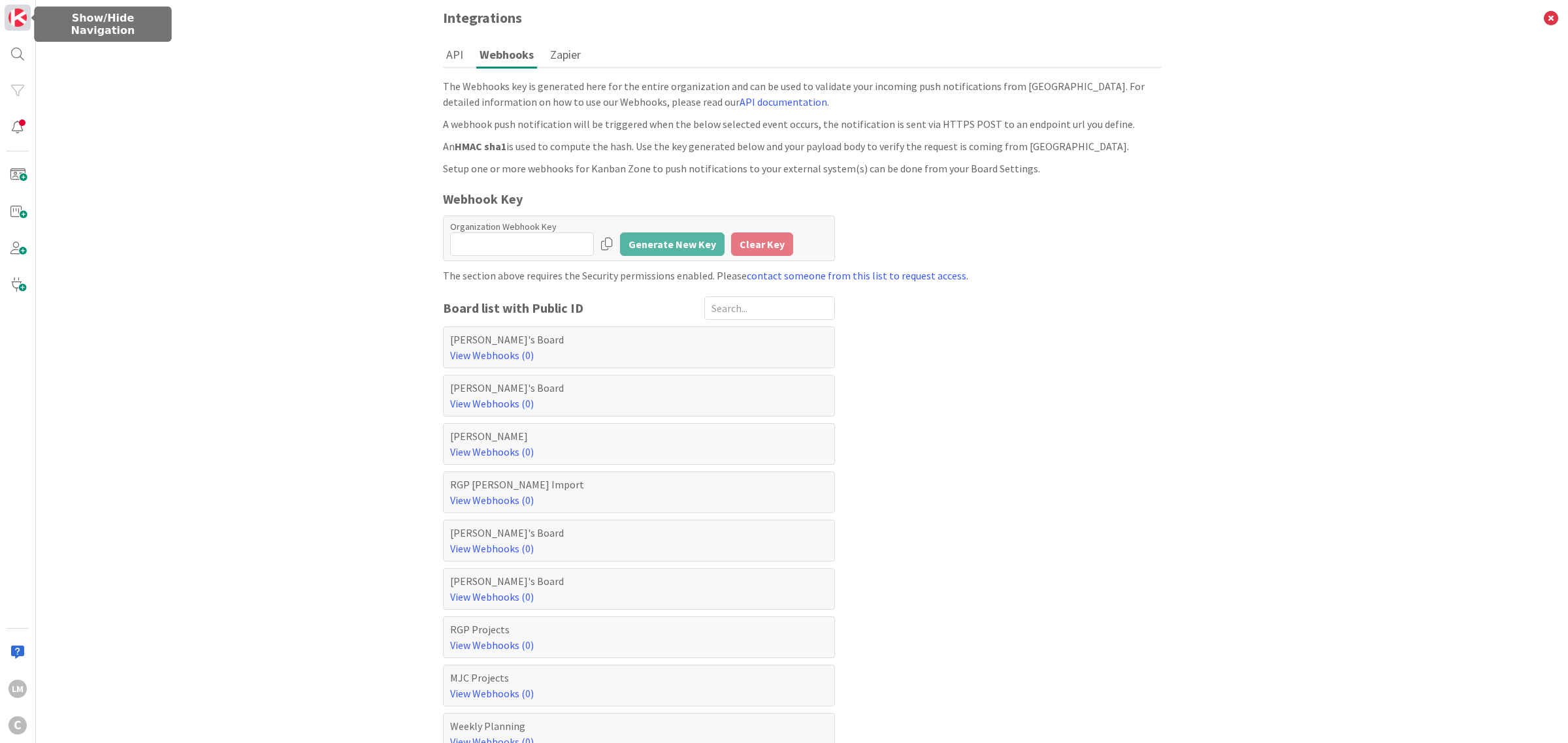
click at [22, 26] on img at bounding box center [17, 17] width 18 height 18
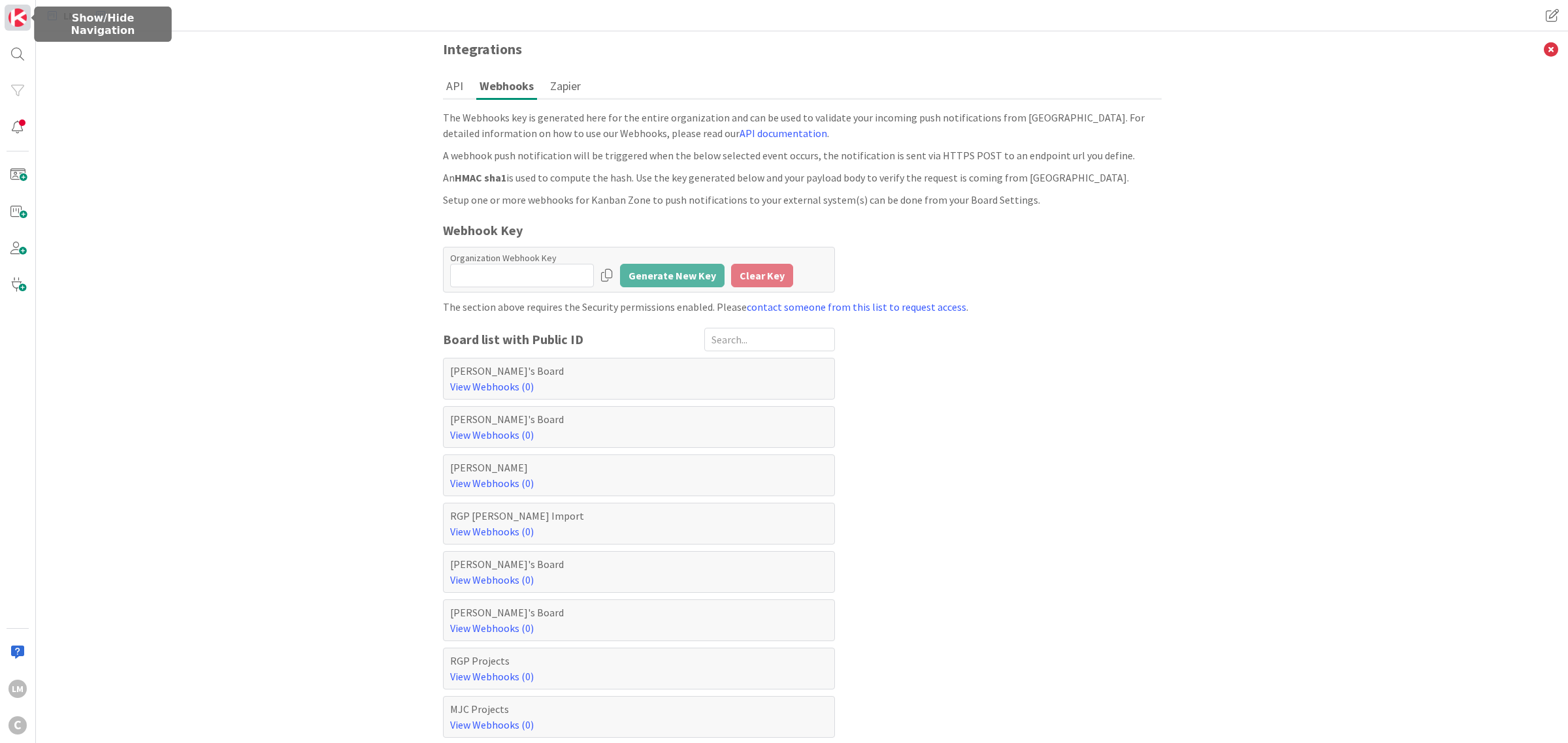
click at [22, 26] on img at bounding box center [17, 17] width 18 height 18
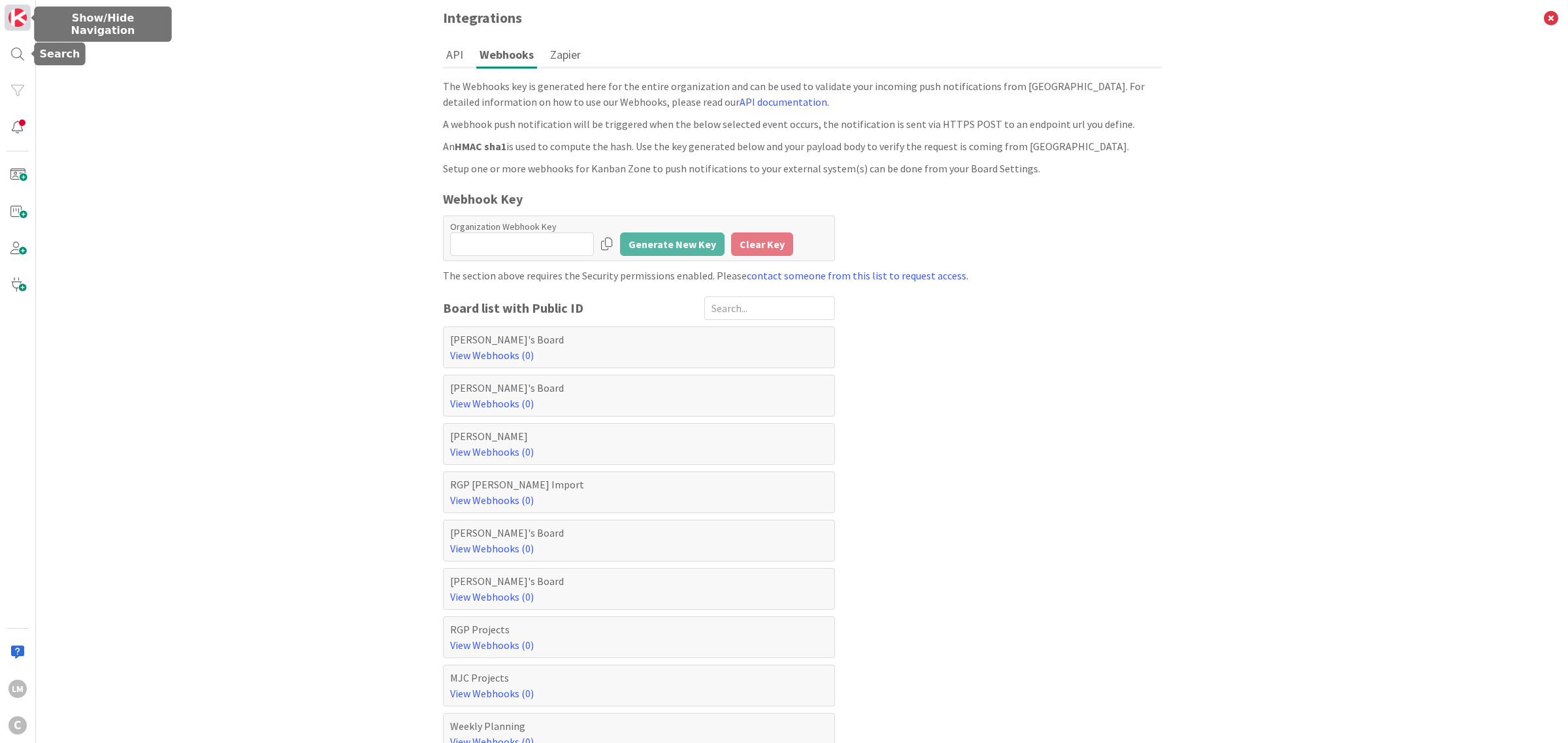
click at [24, 10] on img at bounding box center [17, 17] width 18 height 18
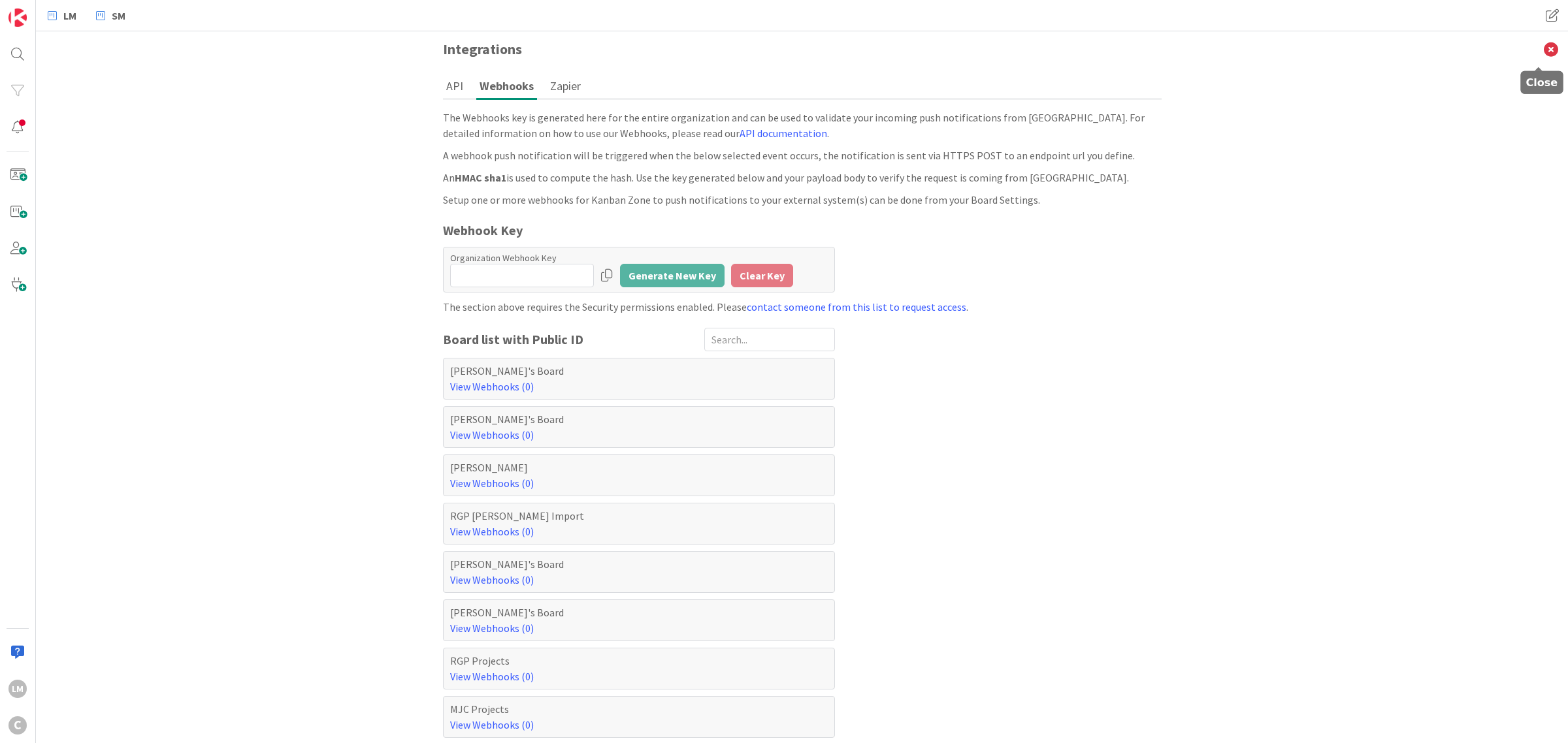
click at [1537, 44] on icon at bounding box center [1551, 49] width 34 height 36
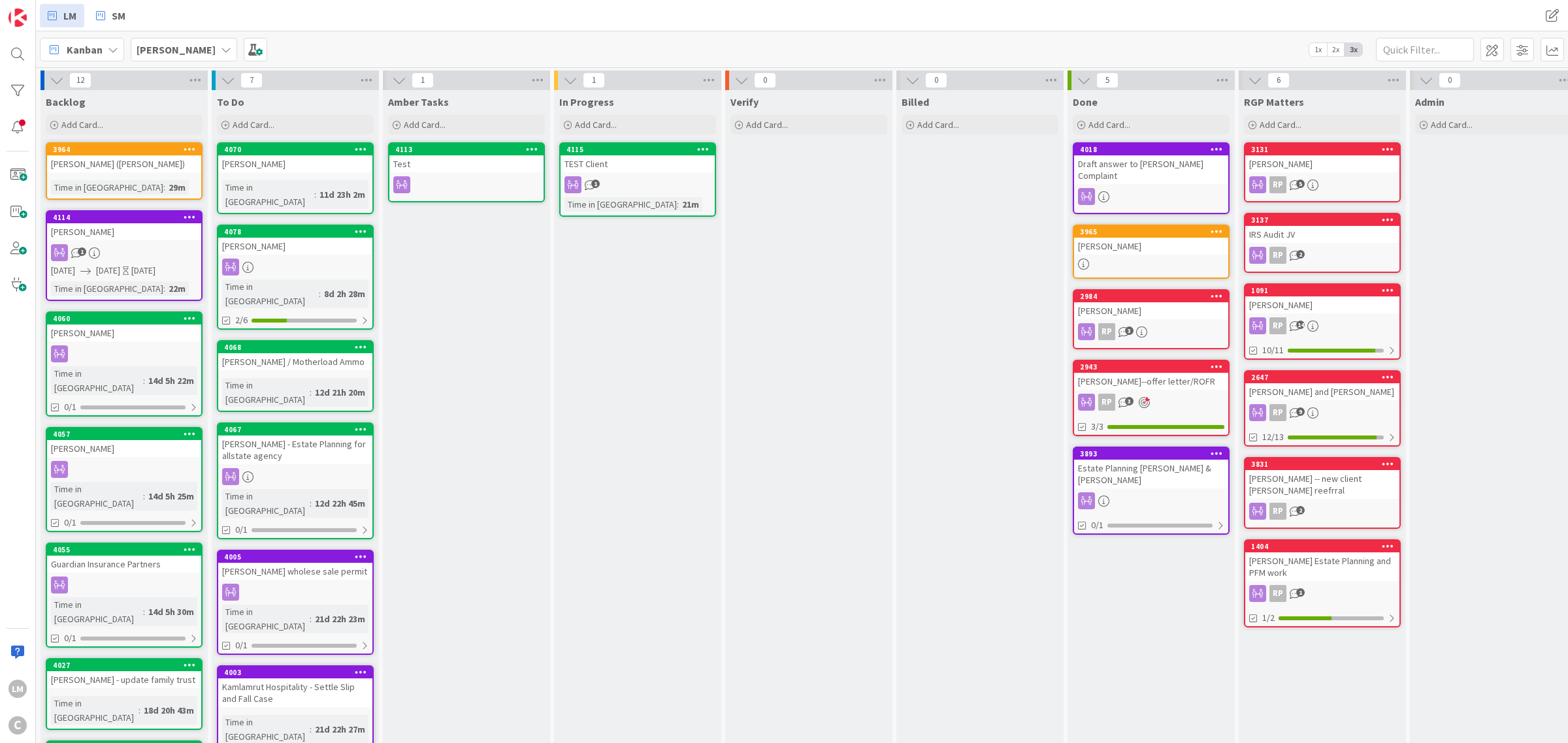
click at [364, 342] on icon at bounding box center [361, 347] width 13 height 9
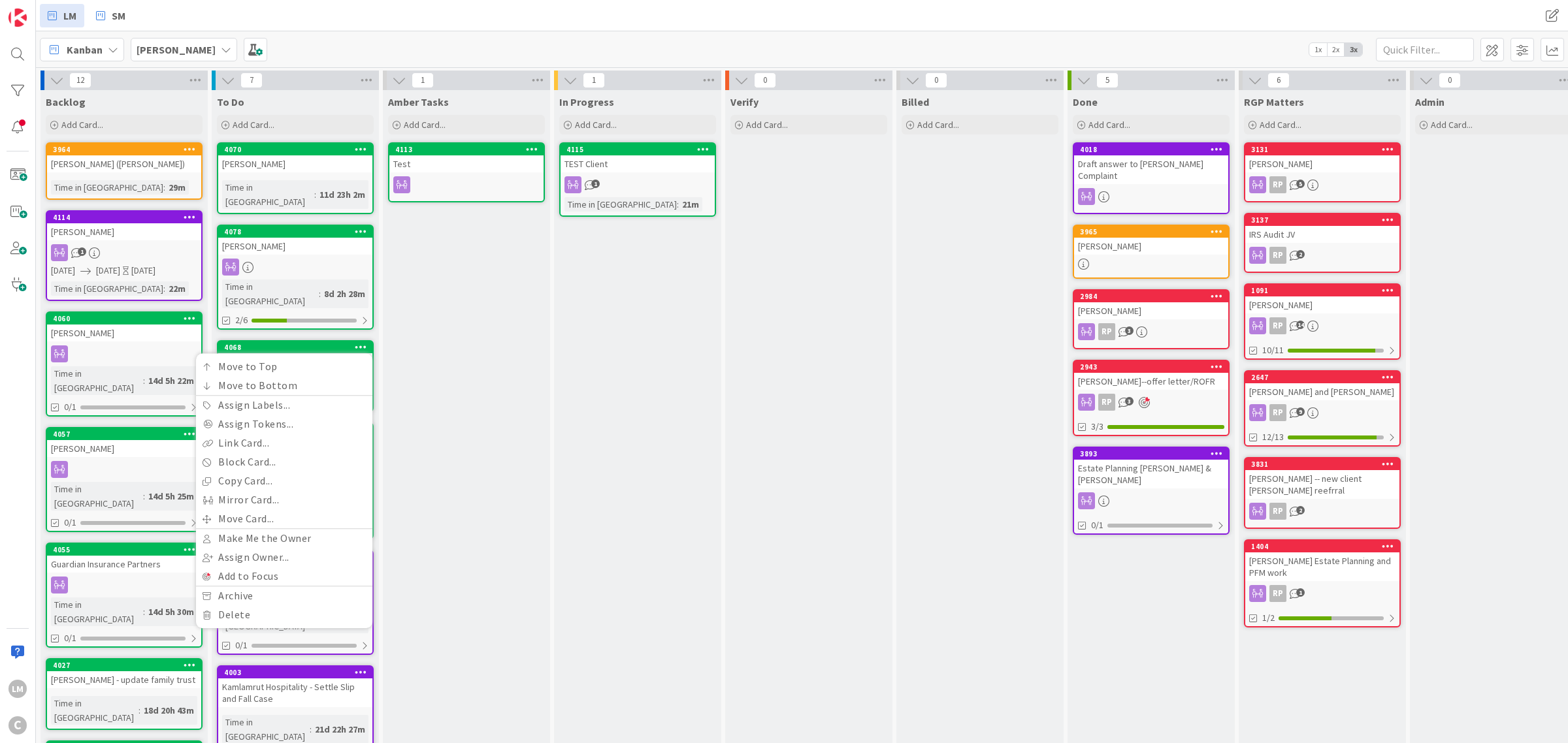
click at [413, 336] on div "Amber Tasks Add Card... 4113 Test" at bounding box center [466, 643] width 167 height 1105
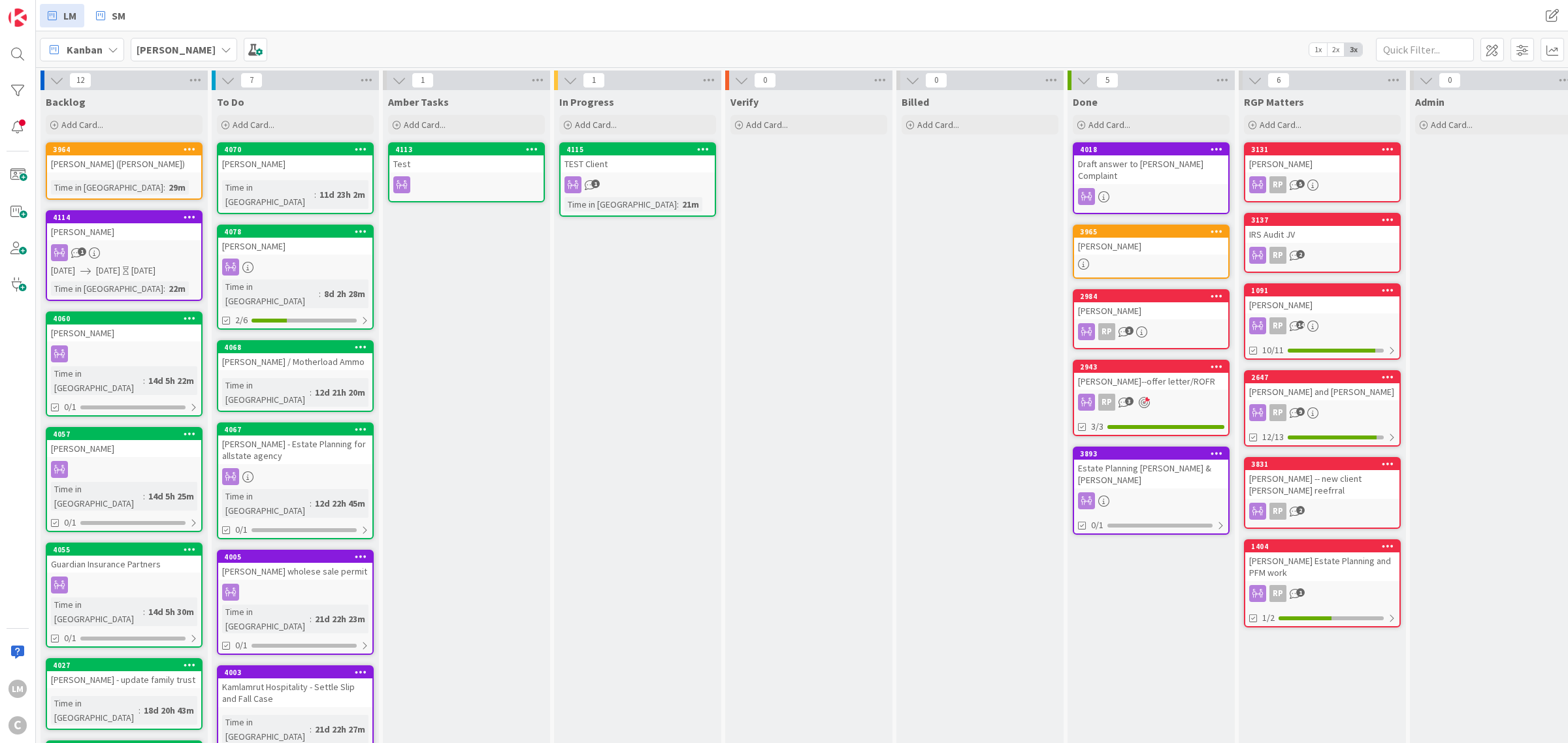
click at [193, 429] on icon at bounding box center [190, 433] width 13 height 9
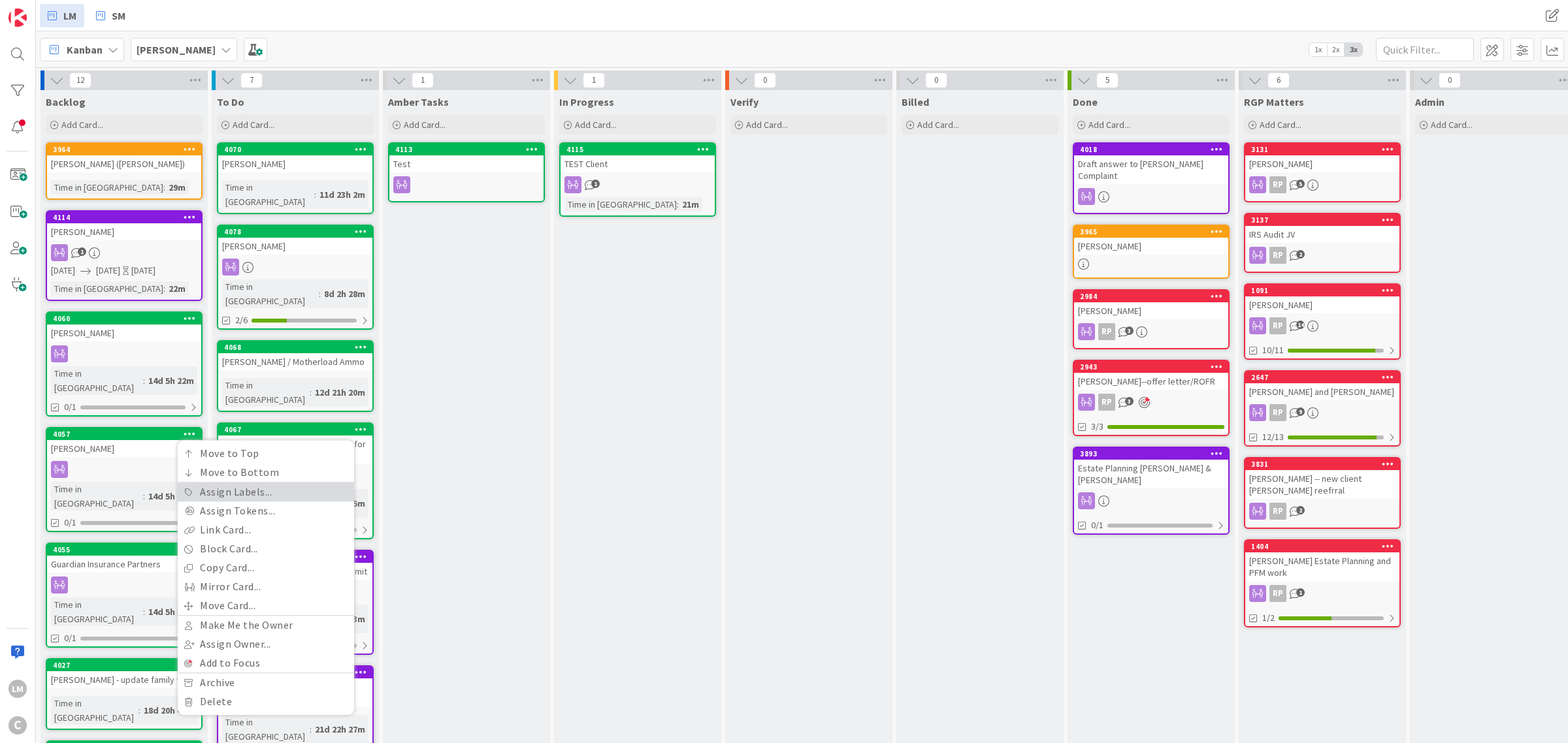
click at [233, 483] on link "Assign Labels..." at bounding box center [266, 492] width 176 height 19
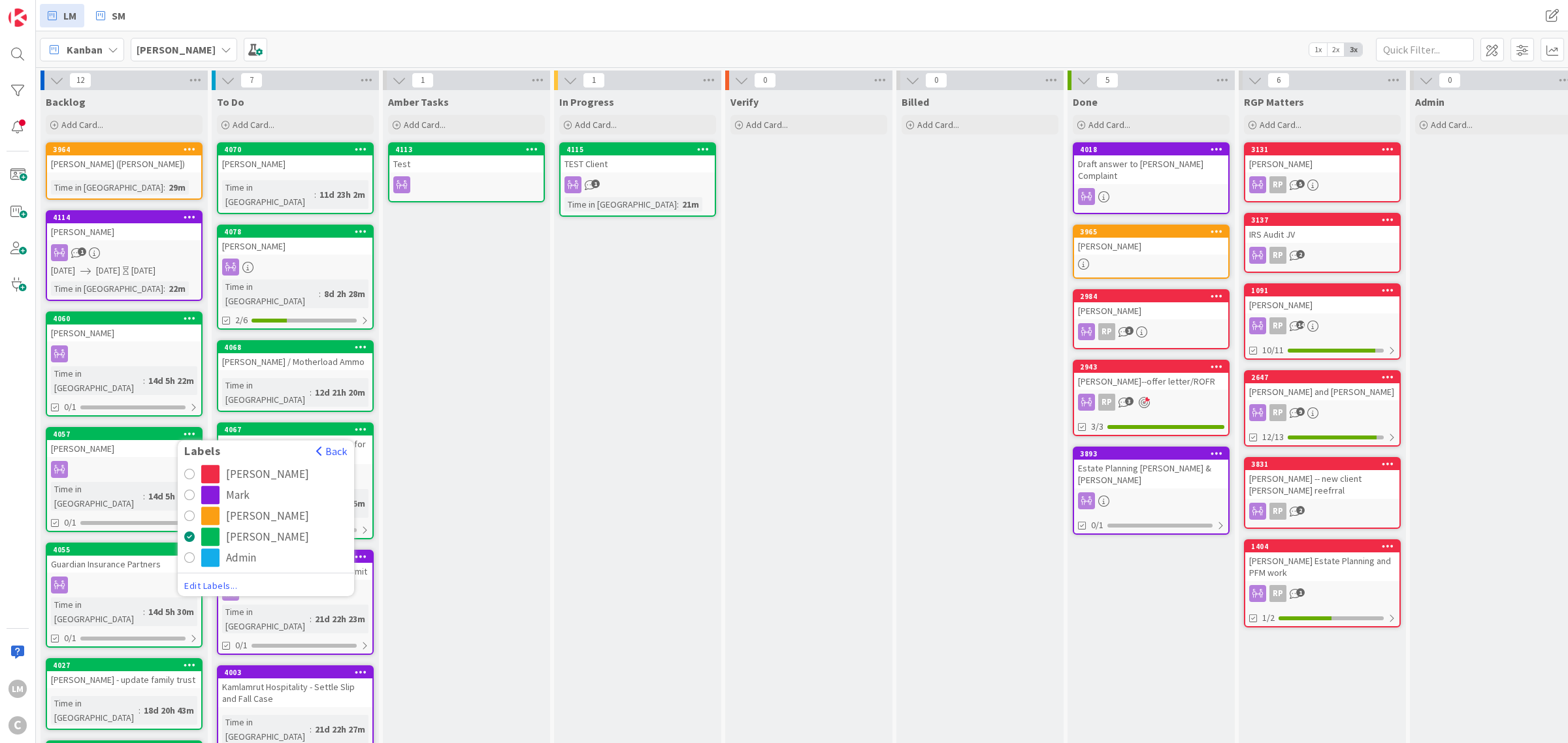
click at [224, 486] on div "Mark" at bounding box center [274, 495] width 147 height 18
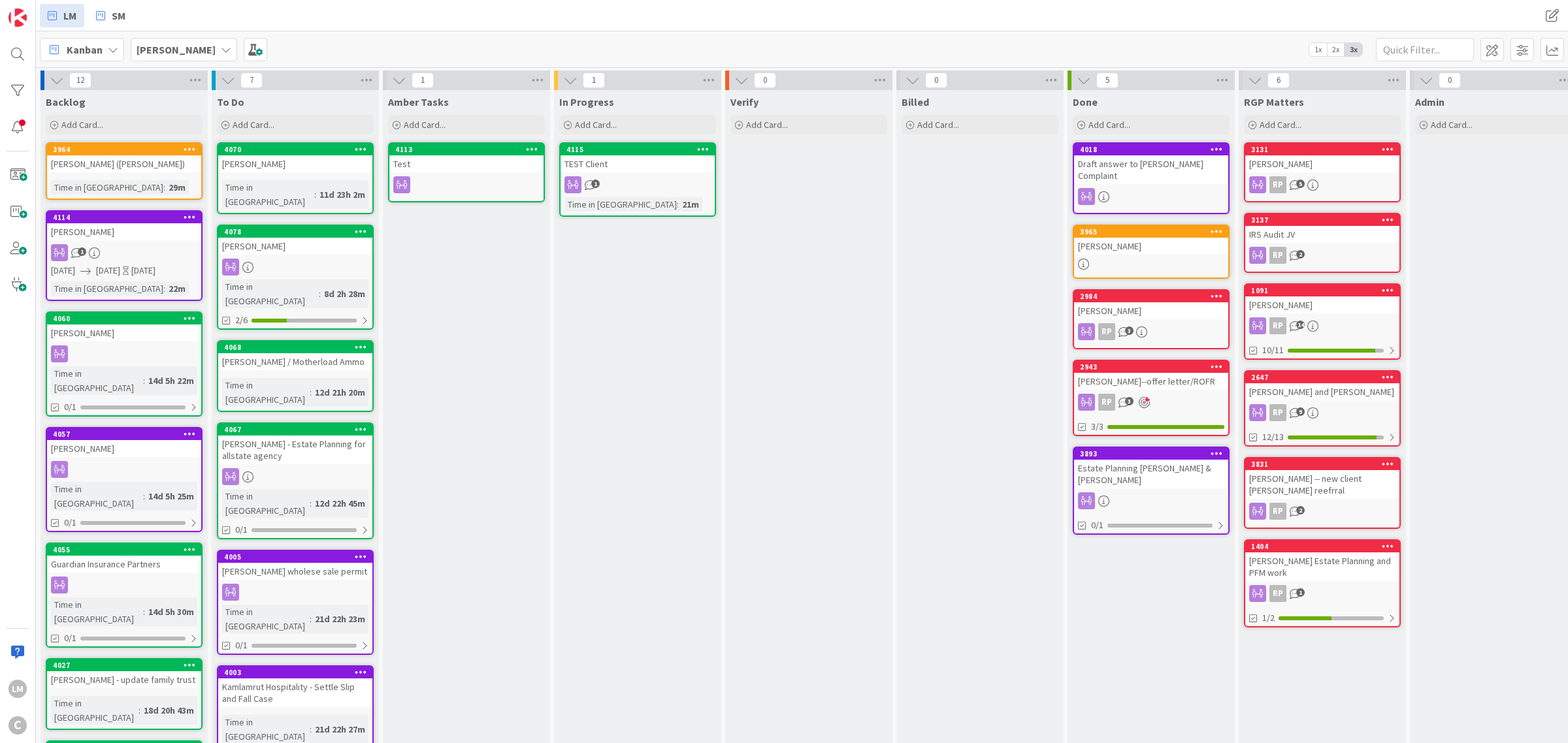
click at [188, 313] on icon at bounding box center [190, 317] width 13 height 9
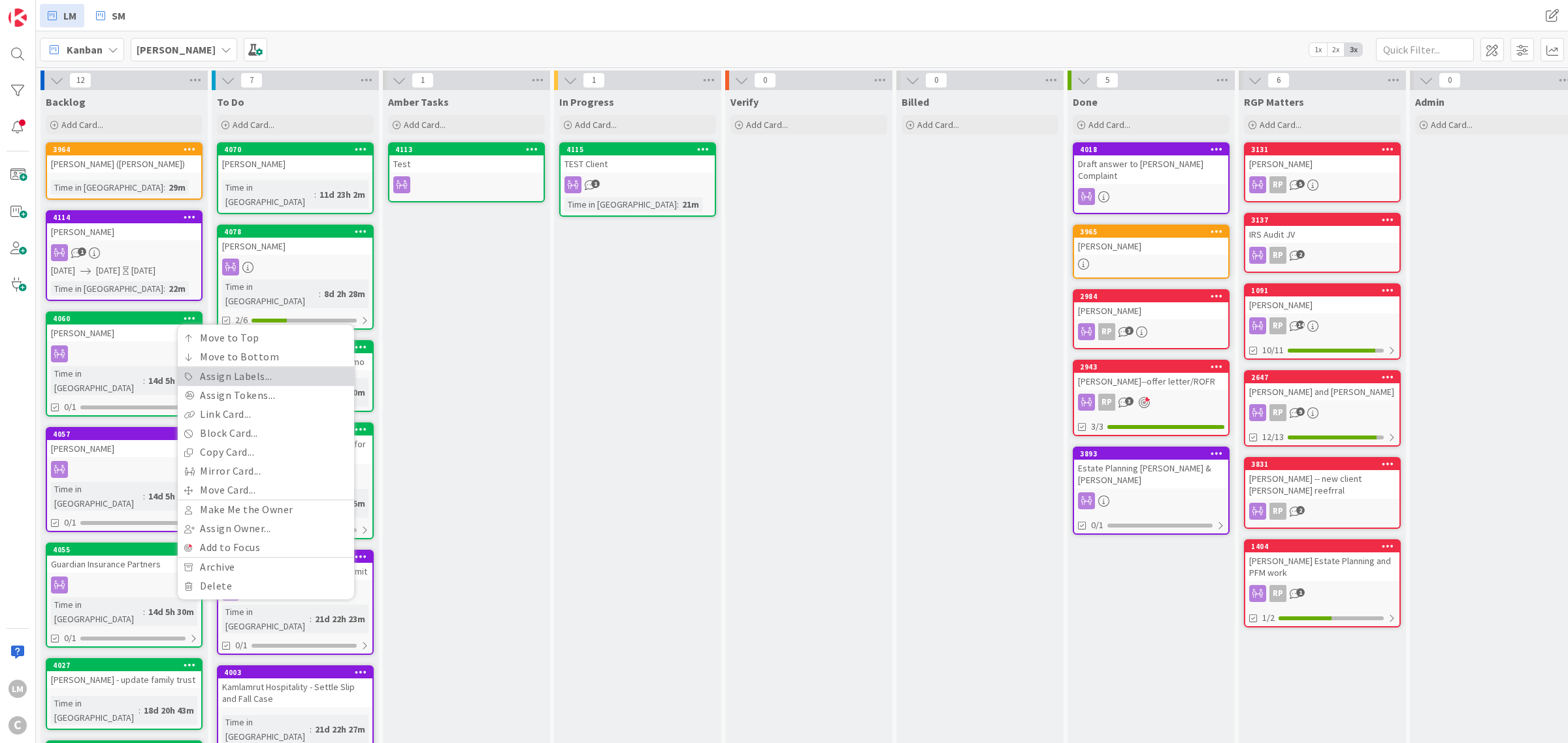
click at [196, 374] on link "Assign Labels..." at bounding box center [266, 376] width 176 height 19
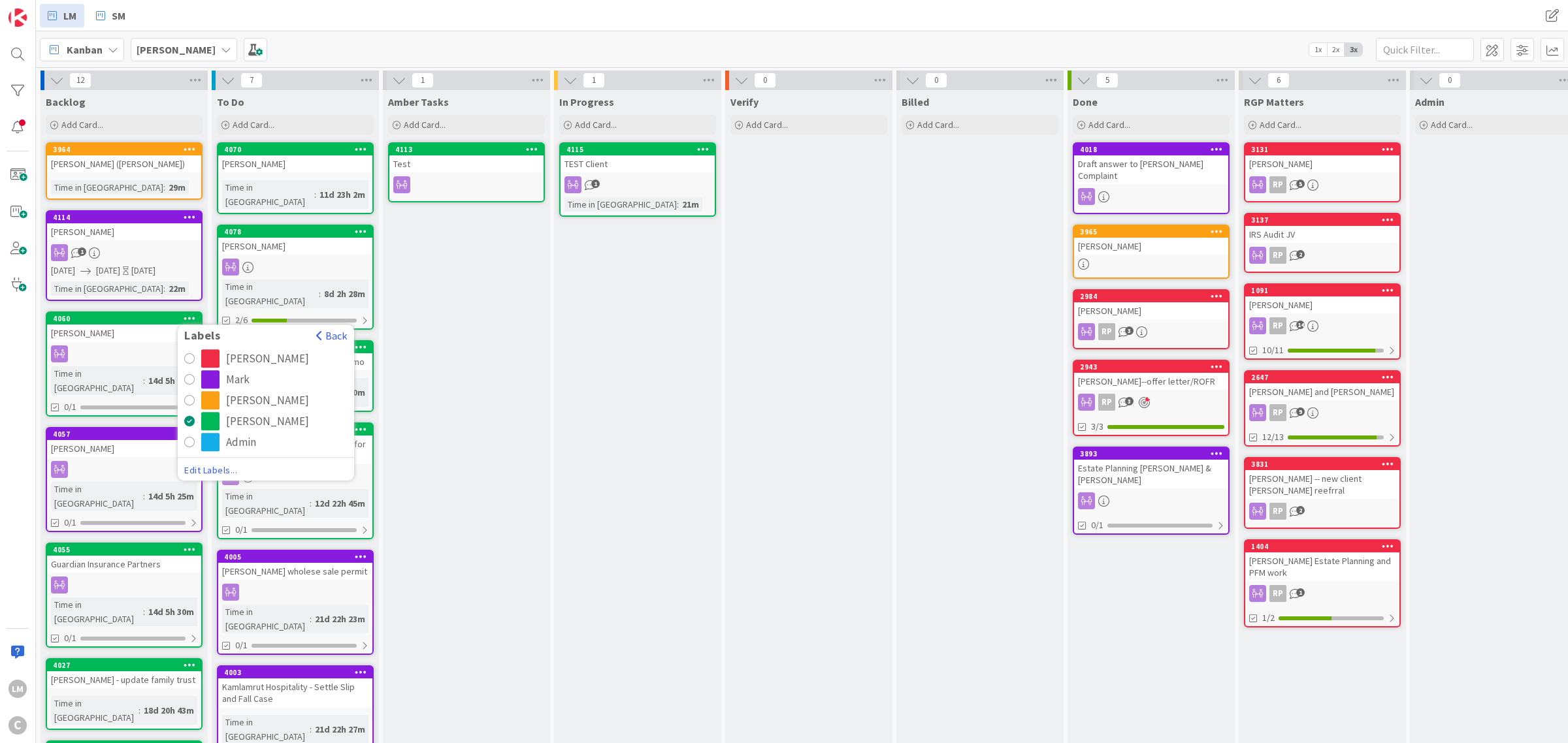
click at [217, 376] on div "radio" at bounding box center [211, 379] width 18 height 18
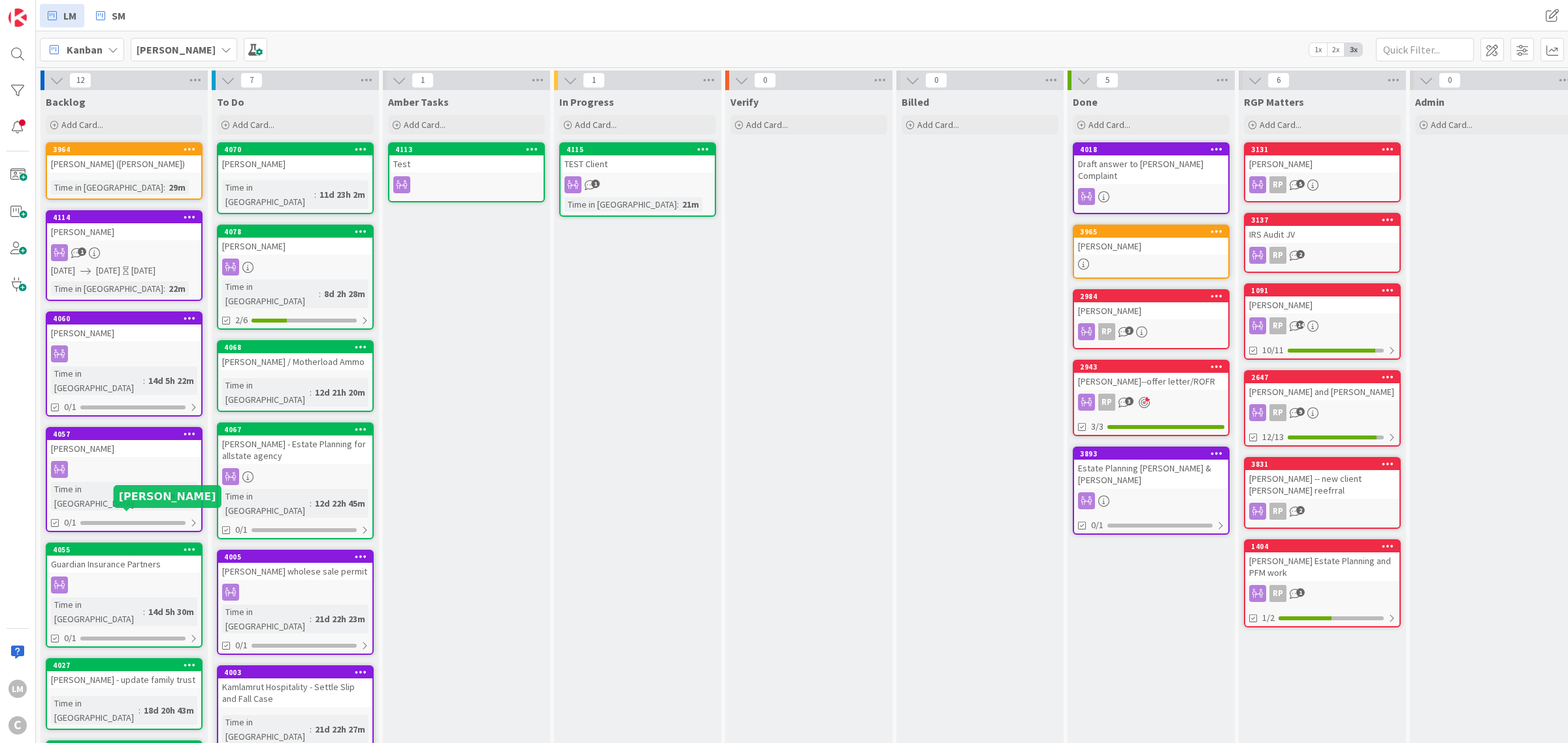
click at [185, 544] on icon at bounding box center [190, 549] width 13 height 9
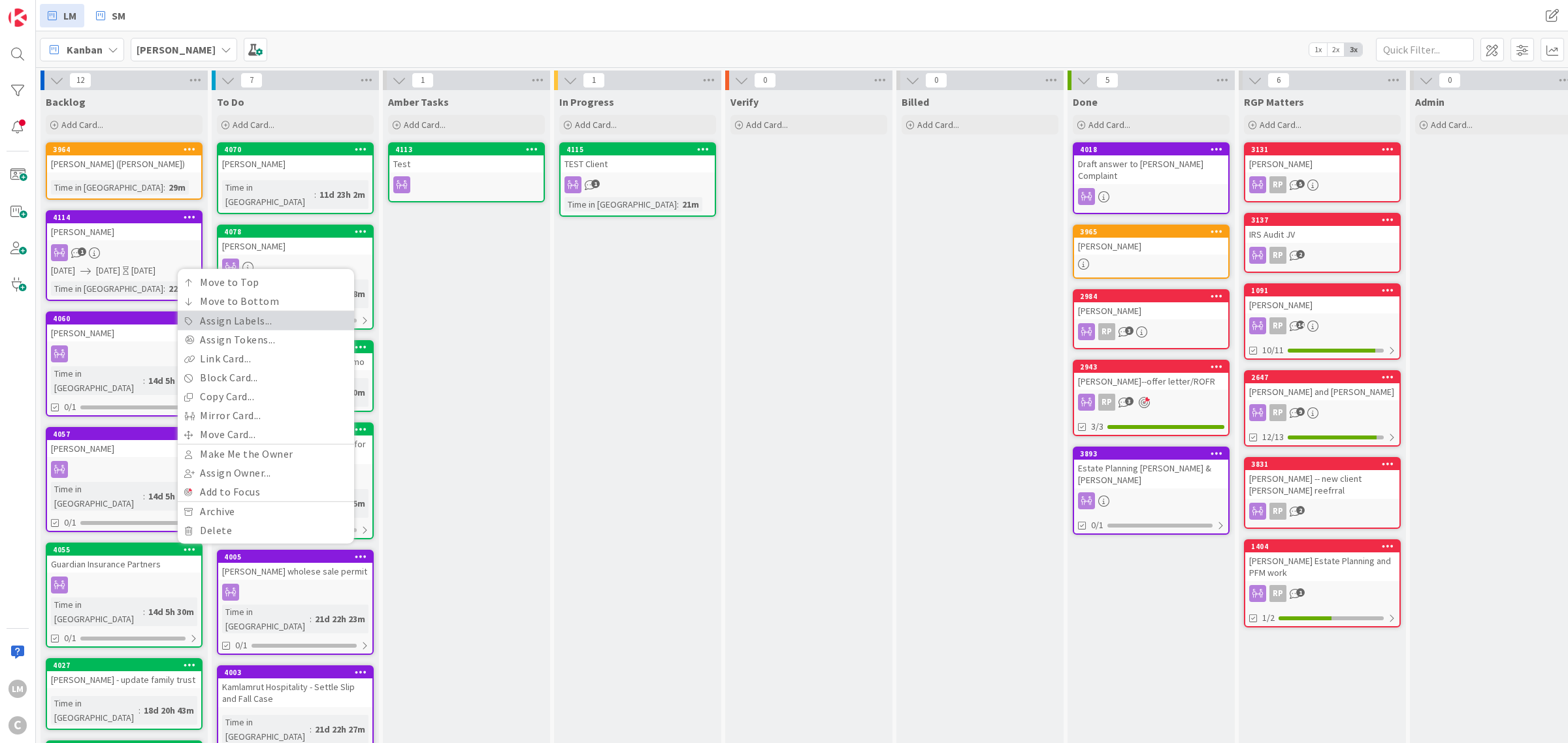
click at [214, 312] on link "Assign Labels..." at bounding box center [266, 321] width 176 height 19
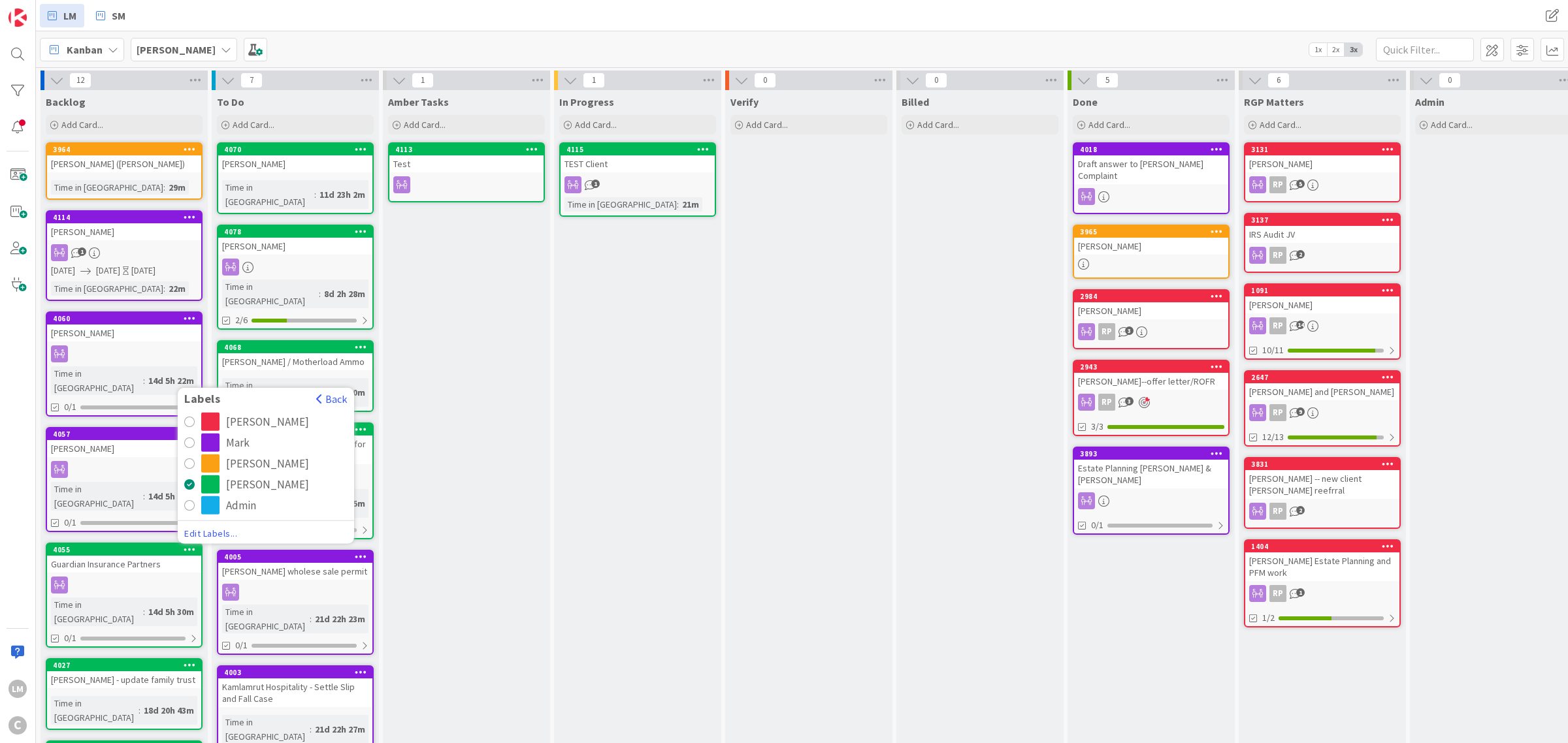
click at [200, 433] on button "Mark" at bounding box center [265, 442] width 163 height 18
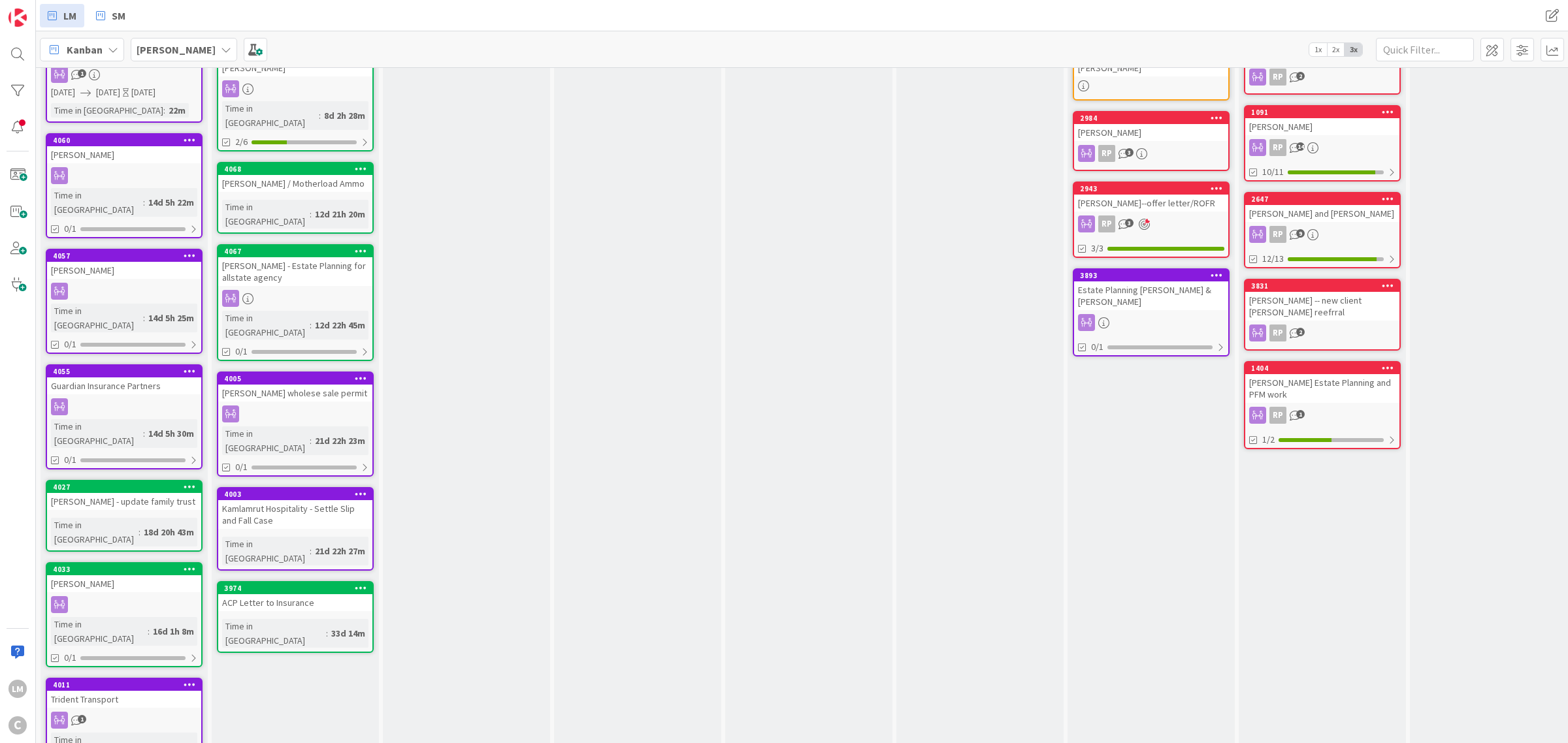
scroll to position [345, 0]
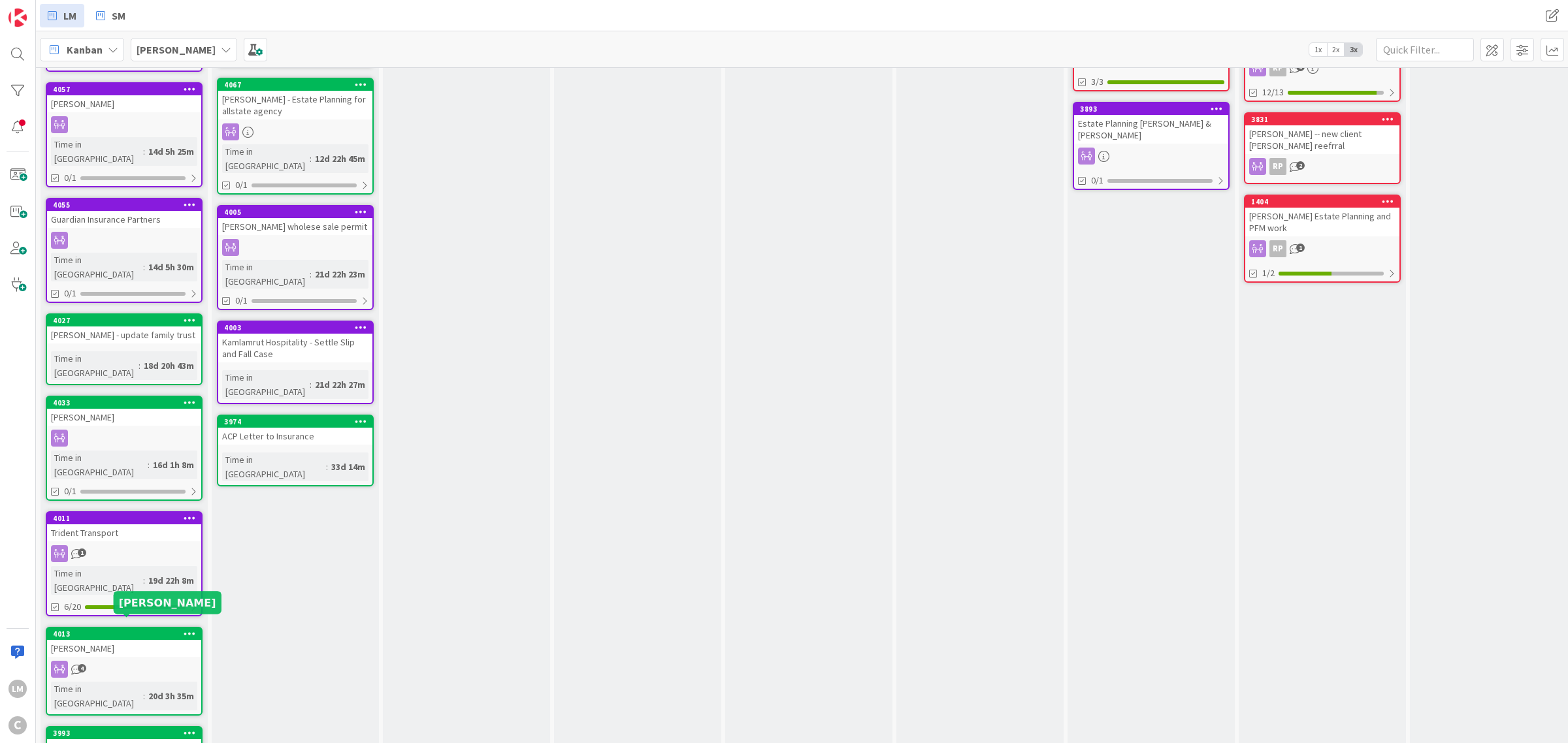
click at [178, 728] on div "3993" at bounding box center [124, 733] width 154 height 12
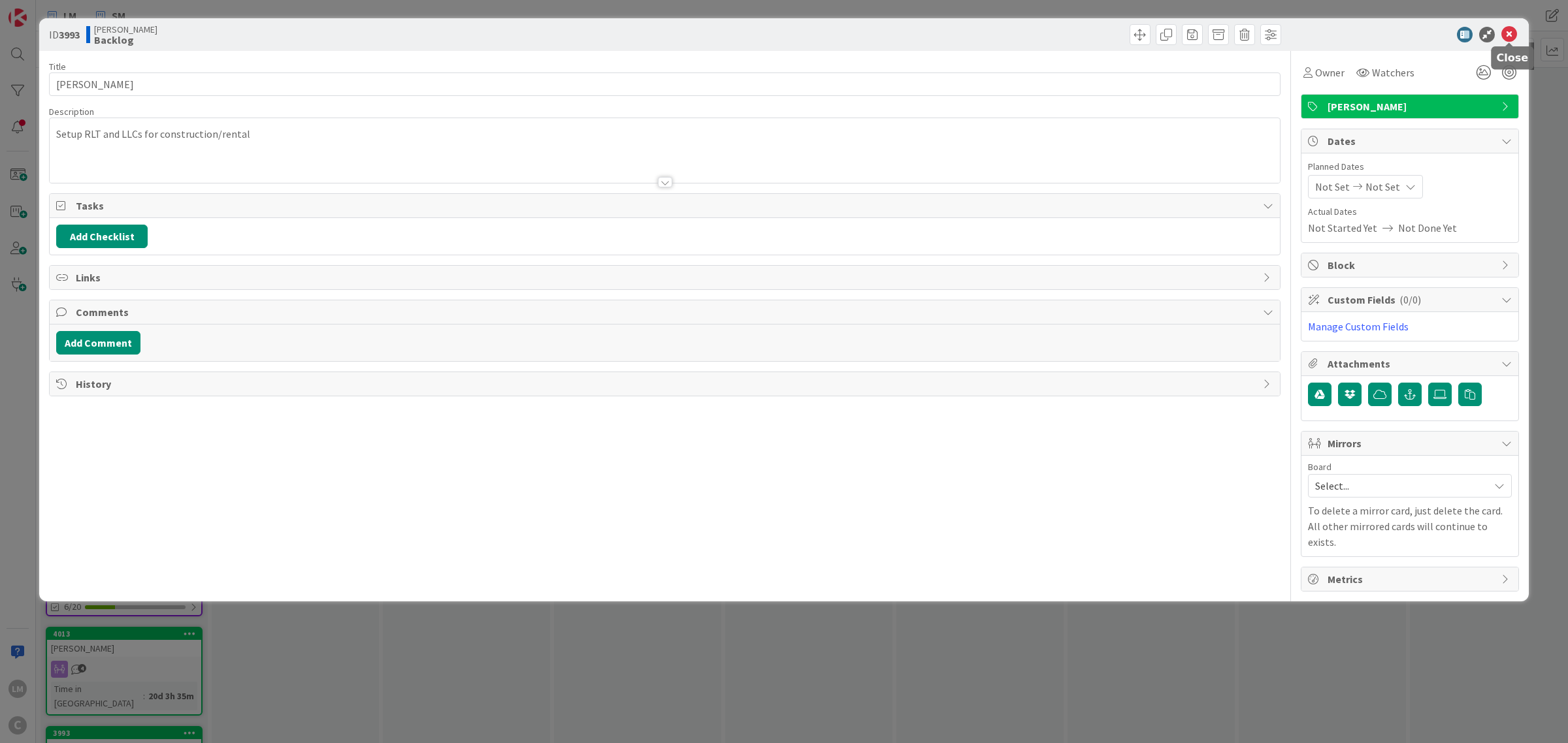
click at [1523, 25] on div "ID 3993 [PERSON_NAME] Backlog" at bounding box center [784, 34] width 1489 height 33
click at [1509, 31] on icon at bounding box center [1509, 35] width 16 height 16
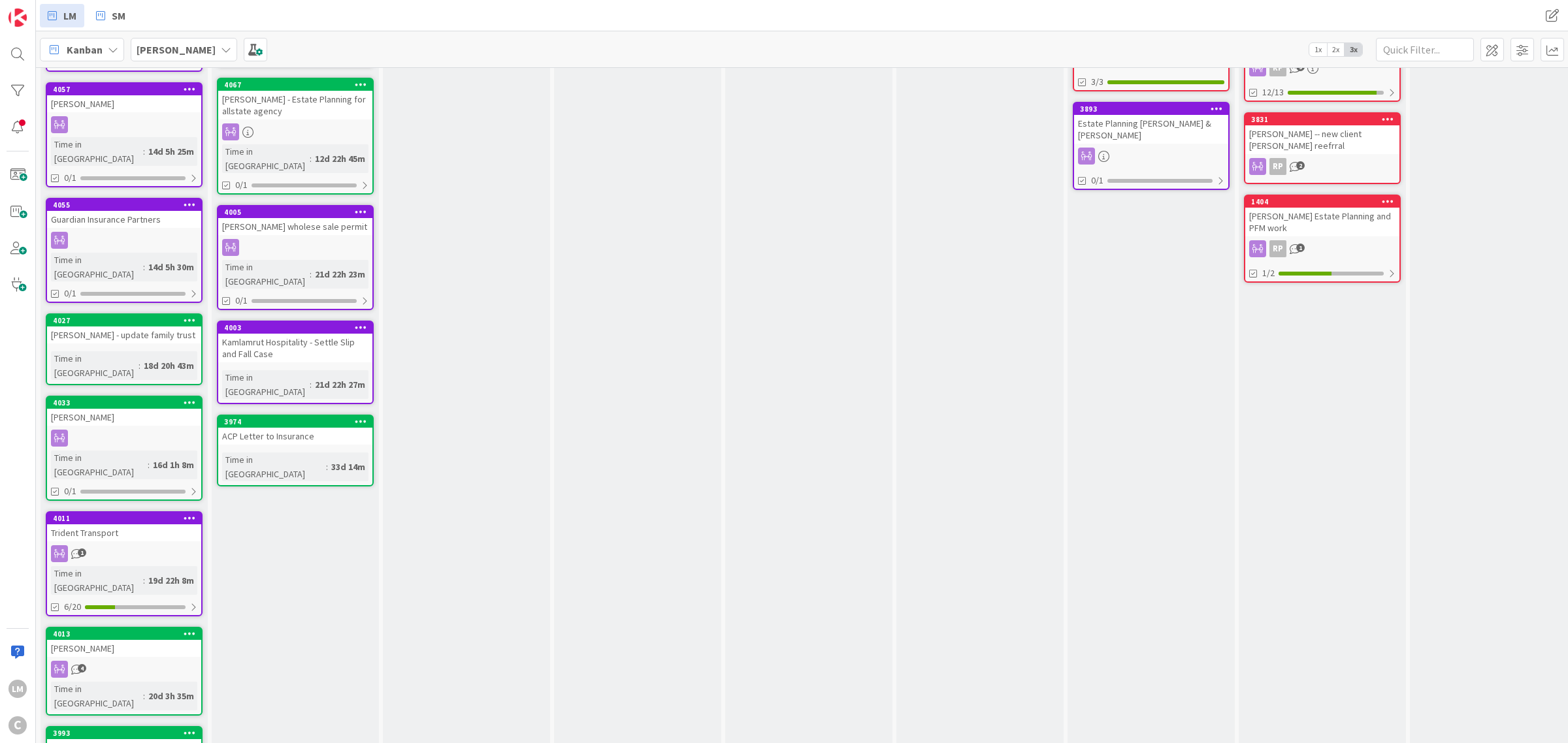
click at [183, 728] on div at bounding box center [190, 733] width 24 height 9
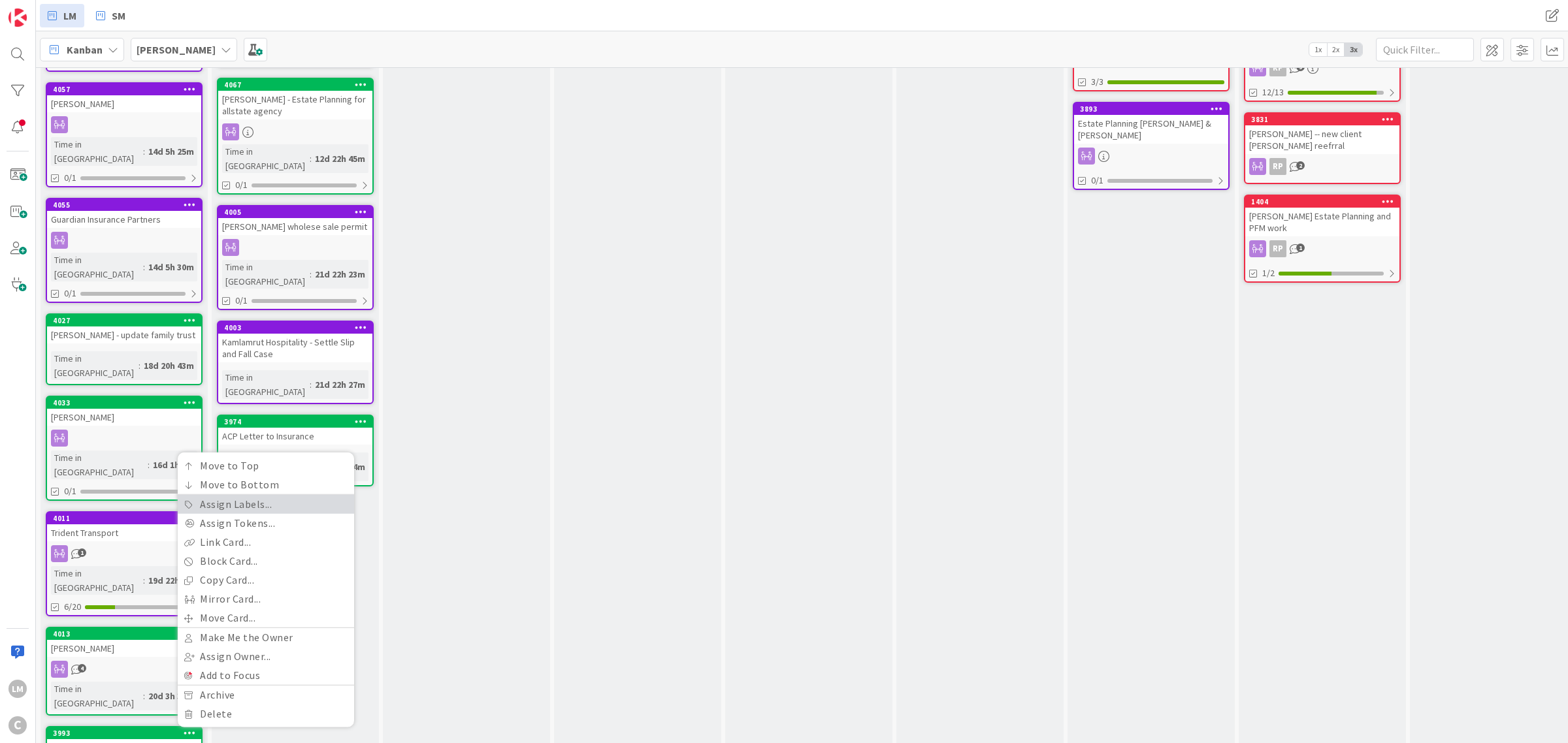
click at [239, 495] on link "Assign Labels..." at bounding box center [266, 504] width 176 height 19
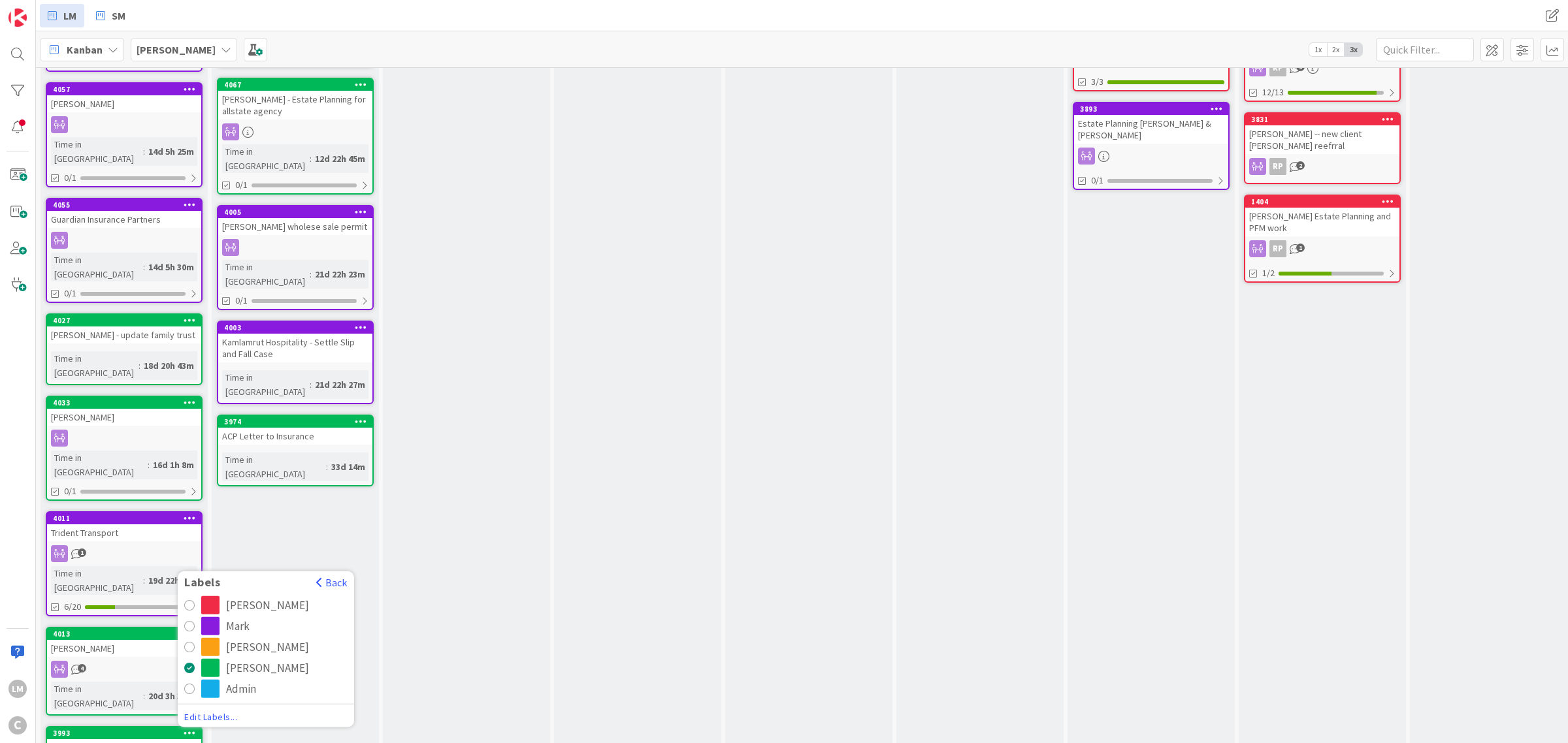
click at [187, 621] on div "radio" at bounding box center [189, 626] width 10 height 10
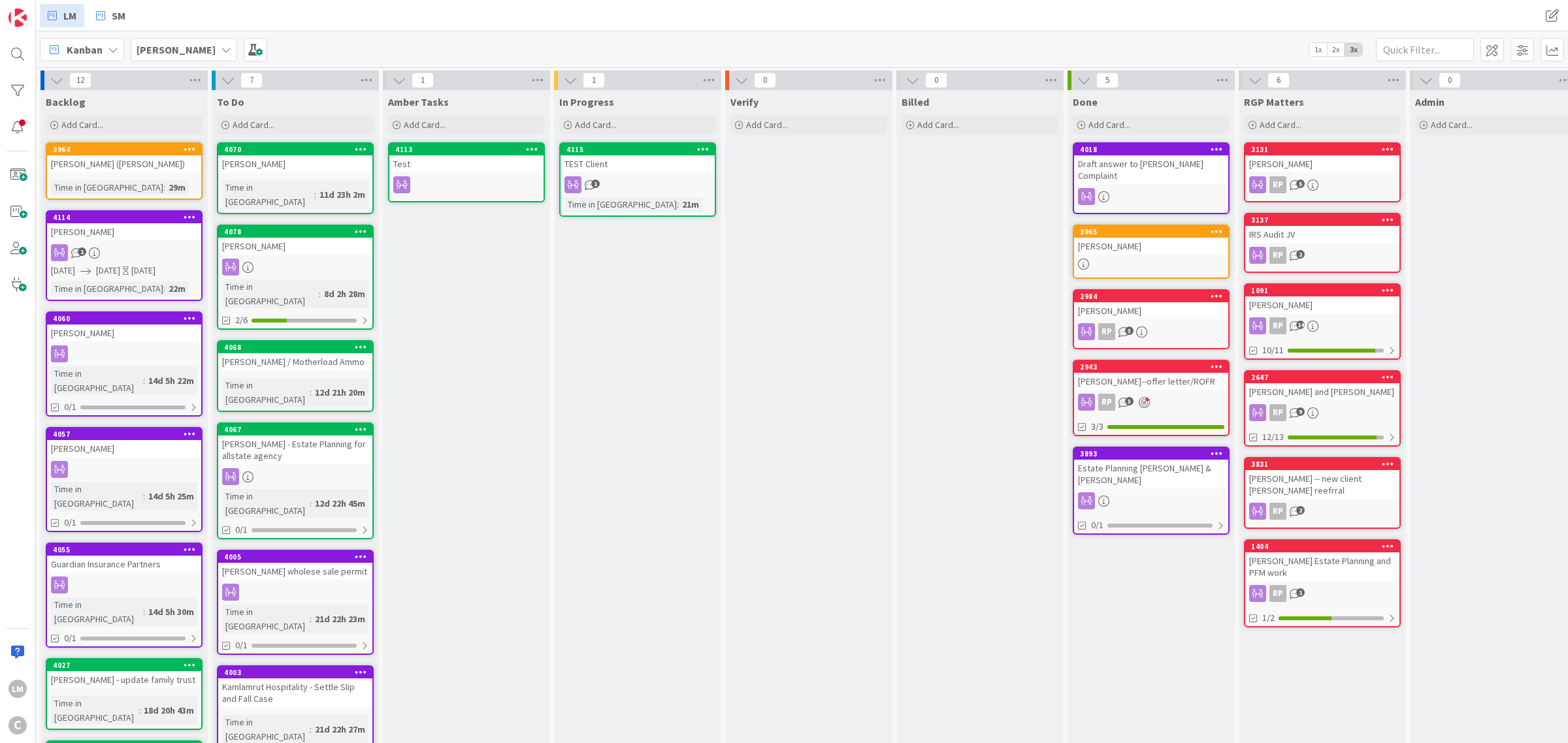
click at [703, 149] on icon at bounding box center [703, 149] width 13 height 9
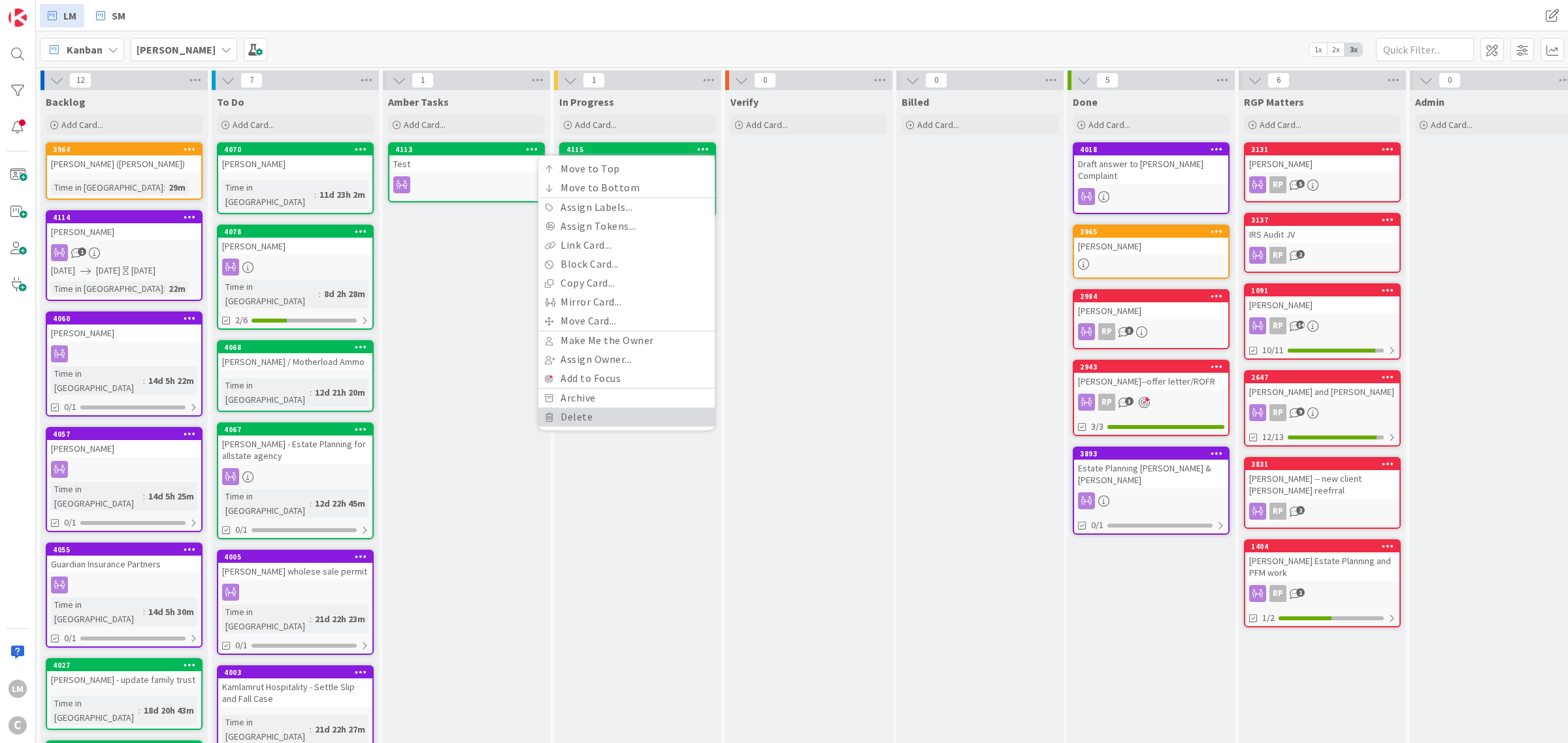
click at [593, 415] on link "Delete" at bounding box center [627, 417] width 176 height 19
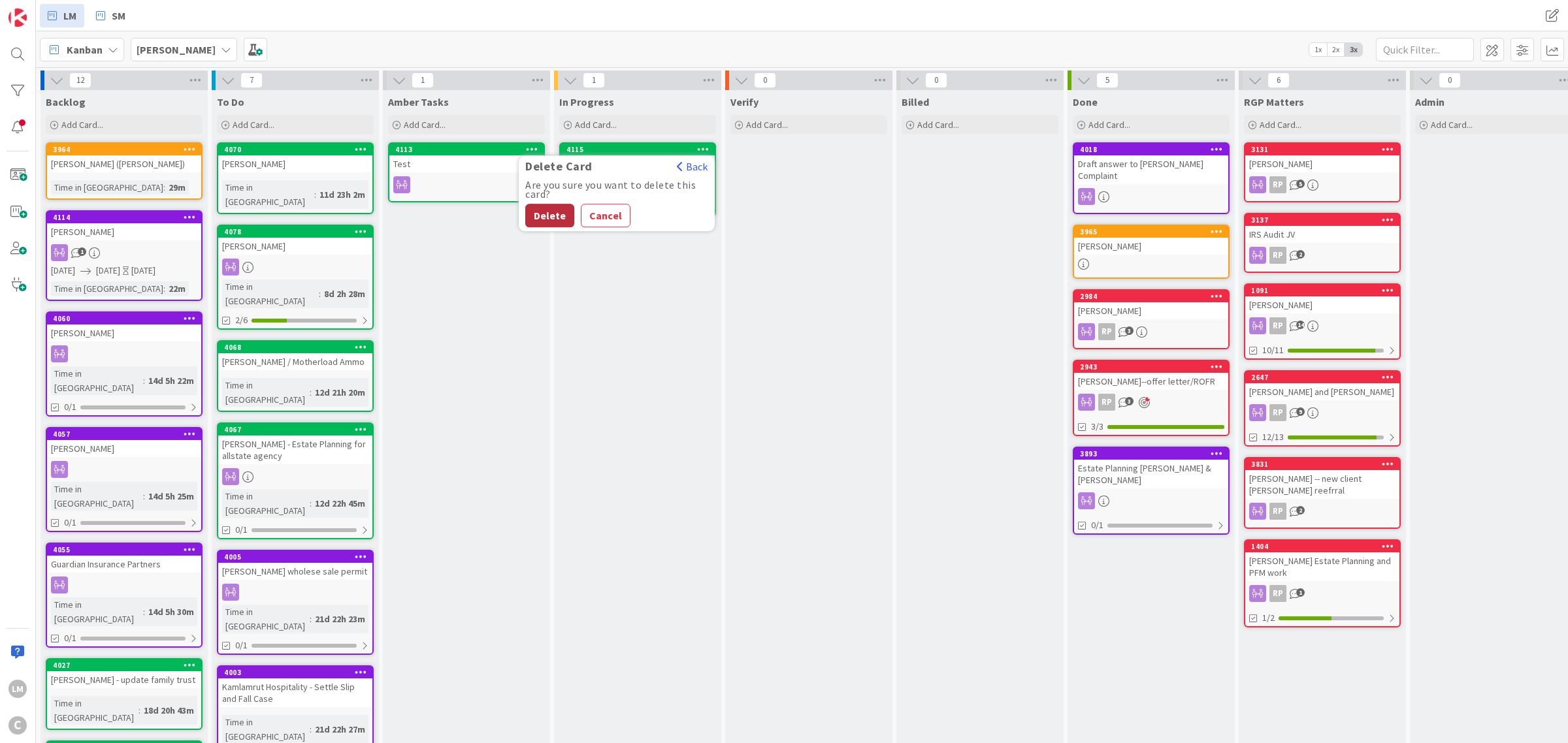
click at [550, 219] on button "Delete" at bounding box center [550, 215] width 49 height 24
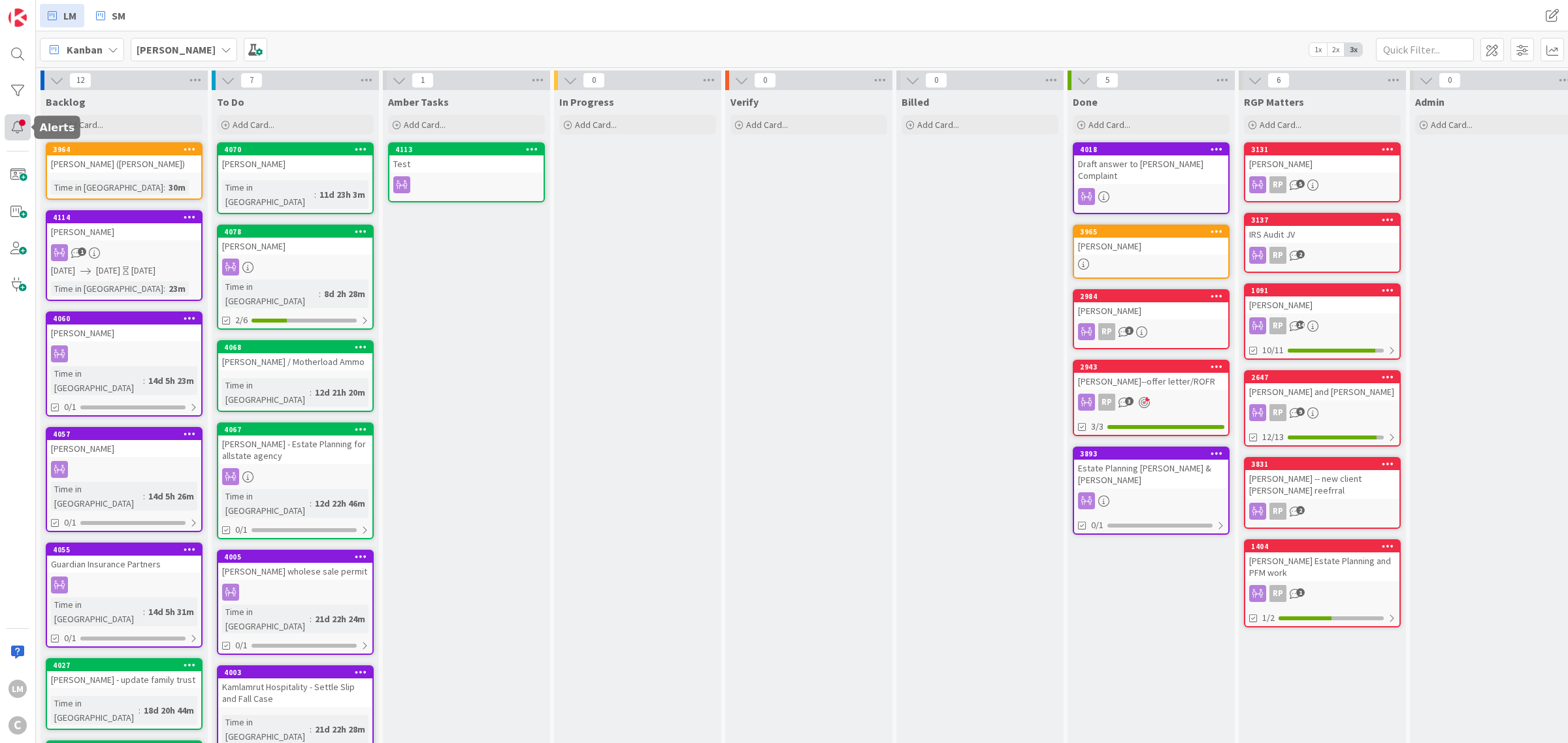
click at [13, 134] on div at bounding box center [18, 128] width 26 height 26
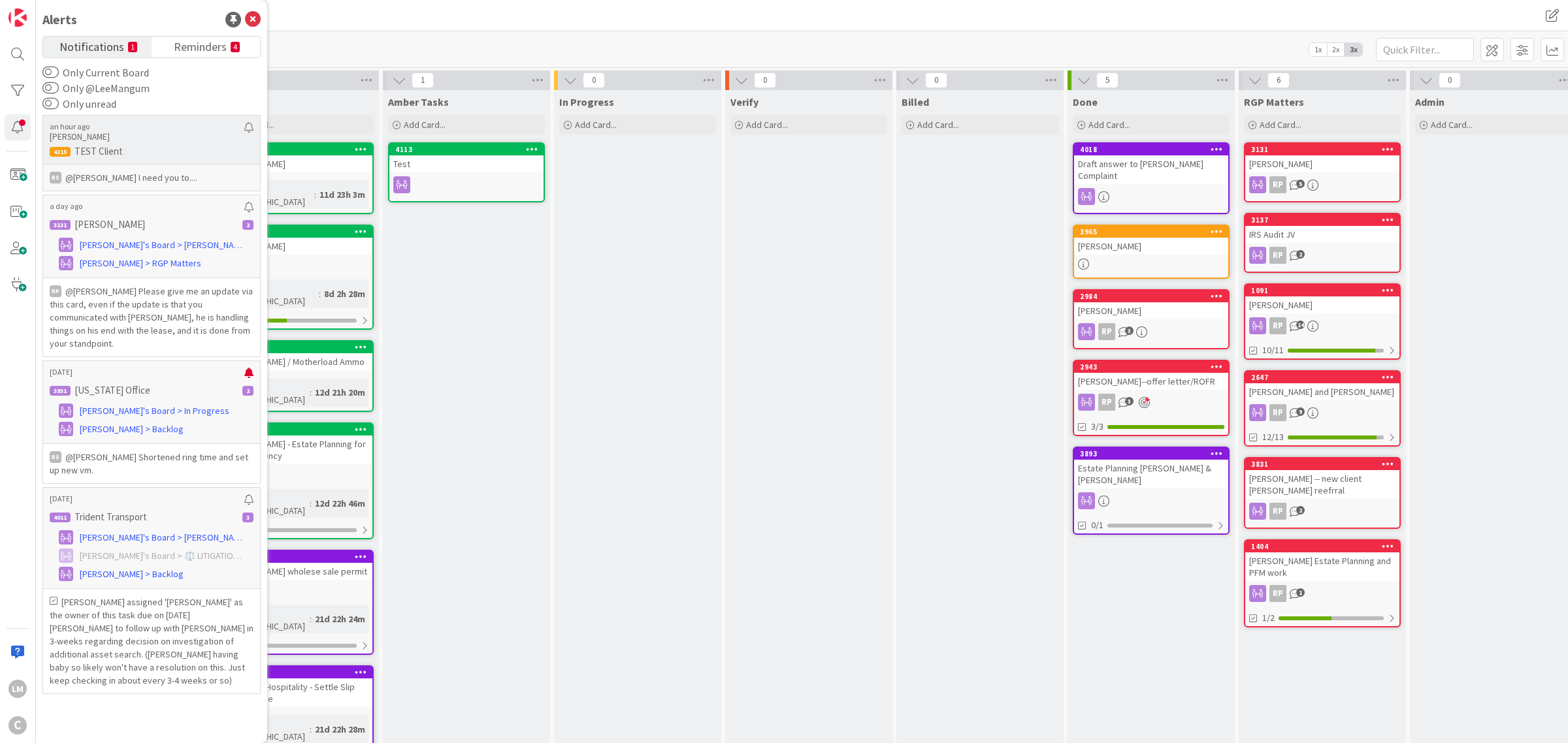
click at [125, 175] on p "@[PERSON_NAME]﻿ I need you to...." at bounding box center [151, 177] width 204 height 13
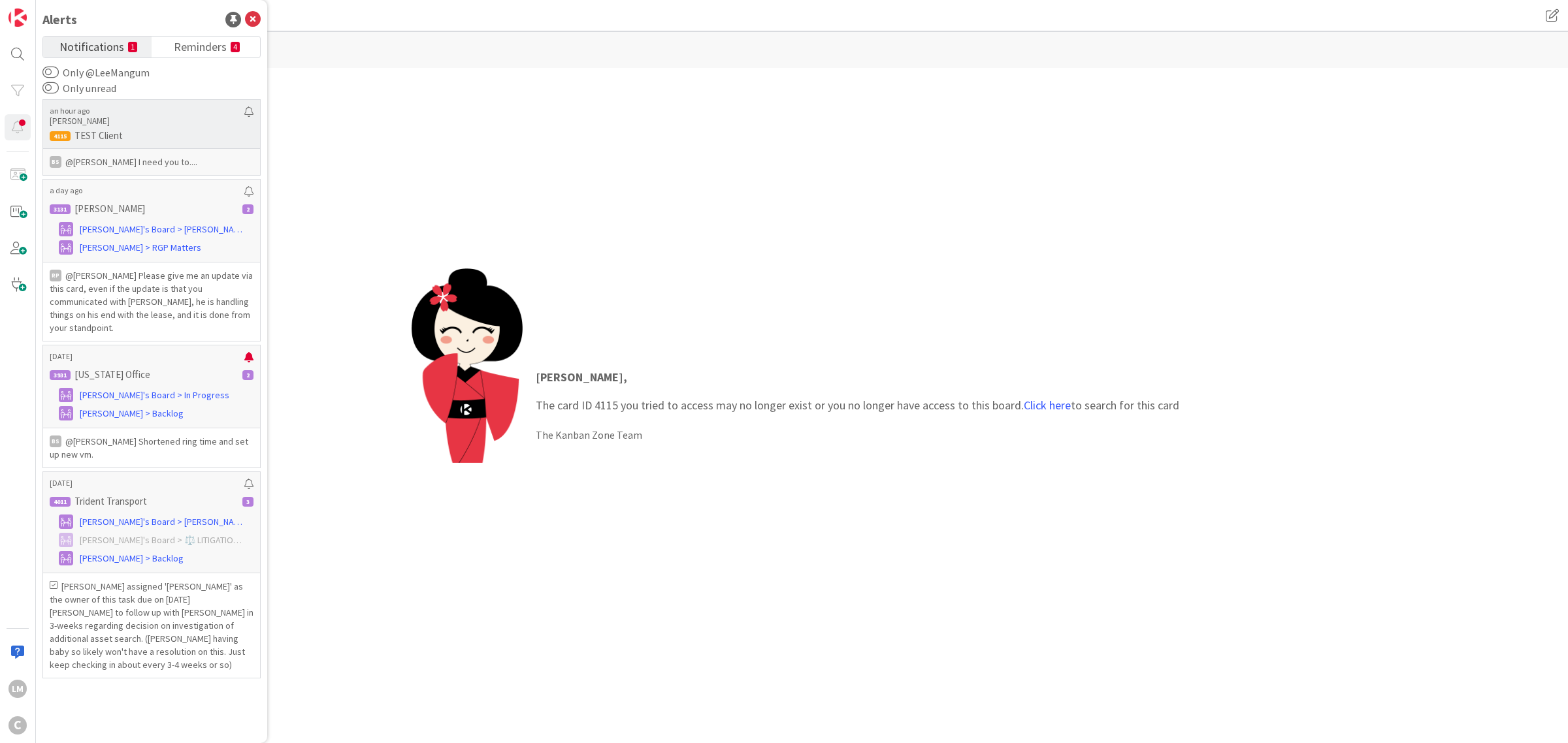
click at [141, 163] on p "@[PERSON_NAME]﻿ I need you to...." at bounding box center [151, 162] width 204 height 13
click at [129, 126] on p "[PERSON_NAME]" at bounding box center [147, 121] width 195 height 12
